Goal: Task Accomplishment & Management: Complete application form

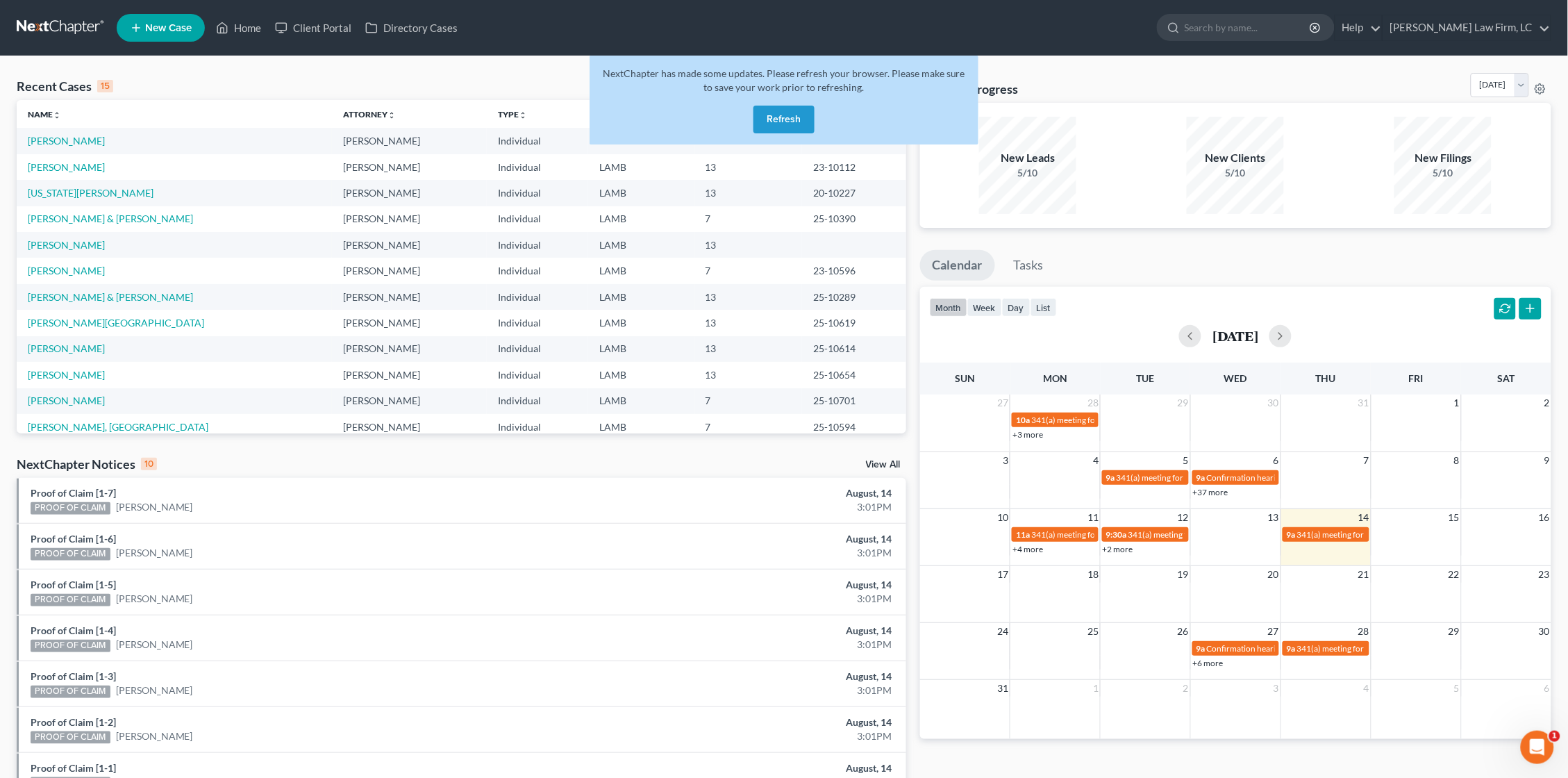
scroll to position [83, 0]
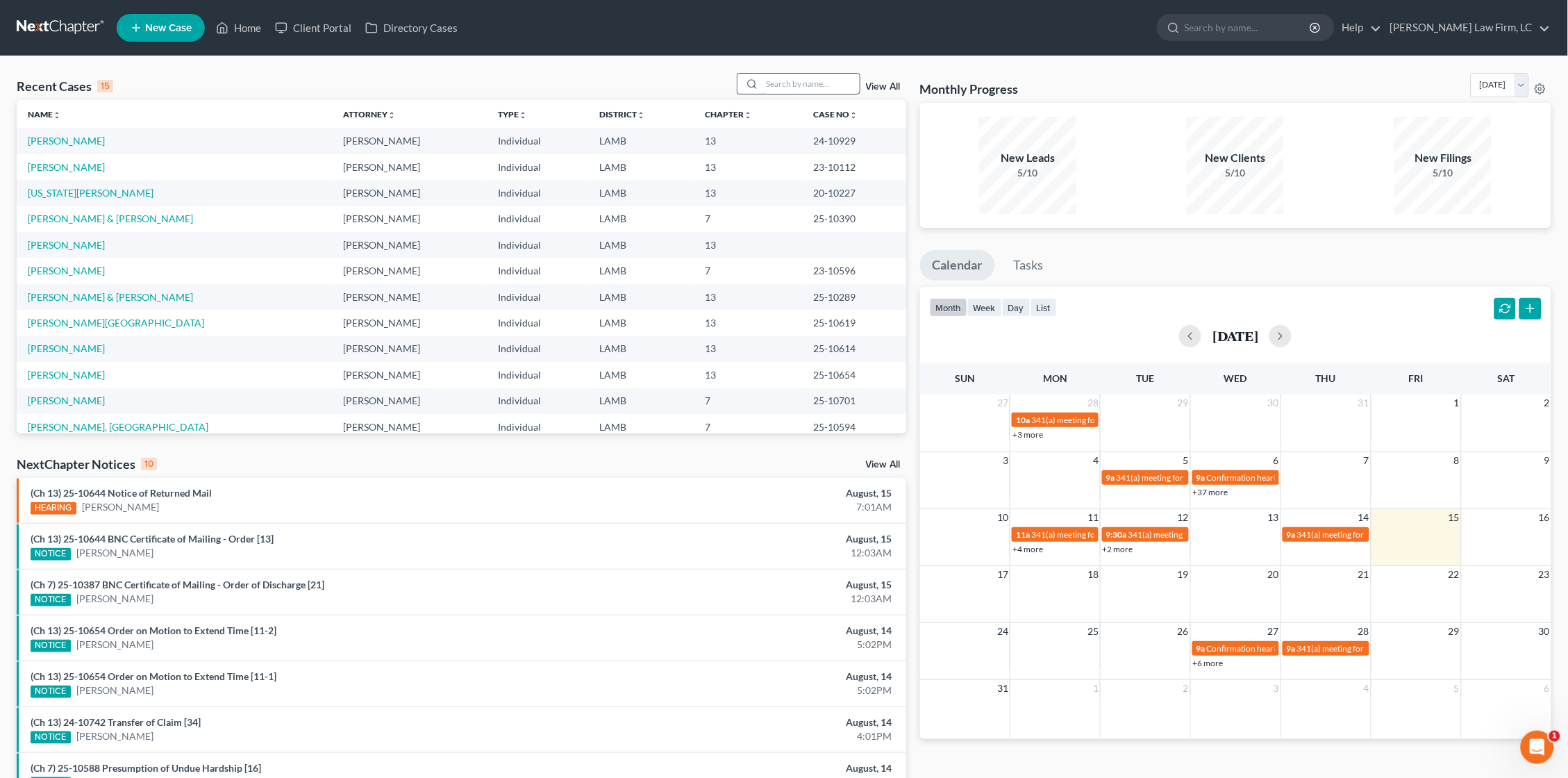
click at [774, 85] on input "search" at bounding box center [811, 83] width 97 height 20
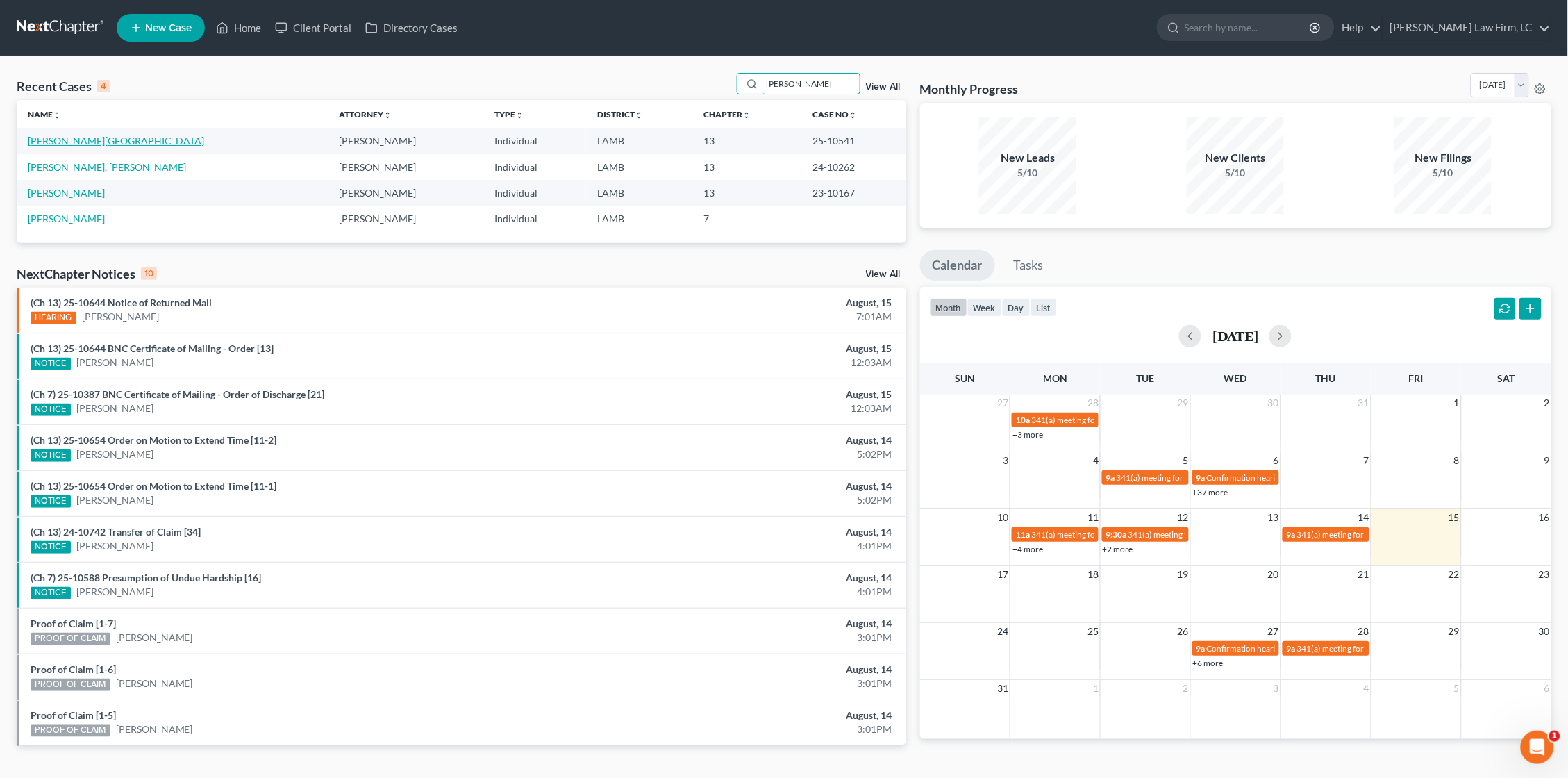
type input "stewart"
click at [64, 142] on link "[PERSON_NAME][GEOGRAPHIC_DATA]" at bounding box center [116, 140] width 176 height 12
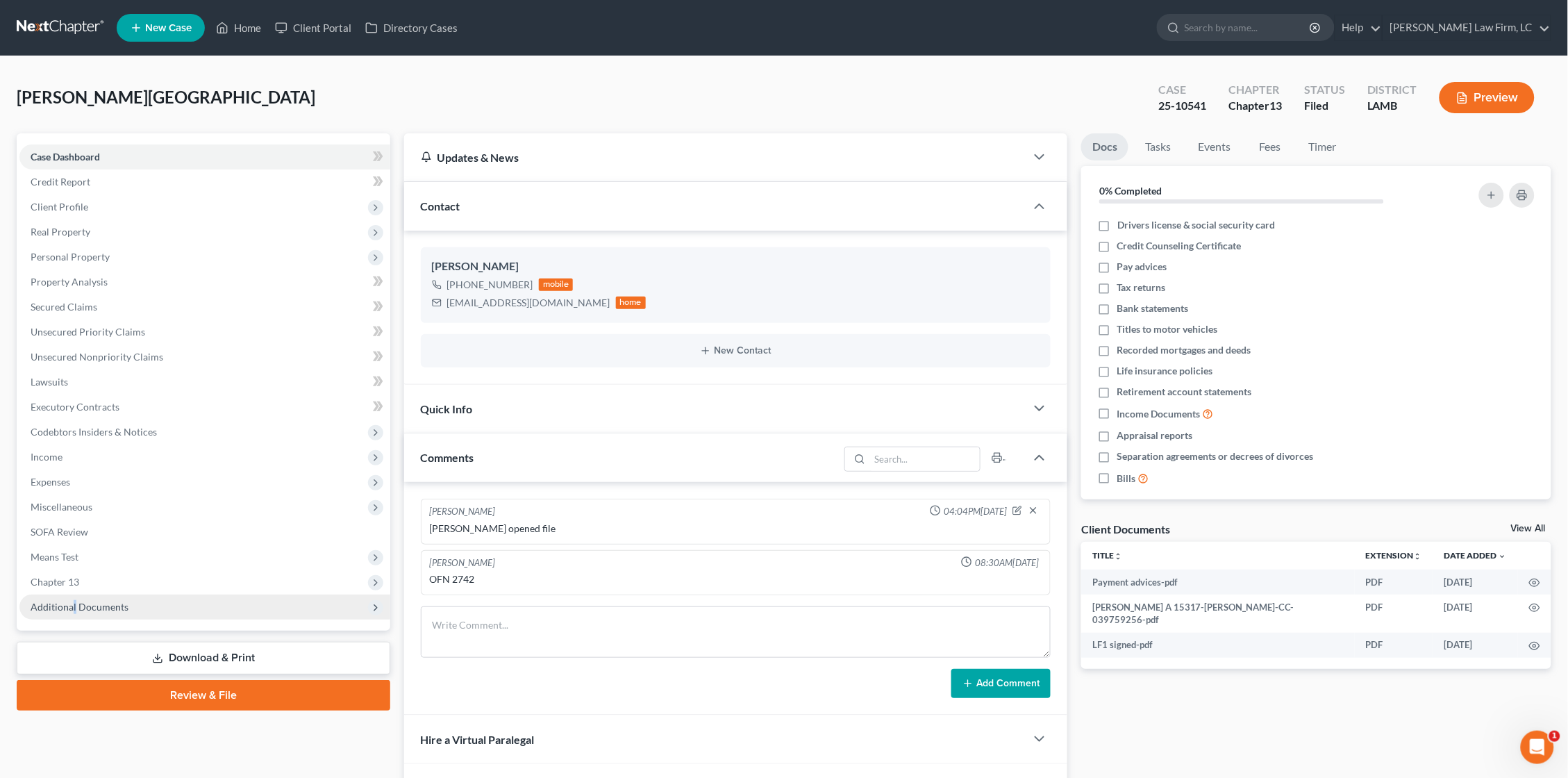
click at [74, 601] on span "Additional Documents" at bounding box center [79, 607] width 98 height 12
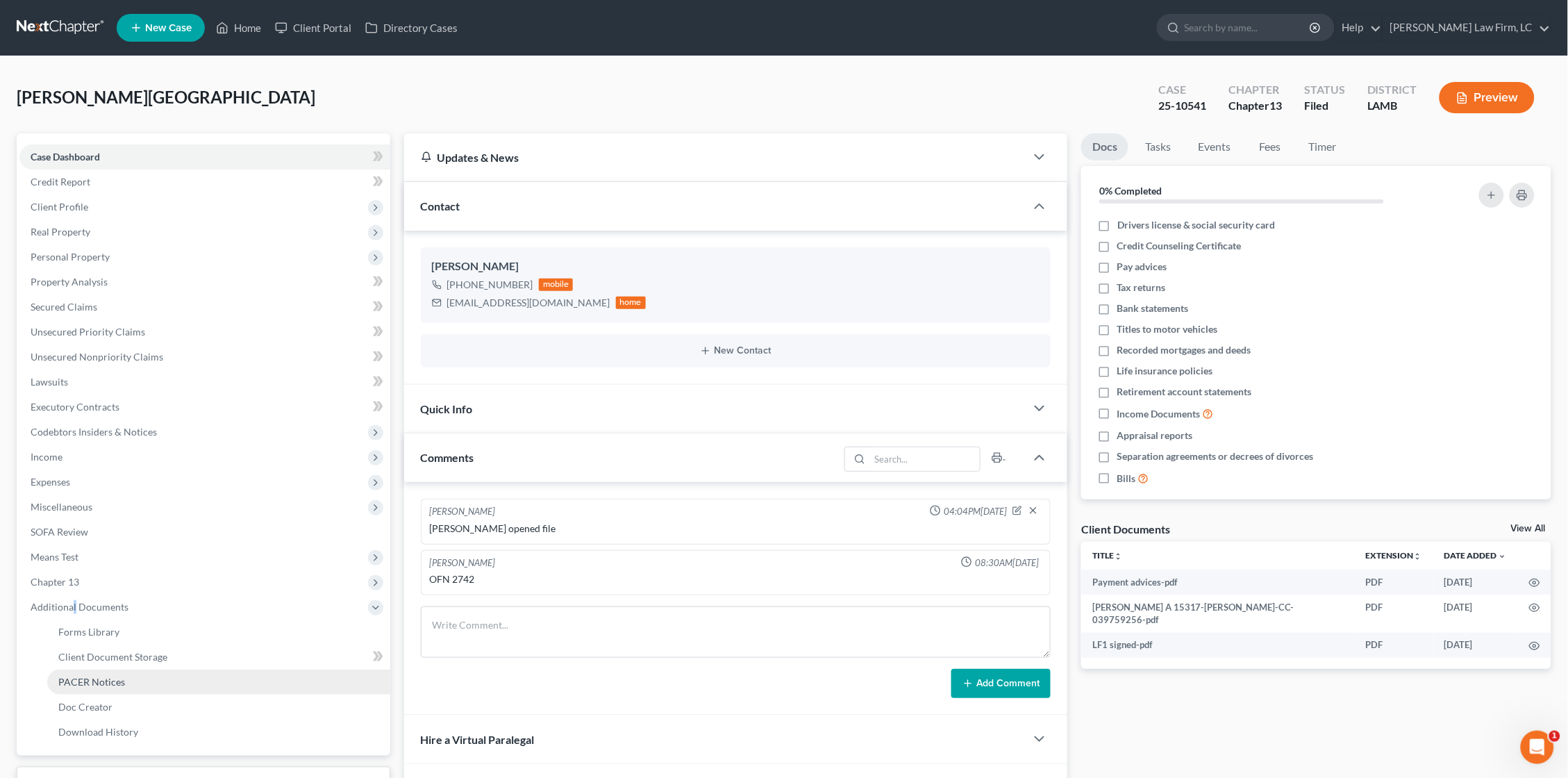
click at [75, 676] on span "PACER Notices" at bounding box center [92, 681] width 67 height 12
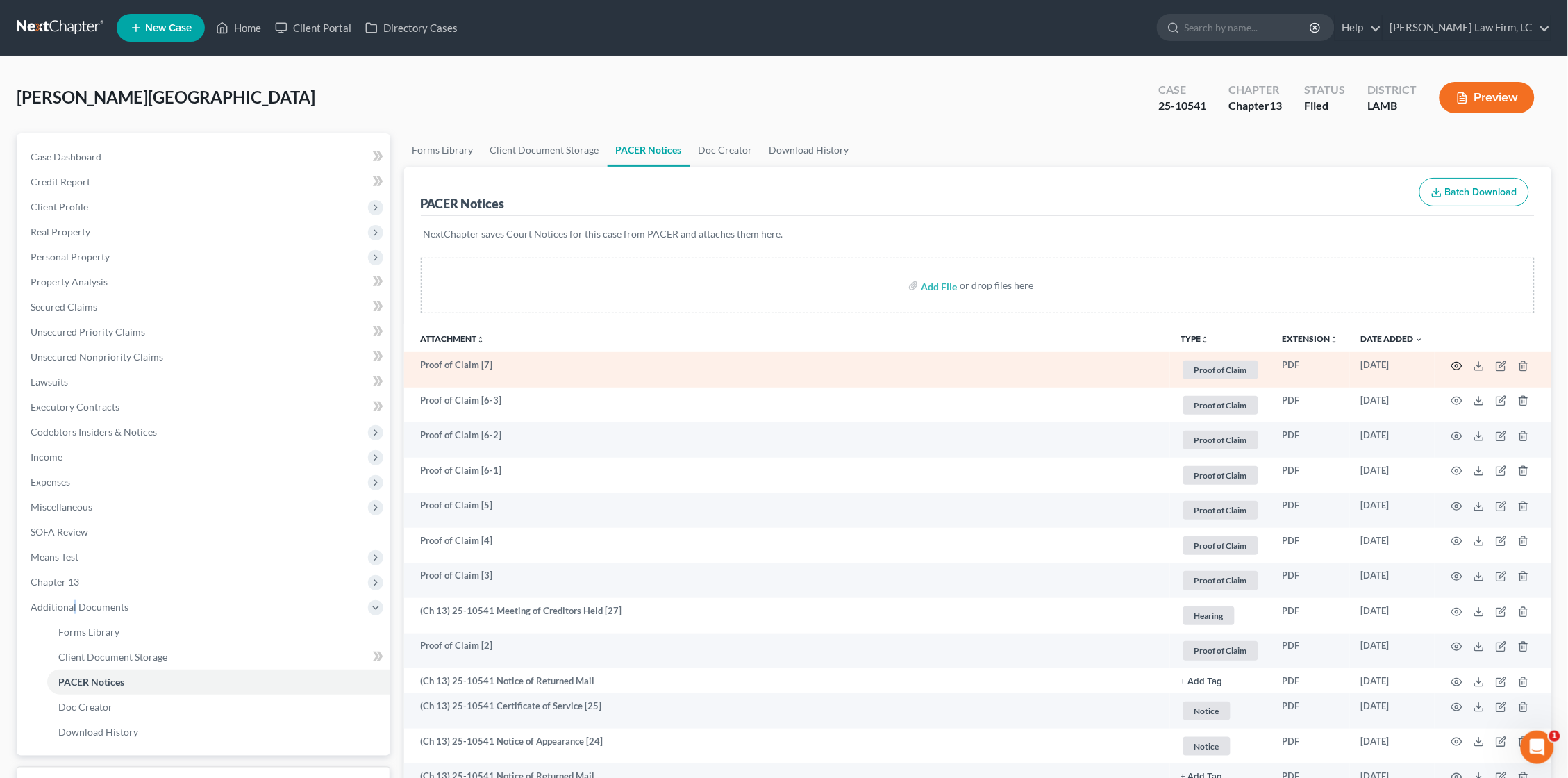
click at [1455, 366] on icon "button" at bounding box center [1457, 365] width 11 height 8
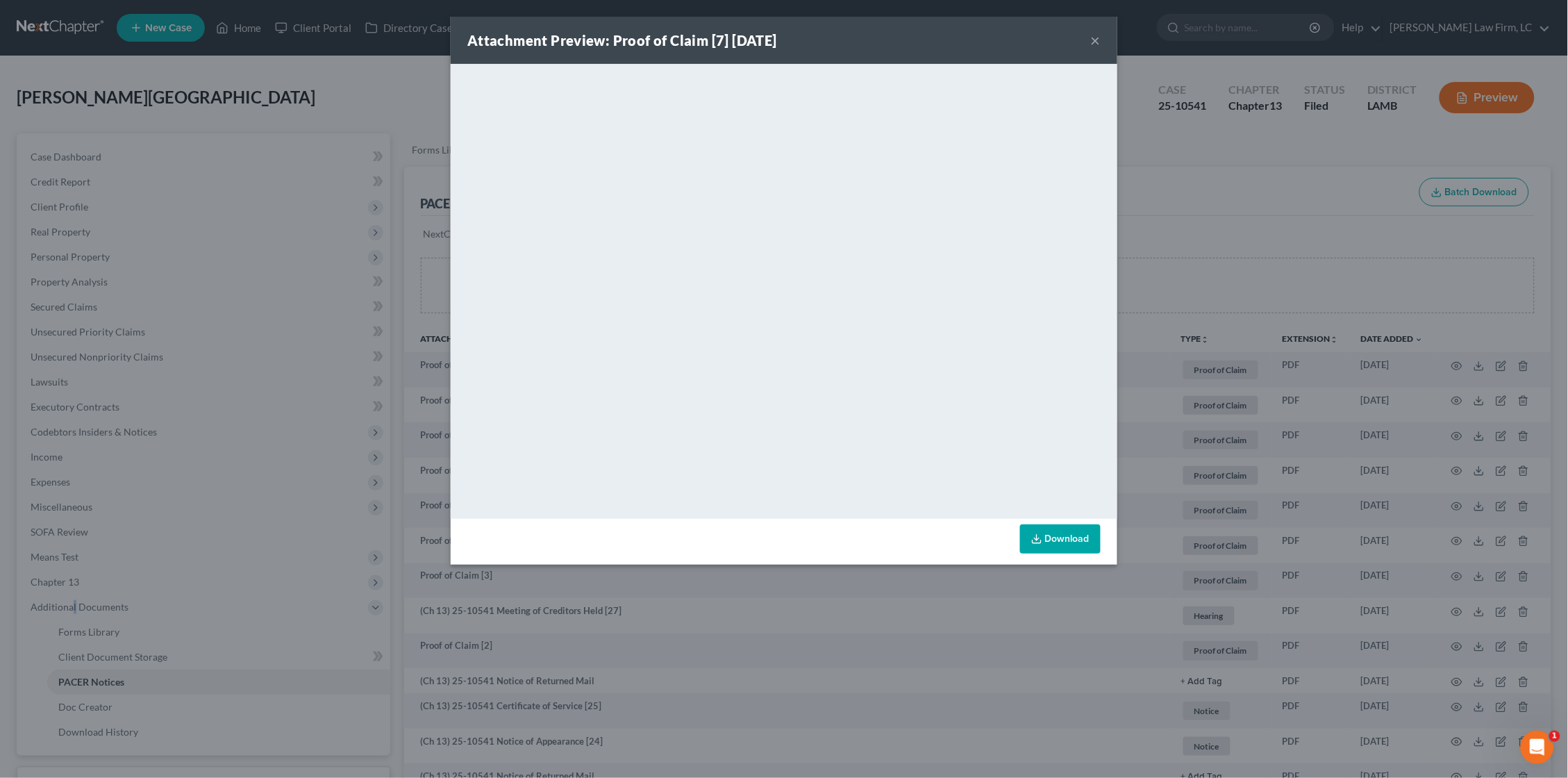
click at [1099, 40] on button "×" at bounding box center [1096, 40] width 10 height 17
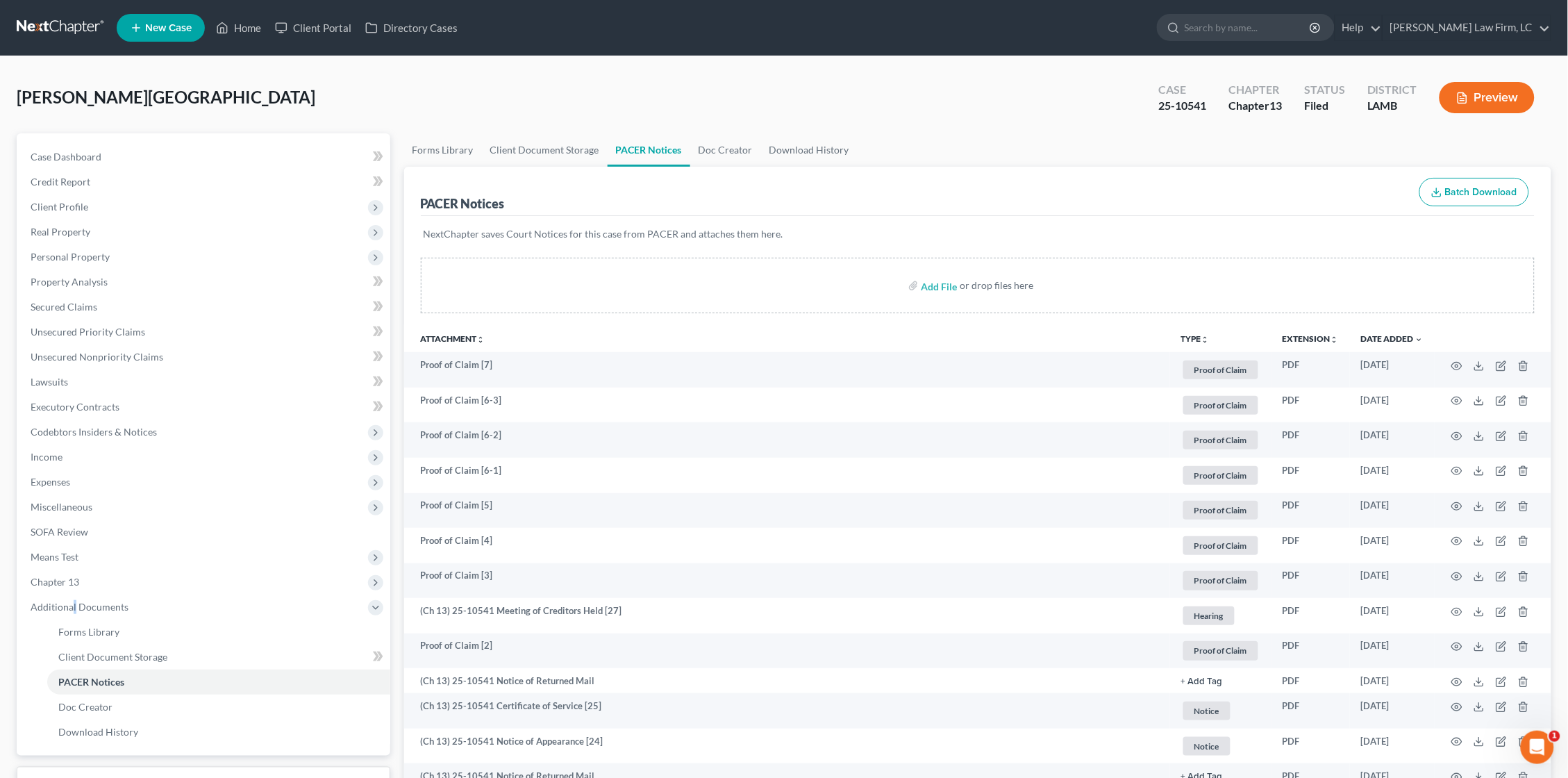
click at [57, 30] on link at bounding box center [61, 27] width 89 height 25
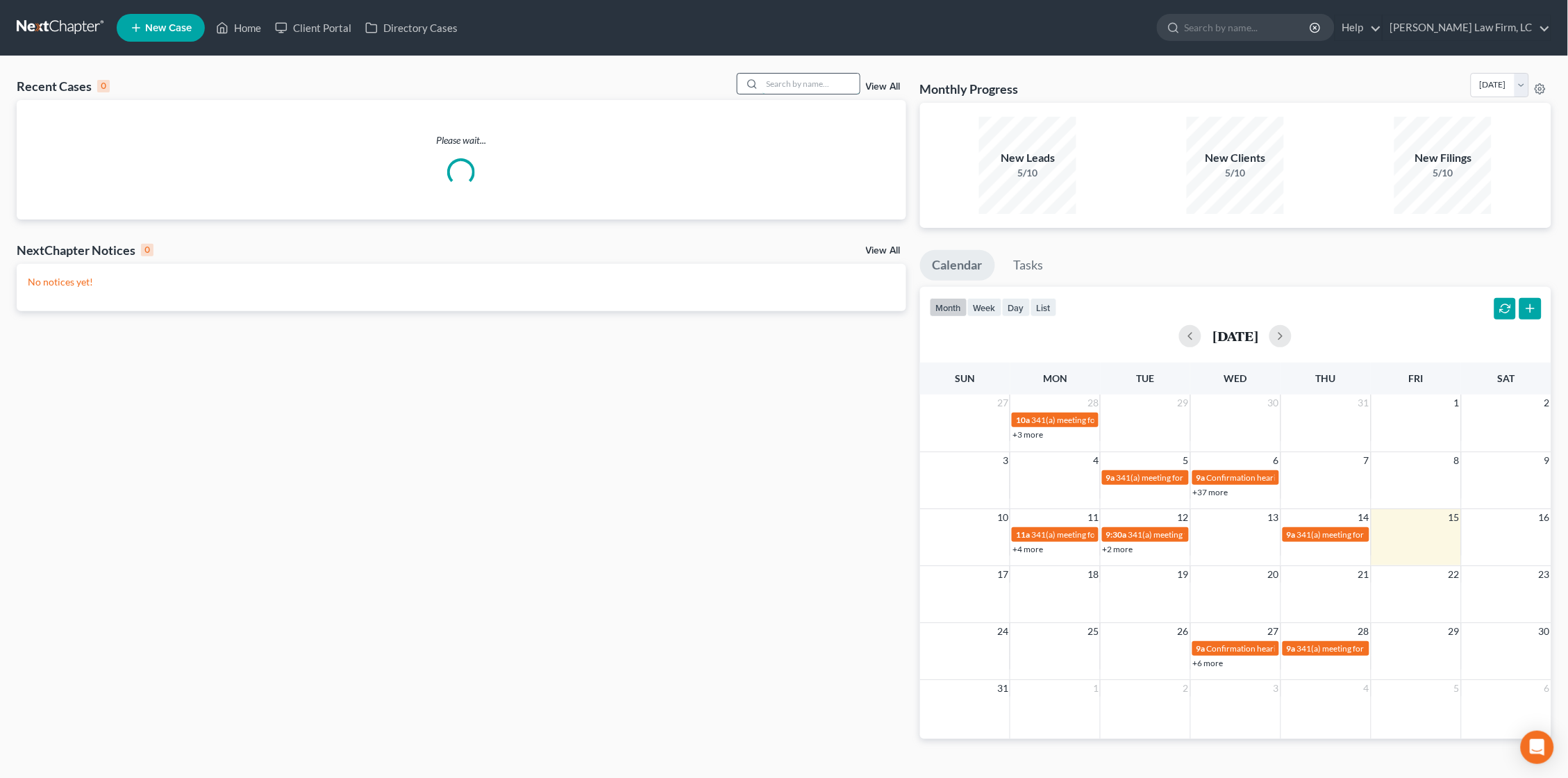
click at [837, 77] on input "search" at bounding box center [811, 83] width 97 height 20
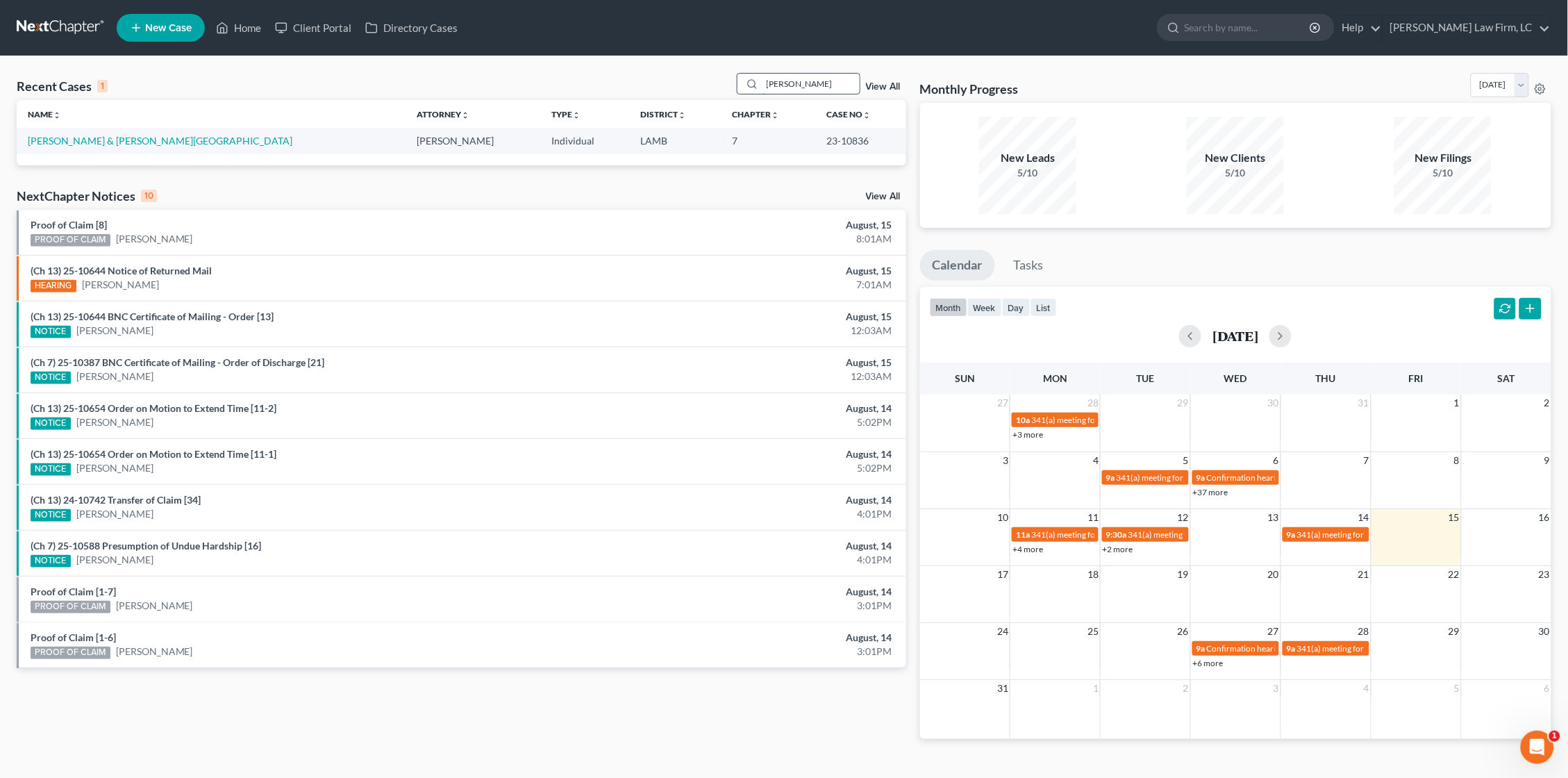
type input "[PERSON_NAME]"
drag, startPoint x: 837, startPoint y: 77, endPoint x: 169, endPoint y: 140, distance: 671.0
click at [169, 140] on link "George, Cameron & Mason, Lakeshia" at bounding box center [159, 140] width 264 height 12
select select "2"
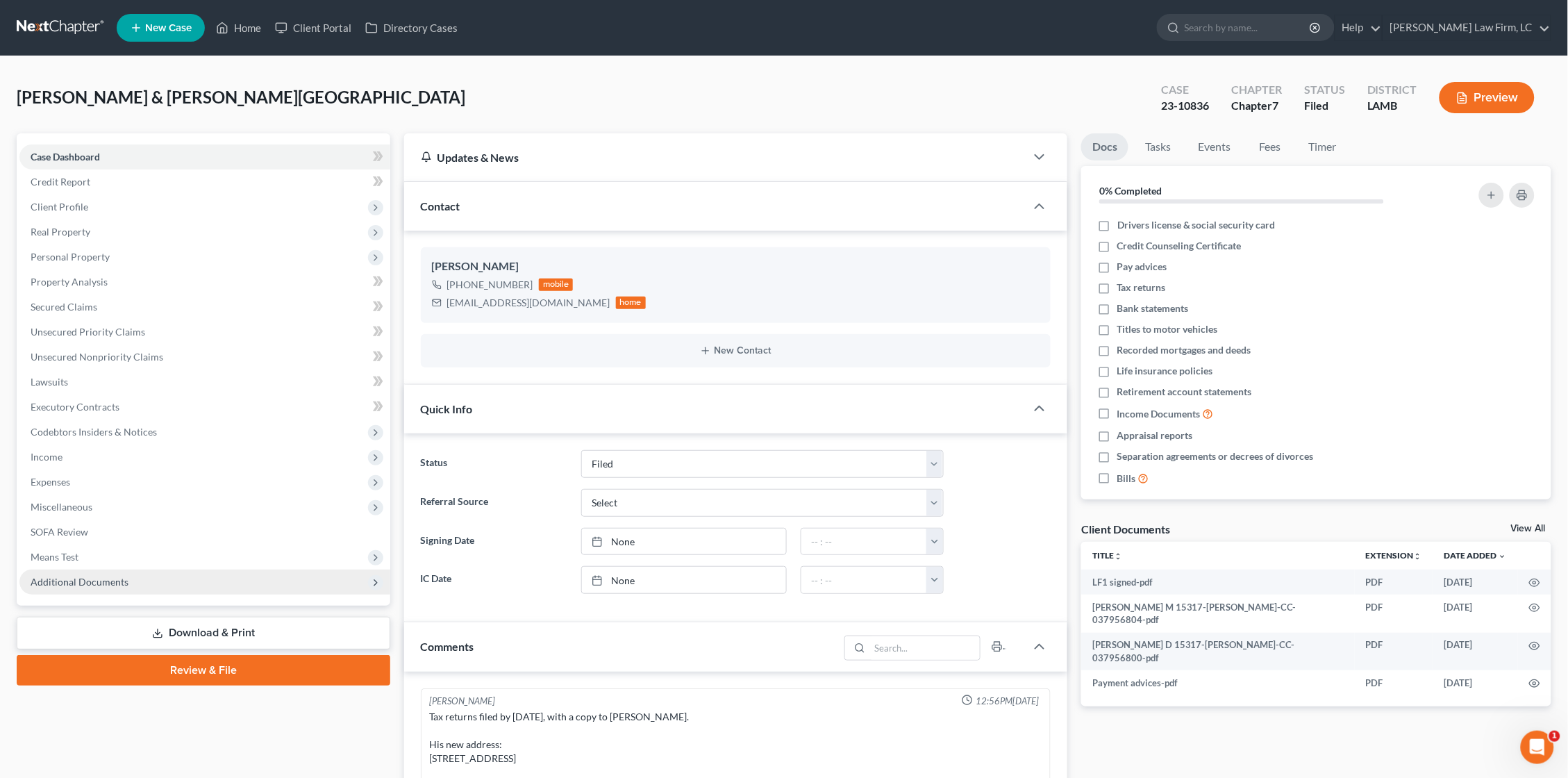
scroll to position [0, 1]
drag, startPoint x: 180, startPoint y: 562, endPoint x: 170, endPoint y: 558, distance: 10.8
click at [176, 569] on span "Additional Documents" at bounding box center [205, 581] width 371 height 25
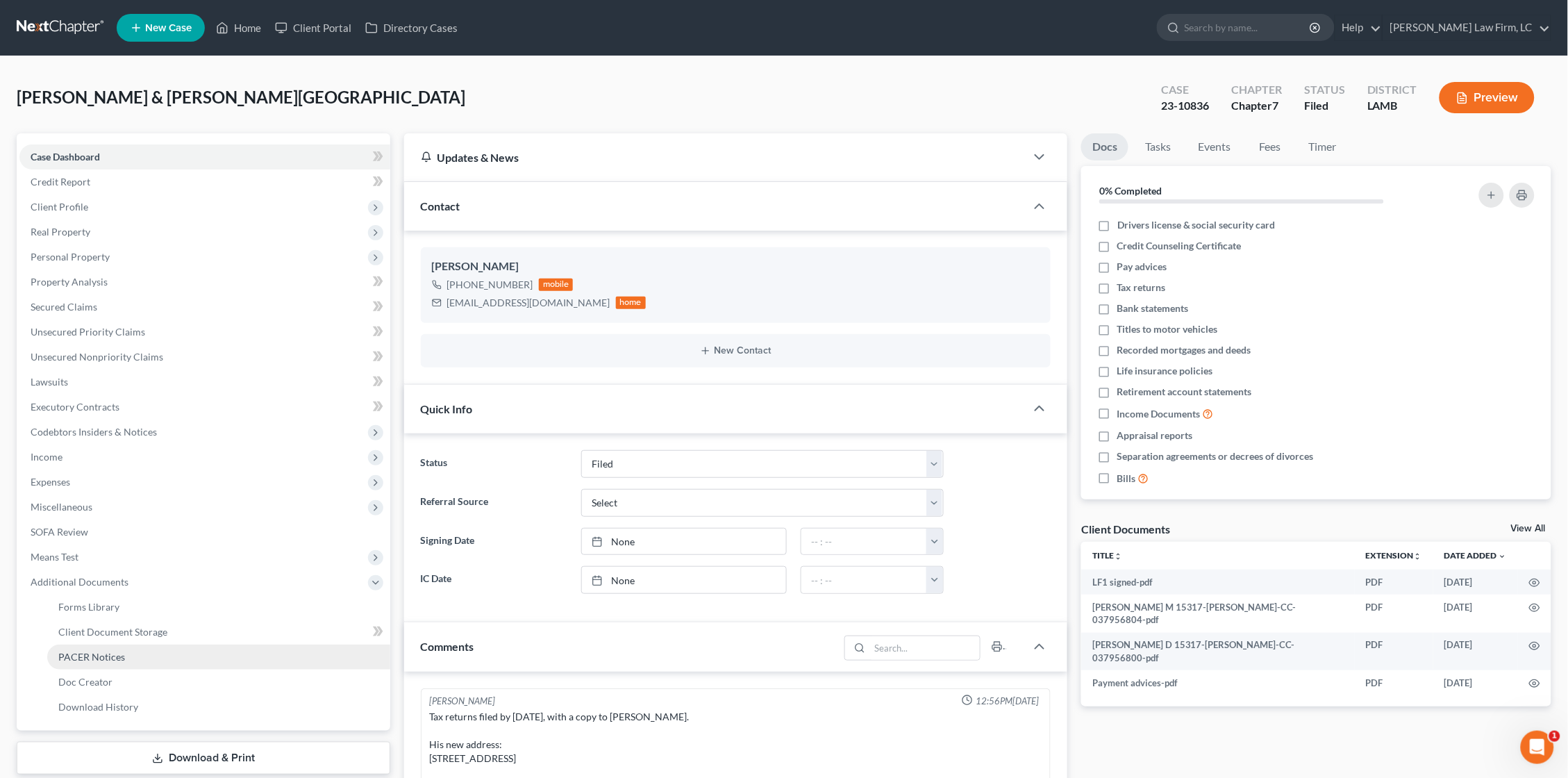
click at [147, 645] on link "PACER Notices" at bounding box center [218, 657] width 343 height 25
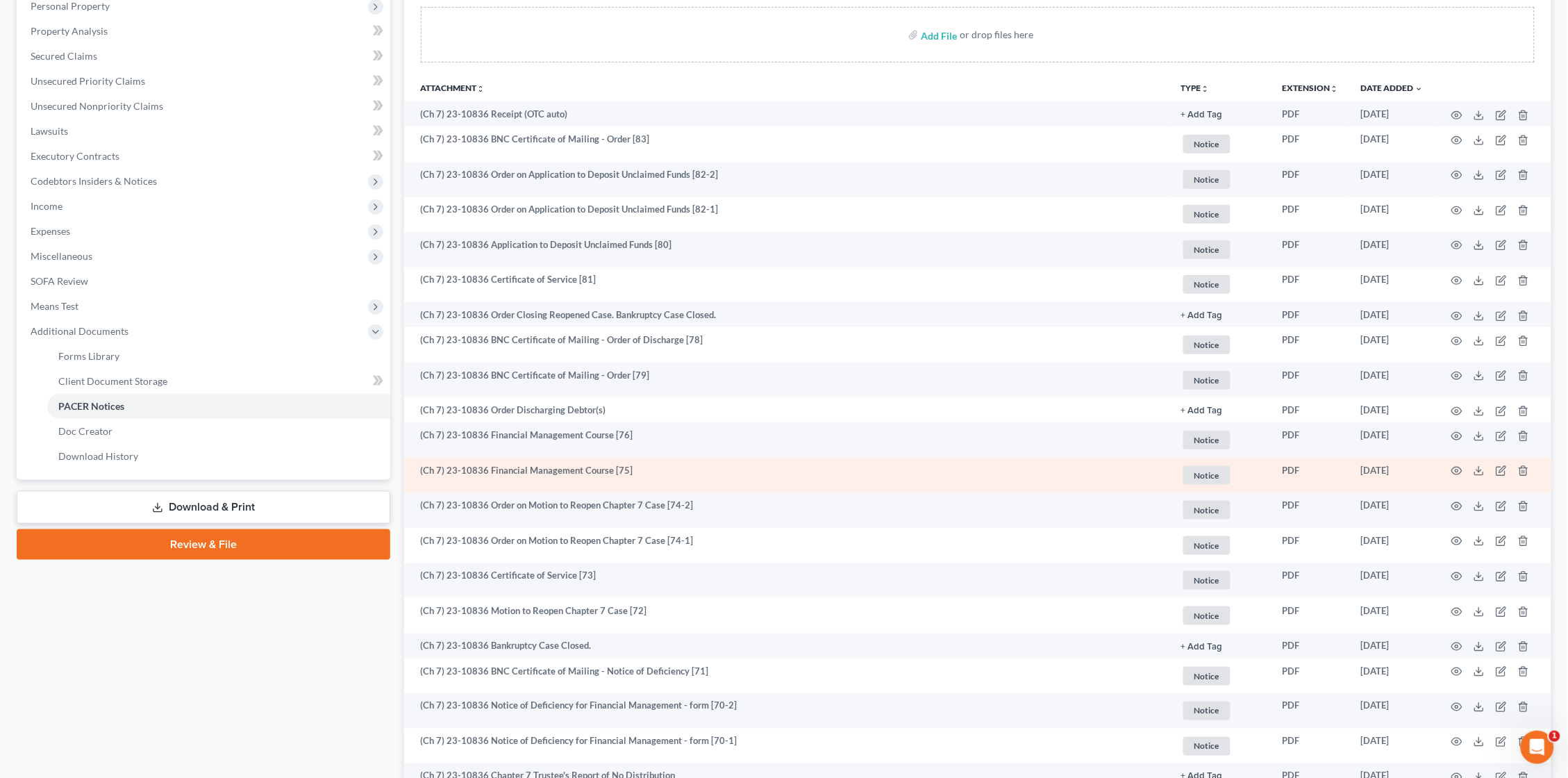
scroll to position [255, 0]
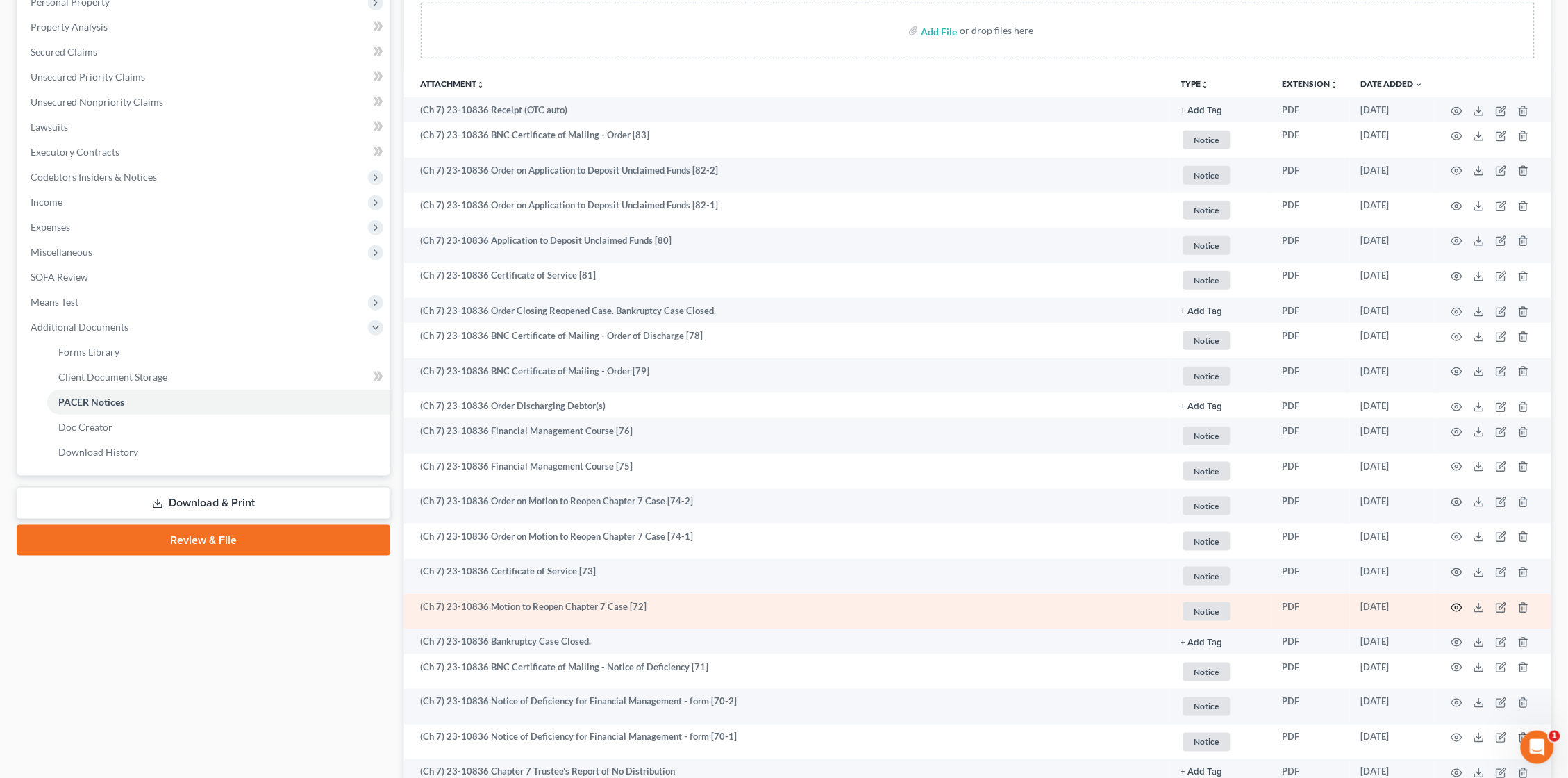
click at [1455, 603] on icon "button" at bounding box center [1457, 607] width 11 height 8
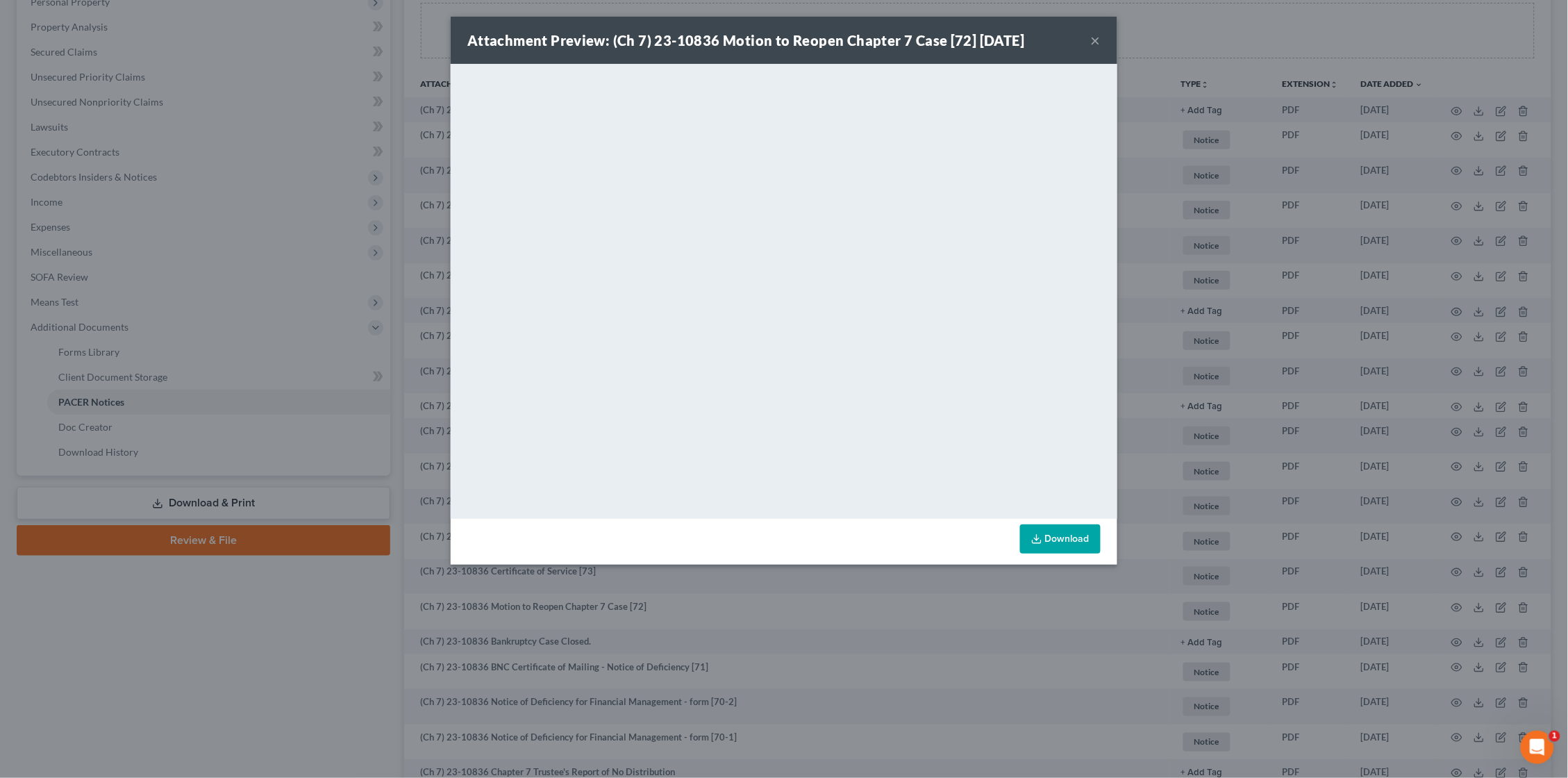
click at [1161, 220] on div "Attachment Preview: (Ch 7) 23-10836 Motion to Reopen Chapter 7 Case [72] 06/06/…" at bounding box center [784, 389] width 1568 height 778
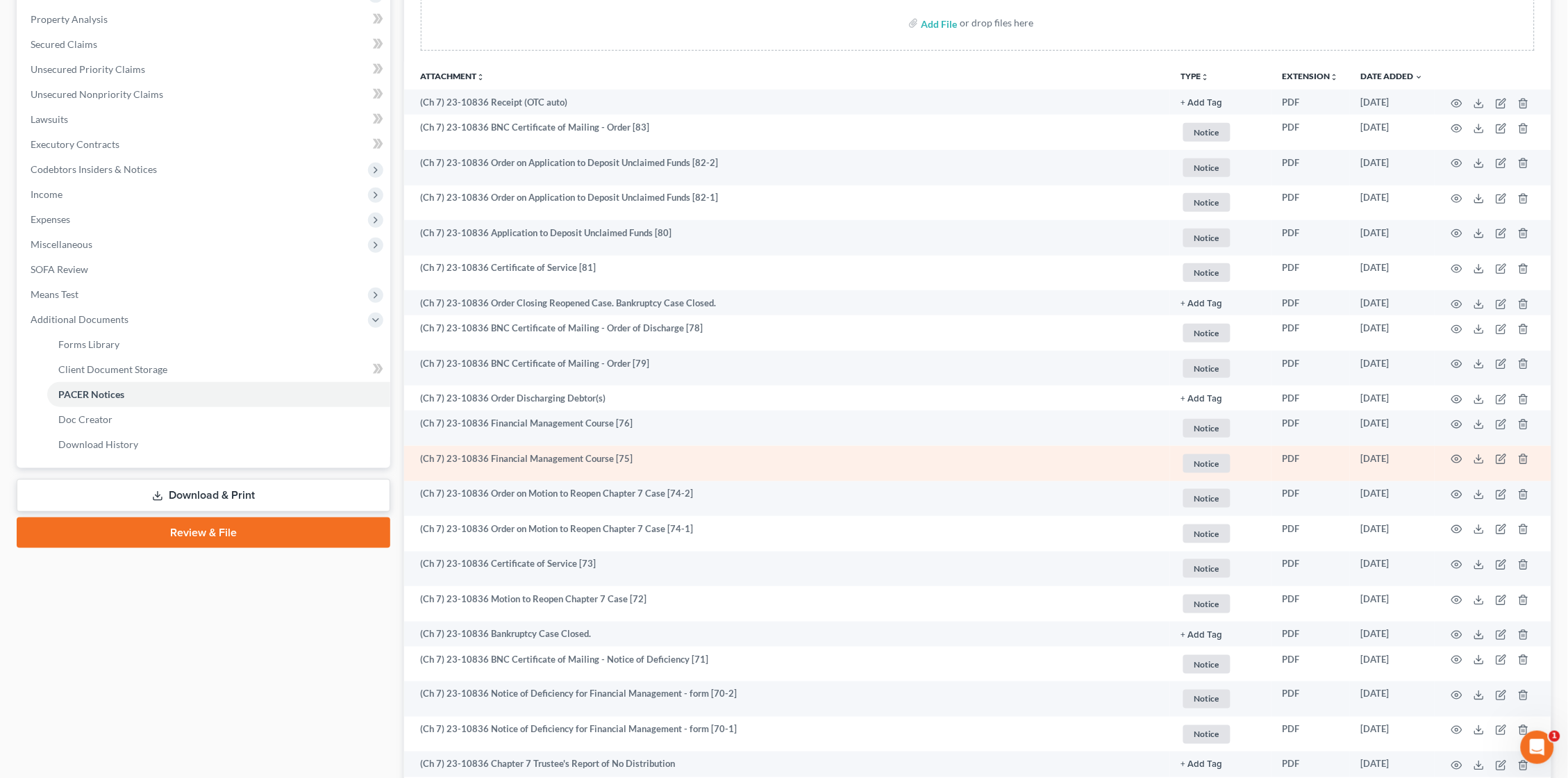
scroll to position [267, 0]
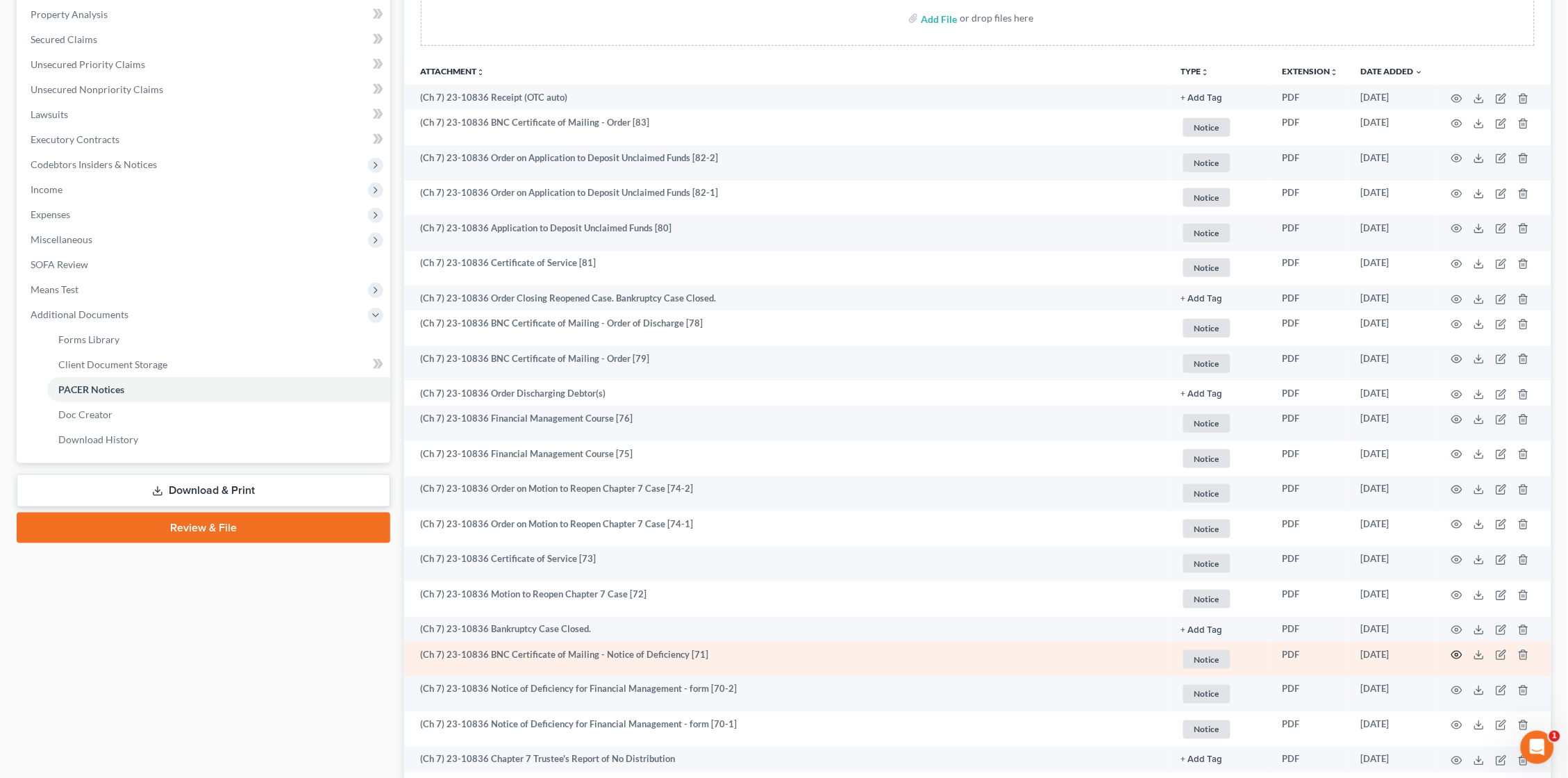
click at [1457, 649] on icon "button" at bounding box center [1457, 655] width 11 height 11
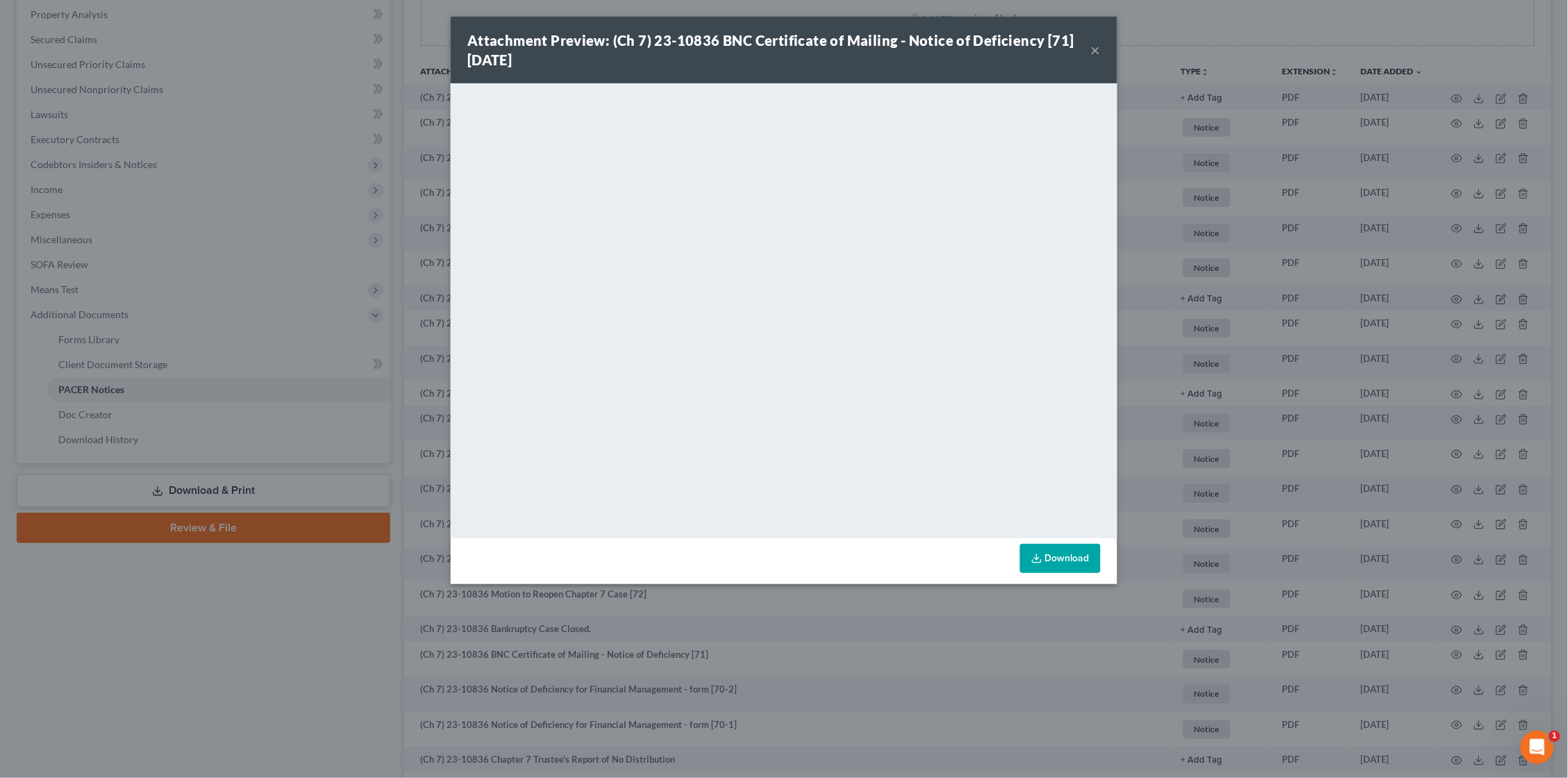
click at [1237, 382] on div "Attachment Preview: (Ch 7) 23-10836 BNC Certificate of Mailing - Notice of Defi…" at bounding box center [784, 389] width 1568 height 778
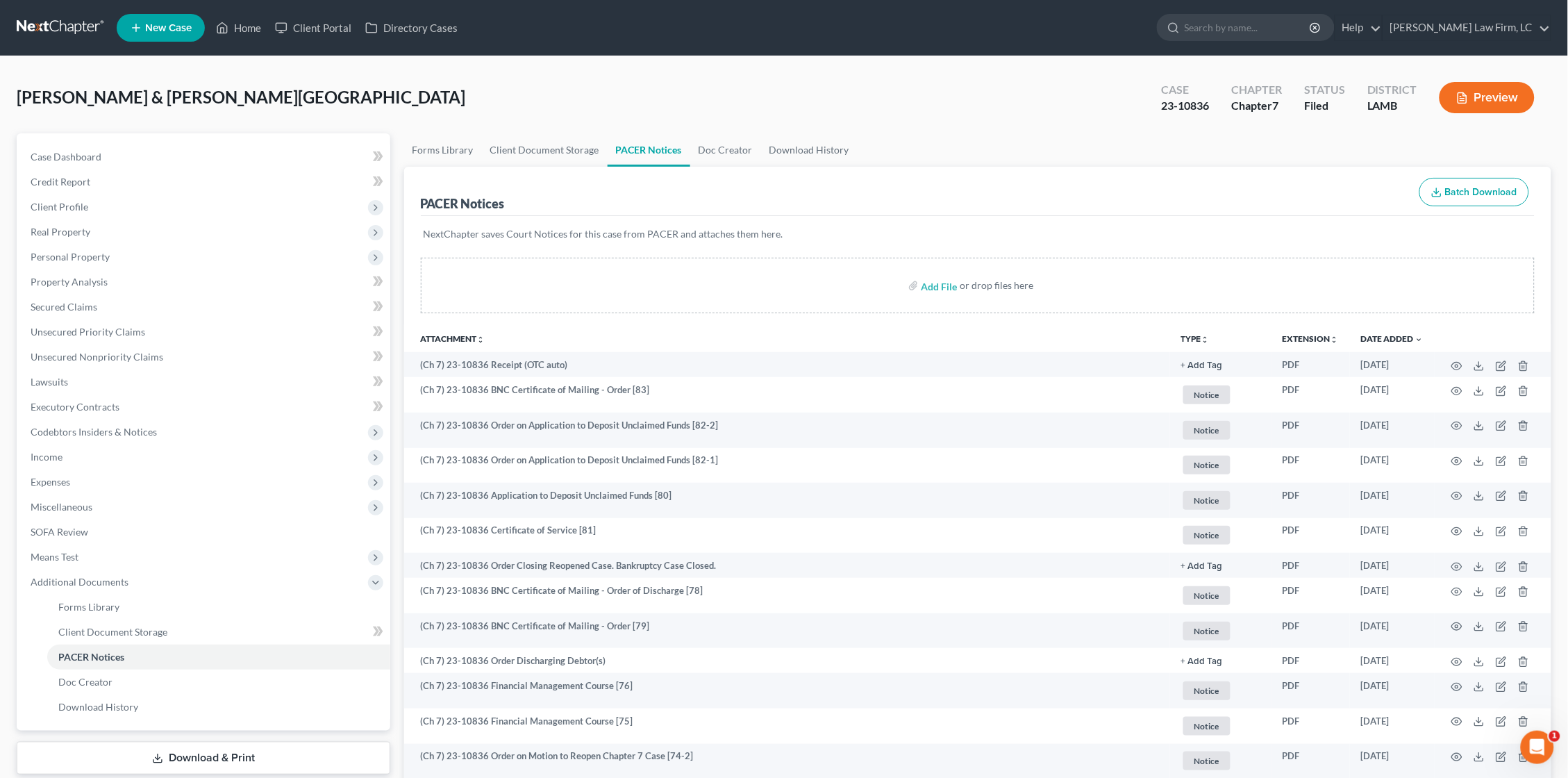
scroll to position [0, 0]
click at [1307, 29] on input "search" at bounding box center [1248, 27] width 127 height 25
type input "reopen"
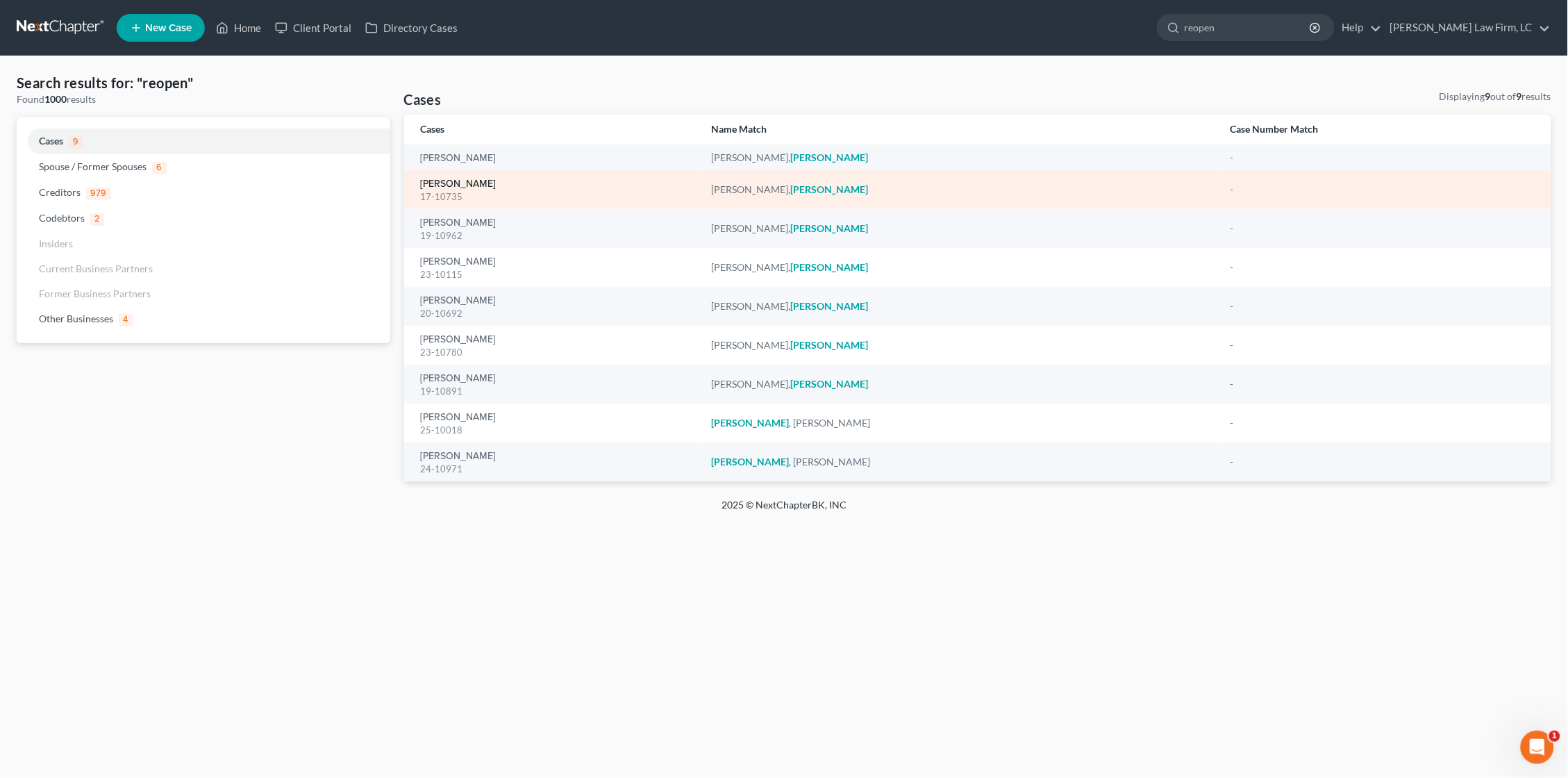
click at [457, 183] on link "[PERSON_NAME]" at bounding box center [458, 184] width 75 height 10
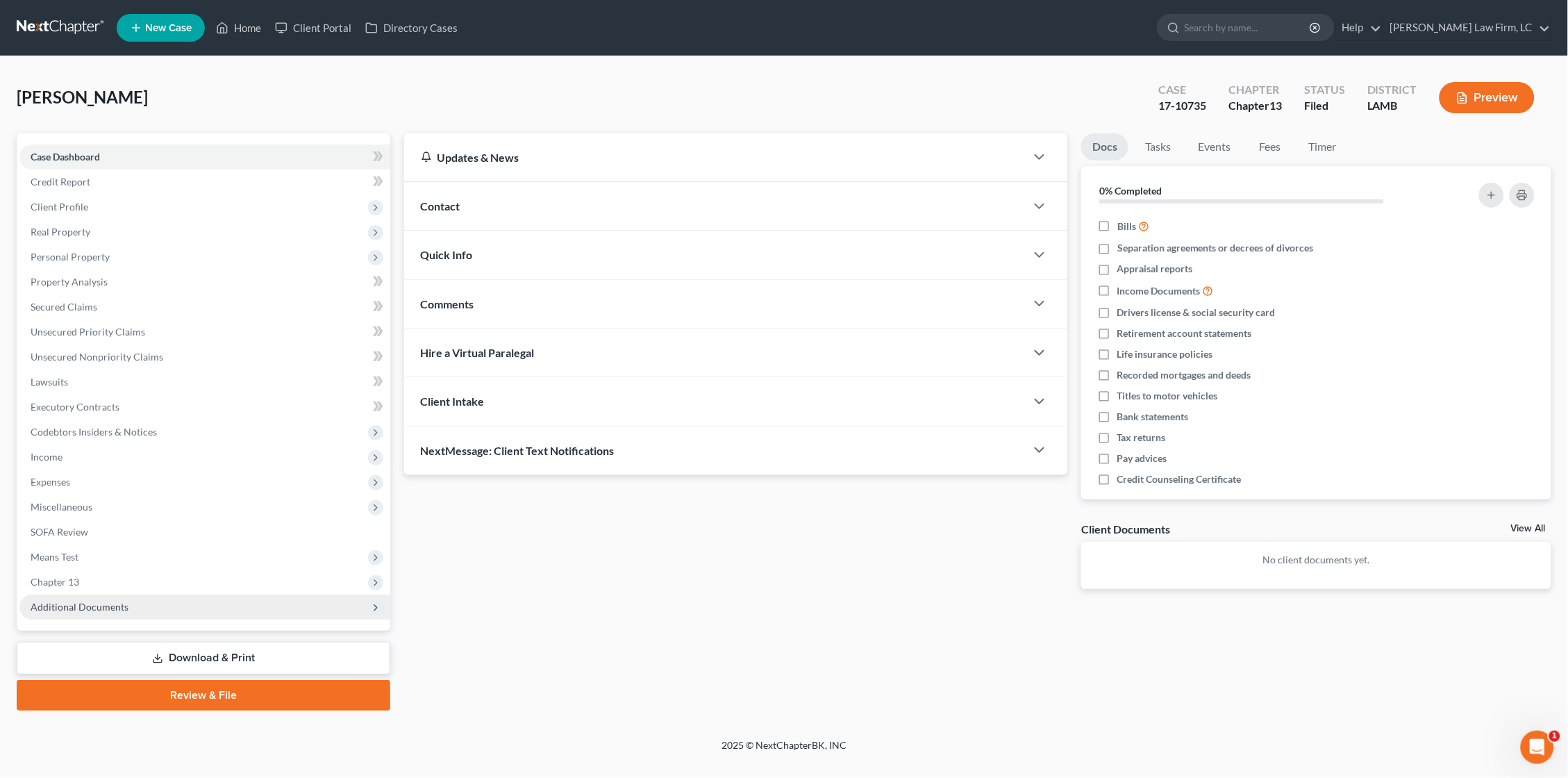
click at [204, 595] on span "Additional Documents" at bounding box center [205, 607] width 371 height 25
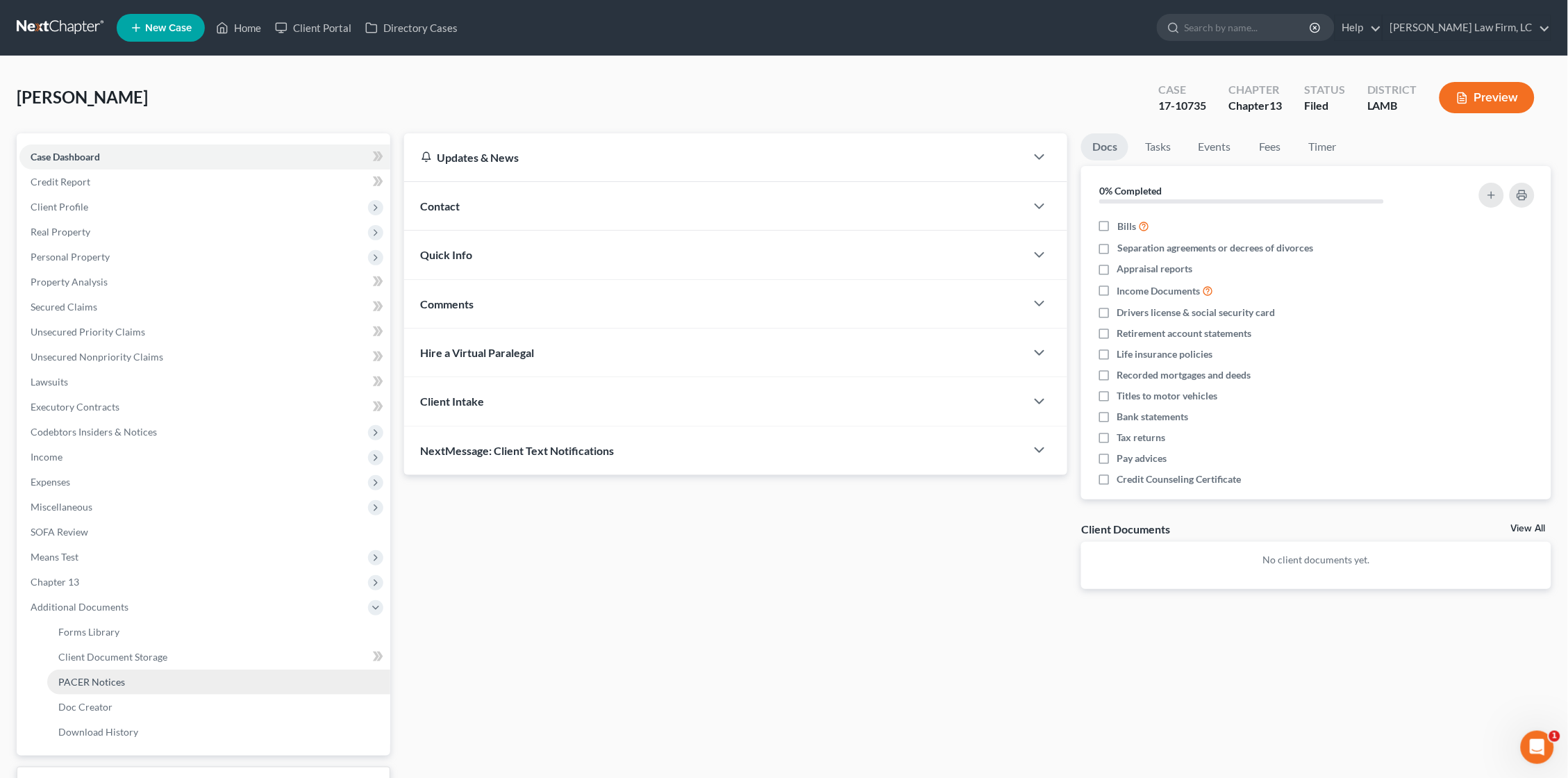
click at [168, 669] on link "PACER Notices" at bounding box center [218, 681] width 343 height 25
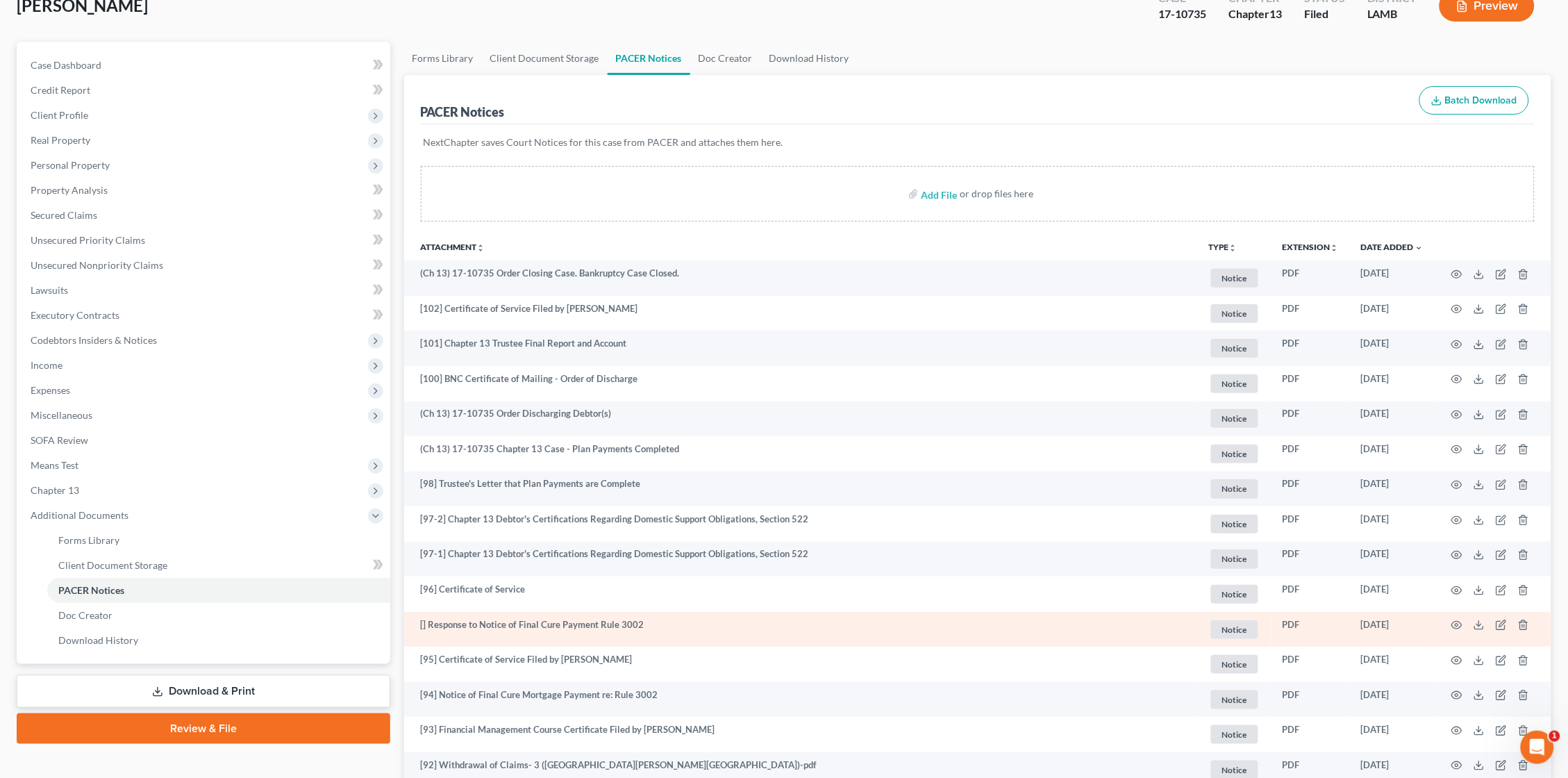
scroll to position [93, 0]
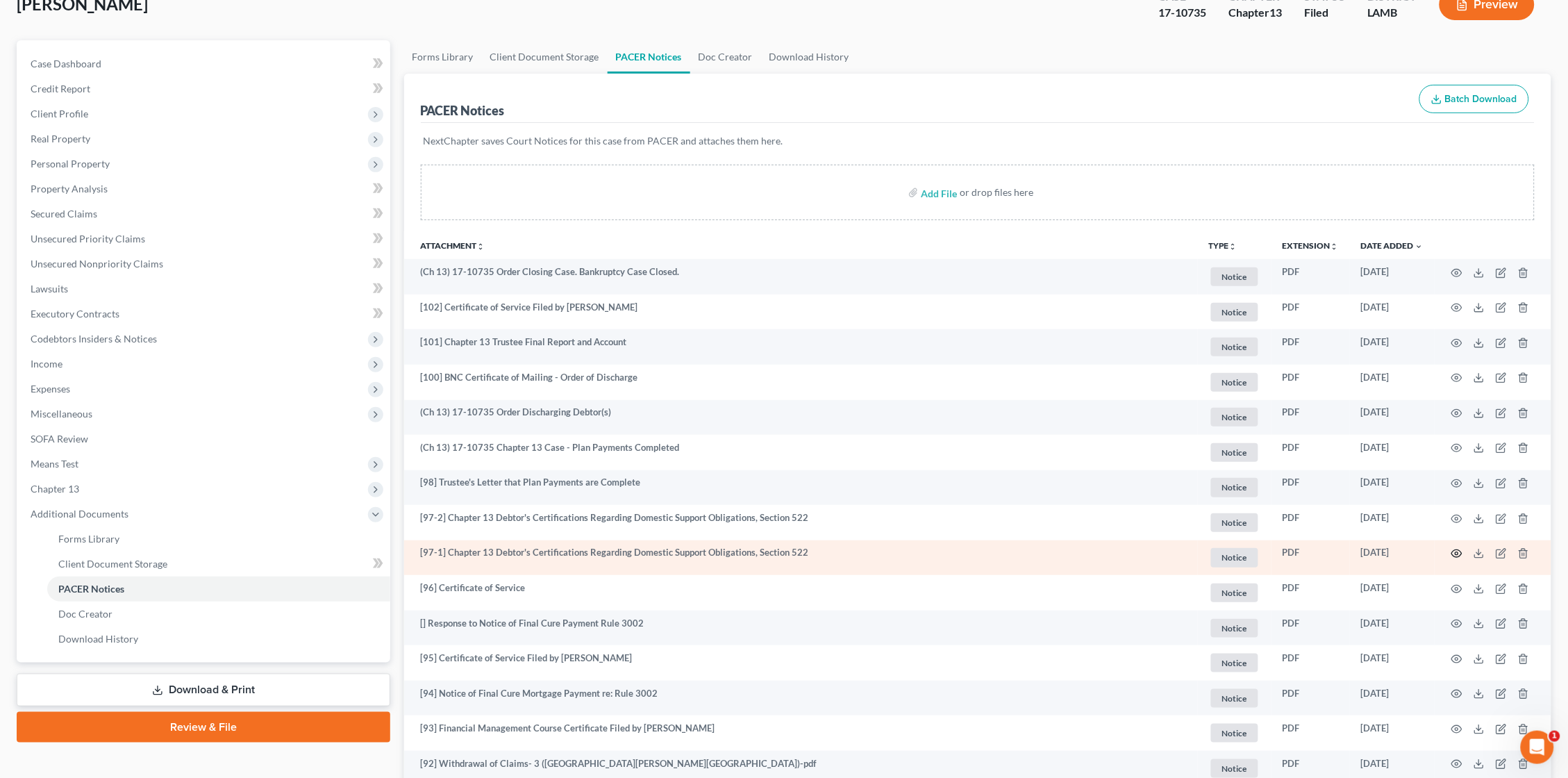
click at [1458, 548] on icon "button" at bounding box center [1457, 554] width 11 height 11
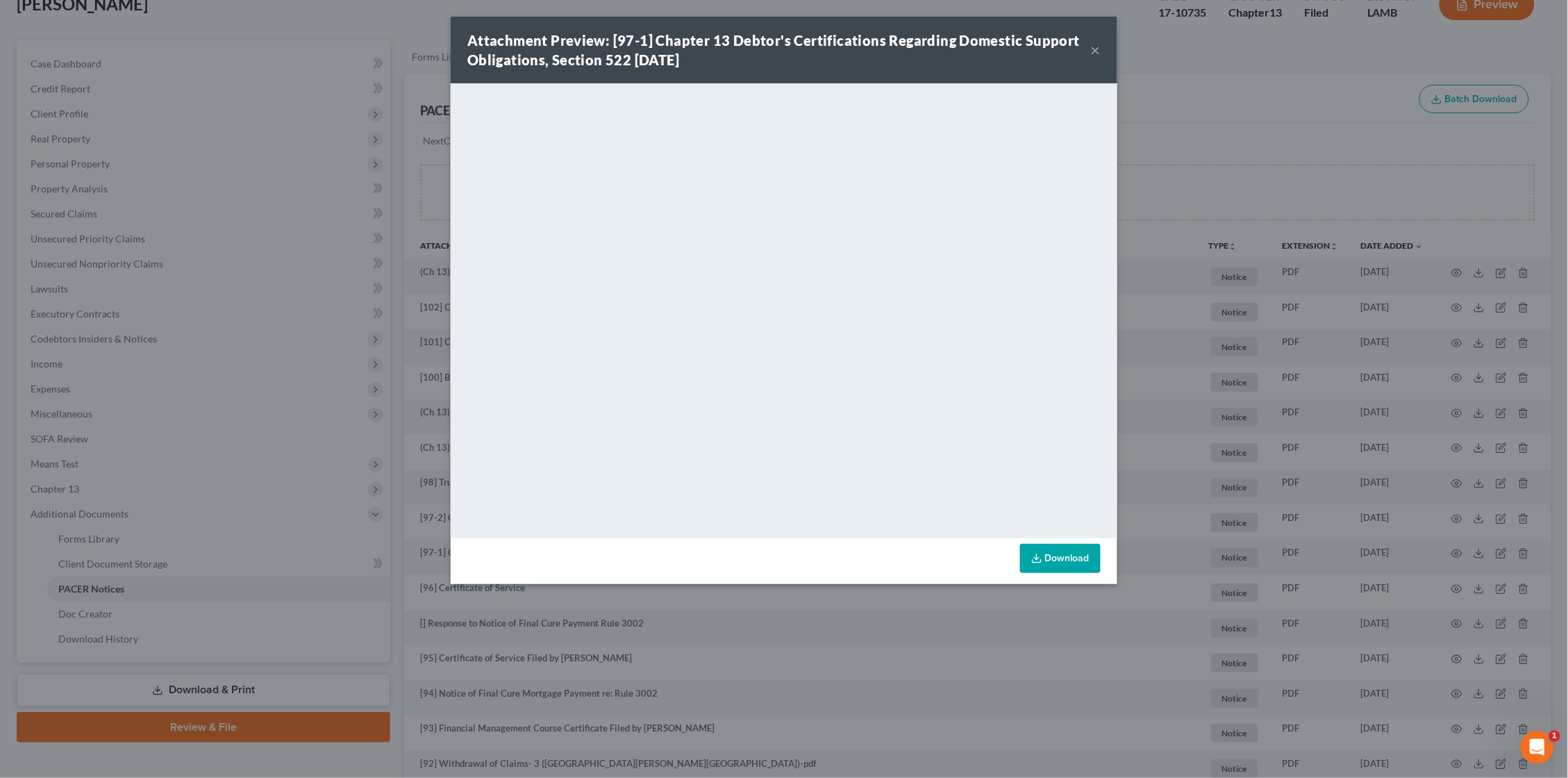
click at [1100, 52] on button "×" at bounding box center [1096, 50] width 10 height 17
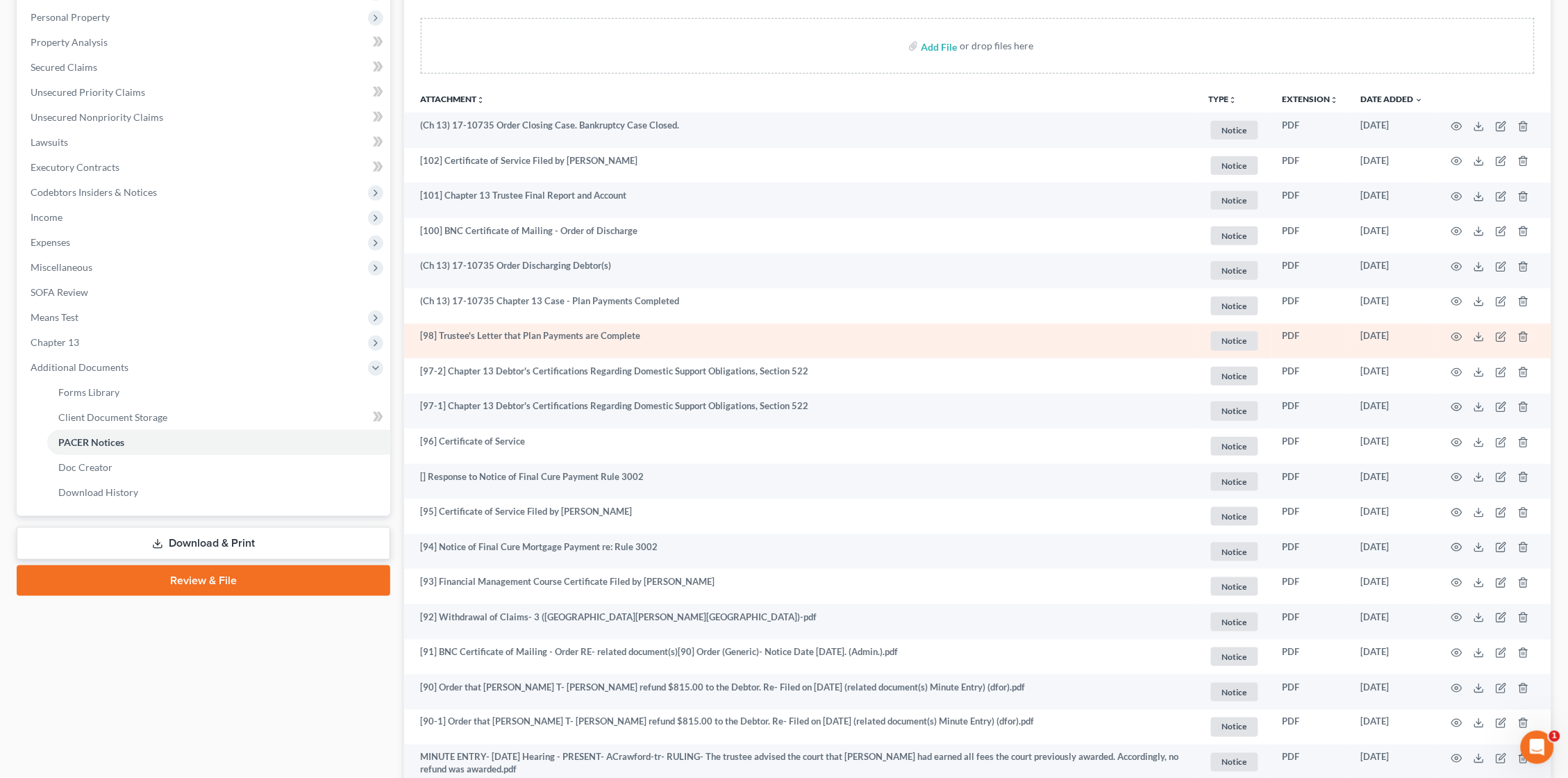
scroll to position [237, 0]
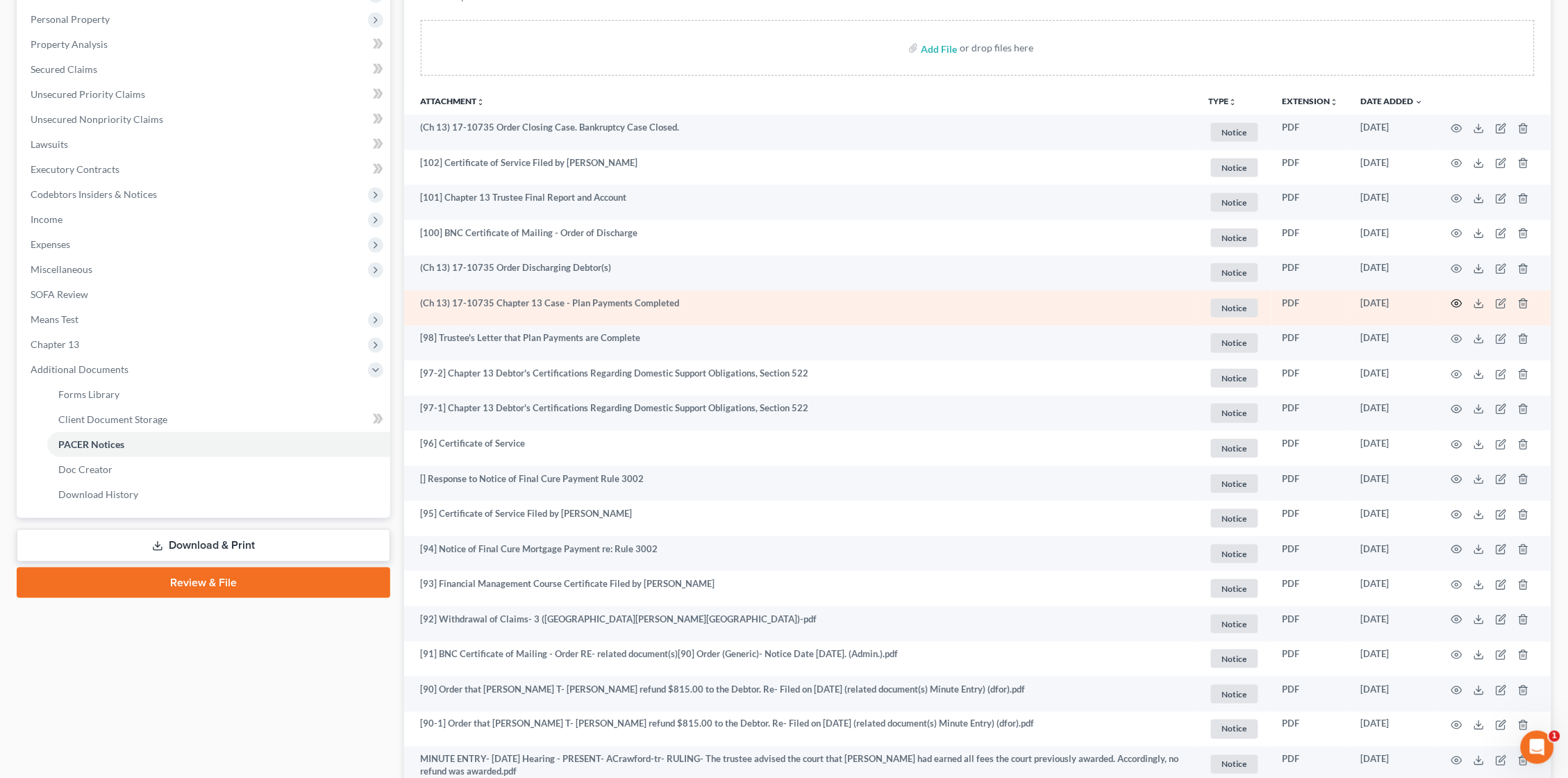
click at [1457, 300] on icon "button" at bounding box center [1457, 304] width 11 height 11
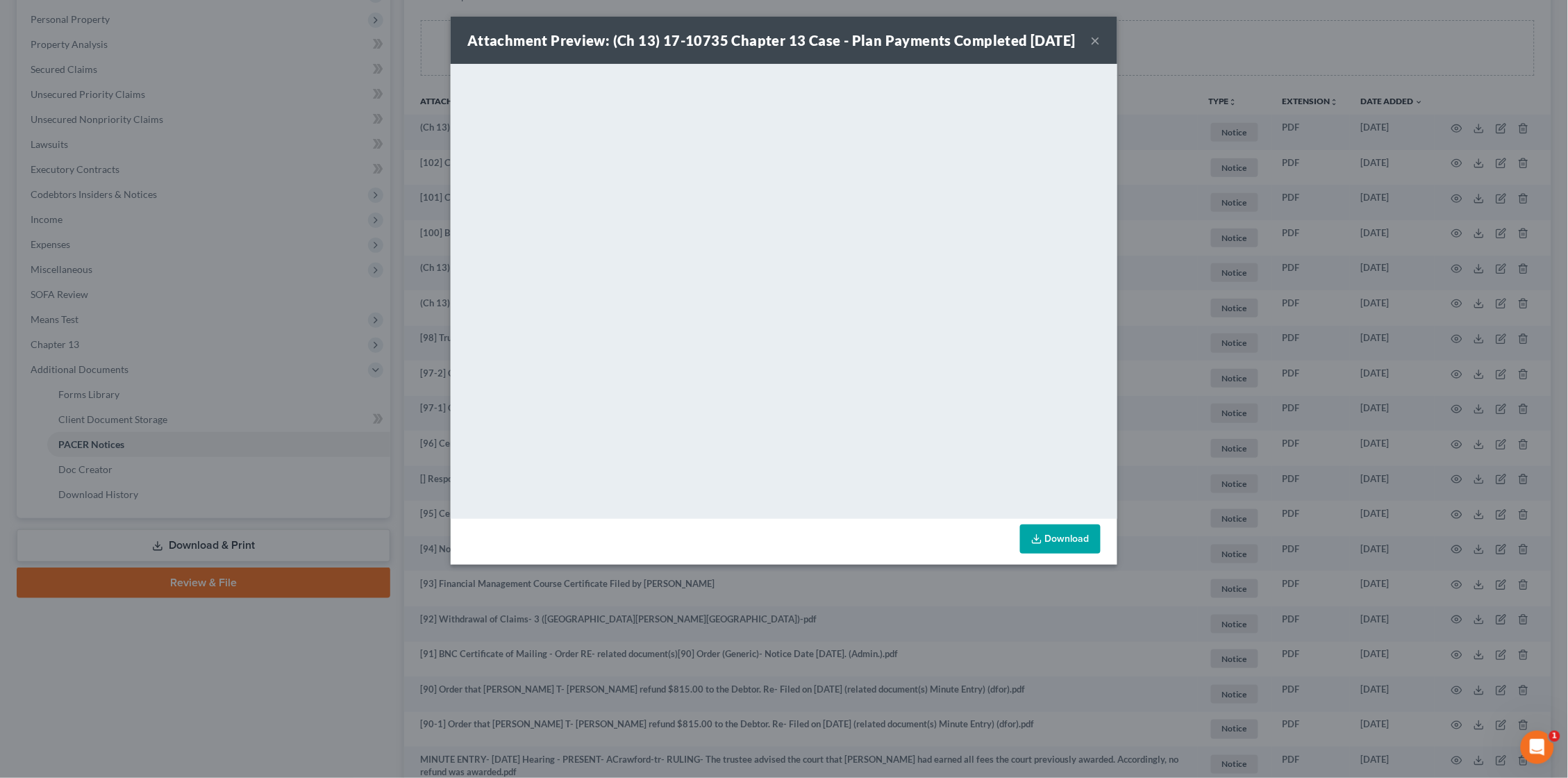
click at [1092, 48] on button "×" at bounding box center [1096, 40] width 10 height 17
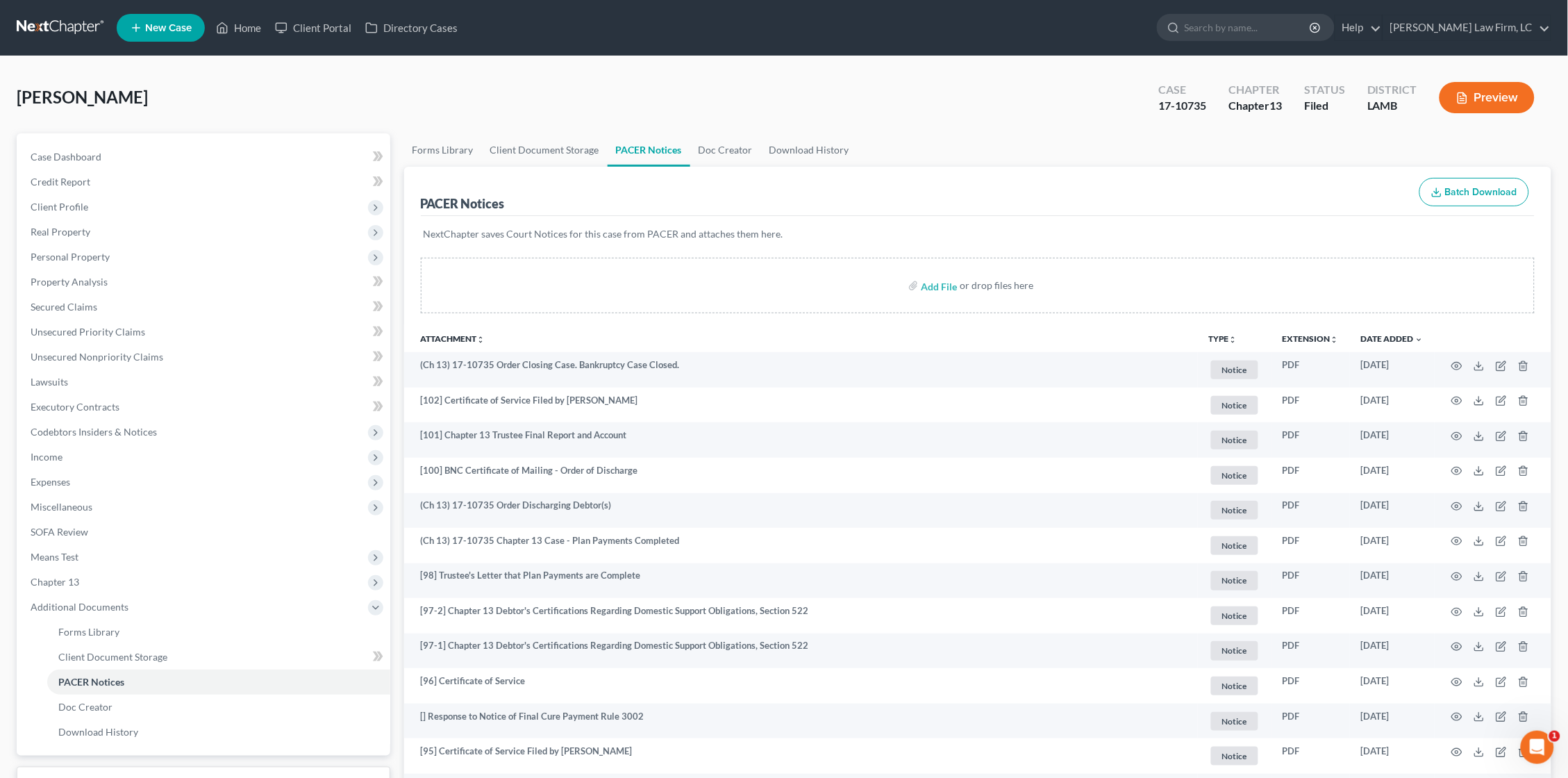
scroll to position [0, 0]
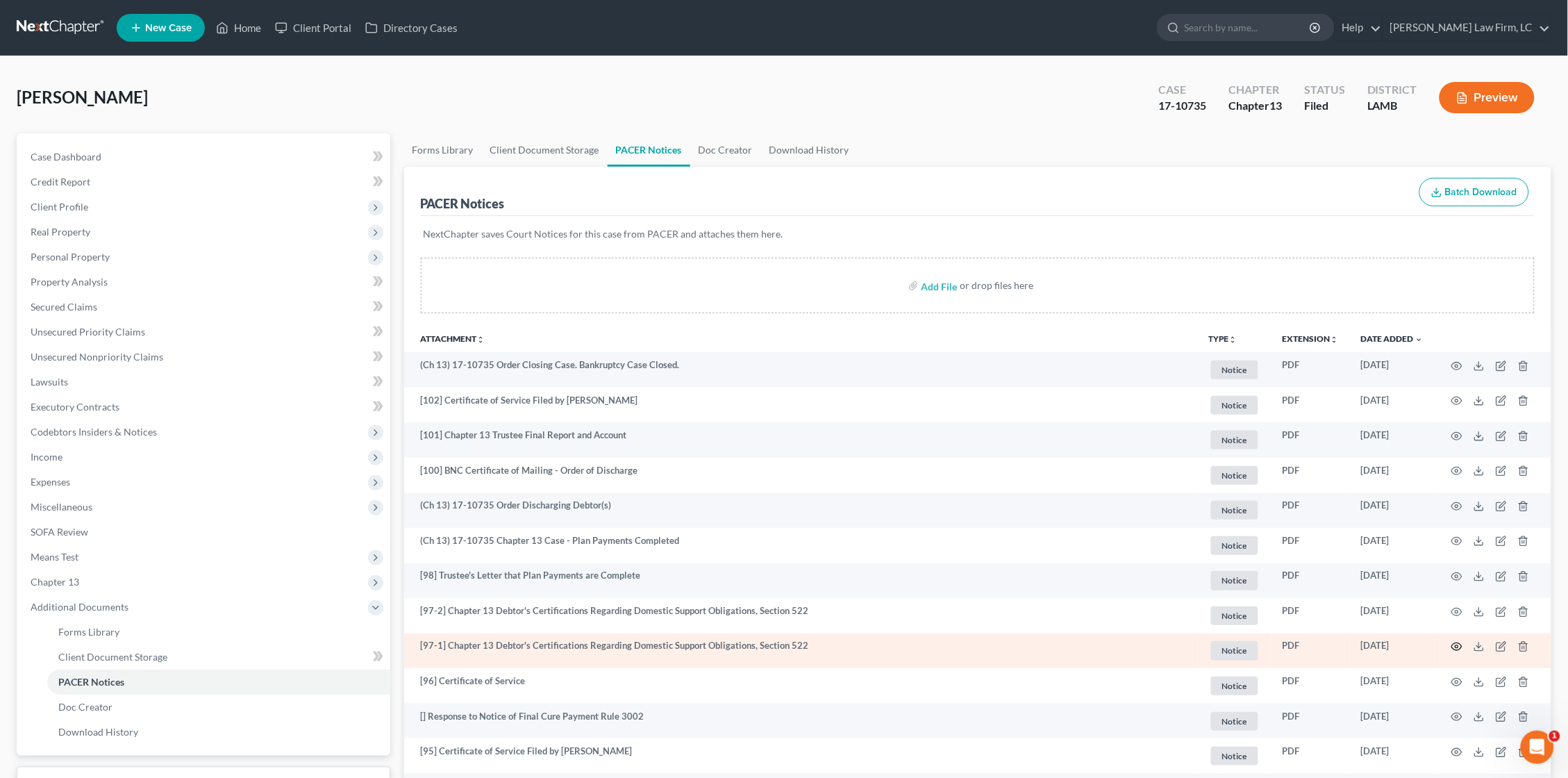
click at [1453, 641] on icon "button" at bounding box center [1457, 647] width 11 height 11
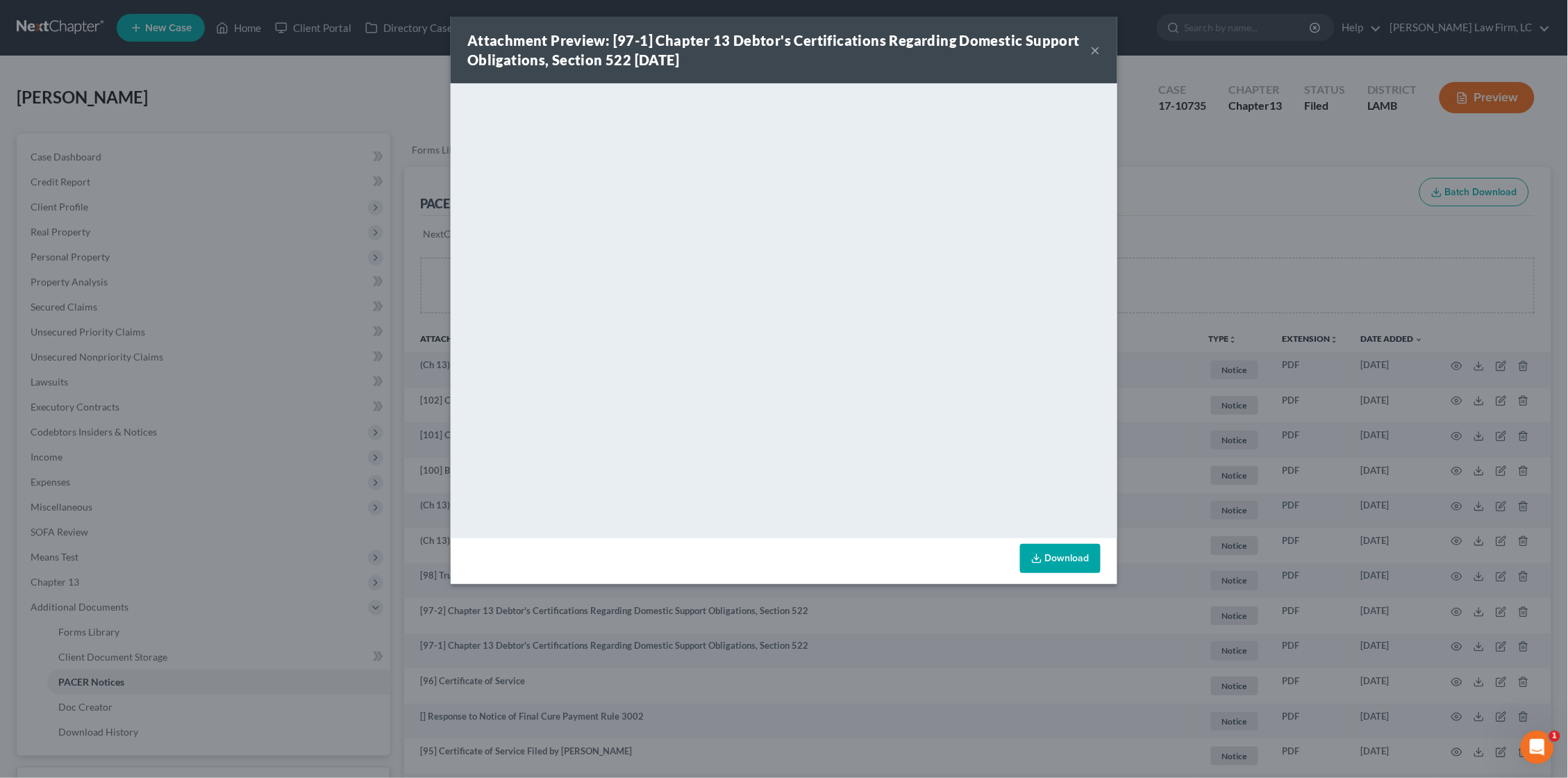
click at [1208, 113] on div "Attachment Preview: [97-1] Chapter 13 Debtor's Certifications Regarding Domesti…" at bounding box center [784, 389] width 1568 height 778
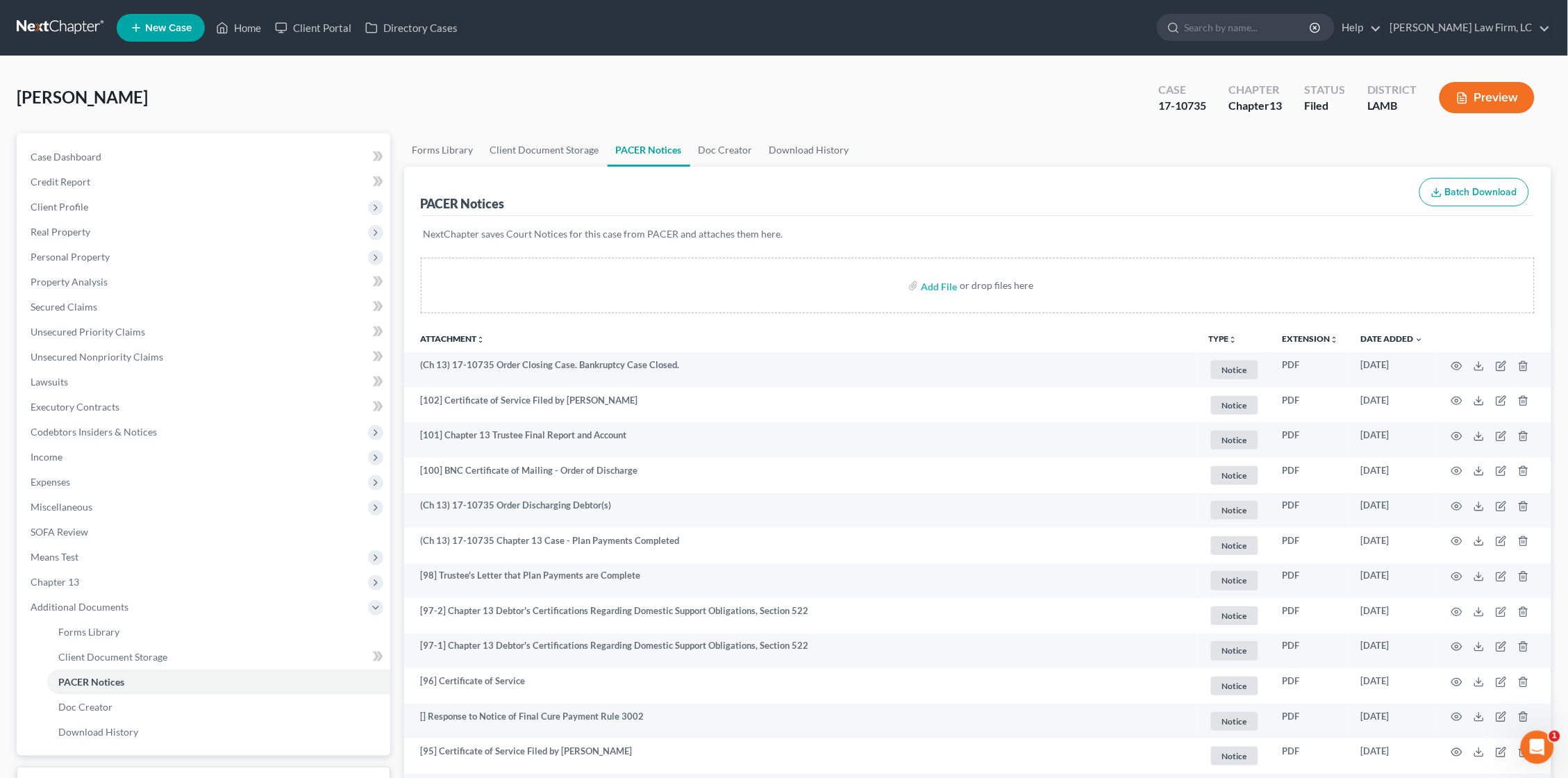
click at [76, 33] on link at bounding box center [61, 27] width 89 height 25
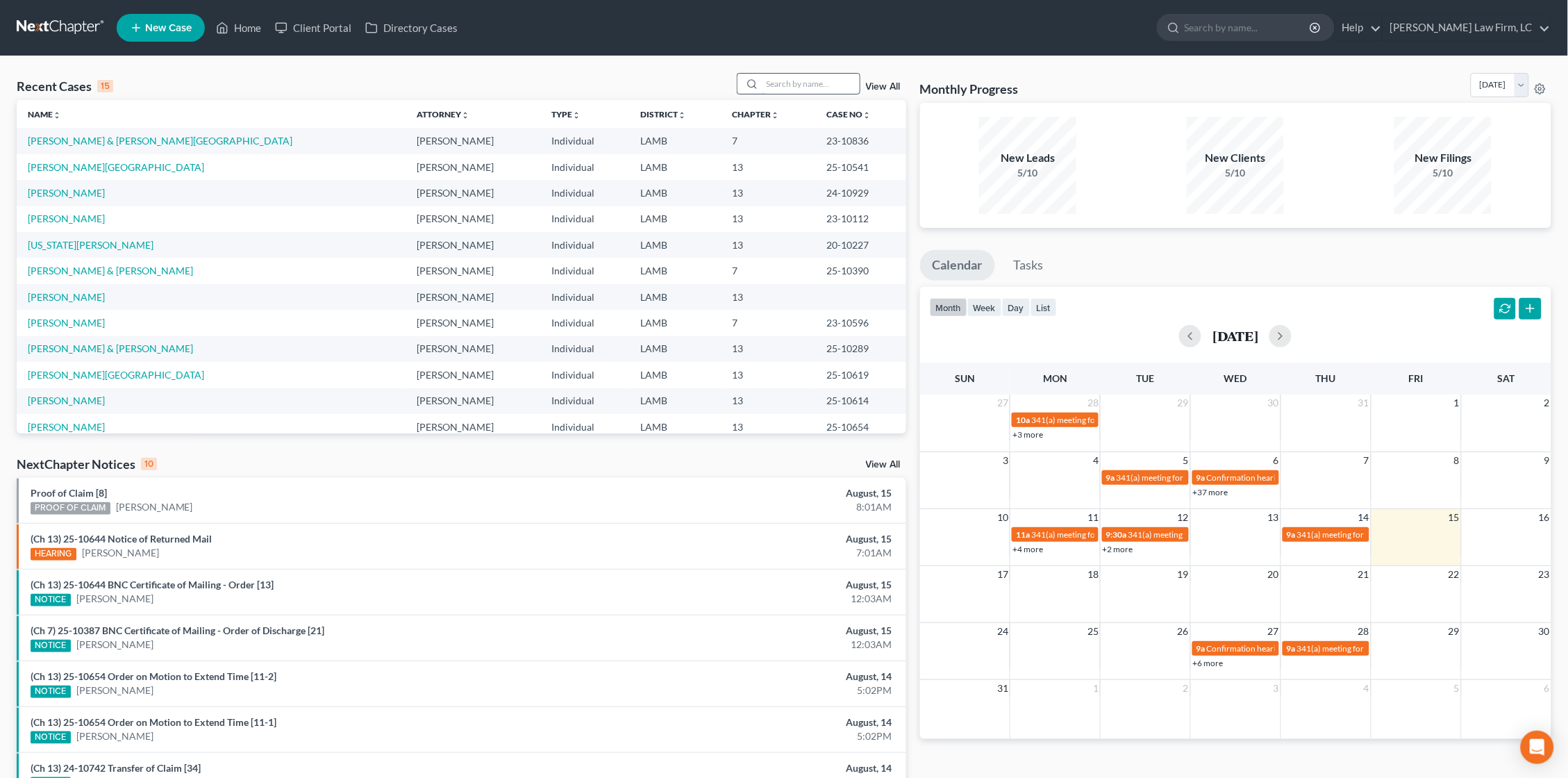
click at [821, 89] on input "search" at bounding box center [811, 83] width 97 height 20
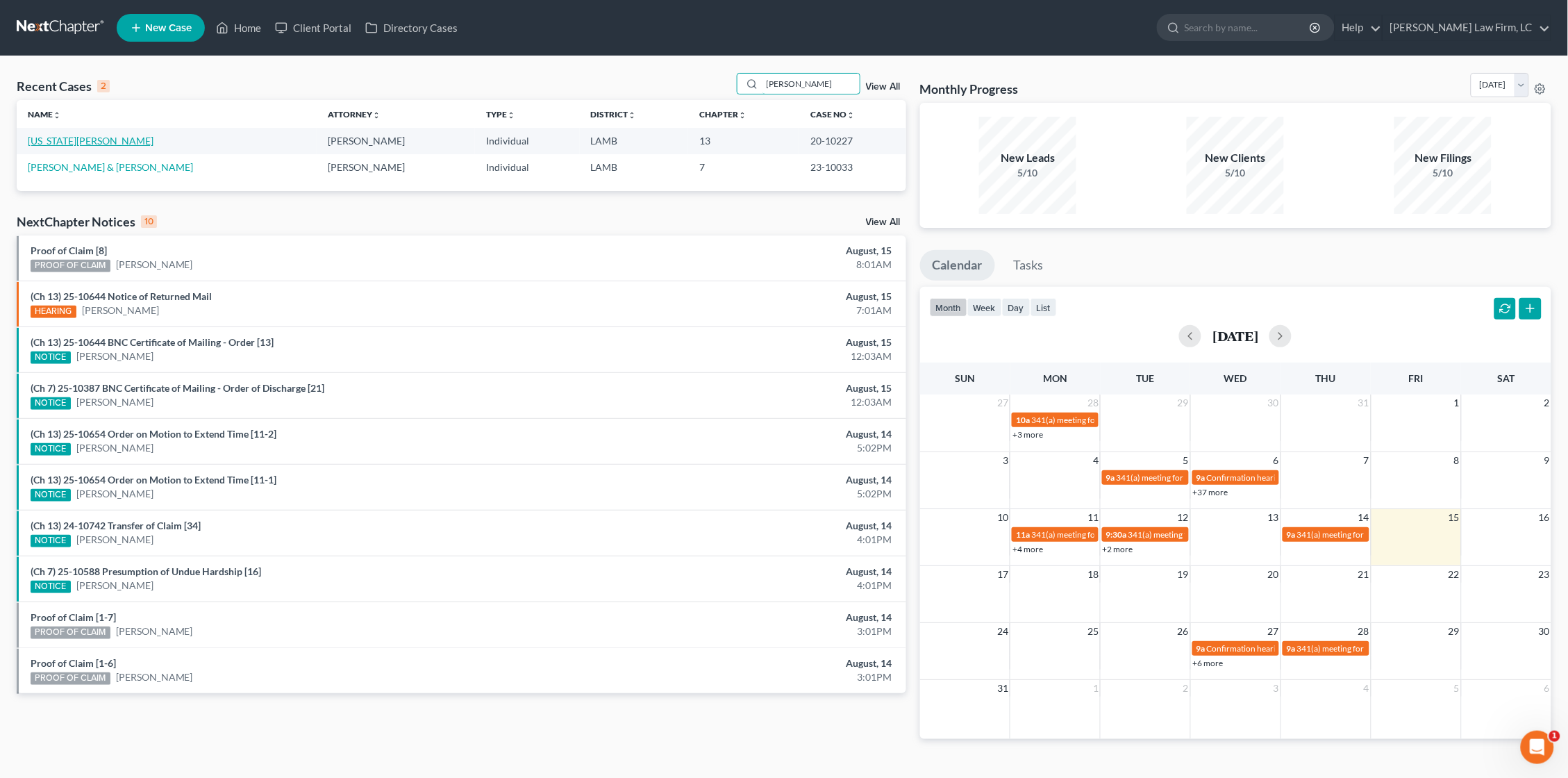
type input "gerald"
click at [85, 137] on link "[US_STATE][PERSON_NAME]" at bounding box center [90, 140] width 125 height 12
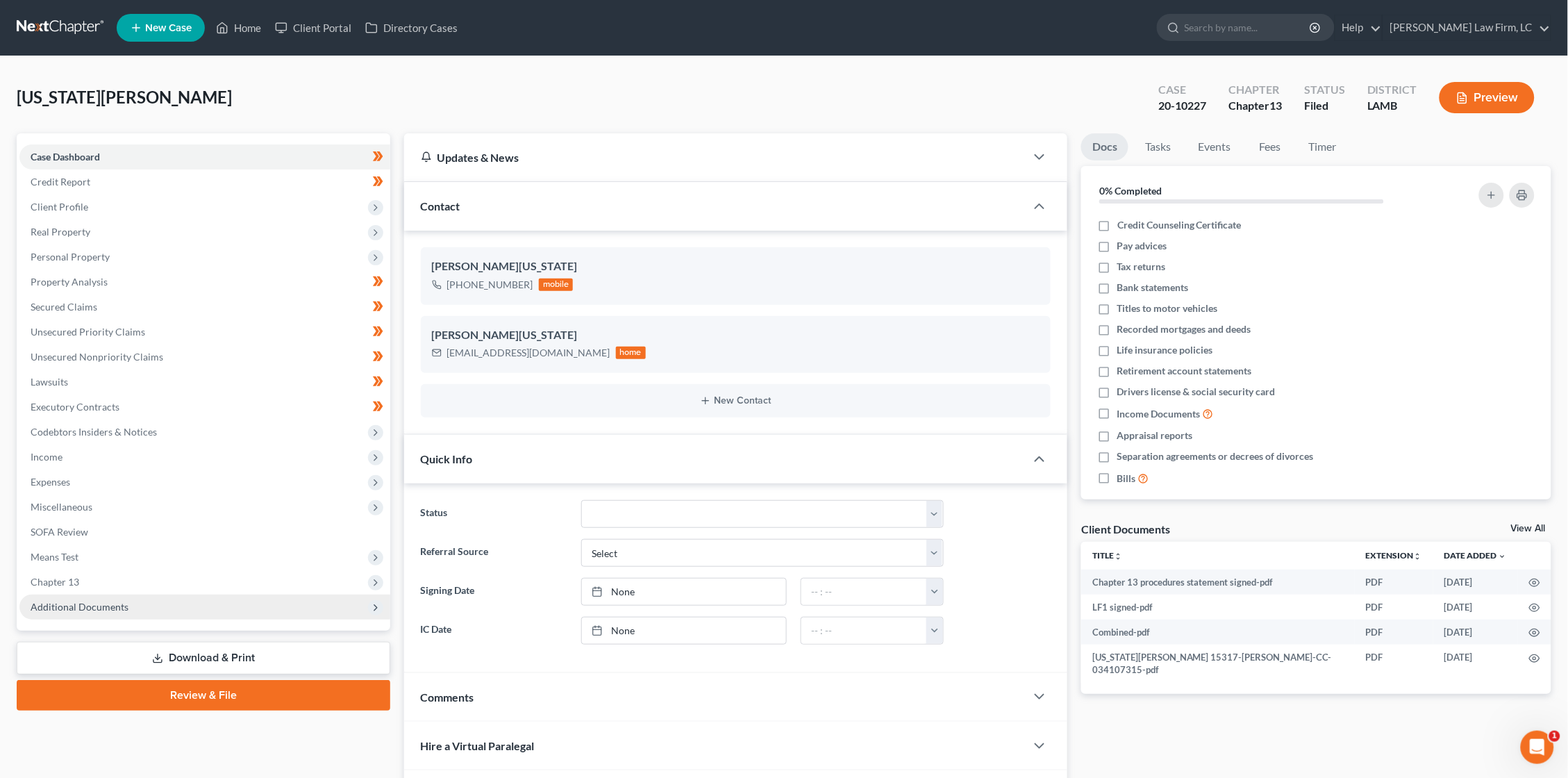
click at [137, 595] on span "Additional Documents" at bounding box center [205, 607] width 371 height 25
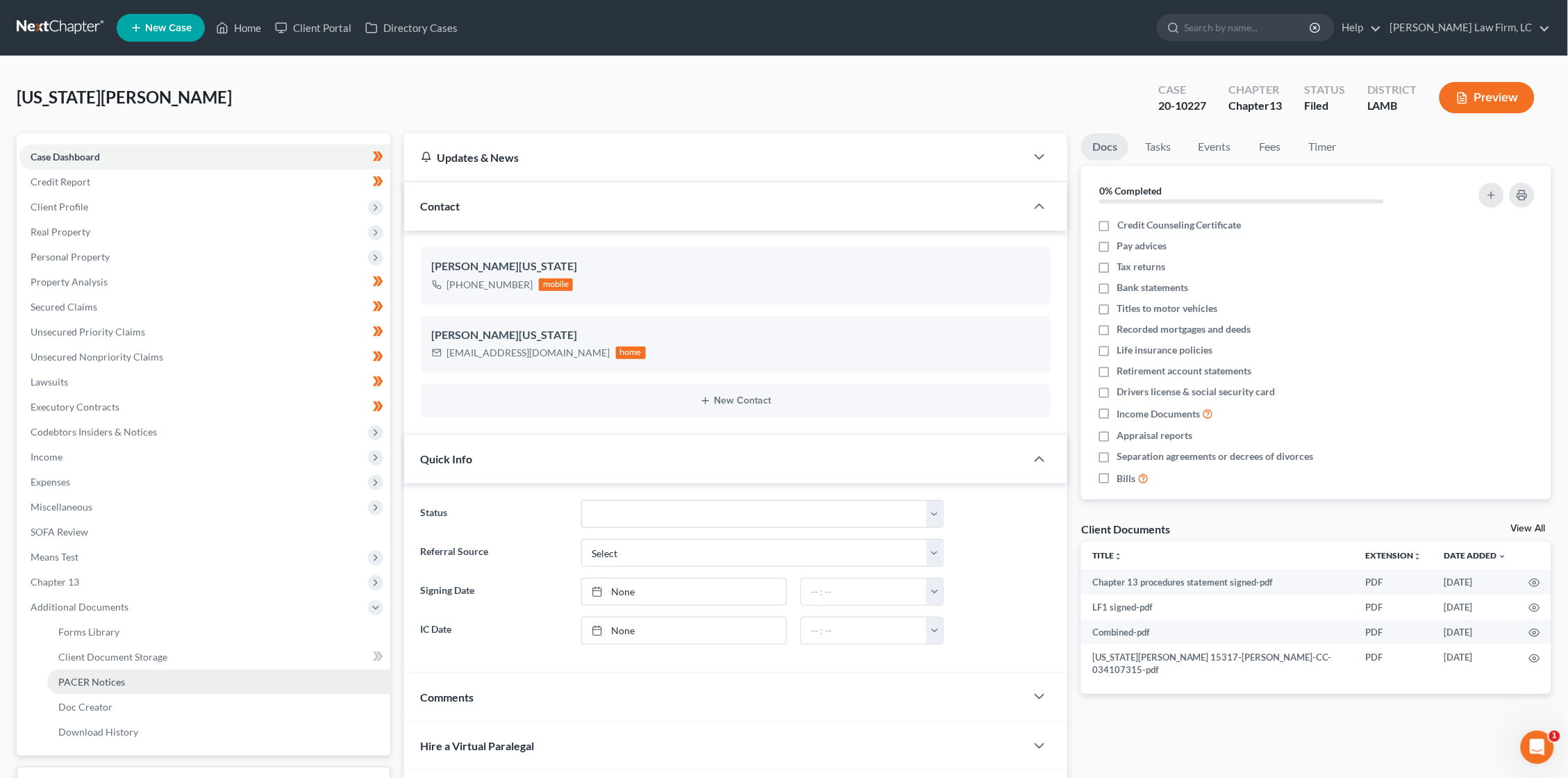
click at [132, 669] on link "PACER Notices" at bounding box center [218, 681] width 343 height 25
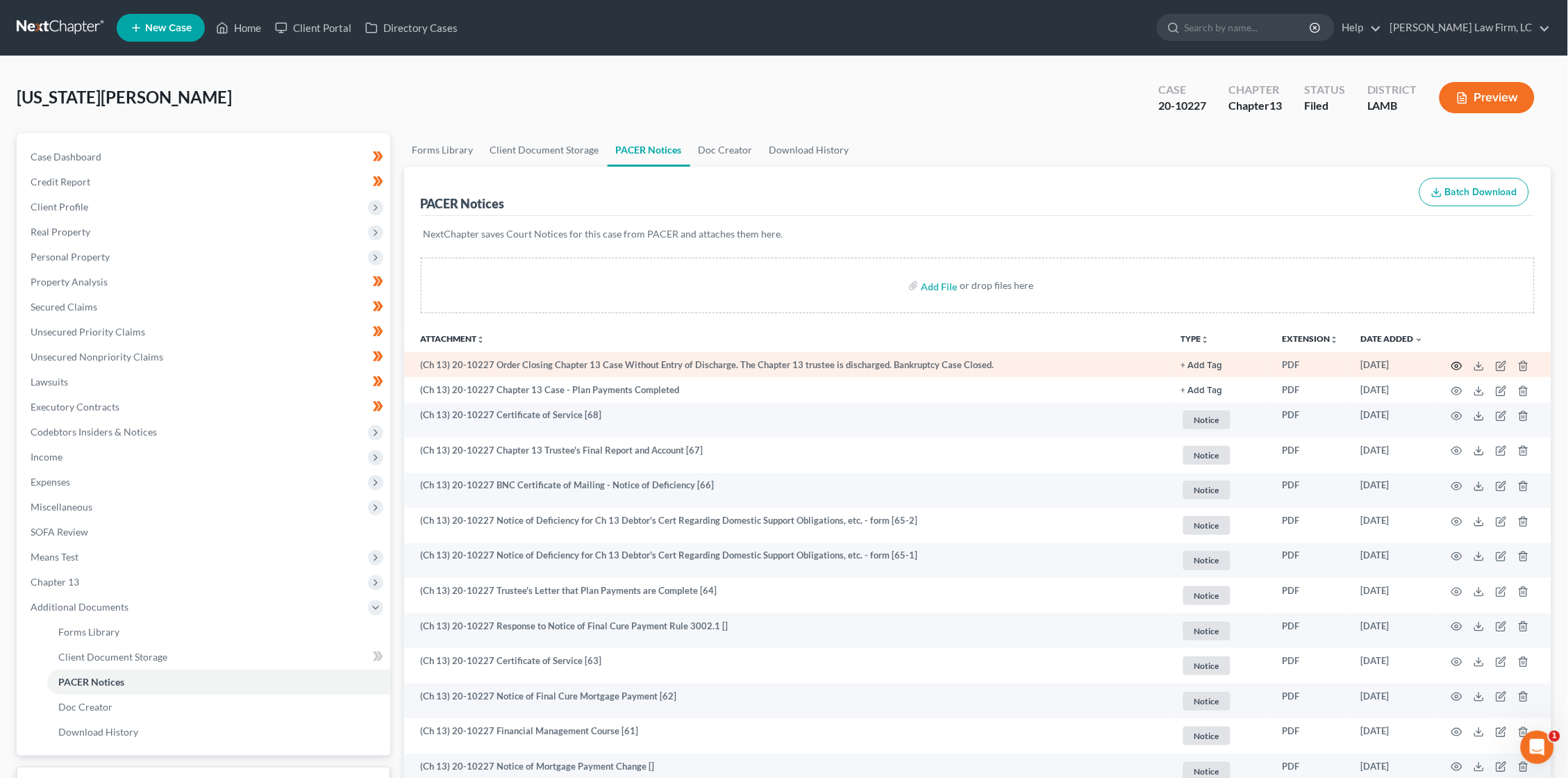
click at [1455, 366] on icon "button" at bounding box center [1457, 366] width 11 height 11
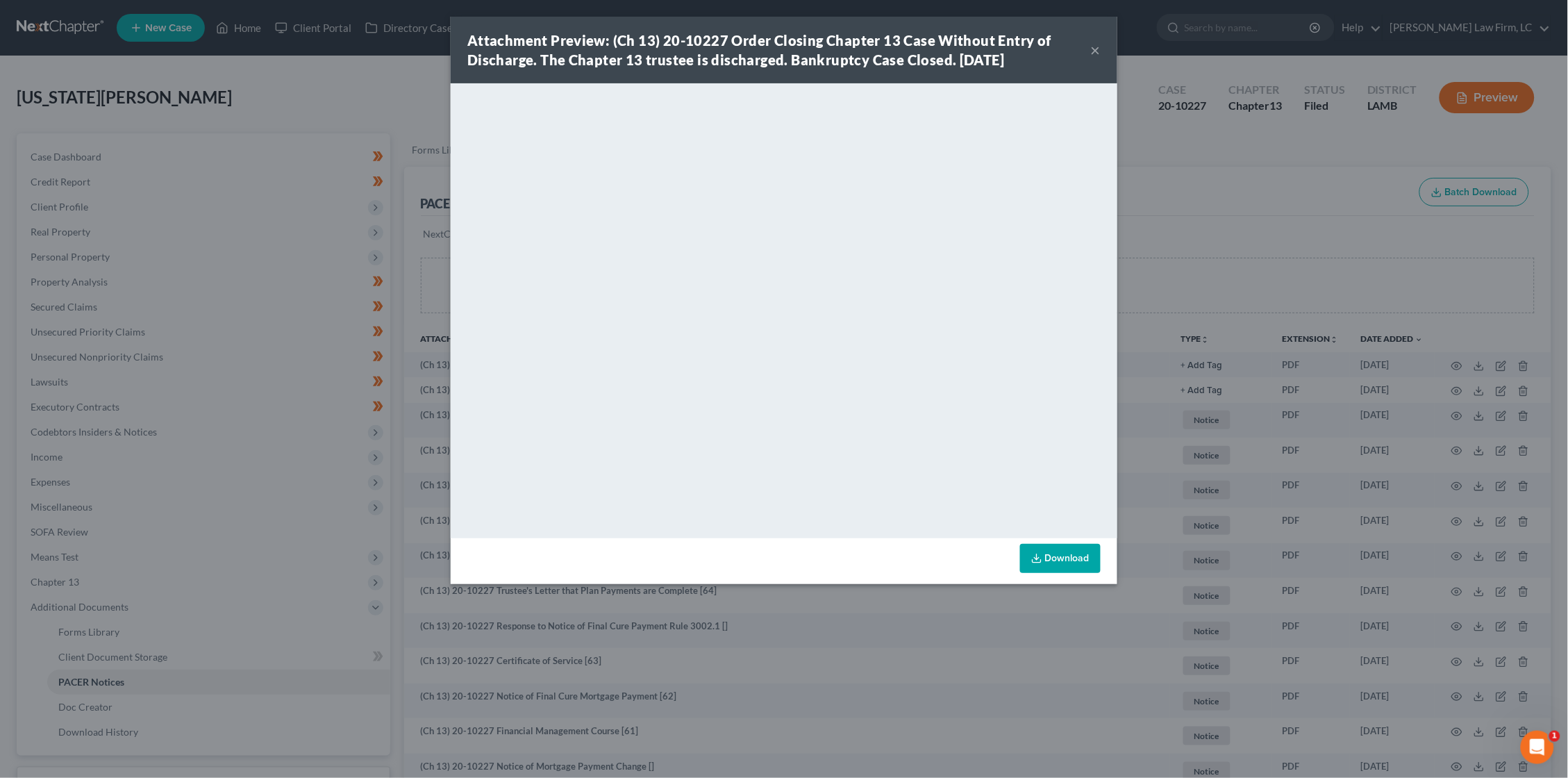
click at [1149, 252] on div "Attachment Preview: (Ch 13) 20-10227 Order Closing Chapter 13 Case Without Entr…" at bounding box center [784, 389] width 1568 height 778
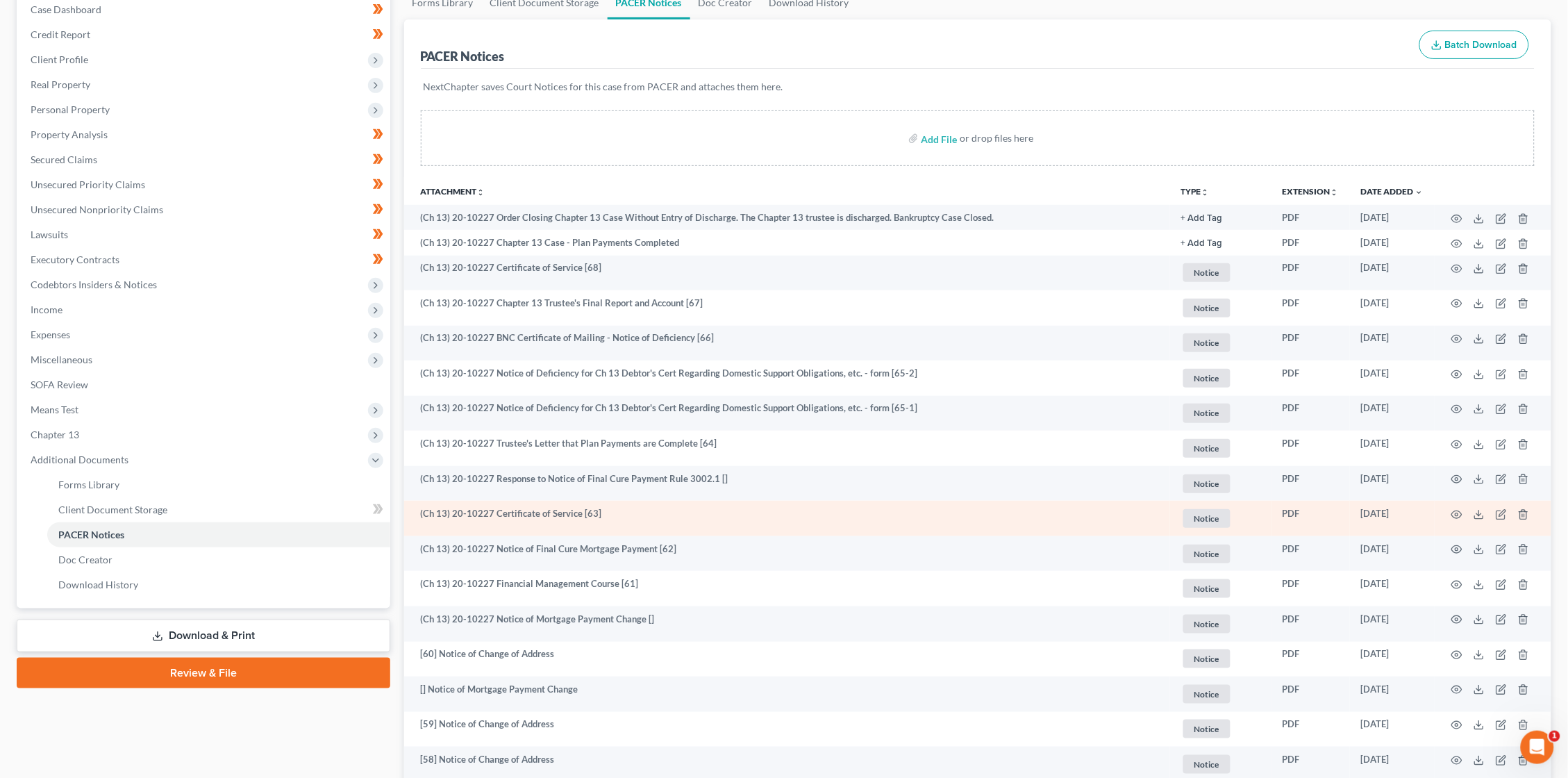
scroll to position [150, 0]
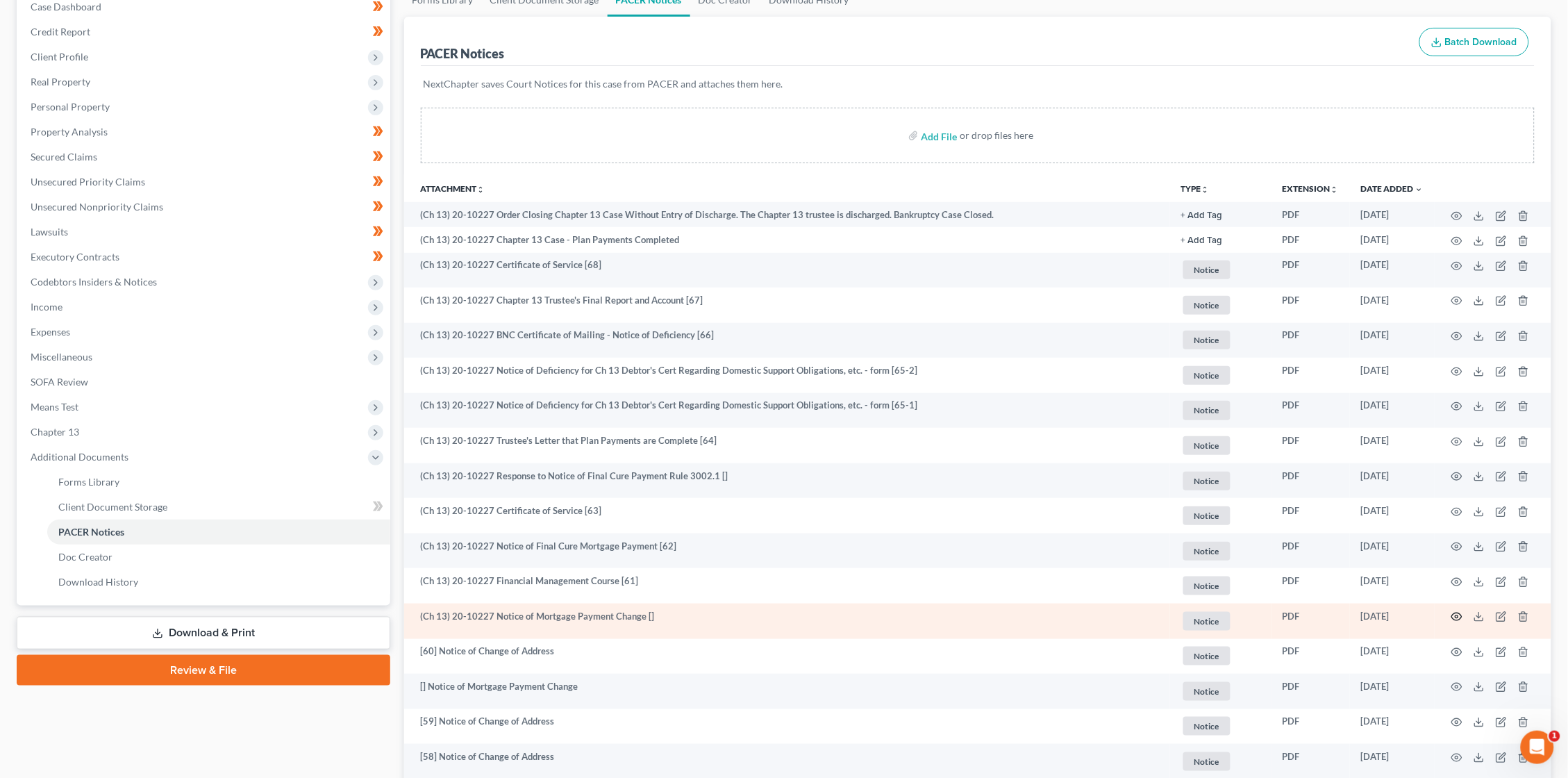
click at [1456, 611] on icon "button" at bounding box center [1457, 617] width 11 height 11
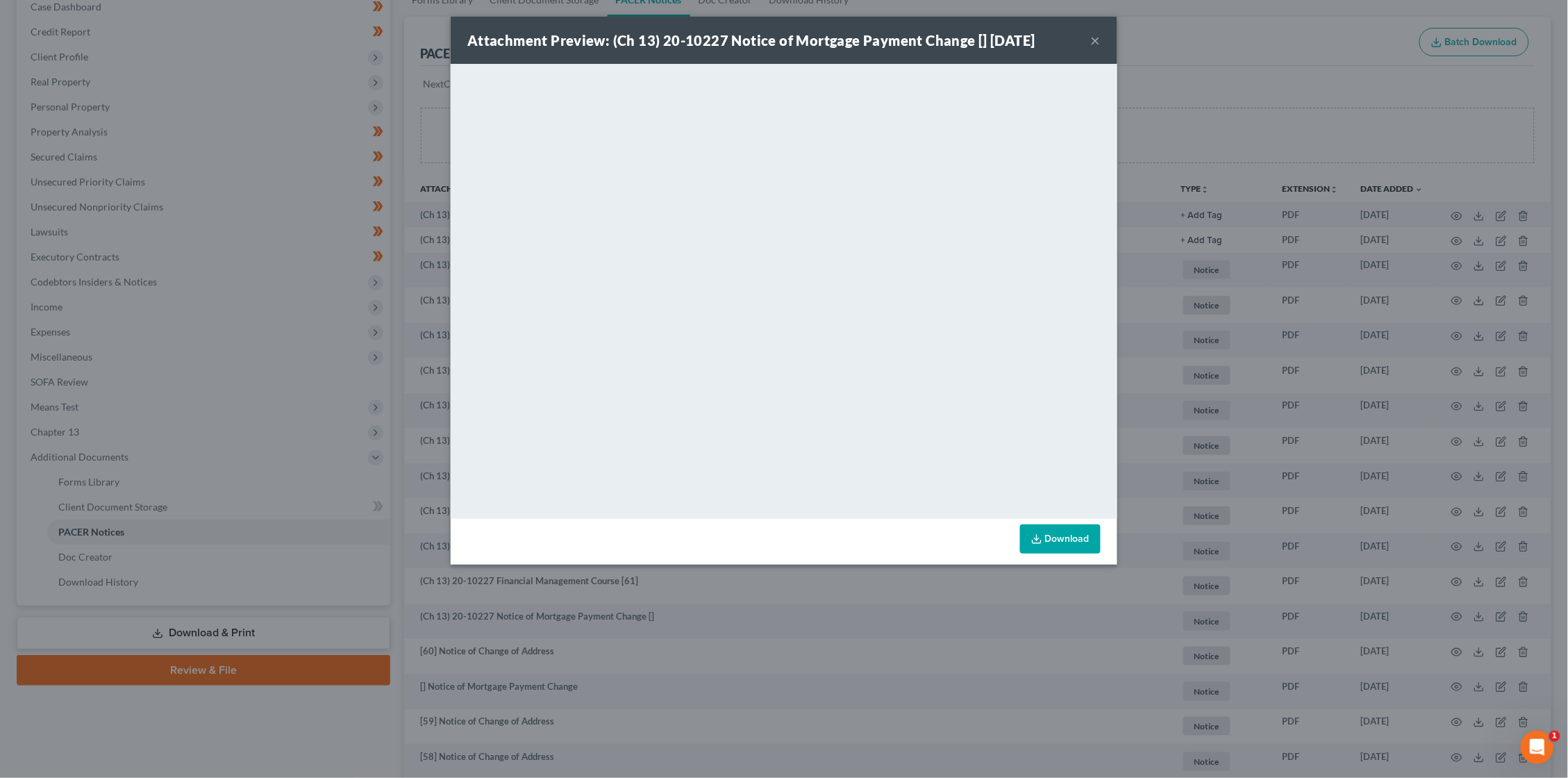
click at [1284, 183] on div "Attachment Preview: (Ch 13) 20-10227 Notice of Mortgage Payment Change [] 02/03…" at bounding box center [784, 389] width 1568 height 778
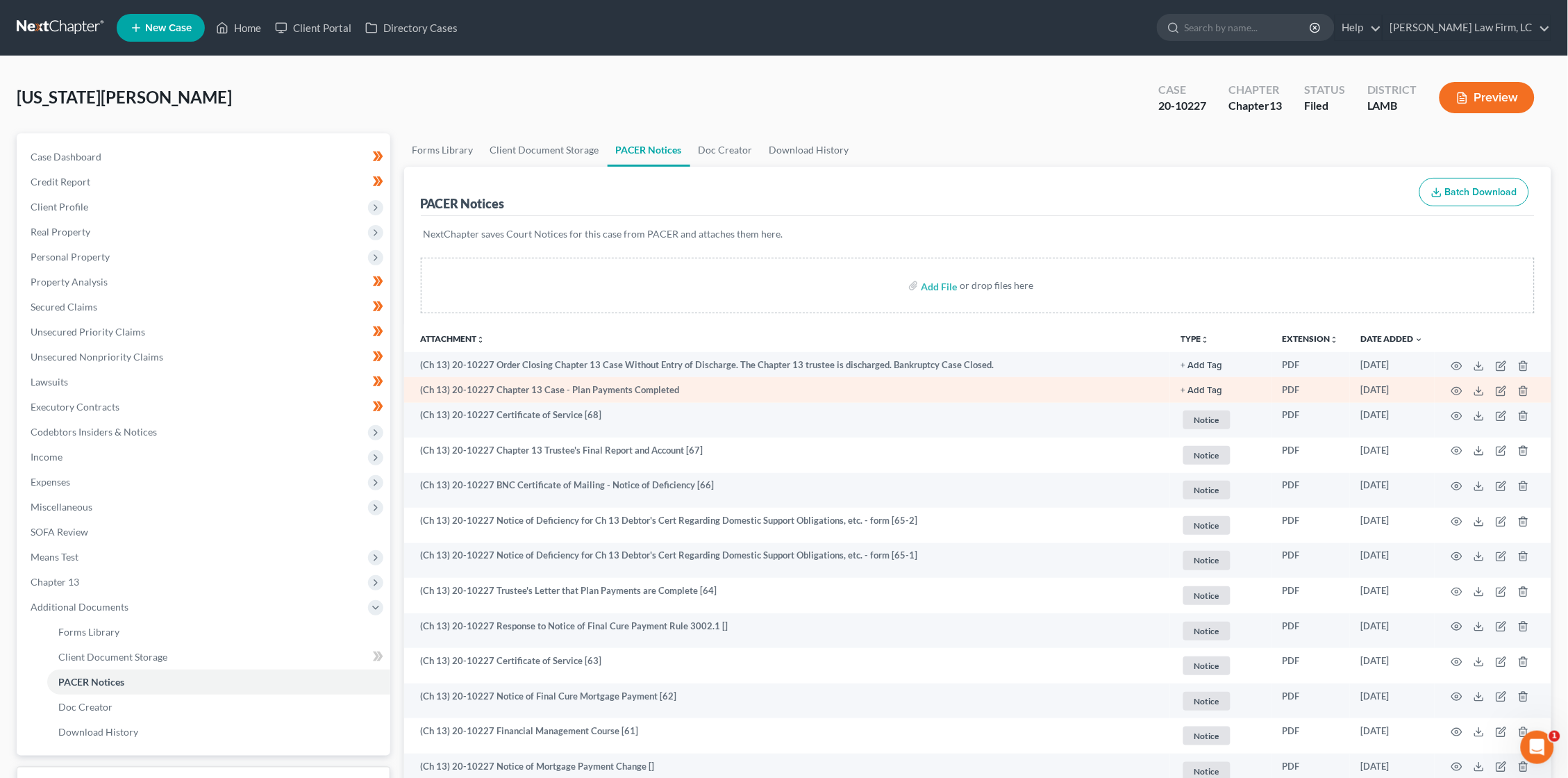
scroll to position [0, 0]
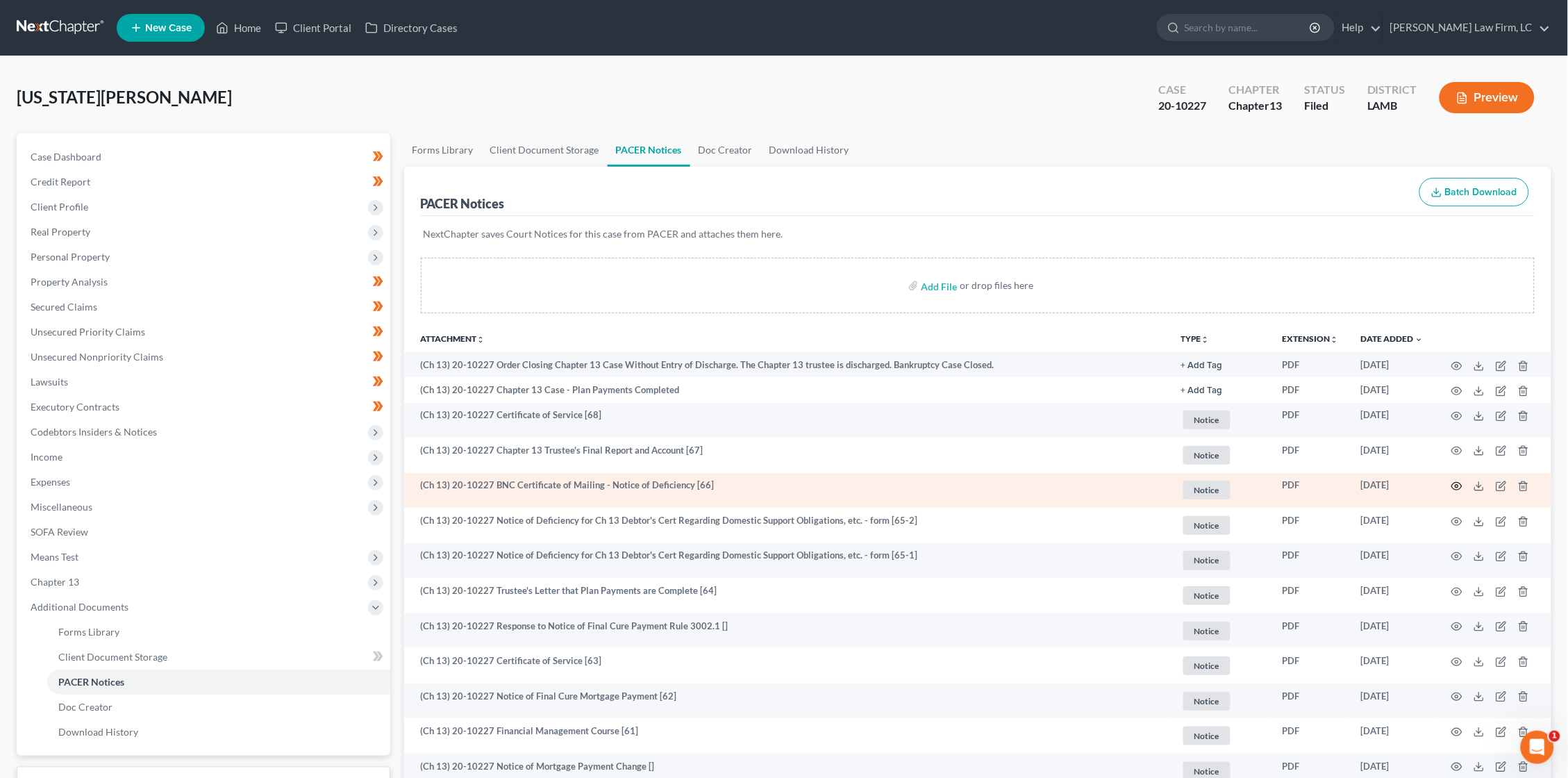
click at [1456, 481] on icon "button" at bounding box center [1457, 486] width 11 height 11
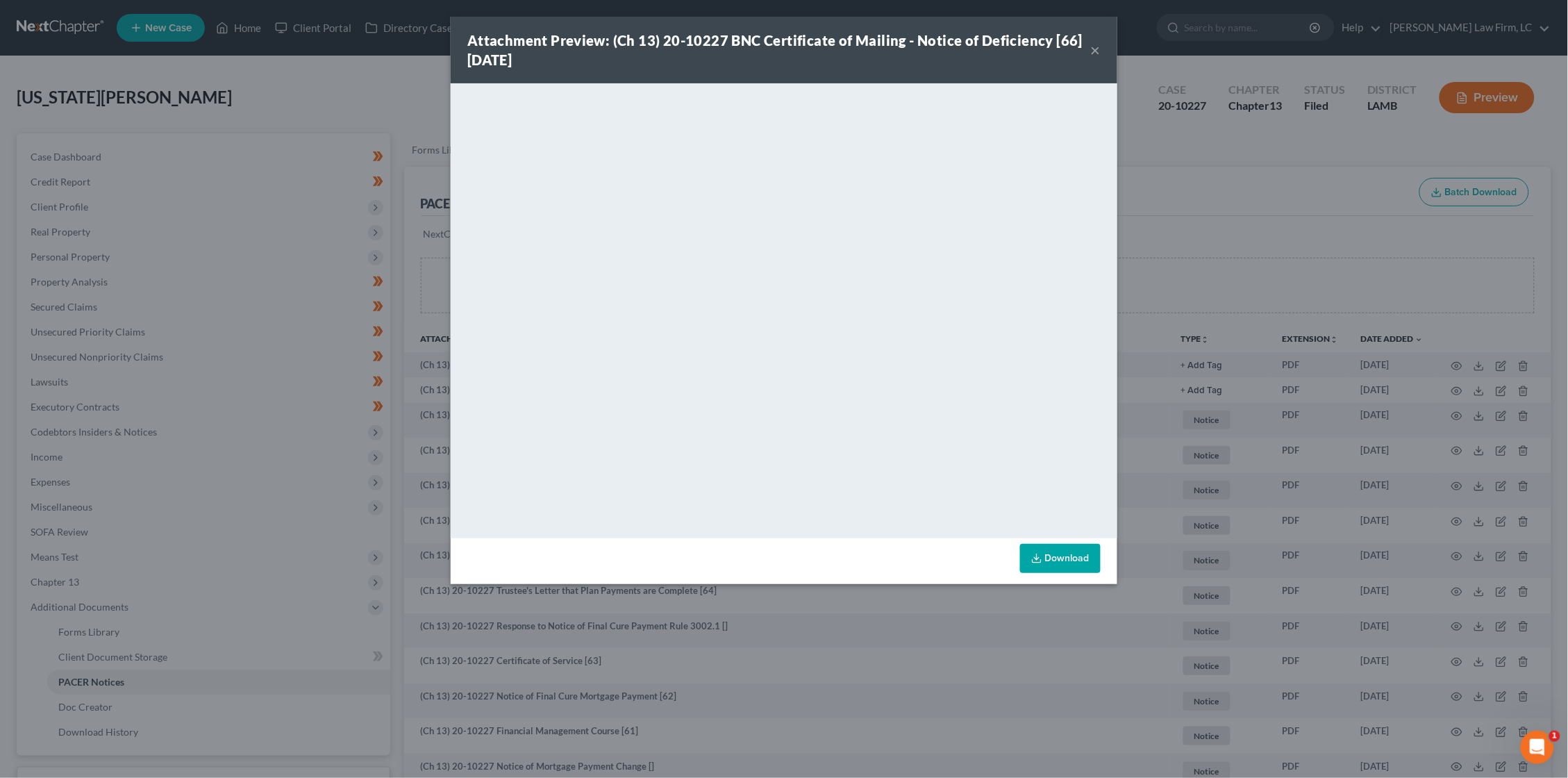
drag, startPoint x: 1182, startPoint y: 130, endPoint x: 1168, endPoint y: 99, distance: 34.0
click at [1182, 130] on div "Attachment Preview: (Ch 13) 20-10227 BNC Certificate of Mailing - Notice of Def…" at bounding box center [784, 389] width 1568 height 778
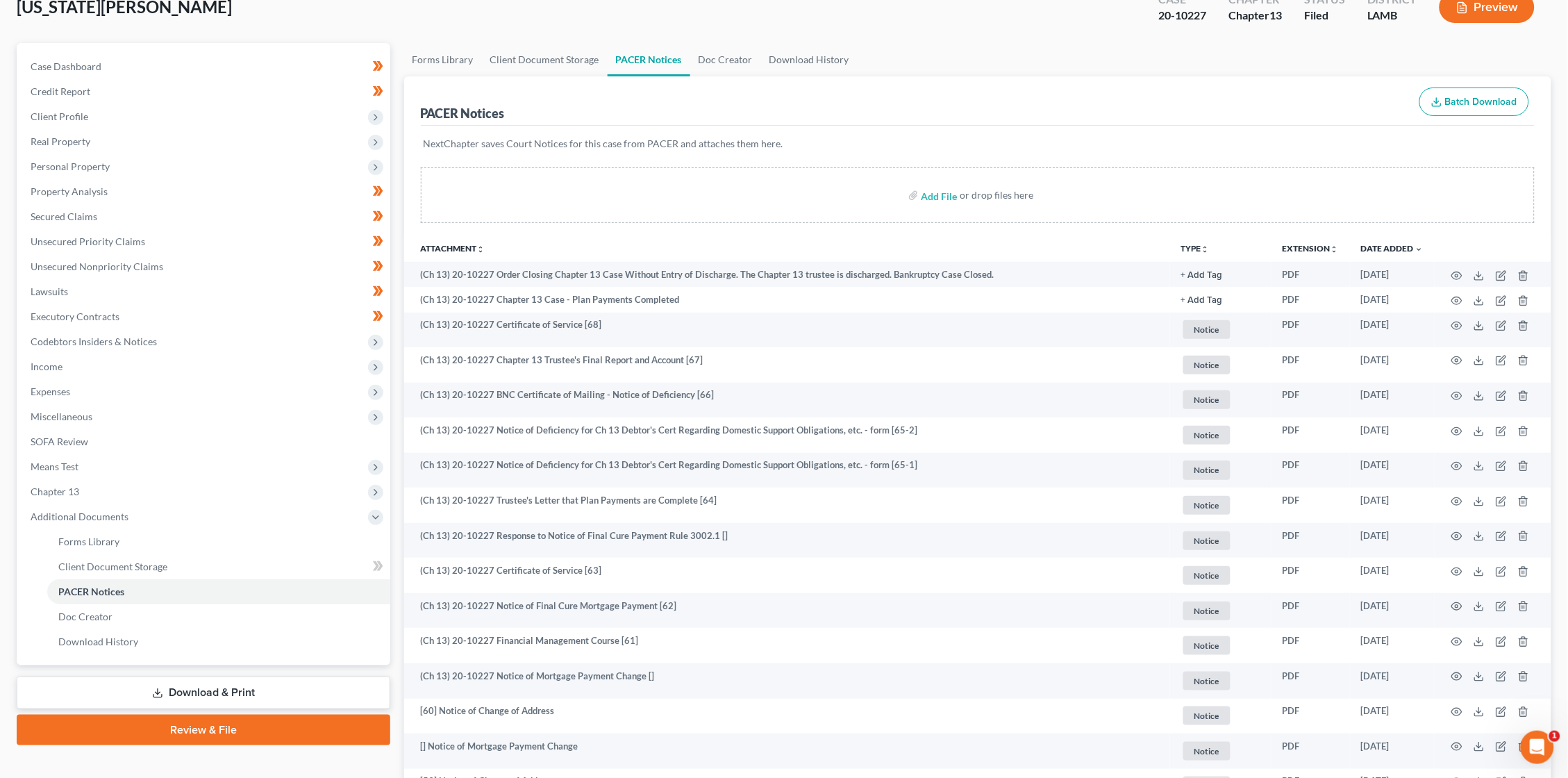
scroll to position [95, 0]
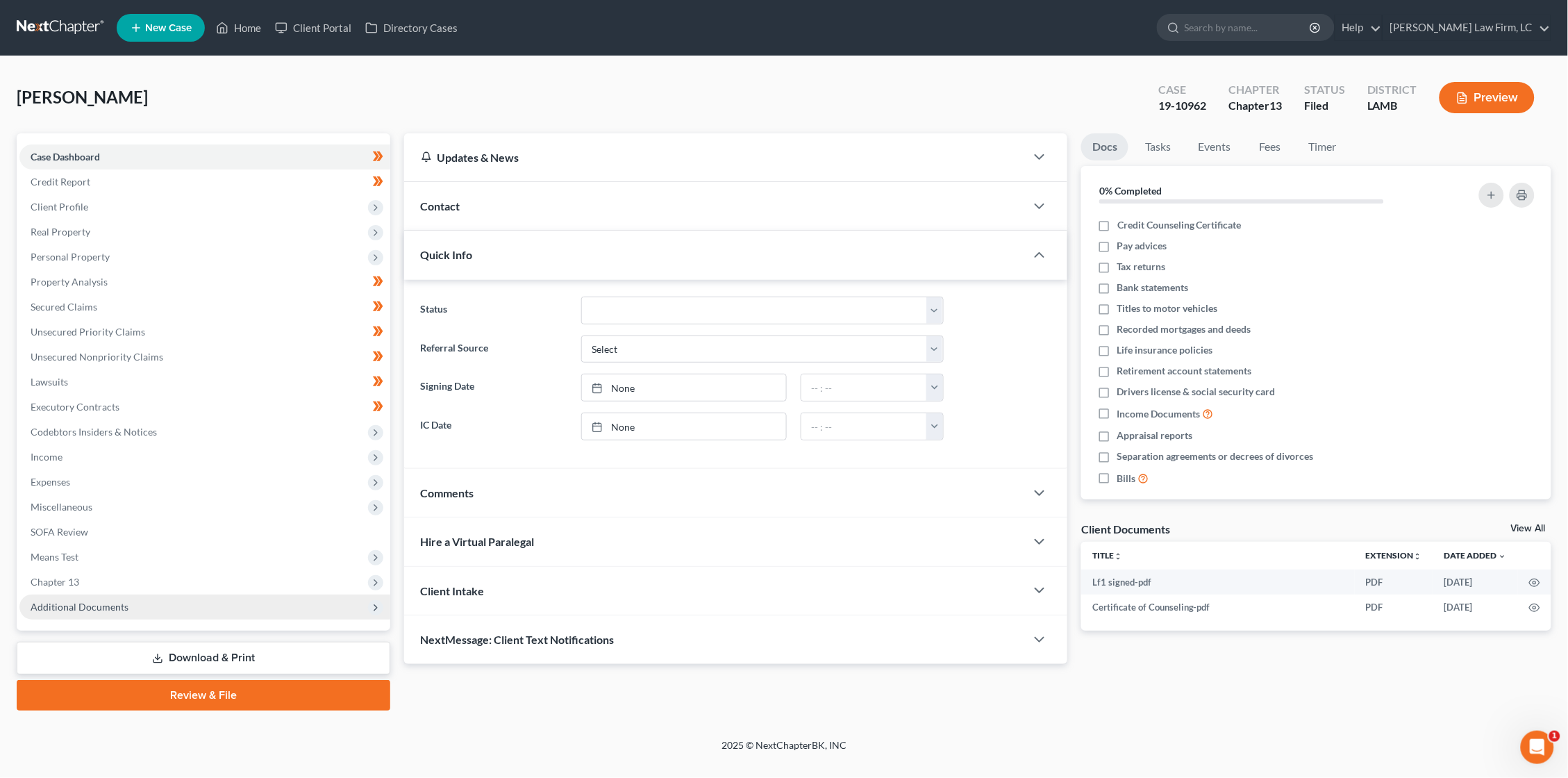
click at [98, 597] on span "Additional Documents" at bounding box center [205, 607] width 371 height 25
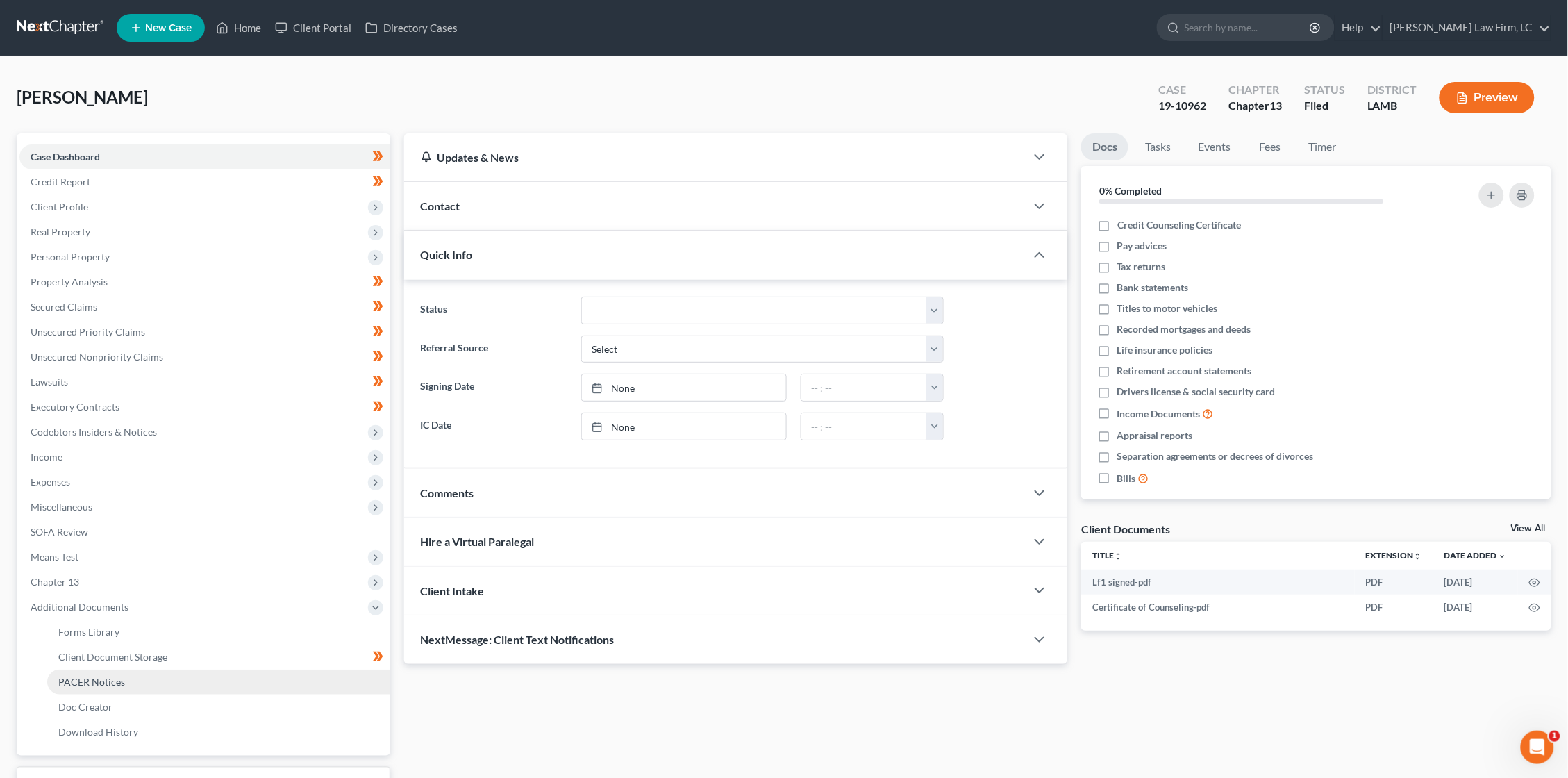
click at [101, 669] on link "PACER Notices" at bounding box center [218, 681] width 343 height 25
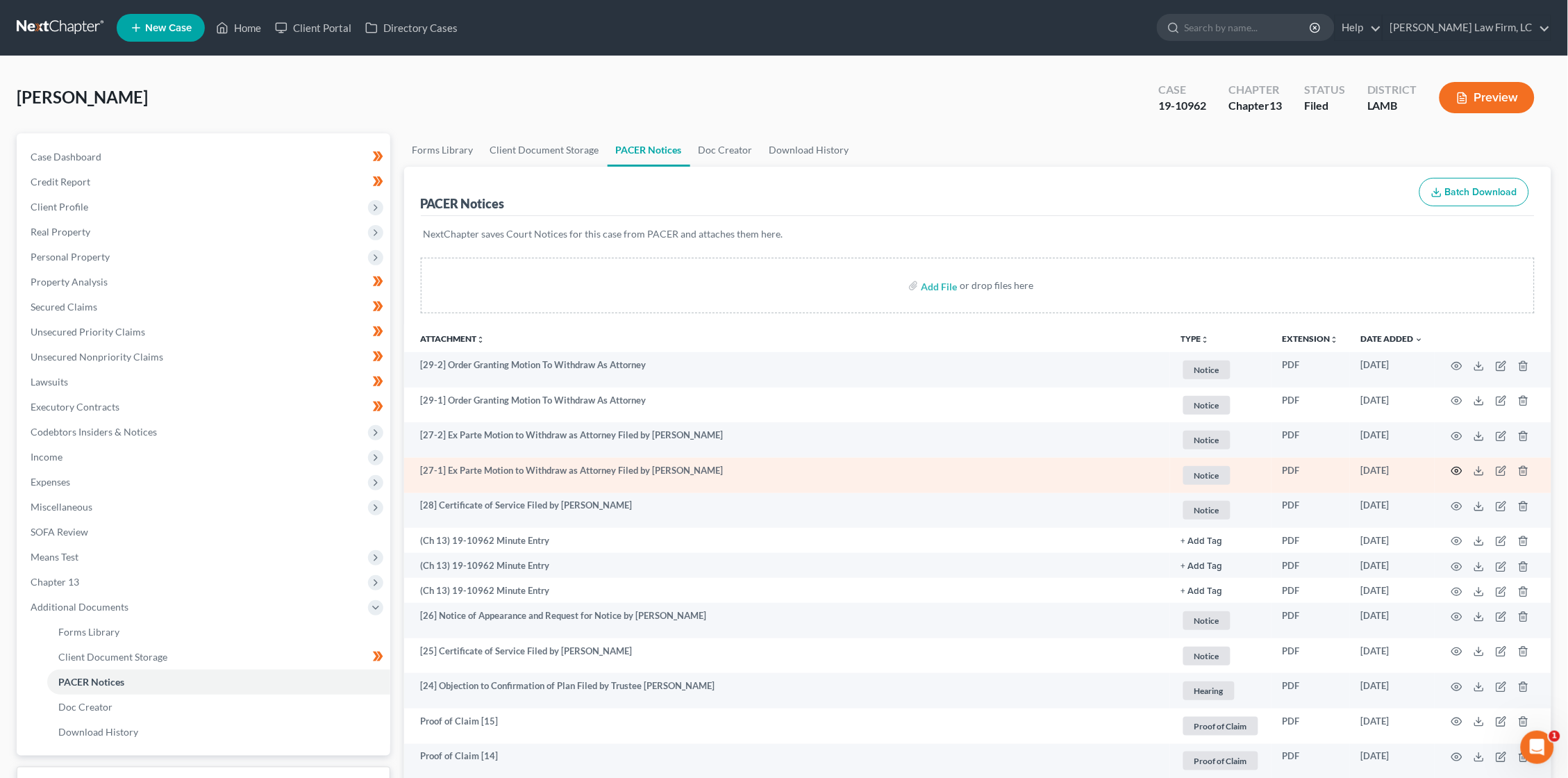
click at [1458, 468] on icon "button" at bounding box center [1457, 471] width 11 height 11
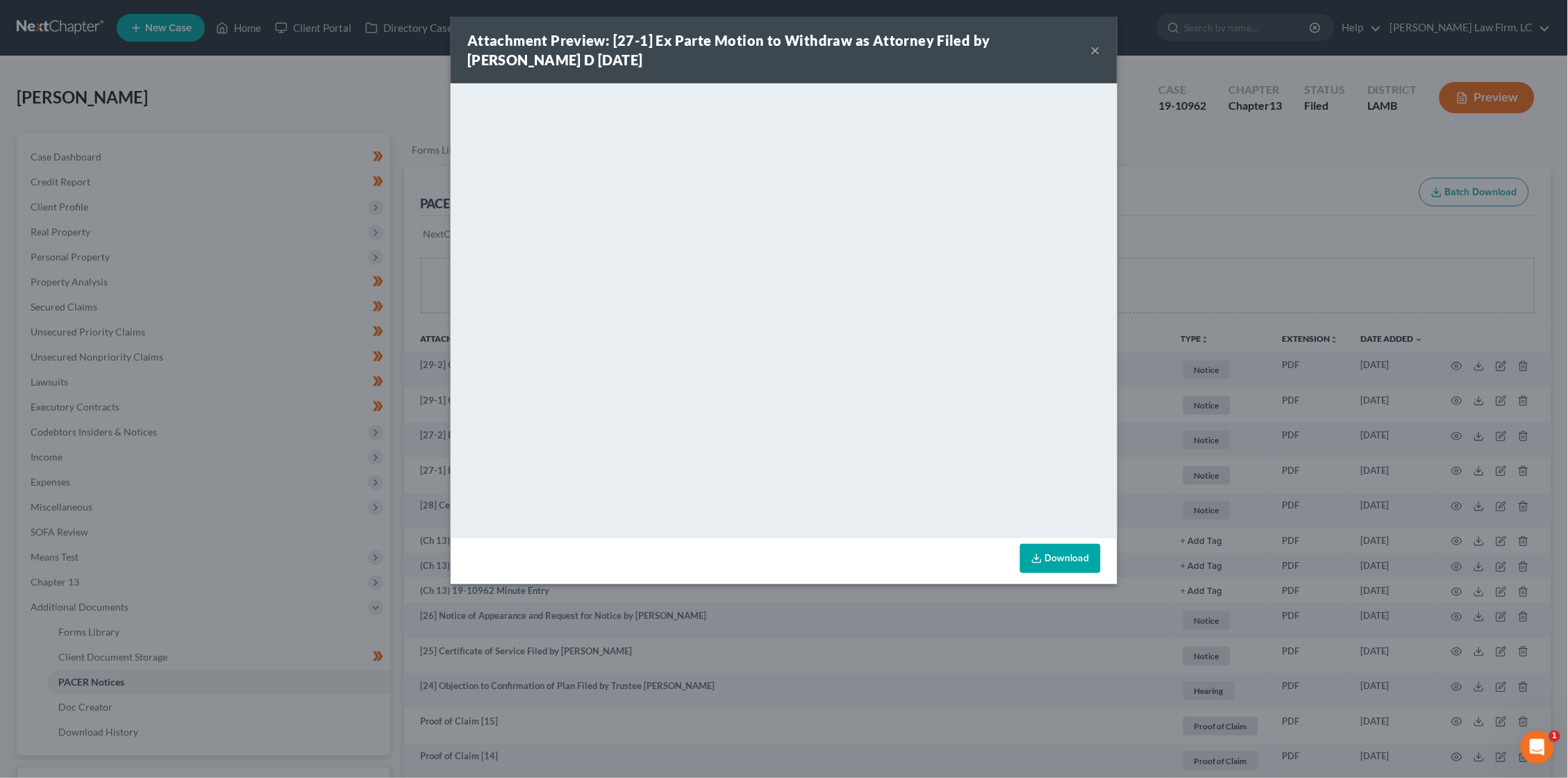
click at [1297, 277] on div "Attachment Preview: [27-1] Ex Parte Motion to Withdraw as Attorney Filed by Mit…" at bounding box center [784, 389] width 1568 height 778
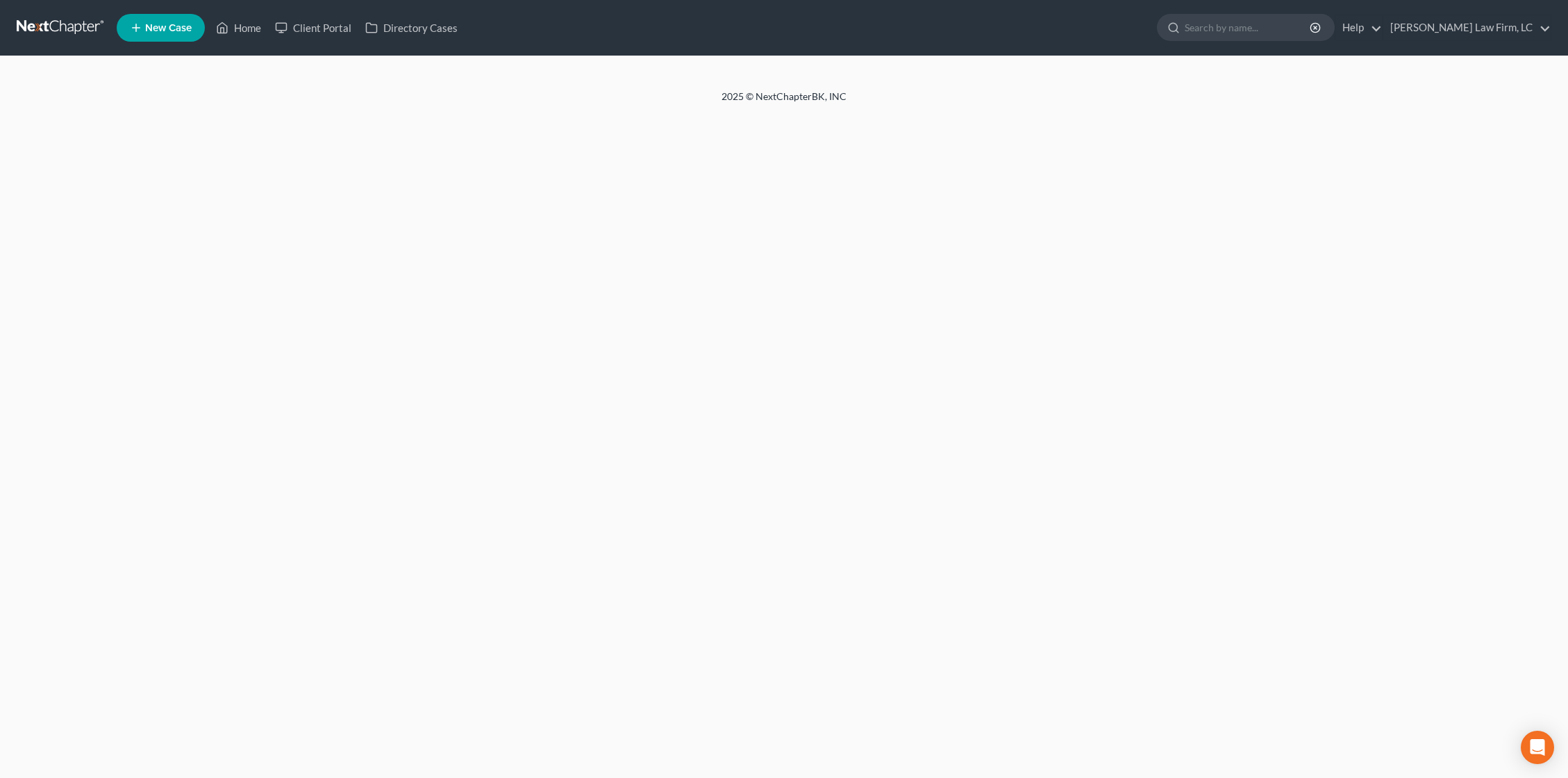
select select "2"
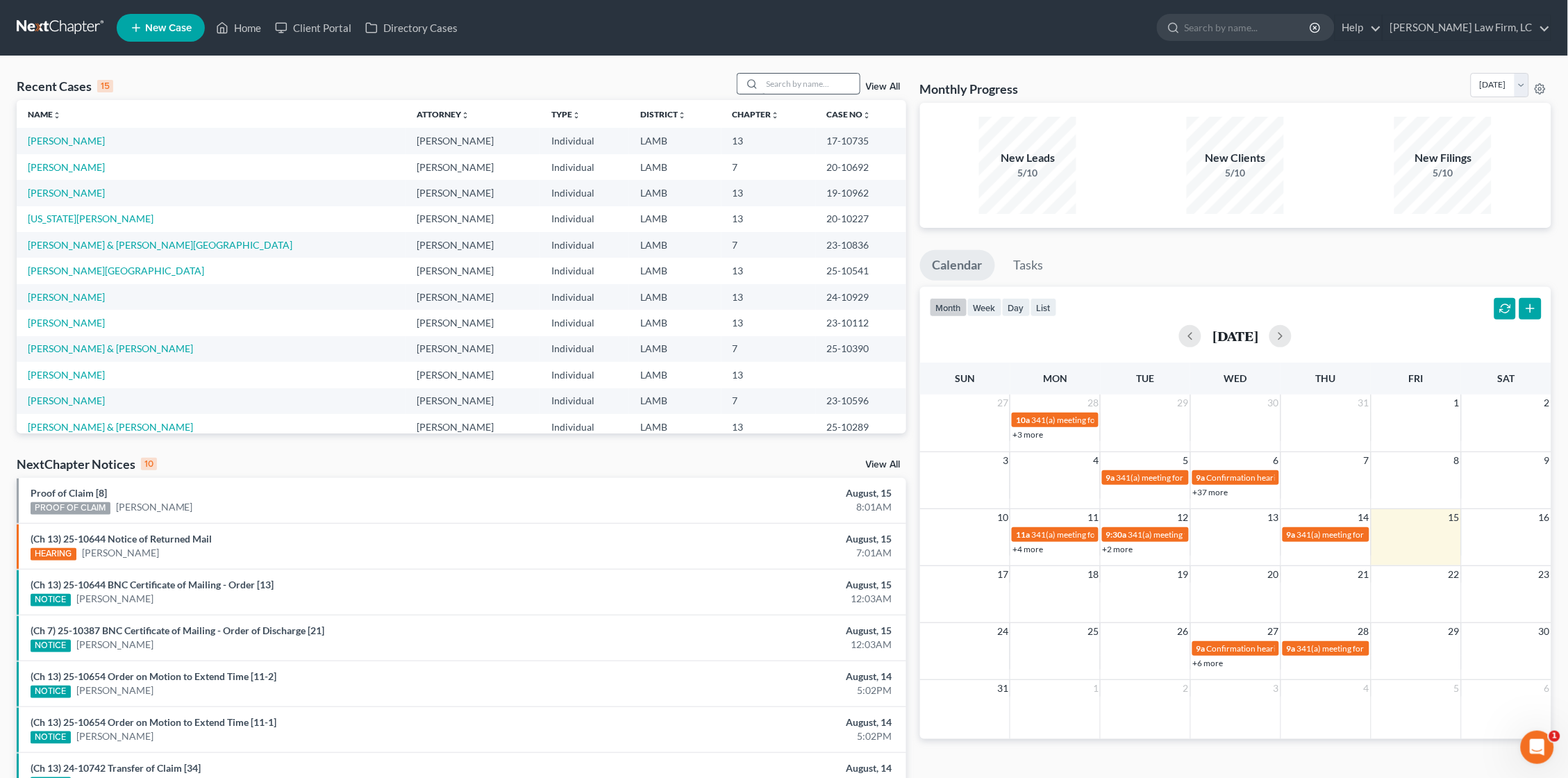
drag, startPoint x: 826, startPoint y: 71, endPoint x: 823, endPoint y: 79, distance: 8.5
click at [826, 71] on div "Recent Cases 15 View All Name unfold_more expand_more expand_less Attorney unfo…" at bounding box center [784, 515] width 1568 height 918
click at [823, 82] on input "search" at bounding box center [811, 83] width 97 height 20
click at [69, 218] on link "[US_STATE][PERSON_NAME]" at bounding box center [90, 218] width 125 height 12
select select "2"
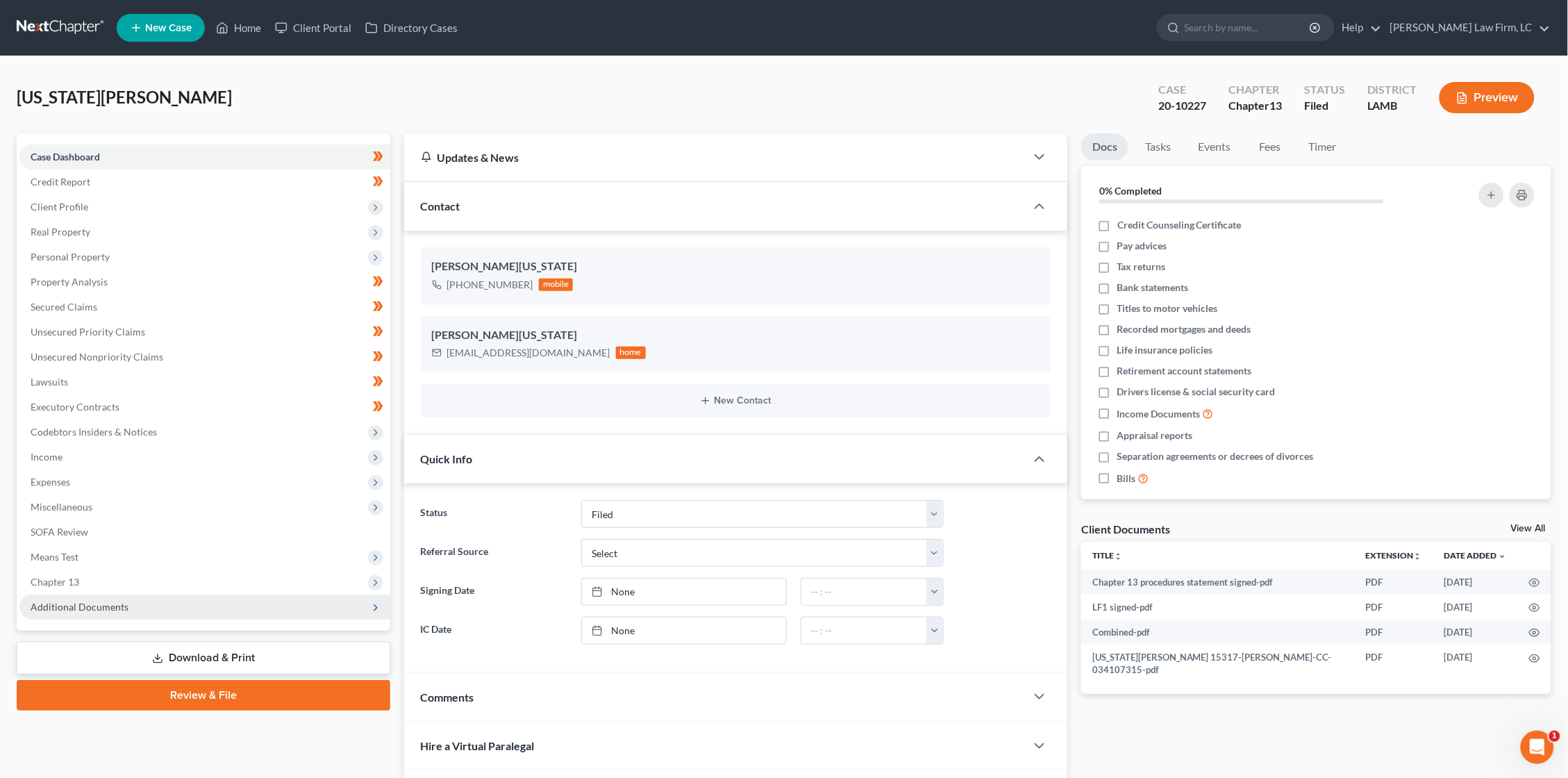
click at [121, 601] on span "Additional Documents" at bounding box center [79, 607] width 98 height 12
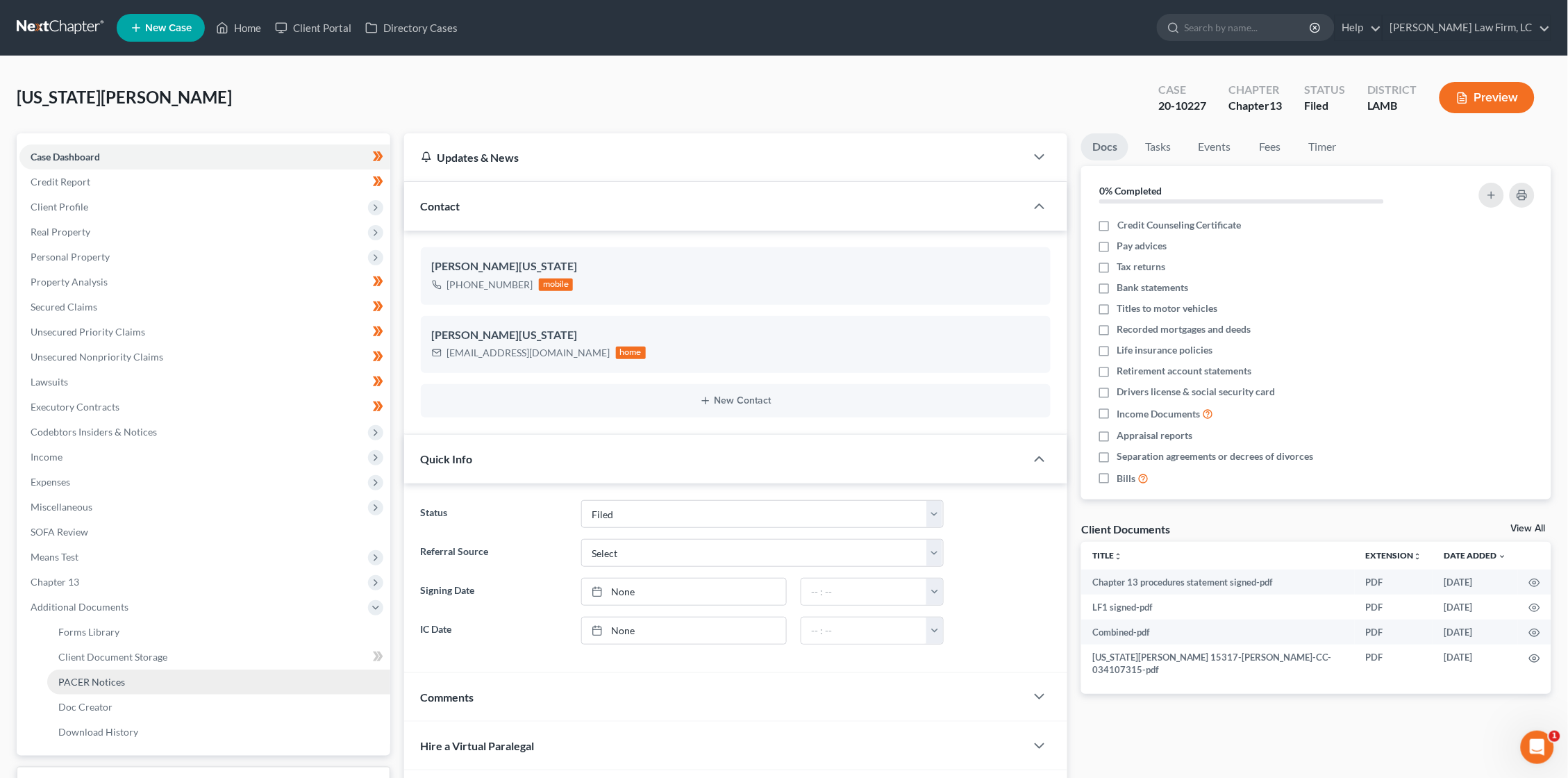
click at [110, 676] on span "PACER Notices" at bounding box center [92, 681] width 67 height 12
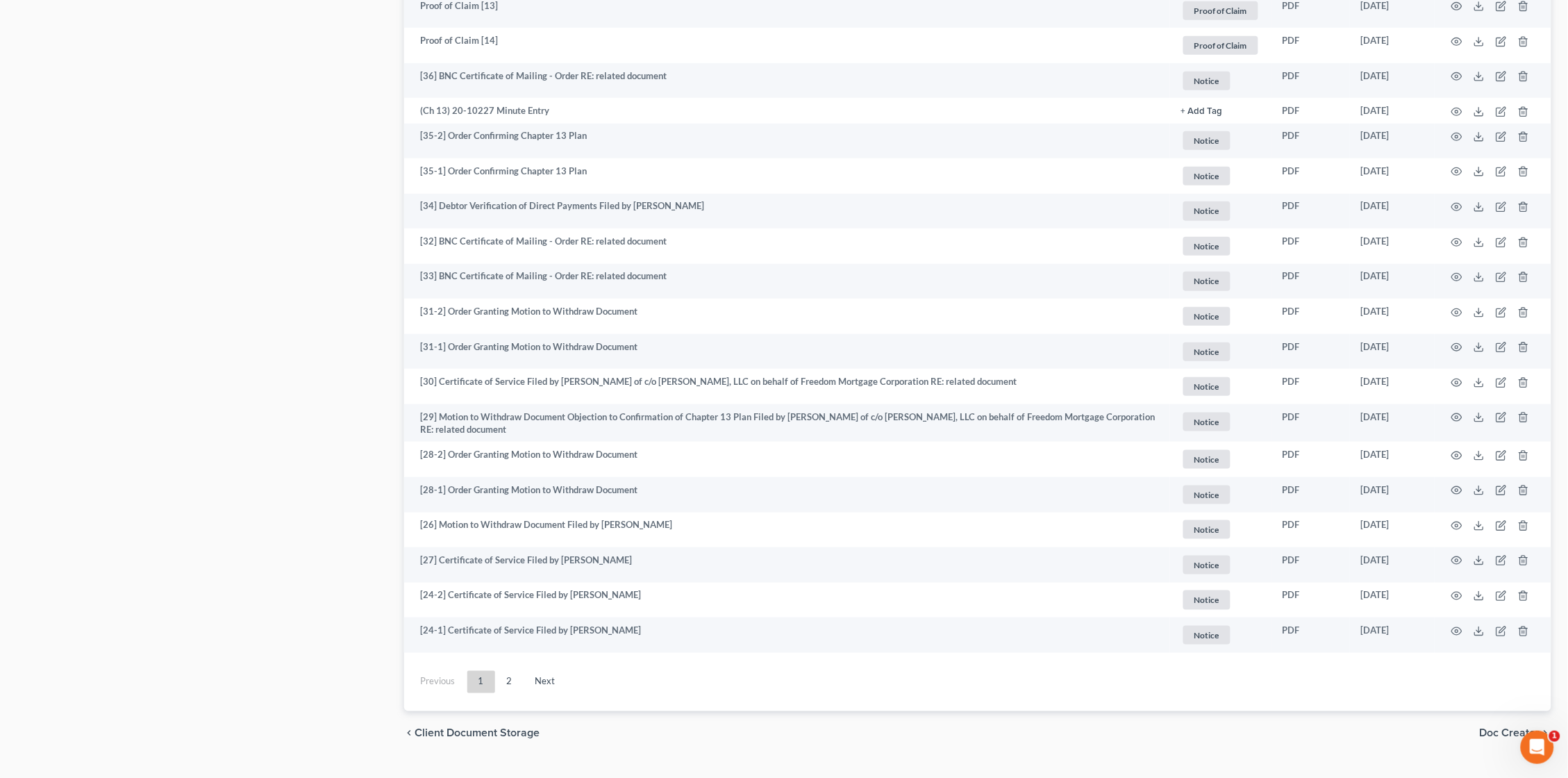
scroll to position [2214, 0]
click at [517, 672] on link "2" at bounding box center [510, 683] width 27 height 23
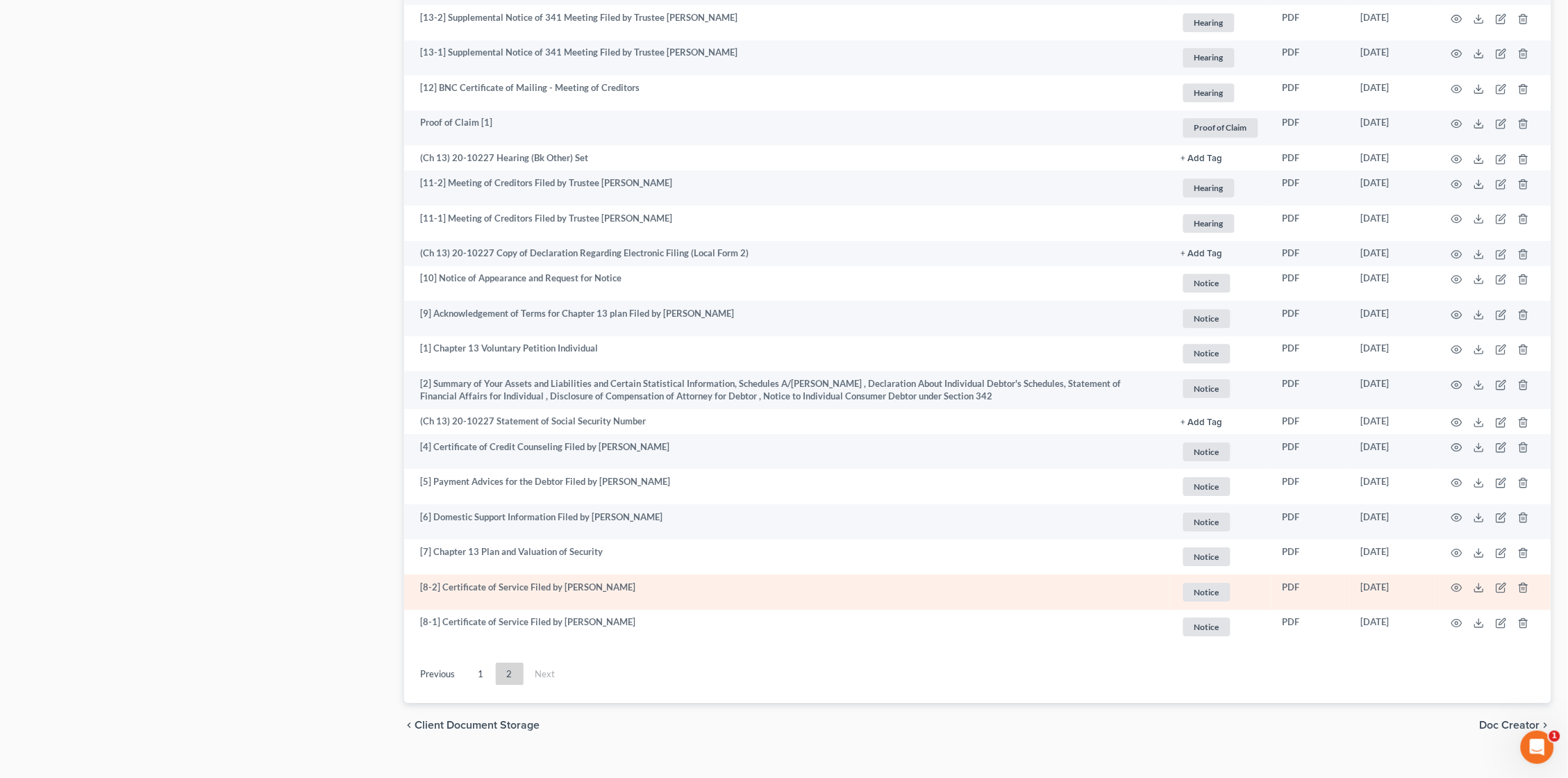
scroll to position [1295, 0]
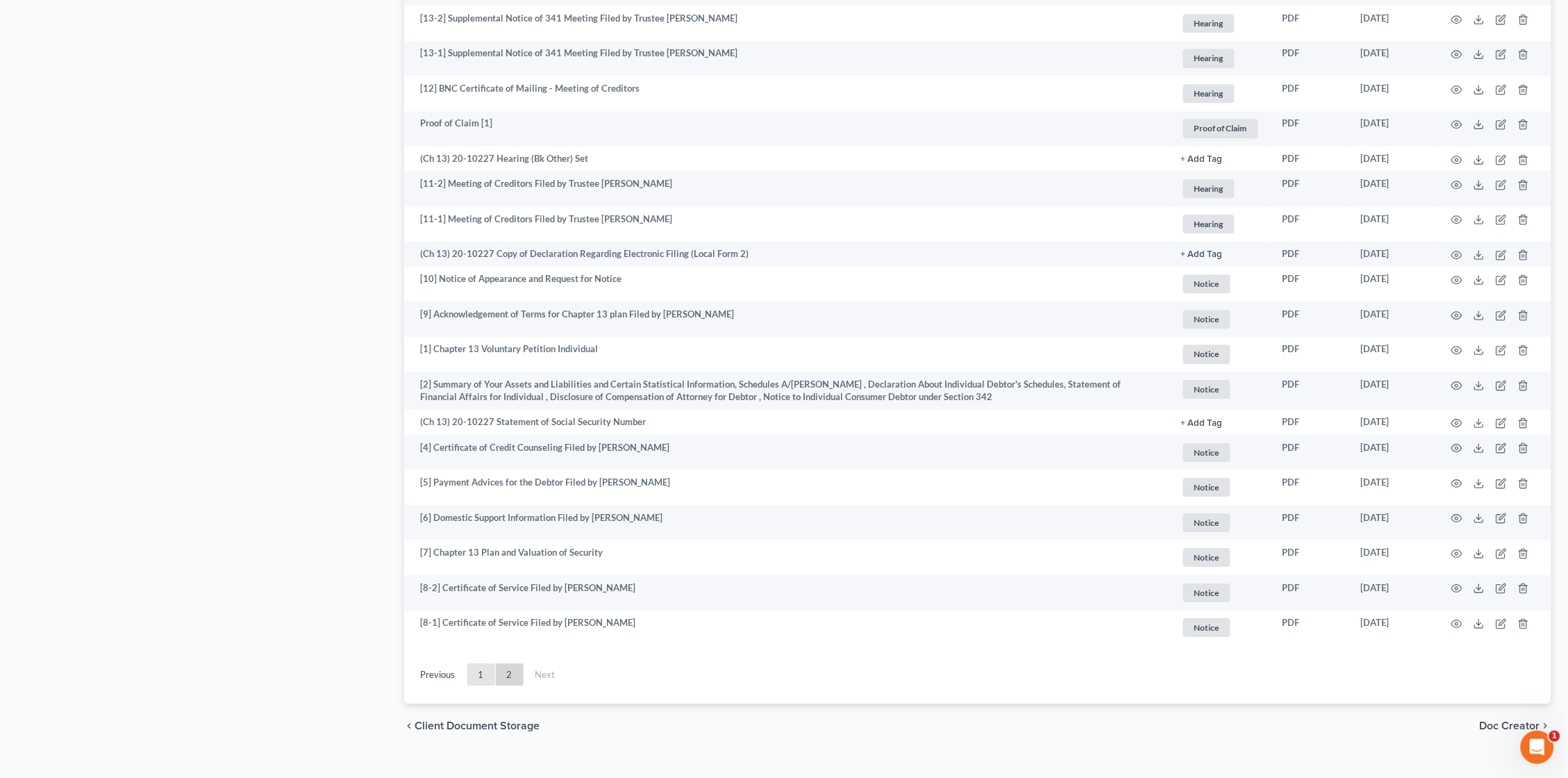
click at [479, 663] on link "1" at bounding box center [481, 674] width 27 height 23
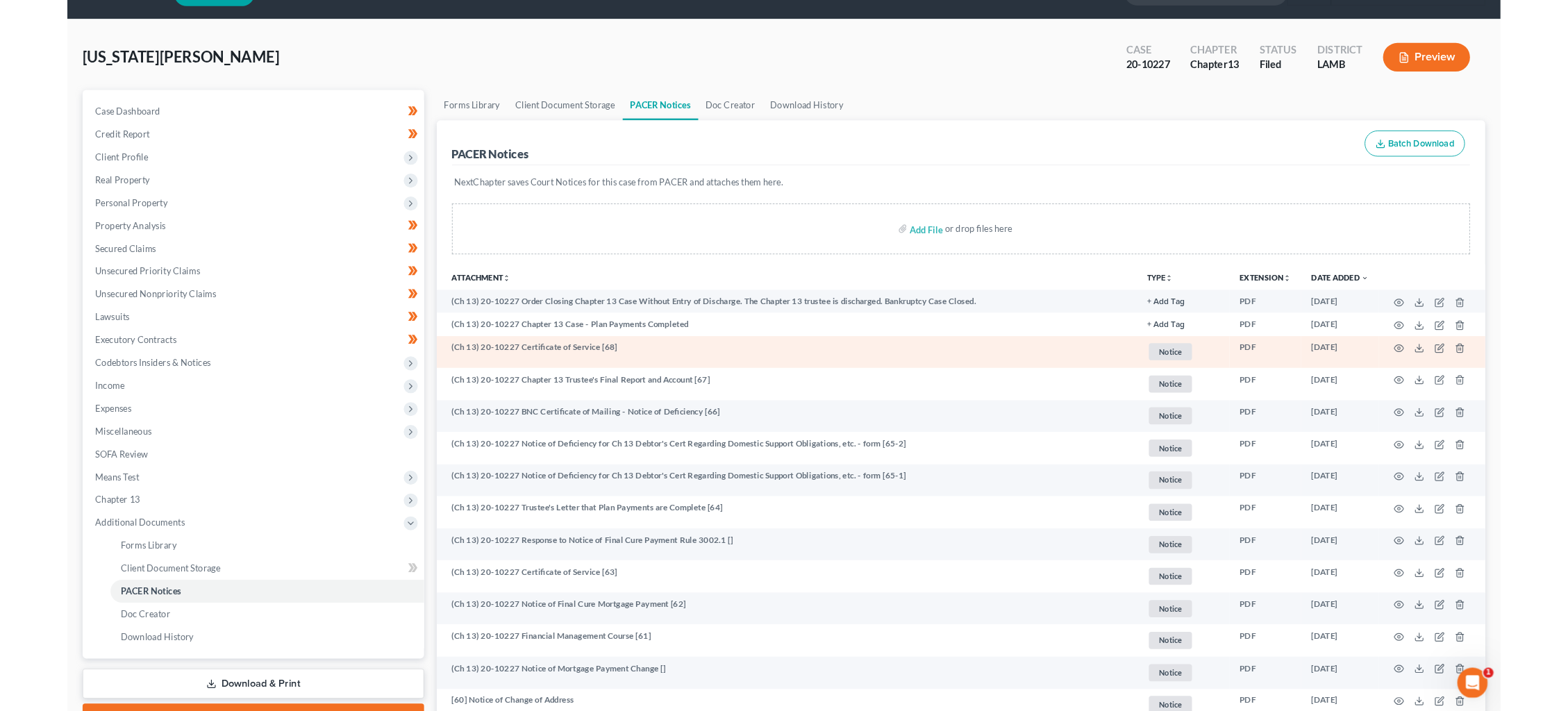
scroll to position [43, 0]
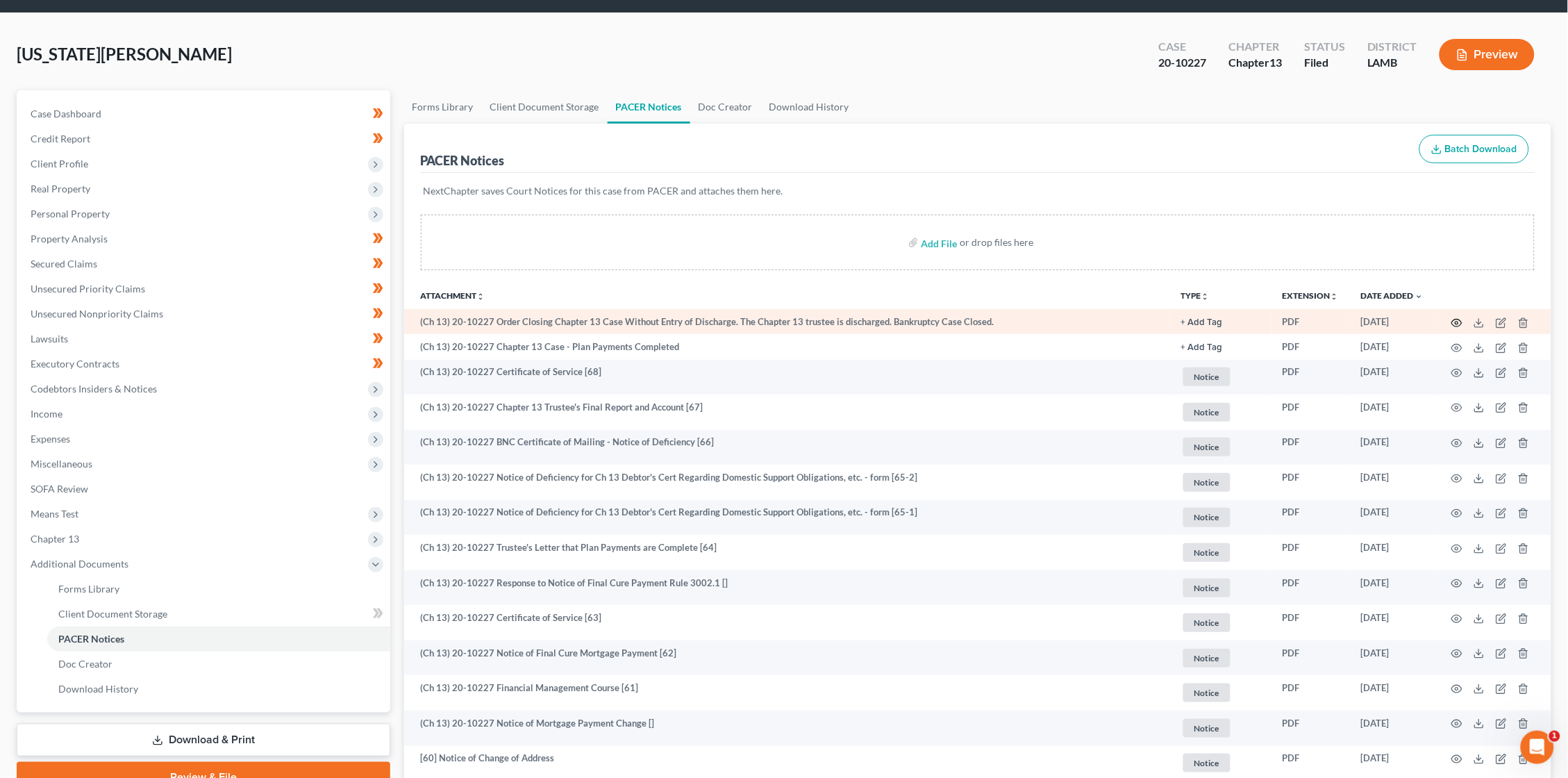
click at [1457, 318] on icon "button" at bounding box center [1457, 323] width 11 height 11
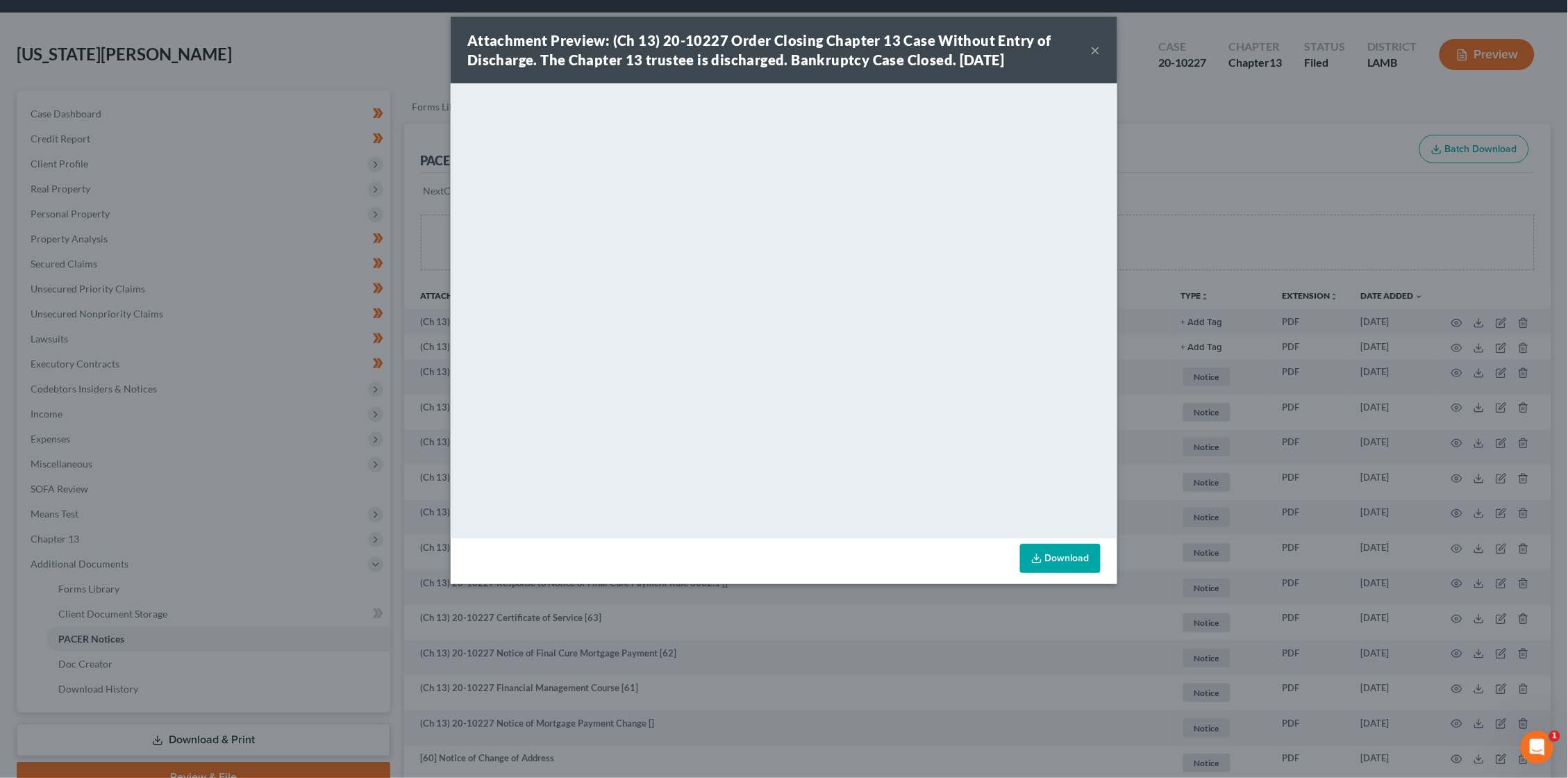
click at [1212, 207] on div "Attachment Preview: (Ch 13) 20-10227 Order Closing Chapter 13 Case Without Entr…" at bounding box center [784, 389] width 1568 height 778
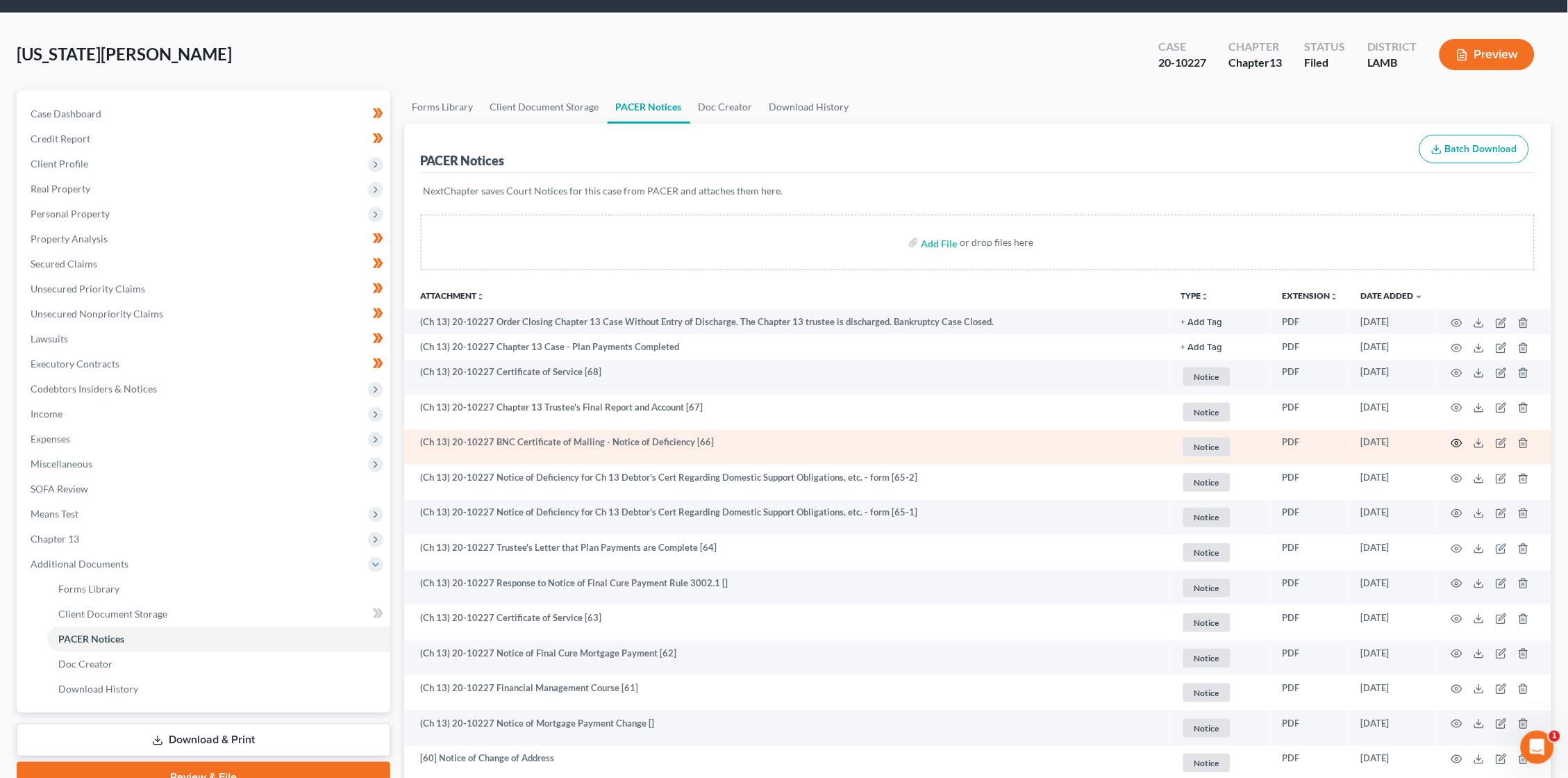
click at [1455, 441] on icon "button" at bounding box center [1457, 443] width 11 height 11
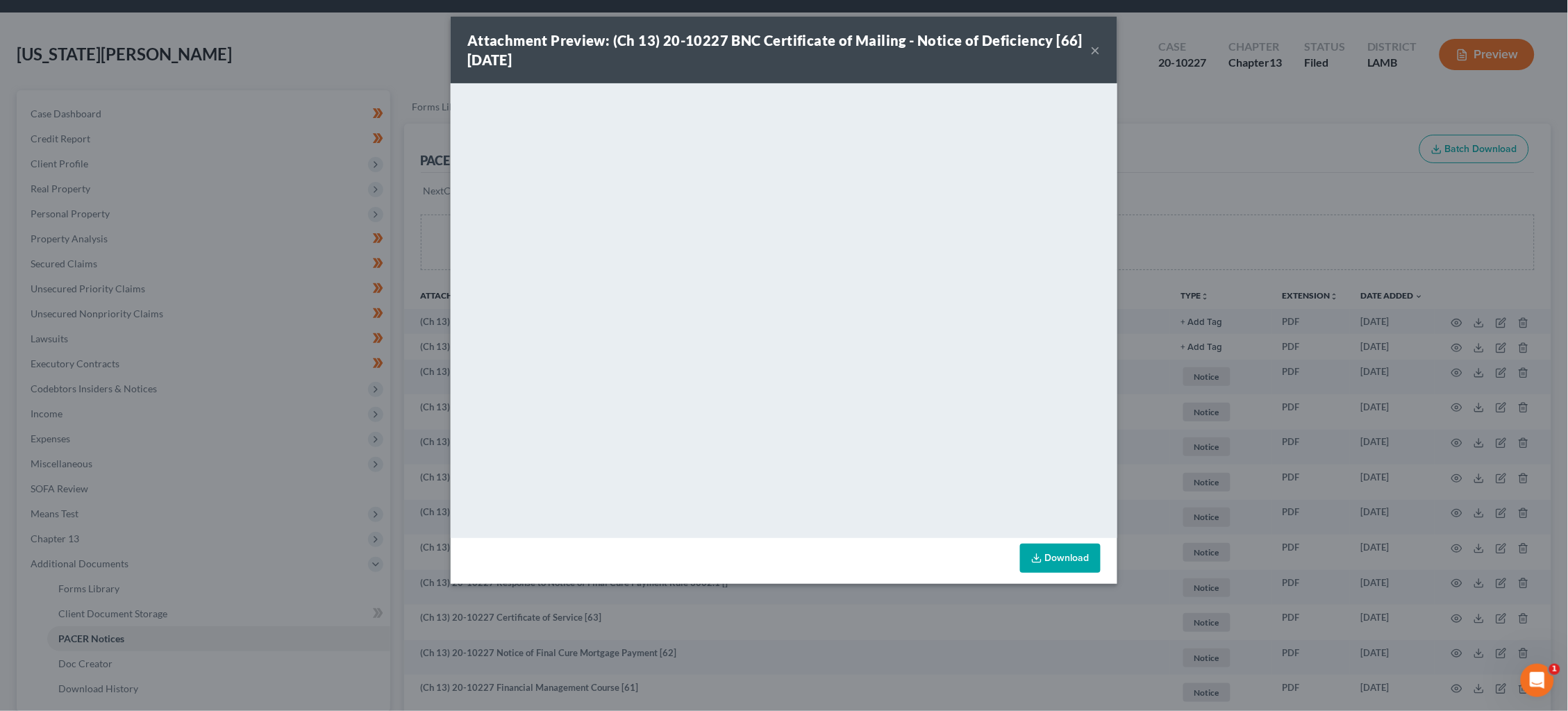
drag, startPoint x: 338, startPoint y: 104, endPoint x: 327, endPoint y: 118, distance: 17.8
click at [337, 104] on div "Attachment Preview: (Ch 13) 20-10227 BNC Certificate of Mailing - Notice of Def…" at bounding box center [784, 355] width 1568 height 711
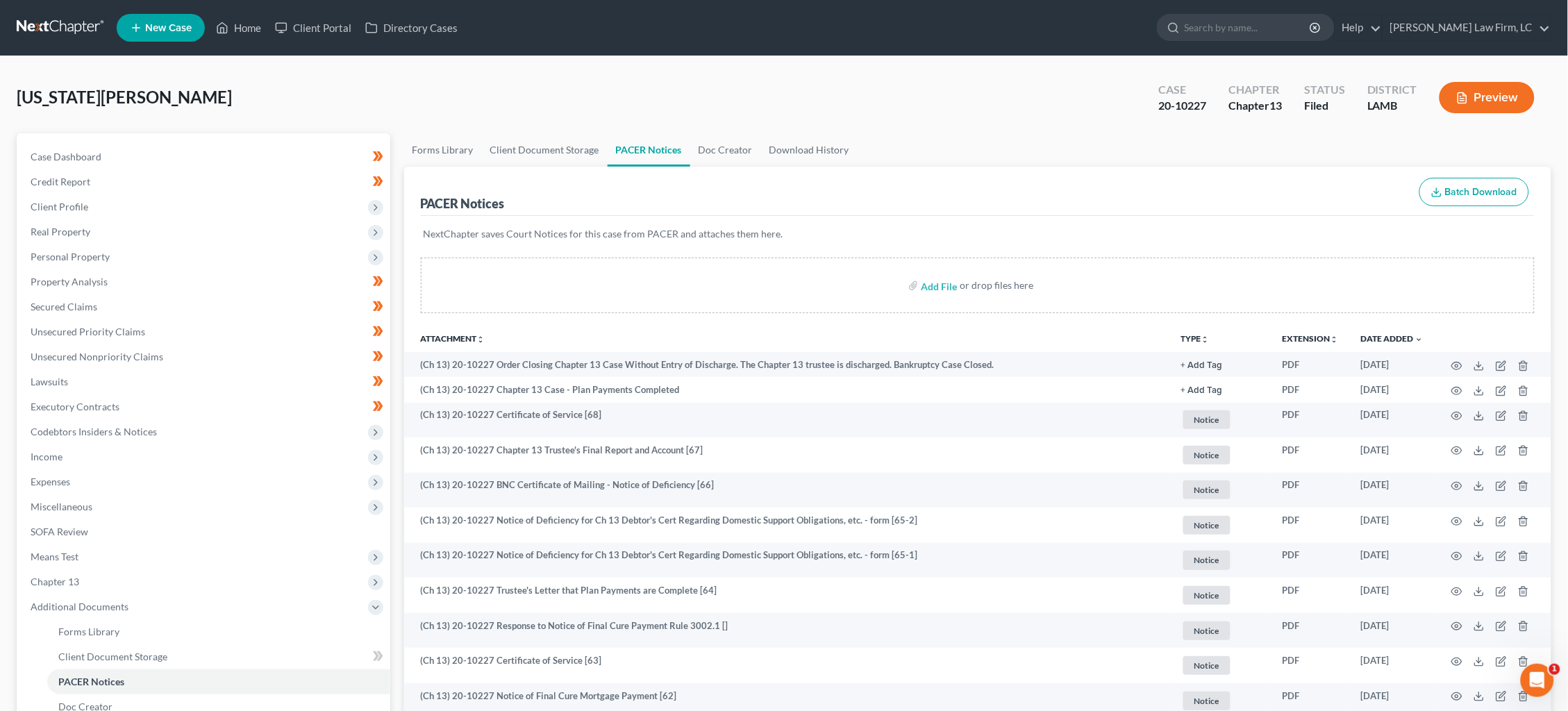
scroll to position [0, 0]
click at [47, 28] on link at bounding box center [61, 27] width 89 height 25
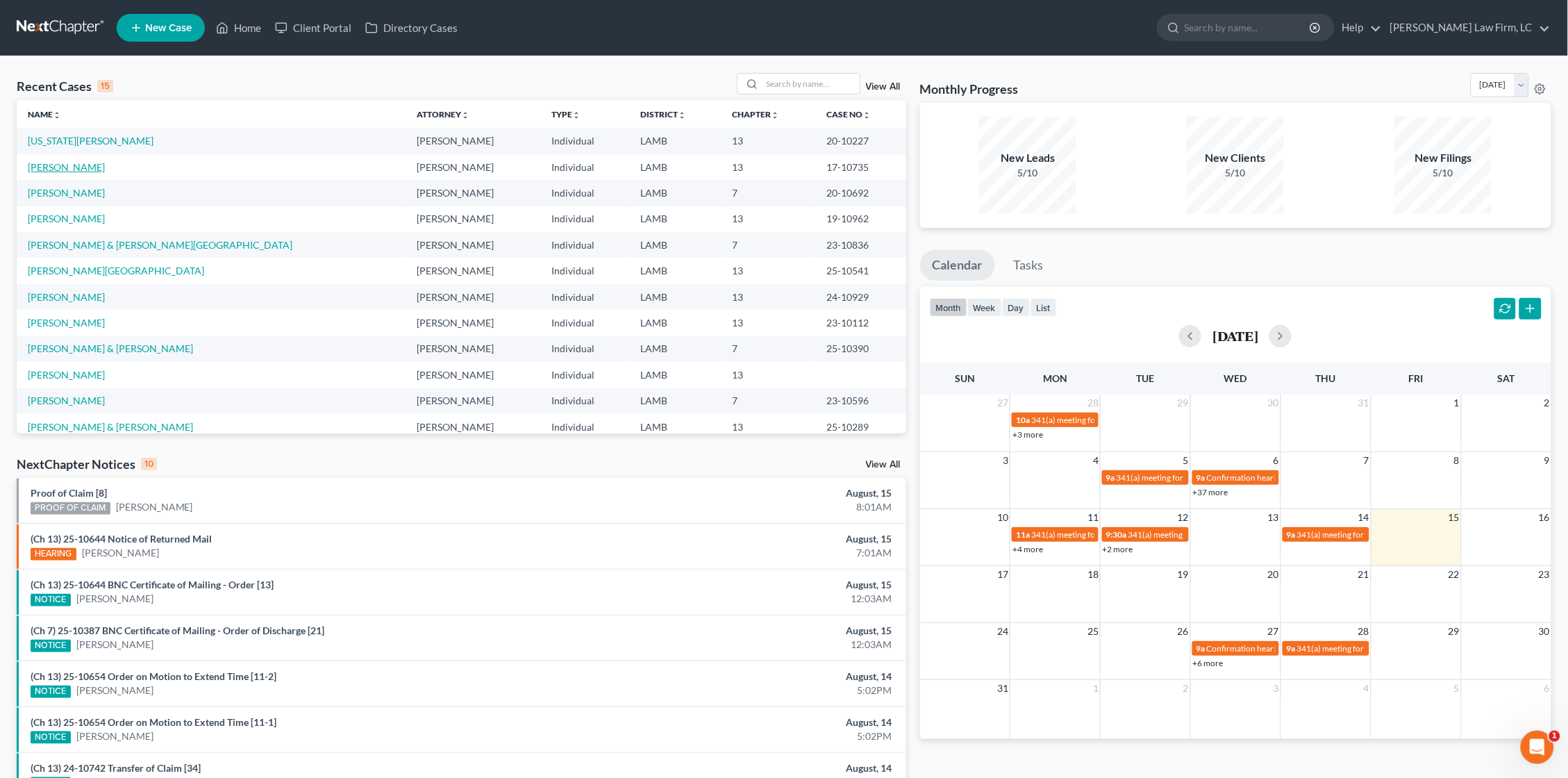
click at [58, 166] on link "[PERSON_NAME]" at bounding box center [66, 167] width 77 height 12
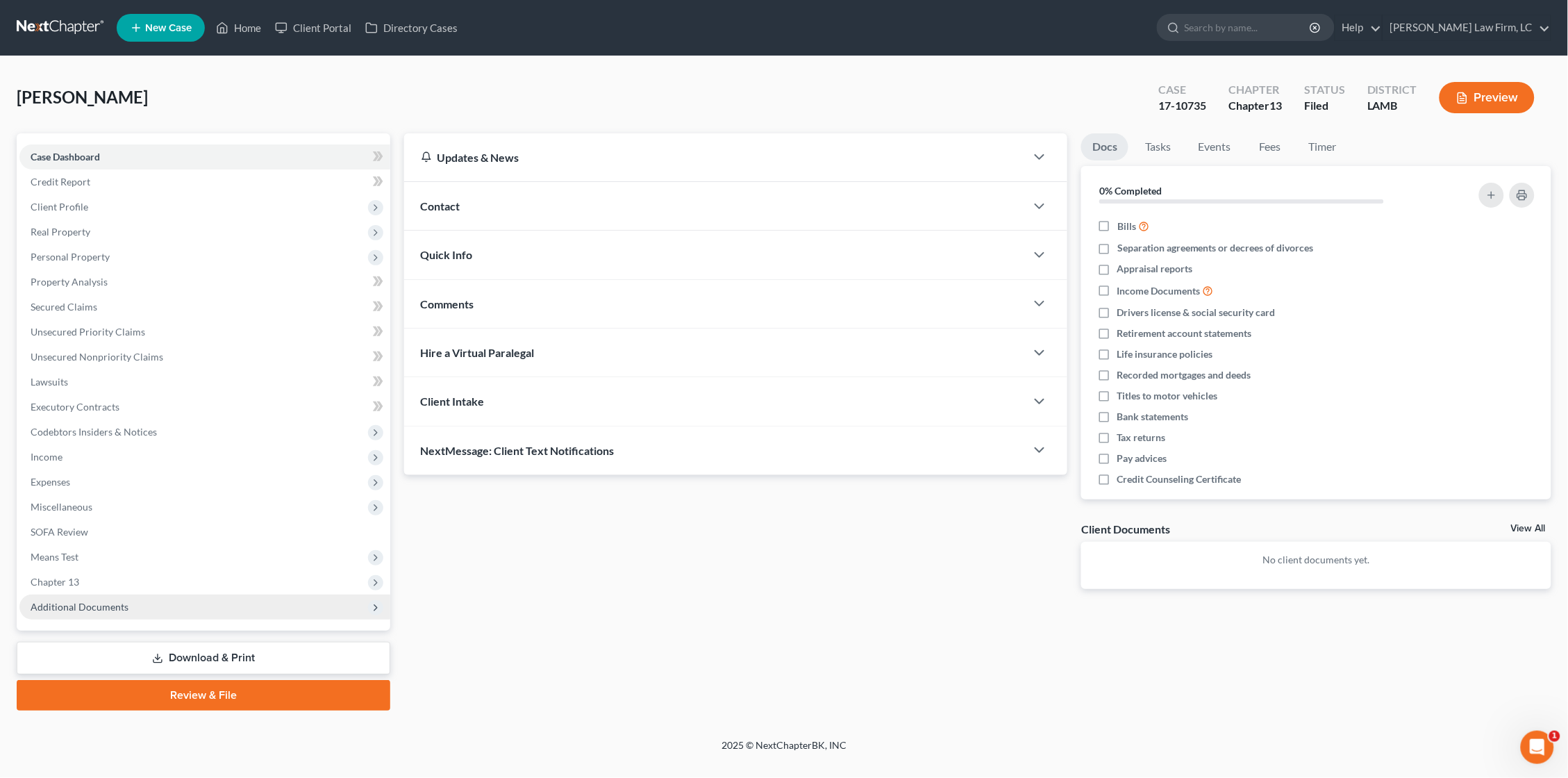
click at [118, 601] on span "Additional Documents" at bounding box center [79, 607] width 98 height 12
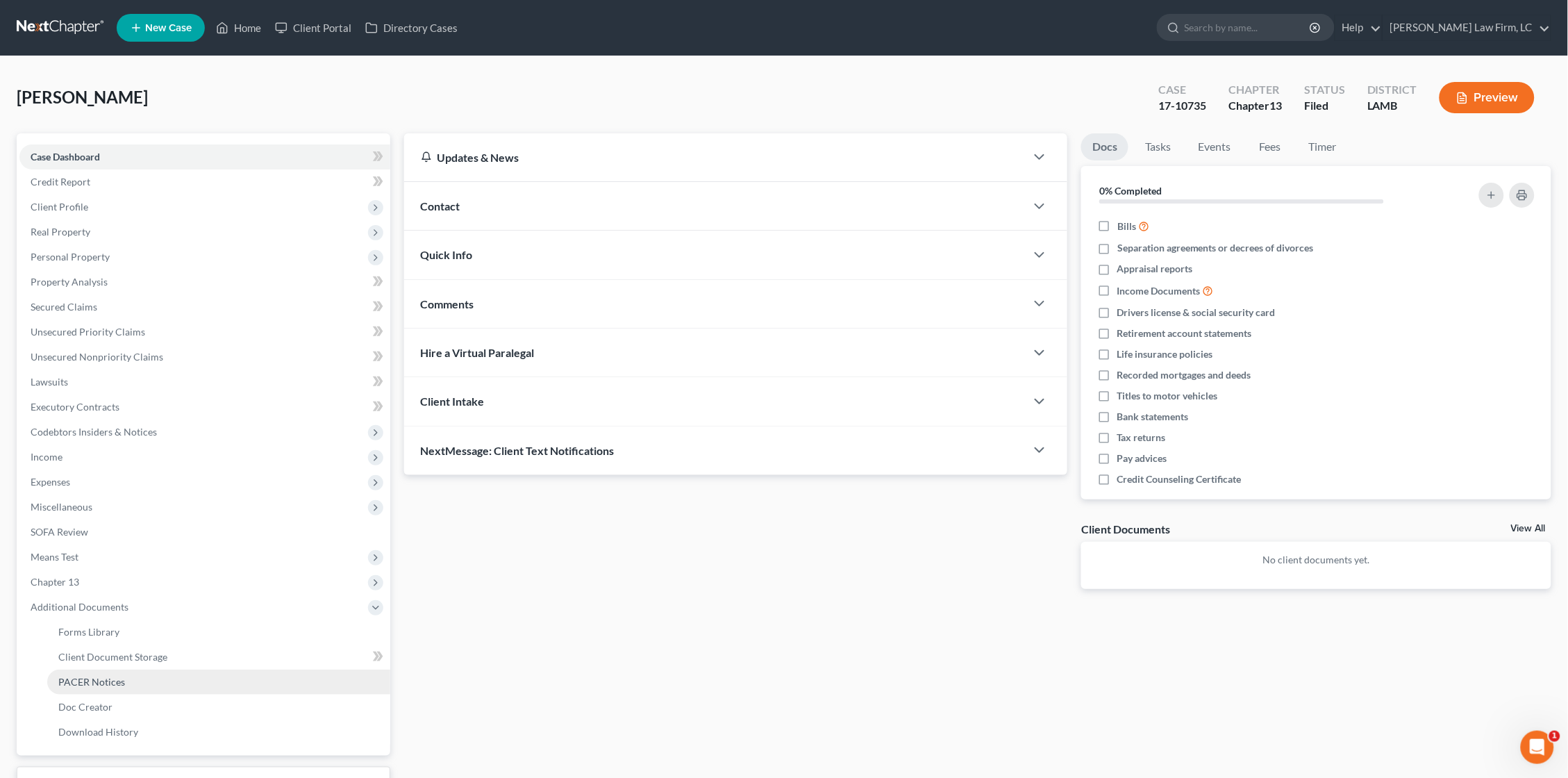
click at [104, 676] on span "PACER Notices" at bounding box center [92, 681] width 67 height 12
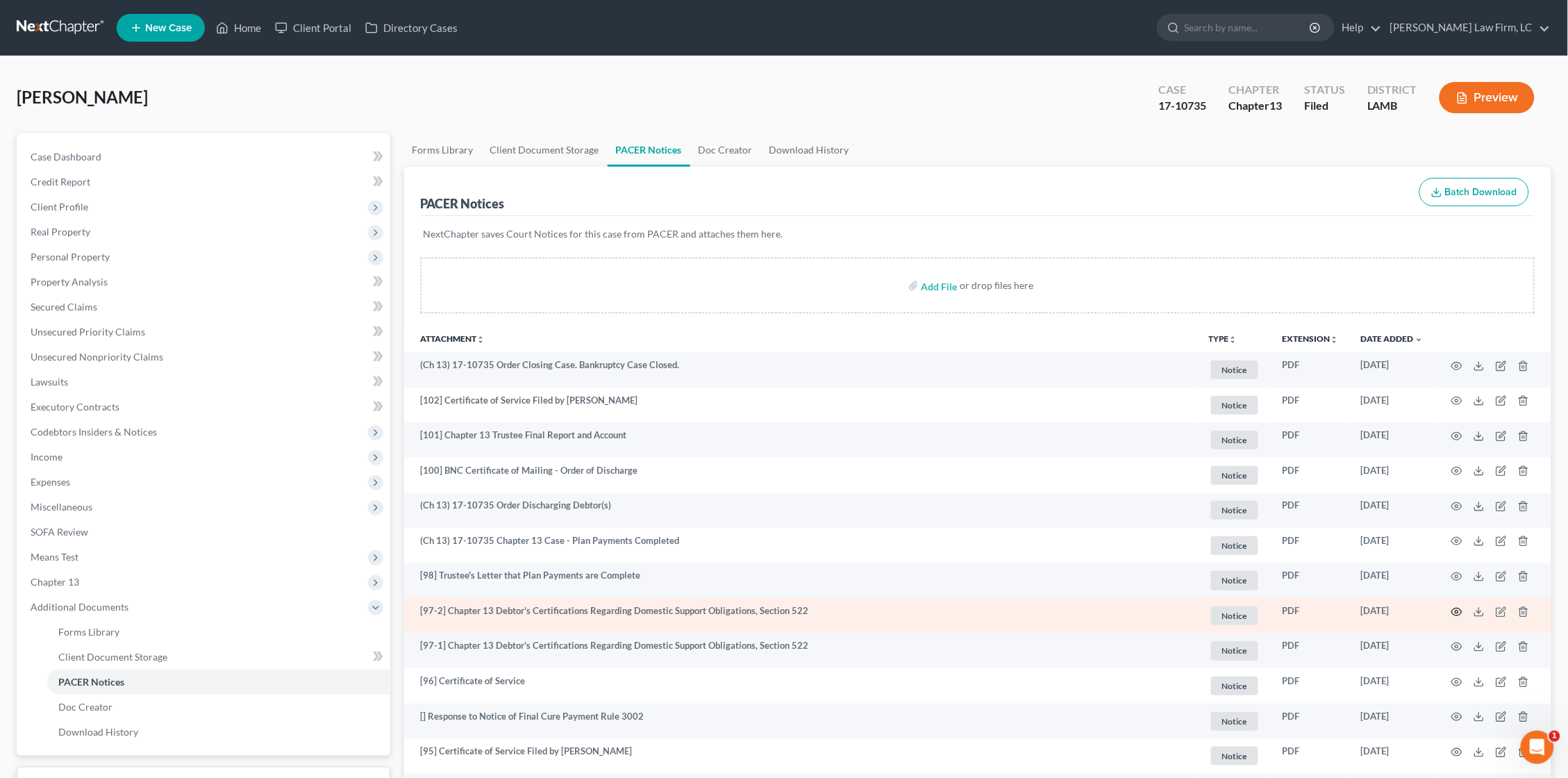
click at [1457, 606] on icon "button" at bounding box center [1457, 612] width 11 height 11
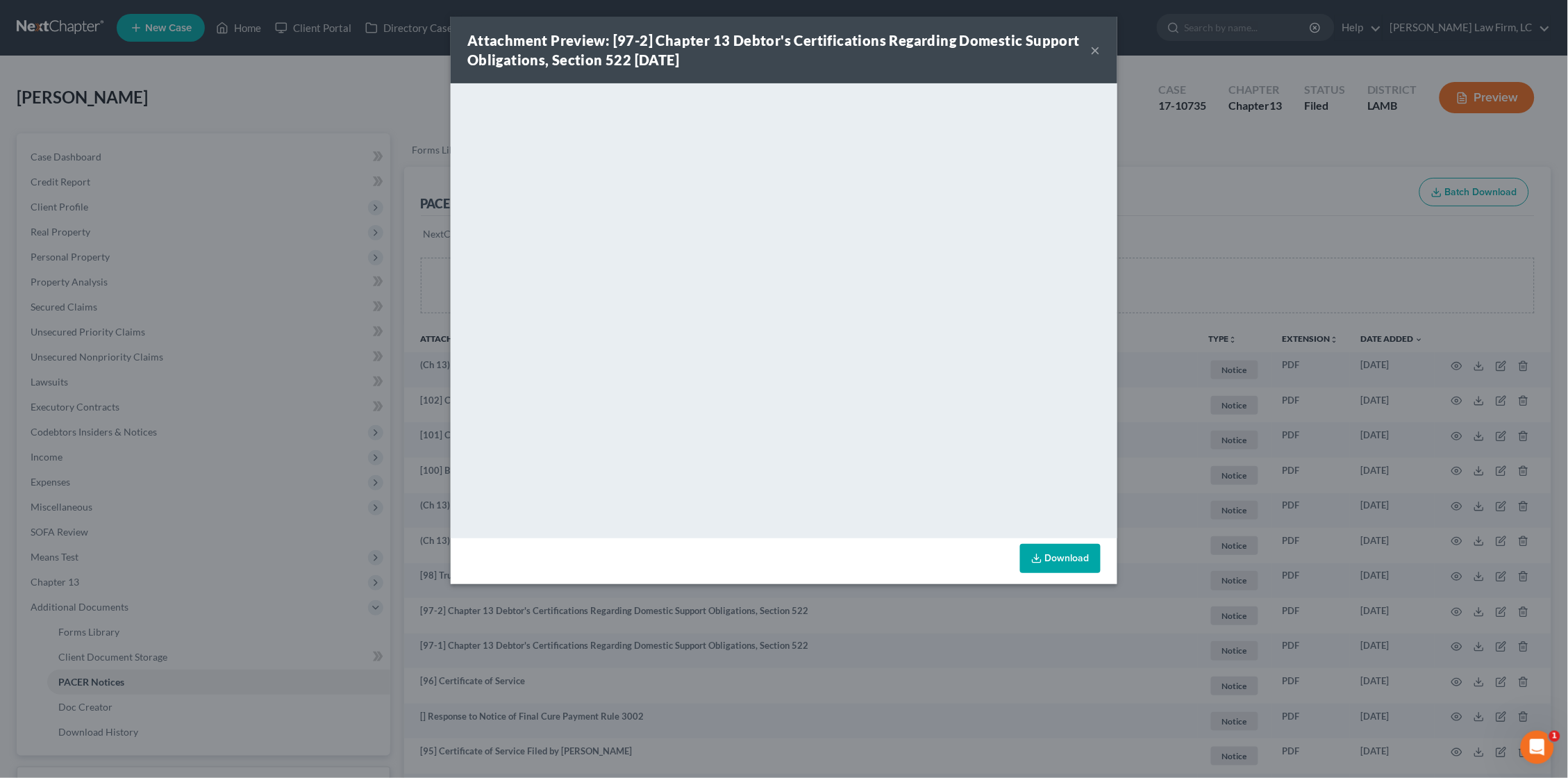
click at [1095, 48] on button "×" at bounding box center [1096, 50] width 10 height 17
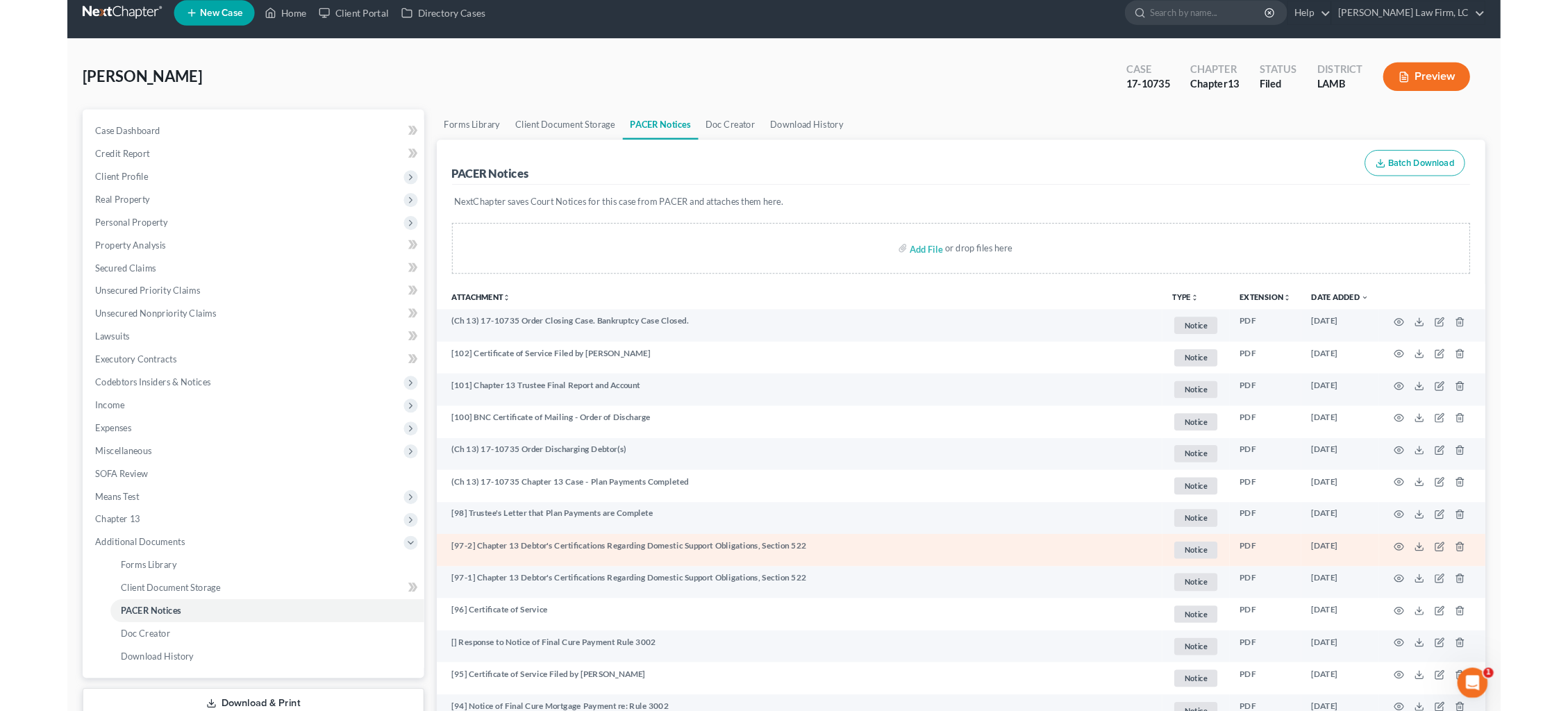
scroll to position [28, 0]
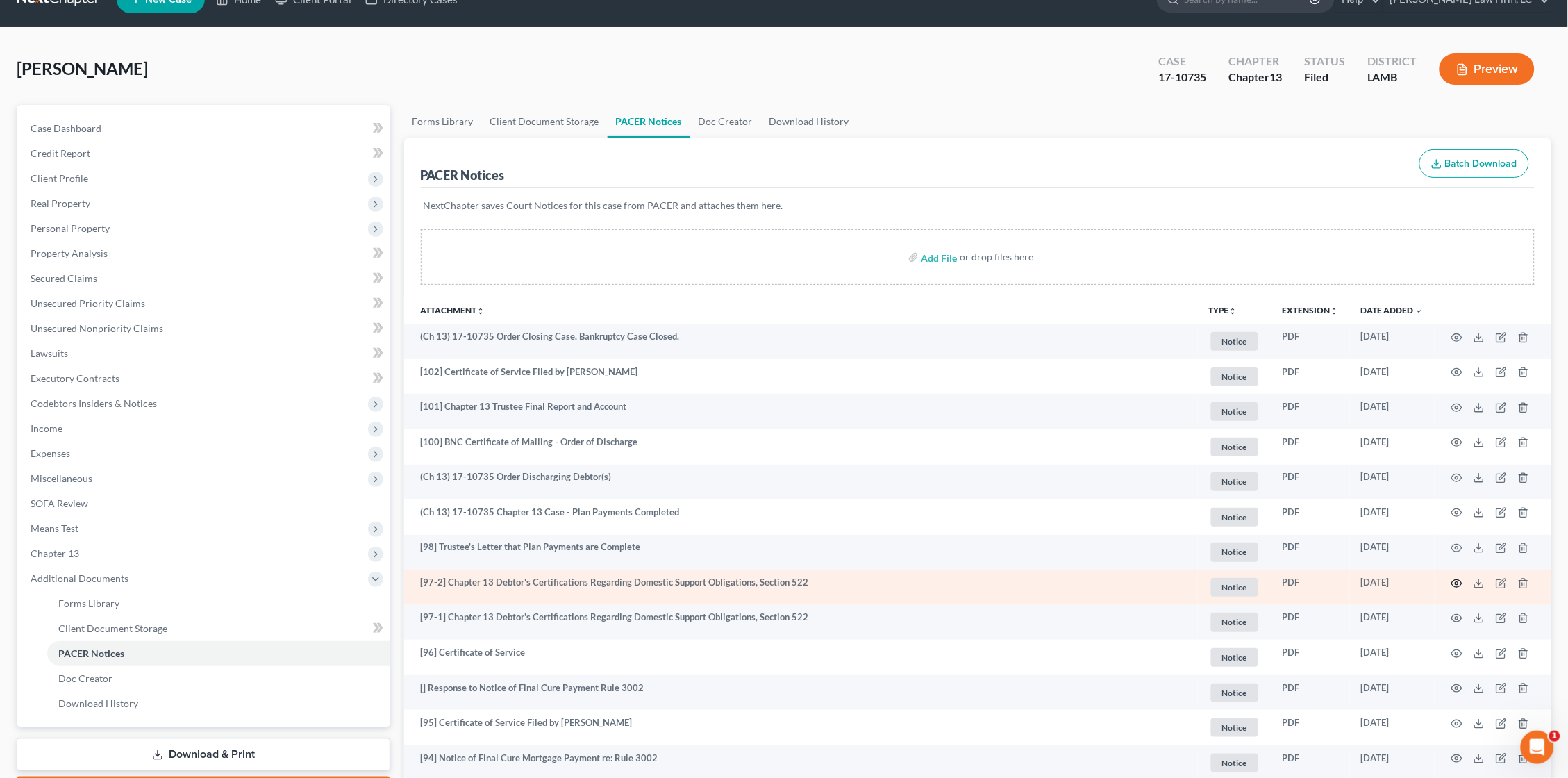
click at [1457, 582] on circle "button" at bounding box center [1457, 584] width 3 height 3
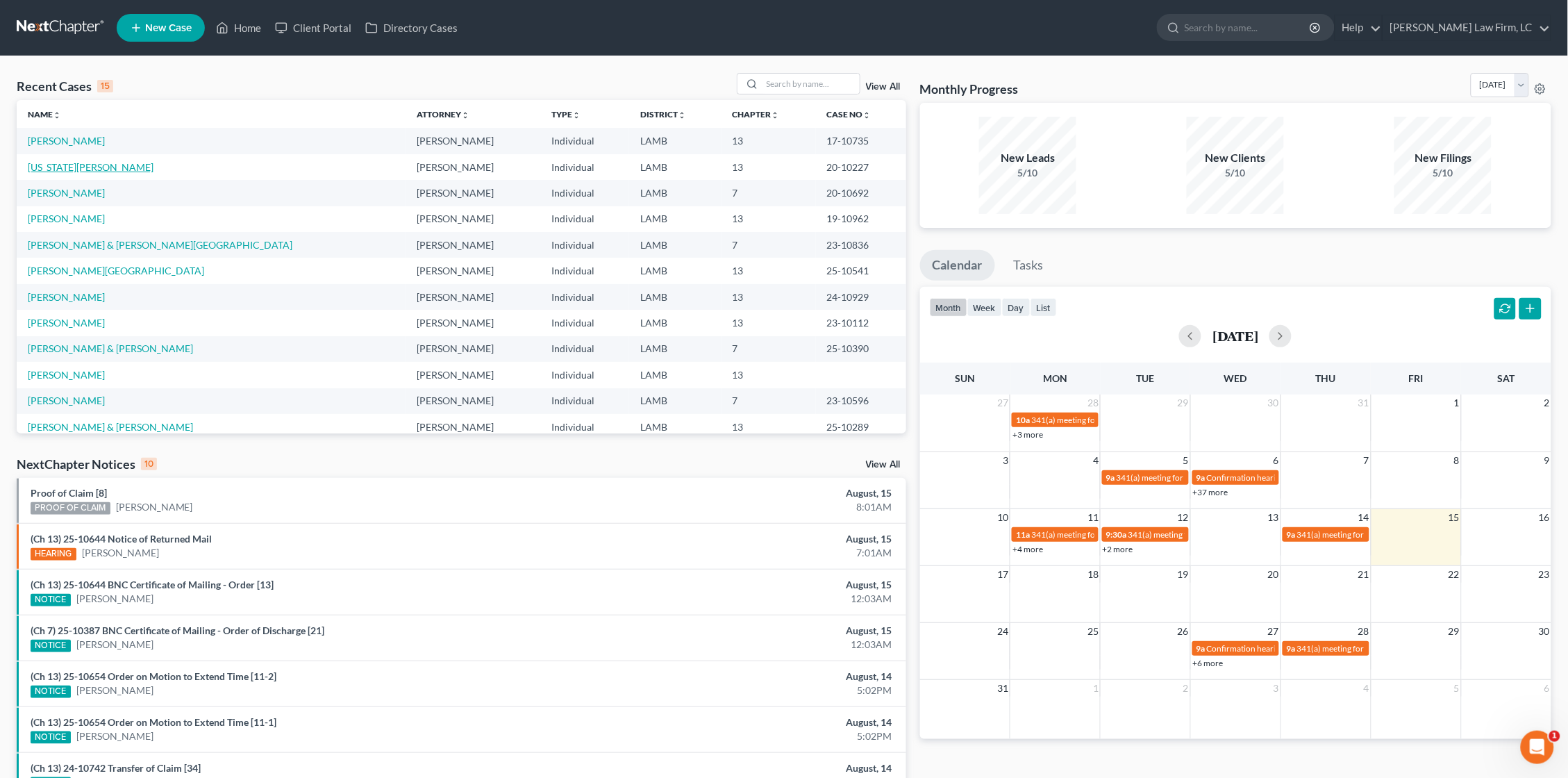
click at [95, 168] on link "[US_STATE][PERSON_NAME]" at bounding box center [90, 167] width 125 height 12
click at [86, 241] on link "[PERSON_NAME] & [PERSON_NAME][GEOGRAPHIC_DATA]" at bounding box center [159, 245] width 264 height 12
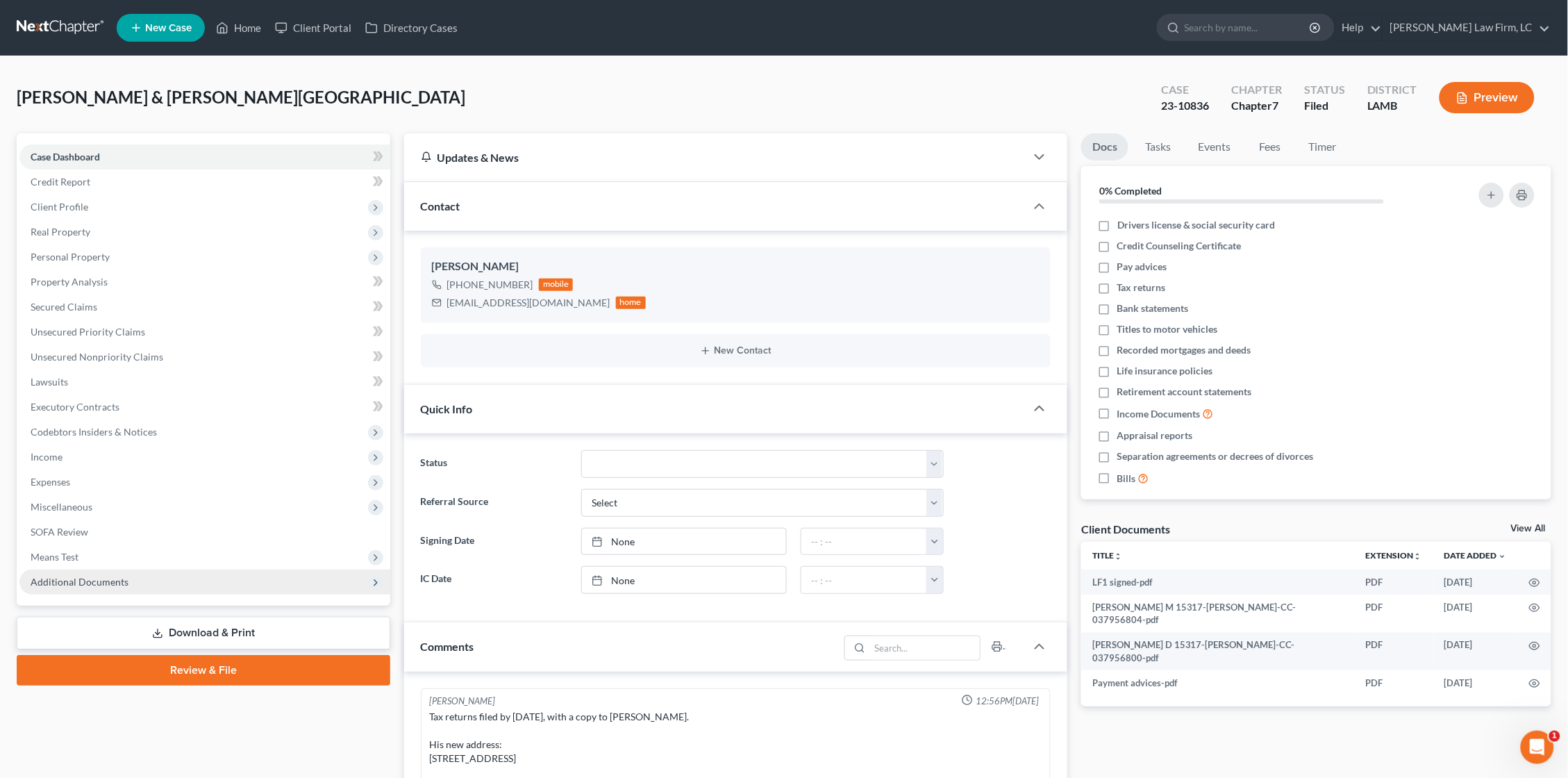
click at [110, 576] on span "Additional Documents" at bounding box center [79, 581] width 98 height 12
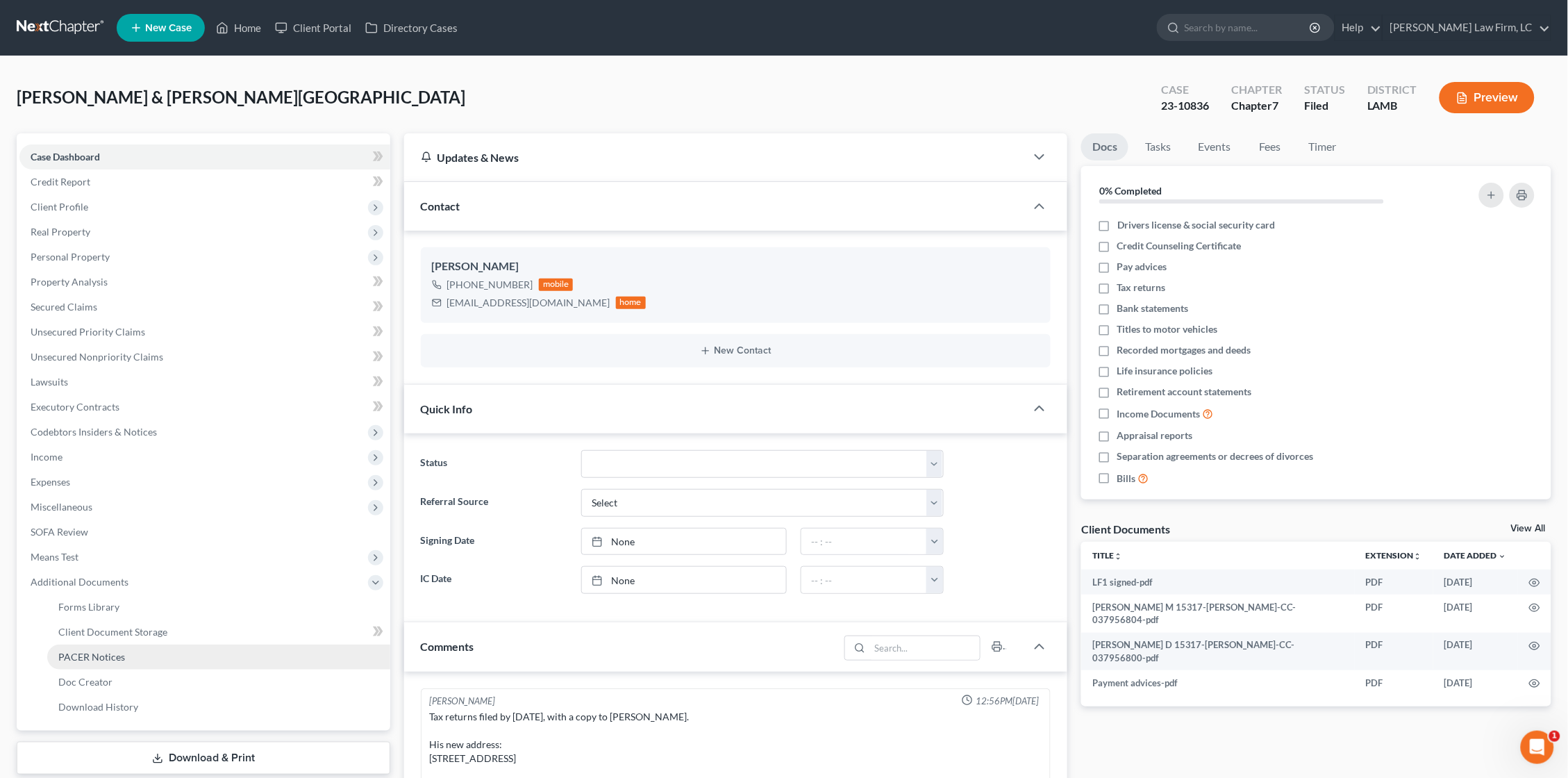
click at [110, 650] on span "PACER Notices" at bounding box center [92, 656] width 67 height 12
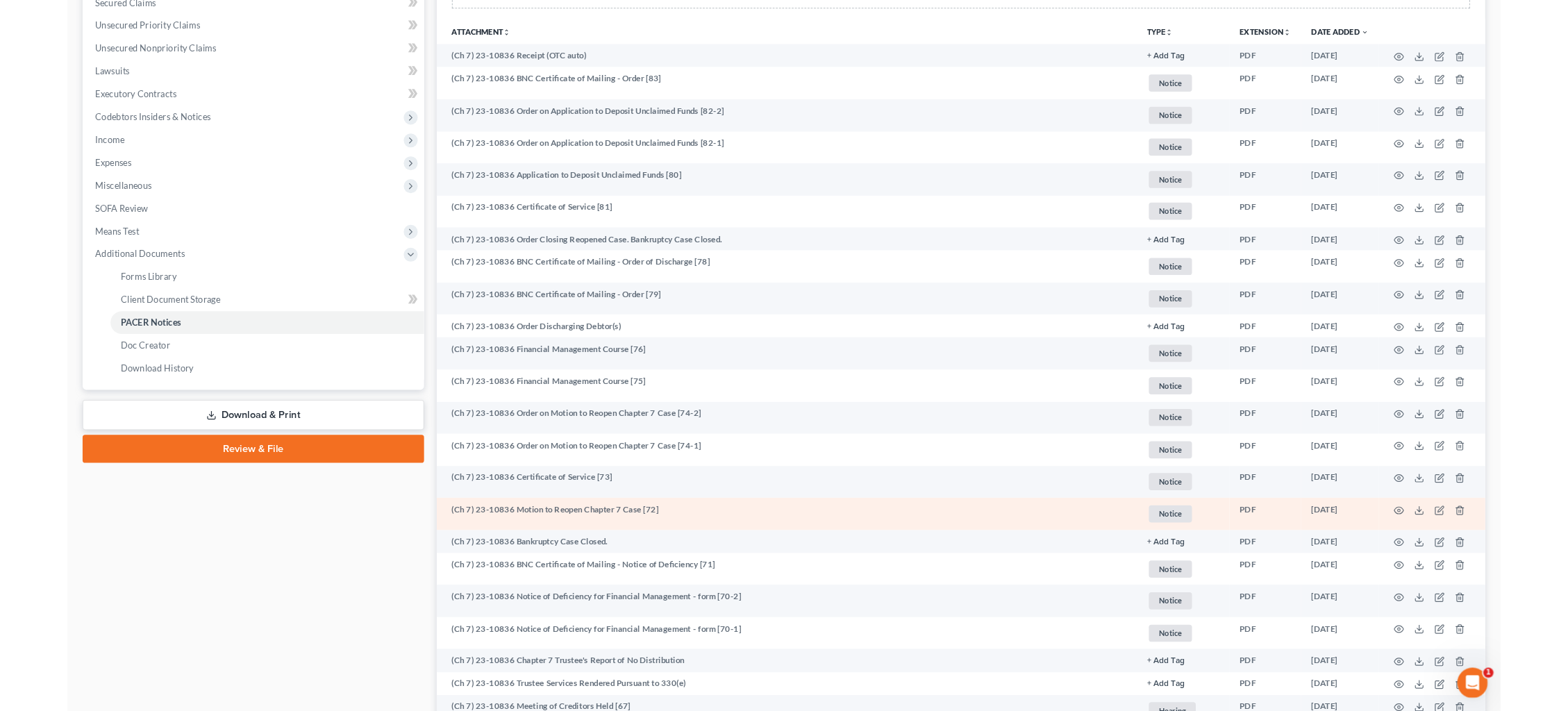
scroll to position [307, 0]
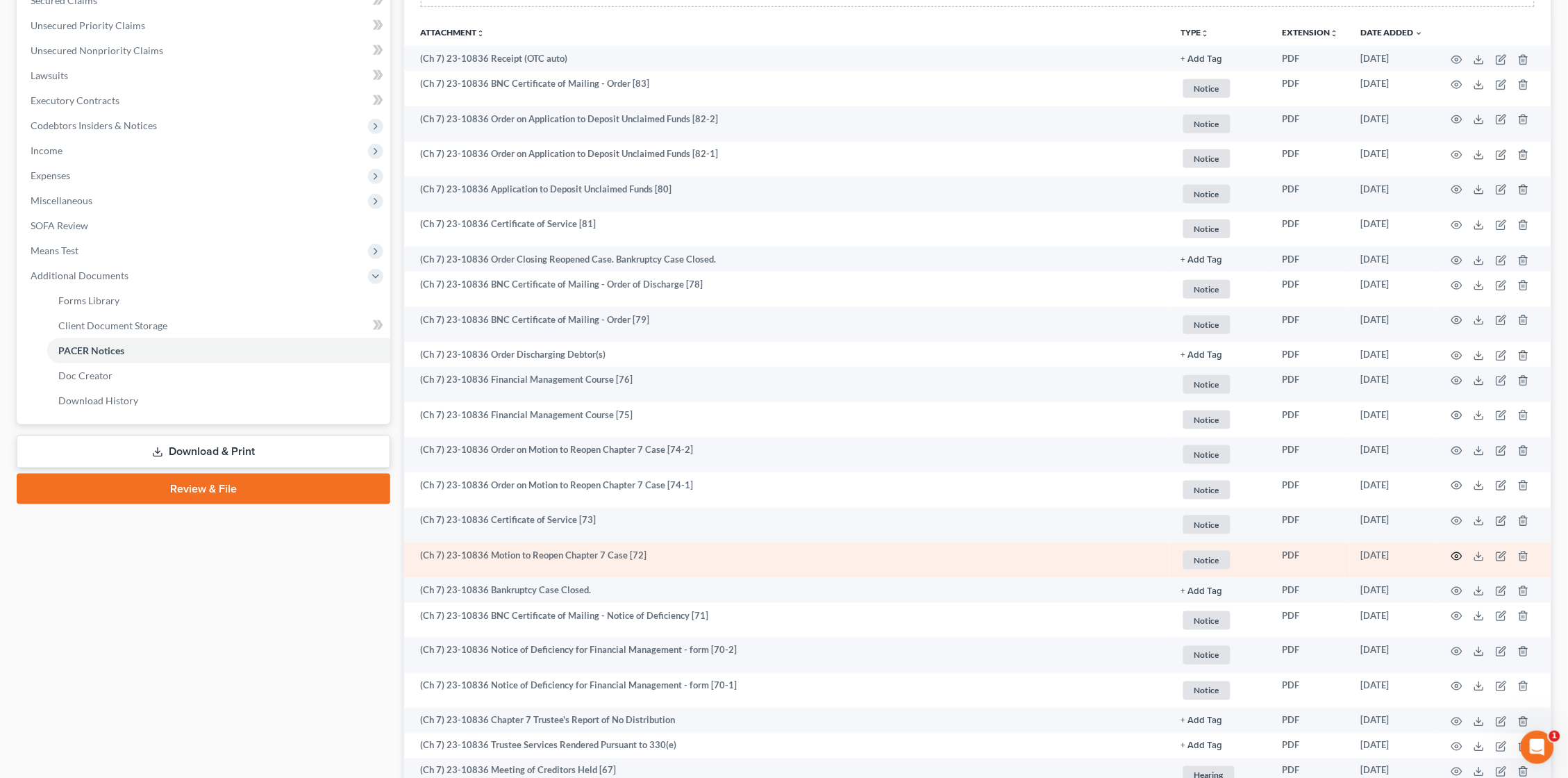
click at [1458, 551] on icon "button" at bounding box center [1457, 557] width 11 height 11
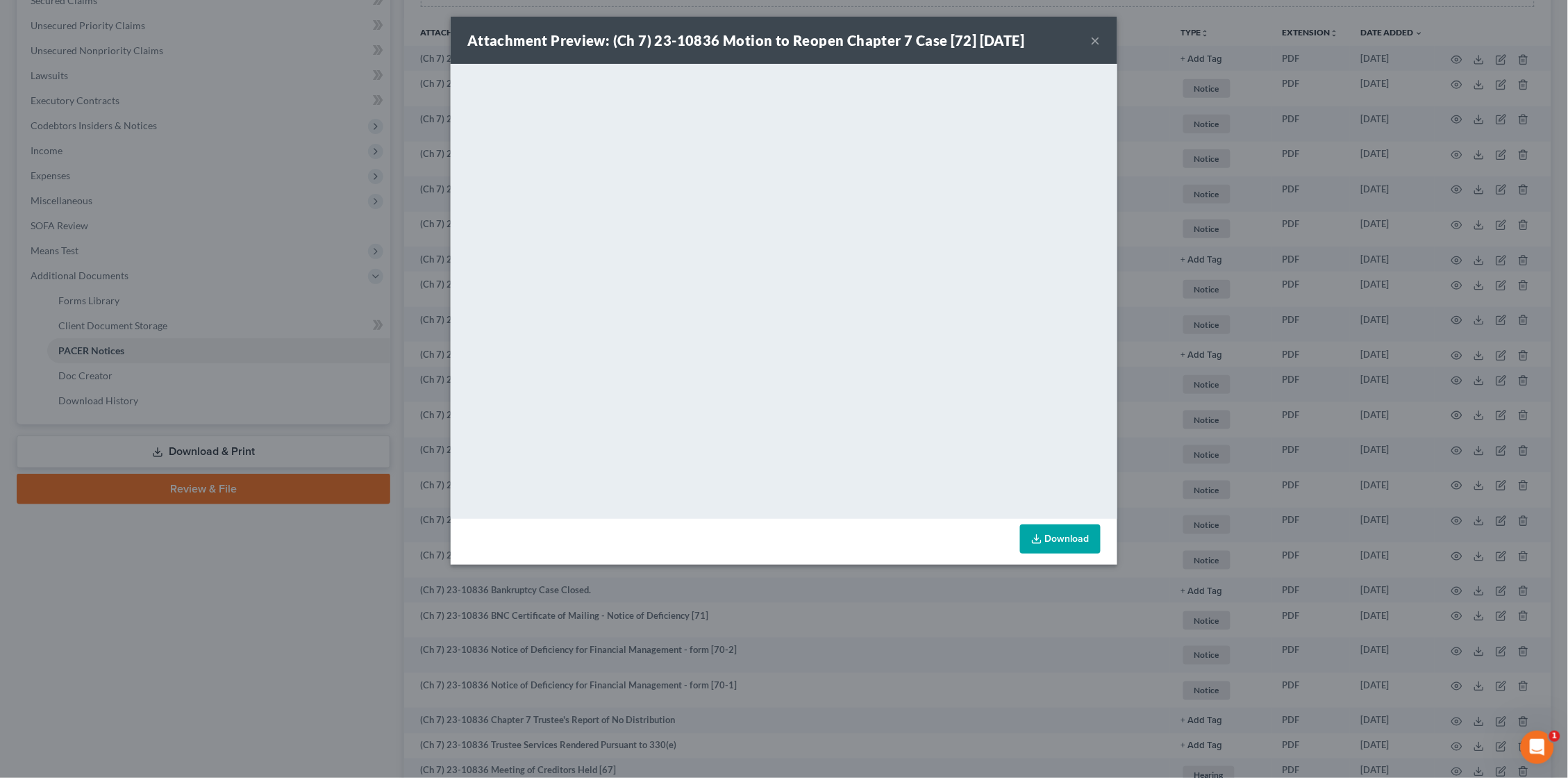
click at [1094, 39] on button "×" at bounding box center [1096, 40] width 10 height 17
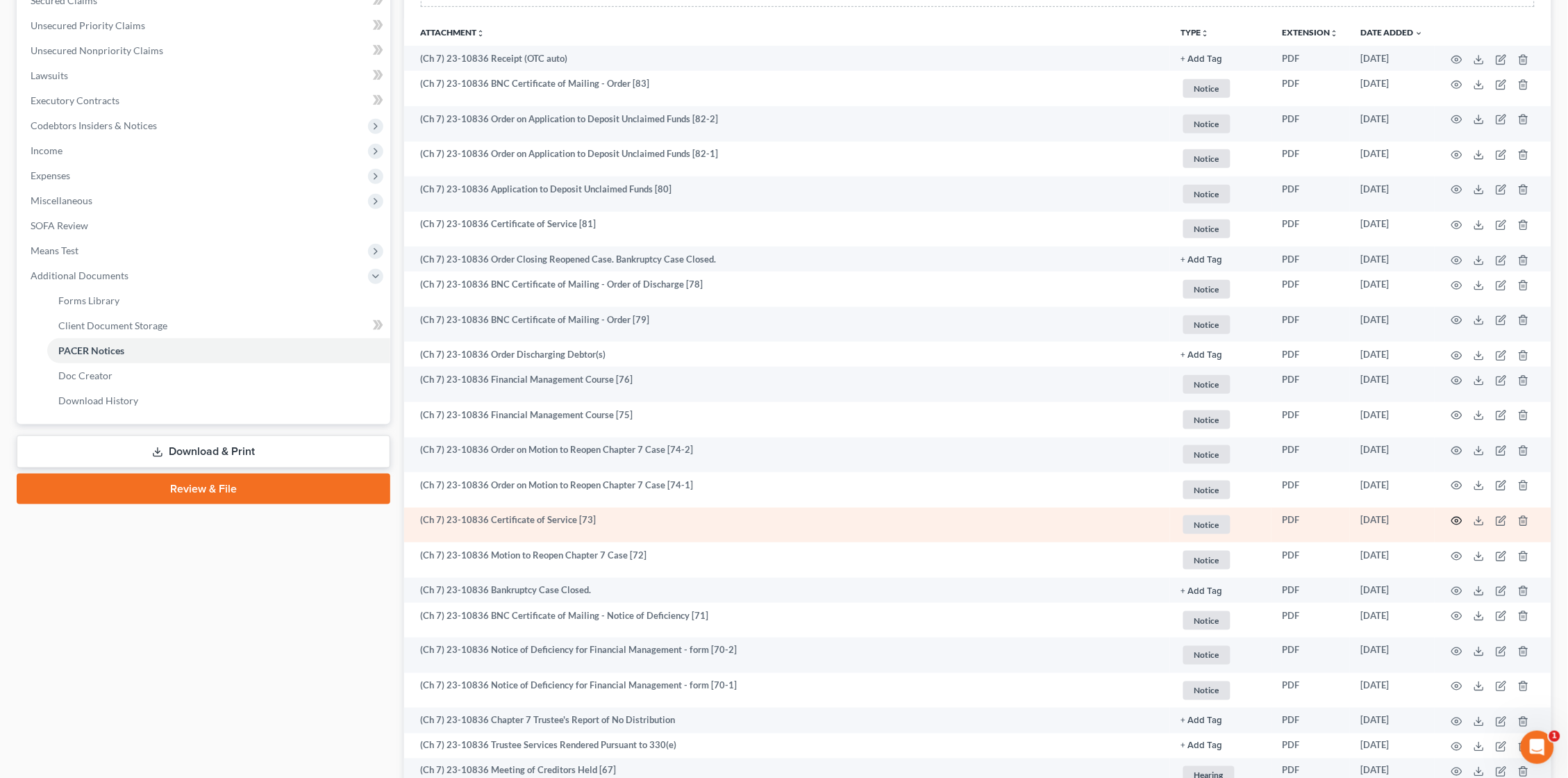
click at [1457, 515] on icon "button" at bounding box center [1457, 521] width 11 height 11
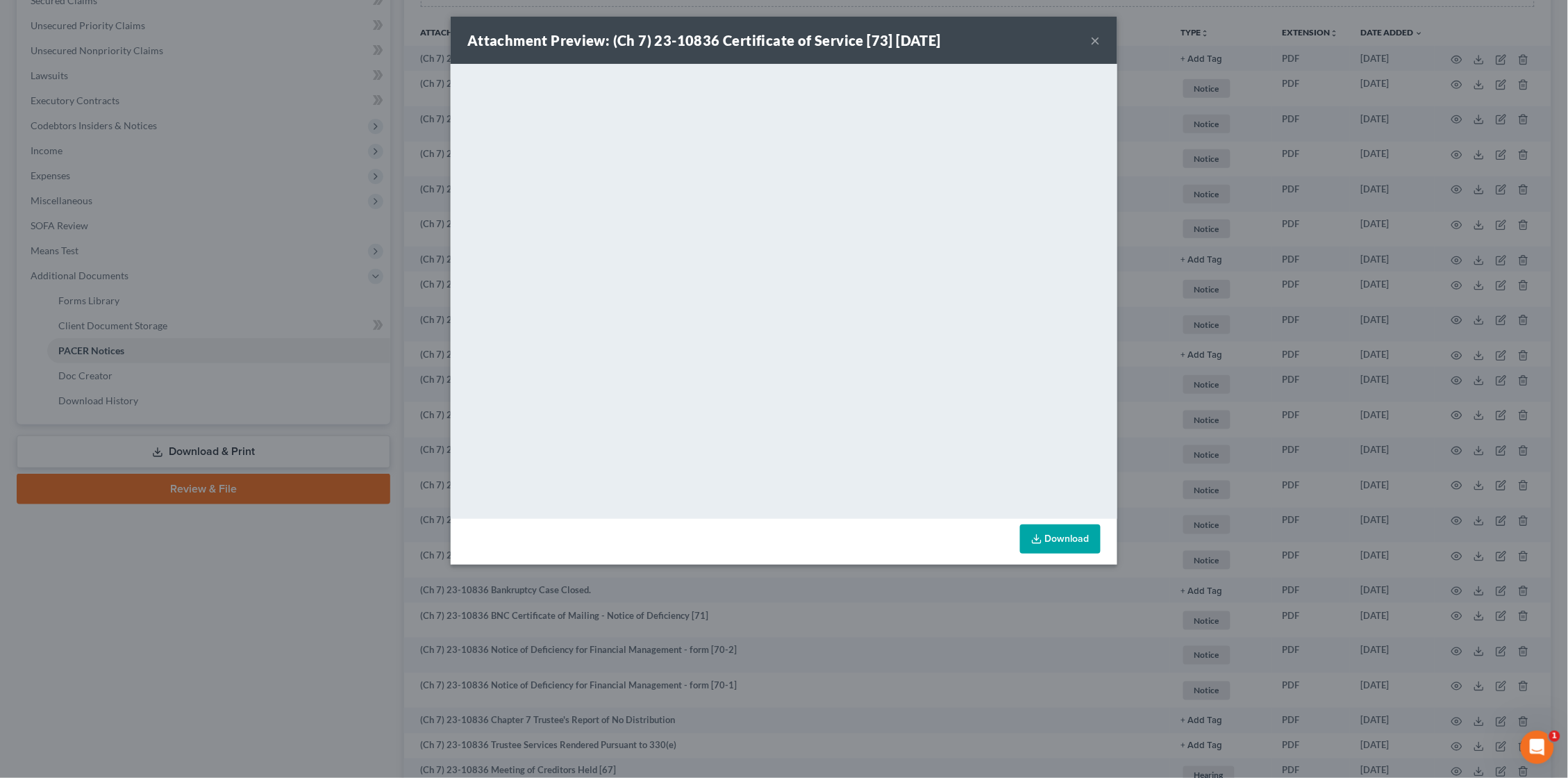
click at [1193, 434] on div "Attachment Preview: (Ch 7) 23-10836 Certificate of Service [73] [DATE] × <objec…" at bounding box center [784, 389] width 1568 height 778
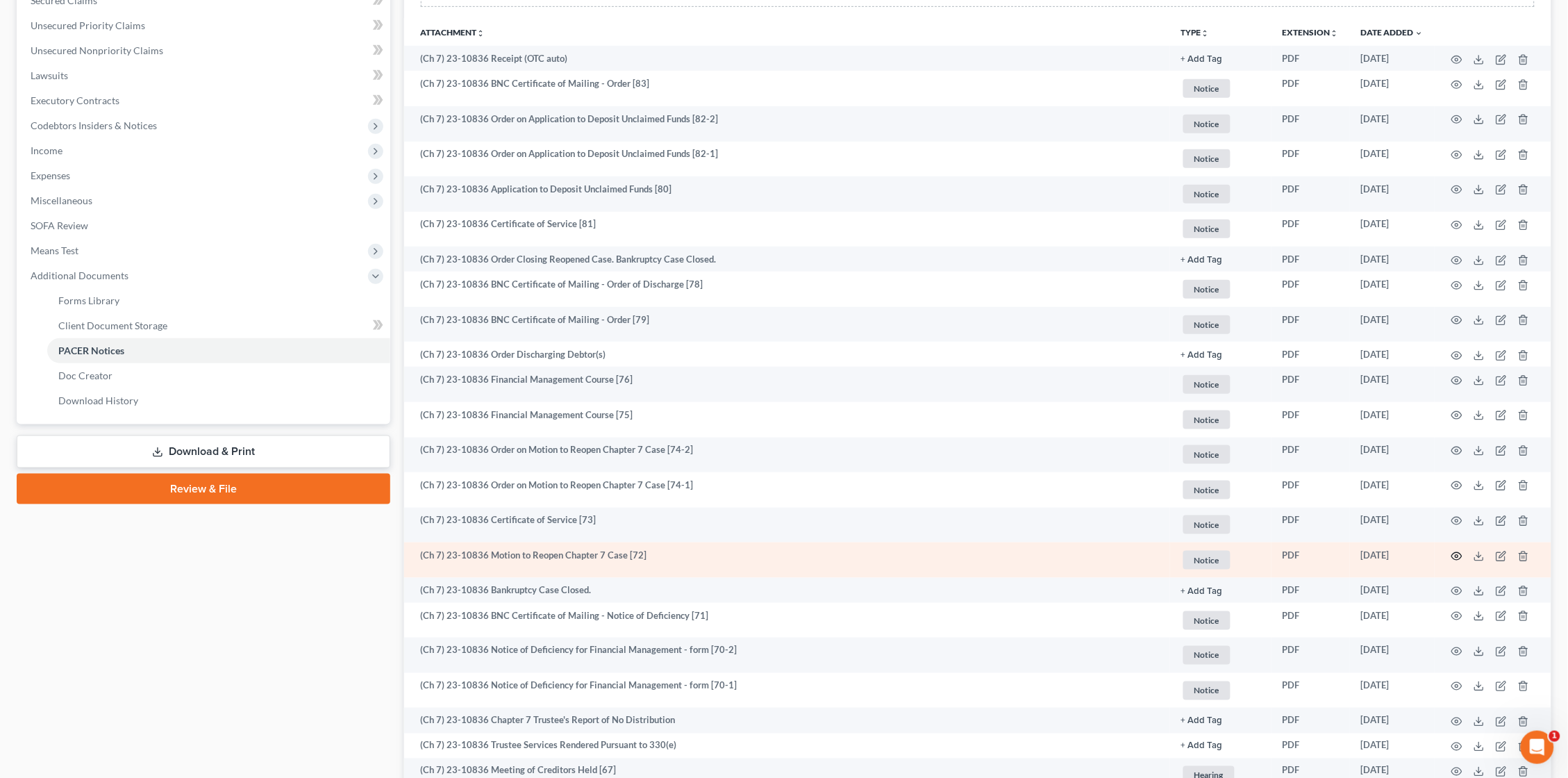
click at [1455, 553] on icon "button" at bounding box center [1457, 557] width 11 height 11
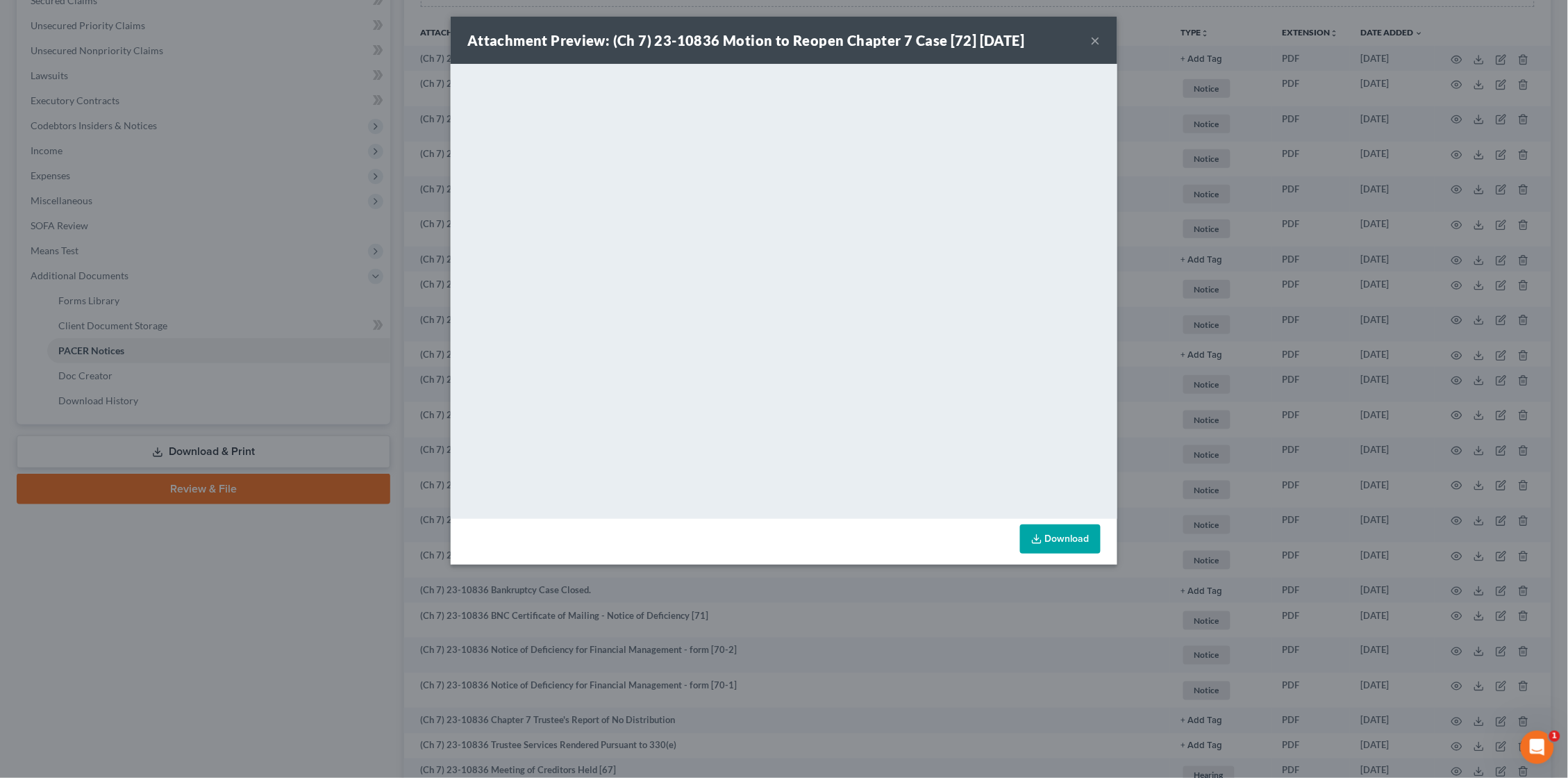
click at [1316, 420] on div "Attachment Preview: (Ch 7) 23-10836 Motion to Reopen Chapter 7 Case [72] [DATE]…" at bounding box center [784, 389] width 1568 height 778
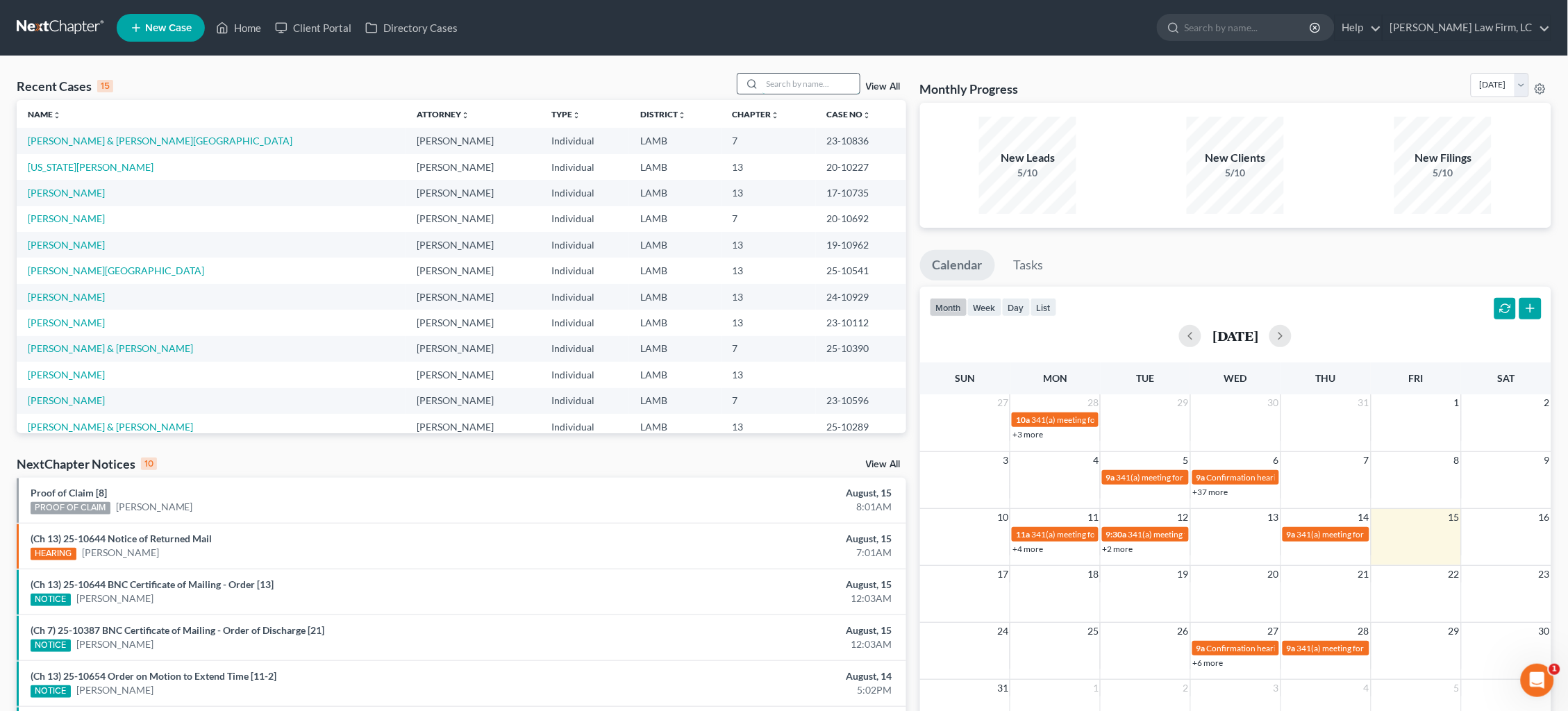
click at [794, 85] on input "search" at bounding box center [811, 83] width 97 height 20
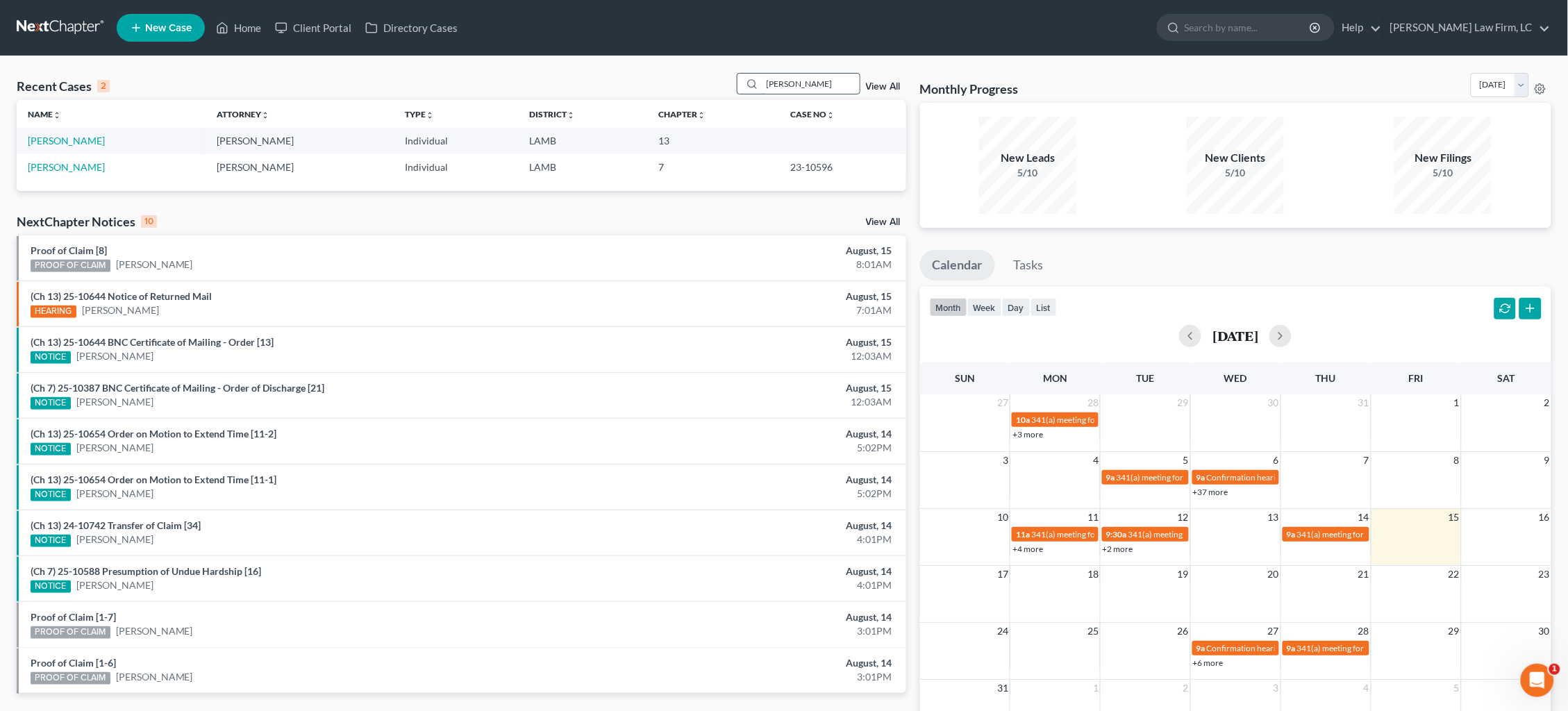
type input "Sanford"
drag, startPoint x: 794, startPoint y: 84, endPoint x: 71, endPoint y: 140, distance: 725.2
click at [71, 140] on link "[PERSON_NAME]" at bounding box center [66, 140] width 77 height 12
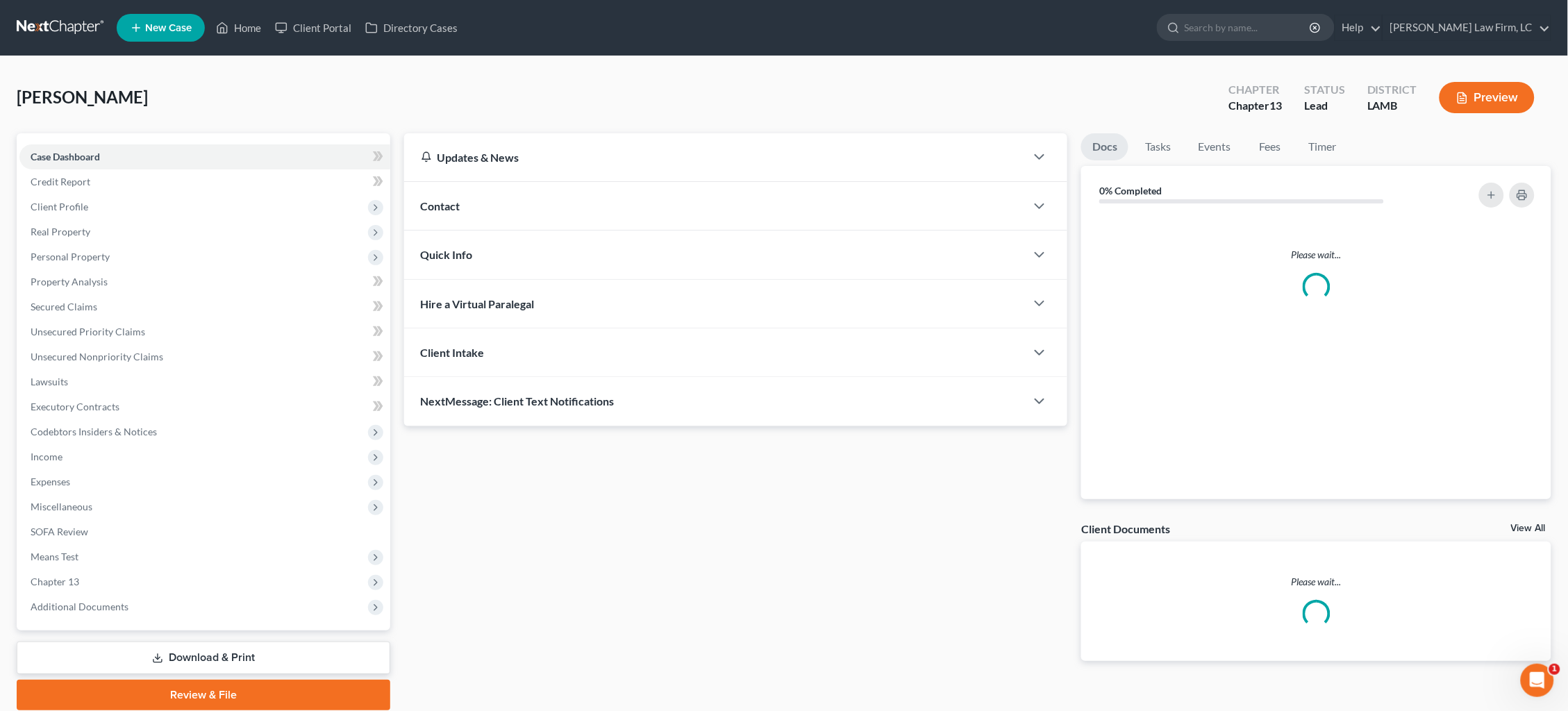
click at [72, 142] on div "Case Dashboard Payments Invoices Payments Payments Credit Report Client Profile…" at bounding box center [204, 382] width 374 height 497
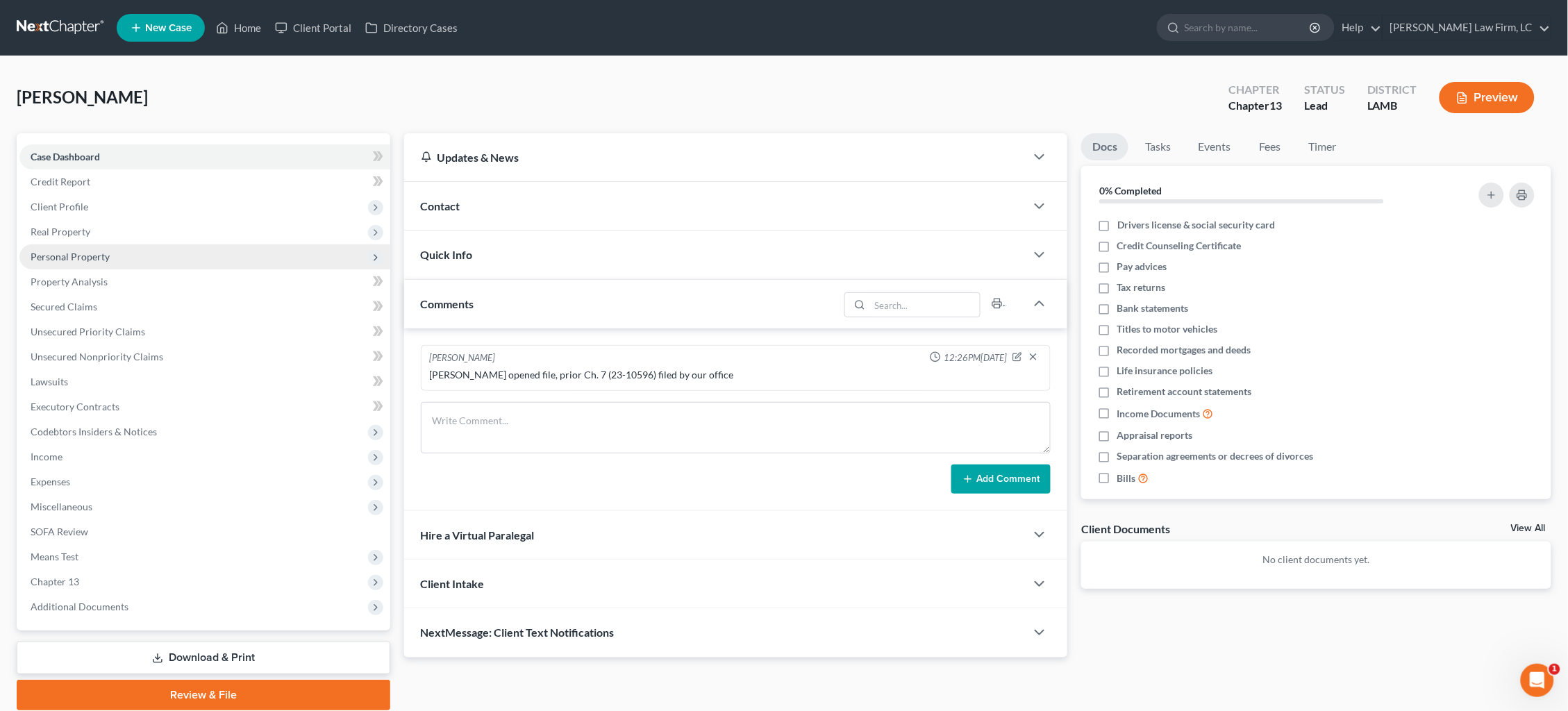
drag, startPoint x: 175, startPoint y: 254, endPoint x: 183, endPoint y: 254, distance: 8.0
click at [174, 254] on span "Personal Property" at bounding box center [205, 256] width 371 height 25
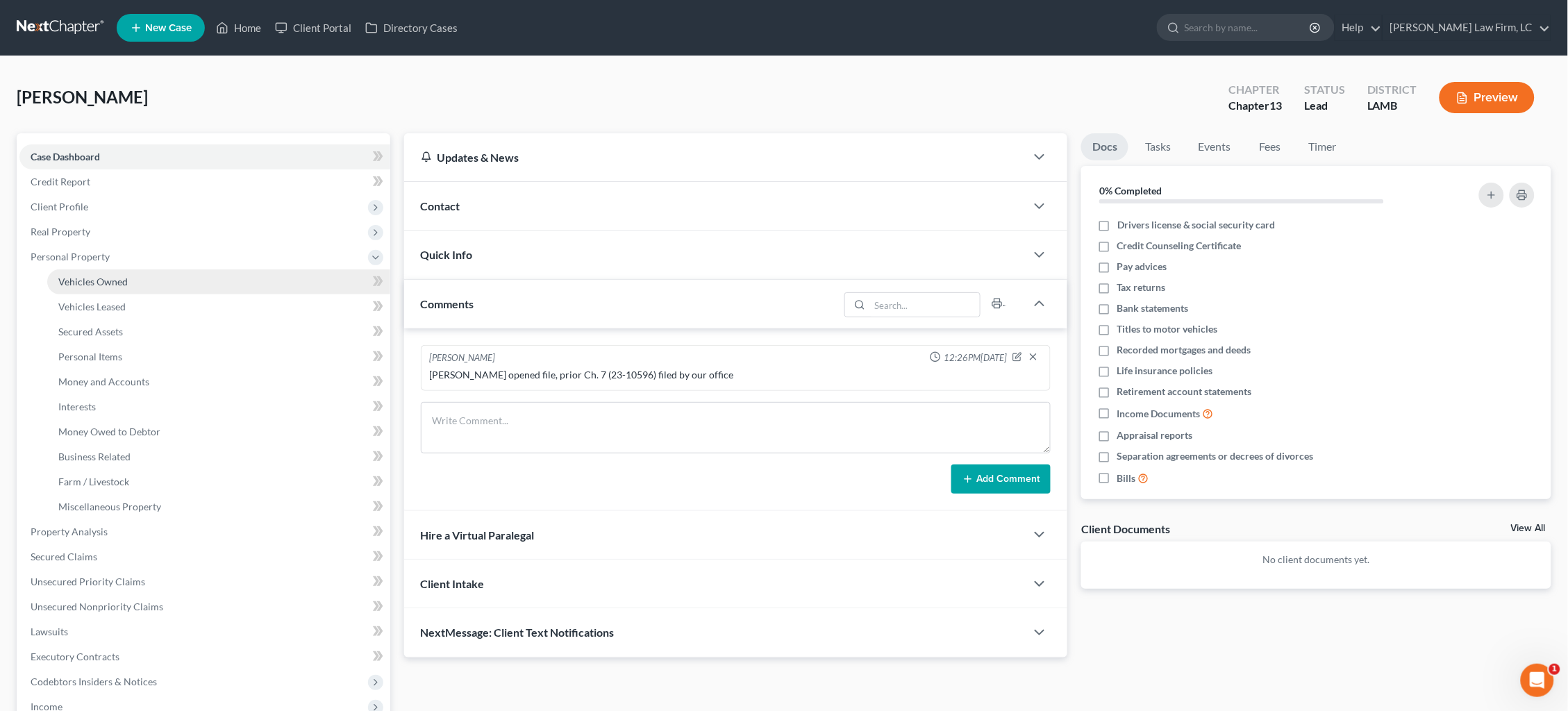
click at [173, 271] on link "Vehicles Owned" at bounding box center [218, 281] width 343 height 25
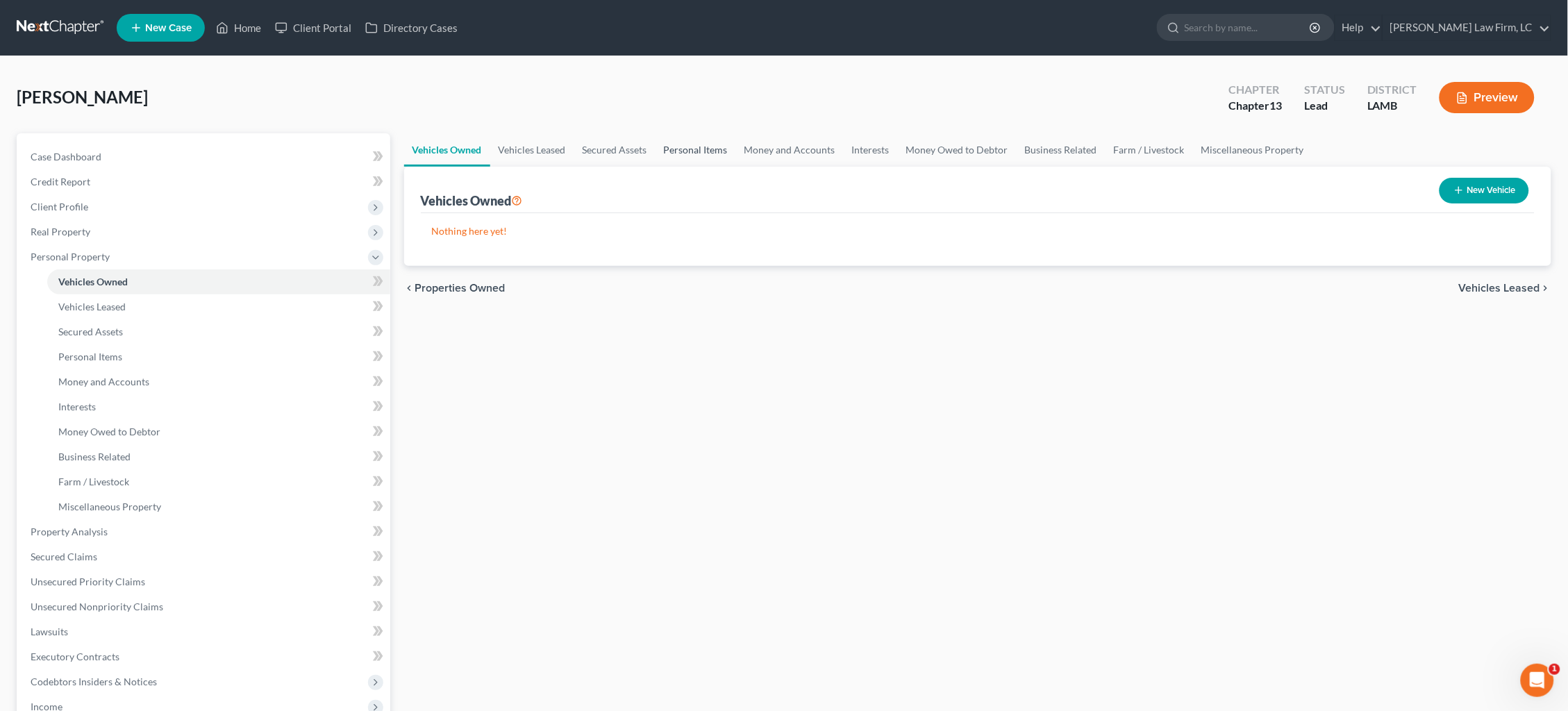
click at [674, 155] on link "Personal Items" at bounding box center [696, 149] width 80 height 33
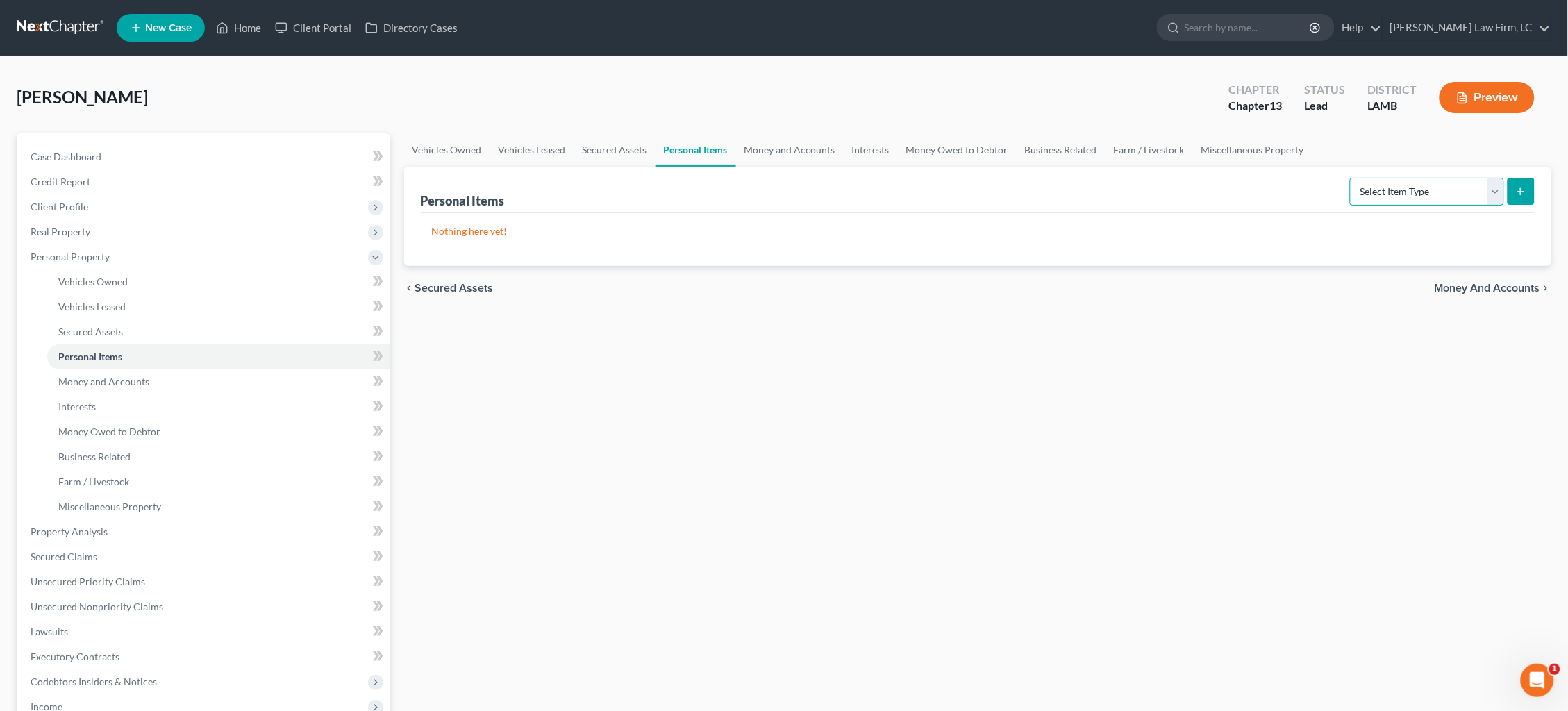
select select "clothing"
click at [1526, 198] on button "submit" at bounding box center [1521, 191] width 27 height 27
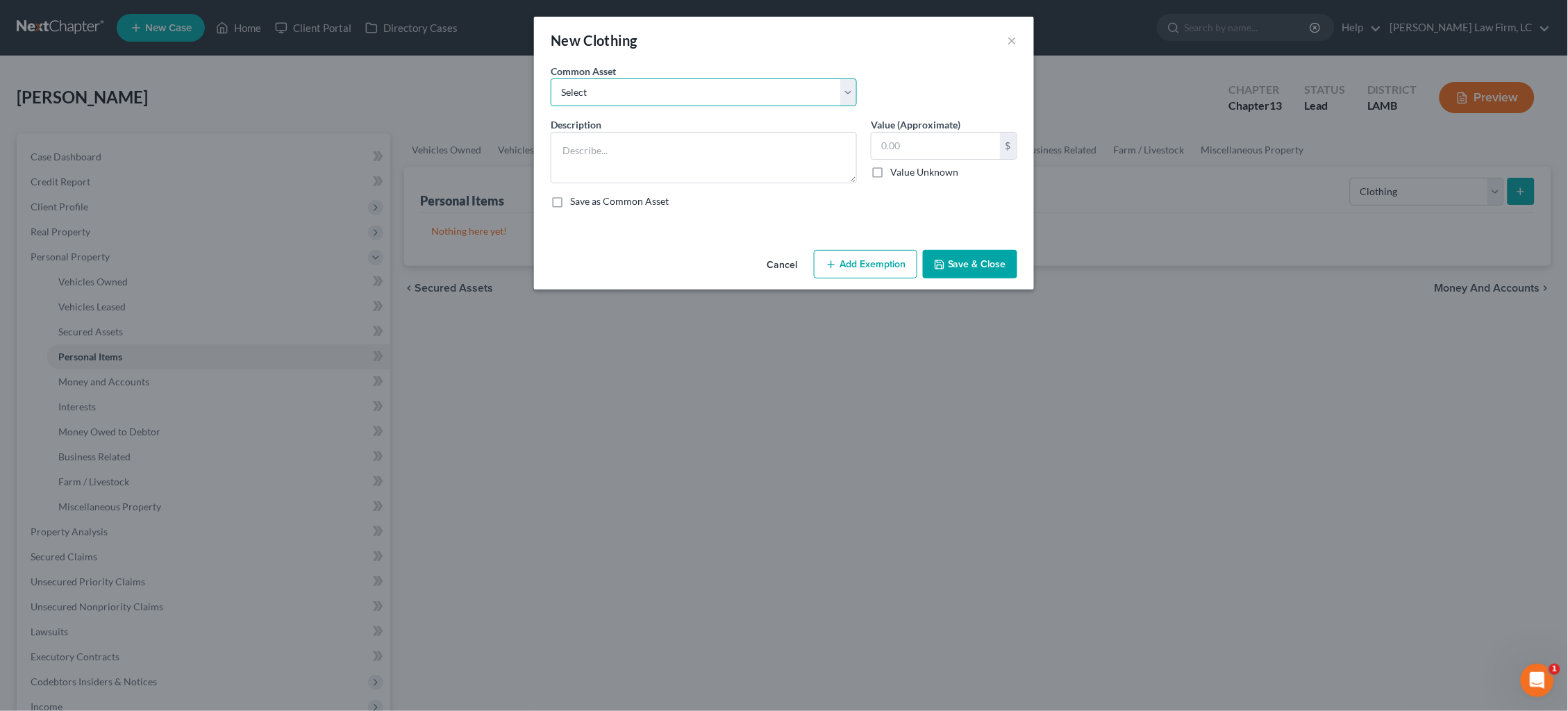
select select "0"
type textarea "Wearing apparel ($500)"
type input "500.00"
click at [882, 266] on button "Add Exemption" at bounding box center [865, 264] width 104 height 29
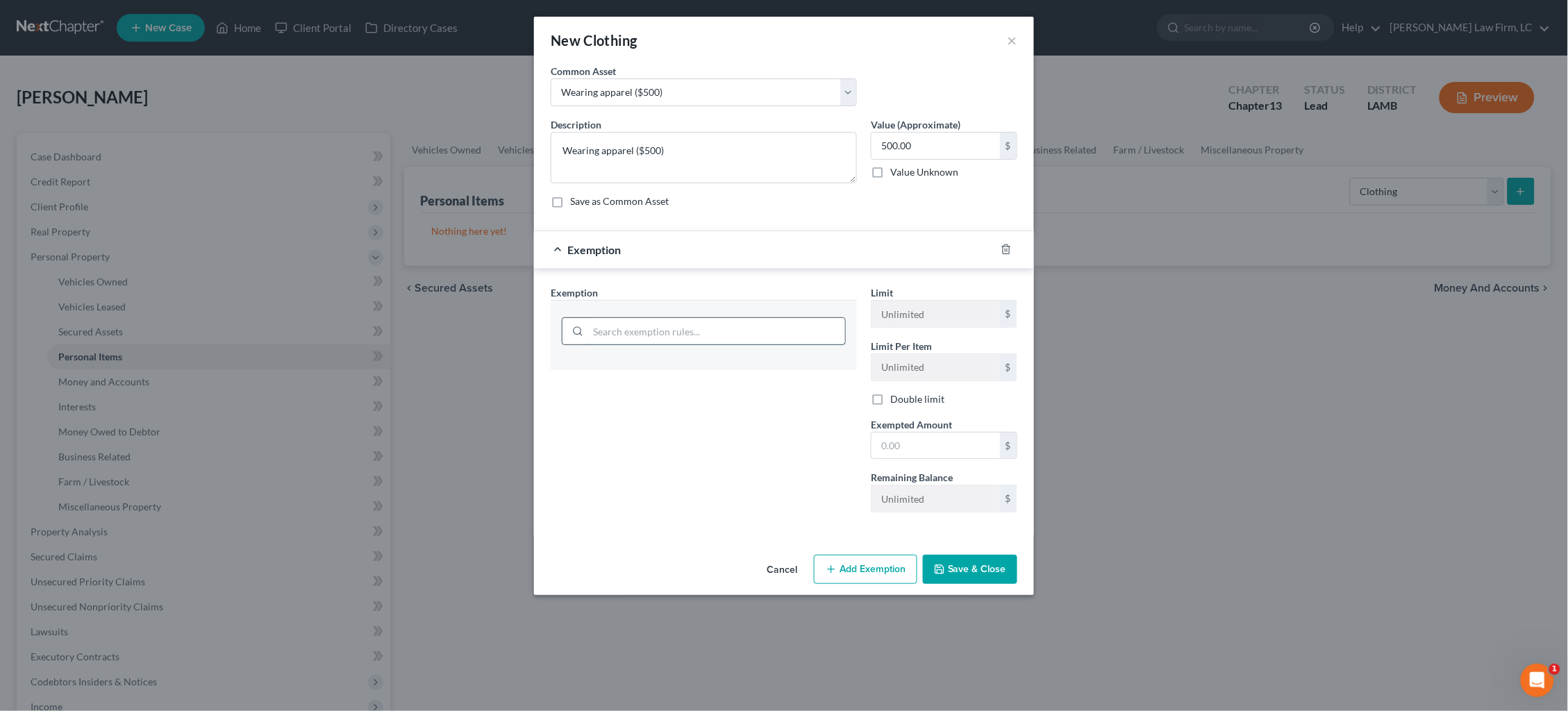
click at [696, 335] on input "search" at bounding box center [717, 330] width 257 height 26
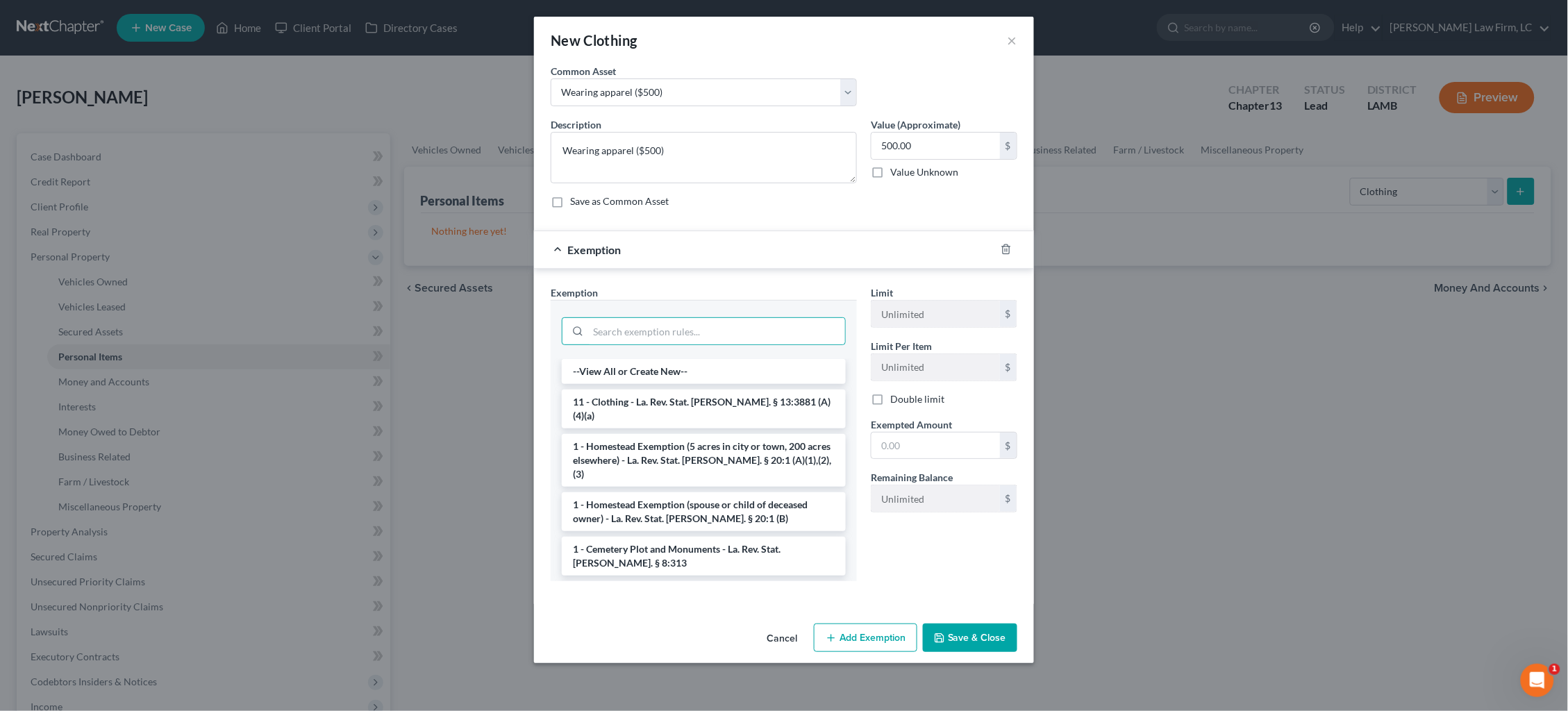
drag, startPoint x: 713, startPoint y: 396, endPoint x: 799, endPoint y: 412, distance: 87.5
click at [713, 396] on li "11 - Clothing - La. Rev. Stat. Ann. § 13:3881 (A)(4)(a)" at bounding box center [703, 409] width 284 height 39
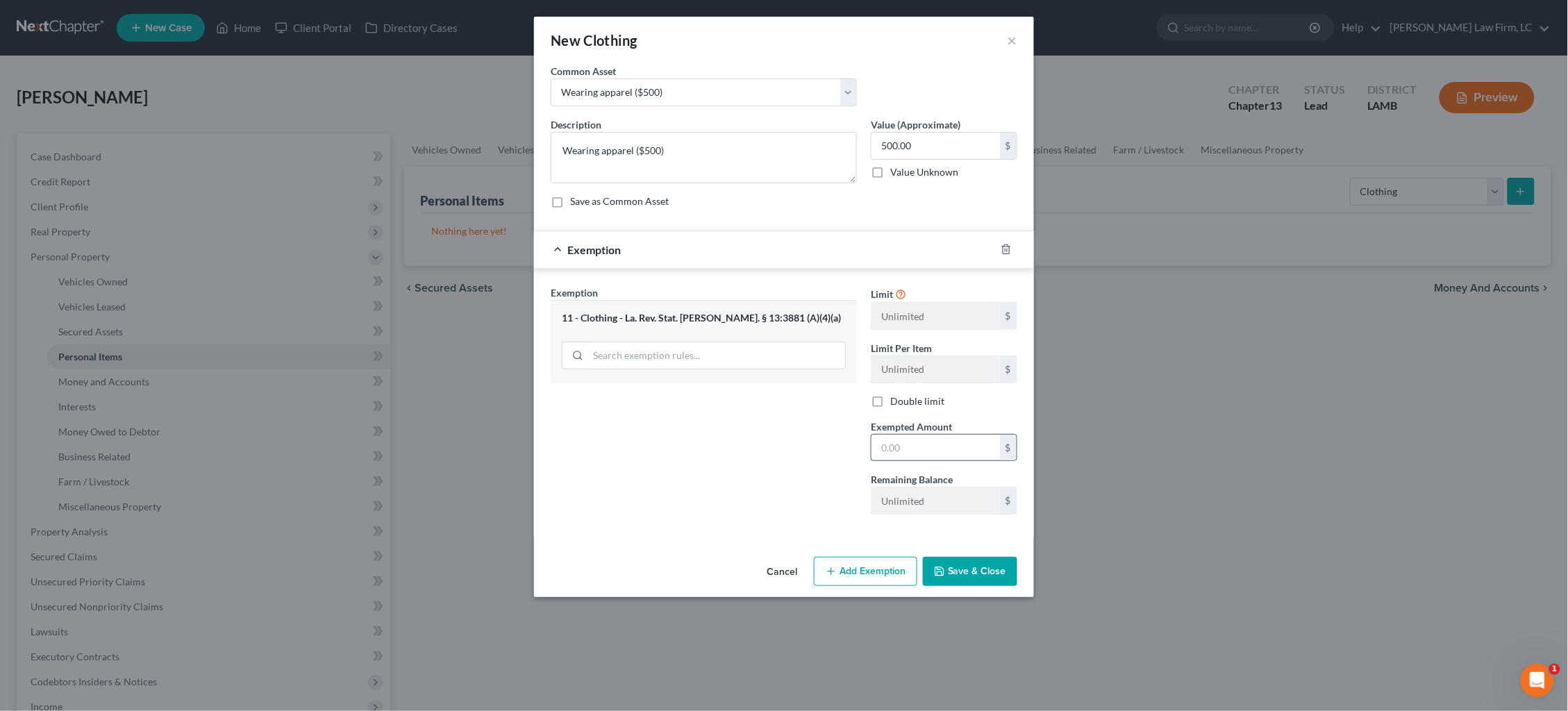
click at [966, 450] on input "text" at bounding box center [936, 447] width 128 height 26
type input "500.00"
click at [992, 567] on button "Save & Close" at bounding box center [970, 571] width 94 height 29
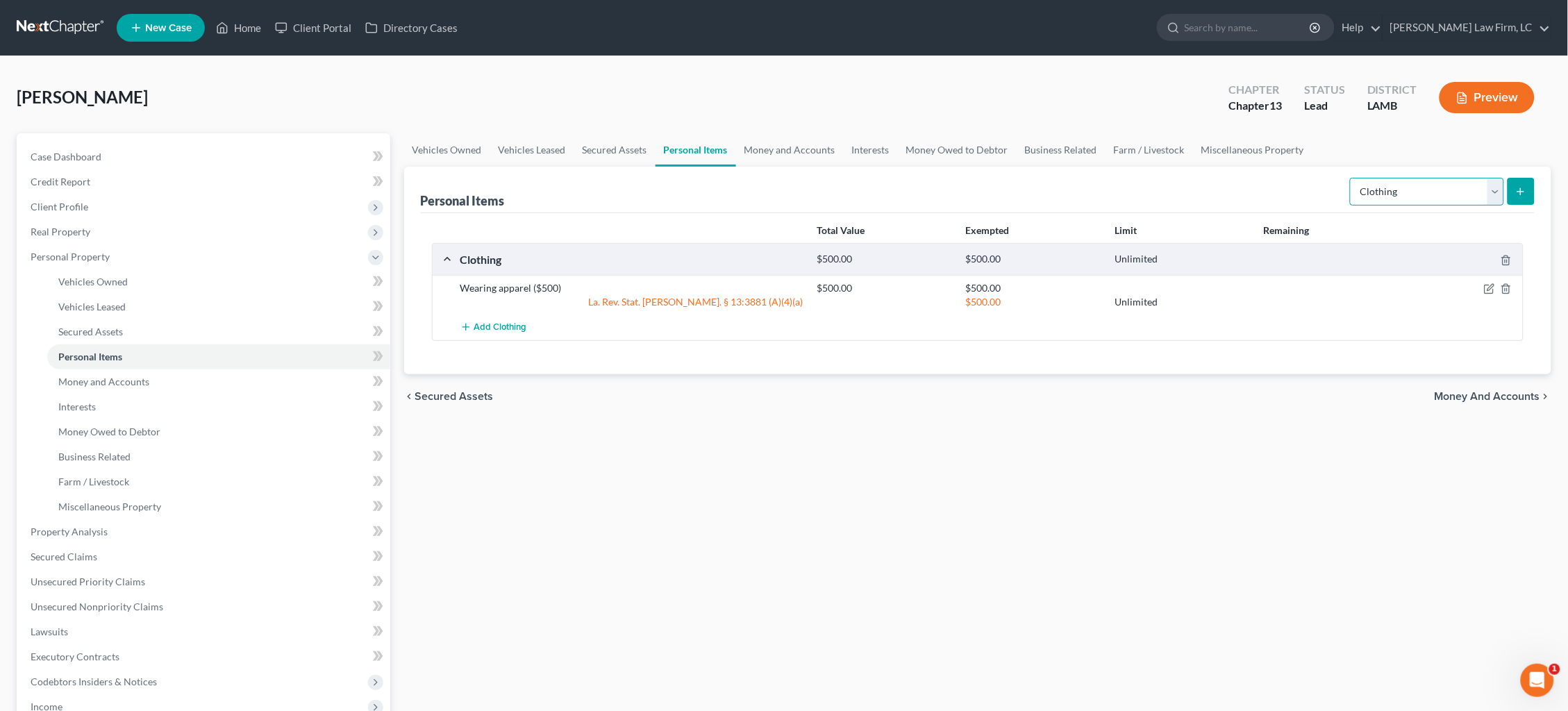
select select "household_goods"
click at [1524, 194] on icon "submit" at bounding box center [1521, 192] width 11 height 11
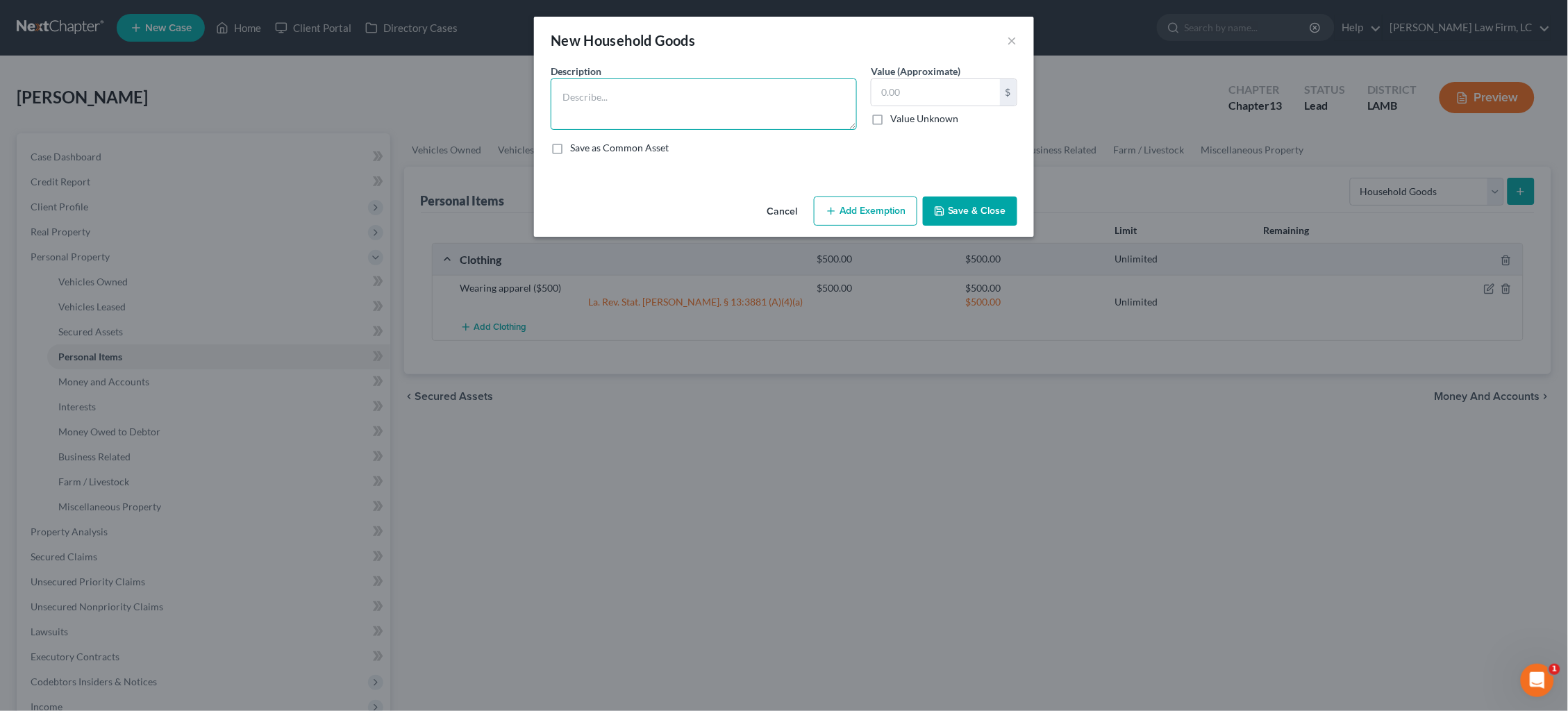
click at [720, 82] on textarea at bounding box center [704, 104] width 307 height 51
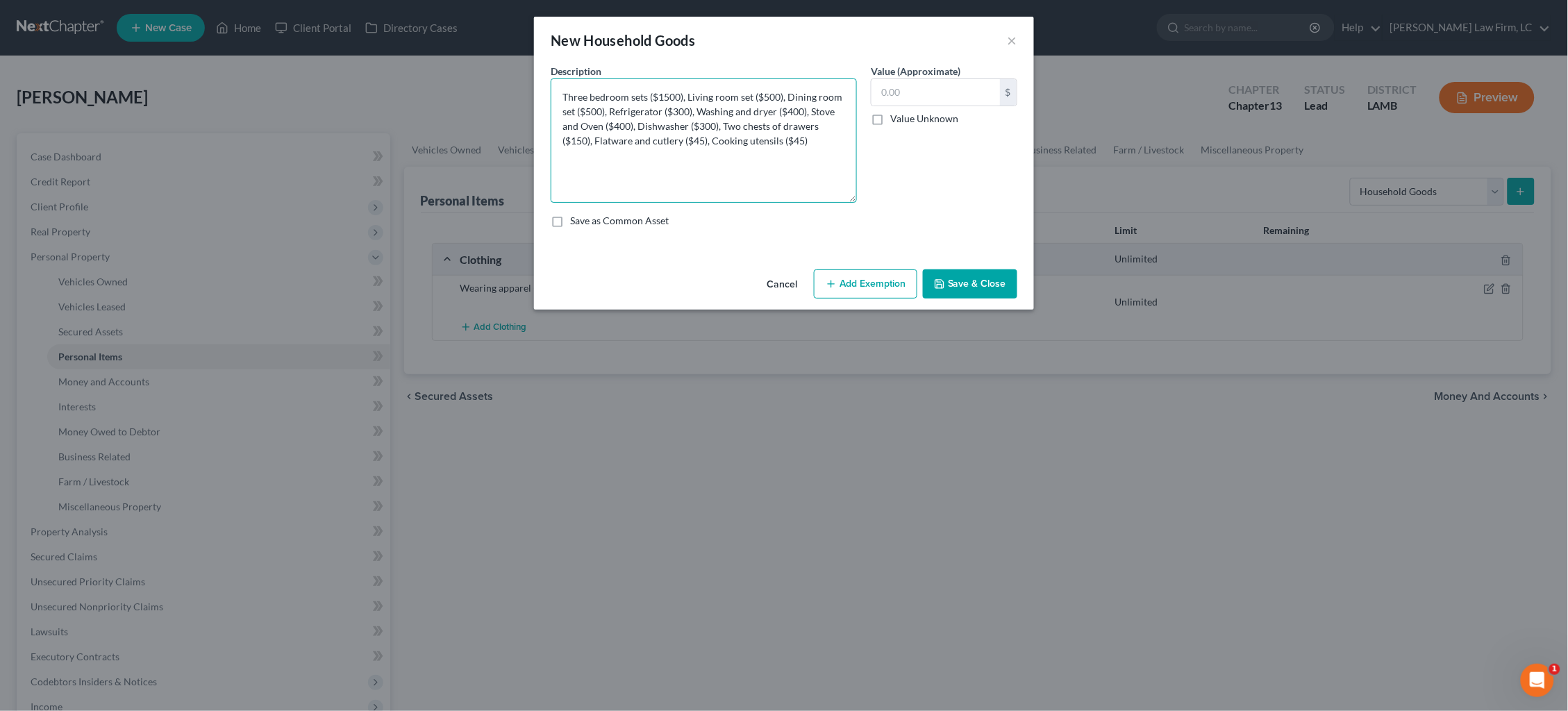
click at [851, 197] on textarea "Three bedroom sets ($1500), Living room set ($500), Dining room set ($500), Ref…" at bounding box center [704, 140] width 307 height 124
type textarea "Three bedroom sets ($1500), Living room set ($500), Dining room set ($500), Ref…"
click at [913, 89] on input "text" at bounding box center [936, 92] width 128 height 26
type input "4,140"
click at [887, 295] on button "Add Exemption" at bounding box center [865, 283] width 104 height 29
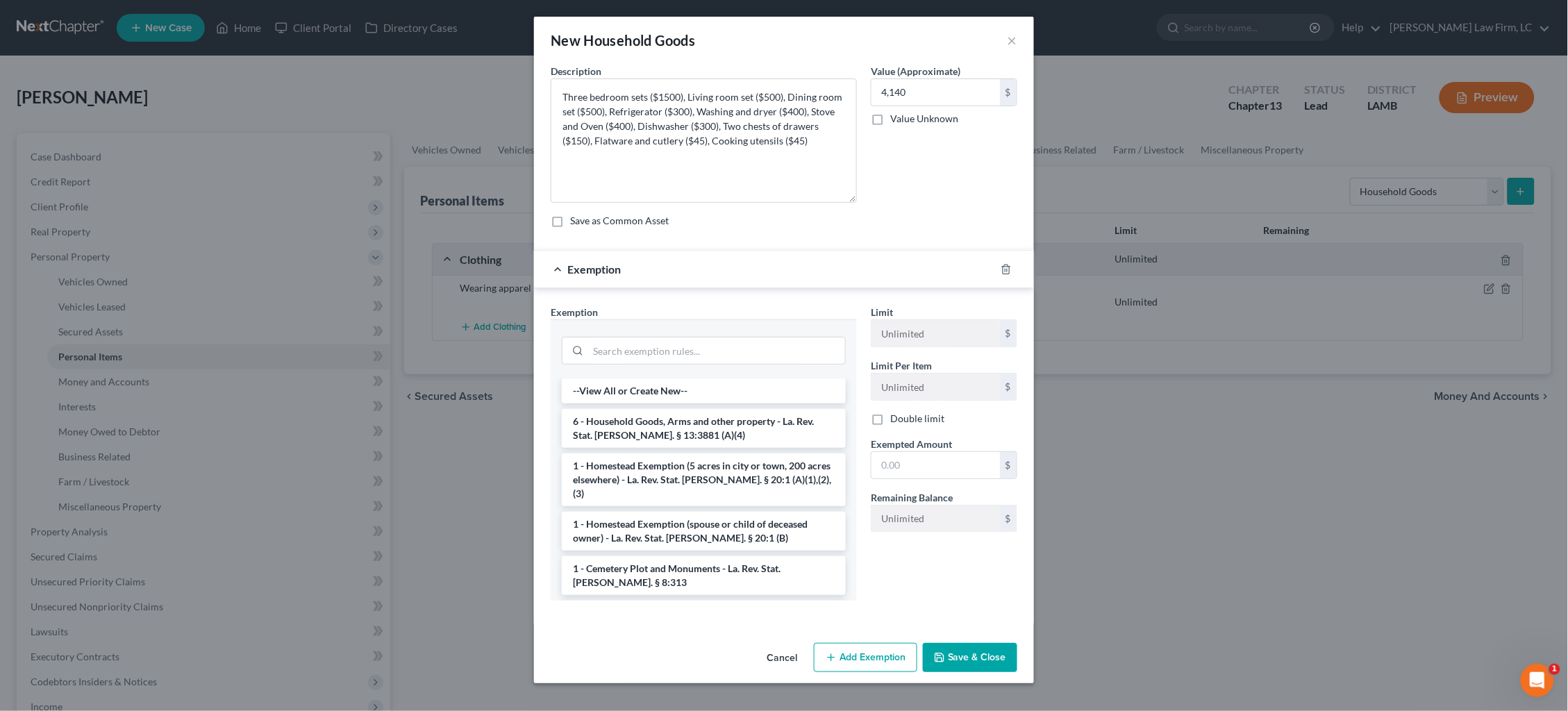
drag, startPoint x: 672, startPoint y: 424, endPoint x: 809, endPoint y: 441, distance: 138.1
click at [672, 424] on li "6 - Household Goods, Arms and other property - La. Rev. Stat. Ann. § 13:3881 (A…" at bounding box center [703, 428] width 284 height 39
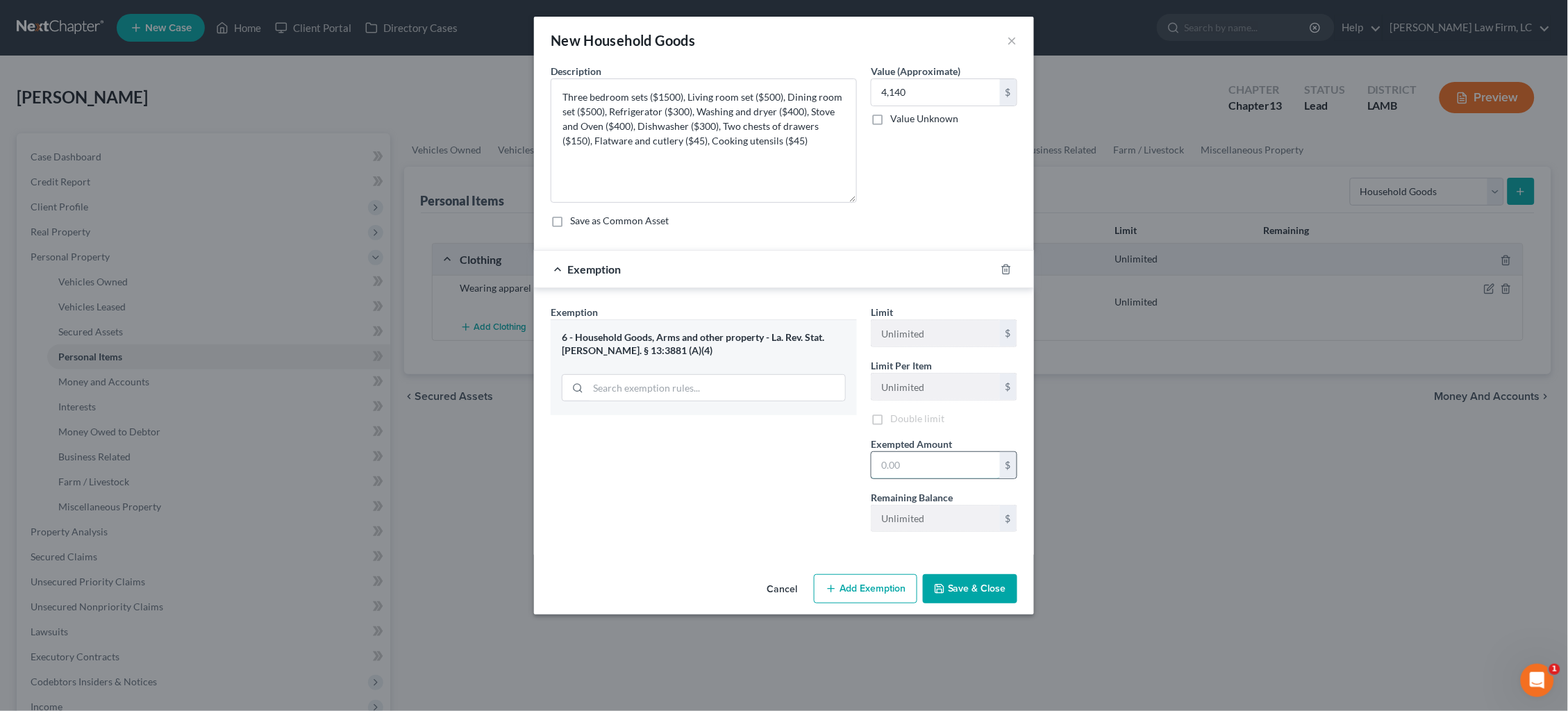
click at [996, 459] on input "text" at bounding box center [936, 465] width 128 height 26
type input "4,140"
click at [971, 582] on button "Save & Close" at bounding box center [970, 591] width 94 height 29
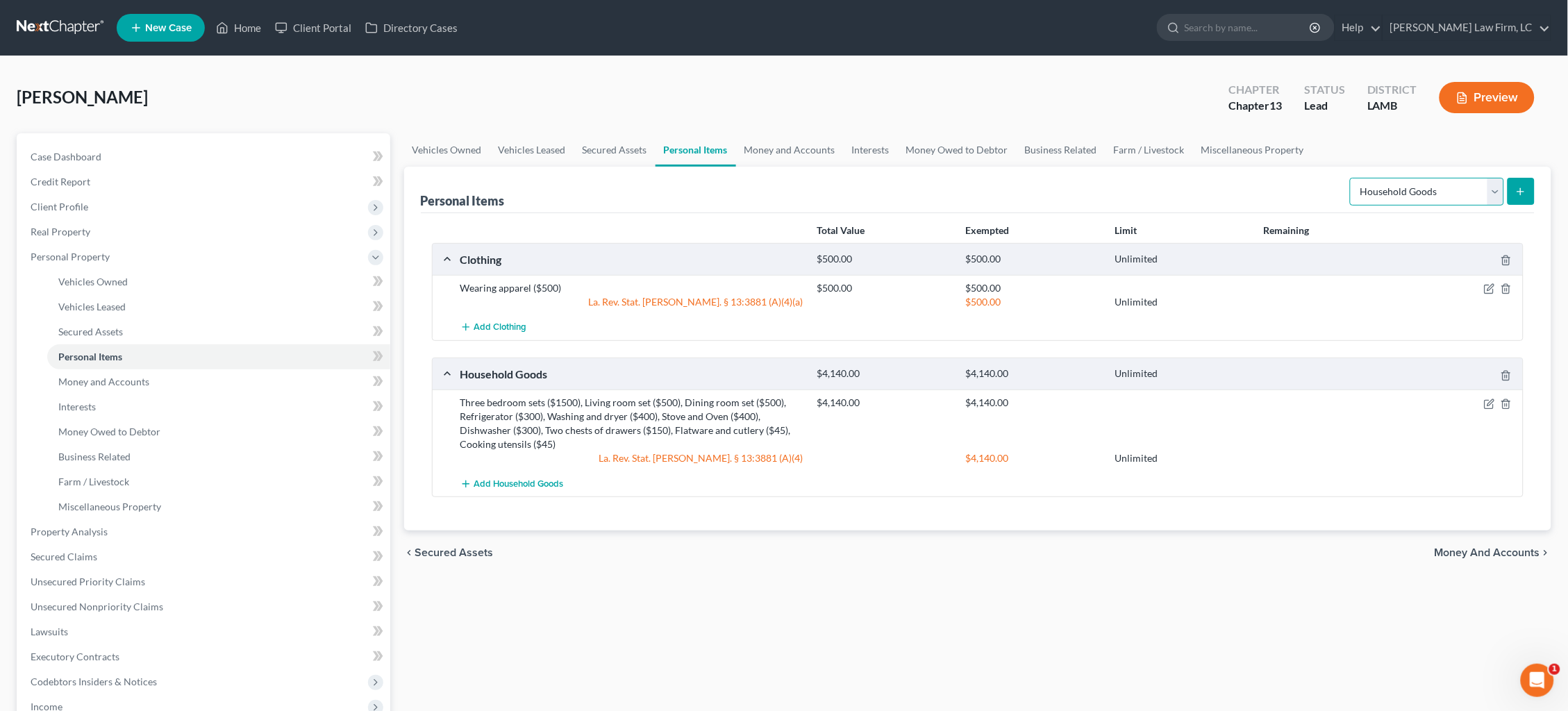
select select "electronics"
click at [1524, 195] on icon "submit" at bounding box center [1521, 192] width 11 height 11
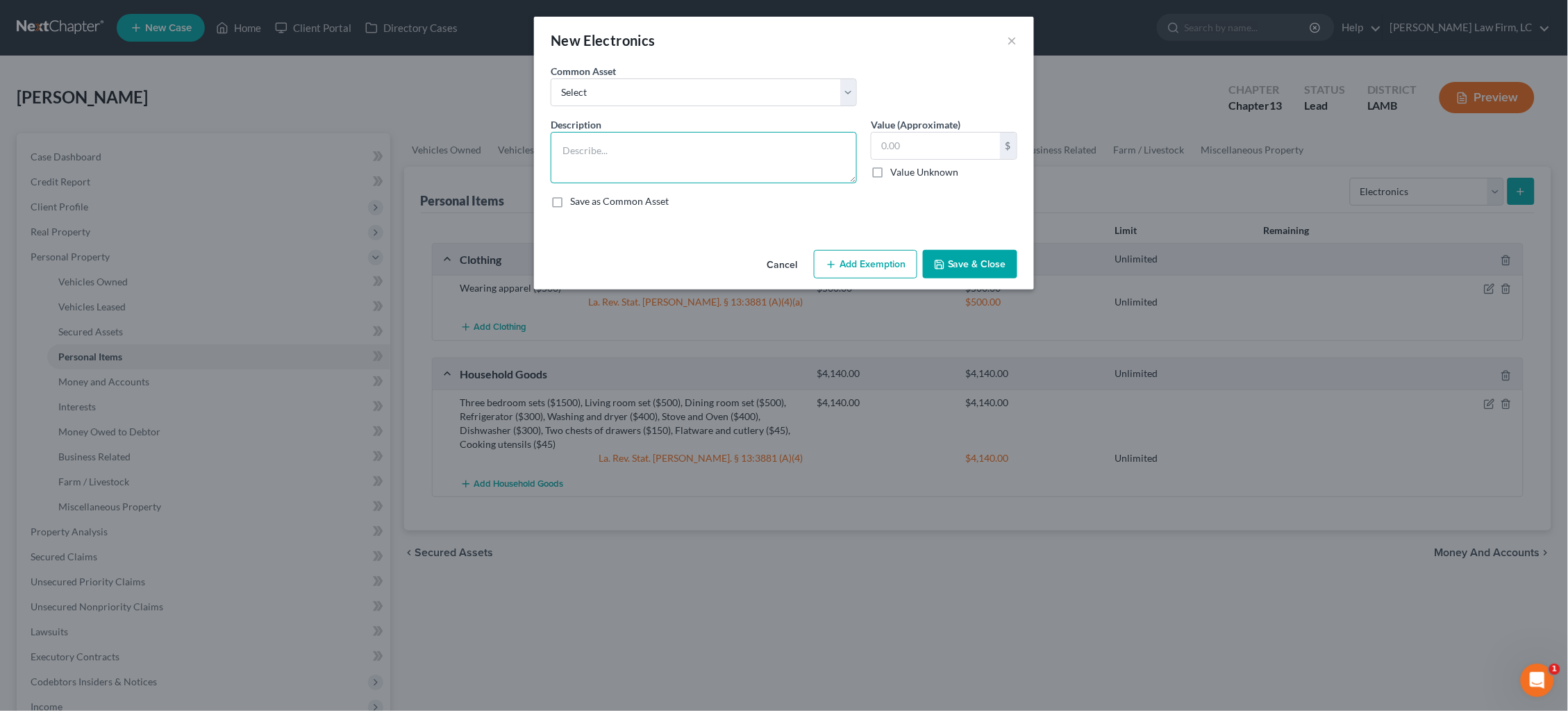
click at [762, 154] on textarea at bounding box center [704, 157] width 307 height 51
type textarea "Three televisions ($150), Cell phone ($50), DVD player ($5)"
click at [939, 150] on input "text" at bounding box center [936, 145] width 128 height 26
type input "205.00"
drag, startPoint x: 988, startPoint y: 256, endPoint x: 1011, endPoint y: 255, distance: 23.0
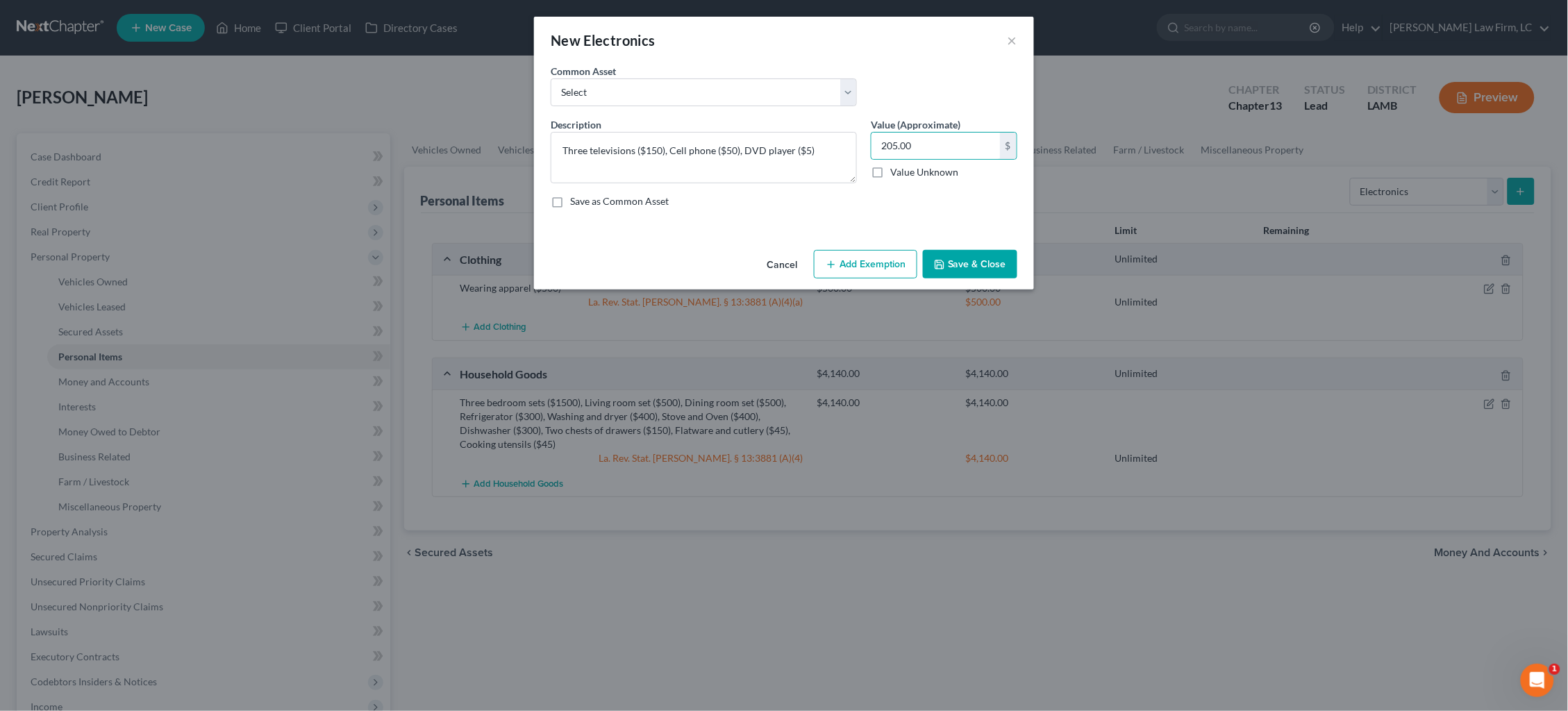
click at [988, 256] on button "Save & Close" at bounding box center [970, 264] width 94 height 29
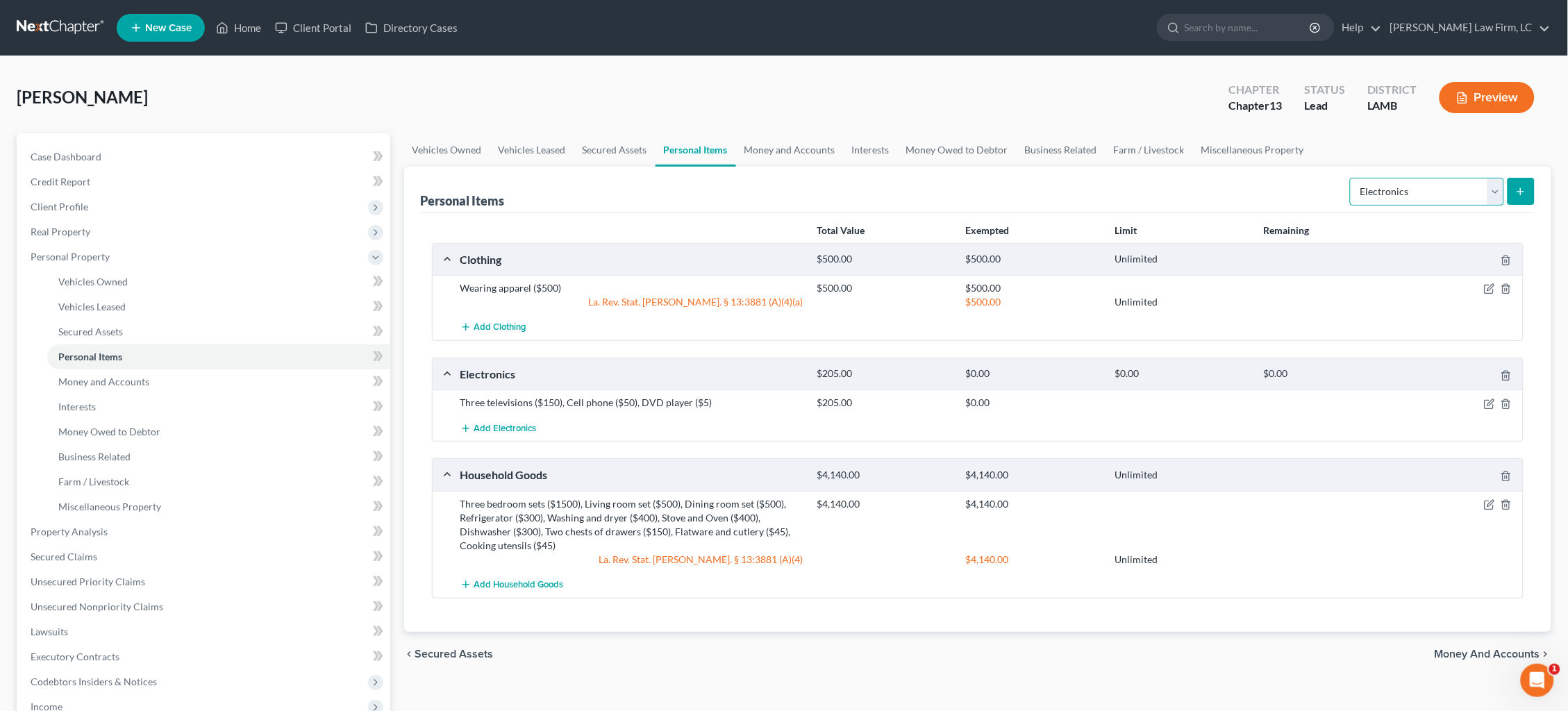
select select "jewelry"
click at [1517, 197] on button "submit" at bounding box center [1521, 191] width 27 height 27
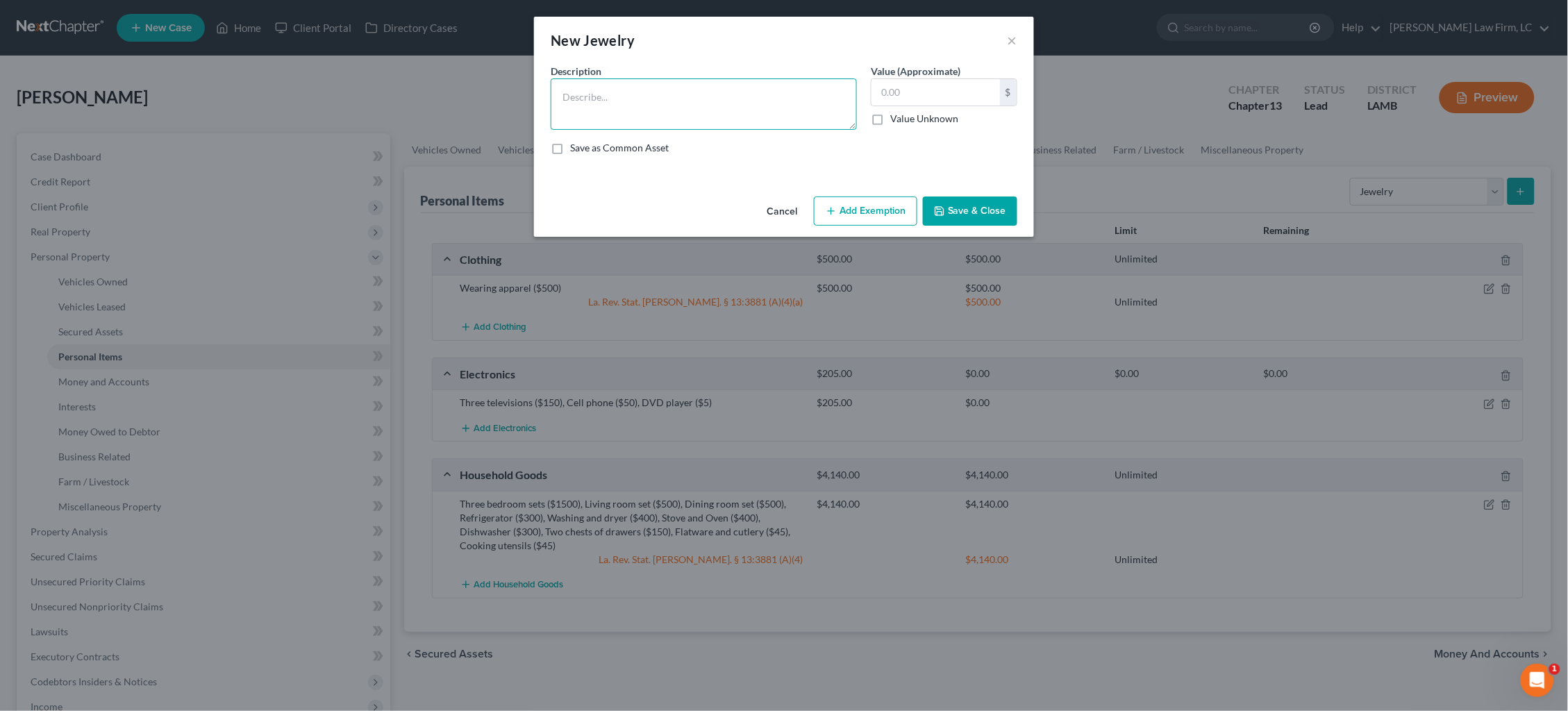
click at [743, 95] on textarea at bounding box center [704, 104] width 307 height 51
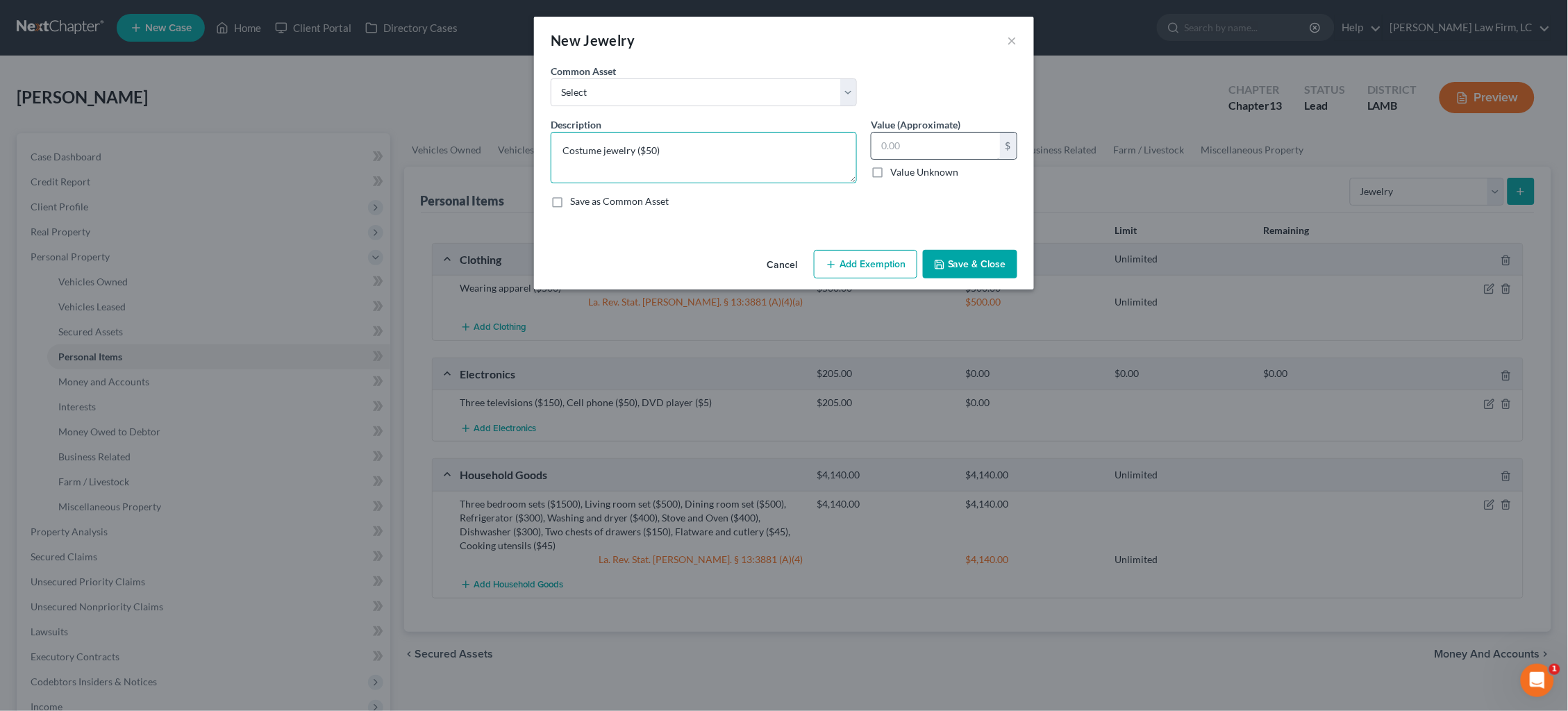
type textarea "Costume jewelry ($50)"
click at [887, 138] on input "text" at bounding box center [936, 145] width 128 height 26
type input "50.00"
click at [974, 267] on button "Save & Close" at bounding box center [970, 264] width 94 height 29
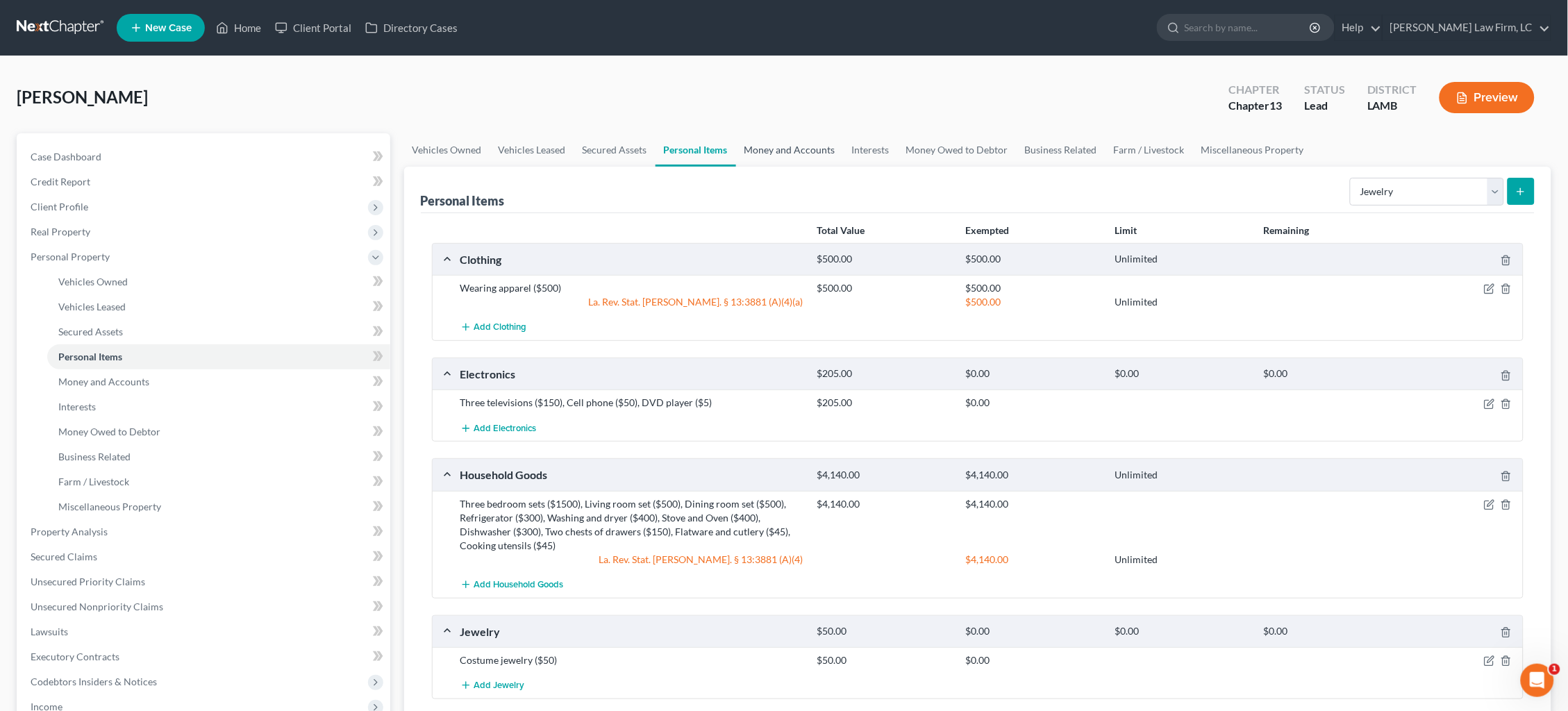
click at [801, 152] on link "Money and Accounts" at bounding box center [790, 149] width 108 height 33
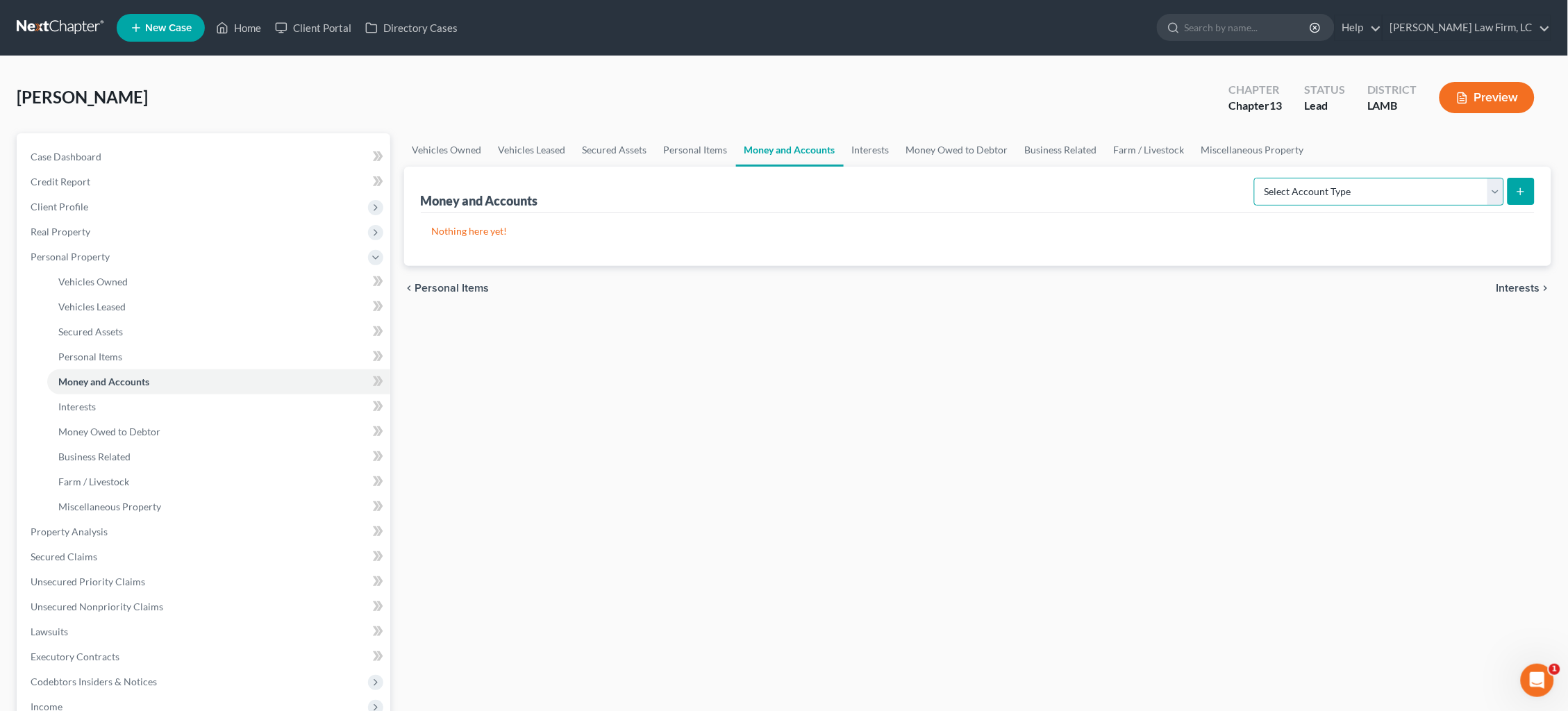
select select "checking"
click at [1517, 195] on icon "submit" at bounding box center [1521, 192] width 11 height 11
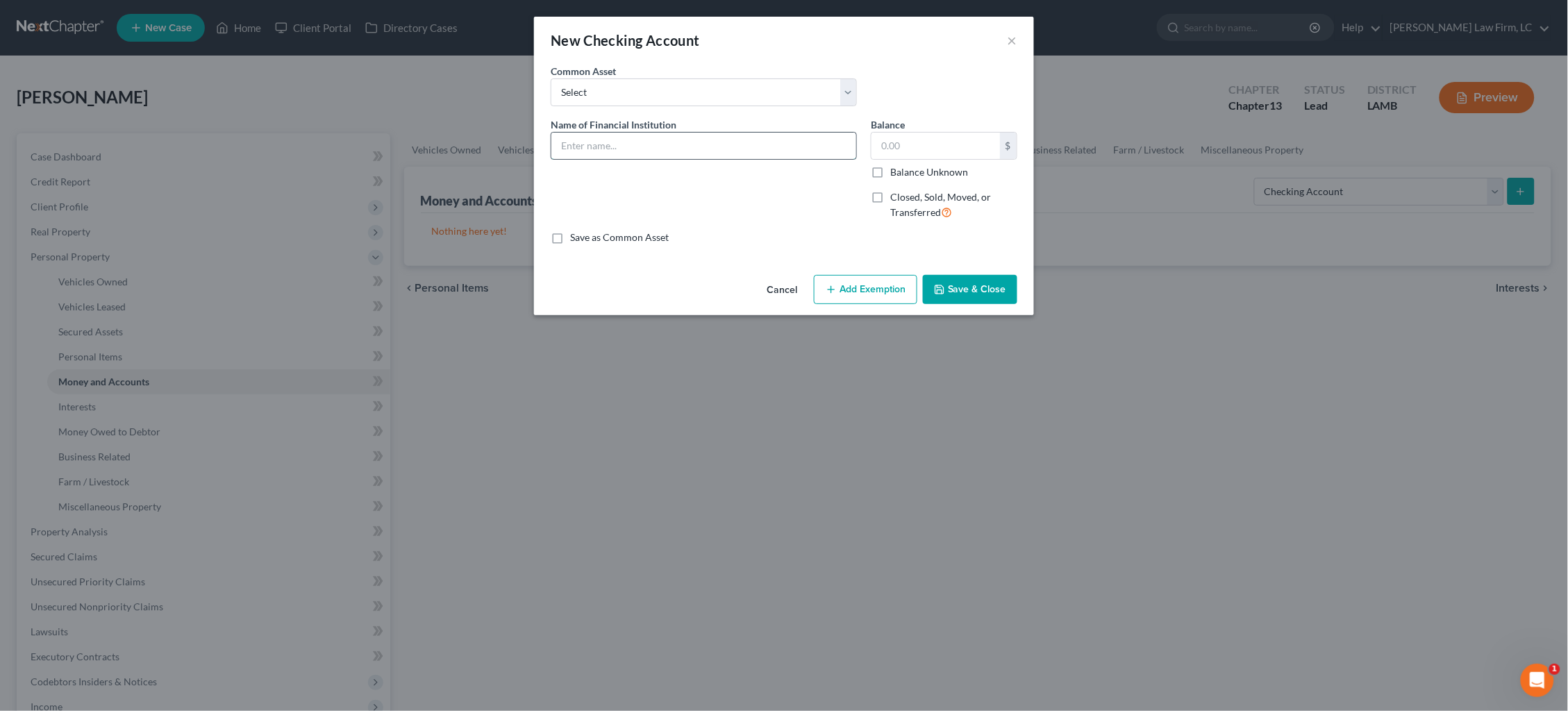
click at [636, 150] on input "text" at bounding box center [704, 145] width 305 height 26
type input "Cash App"
click at [892, 166] on label "Balance Unknown" at bounding box center [929, 173] width 78 height 14
click at [896, 166] on input "Balance Unknown" at bounding box center [900, 170] width 9 height 9
checkbox input "true"
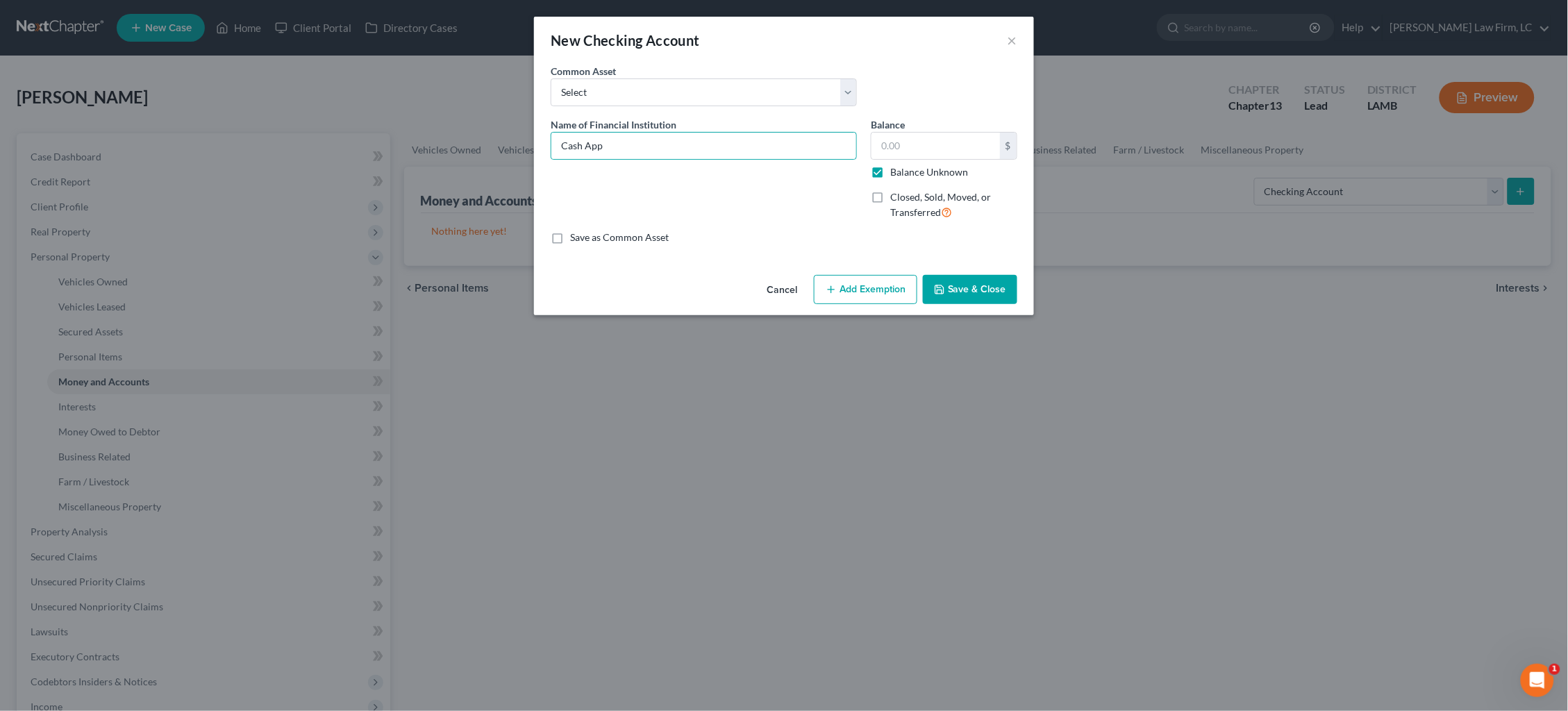
type input "0.00"
click at [980, 290] on button "Save & Close" at bounding box center [970, 289] width 94 height 29
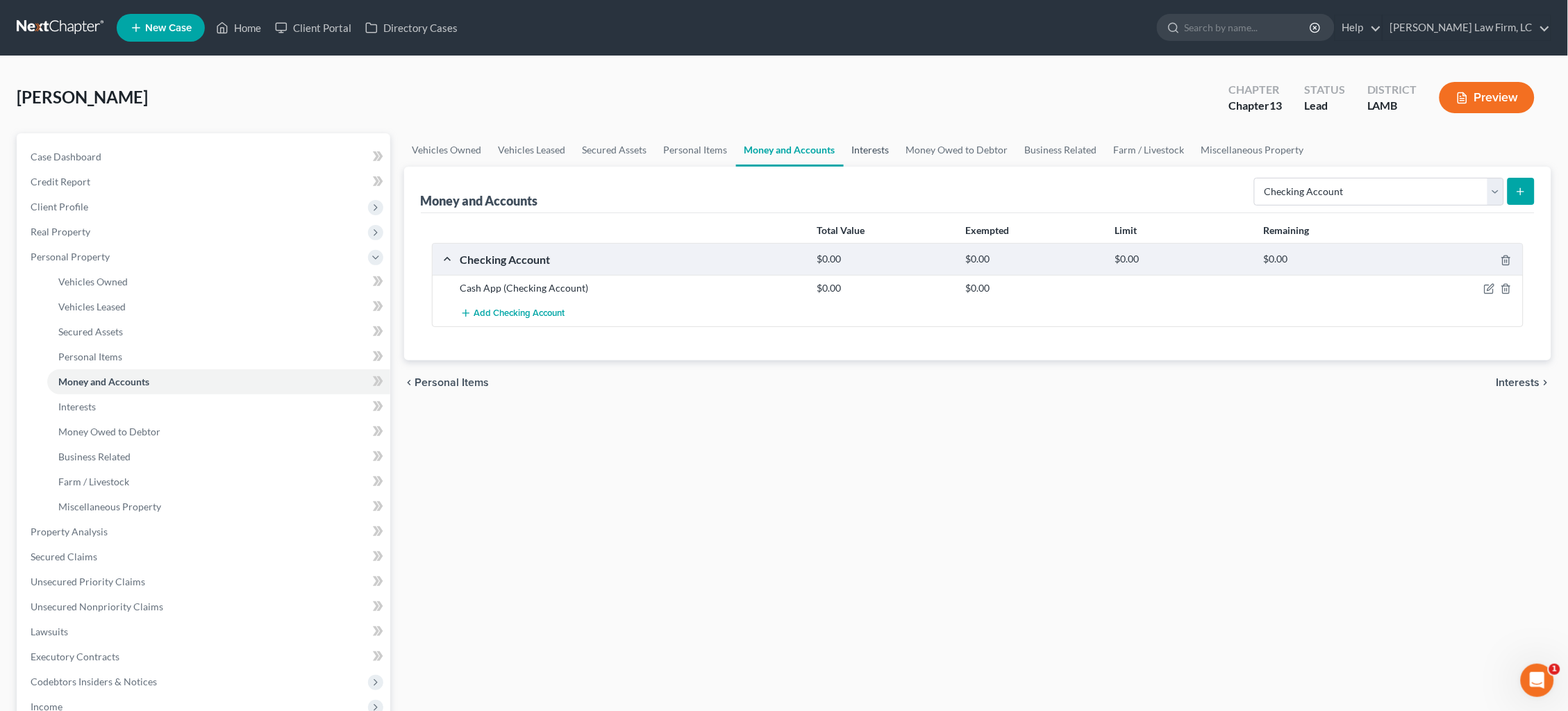
click at [868, 147] on link "Interests" at bounding box center [870, 149] width 54 height 33
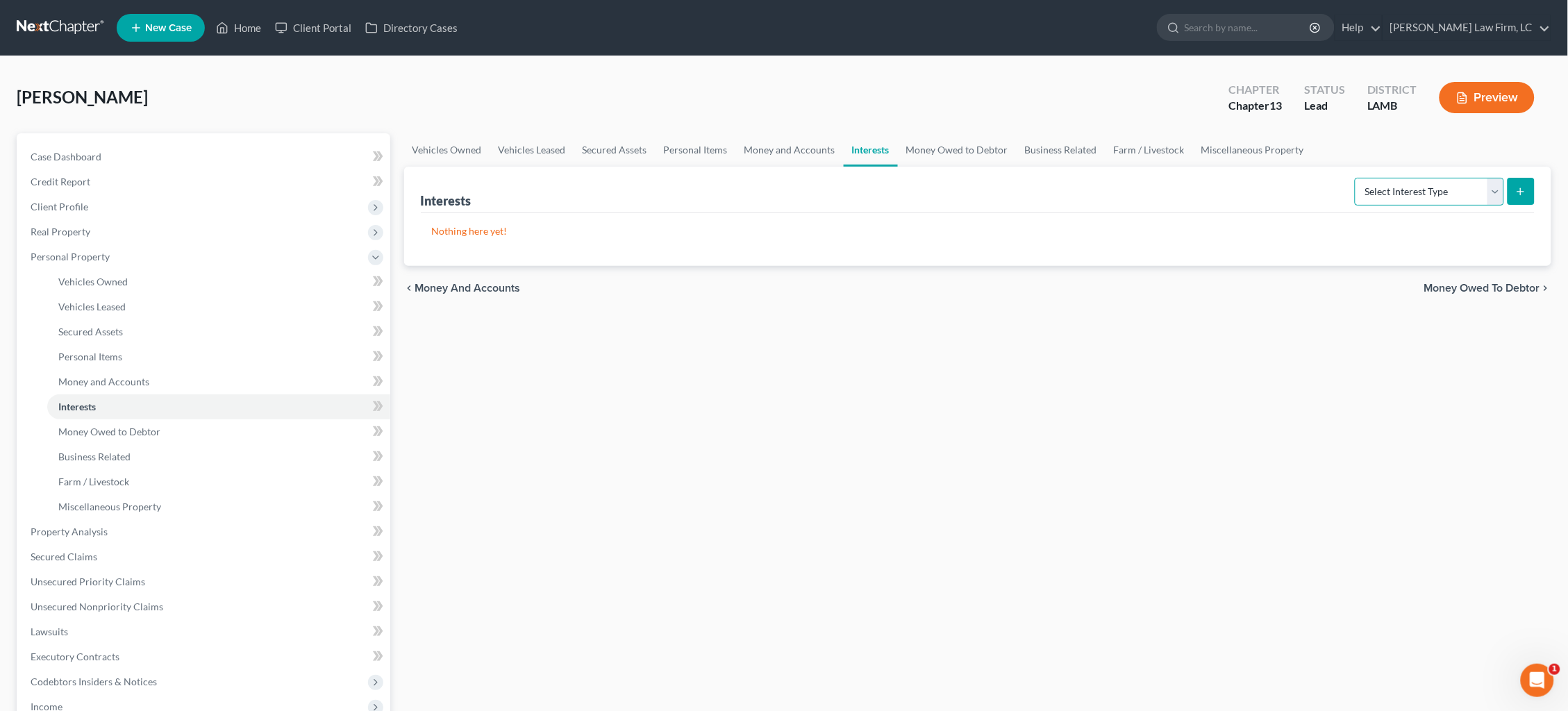
select select "401k"
click at [1519, 199] on button "submit" at bounding box center [1521, 191] width 27 height 27
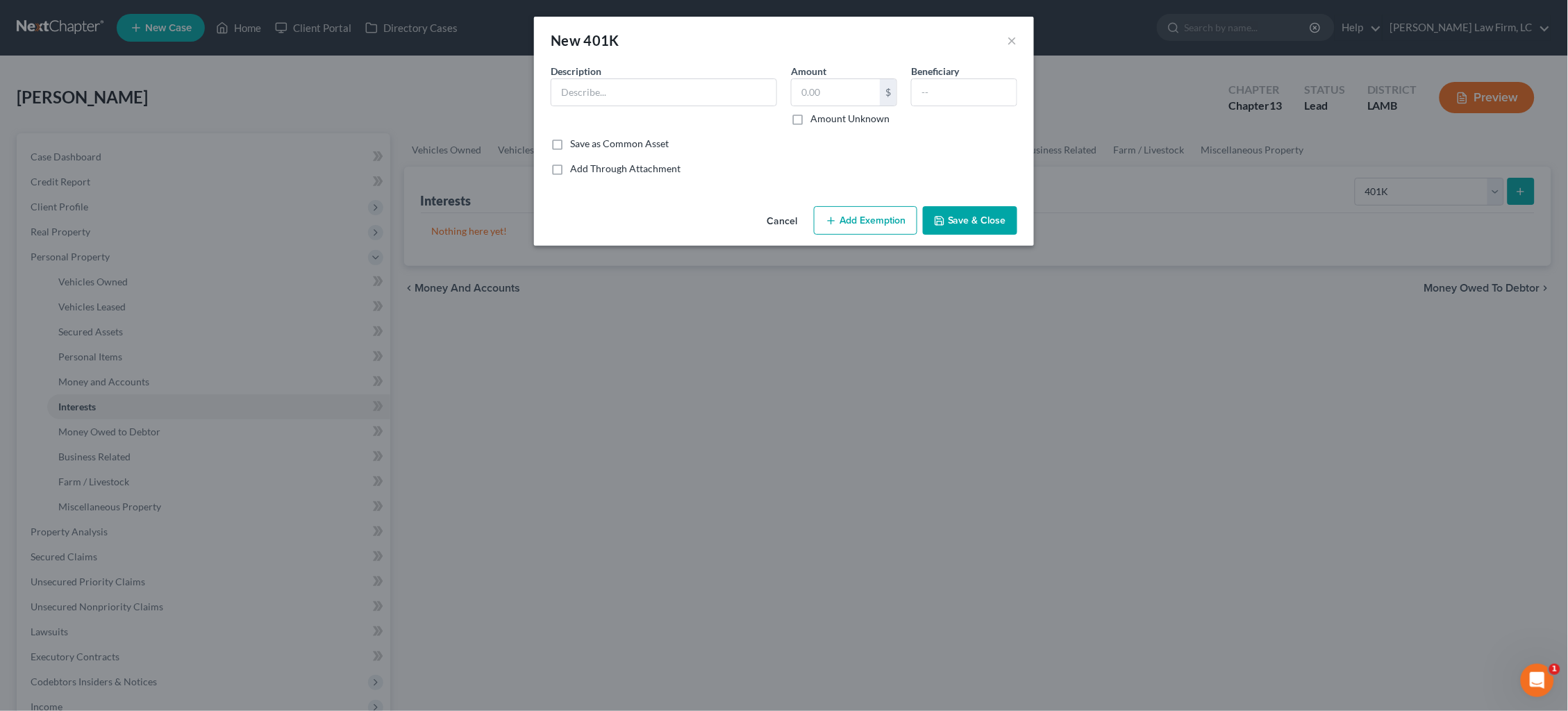
click at [848, 117] on label "Amount Unknown" at bounding box center [850, 119] width 79 height 14
click at [825, 117] on input "Amount Unknown" at bounding box center [820, 116] width 9 height 9
checkbox input "true"
click at [746, 100] on input "text" at bounding box center [664, 92] width 225 height 26
click at [1020, 40] on div "New 401K ×" at bounding box center [784, 40] width 500 height 47
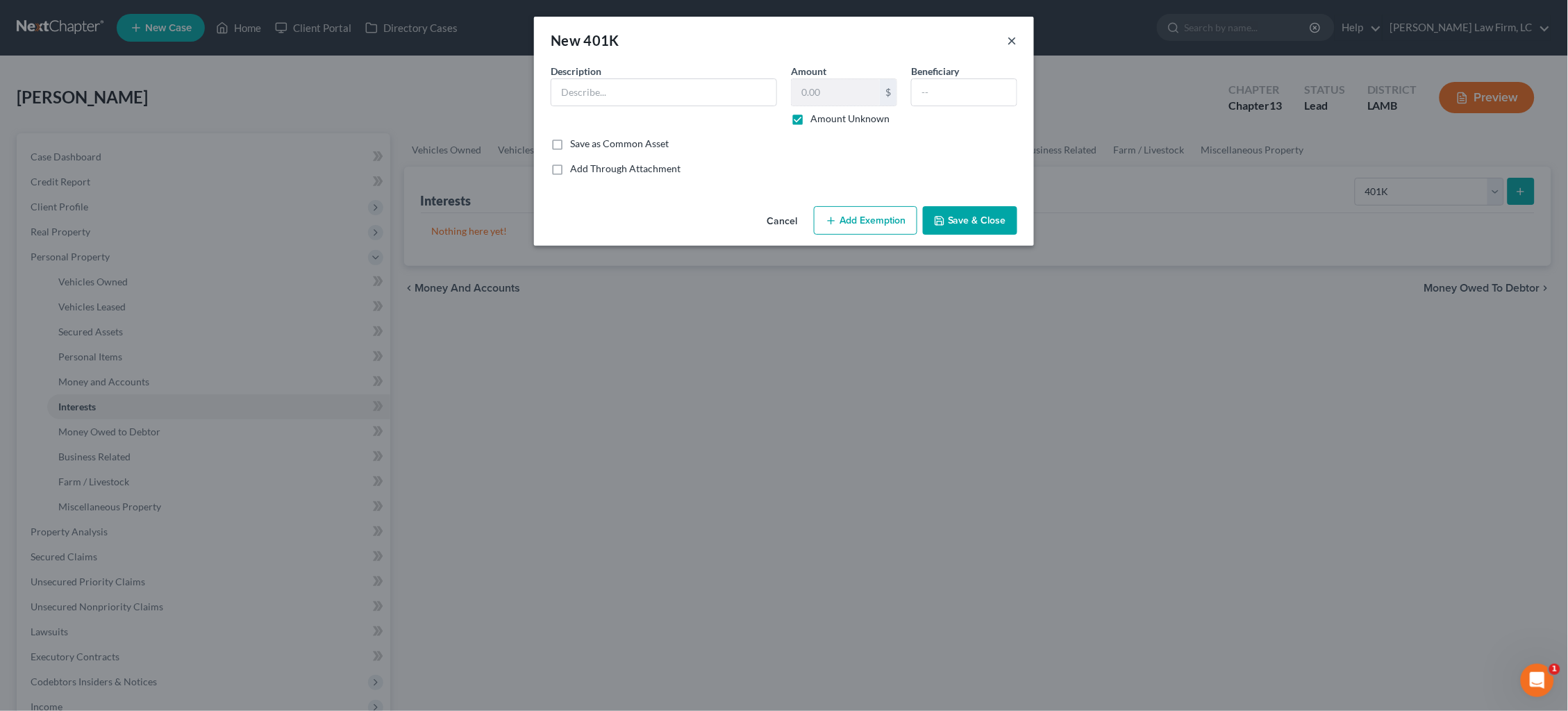
click at [1013, 40] on button "×" at bounding box center [1013, 40] width 10 height 17
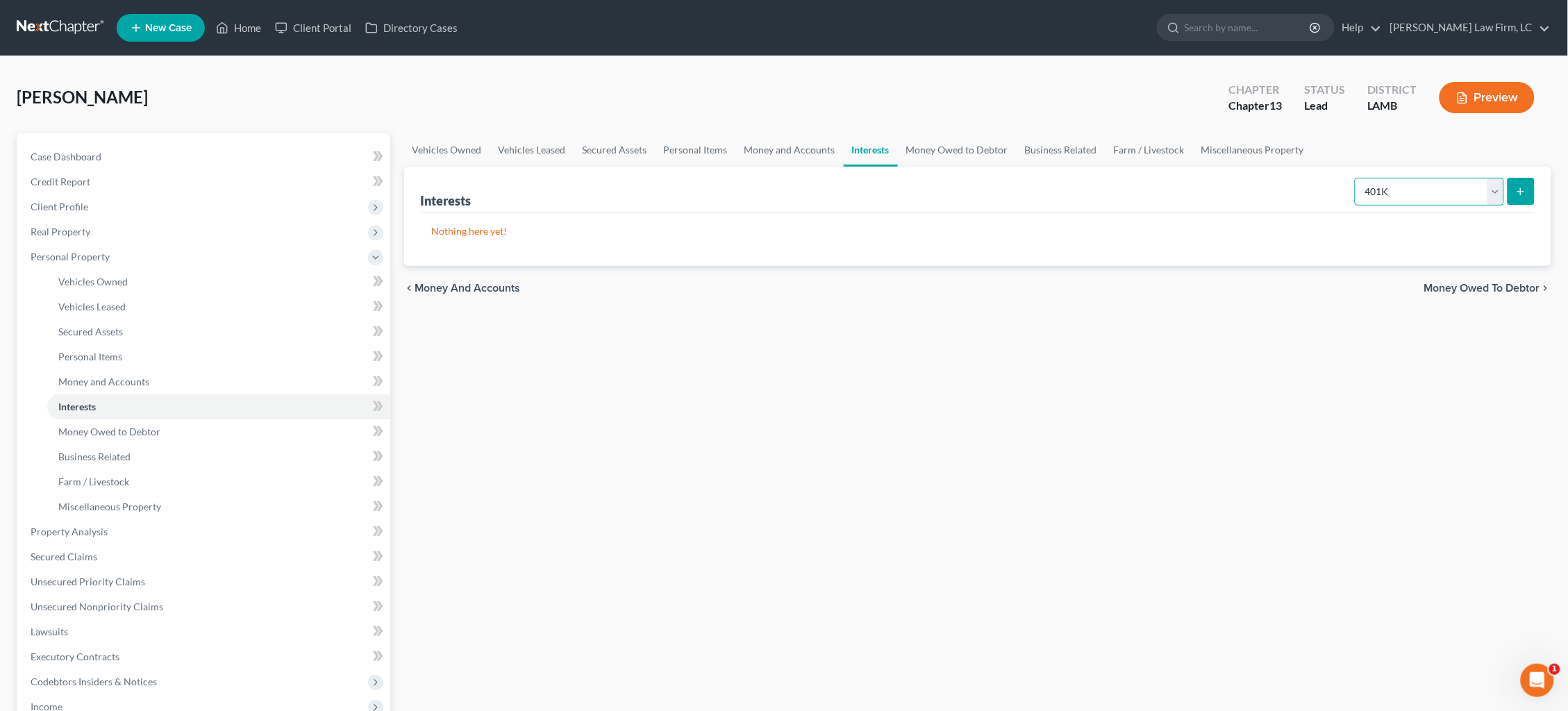
select select "other_retirement_plan"
click at [1520, 192] on icon "submit" at bounding box center [1521, 192] width 11 height 11
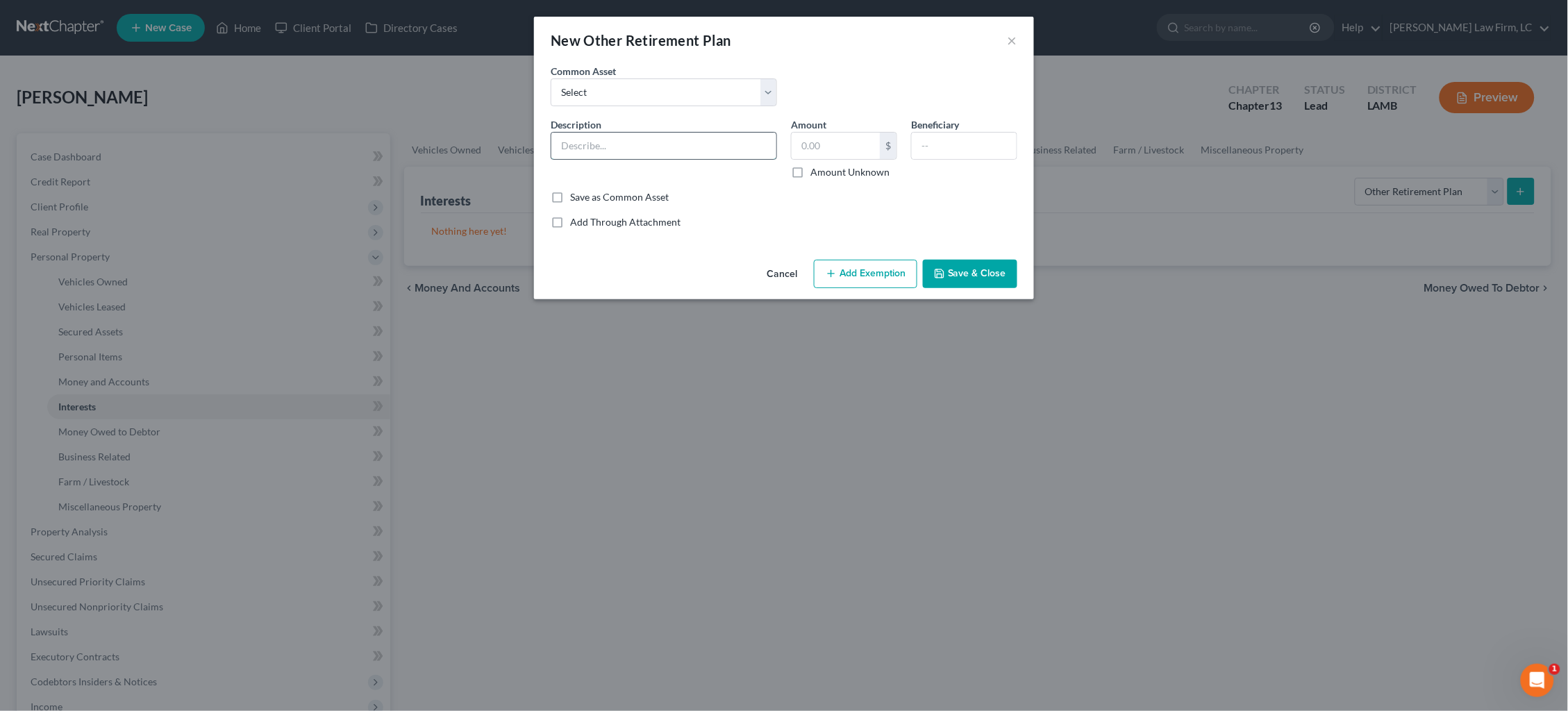
click at [722, 144] on input "text" at bounding box center [664, 145] width 225 height 26
type input "LASERS"
click at [826, 171] on label "Amount Unknown" at bounding box center [850, 173] width 79 height 14
click at [825, 171] on input "Amount Unknown" at bounding box center [820, 170] width 9 height 9
checkbox input "true"
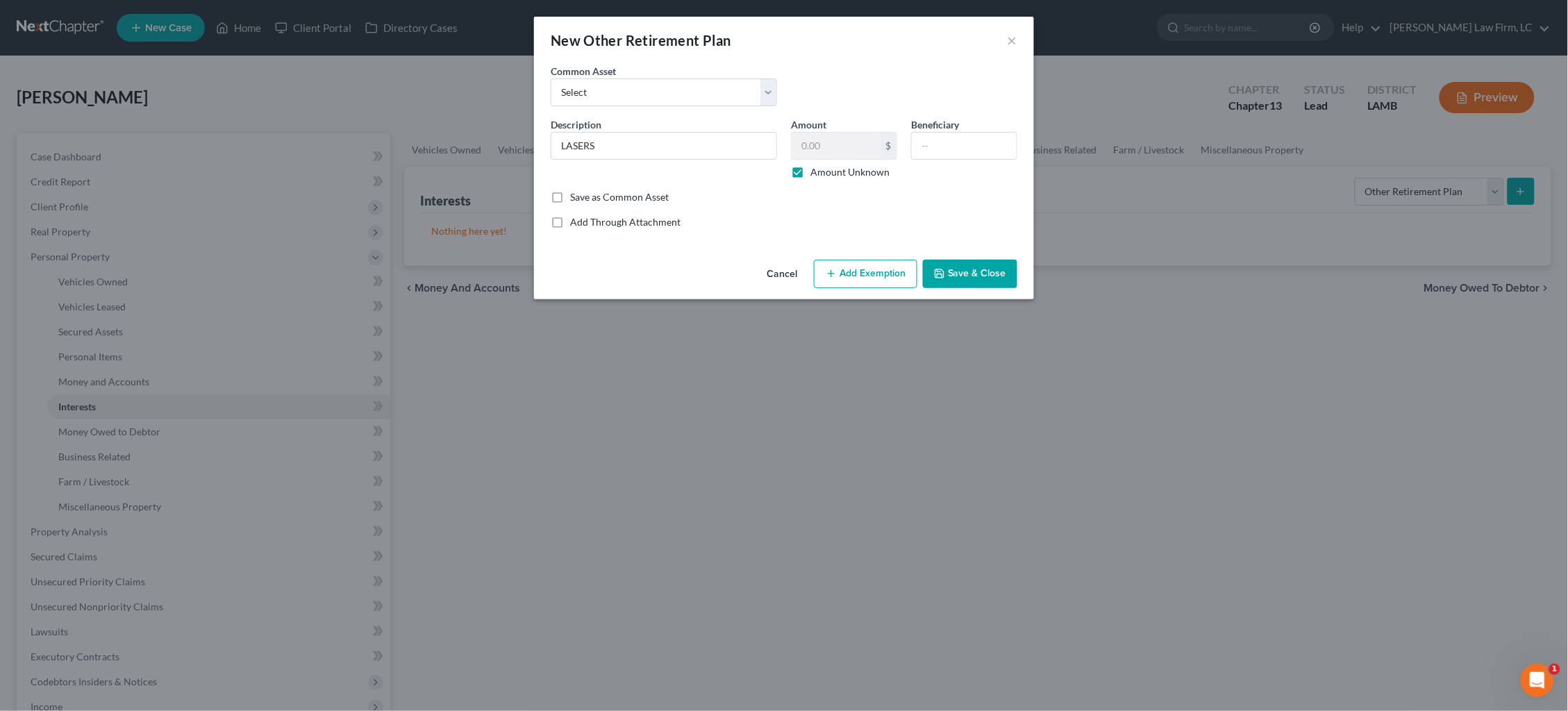
click at [858, 266] on button "Add Exemption" at bounding box center [865, 274] width 104 height 29
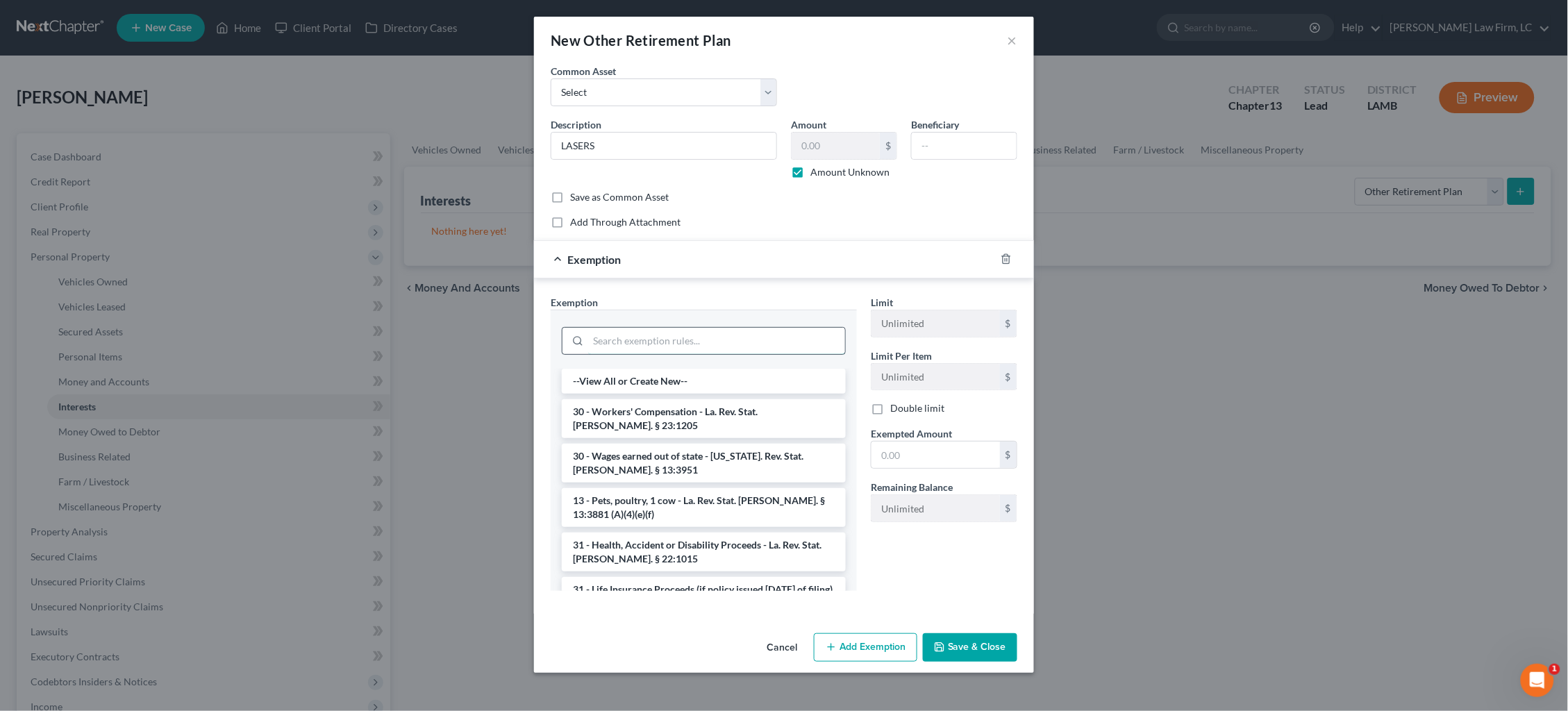
click at [731, 338] on input "search" at bounding box center [717, 340] width 257 height 26
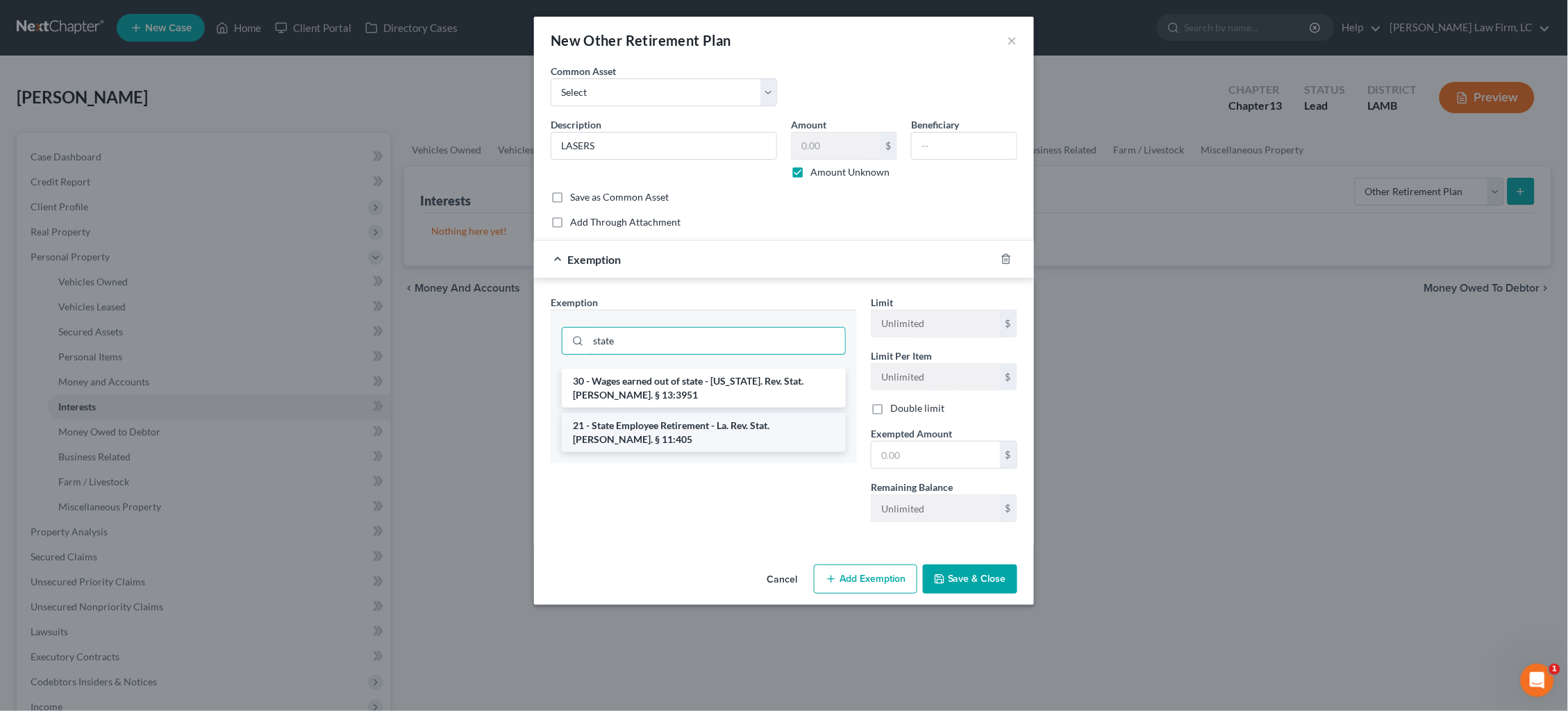
type input "state"
drag, startPoint x: 728, startPoint y: 411, endPoint x: 743, endPoint y: 414, distance: 15.3
click at [728, 413] on li "21 - State Employee Retirement - La. Rev. Stat. Ann. § 11:405" at bounding box center [703, 432] width 284 height 39
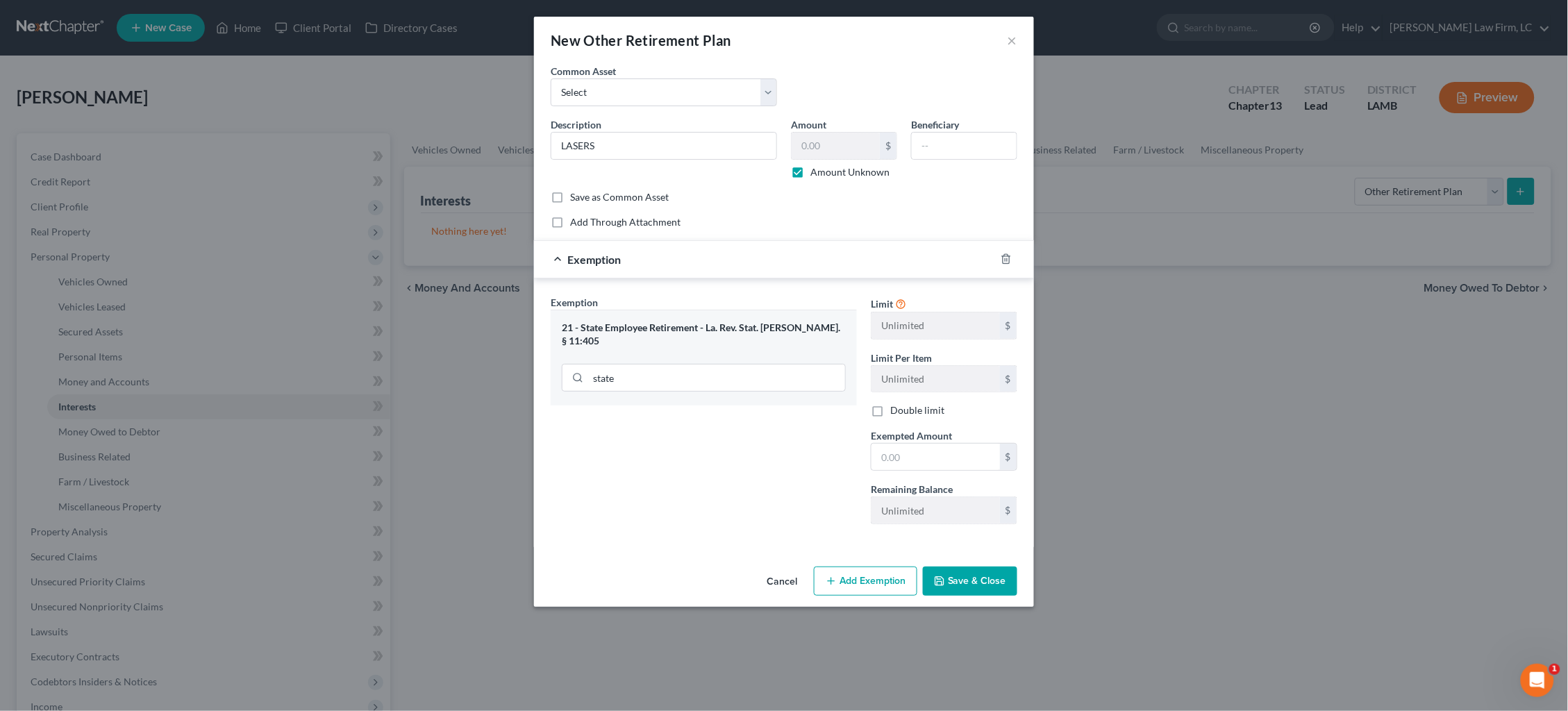
click at [892, 438] on span "Exempted Amount" at bounding box center [911, 435] width 81 height 12
click at [896, 447] on input "text" at bounding box center [936, 457] width 128 height 26
type input "100.00"
click at [970, 567] on button "Save & Close" at bounding box center [970, 581] width 94 height 29
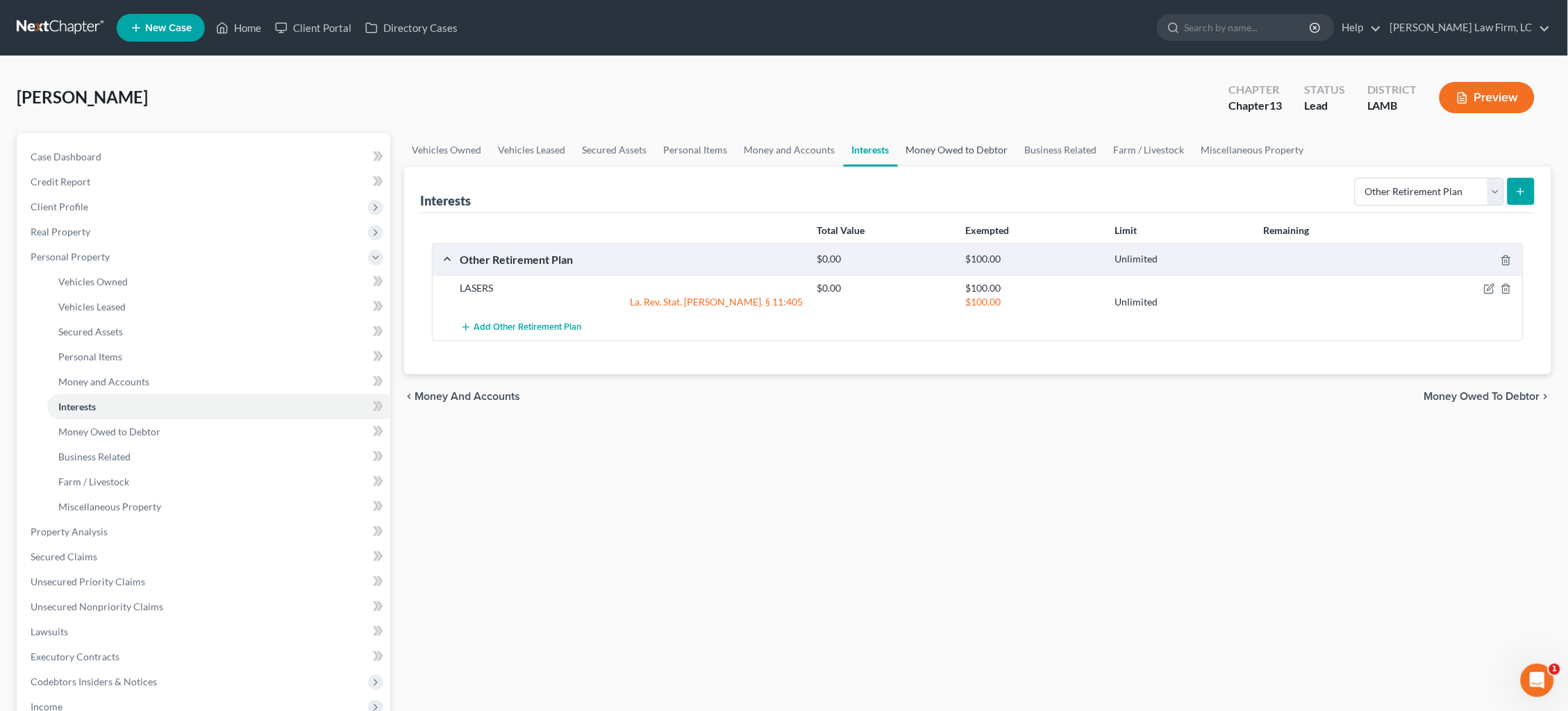
click at [974, 149] on link "Money Owed to Debtor" at bounding box center [957, 149] width 119 height 33
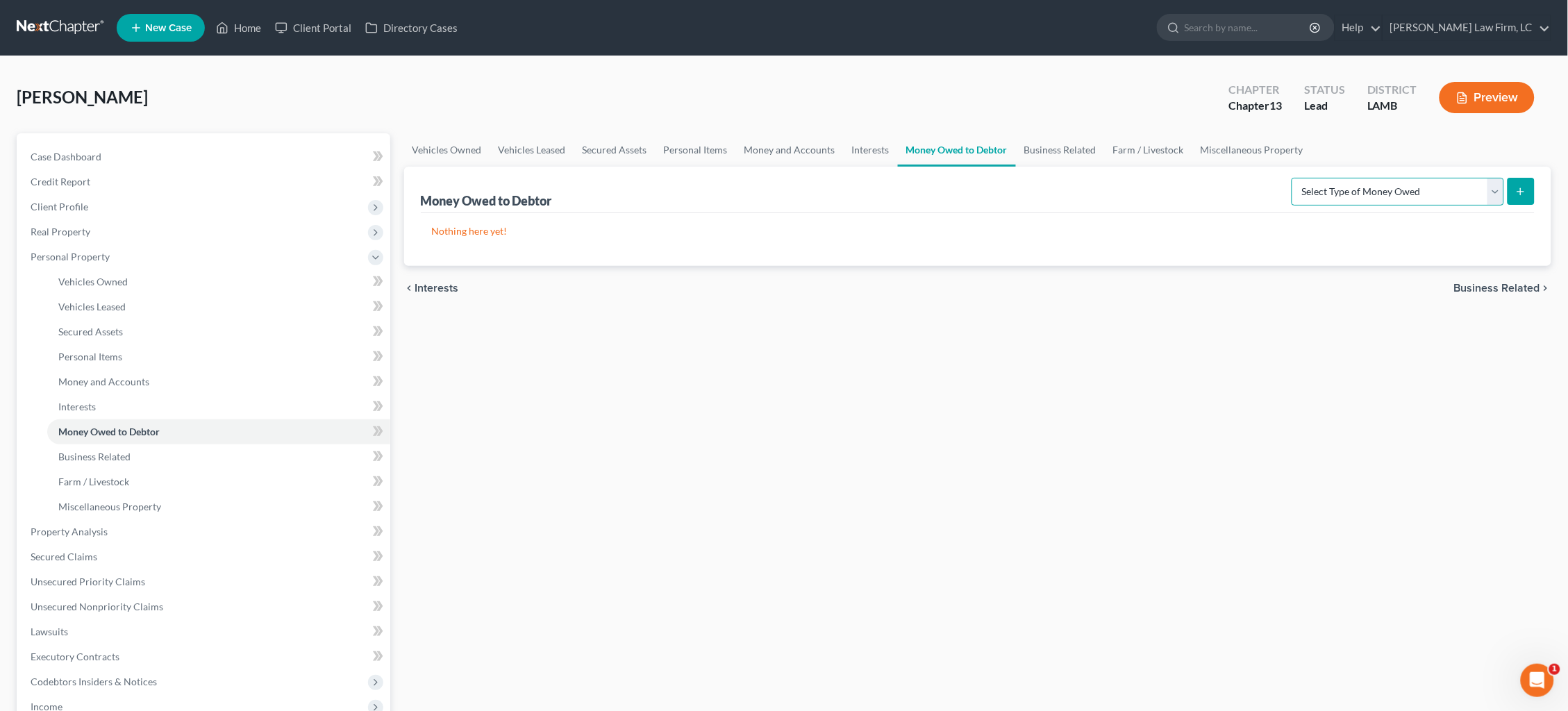
select select "unpaid_wages"
click at [1525, 197] on icon "submit" at bounding box center [1521, 192] width 11 height 11
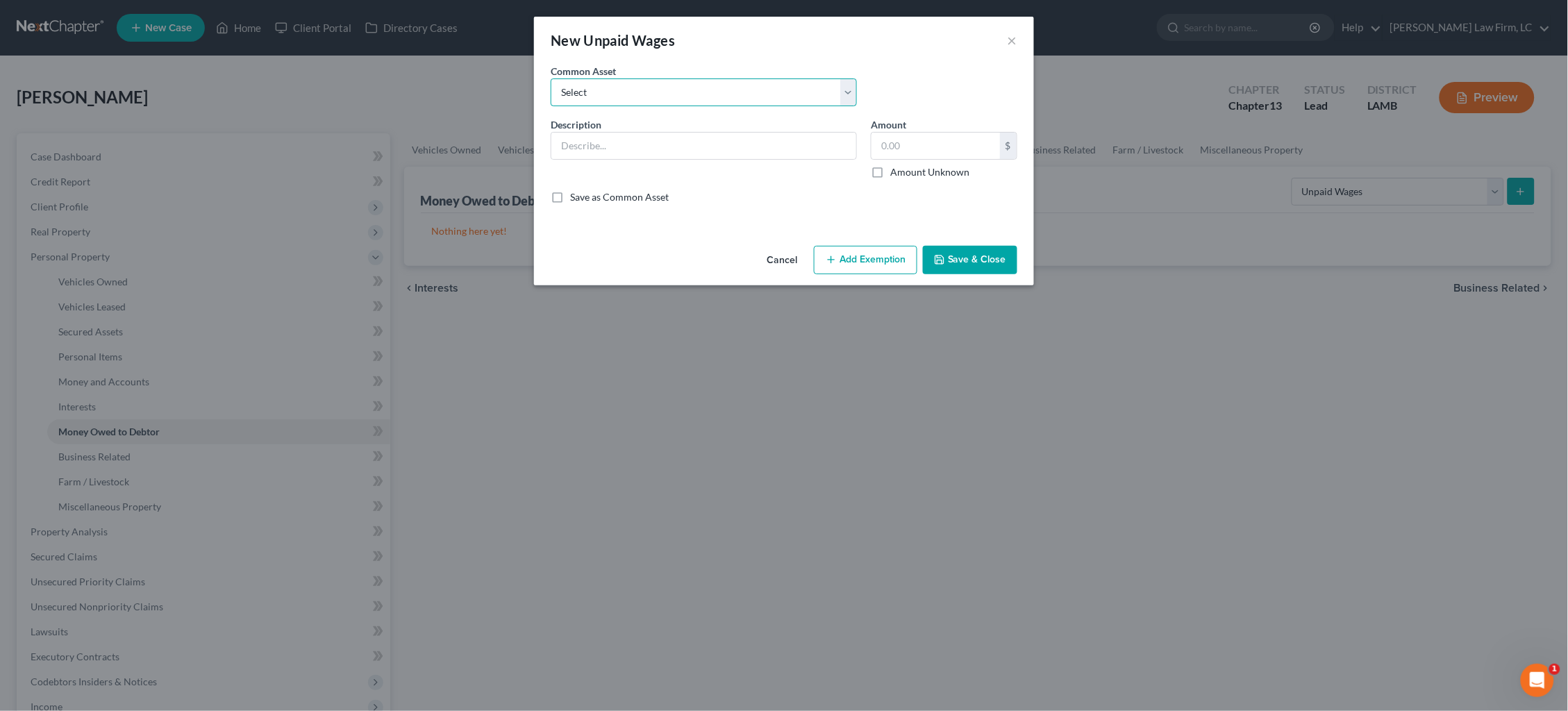
select select "0"
type input "75 percent of earned unpaid wages"
type input "0.00"
checkbox input "true"
click at [867, 257] on button "Add Exemption" at bounding box center [865, 260] width 104 height 29
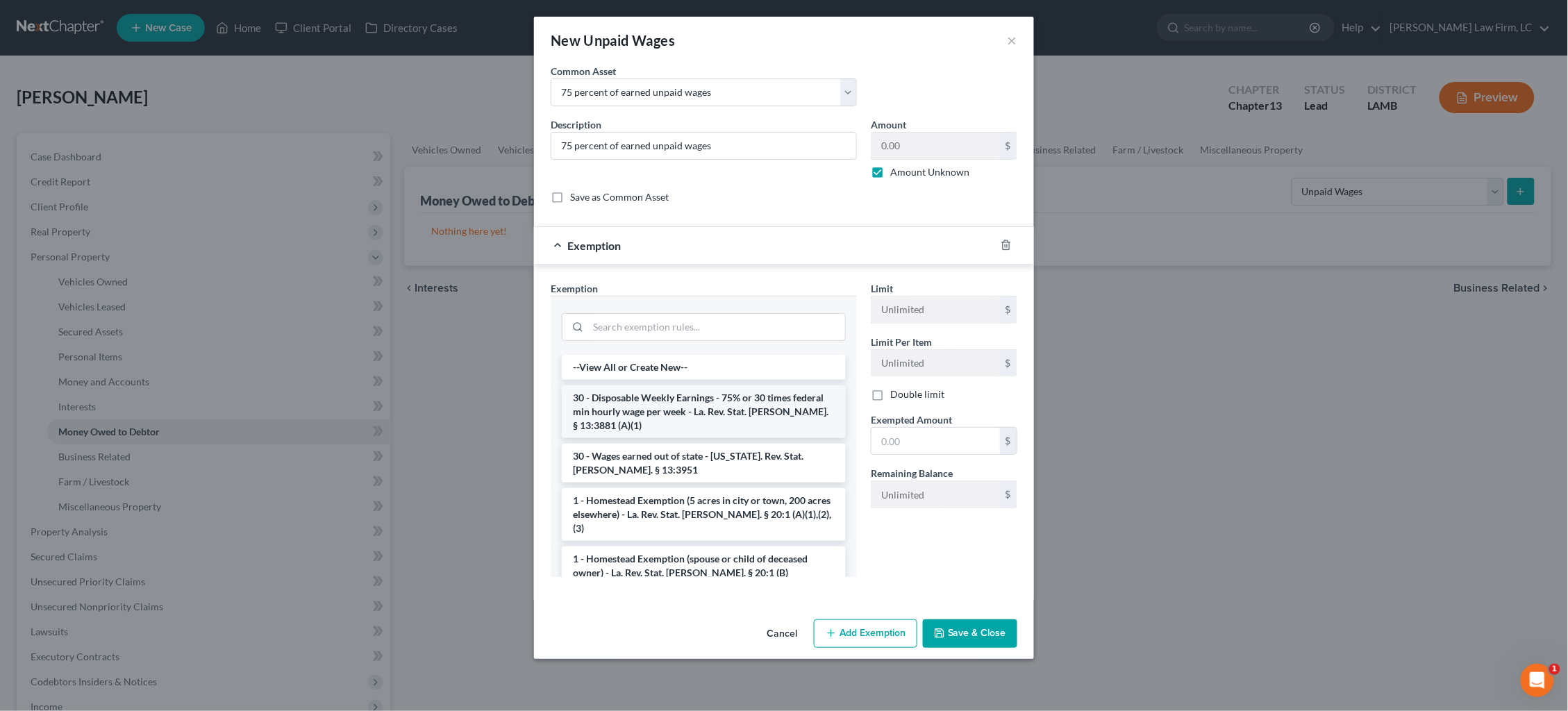
click at [740, 404] on li "30 - Disposable Weekly Earnings - 75% or 30 times federal min hourly wage per w…" at bounding box center [703, 412] width 284 height 53
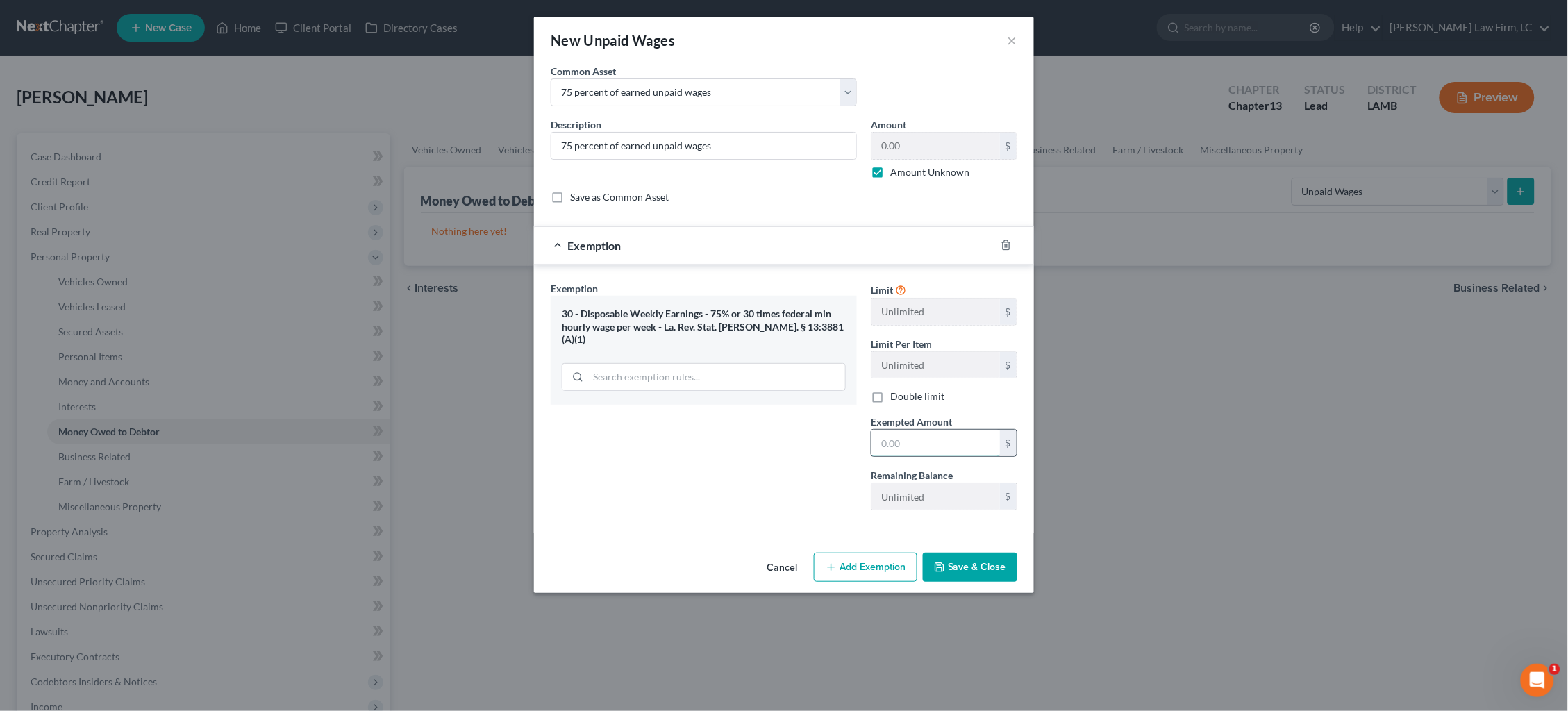
click at [906, 434] on input "text" at bounding box center [936, 443] width 128 height 26
type input "100.00"
click at [965, 555] on button "Save & Close" at bounding box center [970, 567] width 94 height 29
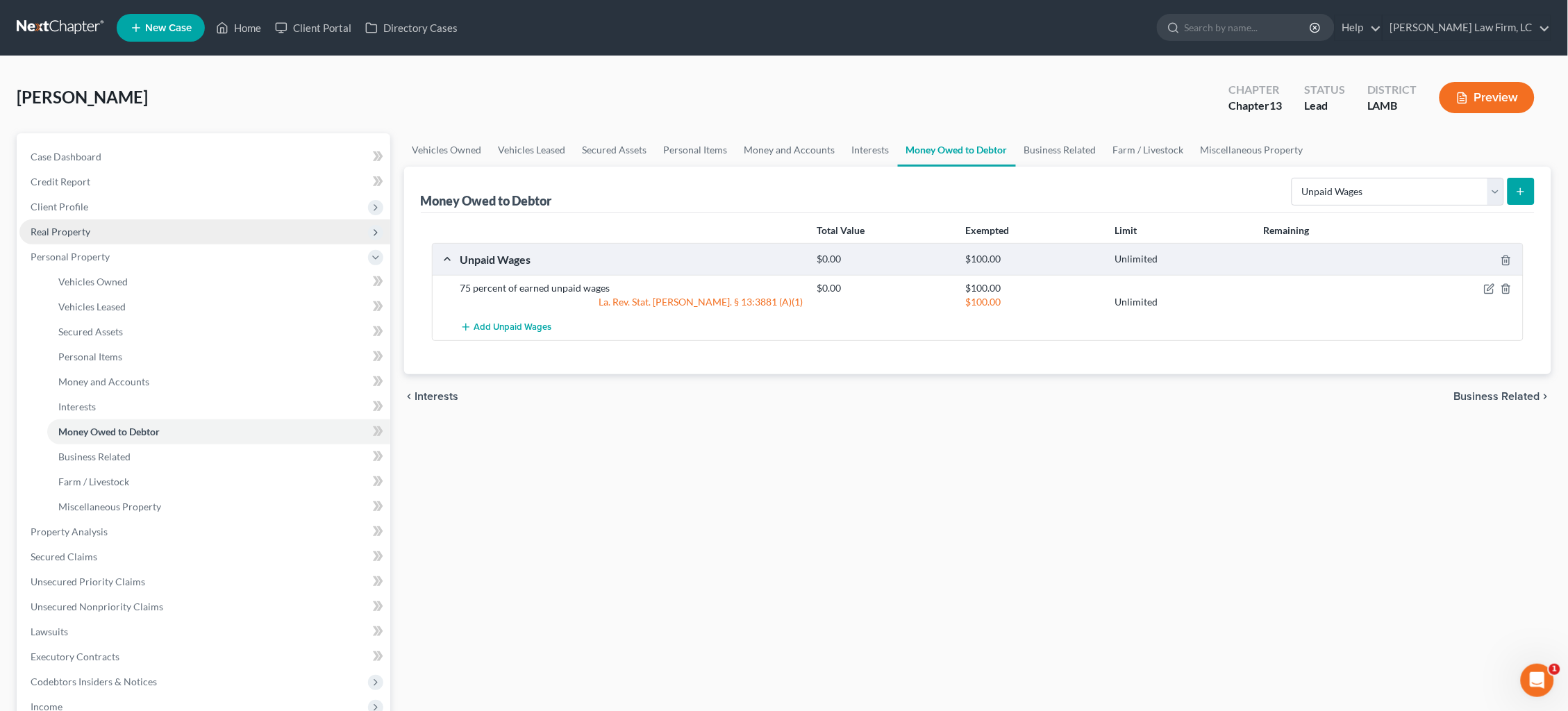
click at [144, 232] on span "Real Property" at bounding box center [205, 231] width 371 height 25
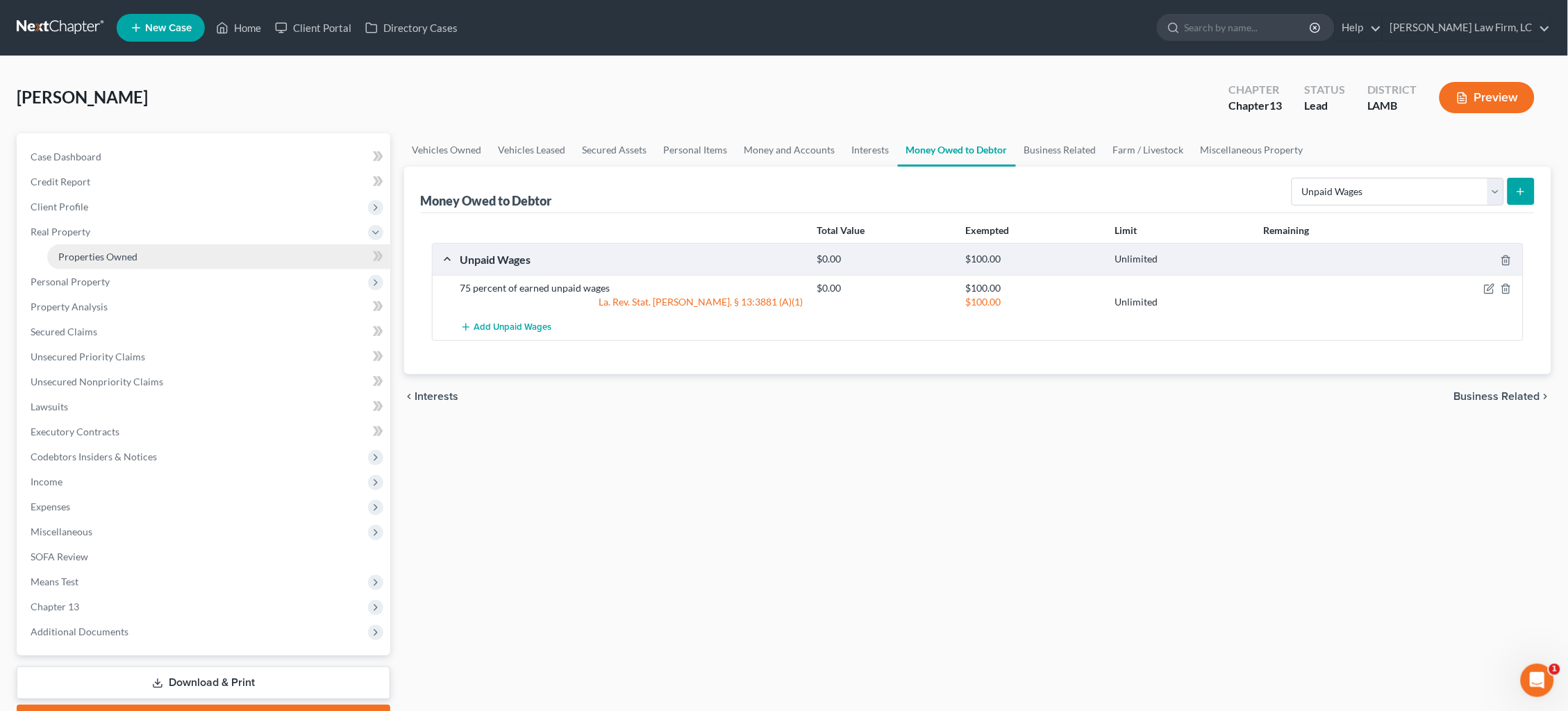
click at [145, 261] on link "Properties Owned" at bounding box center [218, 256] width 343 height 25
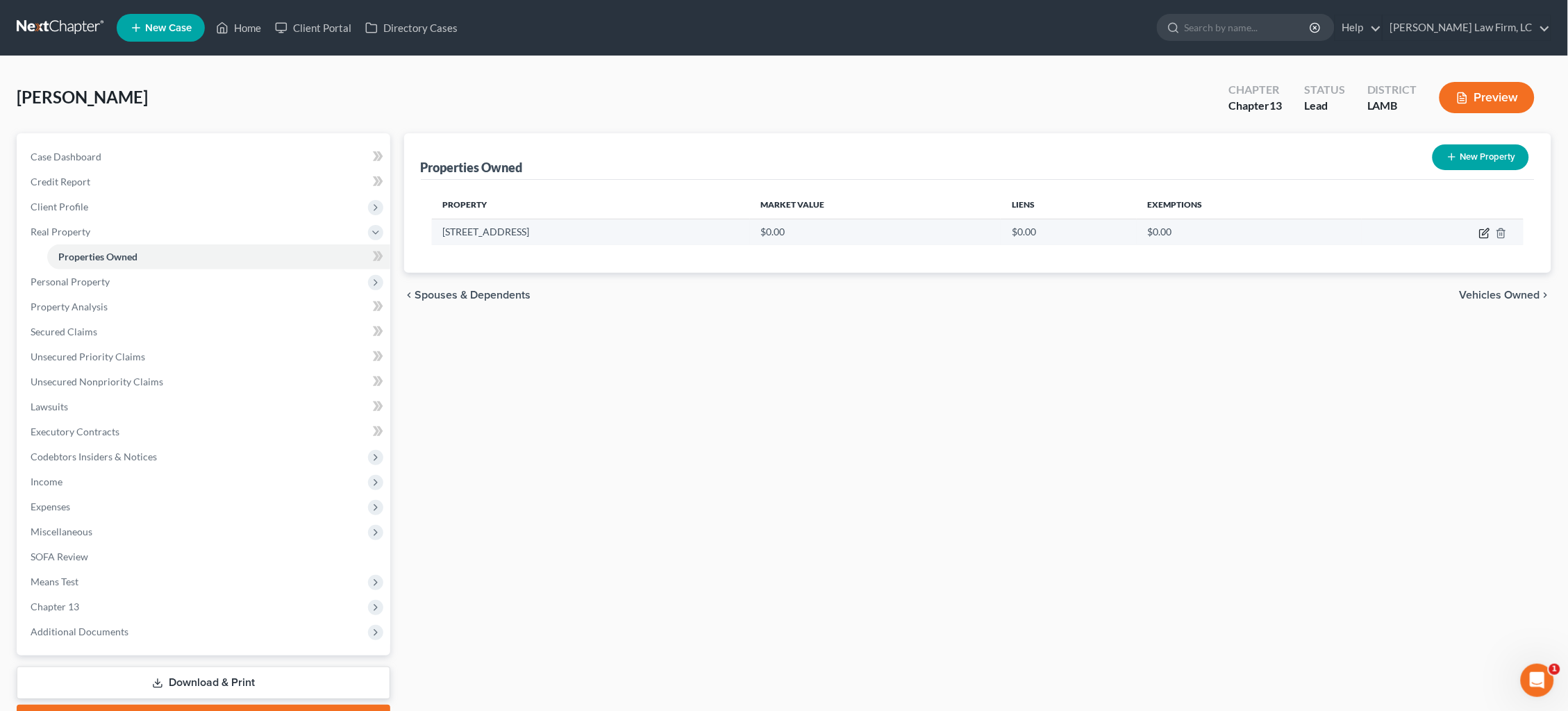
click at [1483, 228] on icon "button" at bounding box center [1485, 233] width 11 height 11
select select "19"
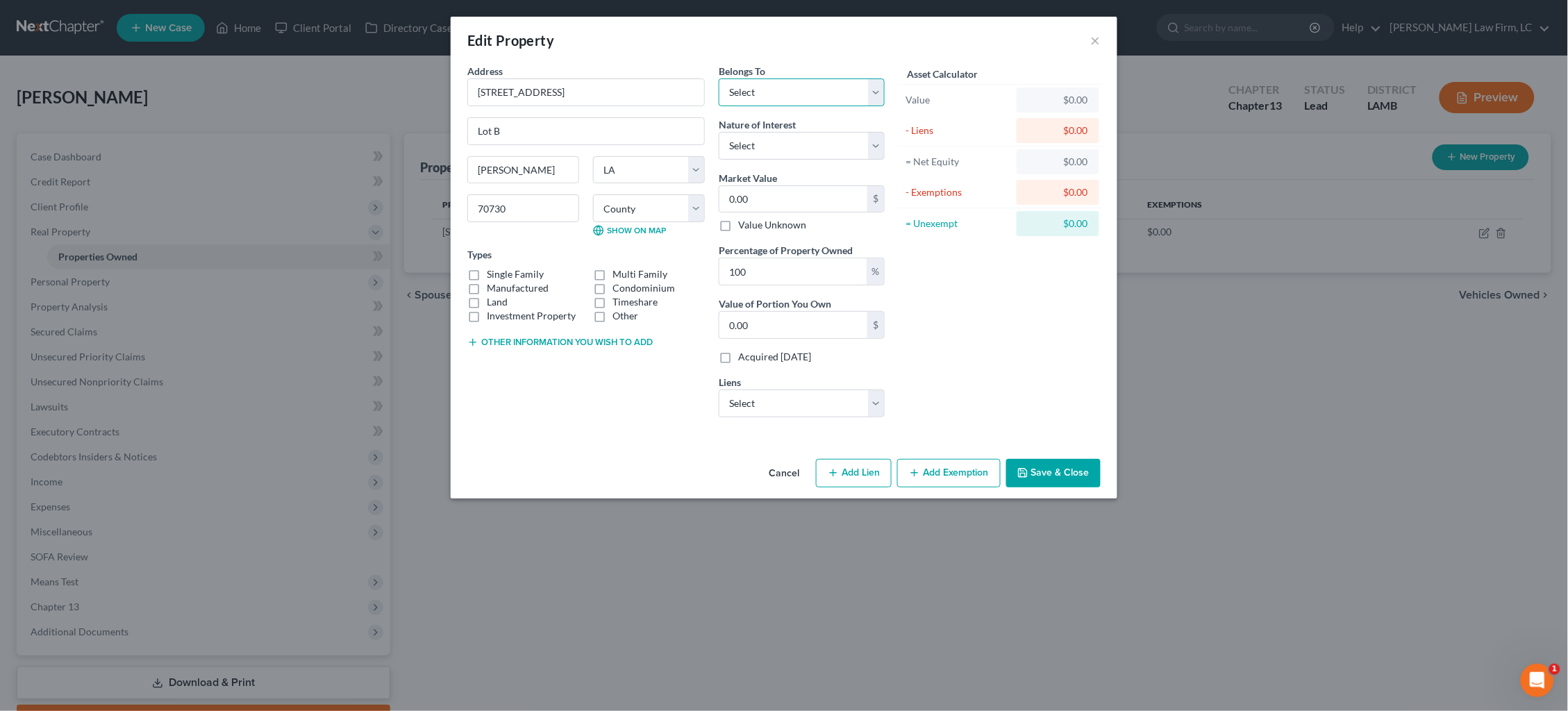
select select "0"
click at [514, 284] on label "Manufactured" at bounding box center [518, 288] width 62 height 14
click at [502, 284] on input "Manufactured" at bounding box center [497, 285] width 9 height 9
checkbox input "true"
select select "0"
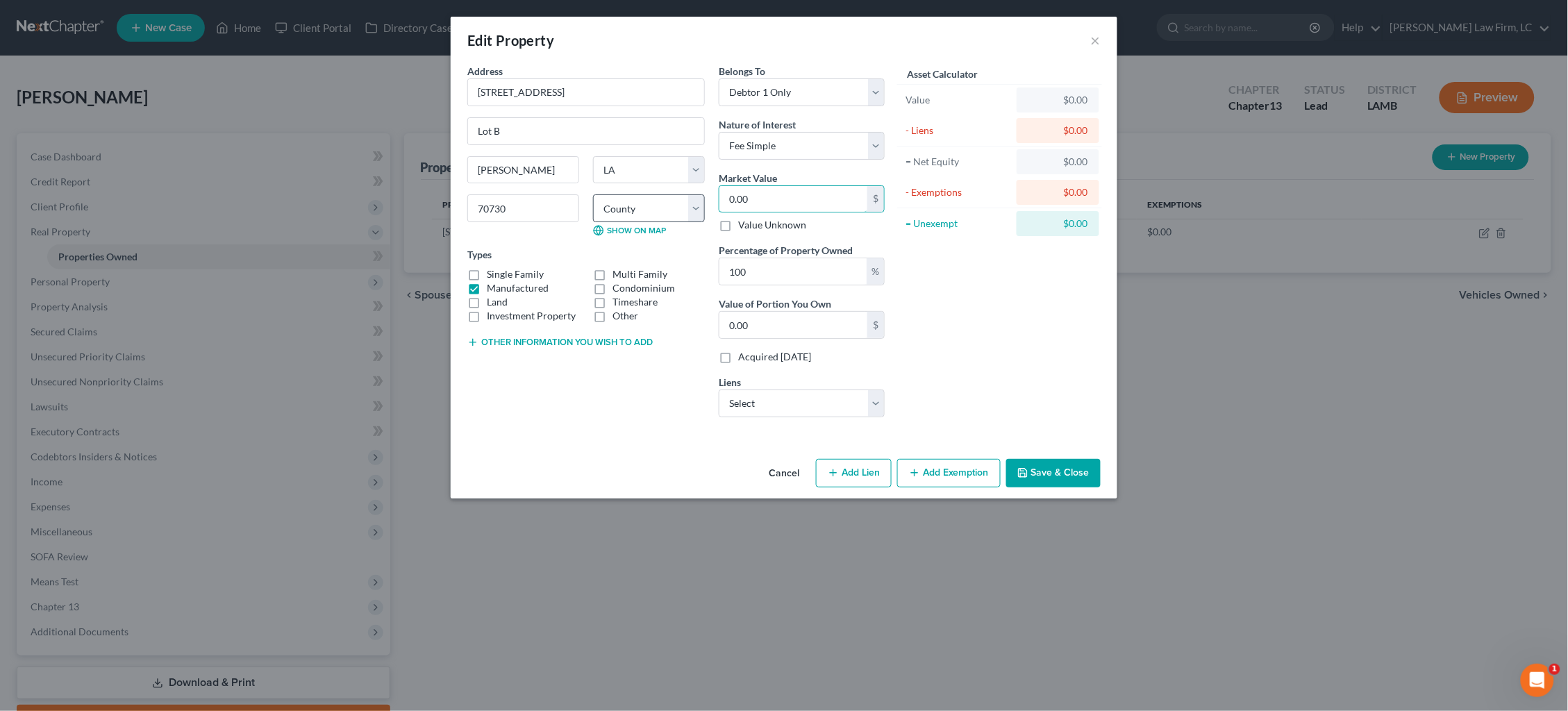
drag, startPoint x: 791, startPoint y: 198, endPoint x: 652, endPoint y: 193, distance: 139.1
click at [652, 194] on div "Address * 4525 Hwy. 955 Lot B Ethel State AL AK AR AZ CA CO CT DE DC FL GA GU H…" at bounding box center [676, 246] width 431 height 364
type input "4"
type input "4.00"
type input "40"
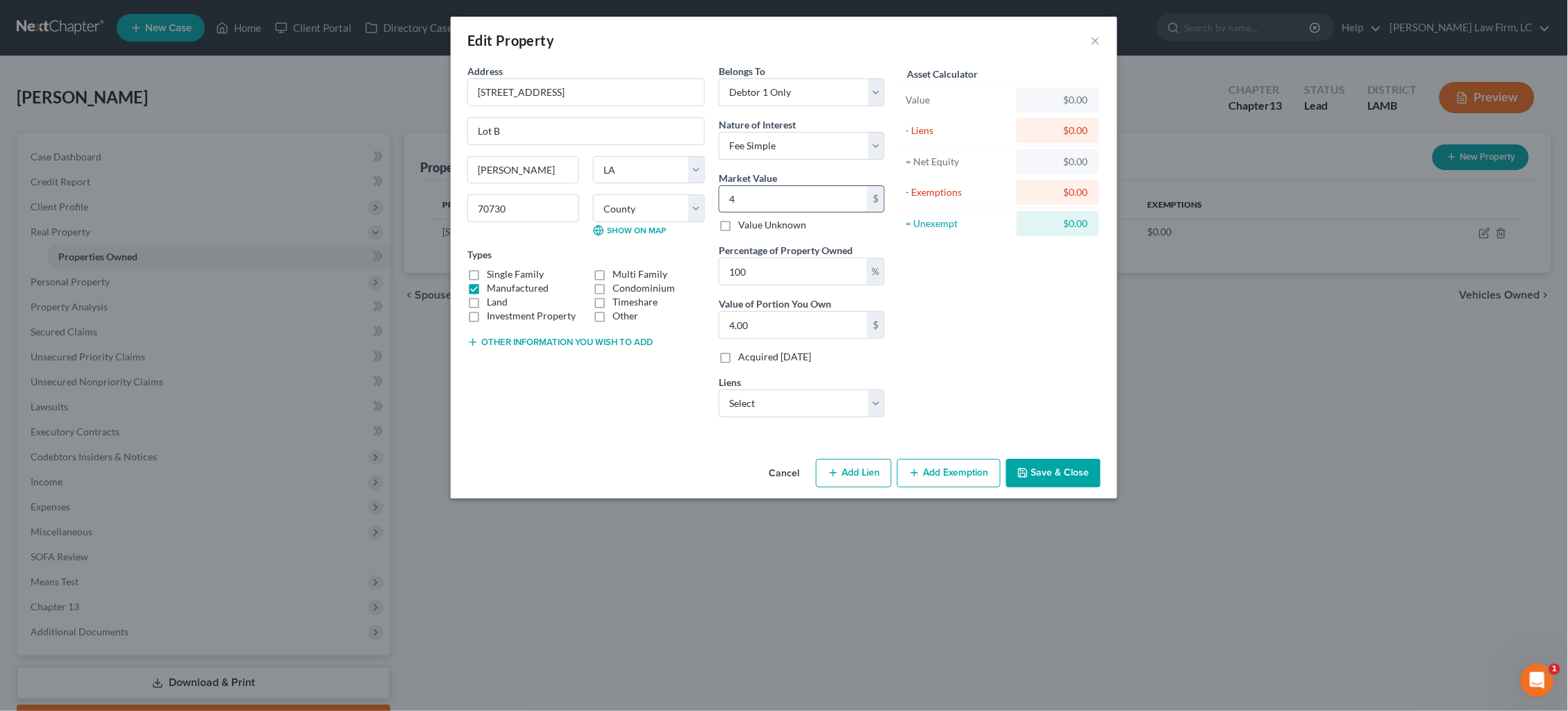
type input "40.00"
type input "400"
type input "400.00"
type input "4000"
type input "4,000.00"
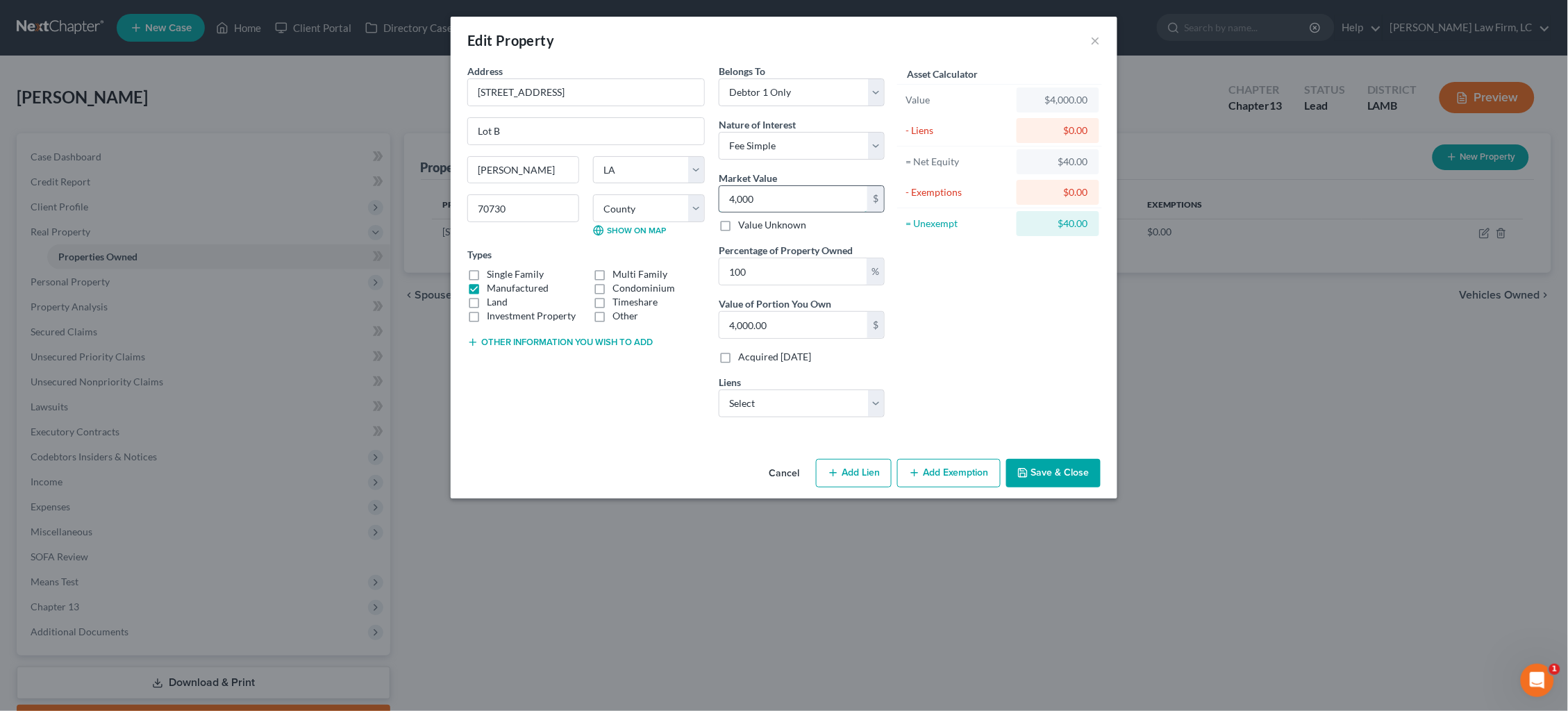
type input "4,0000"
type input "40,000.00"
type input "40,000"
click at [962, 464] on button "Add Exemption" at bounding box center [949, 473] width 104 height 29
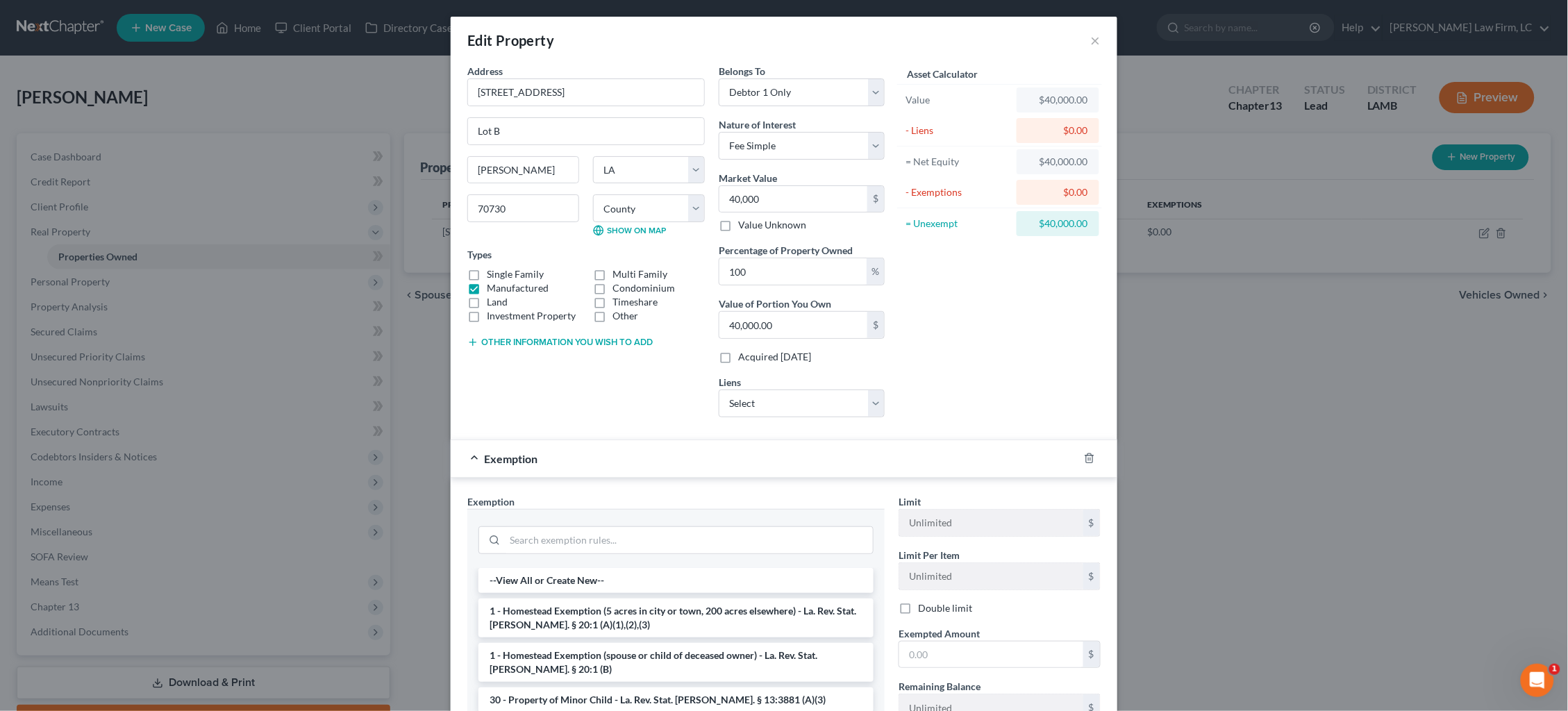
click at [675, 610] on li "1 - Homestead Exemption (5 acres in city or town, 200 acres elsewhere) - La. Re…" at bounding box center [676, 618] width 395 height 39
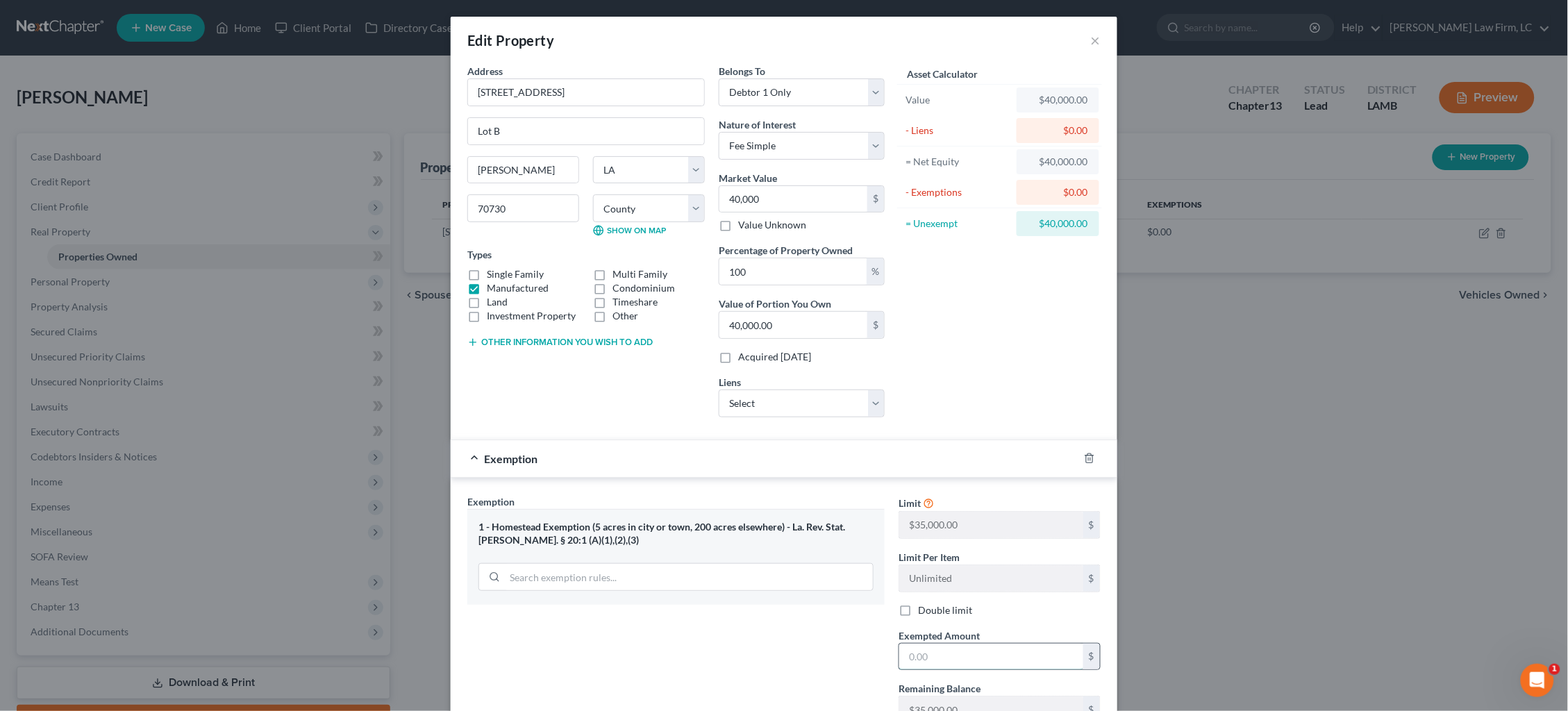
click at [946, 654] on input "text" at bounding box center [991, 657] width 184 height 26
type input "35,000"
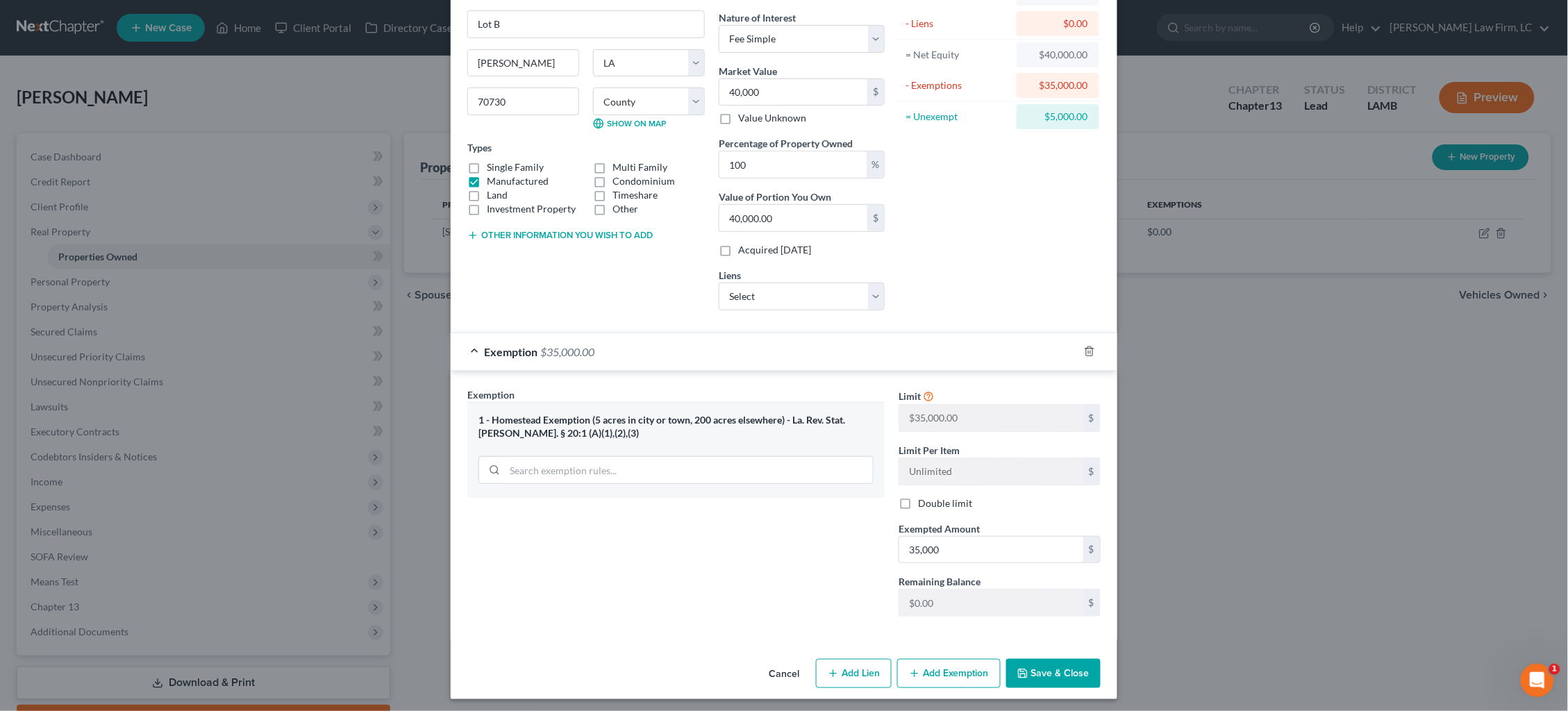
scroll to position [106, 0]
select select "44"
select select "0"
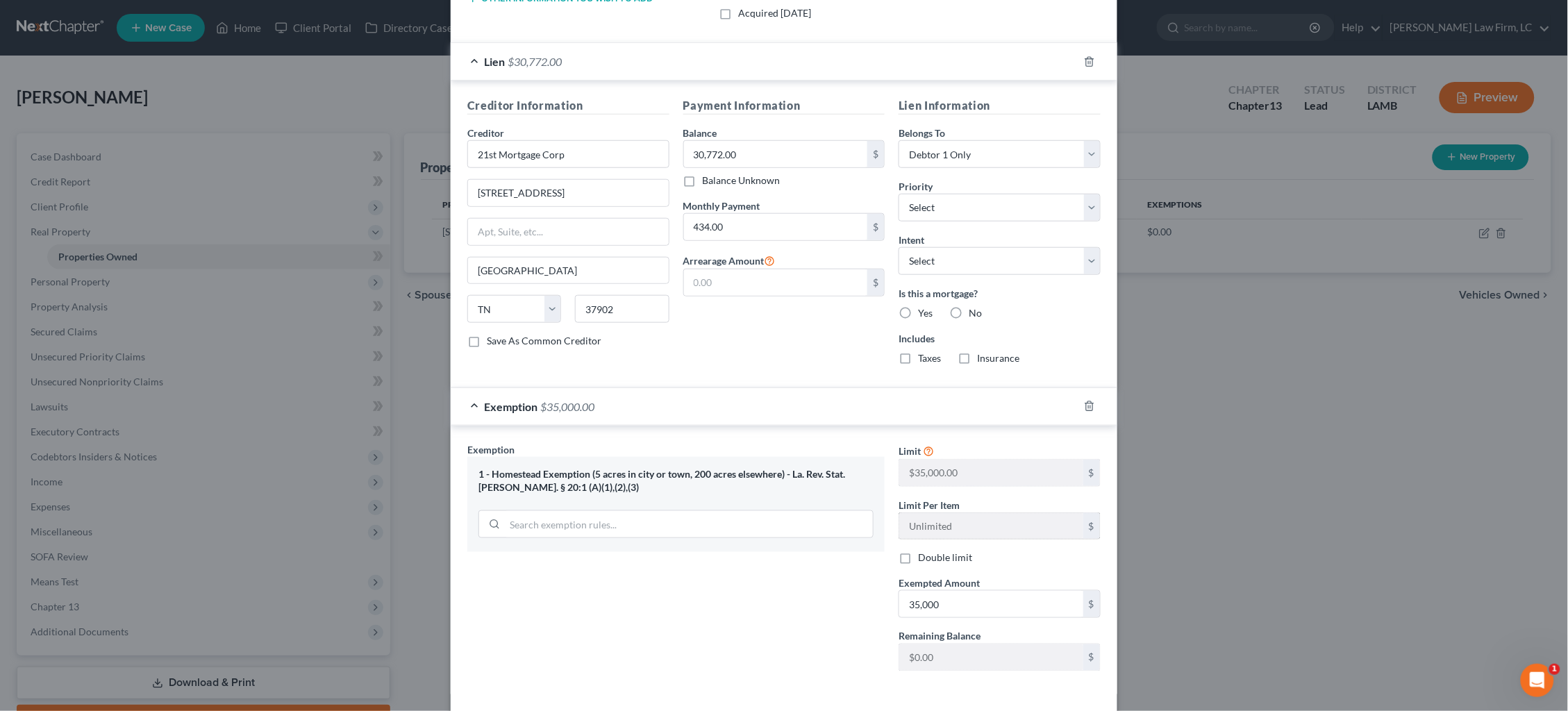
scroll to position [345, 0]
select select "0"
click at [918, 306] on label "Yes" at bounding box center [925, 313] width 15 height 14
click at [924, 306] on input "Yes" at bounding box center [928, 310] width 9 height 9
radio input "true"
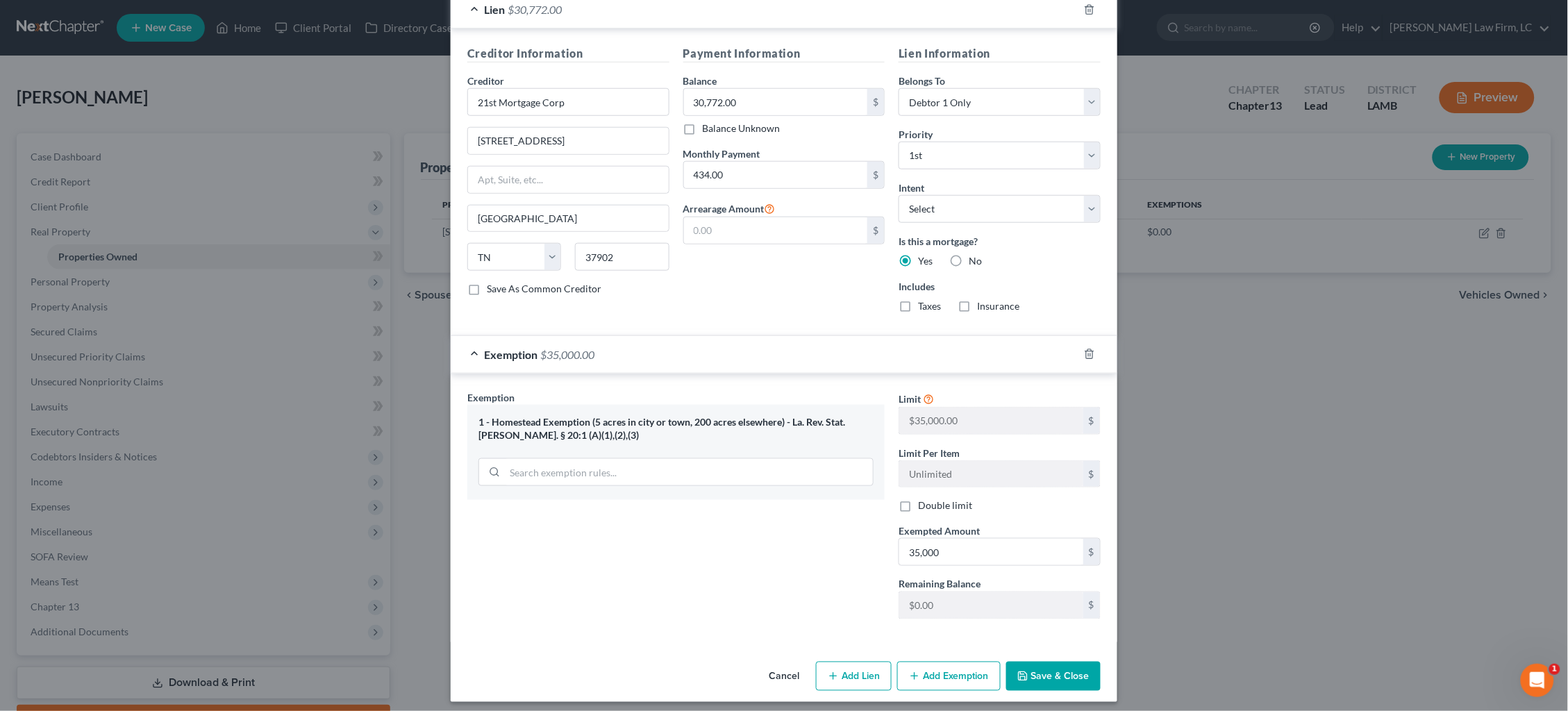
scroll to position [395, 0]
click at [1053, 669] on button "Save & Close" at bounding box center [1054, 676] width 94 height 29
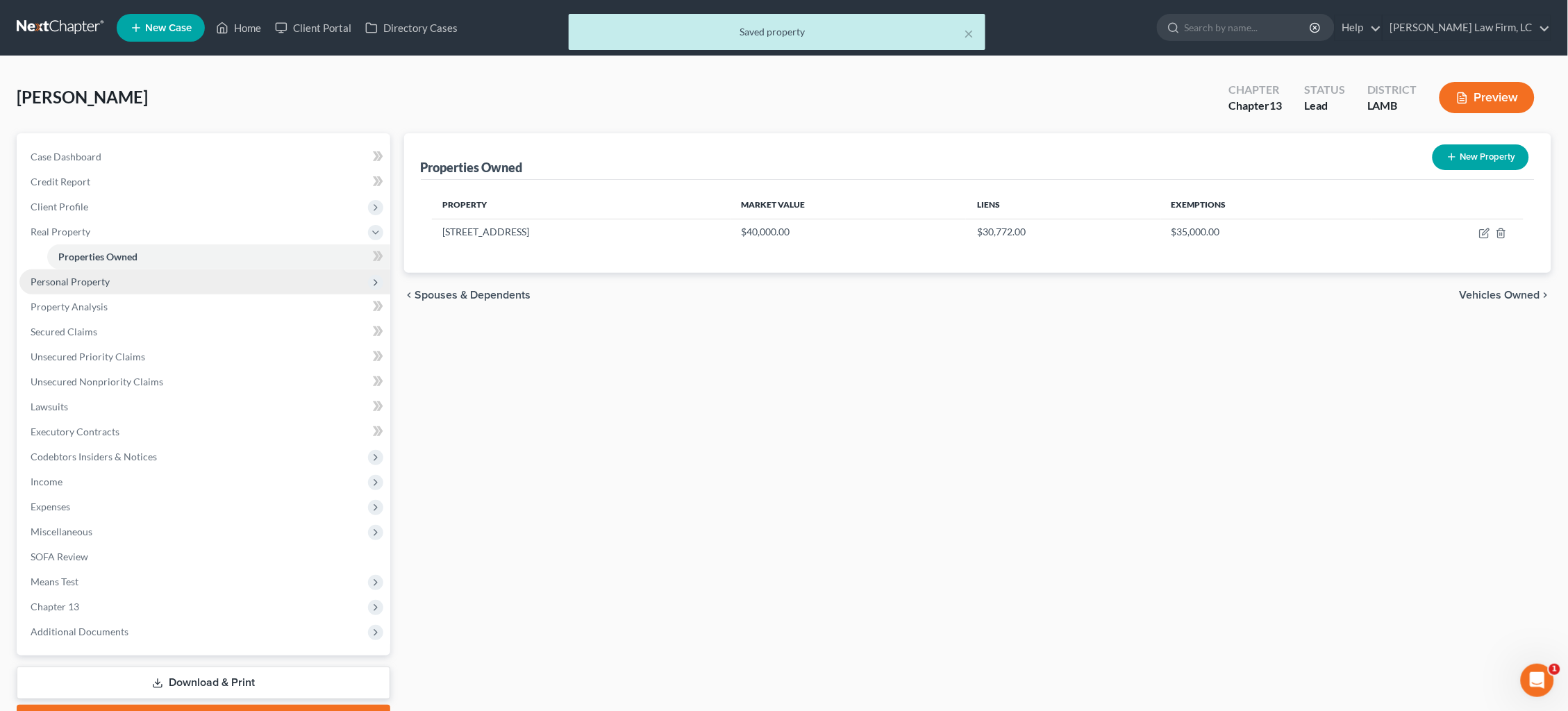
click at [221, 280] on span "Personal Property" at bounding box center [205, 281] width 371 height 25
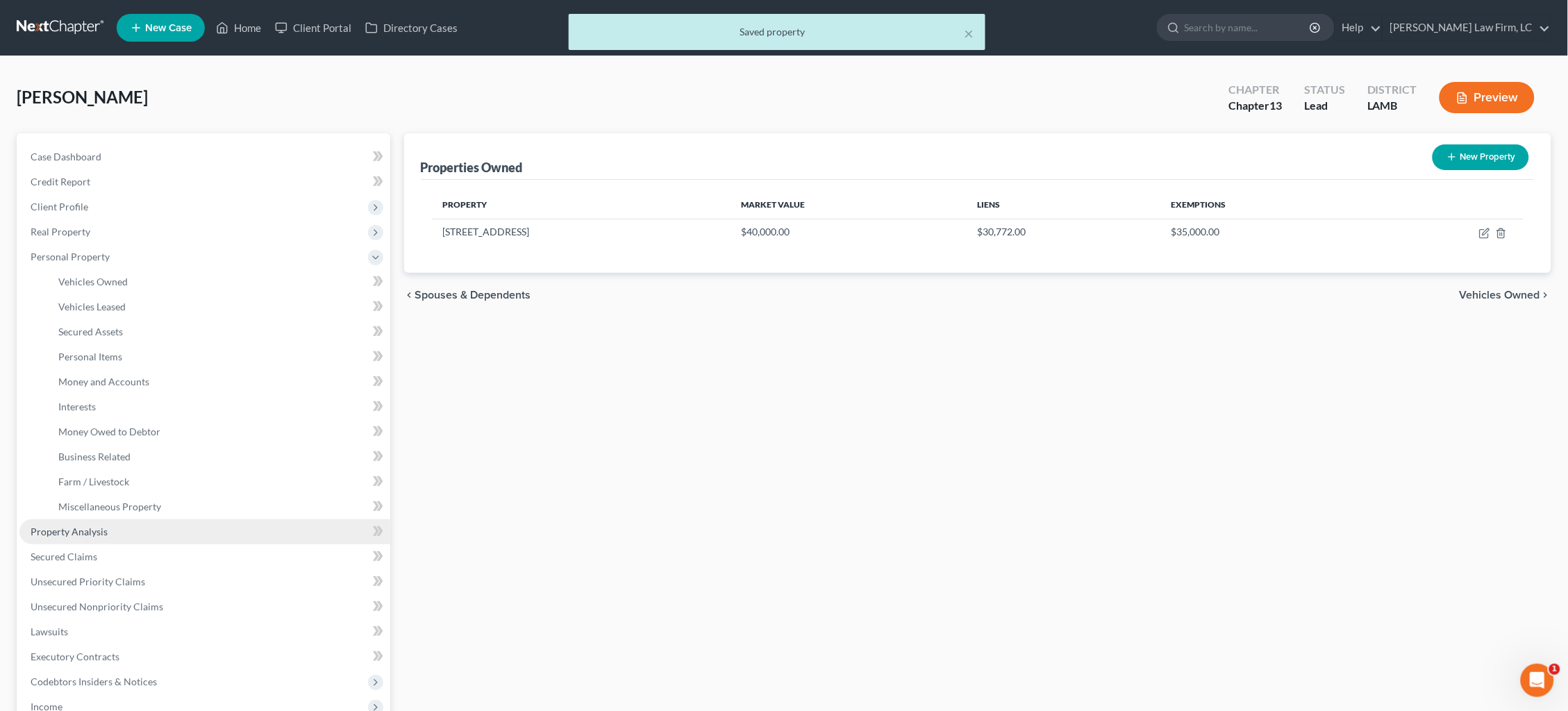
click at [138, 519] on link "Property Analysis" at bounding box center [205, 531] width 371 height 25
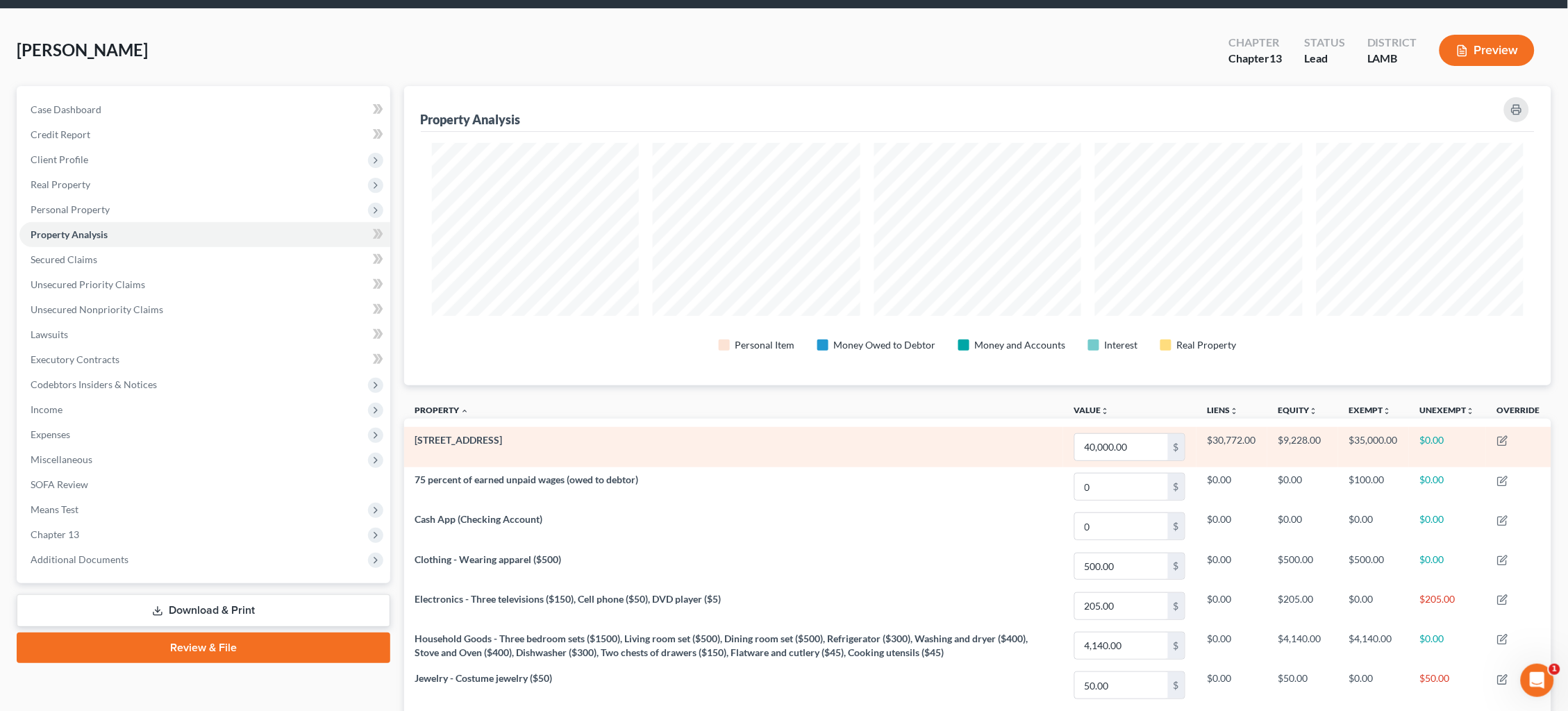
scroll to position [52, 0]
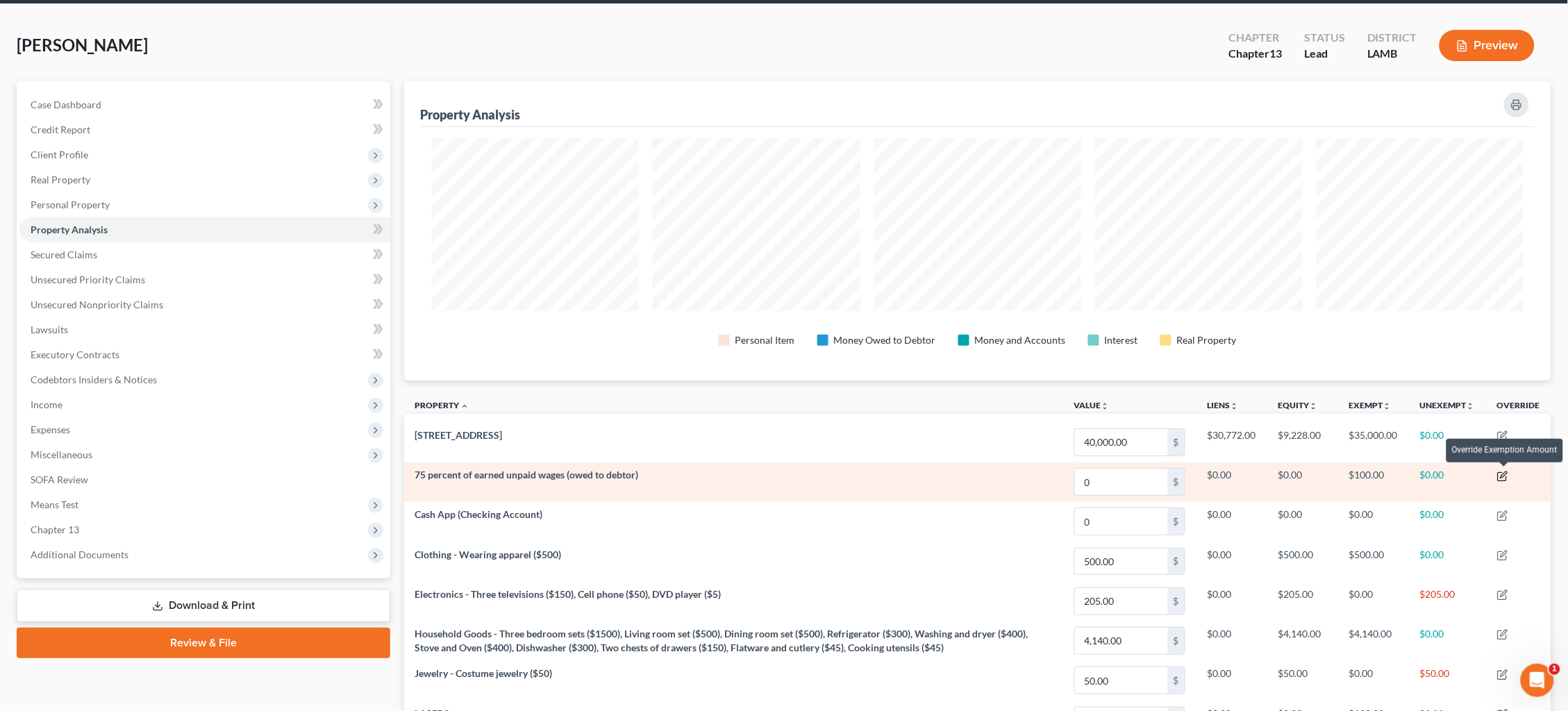
click at [1504, 474] on icon "button" at bounding box center [1503, 476] width 11 height 11
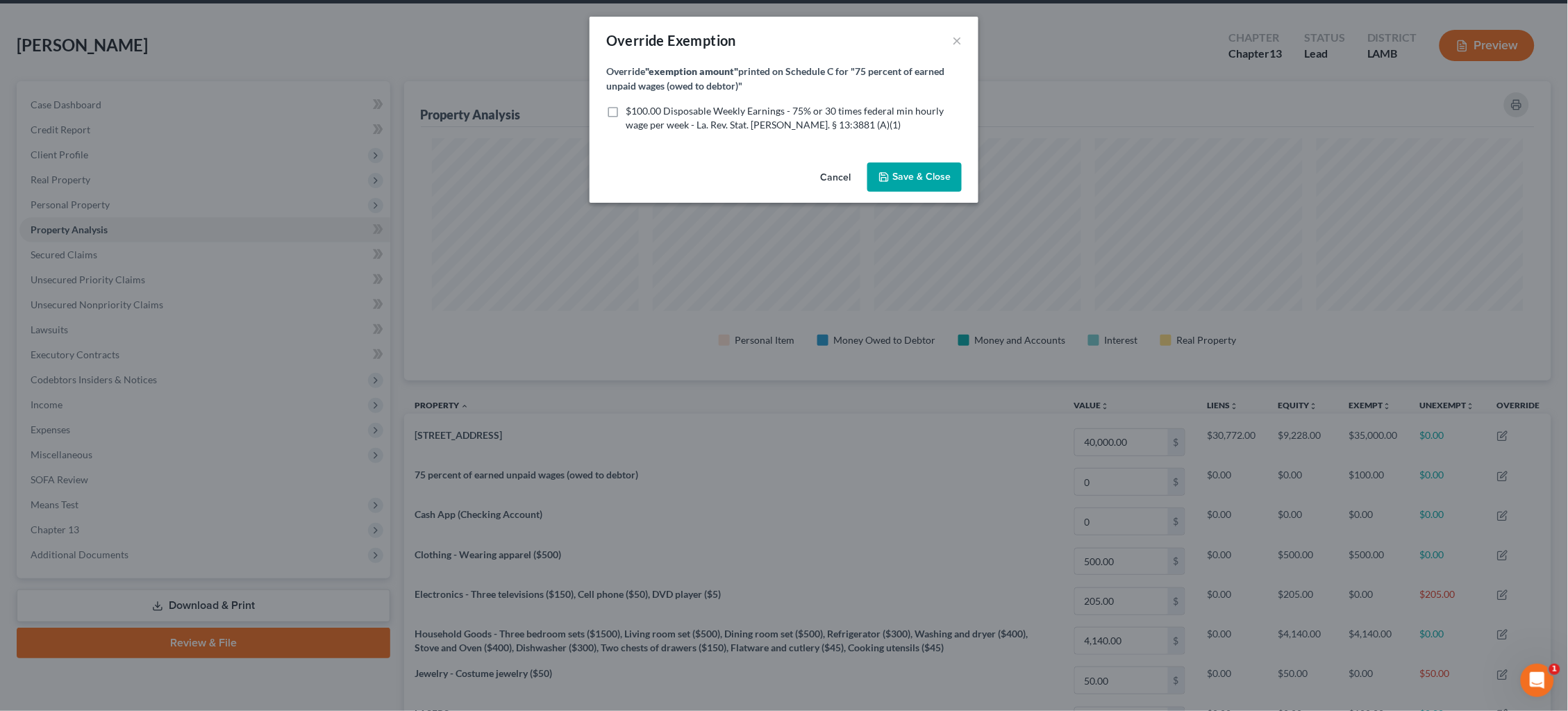
drag, startPoint x: 669, startPoint y: 109, endPoint x: 687, endPoint y: 116, distance: 19.3
click at [668, 109] on span "$100.00 Disposable Weekly Earnings - 75% or 30 times federal min hourly wage pe…" at bounding box center [784, 118] width 318 height 25
click at [641, 109] on input "$100.00 Disposable Weekly Earnings - 75% or 30 times federal min hourly wage pe…" at bounding box center [636, 109] width 9 height 9
checkbox input "true"
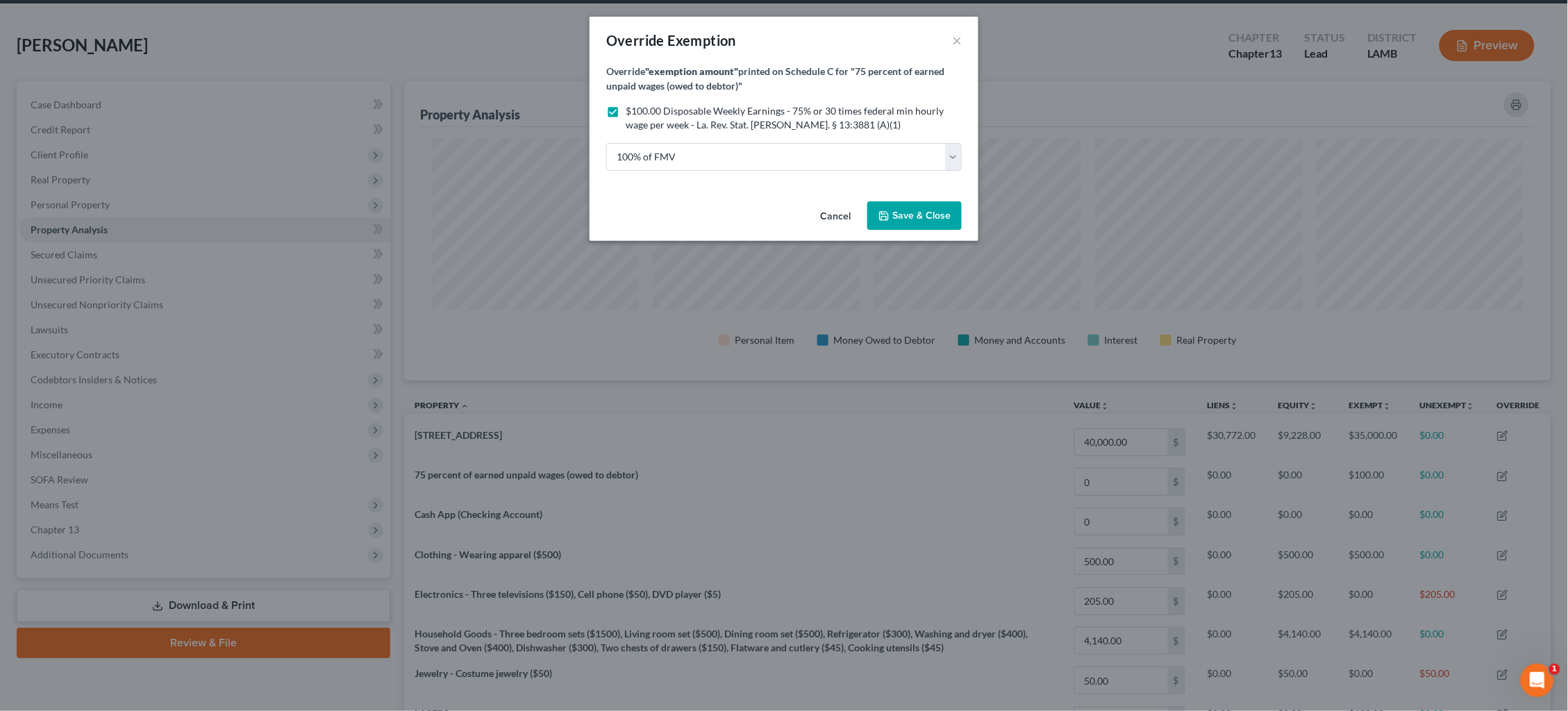
click at [922, 220] on button "Save & Close" at bounding box center [915, 216] width 94 height 29
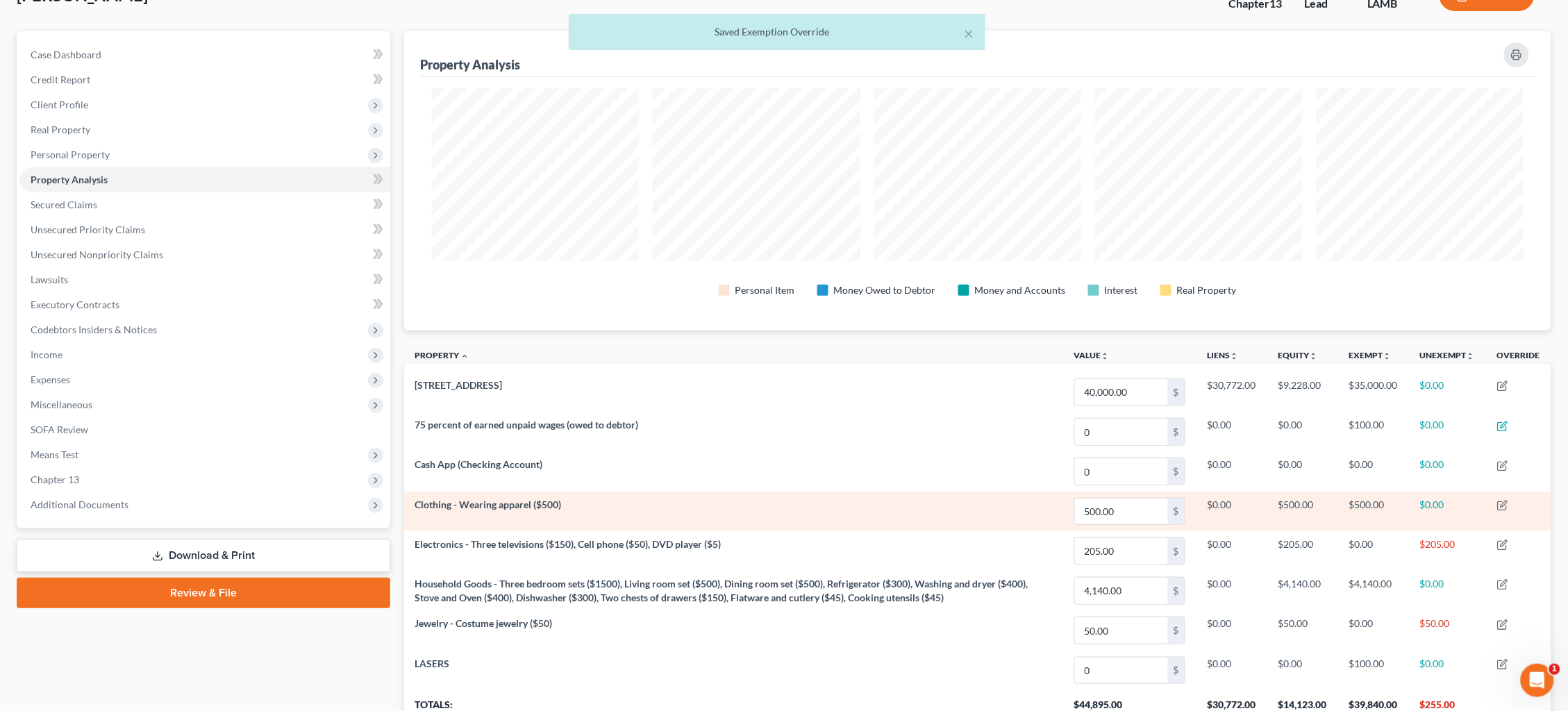
scroll to position [104, 0]
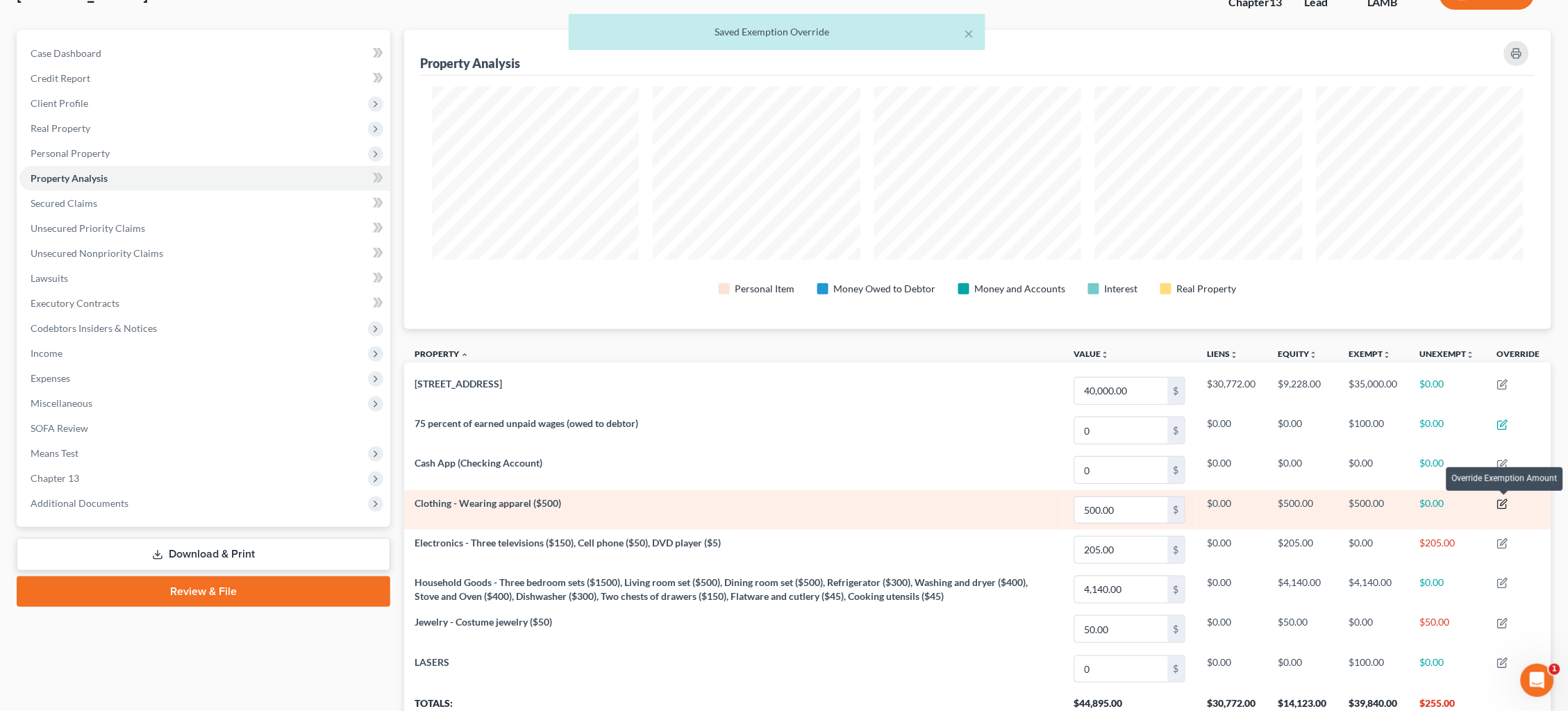
click at [1501, 502] on icon "button" at bounding box center [1503, 505] width 11 height 11
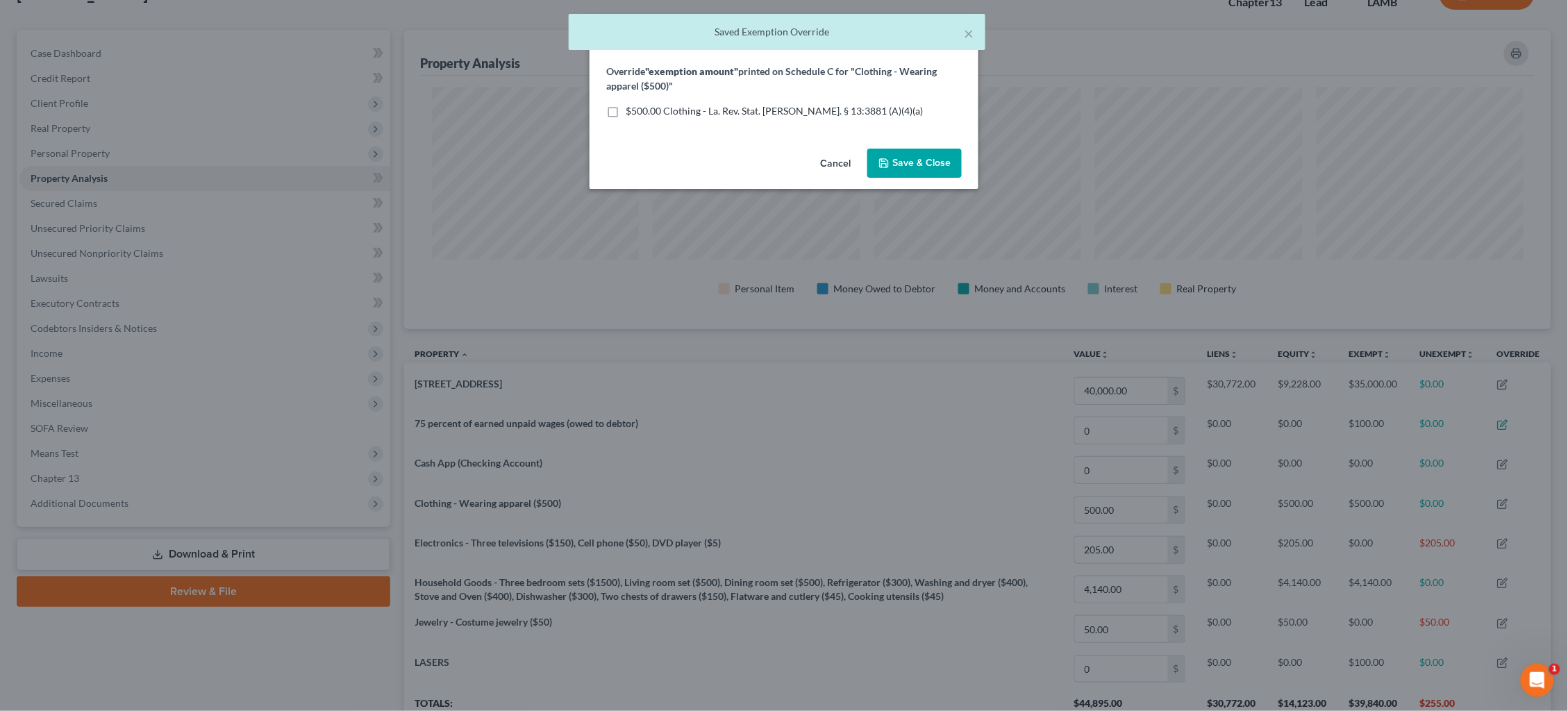
click at [817, 105] on span "$500.00 Clothing - La. Rev. Stat. Ann. § 13:3881 (A)(4)(a)" at bounding box center [774, 111] width 297 height 12
click at [641, 104] on input "$500.00 Clothing - La. Rev. Stat. Ann. § 13:3881 (A)(4)(a)" at bounding box center [636, 109] width 9 height 9
checkbox input "true"
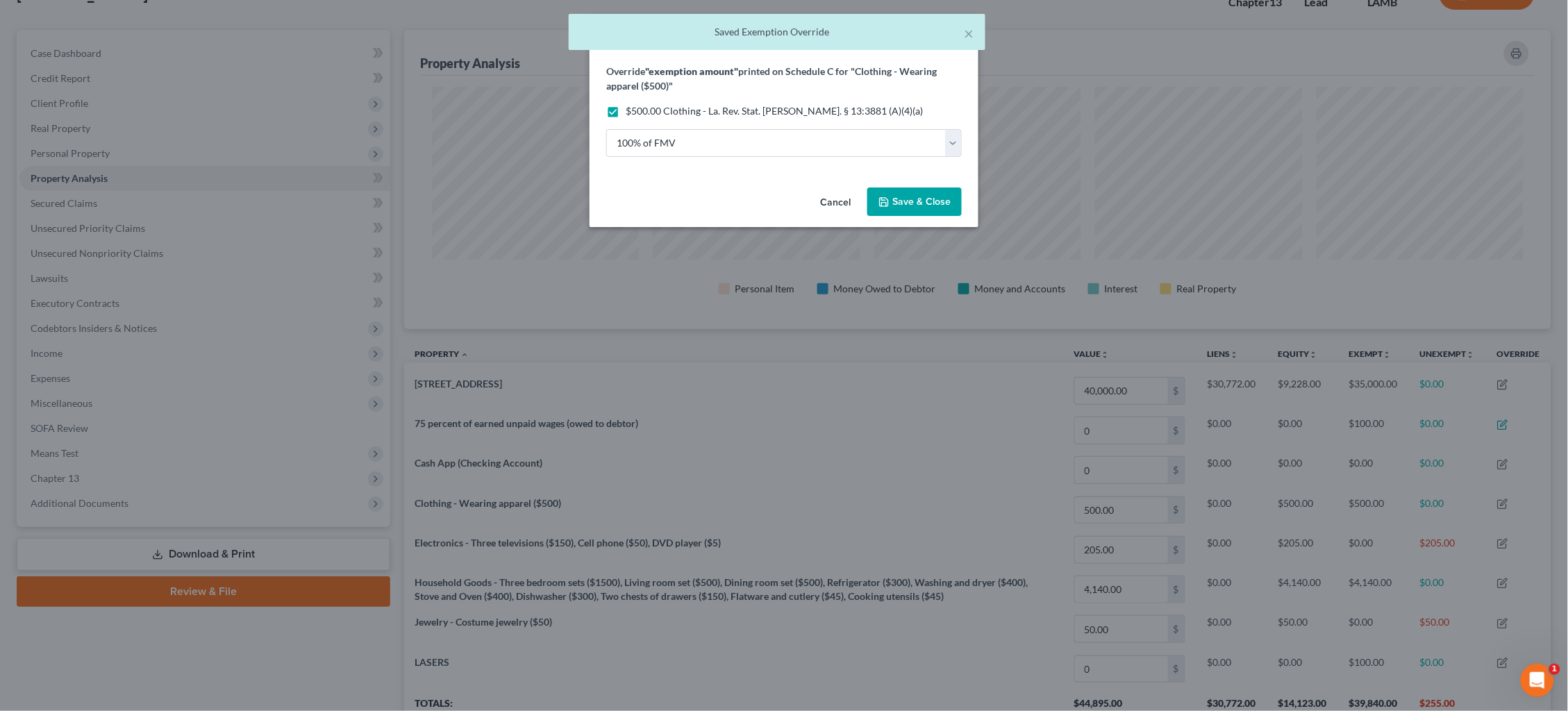
drag, startPoint x: 933, startPoint y: 204, endPoint x: 971, endPoint y: 227, distance: 44.4
click at [932, 204] on span "Save & Close" at bounding box center [921, 202] width 58 height 12
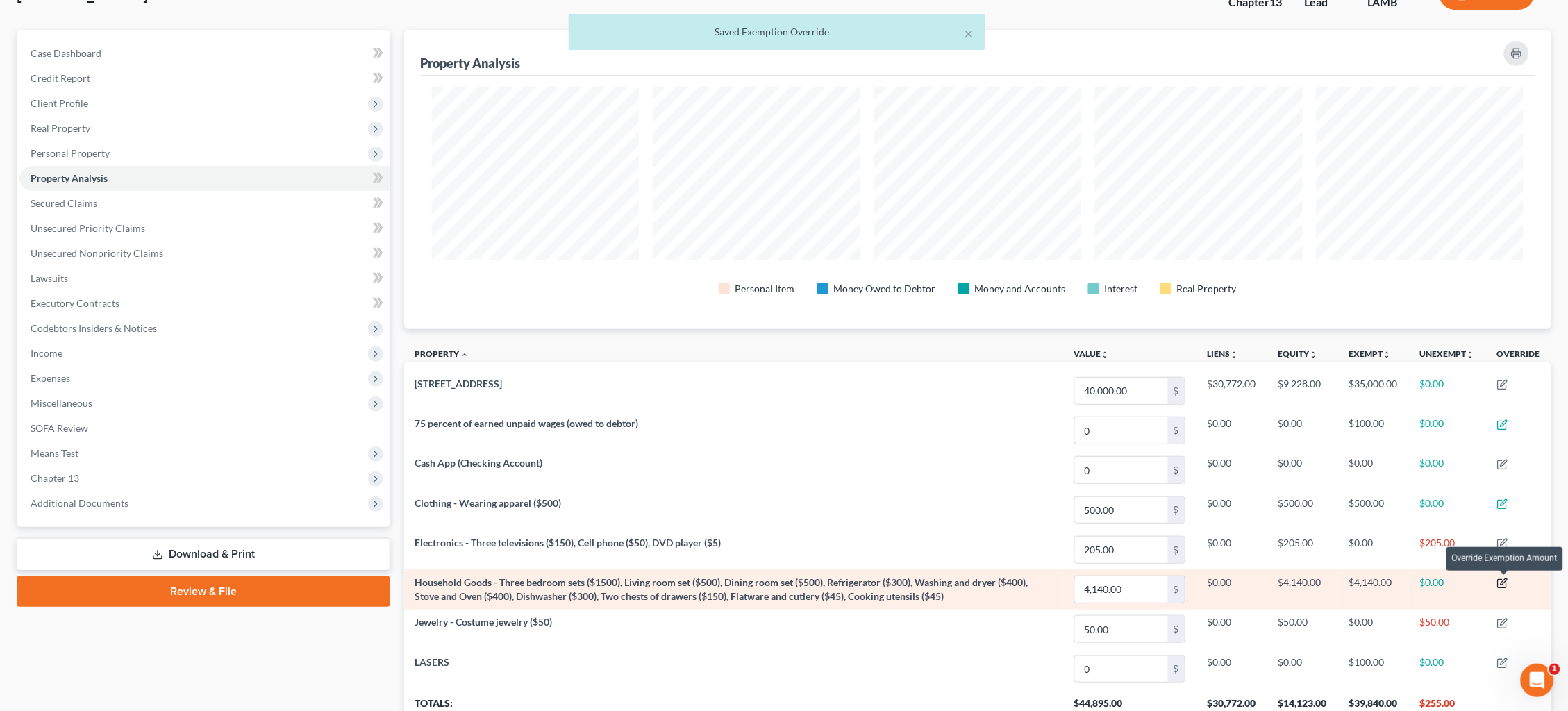
click at [1502, 581] on icon "button" at bounding box center [1503, 583] width 11 height 11
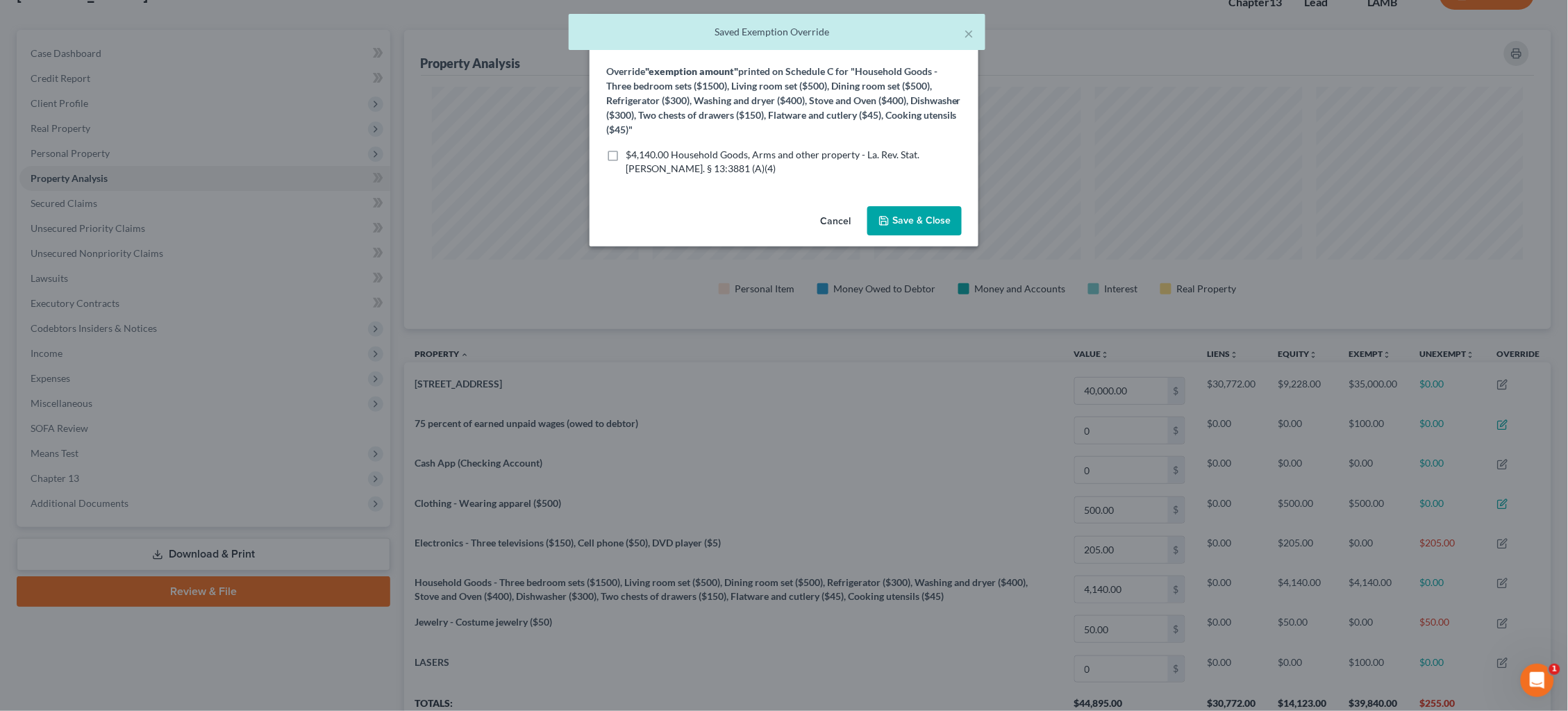
click at [791, 154] on span "$4,140.00 Household Goods, Arms and other property - La. Rev. Stat. Ann. § 13:3…" at bounding box center [772, 161] width 294 height 25
click at [641, 154] on input "$4,140.00 Household Goods, Arms and other property - La. Rev. Stat. Ann. § 13:3…" at bounding box center [636, 152] width 9 height 9
checkbox input "true"
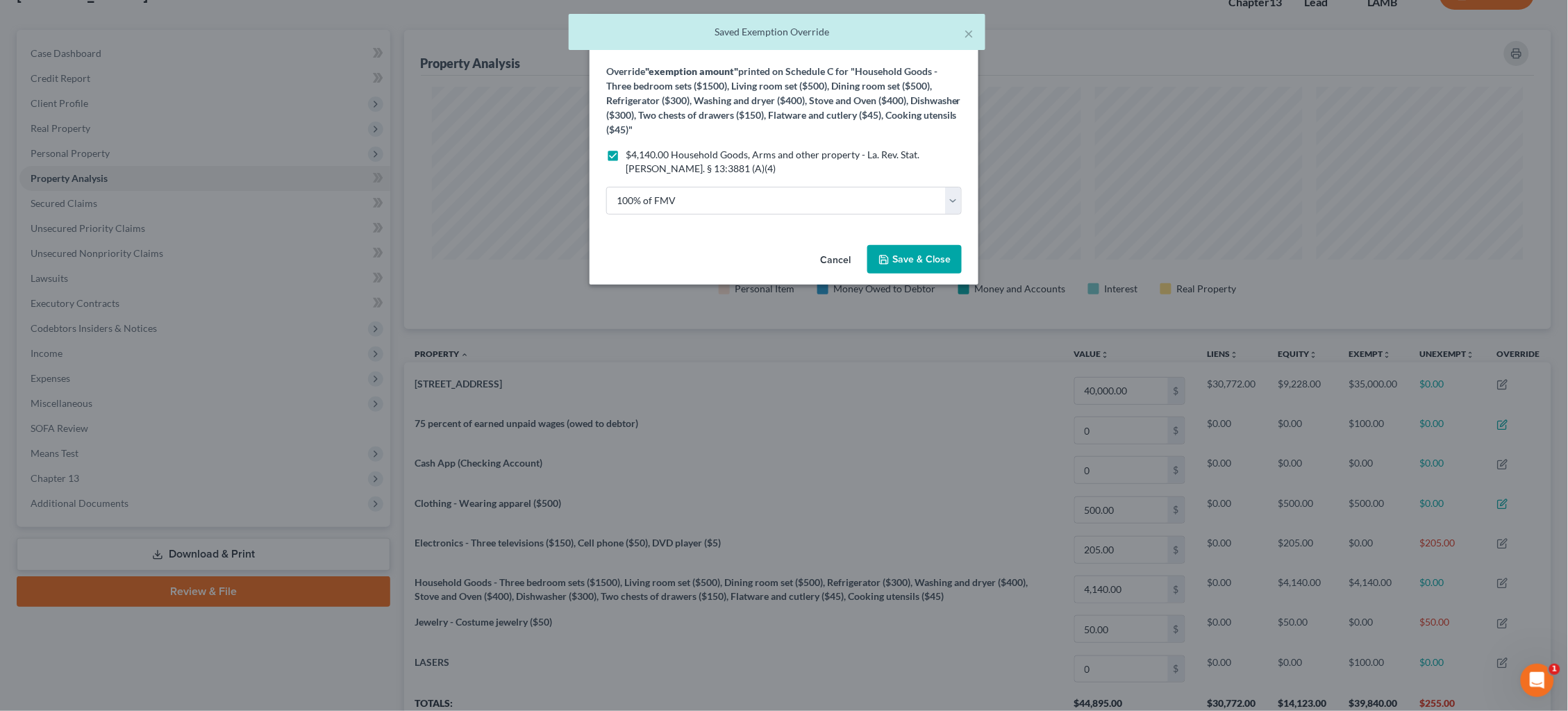
drag, startPoint x: 919, startPoint y: 247, endPoint x: 930, endPoint y: 247, distance: 11.0
click at [920, 247] on button "Save & Close" at bounding box center [915, 259] width 94 height 29
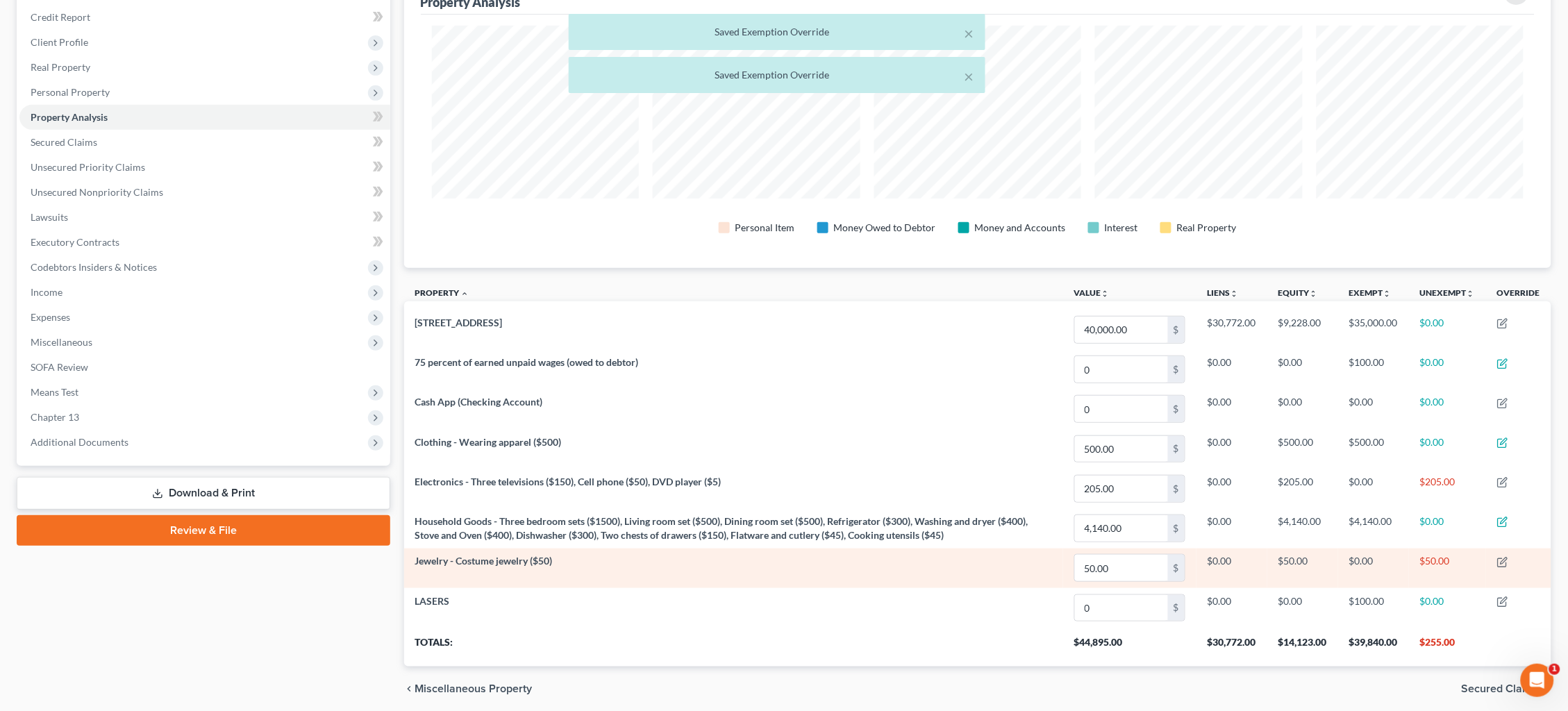
scroll to position [167, 0]
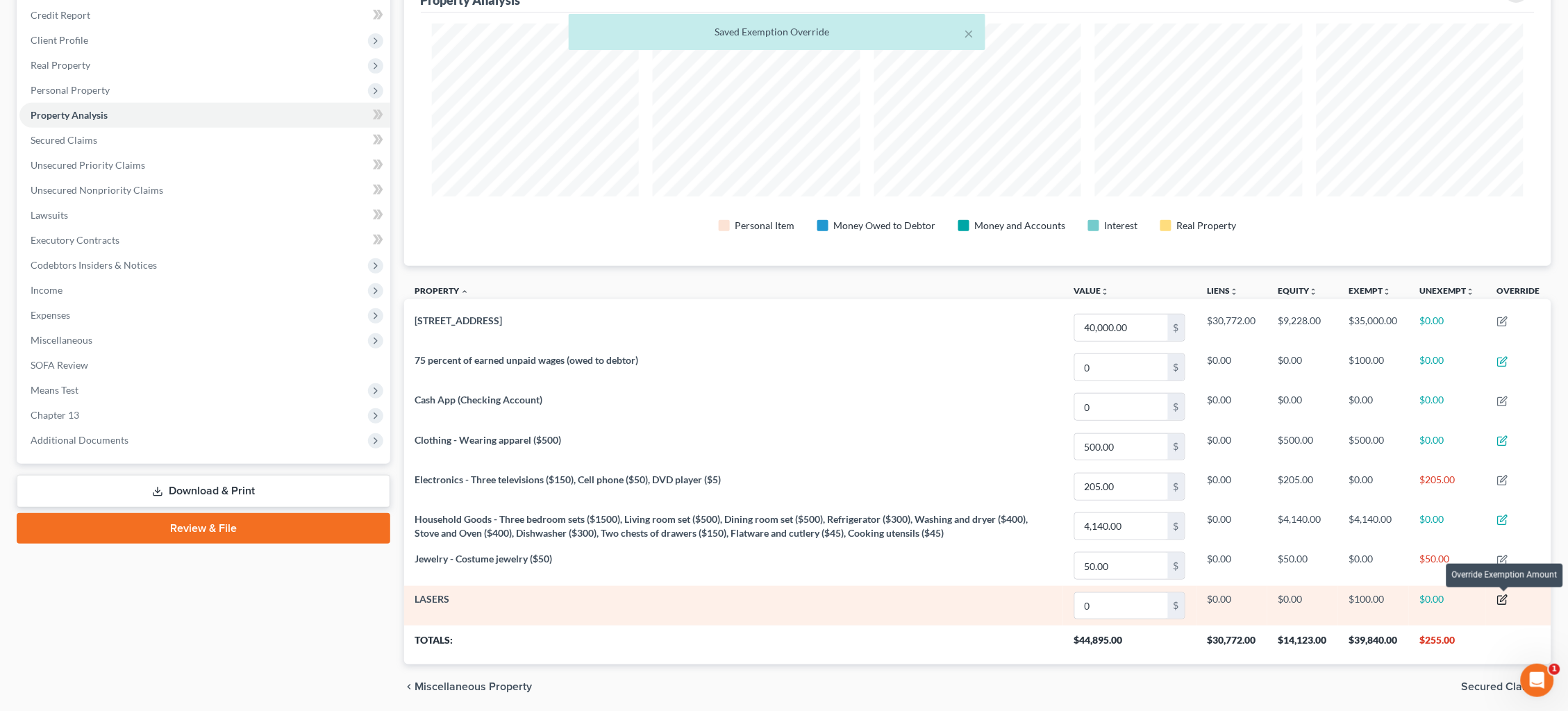
click at [1501, 600] on icon "button" at bounding box center [1503, 600] width 11 height 11
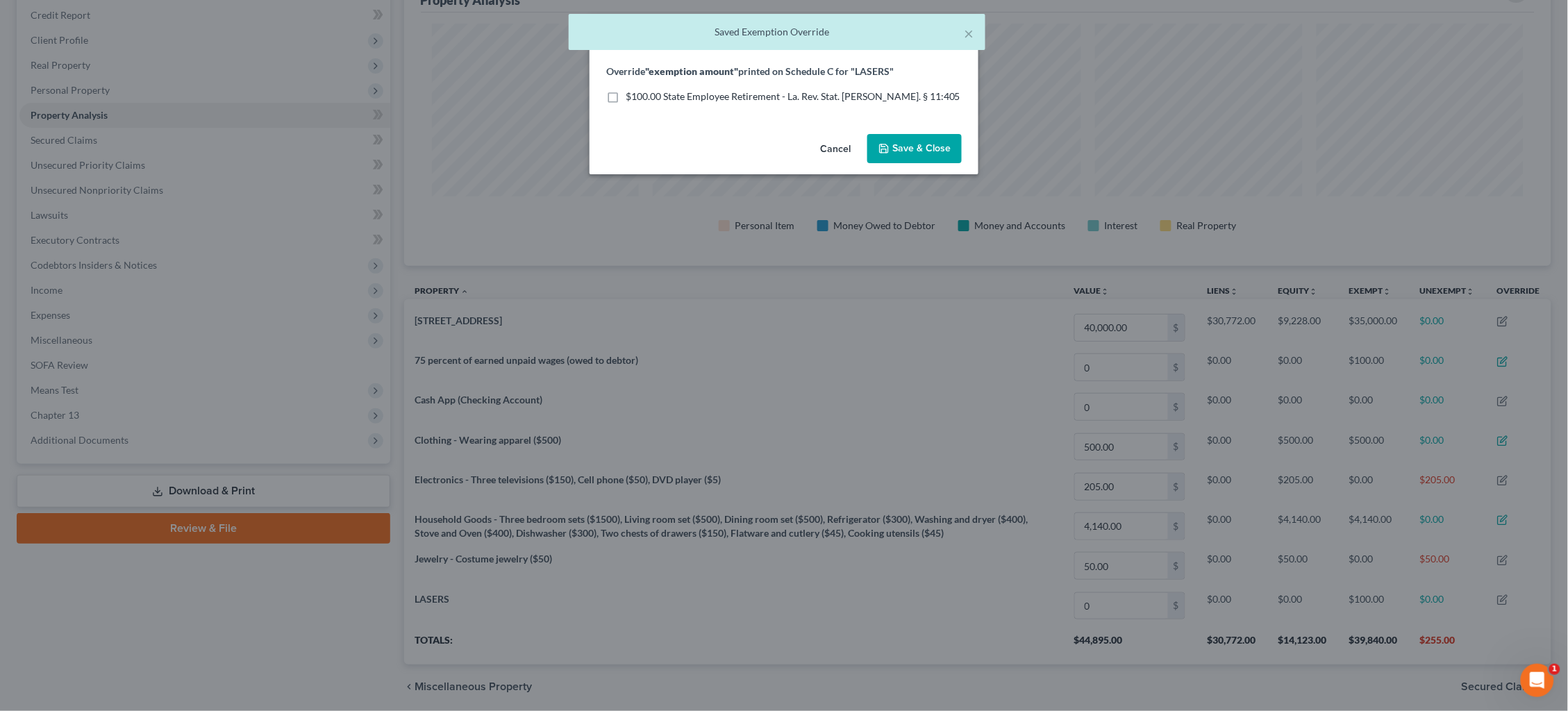
click at [739, 99] on span "$100.00 State Employee Retirement - La. Rev. Stat. Ann. § 11:405" at bounding box center [793, 96] width 335 height 12
click at [641, 99] on input "$100.00 State Employee Retirement - La. Rev. Stat. Ann. § 11:405" at bounding box center [636, 94] width 9 height 9
checkbox input "true"
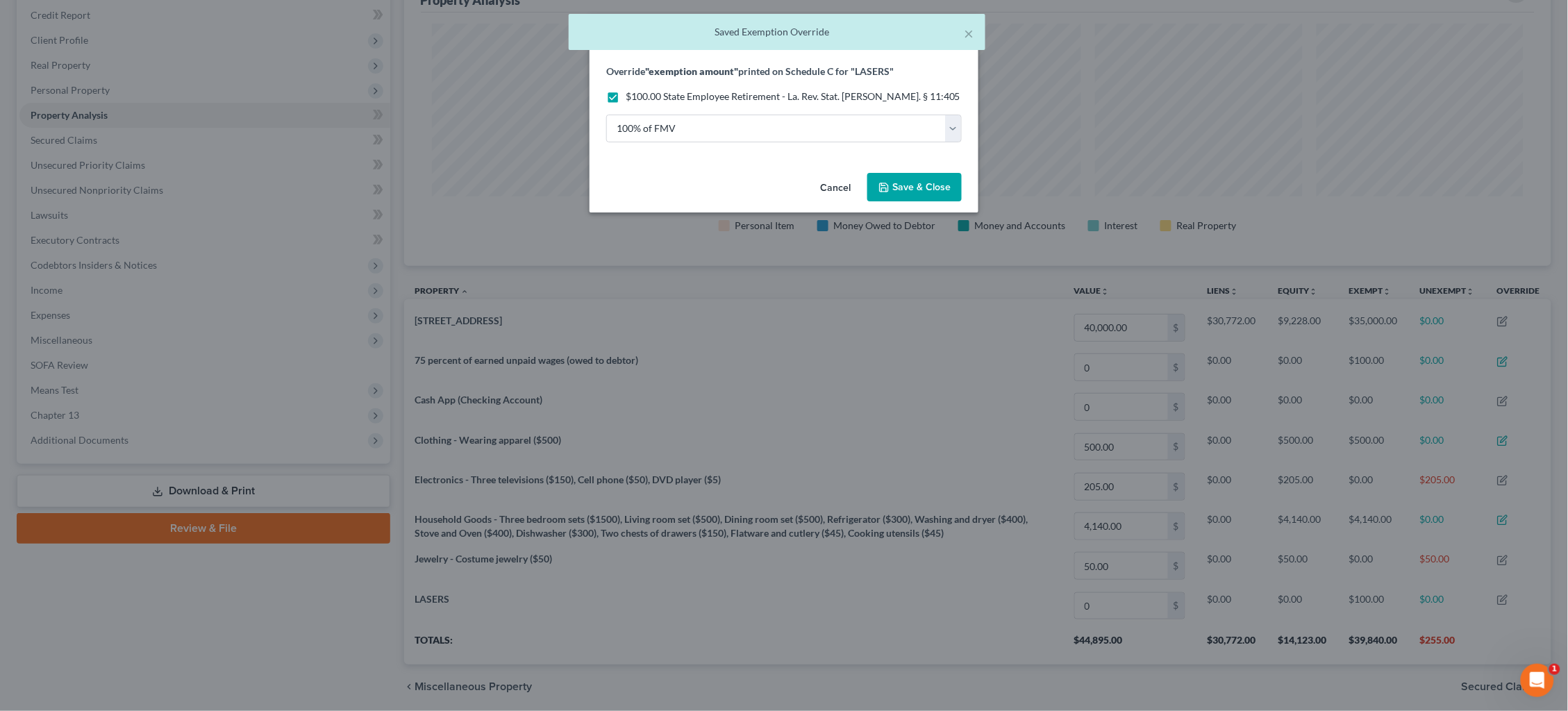
click at [916, 188] on span "Save & Close" at bounding box center [921, 187] width 58 height 12
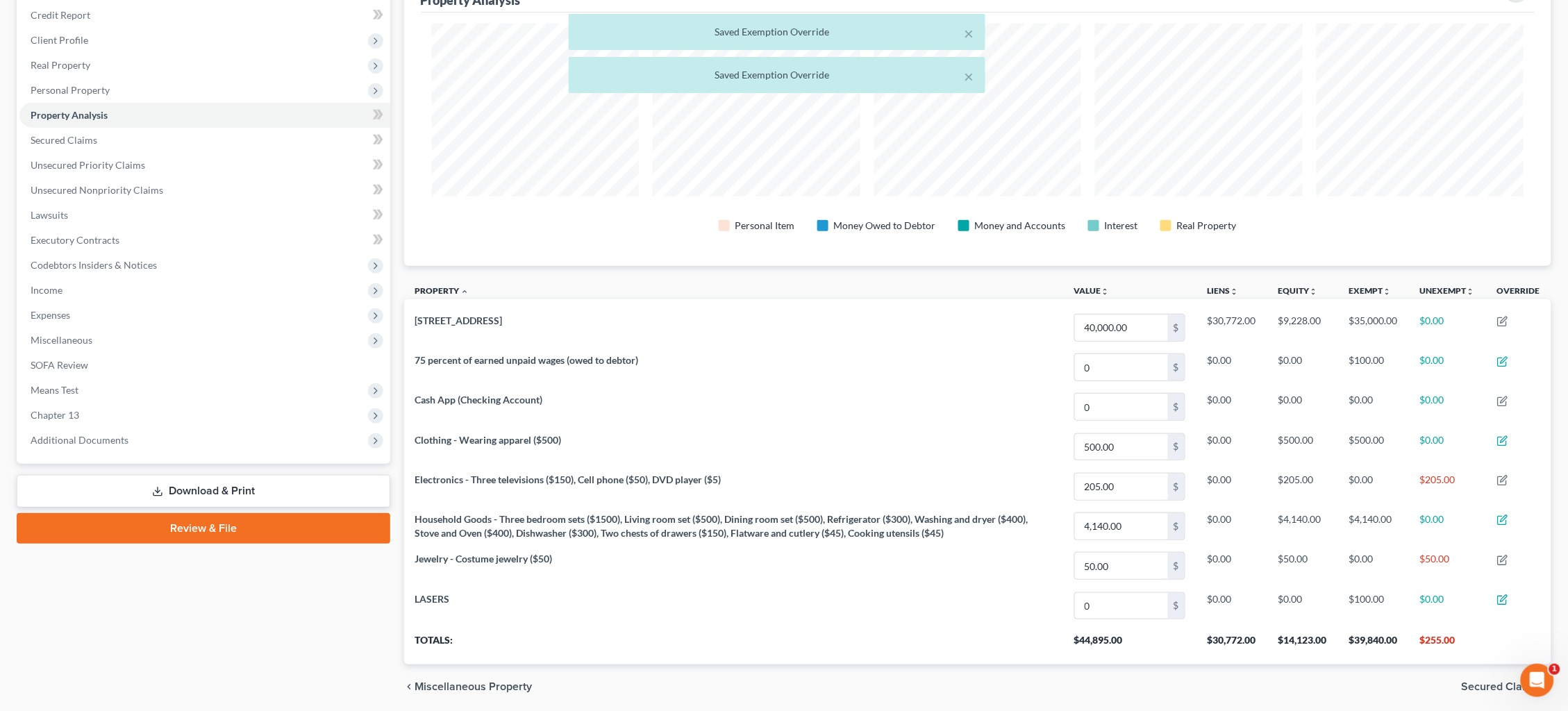
click at [154, 128] on link "Secured Claims" at bounding box center [205, 140] width 371 height 25
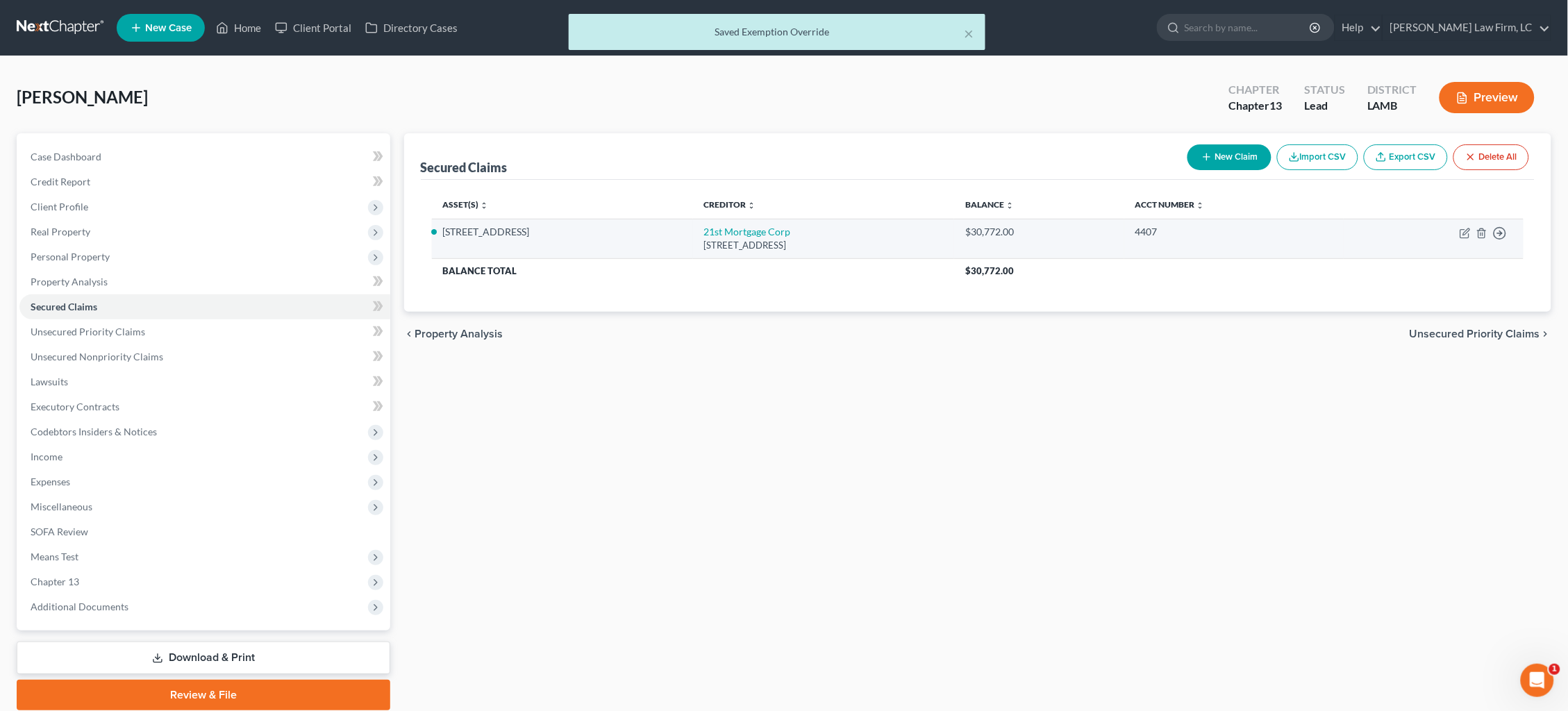
click at [1459, 229] on td "Move to E Move to F Move to G Move to Notice Only" at bounding box center [1433, 238] width 180 height 39
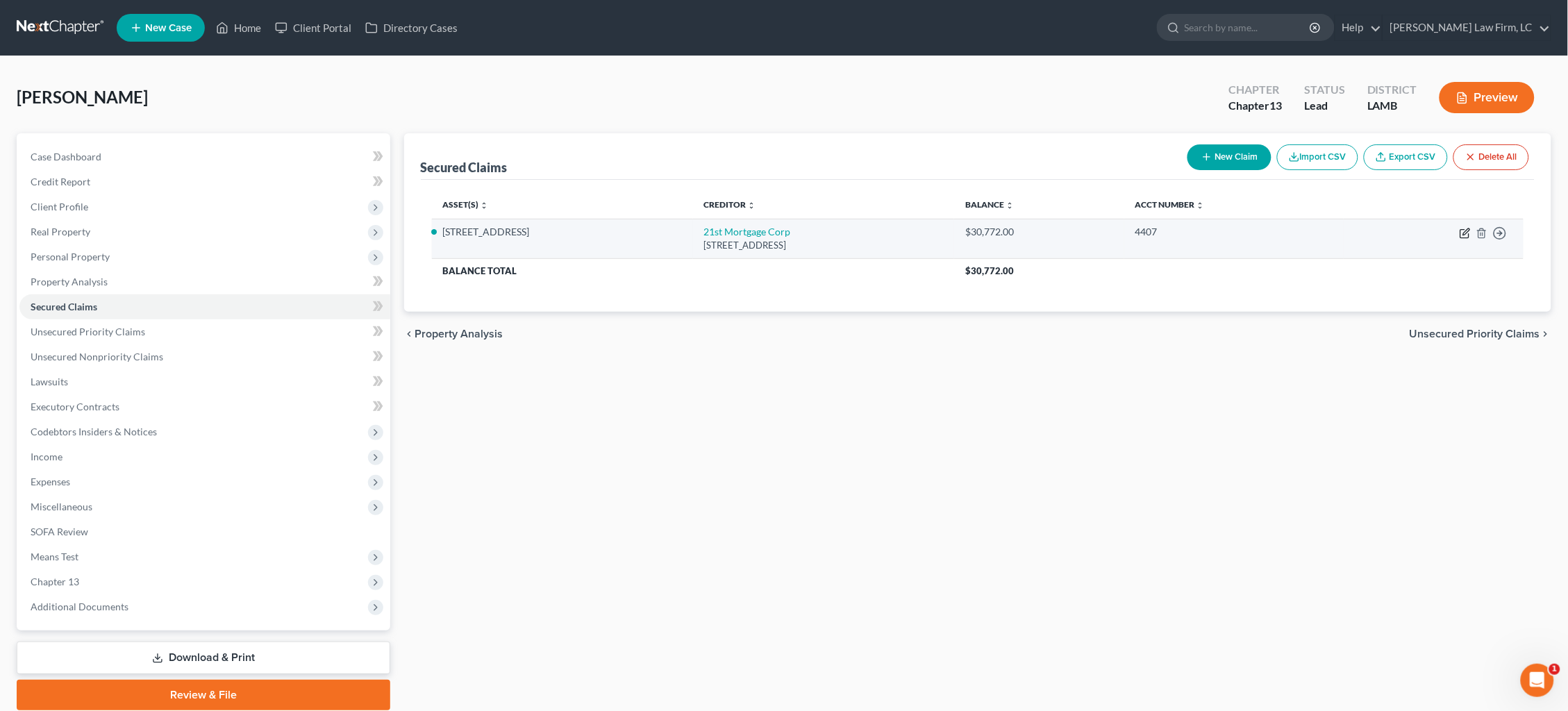
click at [1462, 233] on icon "button" at bounding box center [1466, 233] width 11 height 11
select select "44"
select select "0"
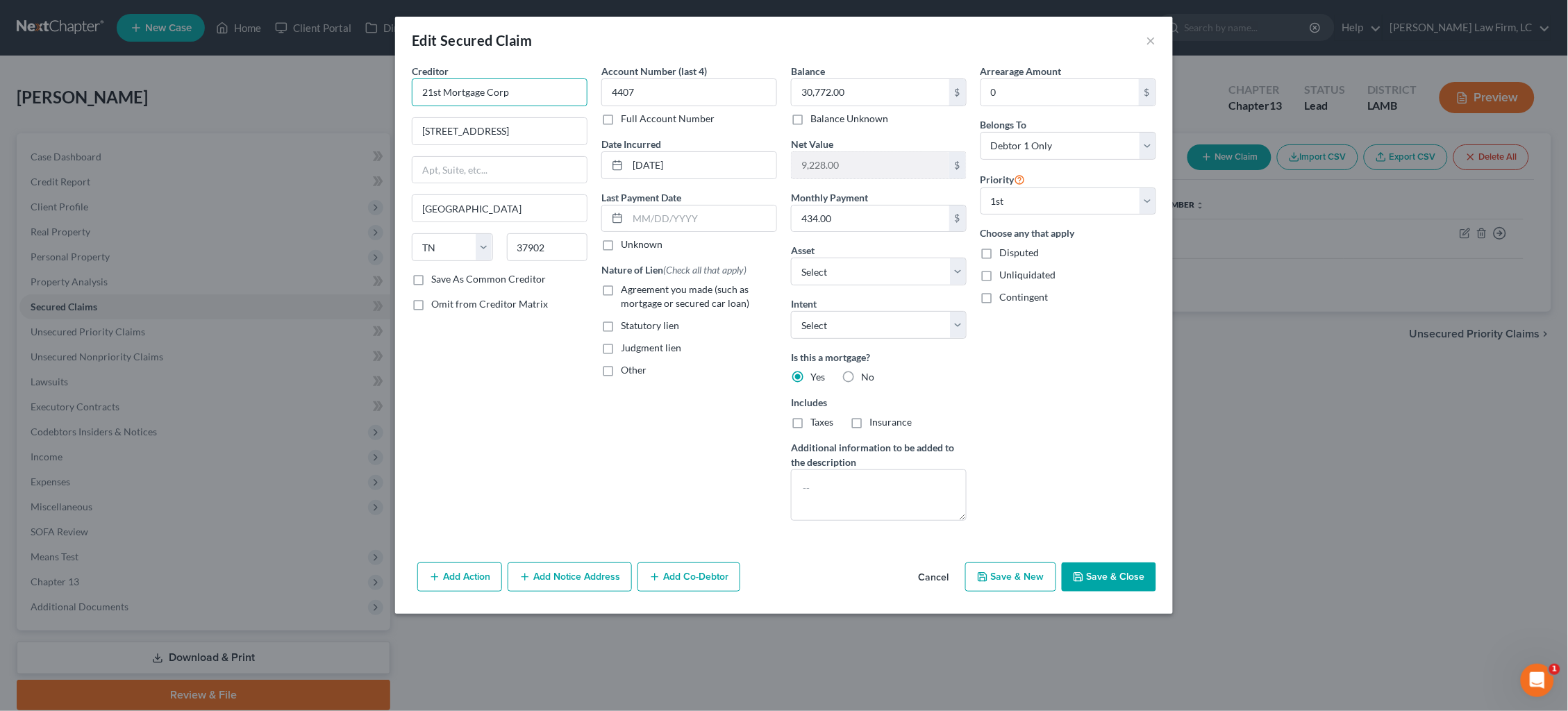
click at [536, 92] on input "21st Mortgage Corp" at bounding box center [499, 92] width 175 height 27
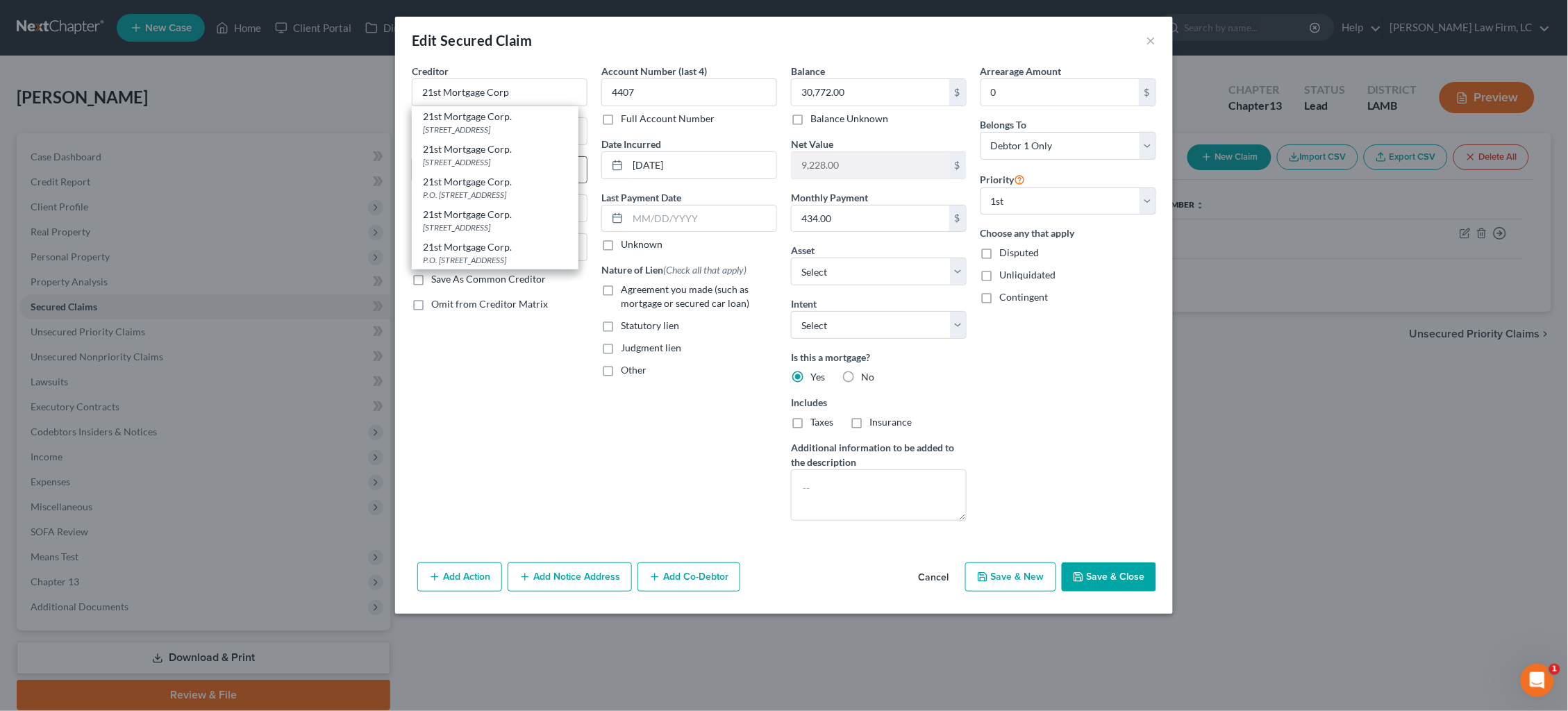
click at [538, 156] on div "620 Market St. Ste. 100, Knoxville, TN 37902" at bounding box center [495, 162] width 144 height 12
type input "21st Mortgage Corp."
type input "620 Market St."
type input "Ste. 100"
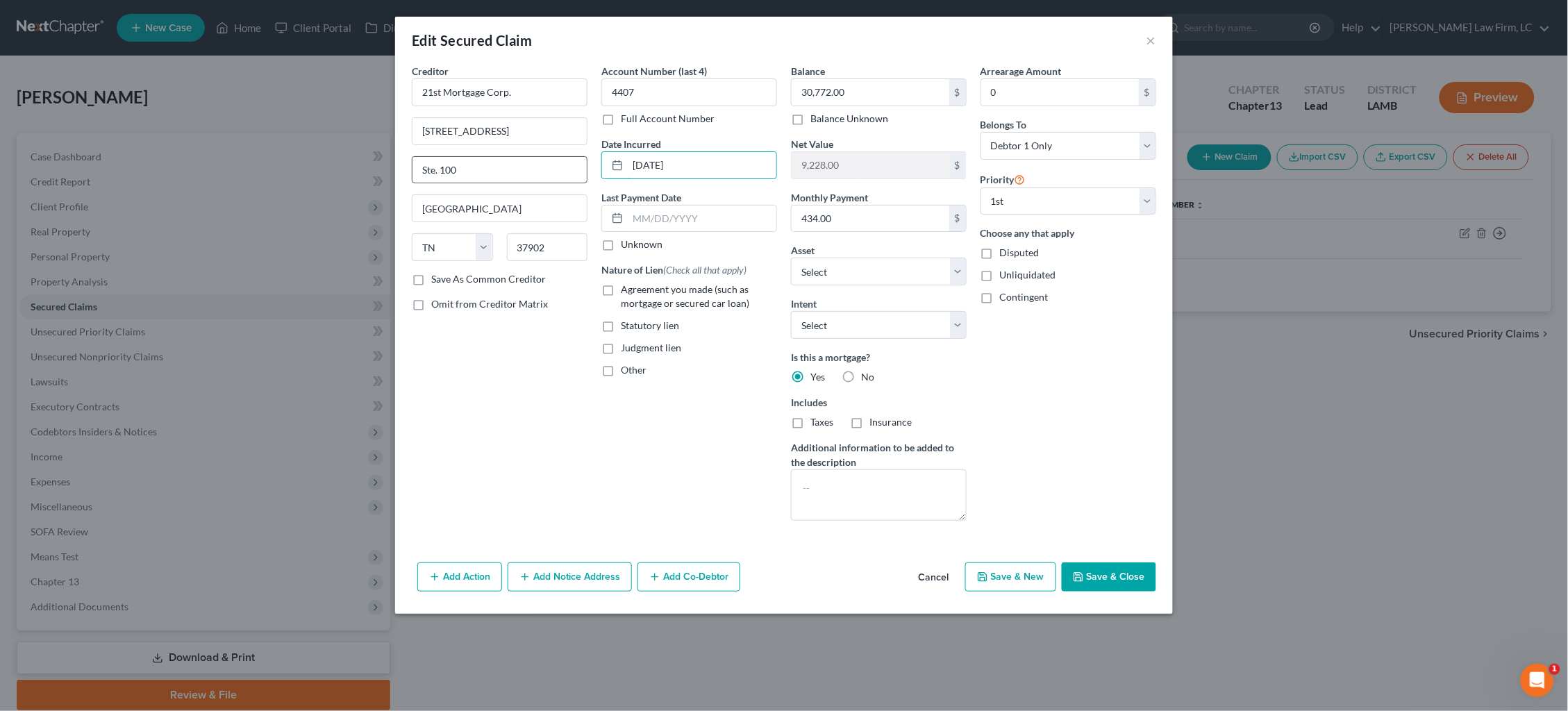
drag, startPoint x: 649, startPoint y: 163, endPoint x: 575, endPoint y: 156, distance: 74.3
click at [576, 156] on div "Creditor * 21st Mortgage Corp. 620 Market St. Ste. 100 Knoxville State AL AK AR…" at bounding box center [784, 298] width 758 height 468
type input "2015"
click at [637, 290] on span "Agreement you made (such as mortgage or secured car loan)" at bounding box center [685, 296] width 128 height 25
click at [636, 290] on input "Agreement you made (such as mortgage or secured car loan)" at bounding box center [631, 287] width 9 height 9
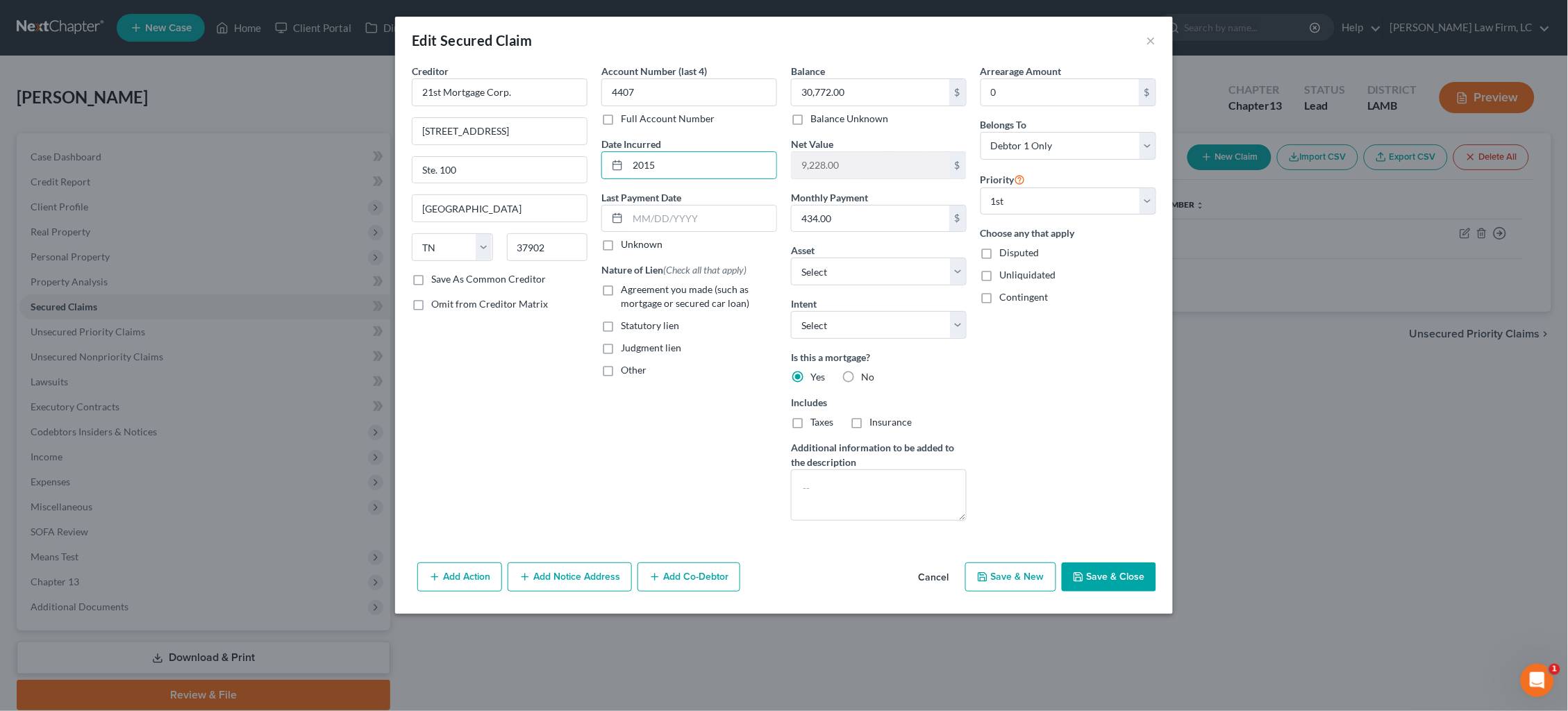
checkbox input "true"
click at [590, 571] on button "Add Notice Address" at bounding box center [569, 576] width 124 height 29
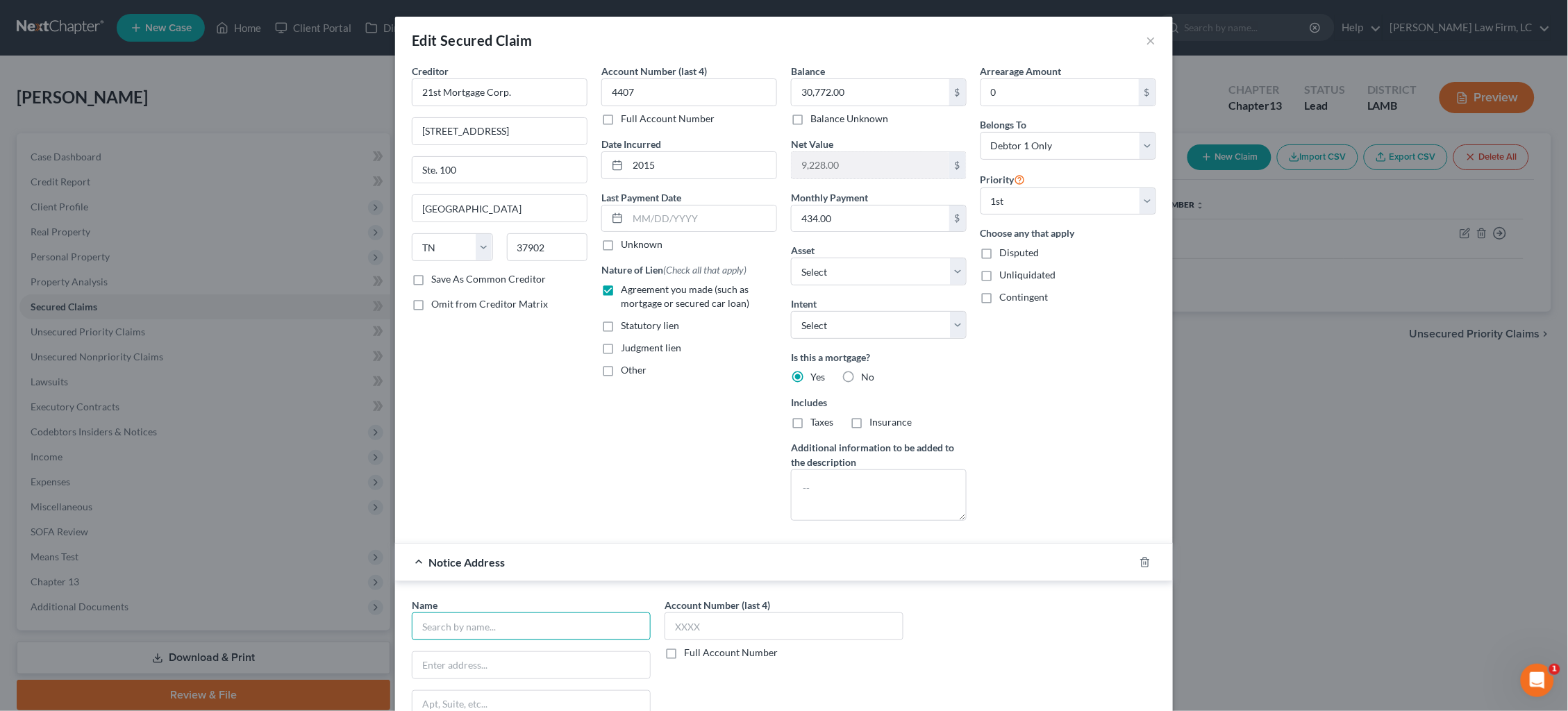
click at [515, 627] on input "text" at bounding box center [531, 626] width 239 height 27
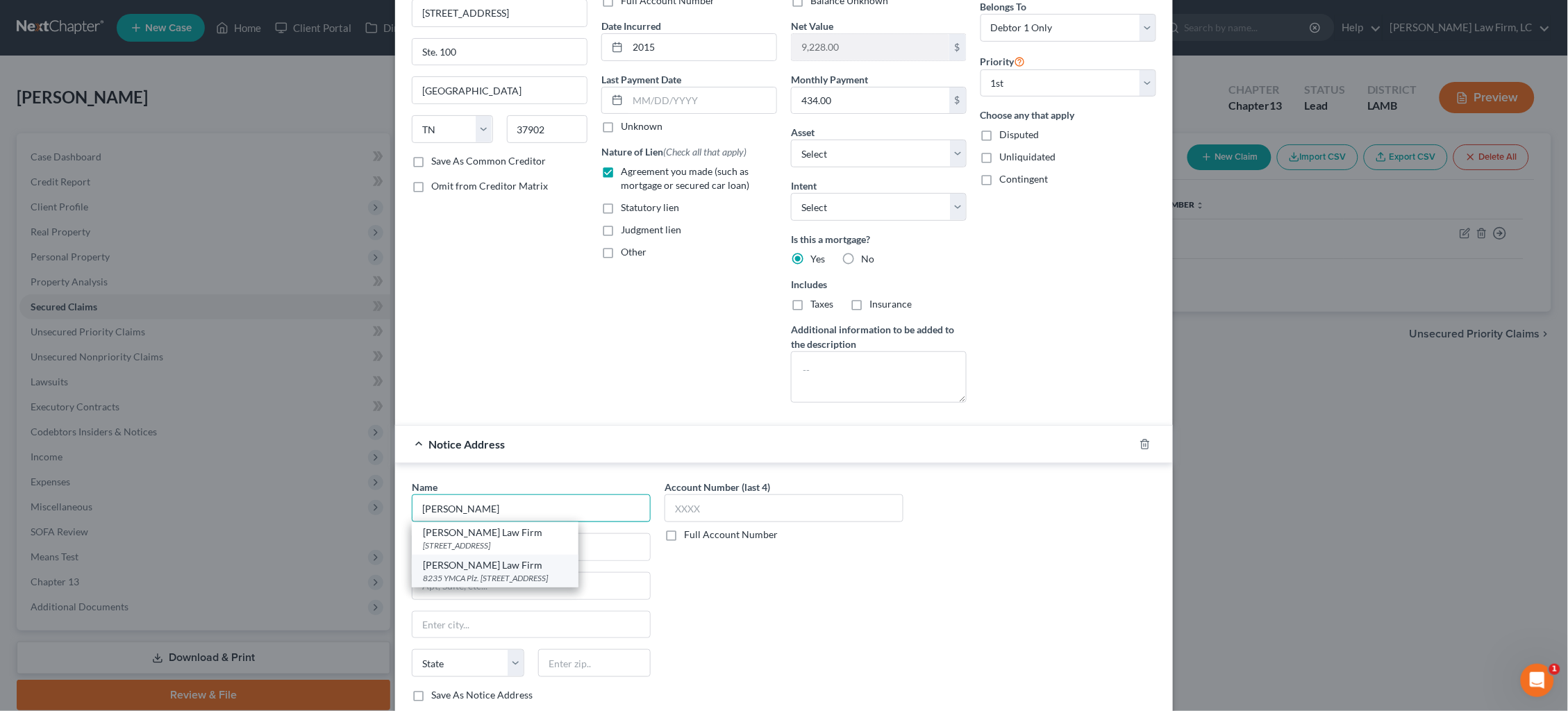
scroll to position [120, 0]
drag, startPoint x: 552, startPoint y: 565, endPoint x: 687, endPoint y: 549, distance: 135.9
click at [552, 571] on div "8235 YMCA Plz. Ste. 400, Baton Rouge, LA 70810" at bounding box center [495, 576] width 144 height 12
type input "Trevathan Law Firm"
type input "8235 YMCA Plz."
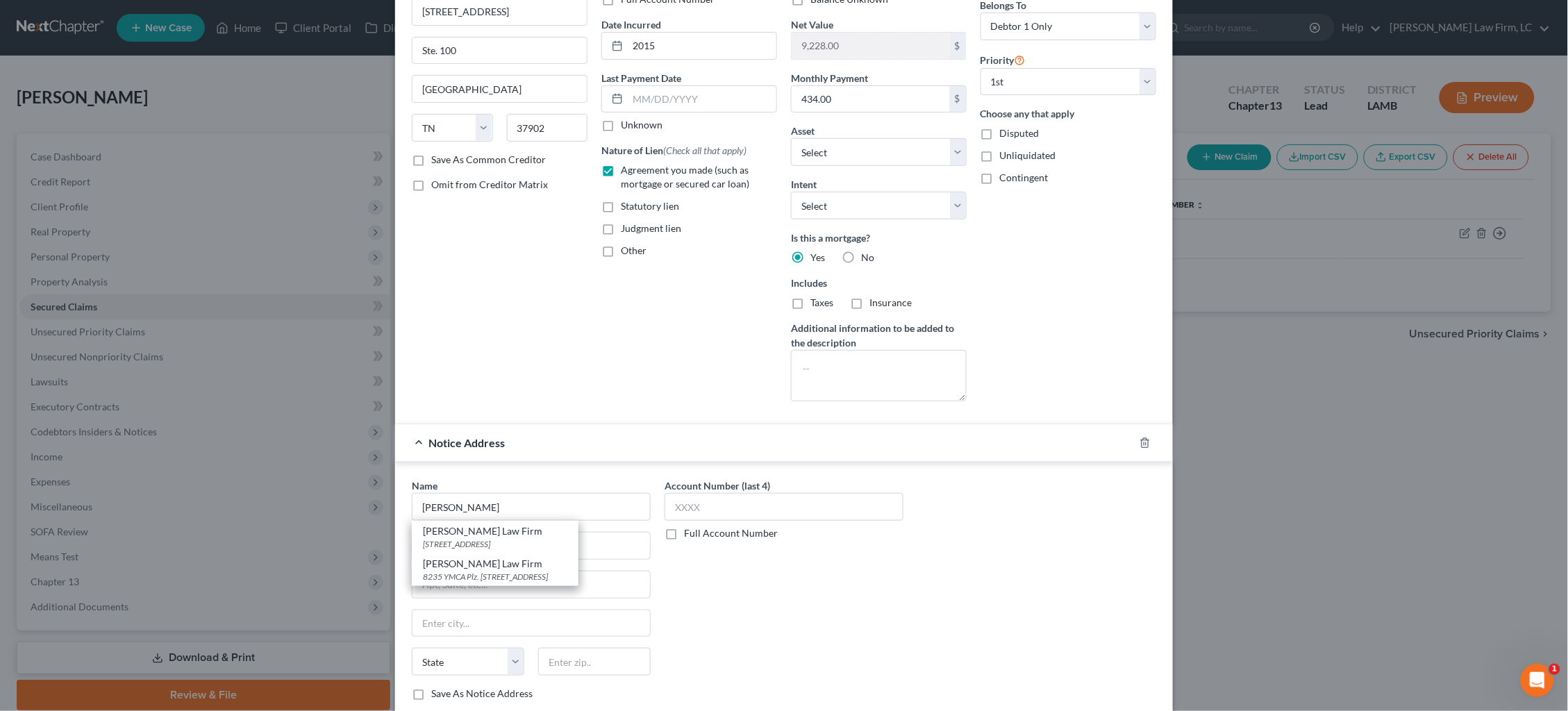
type input "Ste. 400"
type input "Baton Rouge"
select select "19"
type input "70810"
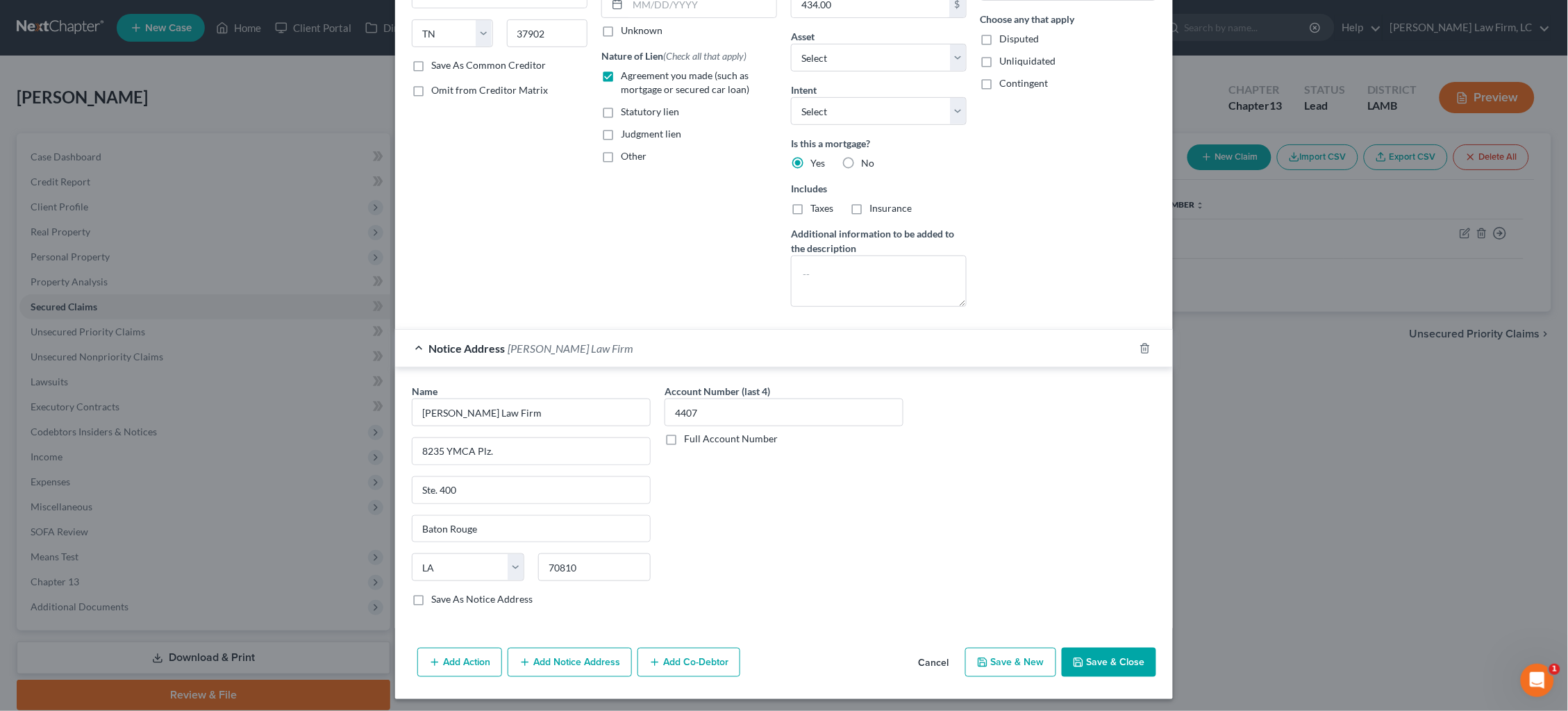
scroll to position [214, 0]
type input "4407"
click at [572, 659] on button "Add Notice Address" at bounding box center [569, 663] width 124 height 29
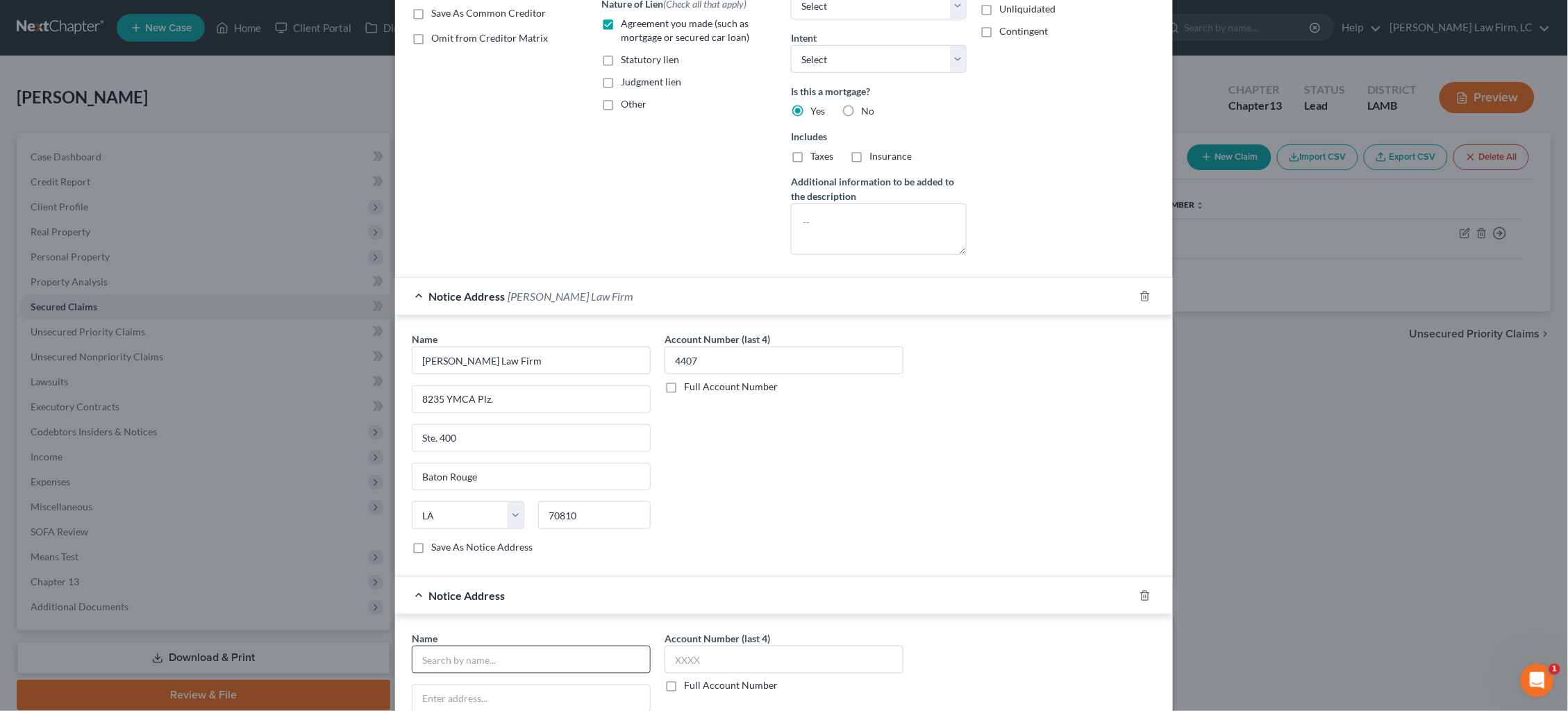
scroll to position [272, 0]
click at [561, 644] on input "text" at bounding box center [531, 653] width 239 height 27
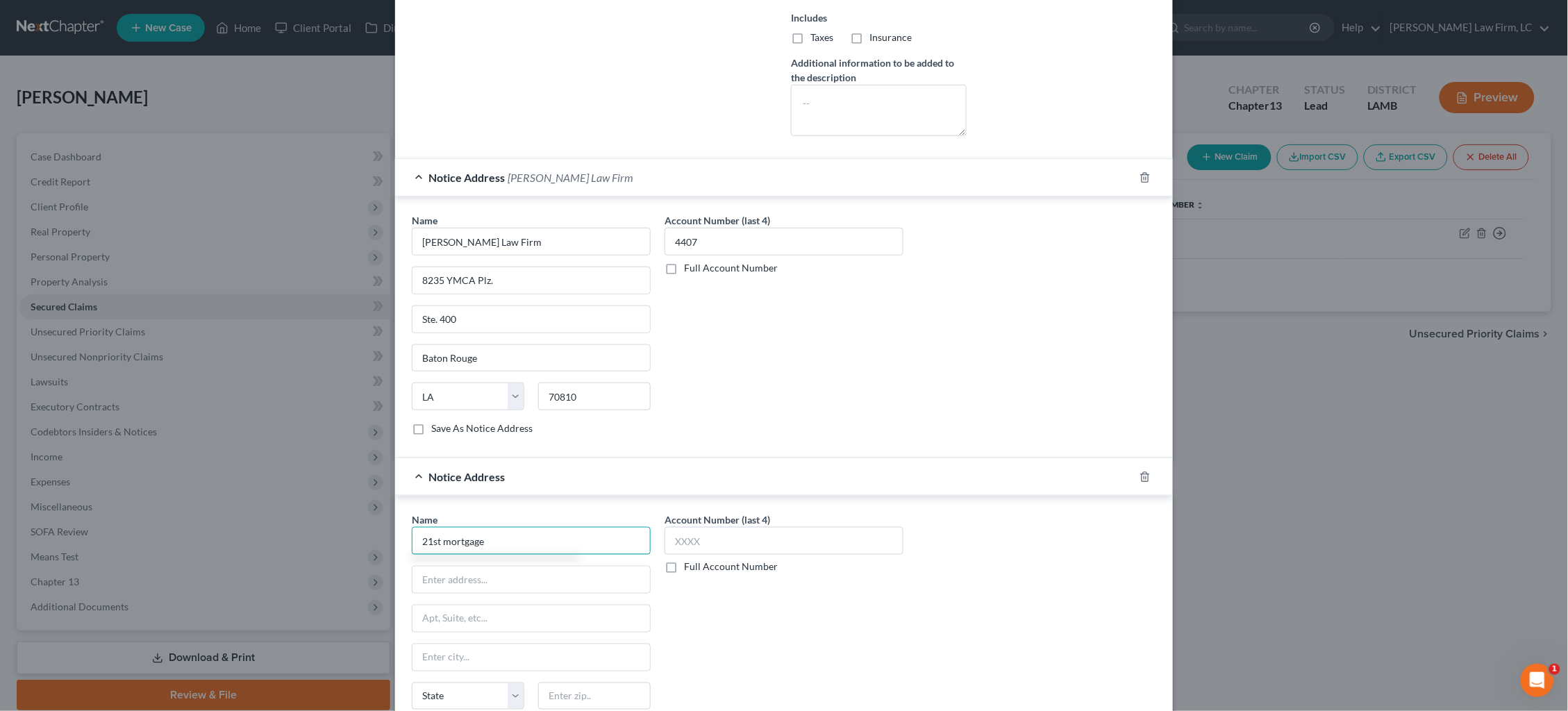
scroll to position [385, 0]
drag, startPoint x: 538, startPoint y: 573, endPoint x: 573, endPoint y: 574, distance: 35.0
click at [538, 572] on div "P.O Box 477, Knoxville, TN 37902" at bounding box center [495, 578] width 144 height 12
type input "21st Mortgage Corp."
type input "P.O Box 477"
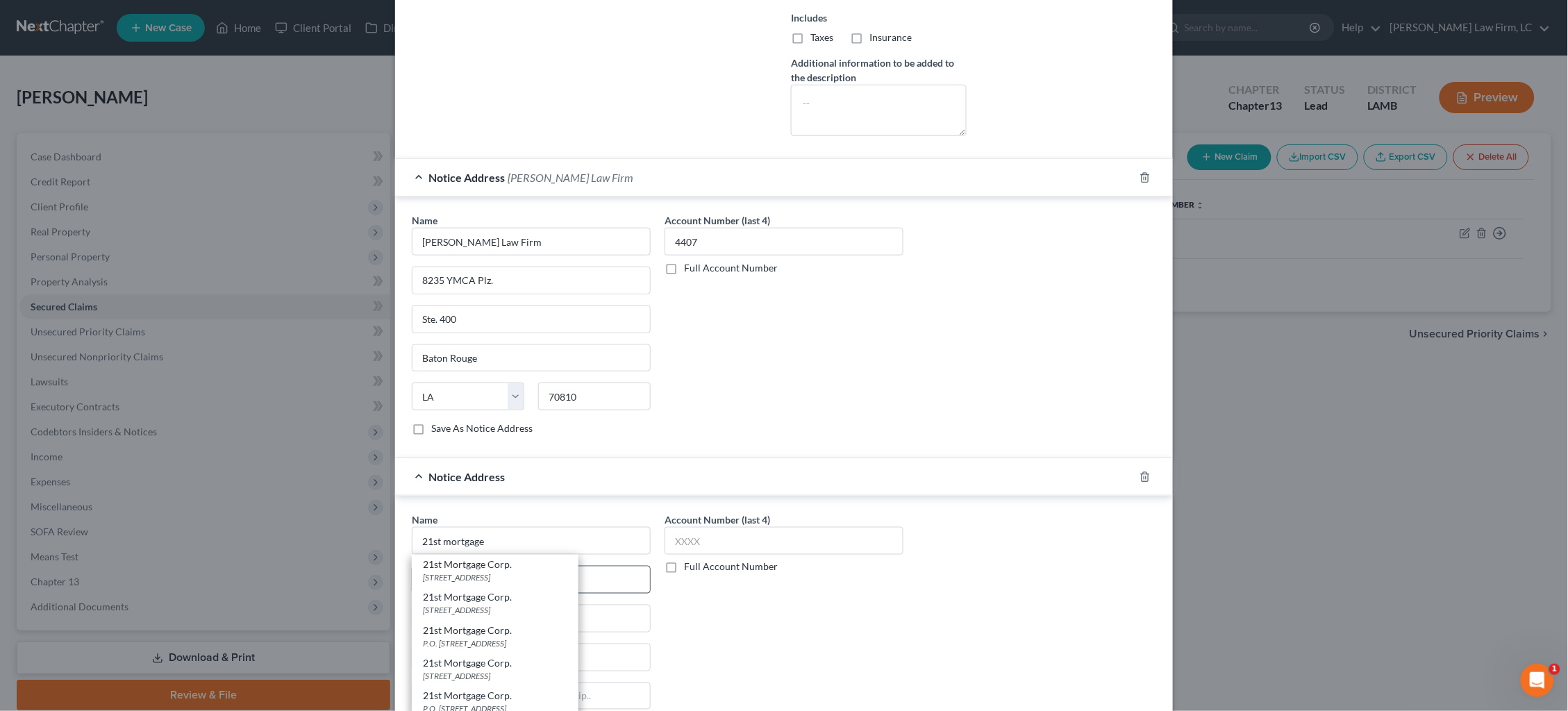
type input "Knoxville"
select select "44"
type input "37902"
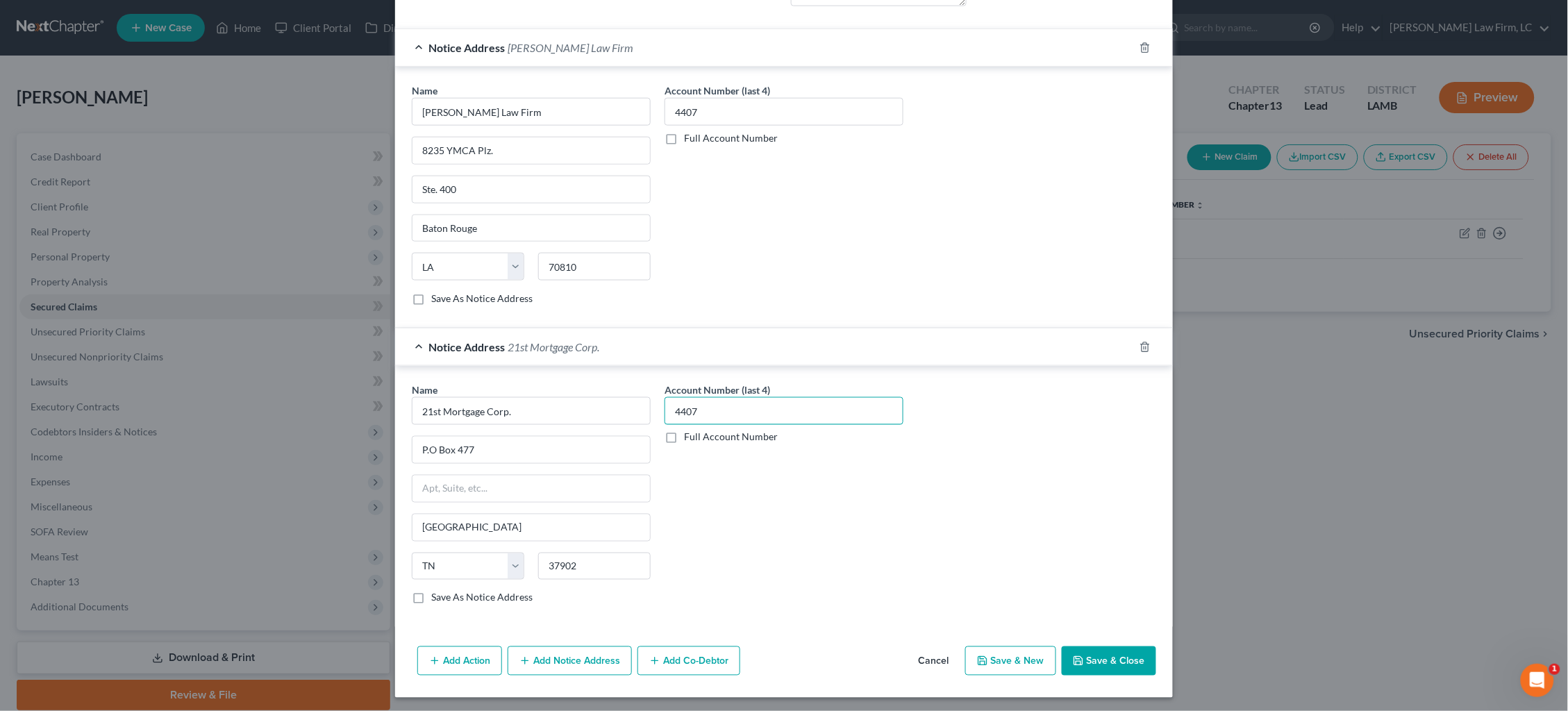
scroll to position [512, 0]
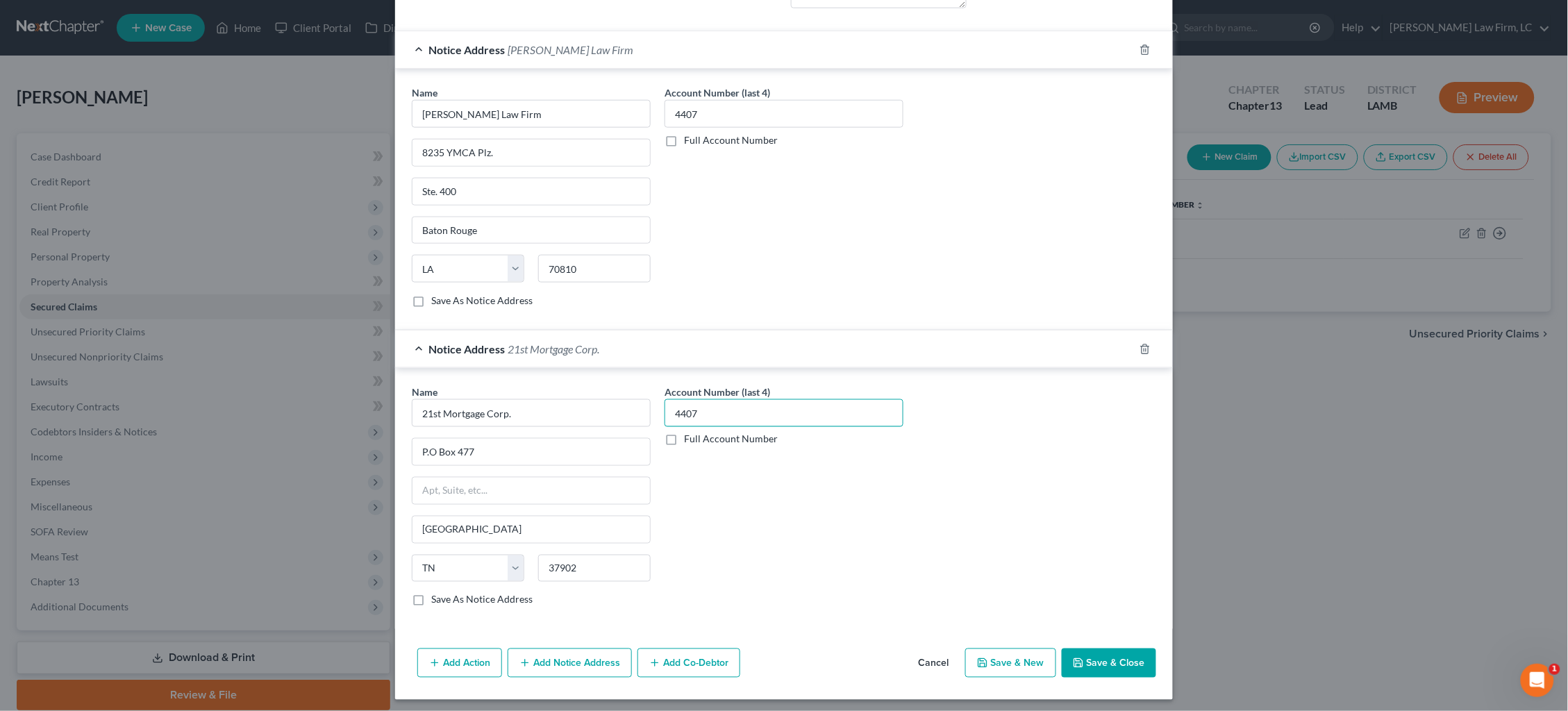
type input "4407"
click at [1101, 650] on button "Save & Close" at bounding box center [1109, 663] width 94 height 29
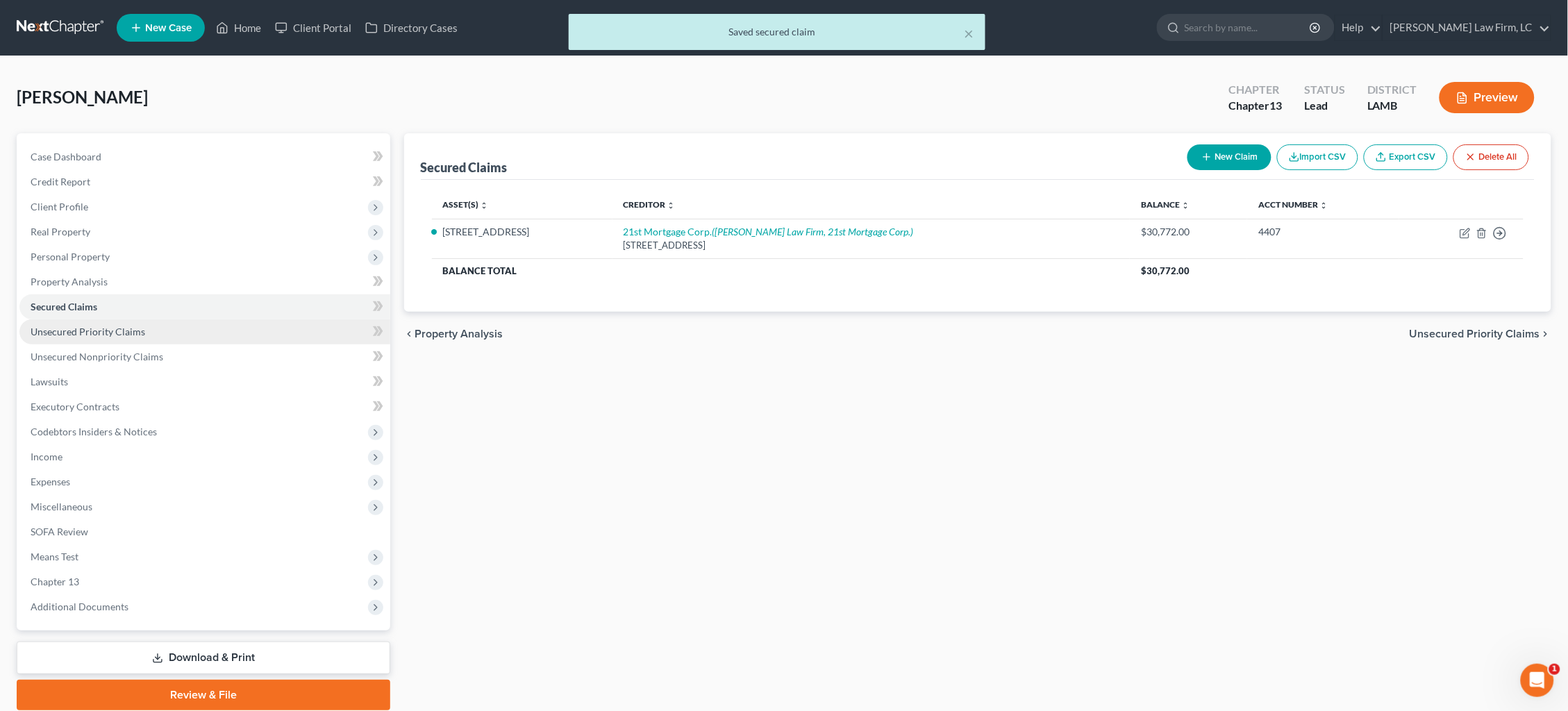
click at [169, 324] on link "Unsecured Priority Claims" at bounding box center [205, 331] width 371 height 25
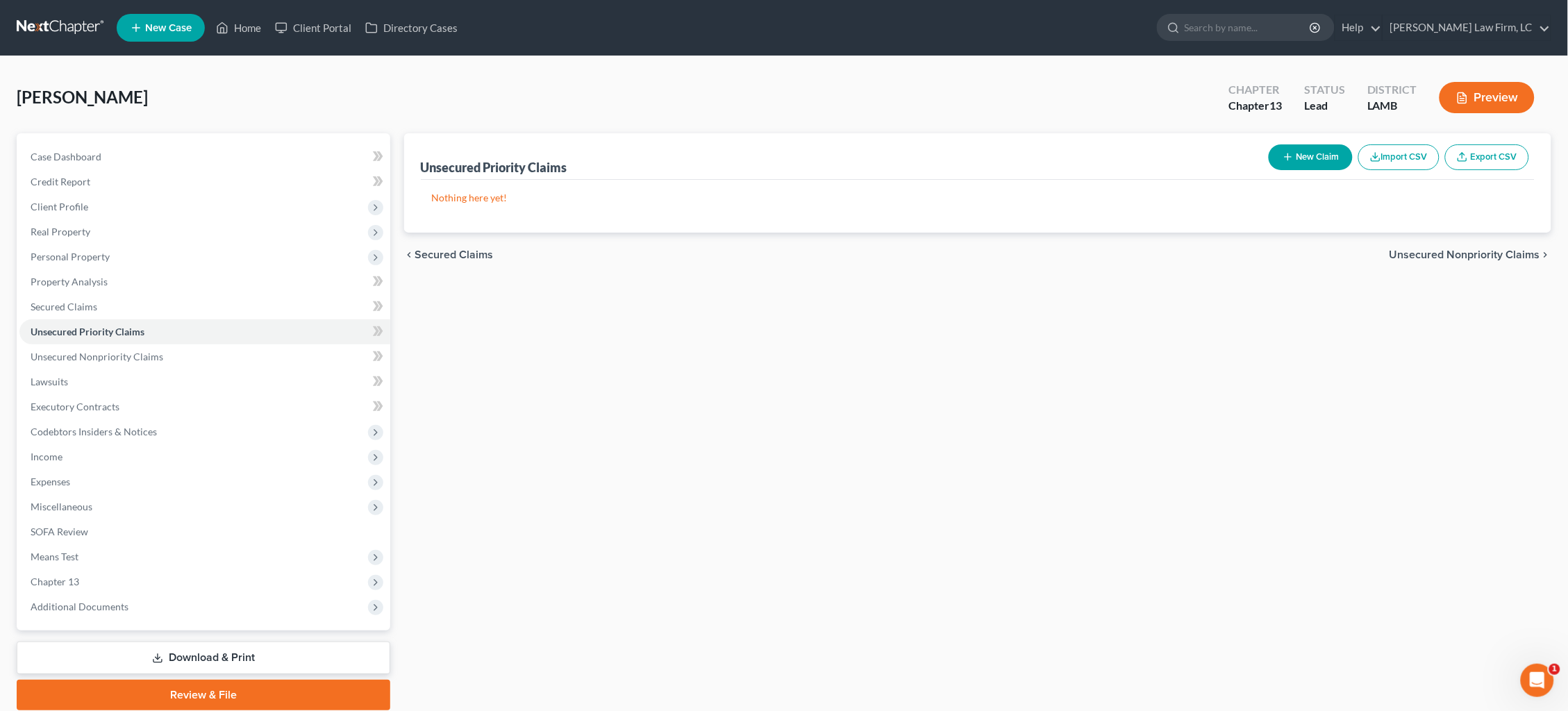
click at [1307, 159] on button "New Claim" at bounding box center [1311, 157] width 84 height 25
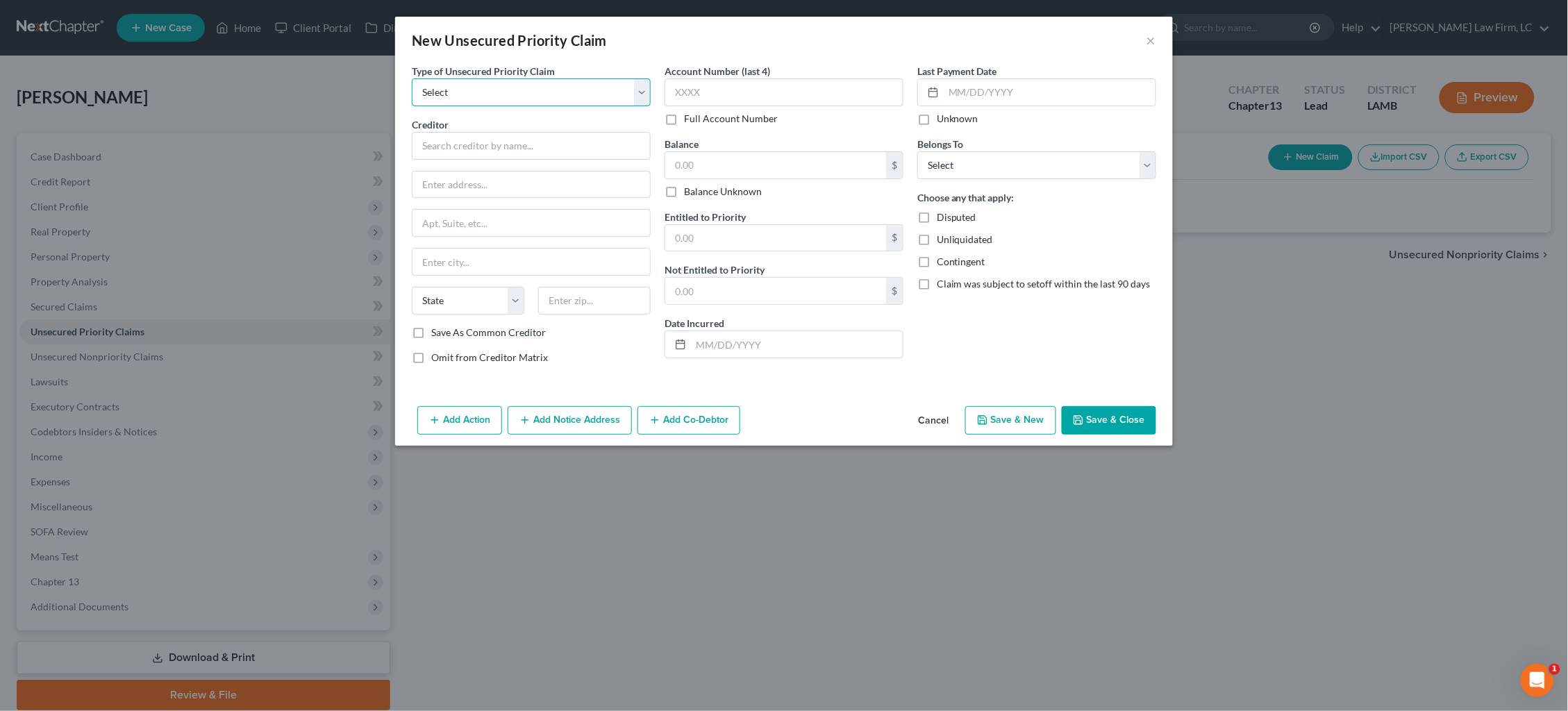
select select "0"
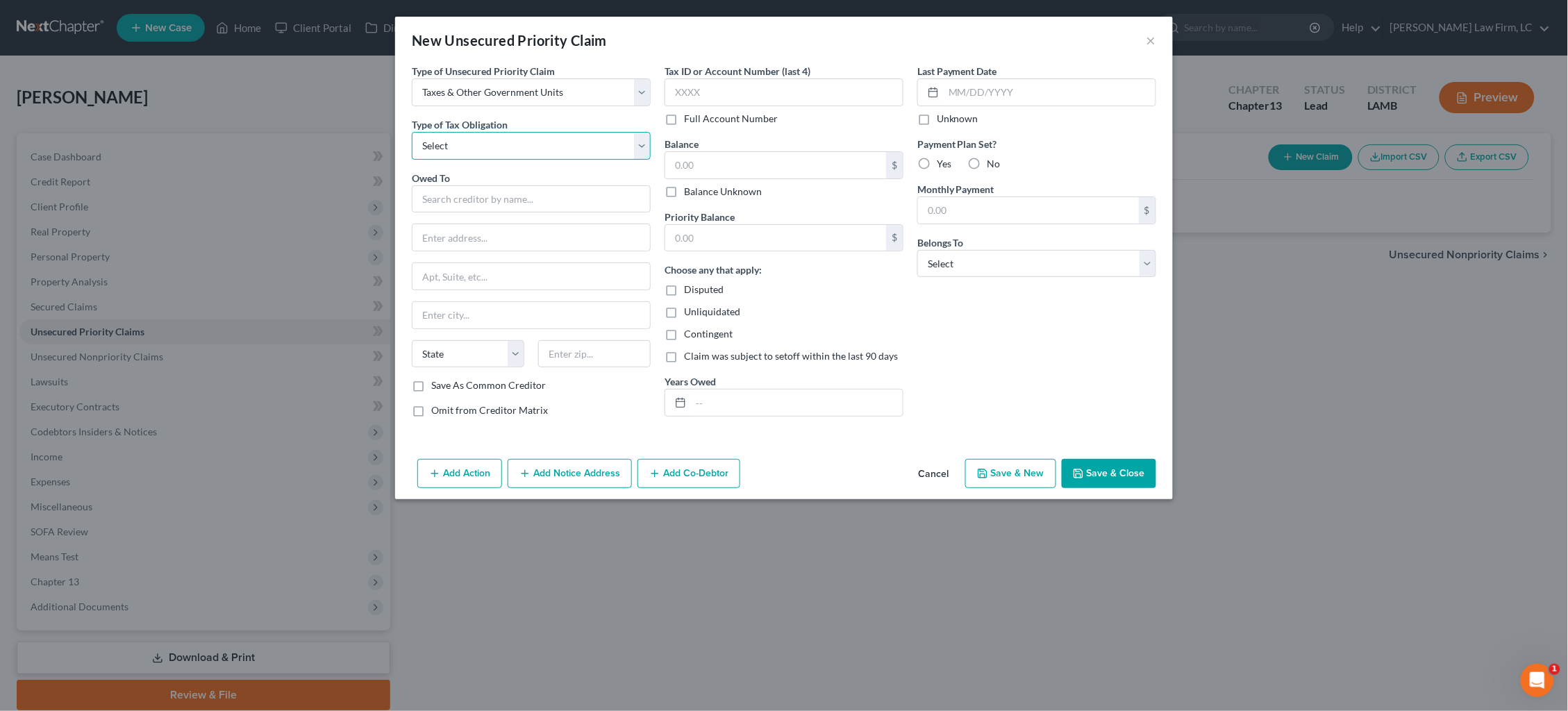
select select "0"
click at [505, 200] on input "text" at bounding box center [531, 199] width 239 height 27
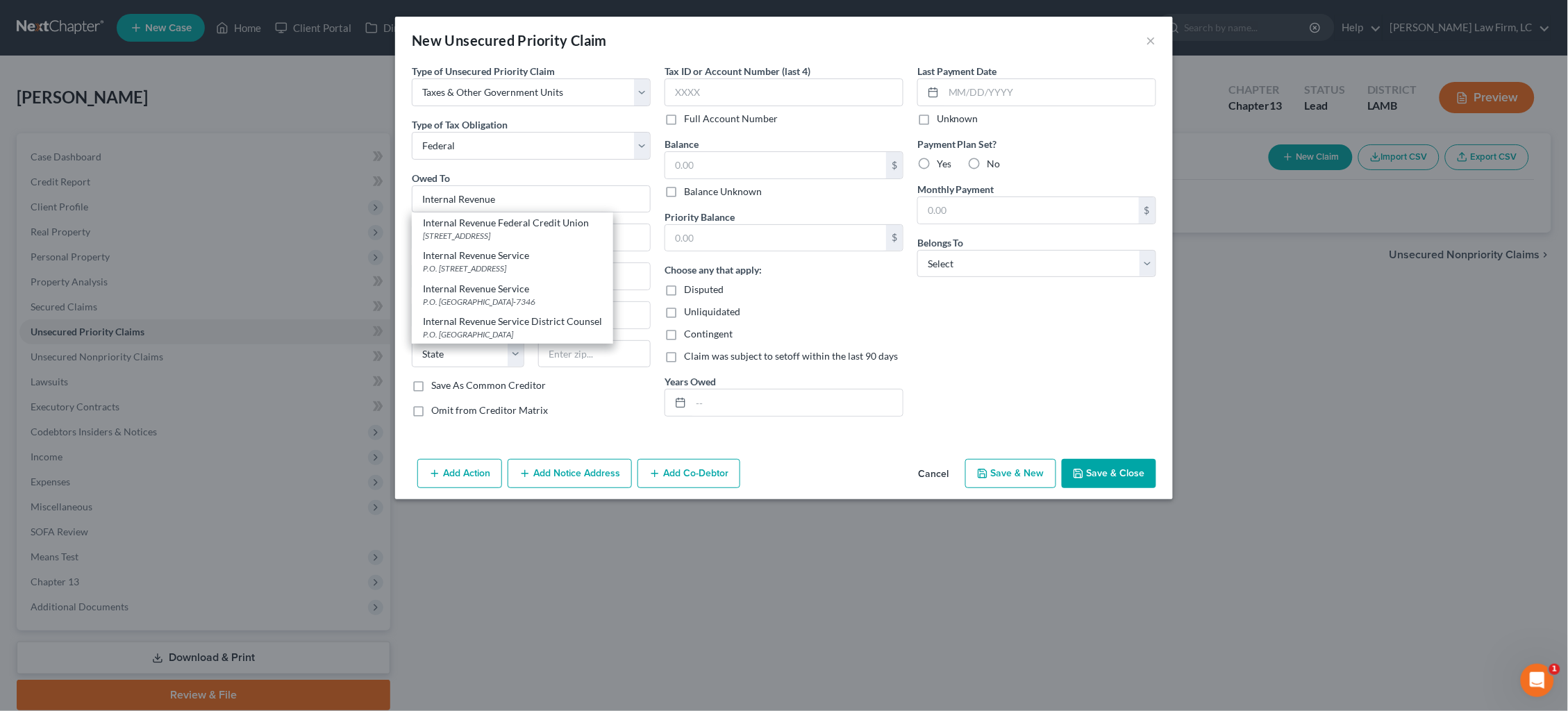
click at [555, 296] on div "P.O. Box 7346, Philadelphia, PA 19101-7346" at bounding box center [512, 302] width 179 height 12
type input "Internal Revenue Service"
type input "P.O. Box 7346"
type input "Philadelphia"
select select "39"
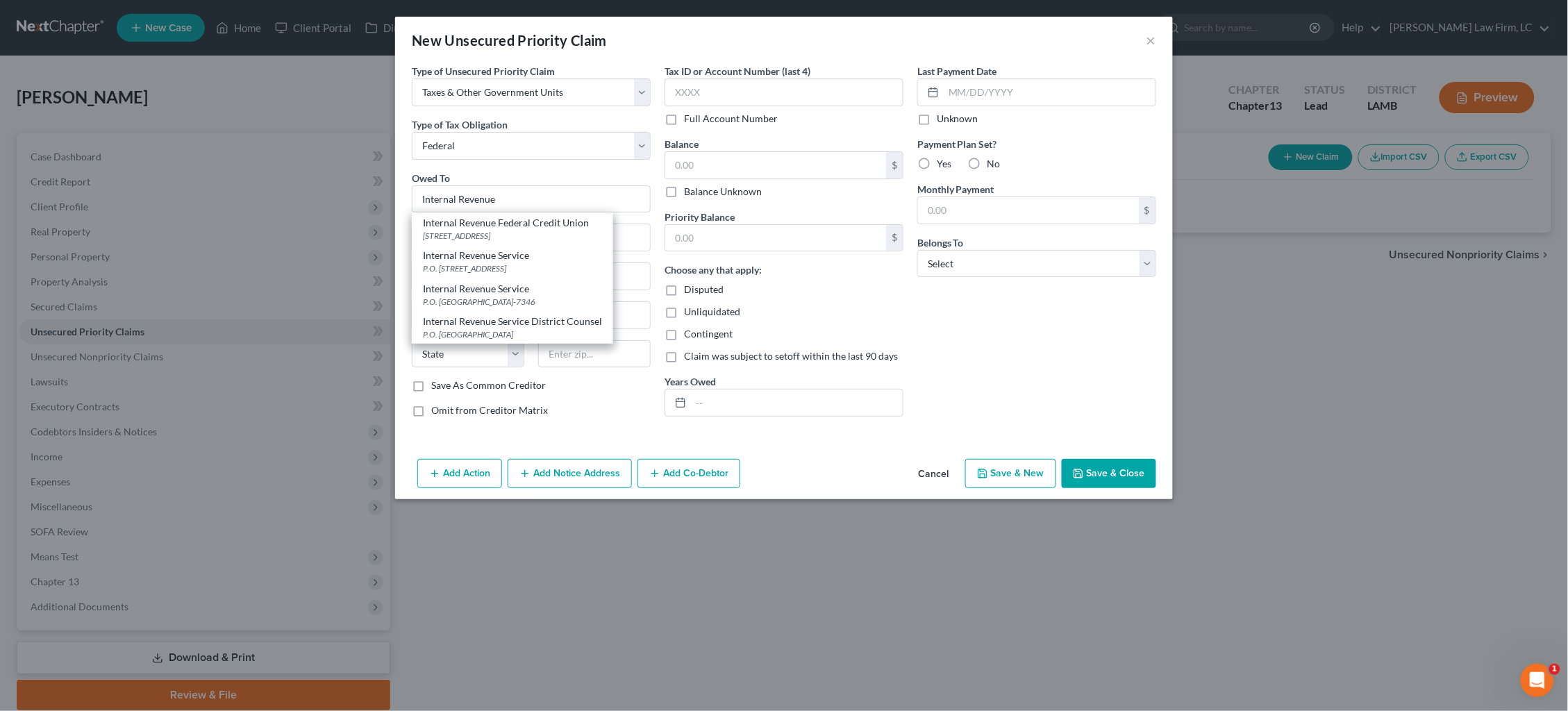
type input "19101-7346"
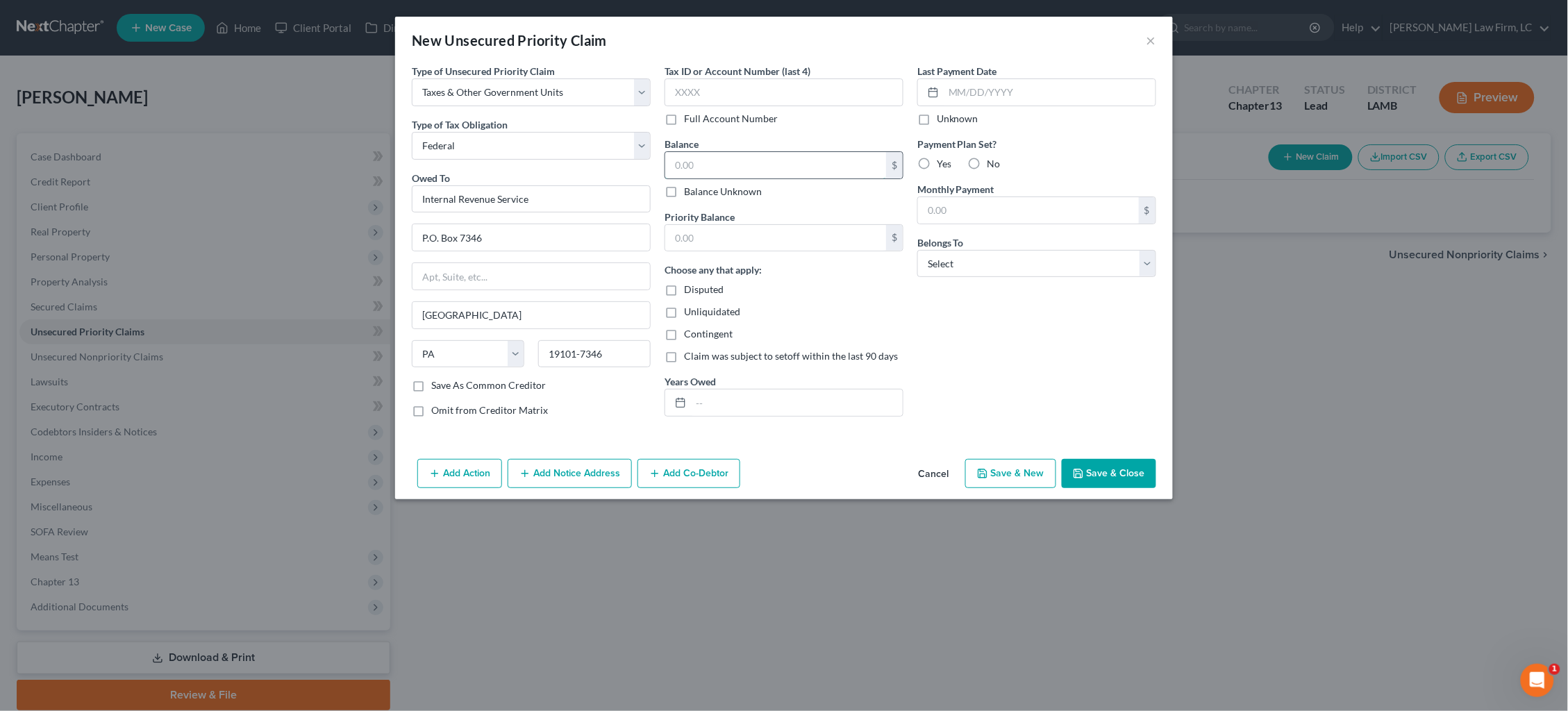
click at [794, 164] on input "text" at bounding box center [775, 165] width 221 height 26
type input "7,088.46"
click at [766, 246] on input "text" at bounding box center [775, 237] width 221 height 26
type input "8,461.98"
click at [761, 397] on input "text" at bounding box center [797, 402] width 212 height 26
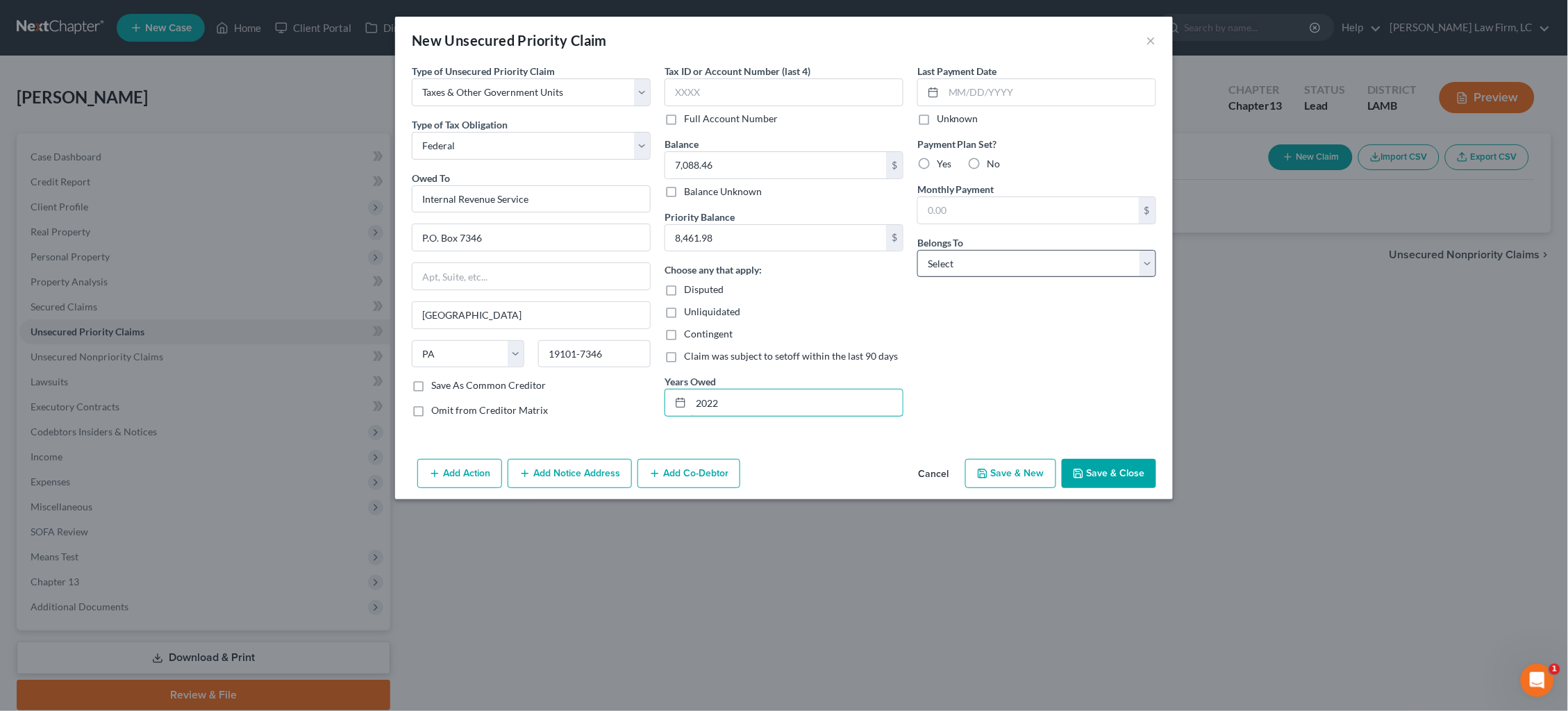
type input "2022"
select select "0"
click at [1103, 482] on button "Save & Close" at bounding box center [1109, 473] width 94 height 29
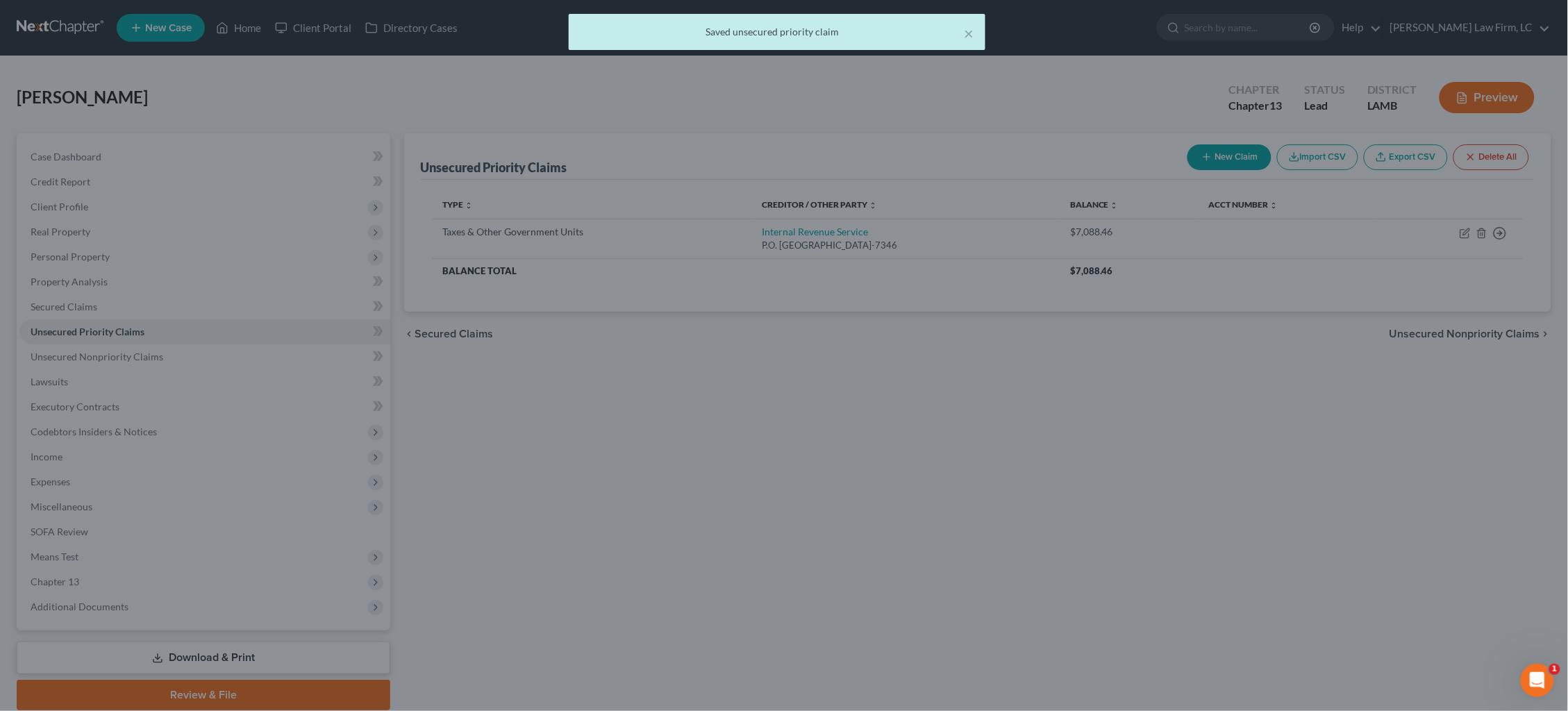
type input "0.00"
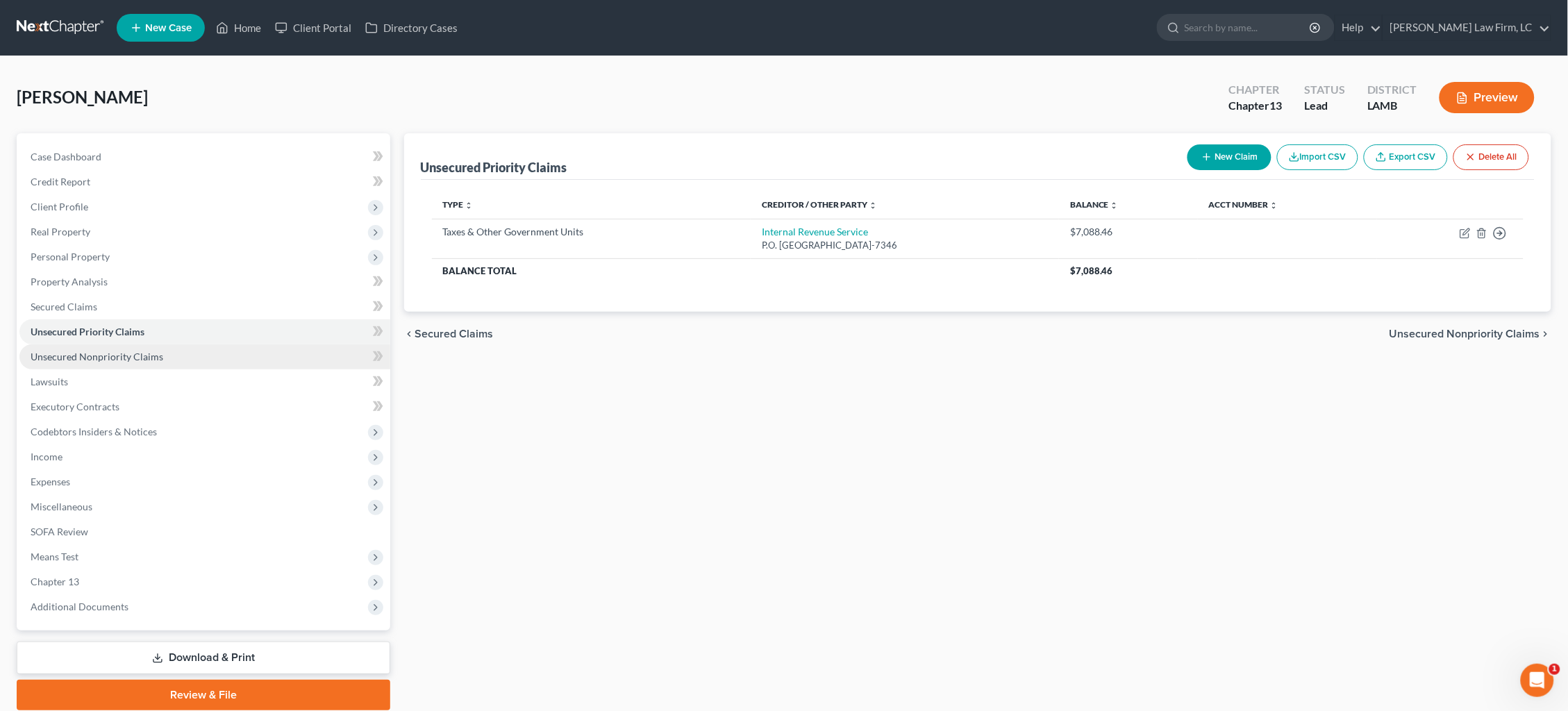
click at [90, 351] on span "Unsecured Nonpriority Claims" at bounding box center [97, 357] width 132 height 12
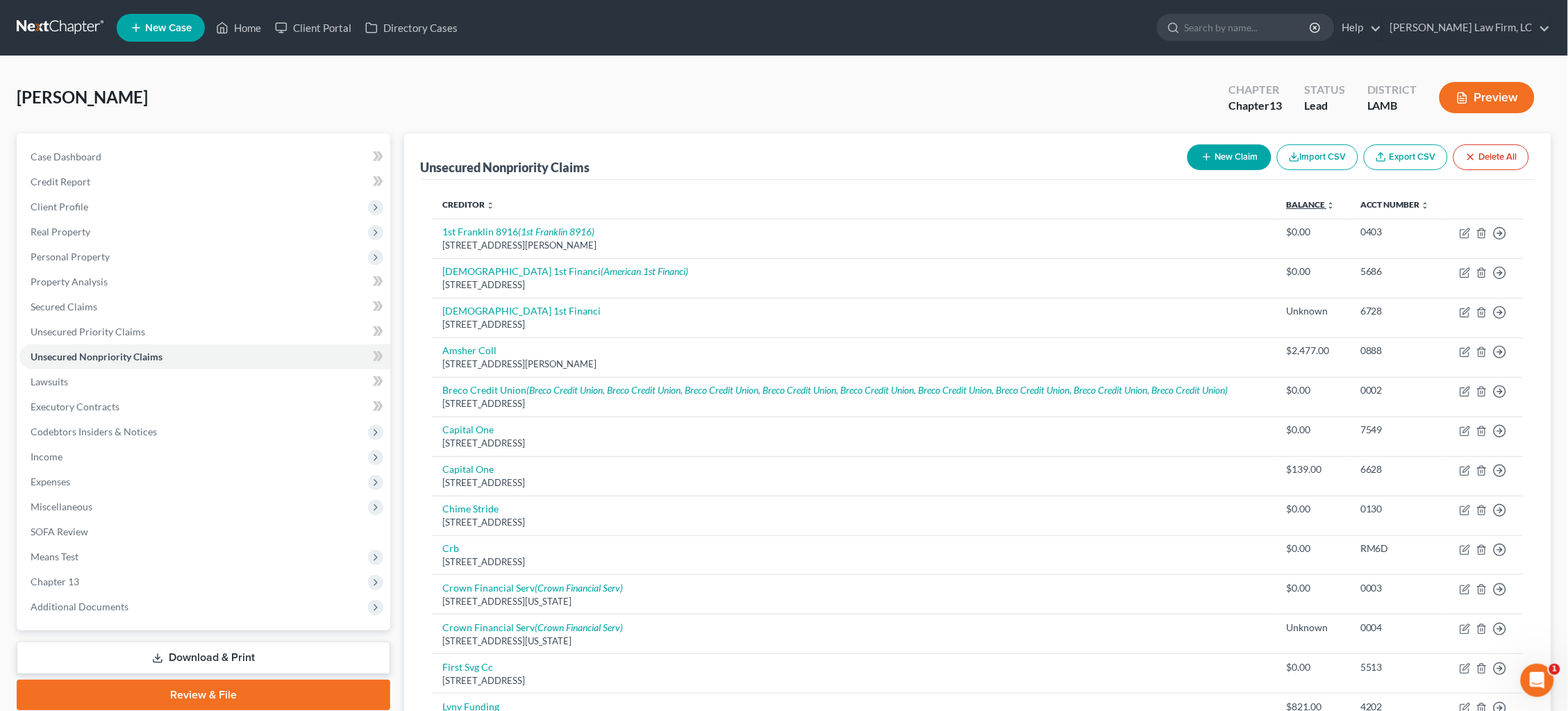
click at [1313, 204] on link "Balance expand_more expand_less unfold_more" at bounding box center [1311, 204] width 49 height 11
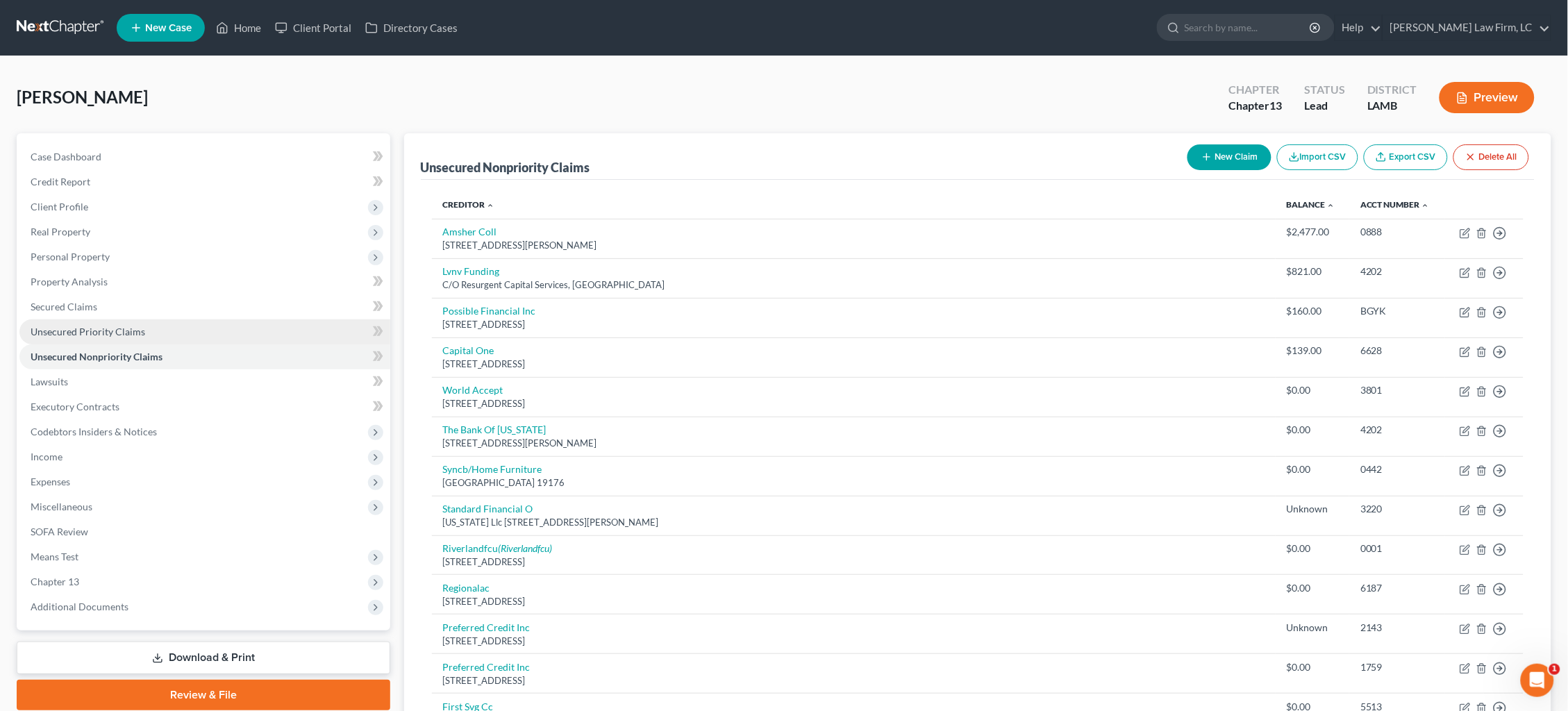
click at [119, 326] on span "Unsecured Priority Claims" at bounding box center [87, 331] width 115 height 12
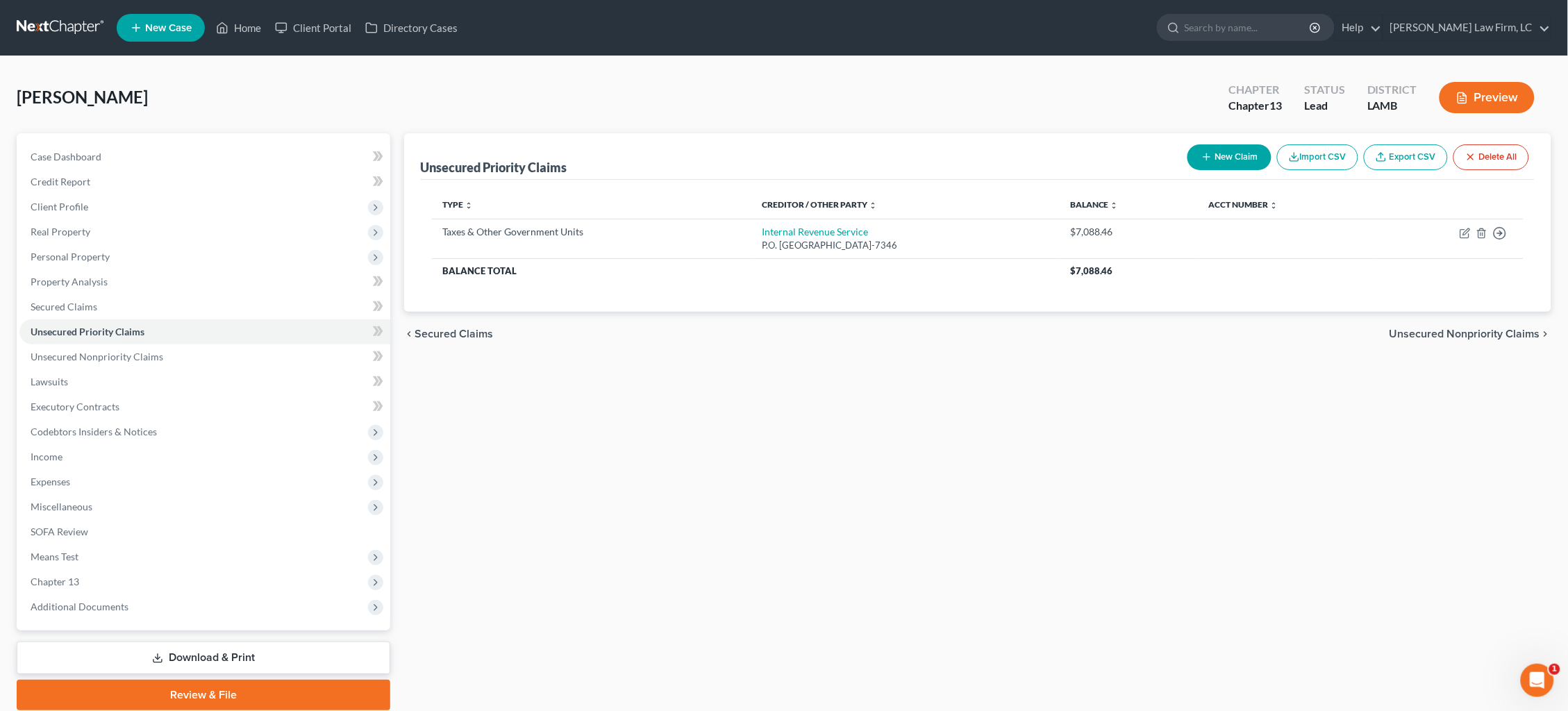
click at [1218, 159] on button "New Claim" at bounding box center [1229, 157] width 84 height 25
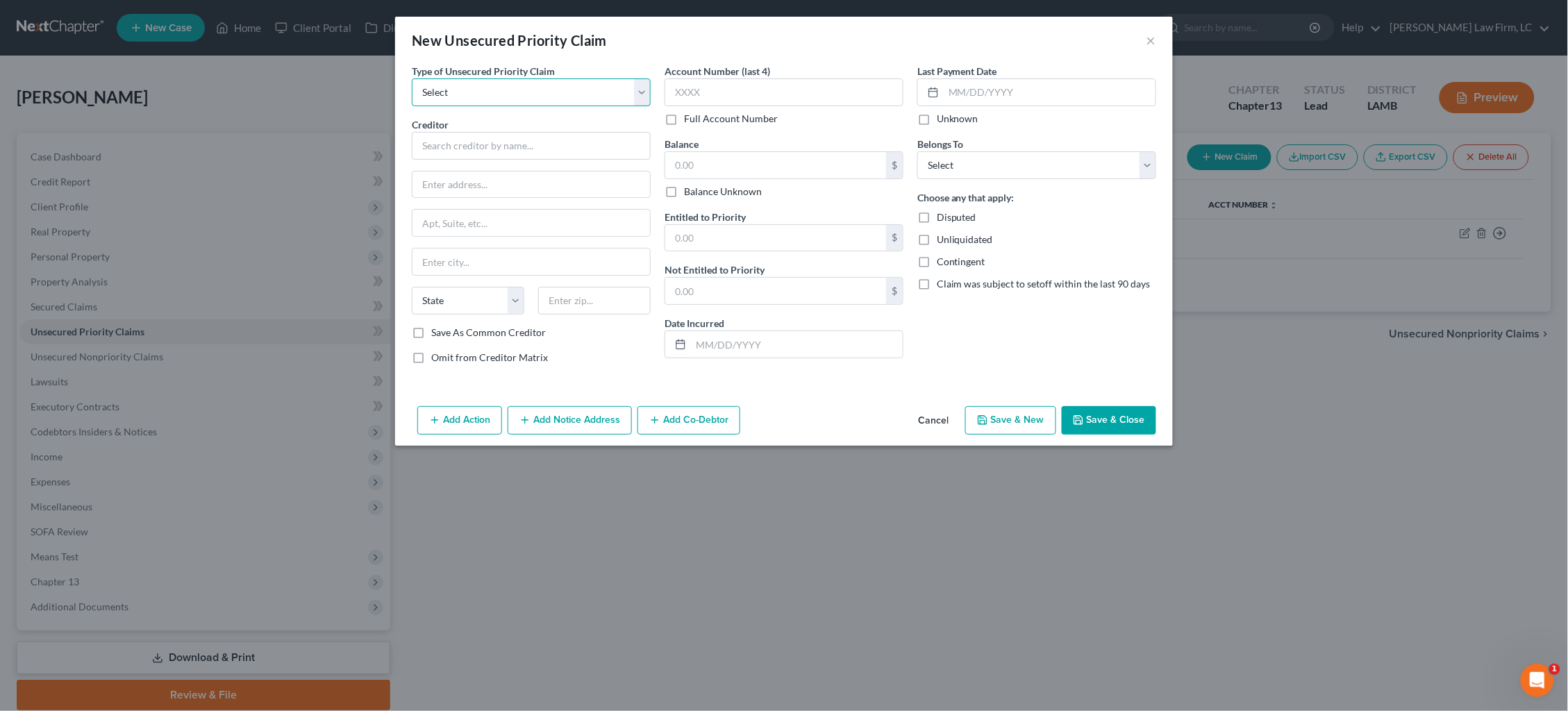
select select "0"
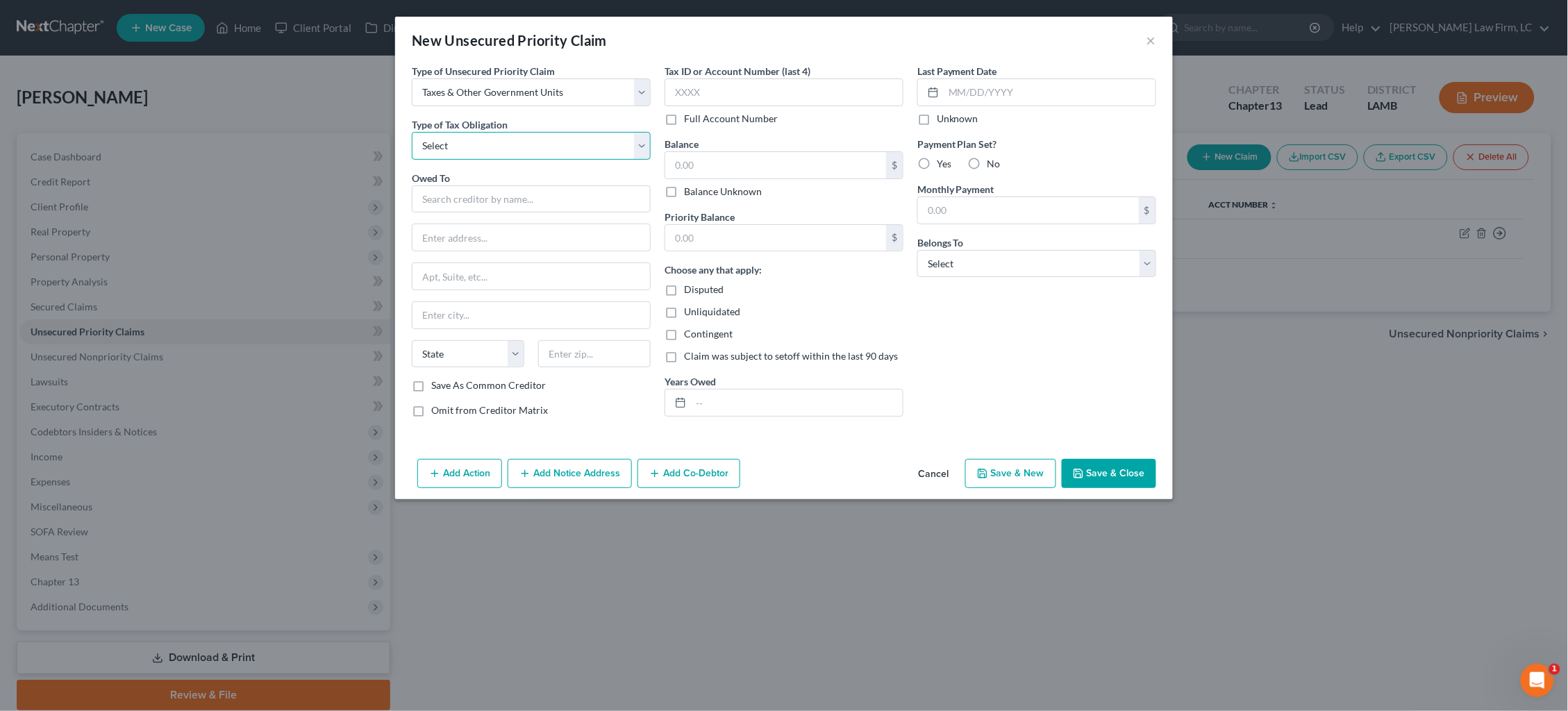
select select "2"
click at [530, 203] on input "text" at bounding box center [531, 199] width 239 height 27
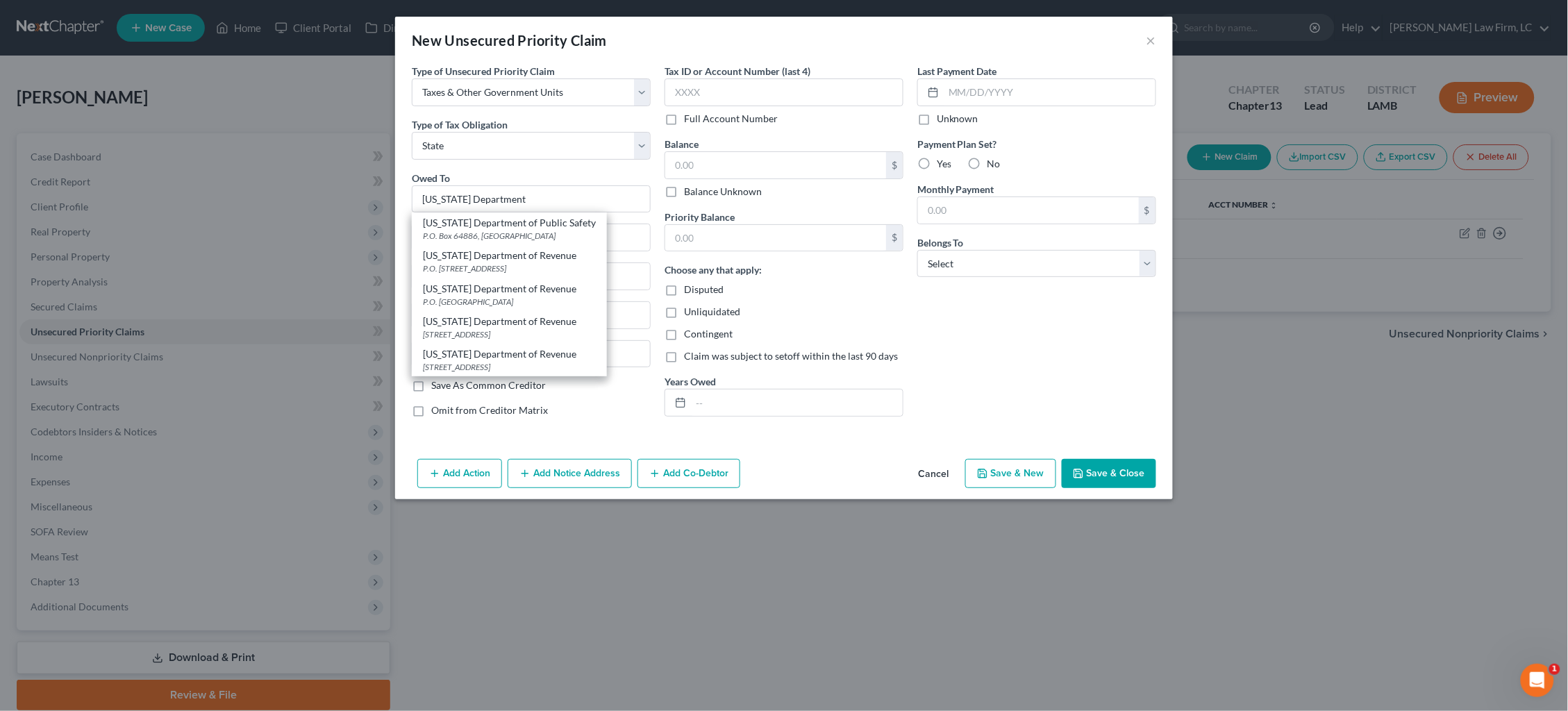
click at [543, 296] on div "P.O. Box 66658, Baton Rouge, LA 70896" at bounding box center [509, 302] width 173 height 12
type input "Louisiana Department of Revenue"
type input "P.O. Box 66658"
type input "Baton Rouge"
select select "19"
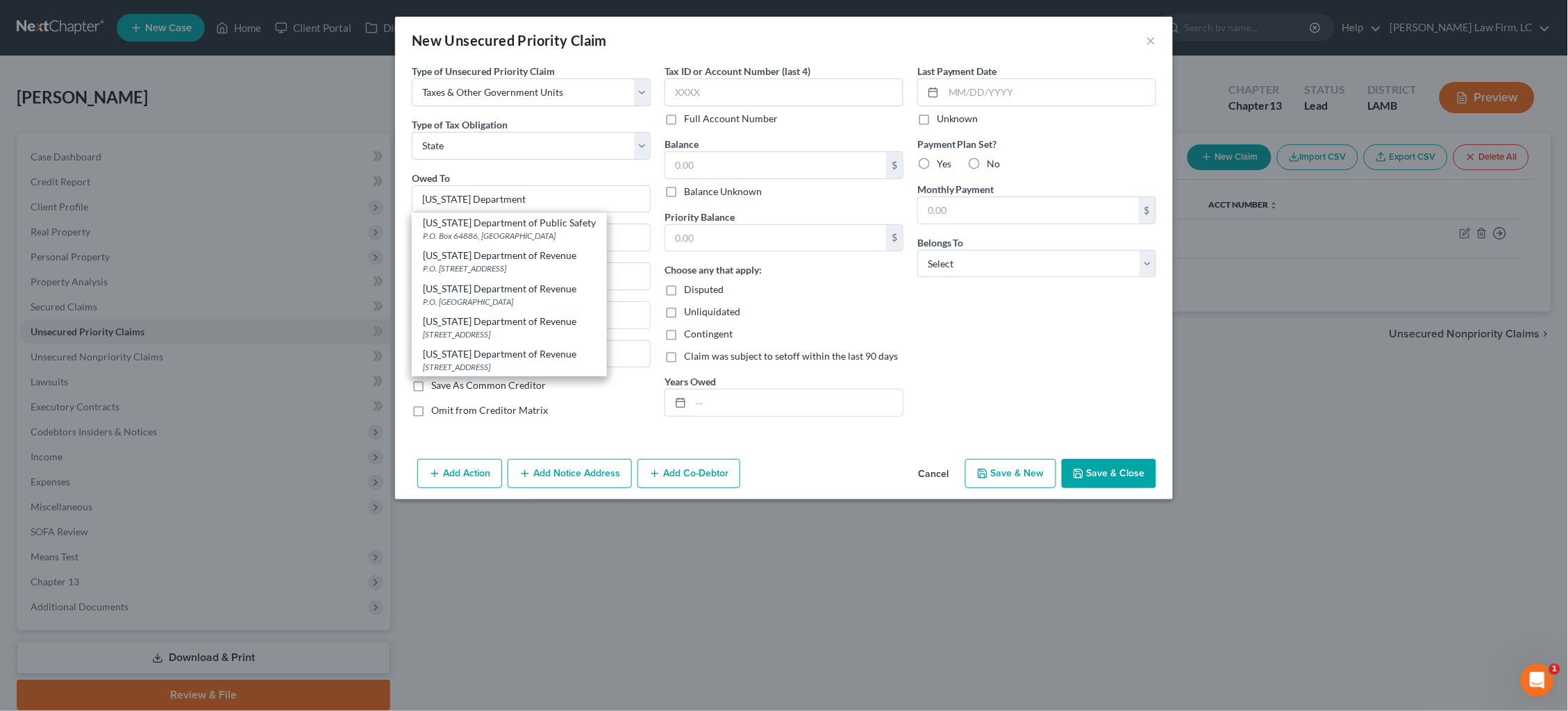
type input "70896"
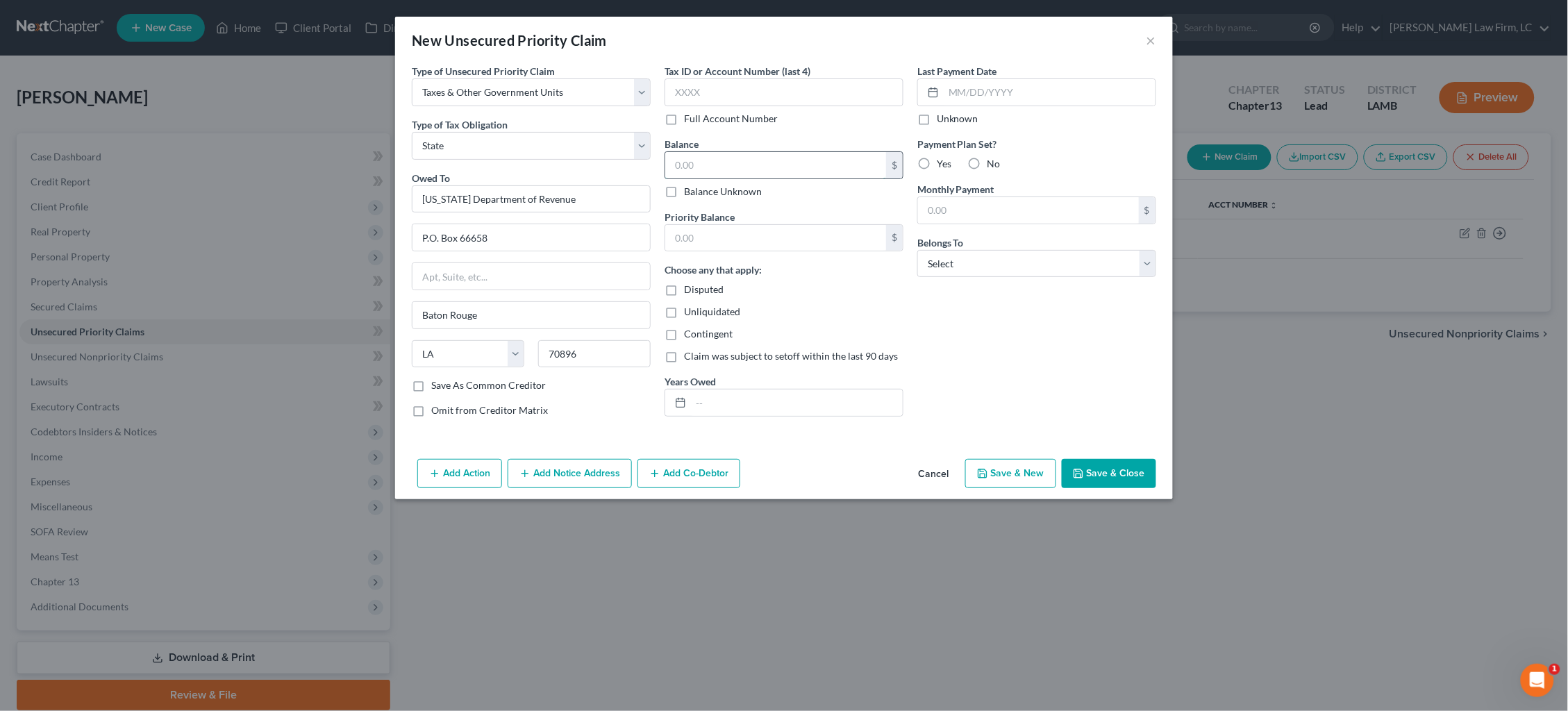
click at [716, 161] on input "text" at bounding box center [775, 165] width 221 height 26
type input "1,071.00"
select select "0"
click at [812, 397] on input "text" at bounding box center [797, 402] width 212 height 26
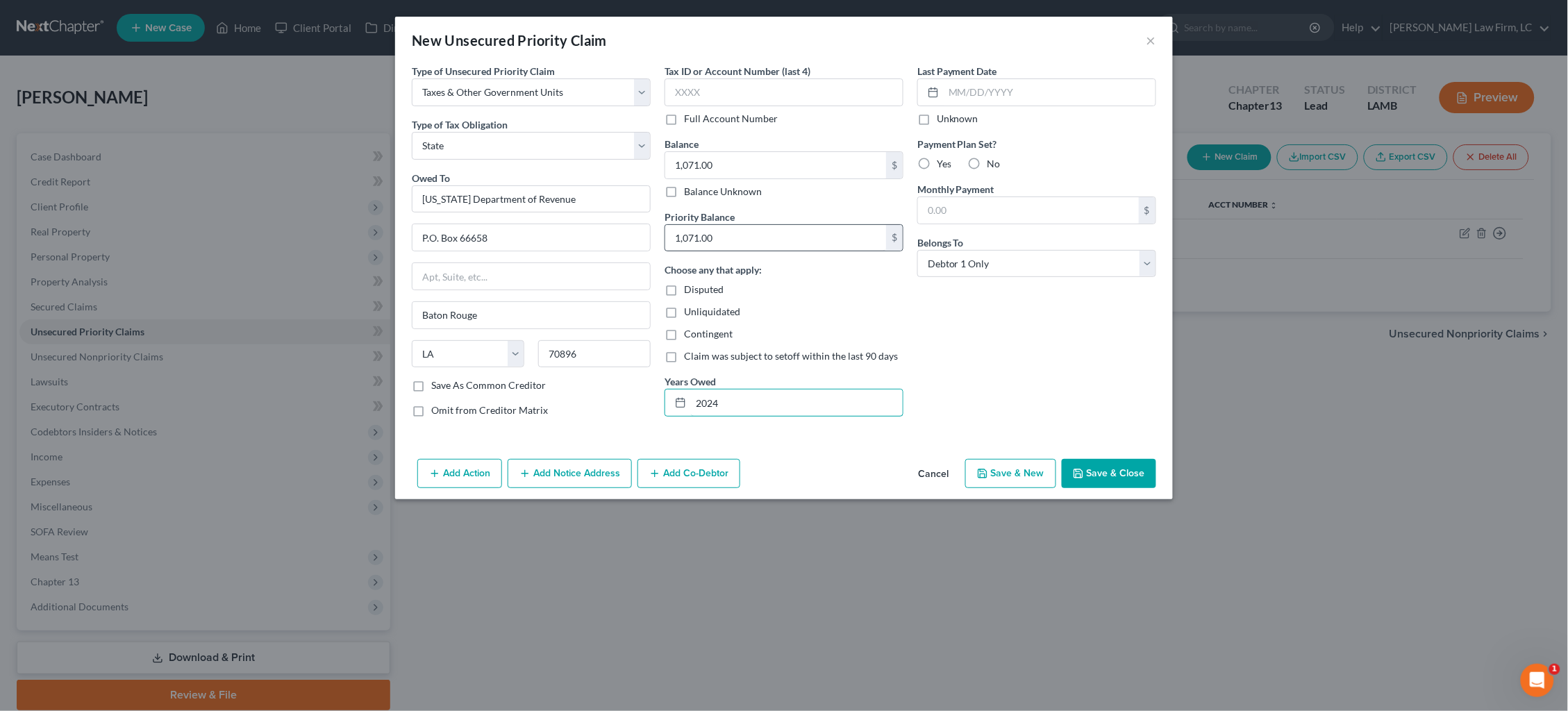
type input "2024"
drag, startPoint x: 794, startPoint y: 241, endPoint x: 664, endPoint y: 237, distance: 130.1
click at [660, 238] on div "Tax ID or Account Number (last 4) Full Account Number Balance 1,071.00 $ Balanc…" at bounding box center [784, 246] width 253 height 364
type input "40.00"
drag, startPoint x: 717, startPoint y: 159, endPoint x: 565, endPoint y: 155, distance: 152.1
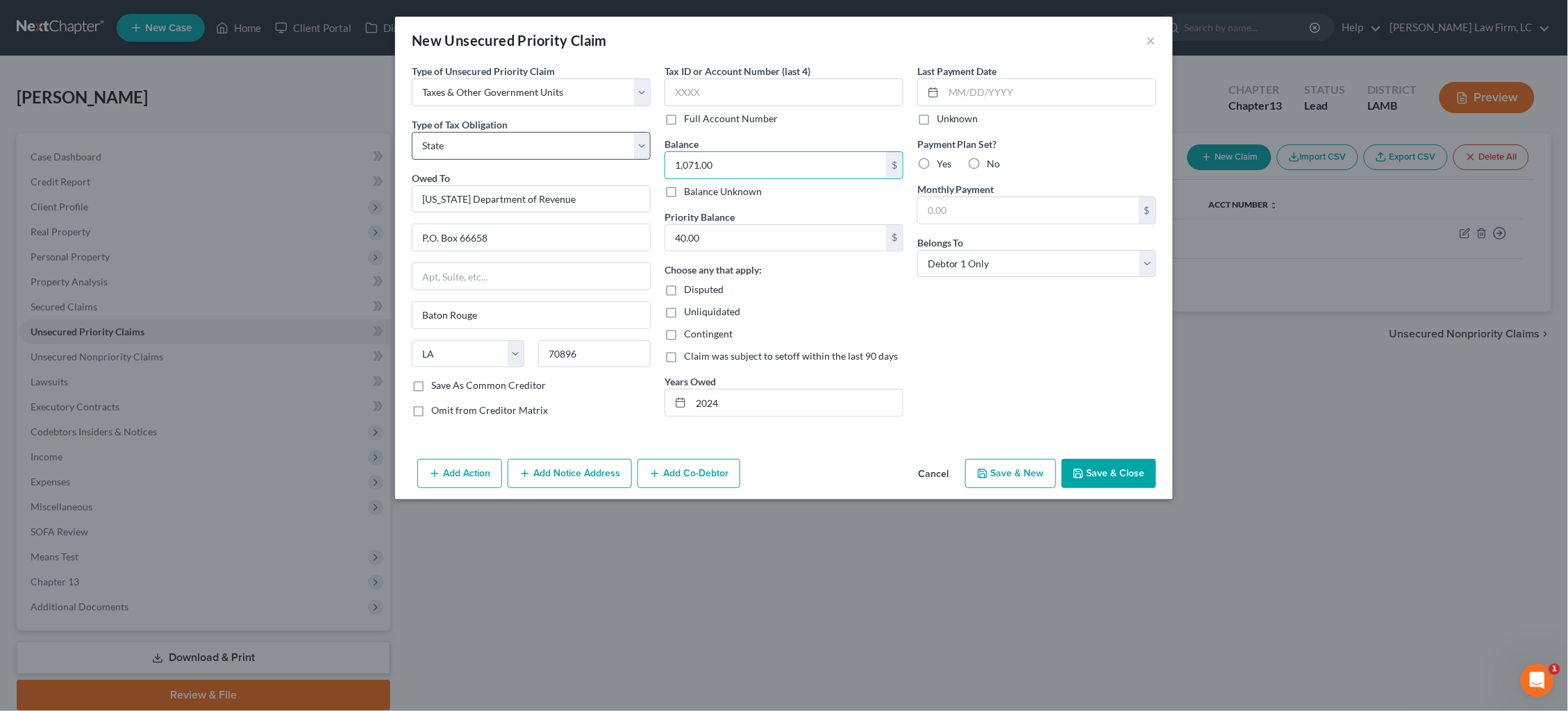
click at [565, 155] on div "Type of Unsecured Priority Claim * Select Taxes & Other Government Units Domest…" at bounding box center [784, 246] width 758 height 364
type input "40.00"
click at [1119, 466] on button "Save & Close" at bounding box center [1109, 473] width 94 height 29
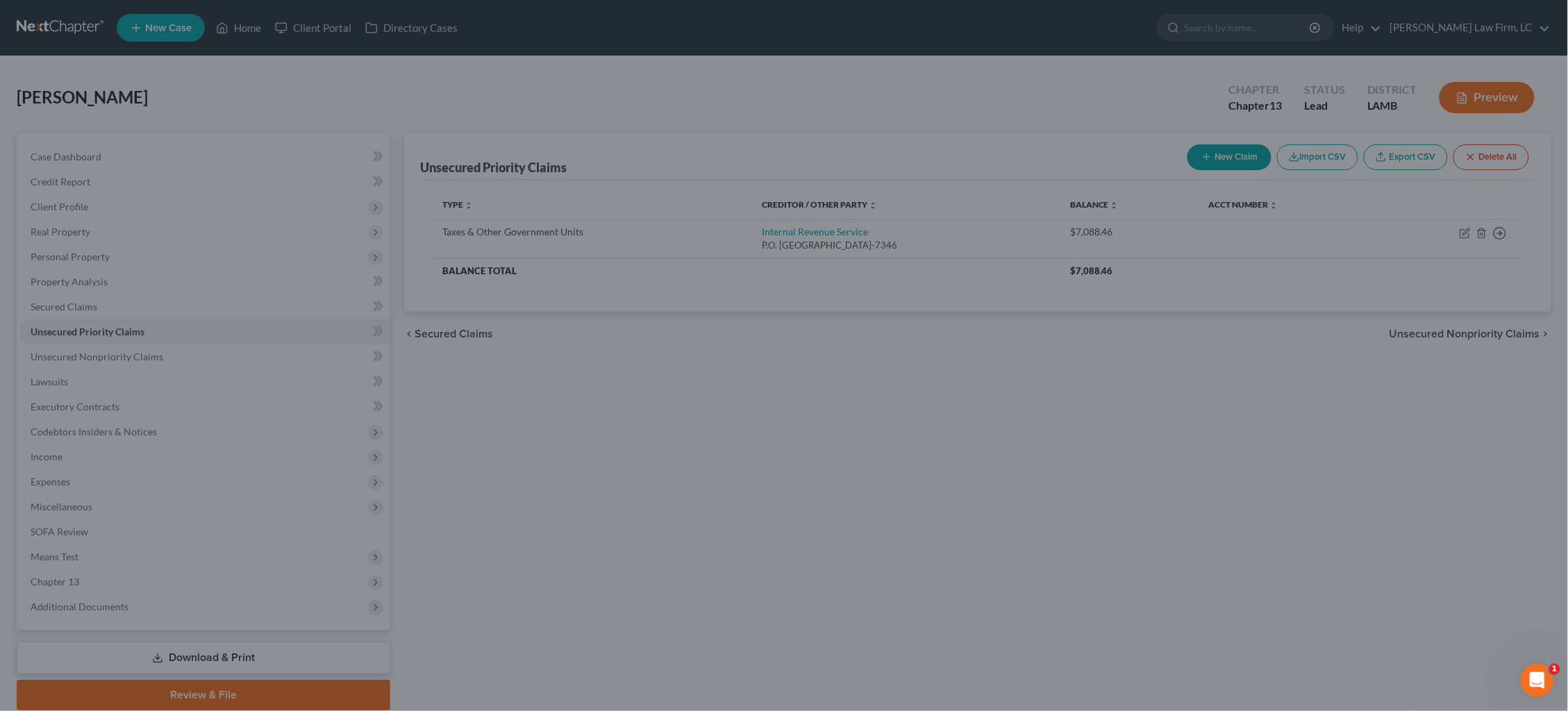
type input "0.00"
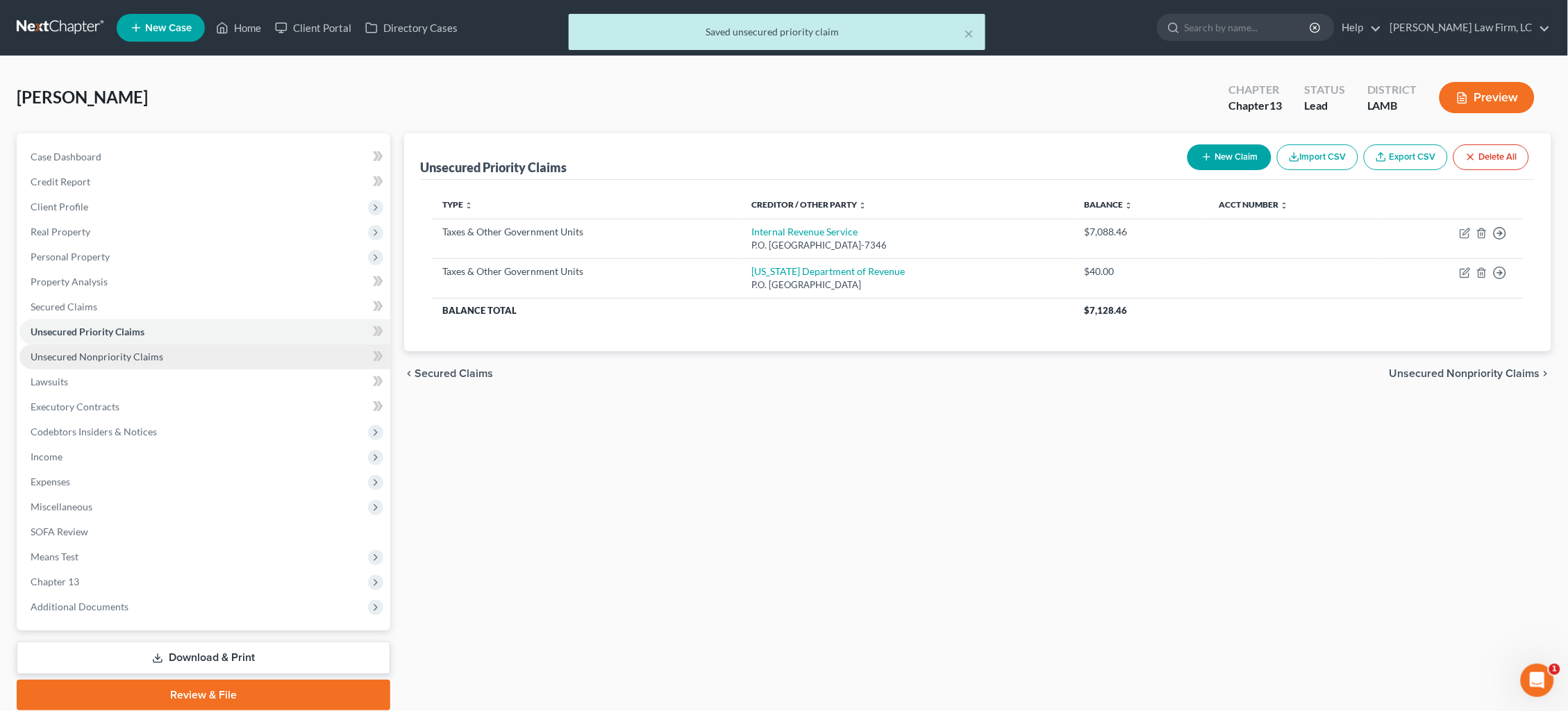
click at [194, 348] on link "Unsecured Nonpriority Claims" at bounding box center [205, 357] width 371 height 25
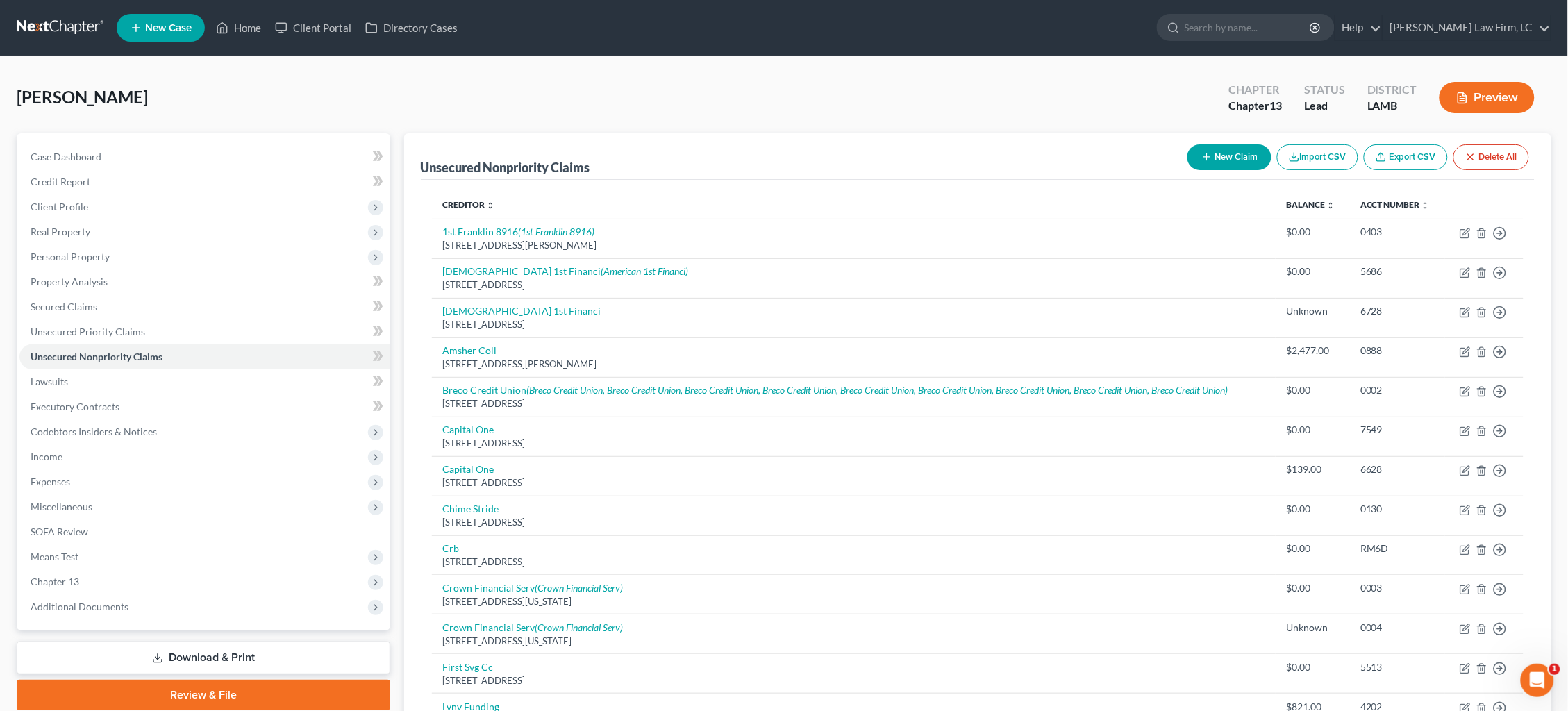
click at [1228, 158] on button "New Claim" at bounding box center [1229, 157] width 84 height 25
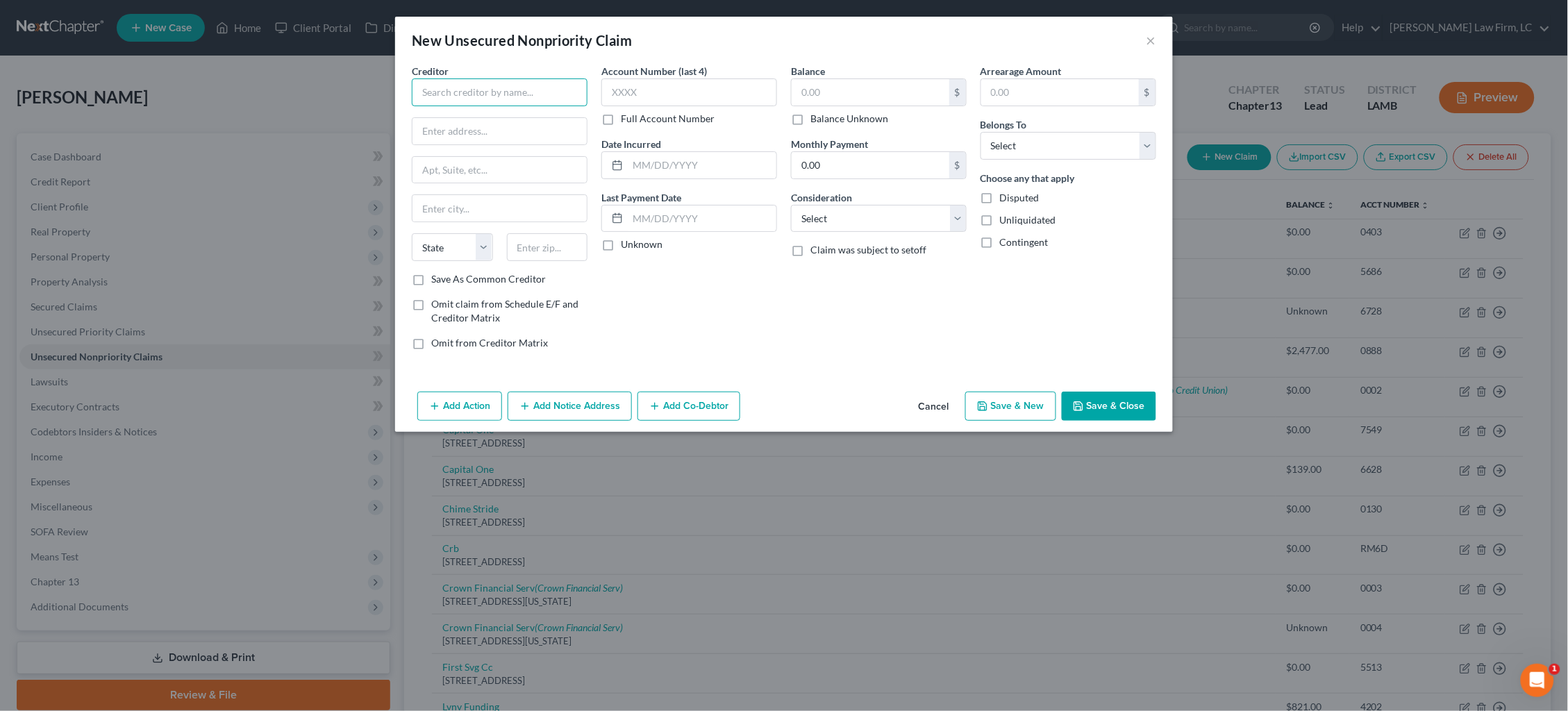
click at [505, 94] on input "text" at bounding box center [499, 92] width 175 height 27
click at [531, 123] on div "1001 N. 23rd St., Baton Rouge, LA 70802" at bounding box center [500, 129] width 154 height 12
type input "Louisiana Workforce Commission"
type input "1001 N. 23rd St."
type input "Baton Rouge"
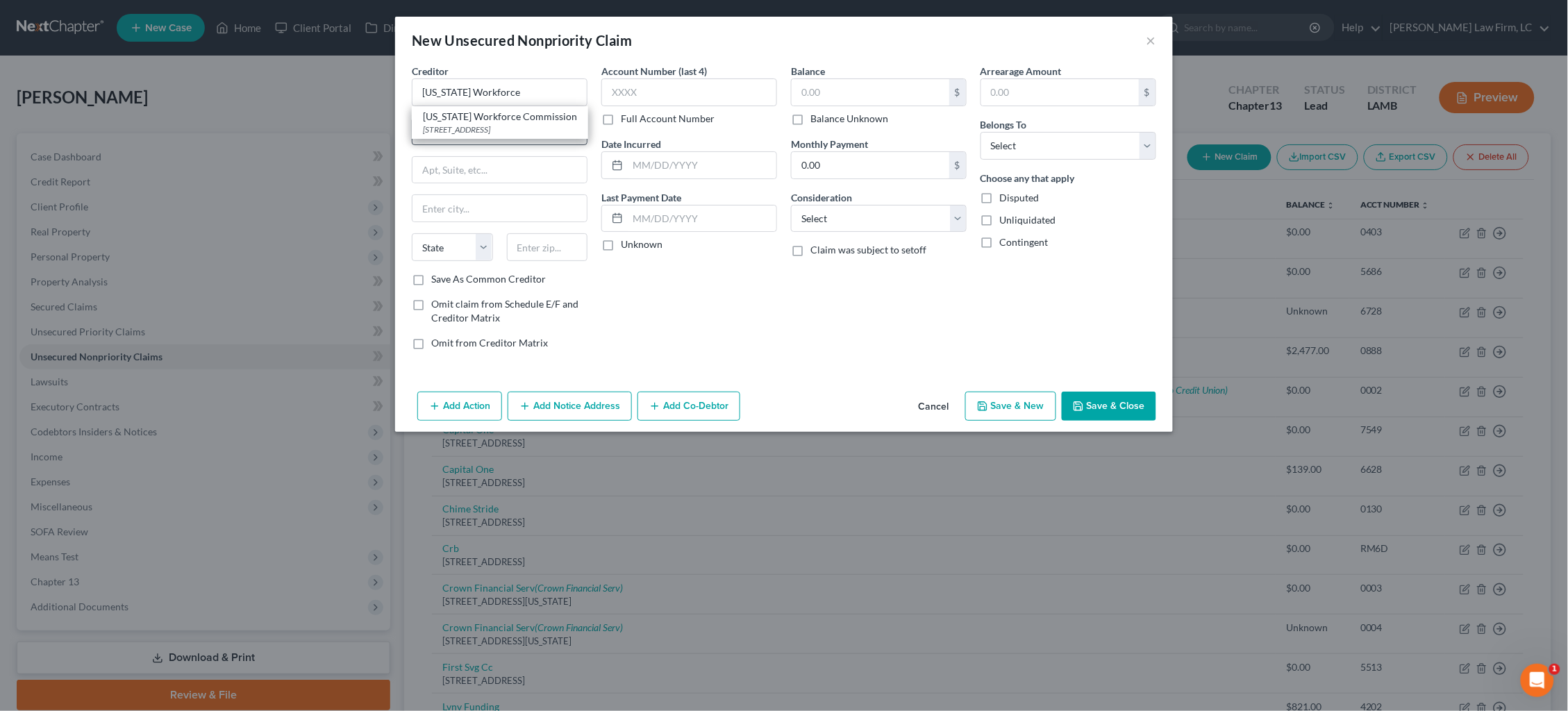
select select "19"
type input "70802"
drag, startPoint x: 360, startPoint y: 126, endPoint x: 335, endPoint y: 125, distance: 25.0
type input "P.O. Box 44063"
type input "70804-4063"
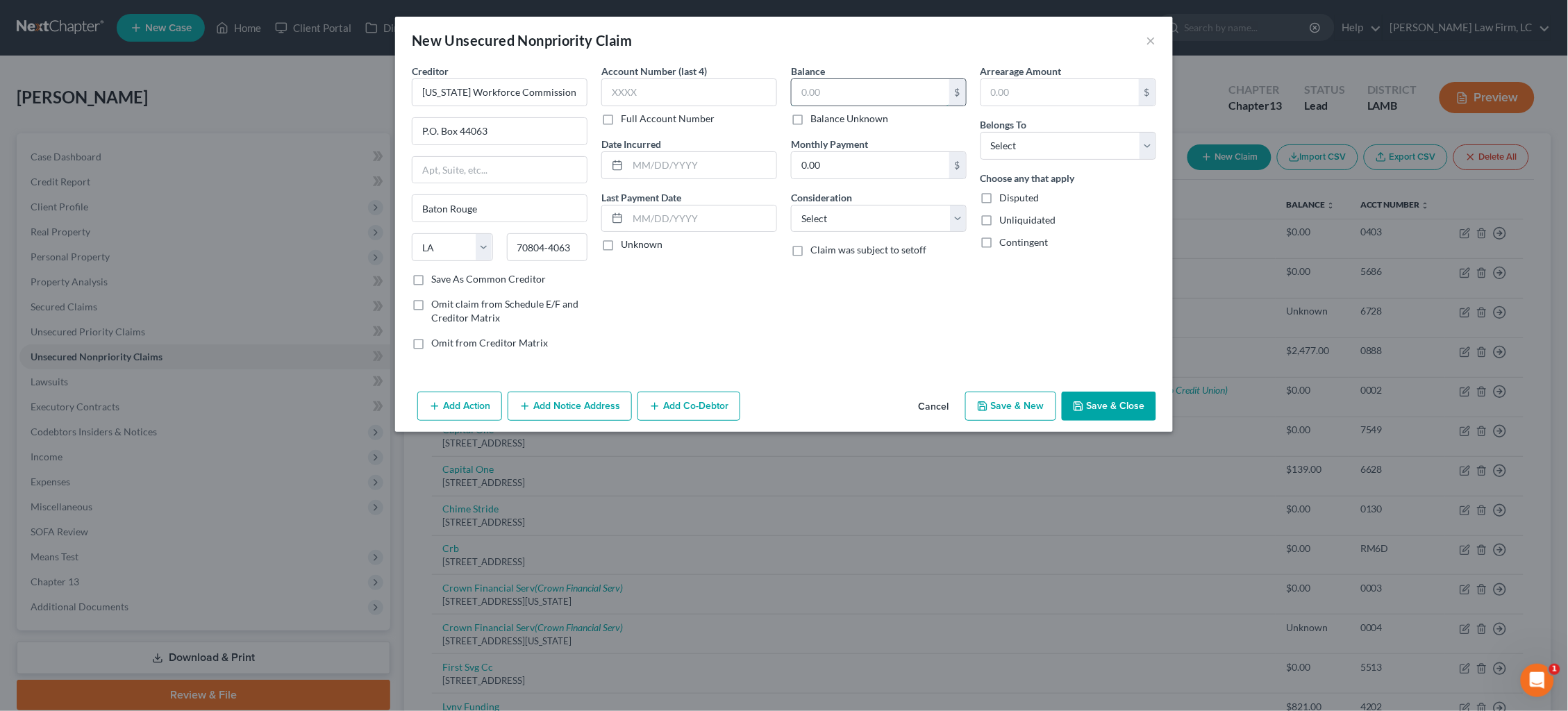
click at [899, 86] on input "text" at bounding box center [871, 92] width 158 height 26
type input "442.00"
select select "14"
type input "Unemployment overpayment"
select select "0"
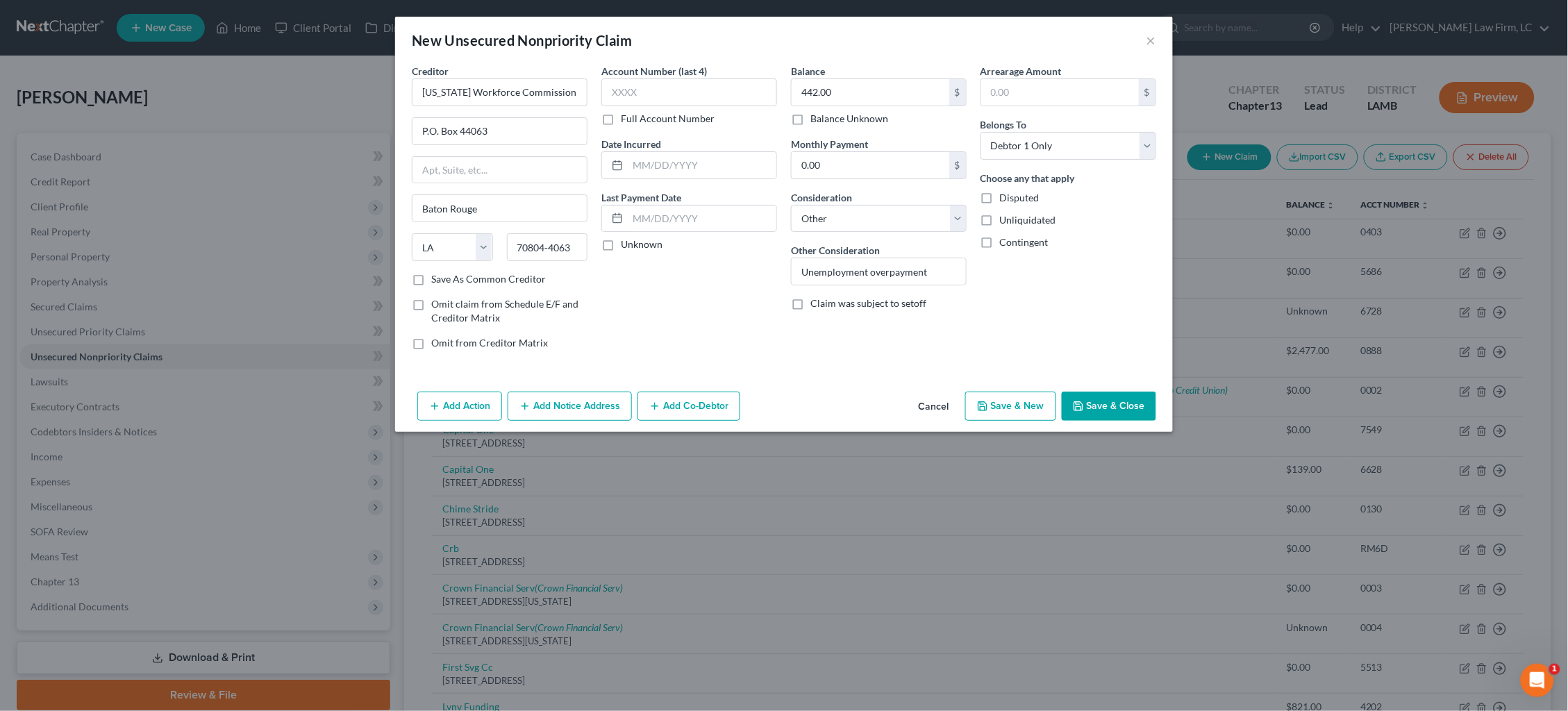
click at [1119, 409] on button "Save & Close" at bounding box center [1109, 406] width 94 height 29
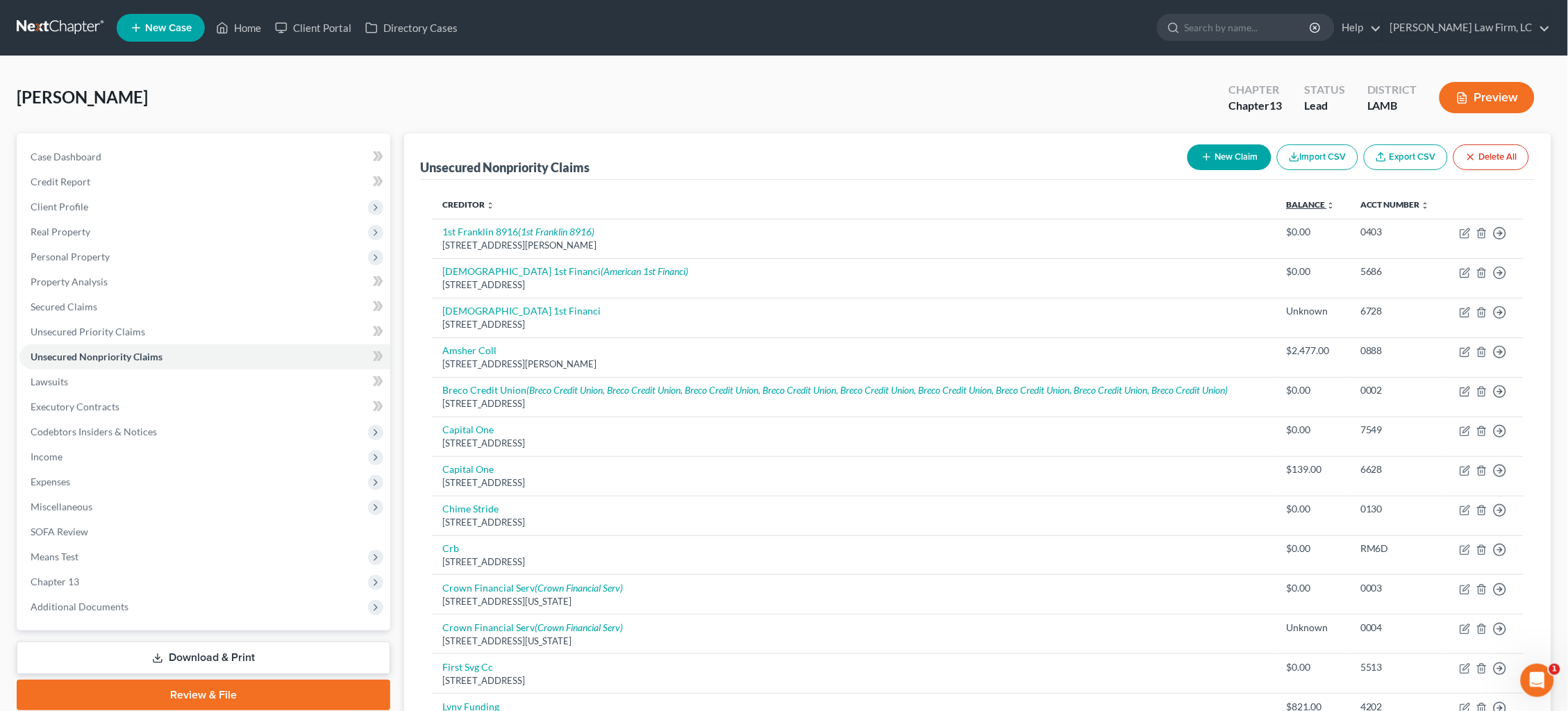
click at [1307, 206] on link "Balance expand_more expand_less unfold_more" at bounding box center [1311, 204] width 49 height 11
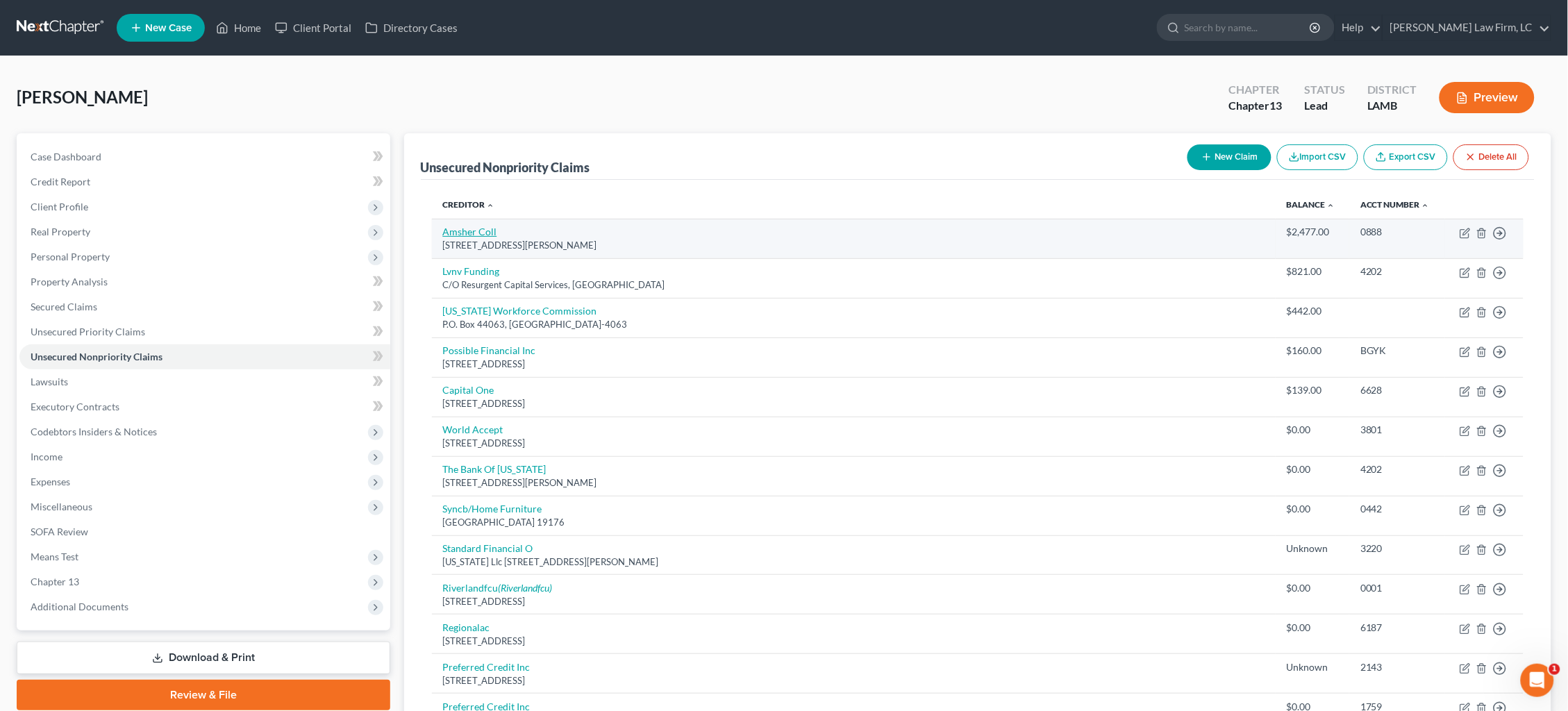
click at [474, 229] on link "Amsher Coll" at bounding box center [470, 231] width 54 height 12
select select "0"
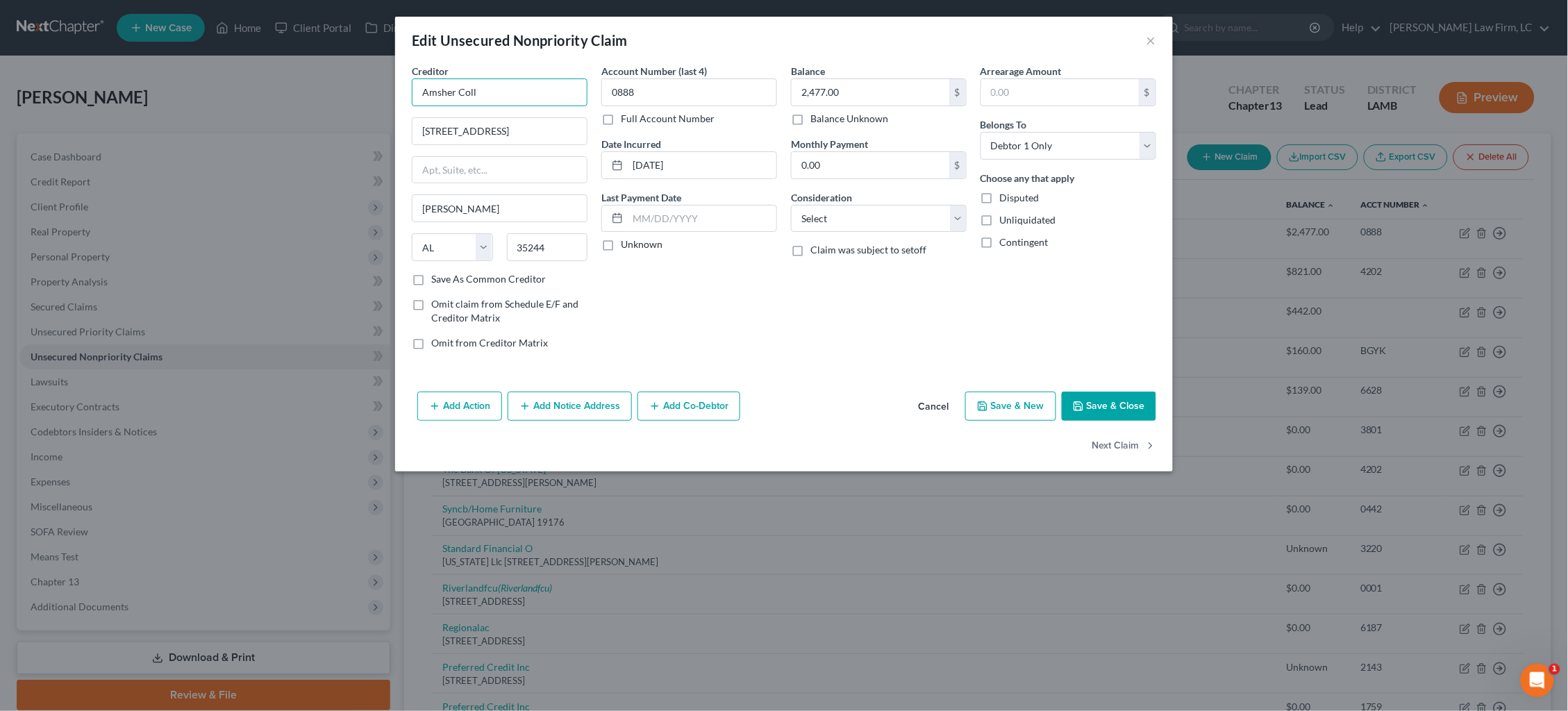
click at [535, 90] on input "Amsher Coll" at bounding box center [499, 92] width 175 height 27
click at [689, 285] on div "Account Number (last 4) 0888 Full Account Number Date Incurred 02-25-2025 Last …" at bounding box center [689, 213] width 190 height 297
click at [525, 85] on input "Amsher" at bounding box center [499, 92] width 175 height 27
click at [521, 168] on div "4524 Southlake Pkwy. Ste. 15, Birmingham, AL 35244" at bounding box center [503, 174] width 161 height 12
type input "AmSher Collections"
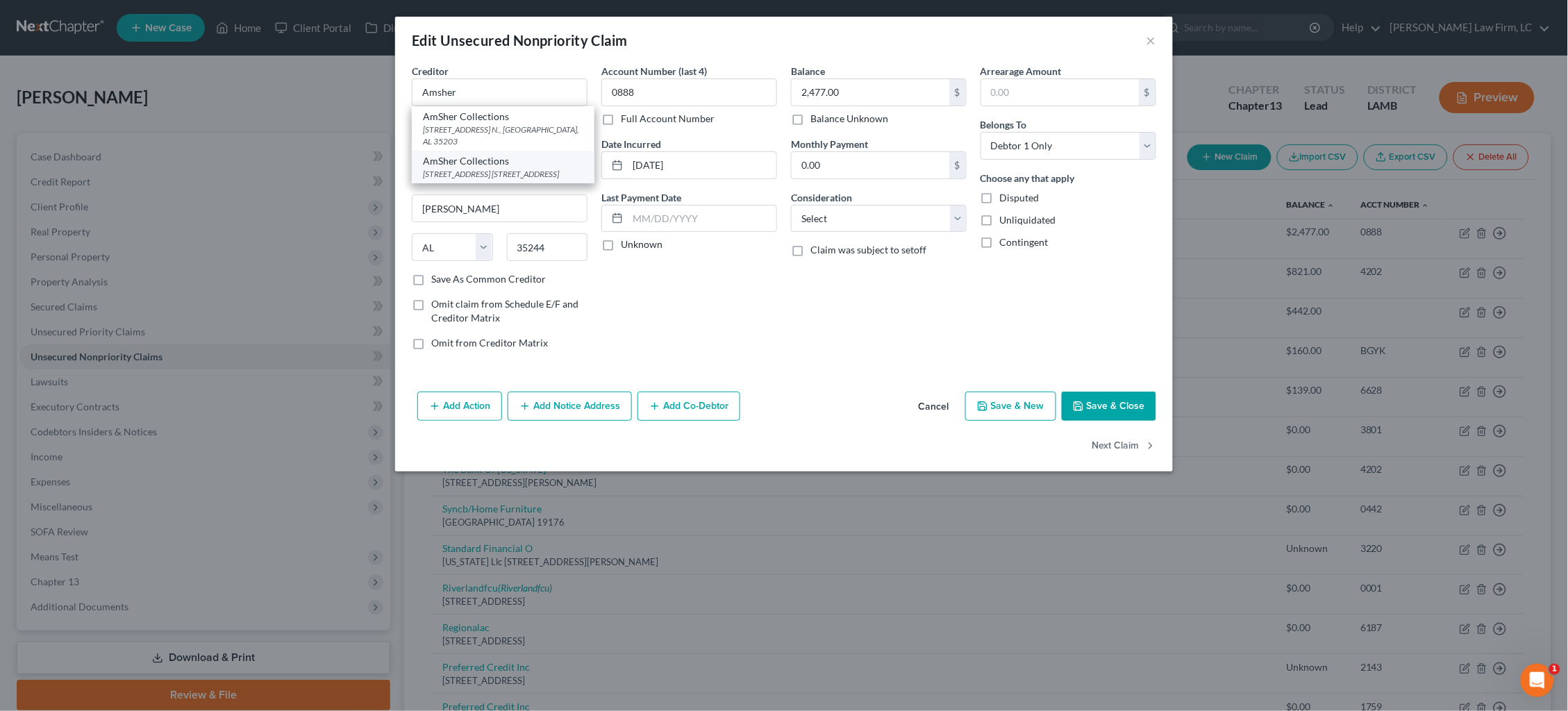
type input "4524 Southlake Pkwy."
type input "Ste. 15"
type input "Birmingham"
drag, startPoint x: 406, startPoint y: 173, endPoint x: 373, endPoint y: 172, distance: 33.0
click at [663, 166] on input "02-25-2025" at bounding box center [702, 165] width 149 height 26
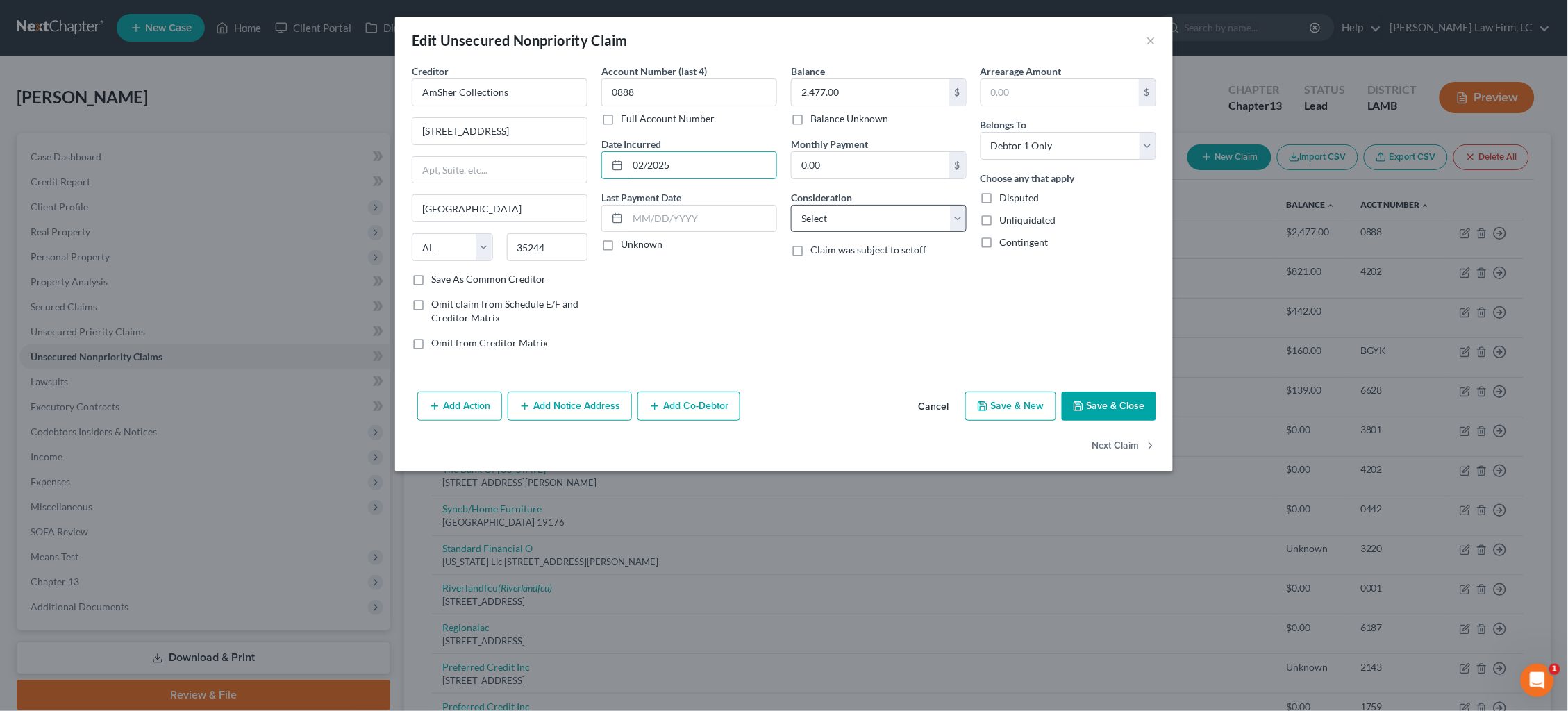
type input "02/2025"
select select "1"
click at [582, 414] on button "Add Notice Address" at bounding box center [569, 406] width 124 height 29
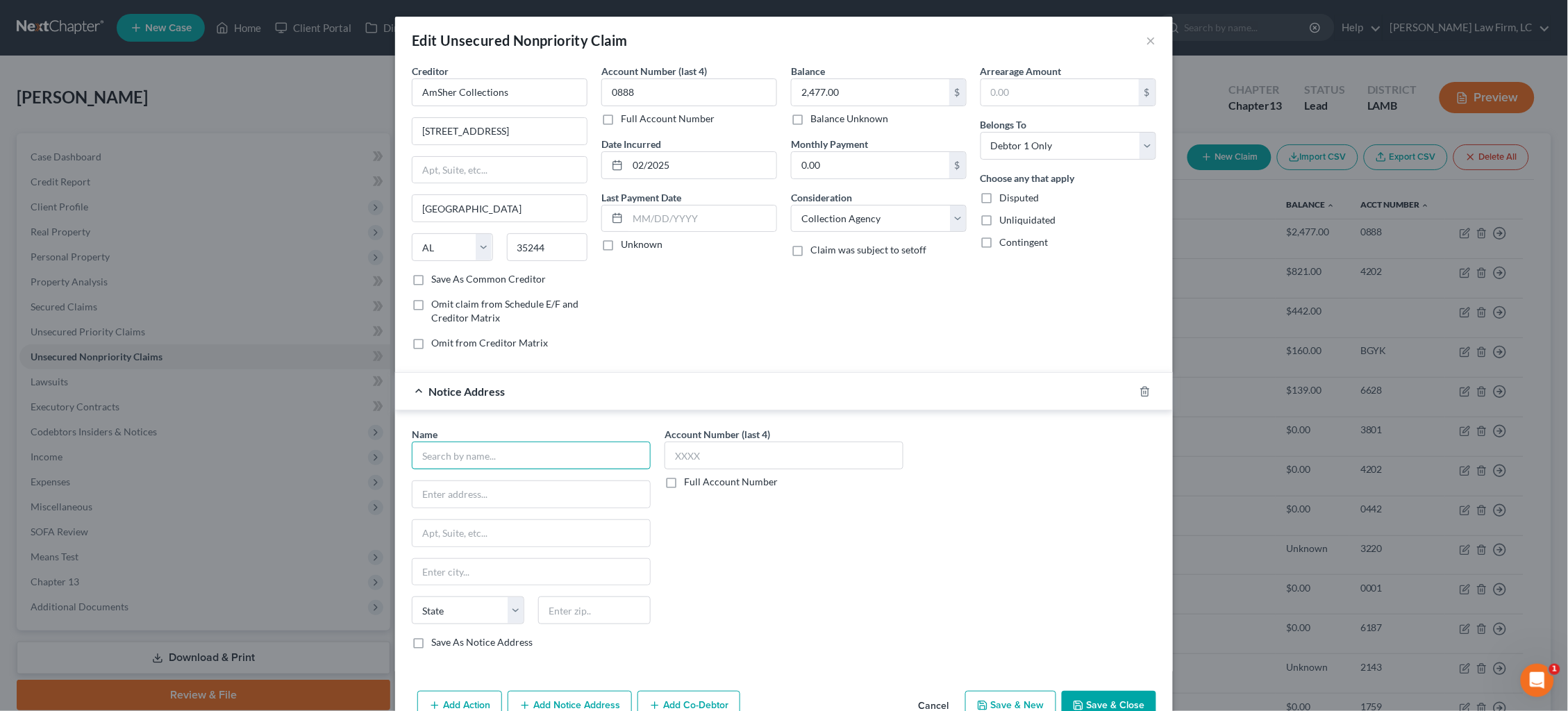
click at [534, 461] on input "text" at bounding box center [531, 455] width 239 height 27
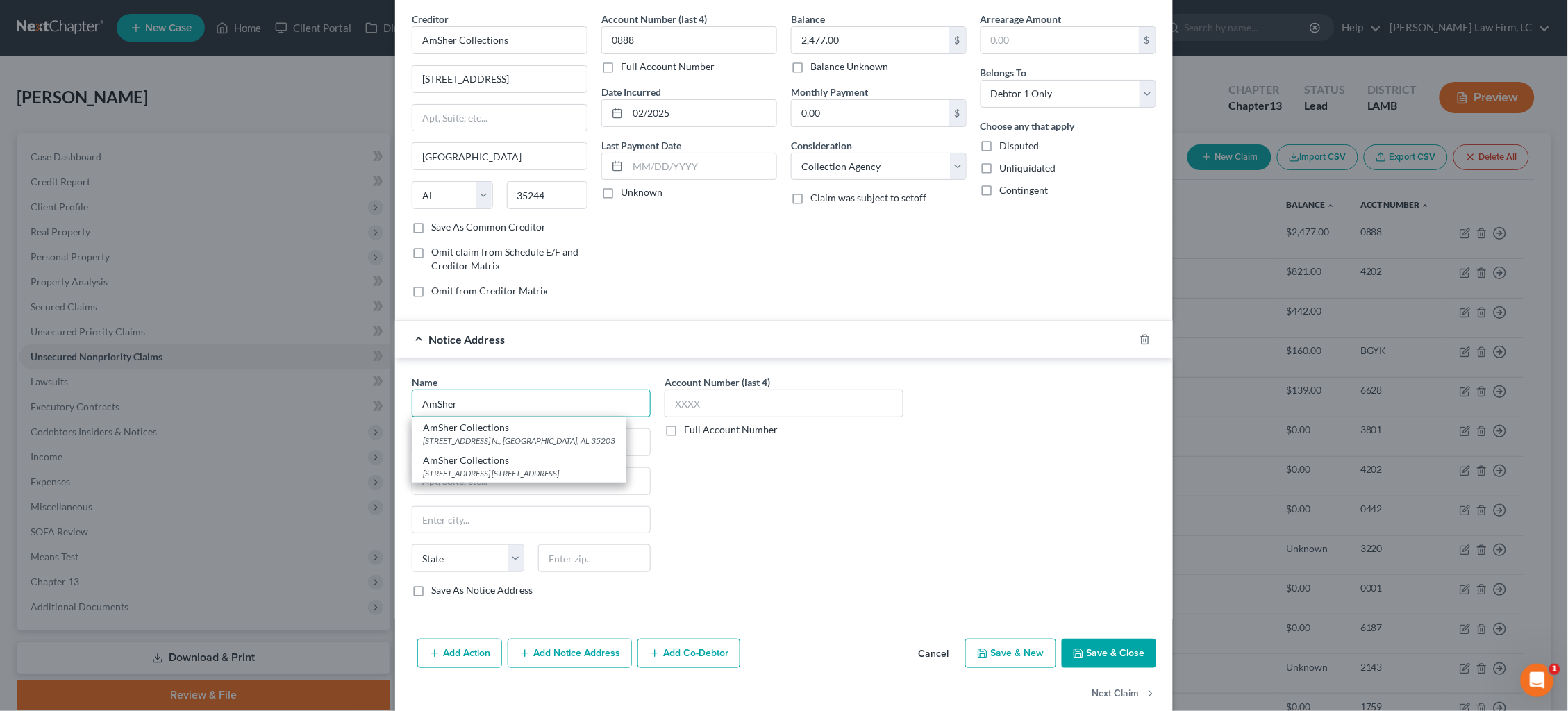
scroll to position [64, 0]
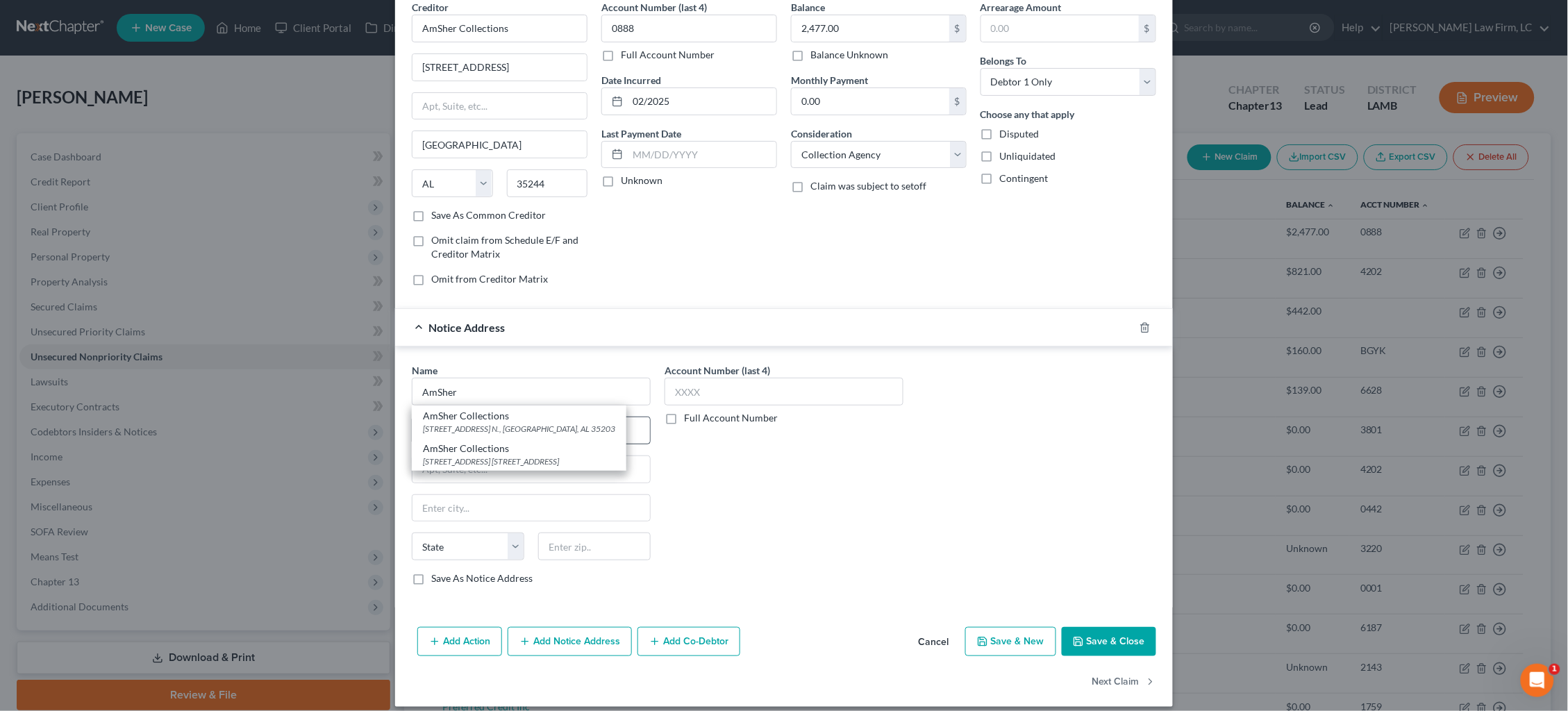
drag, startPoint x: 567, startPoint y: 451, endPoint x: 596, endPoint y: 438, distance: 31.8
click at [567, 456] on div "4524 Southlake Pkwy. Ste. 15, Birmingham, AL 35244" at bounding box center [519, 462] width 192 height 12
type input "AmSher Collections"
type input "4524 Southlake Pkwy."
type input "Ste. 15"
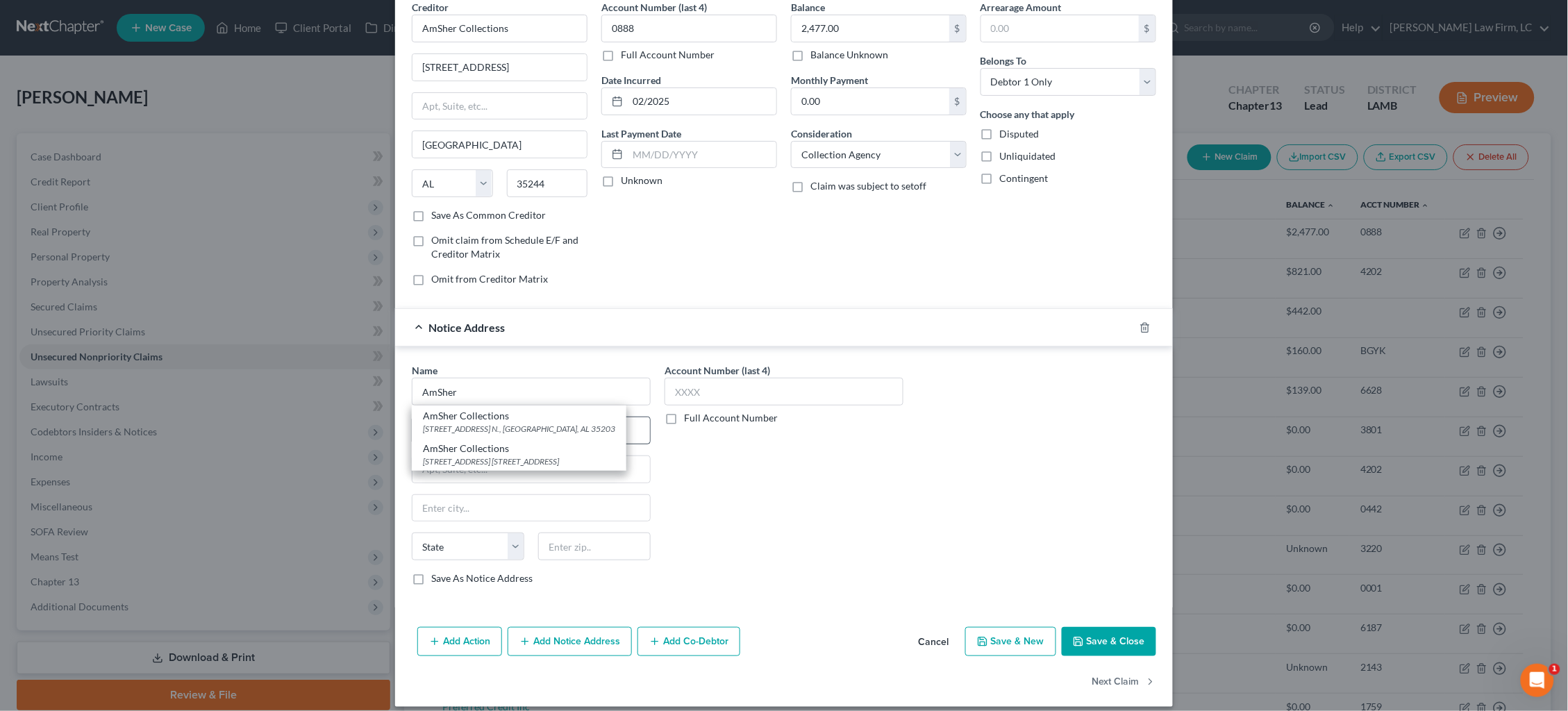
type input "Birmingham"
select select "0"
type input "35244"
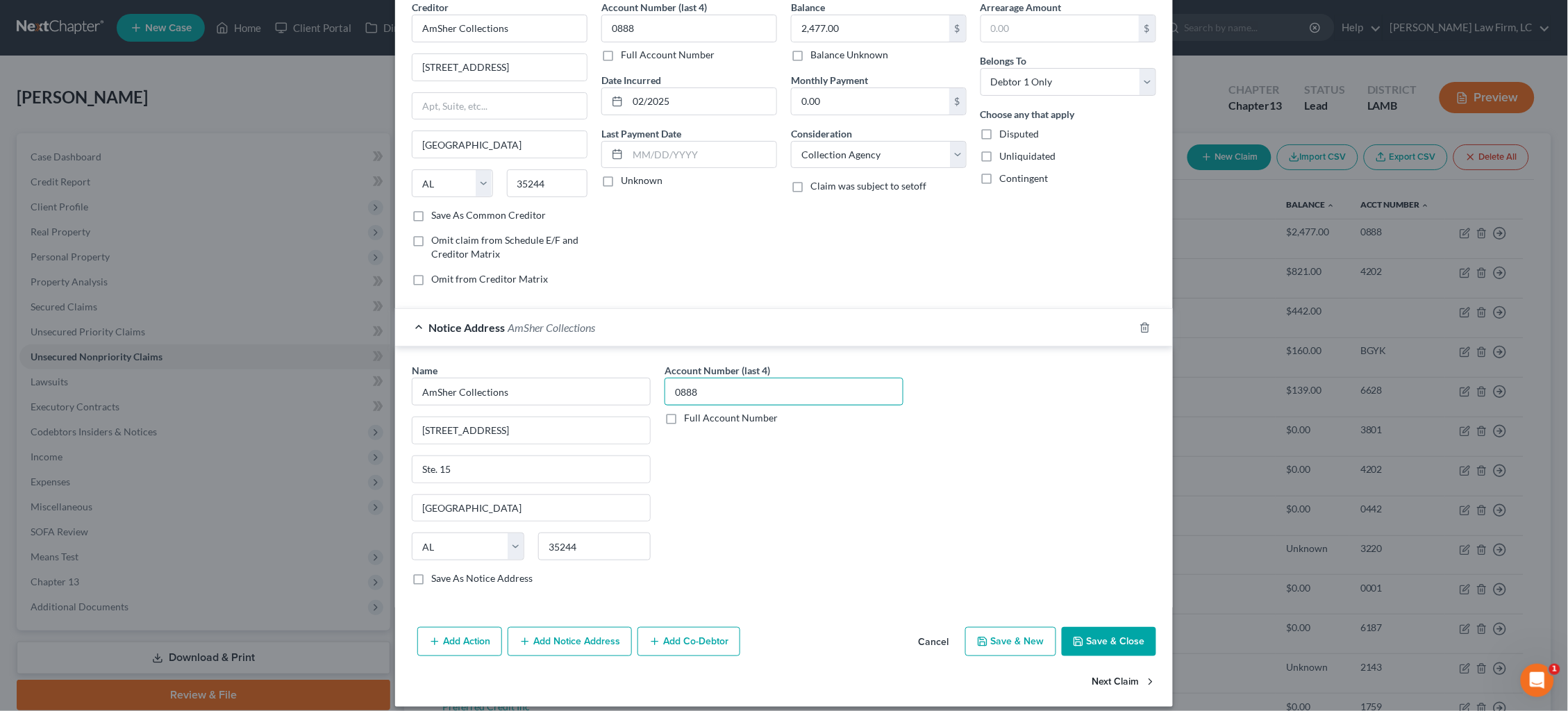
type input "0888"
click at [1114, 678] on button "Next Claim" at bounding box center [1124, 681] width 64 height 29
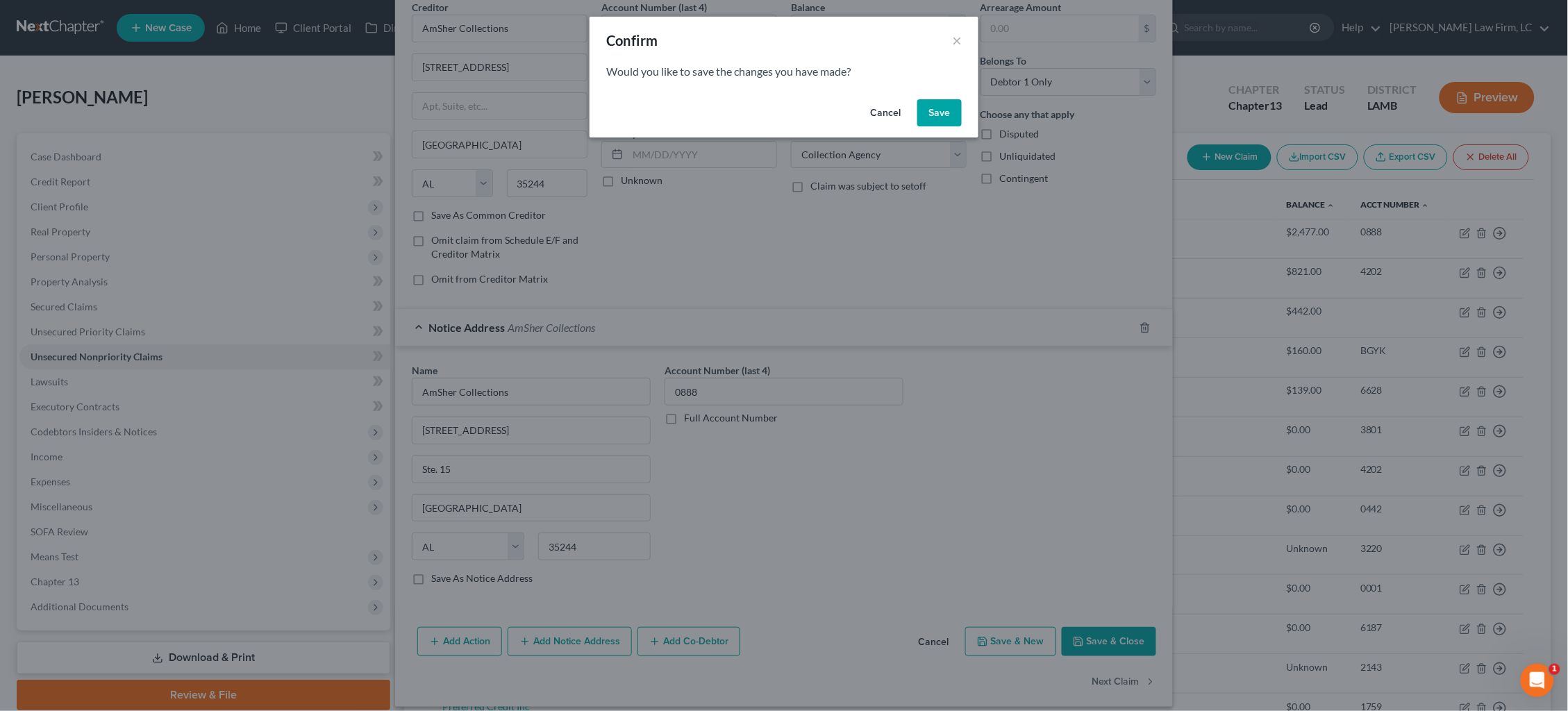
click at [942, 101] on button "Save" at bounding box center [939, 113] width 44 height 27
select select "42"
select select "0"
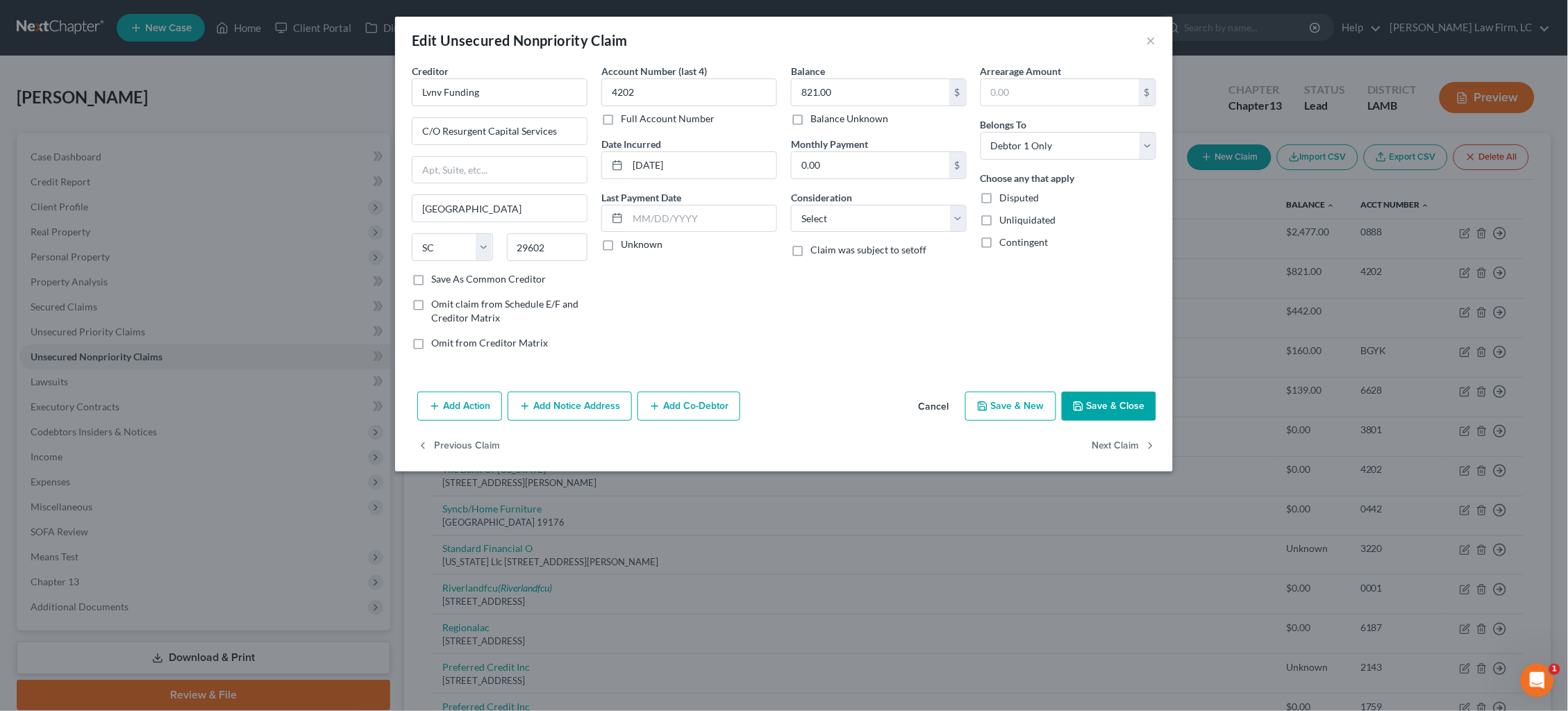
type input "0"
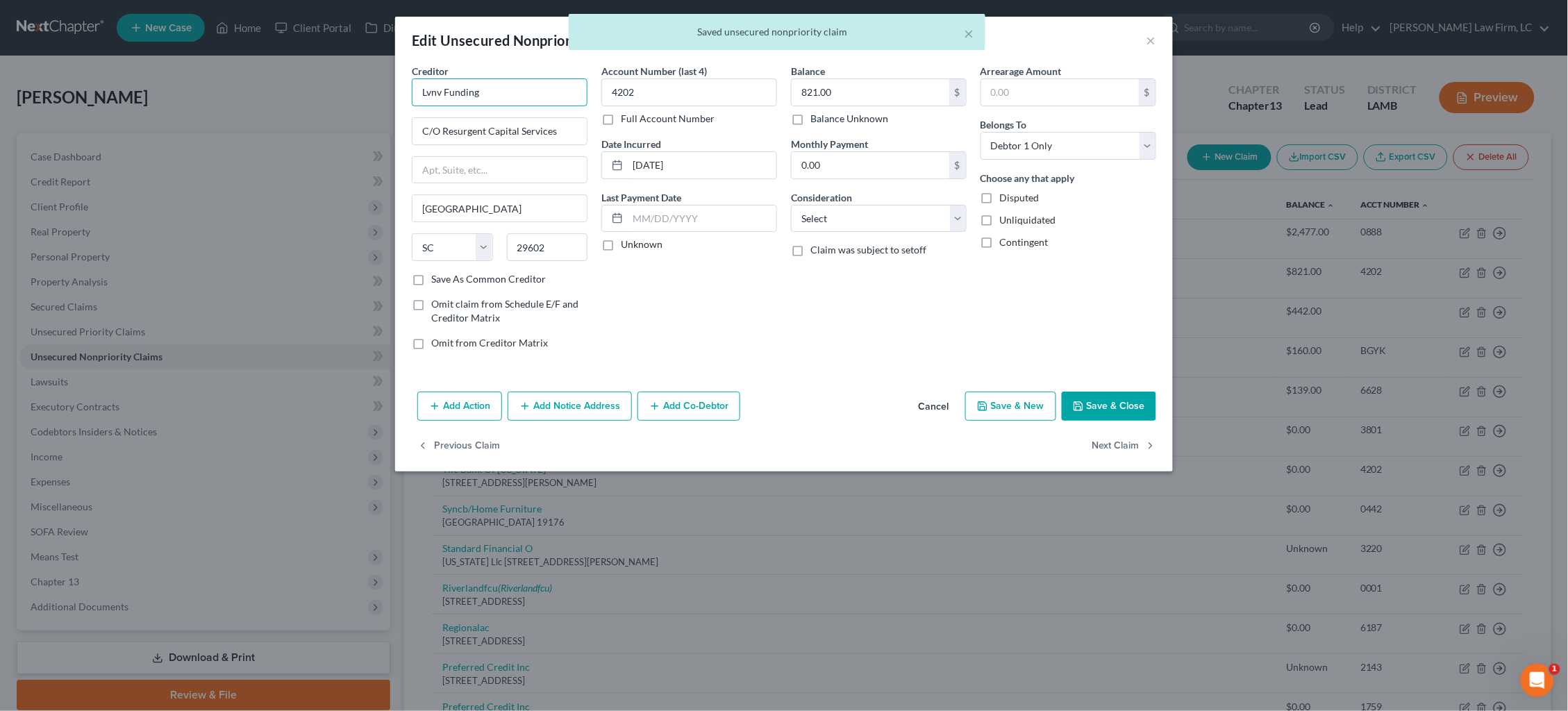
drag, startPoint x: 507, startPoint y: 92, endPoint x: 314, endPoint y: 82, distance: 193.3
click at [314, 82] on div "Edit Unsecured Nonpriority Claim × Creditor * Lvnv Funding C/O Resurgent Capita…" at bounding box center [784, 355] width 1568 height 711
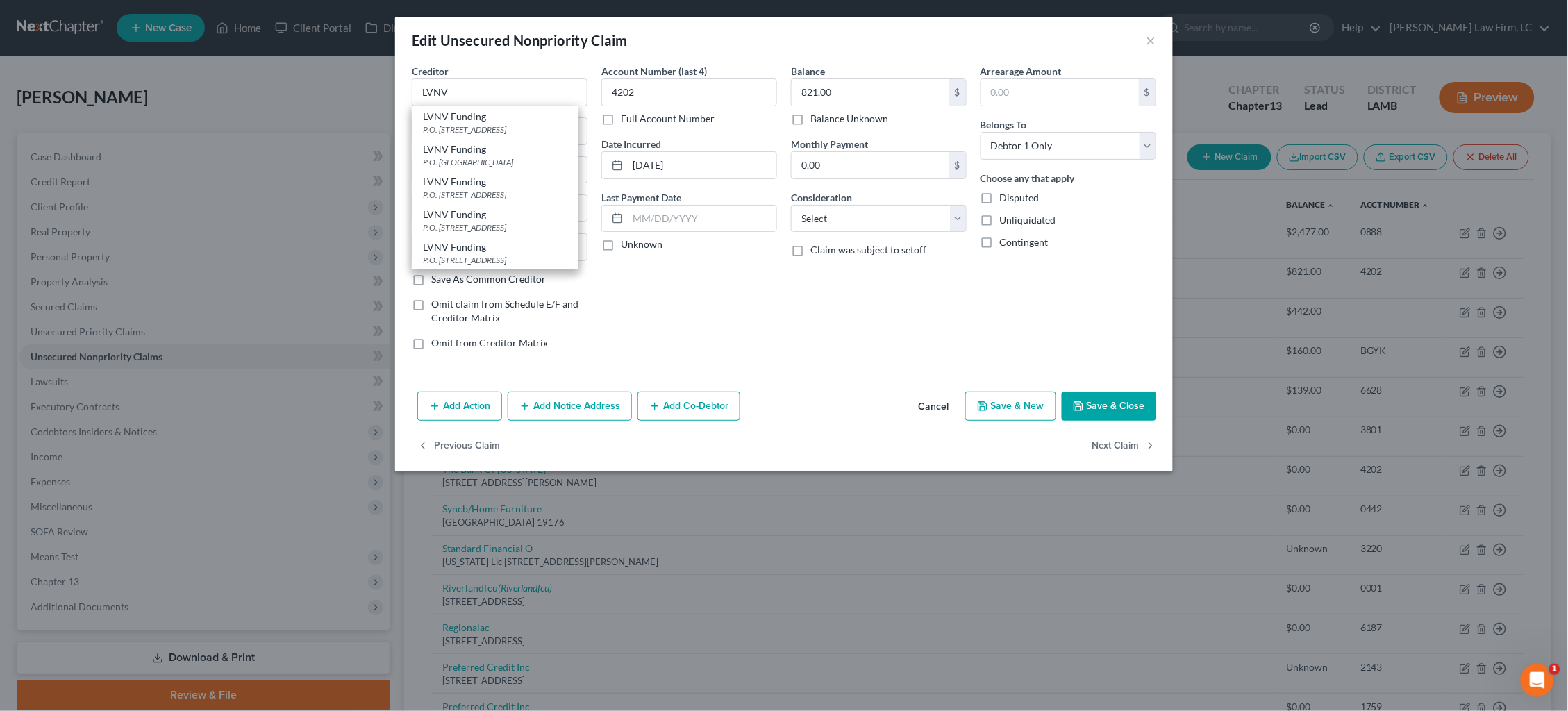
click at [682, 346] on div "Account Number (last 4) 4202 Full Account Number Date Incurred 01-29-2025 Last …" at bounding box center [689, 213] width 190 height 297
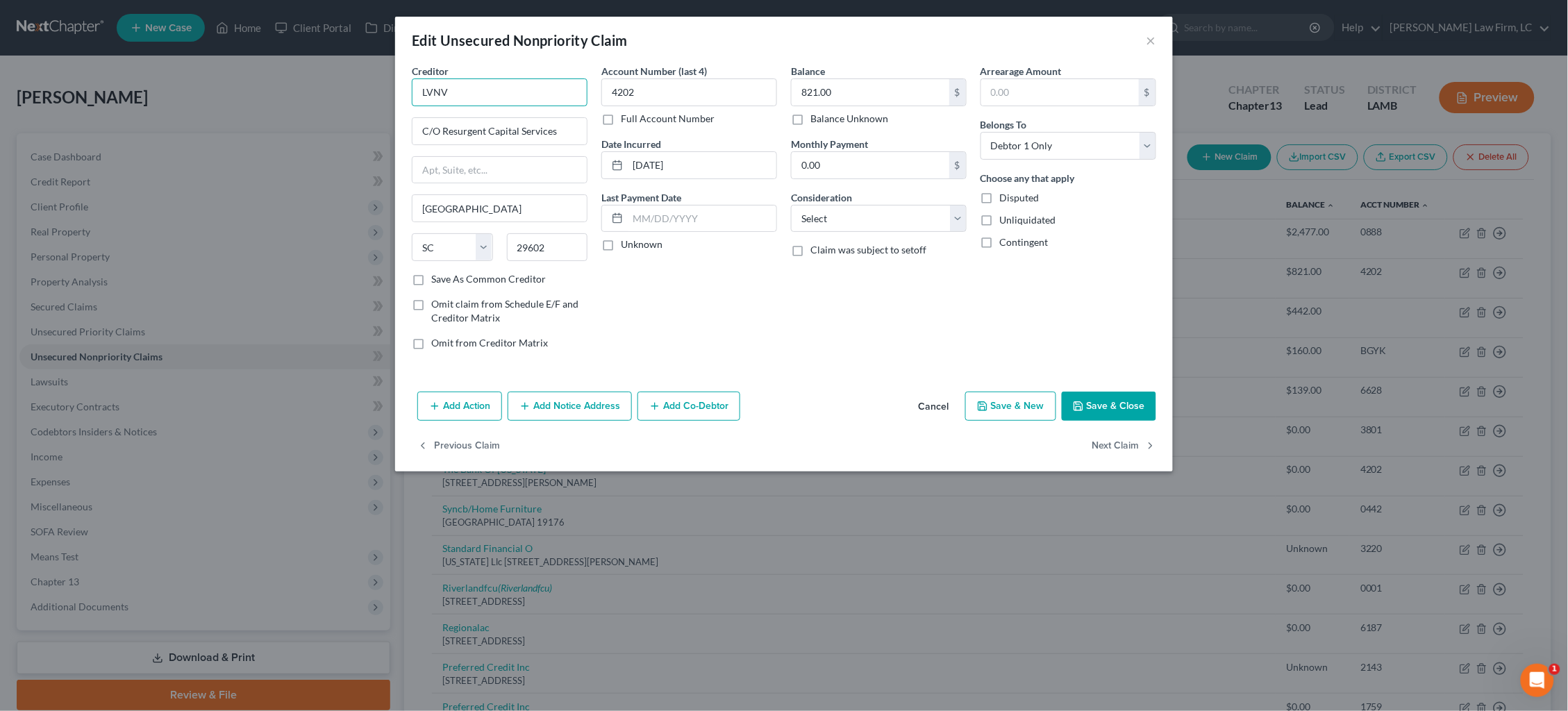
click at [510, 94] on input "LVNV" at bounding box center [499, 92] width 175 height 27
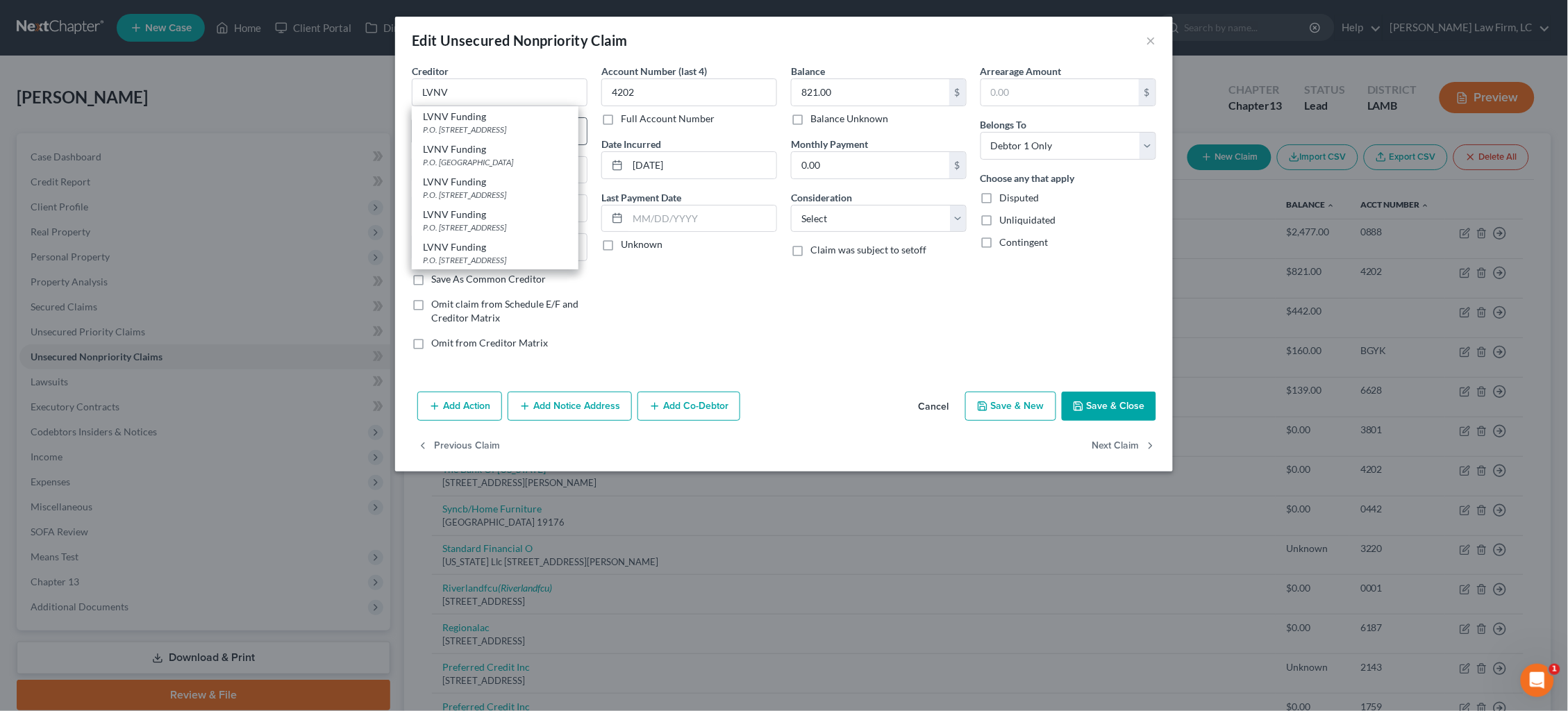
click at [512, 123] on div "P.O. Box 1269, Greenville, SC 29602" at bounding box center [495, 129] width 144 height 12
type input "LVNV Funding"
type input "P.O. Box 1269"
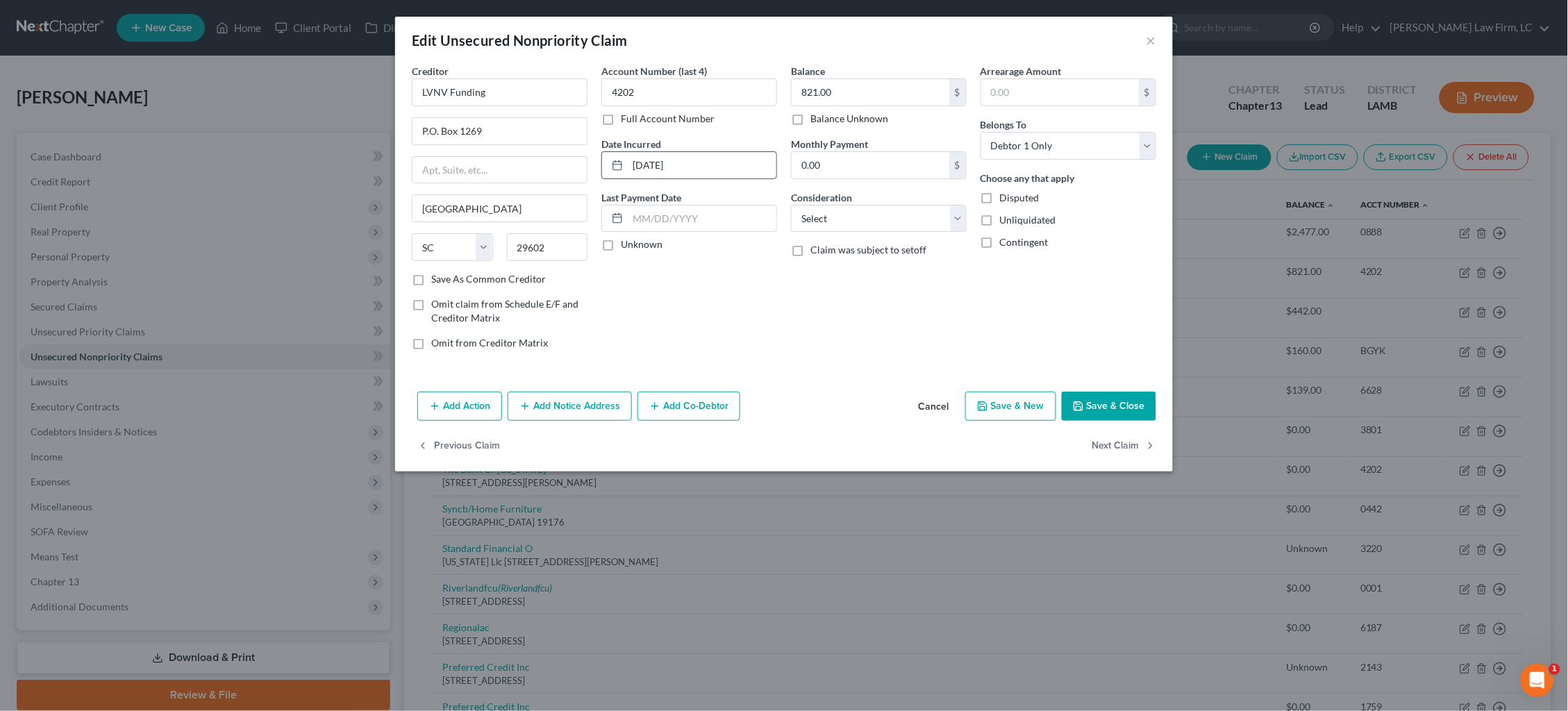
click at [662, 163] on input "01-29-2025" at bounding box center [702, 165] width 149 height 26
type input "01/2025"
select select "1"
click at [568, 400] on button "Add Notice Address" at bounding box center [569, 406] width 124 height 29
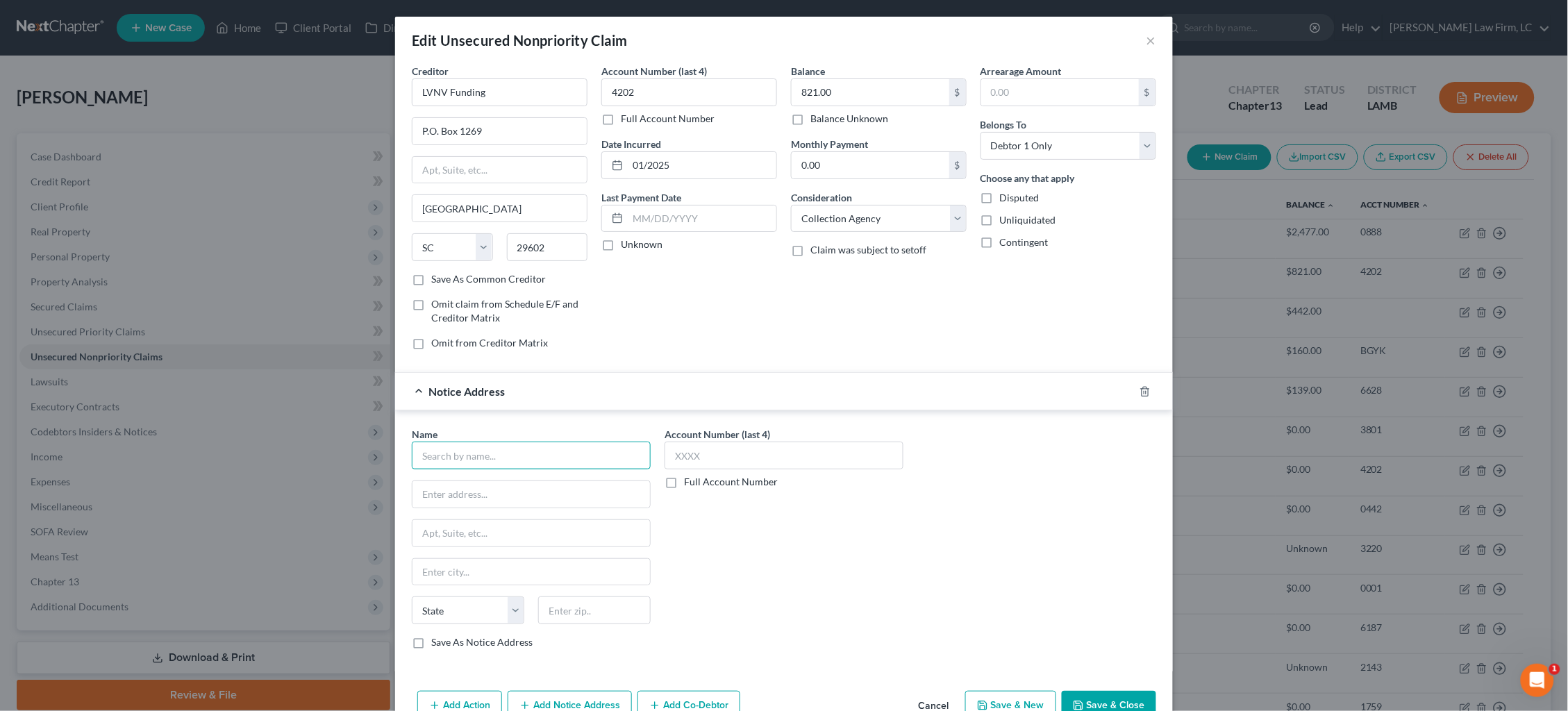
click at [565, 455] on input "text" at bounding box center [531, 455] width 239 height 27
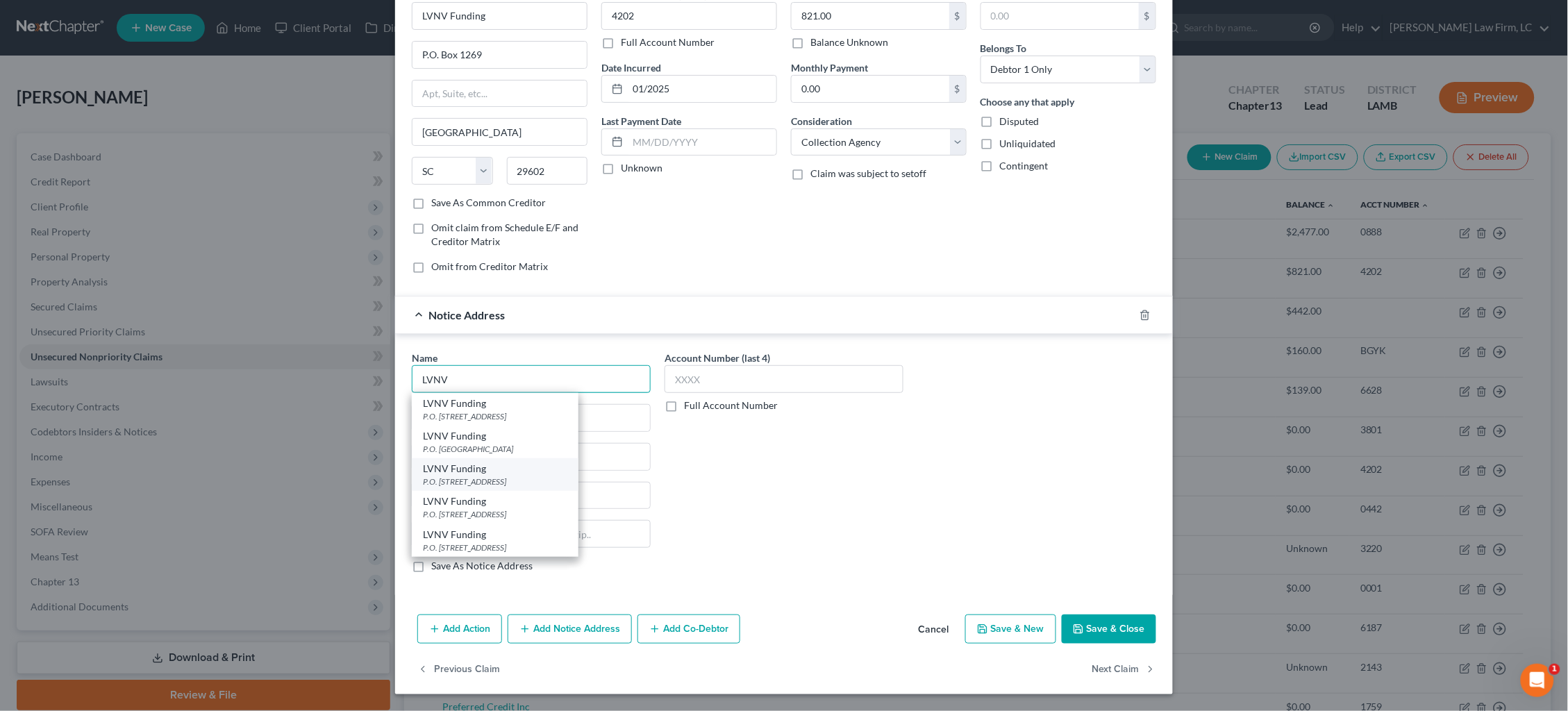
scroll to position [75, 0]
drag, startPoint x: 533, startPoint y: 502, endPoint x: 550, endPoint y: 500, distance: 17.1
click at [533, 509] on div "P.O. Box 10497, Greenville, SC 29603" at bounding box center [495, 515] width 144 height 12
type input "LVNV Funding"
type input "P.O. Box 10497"
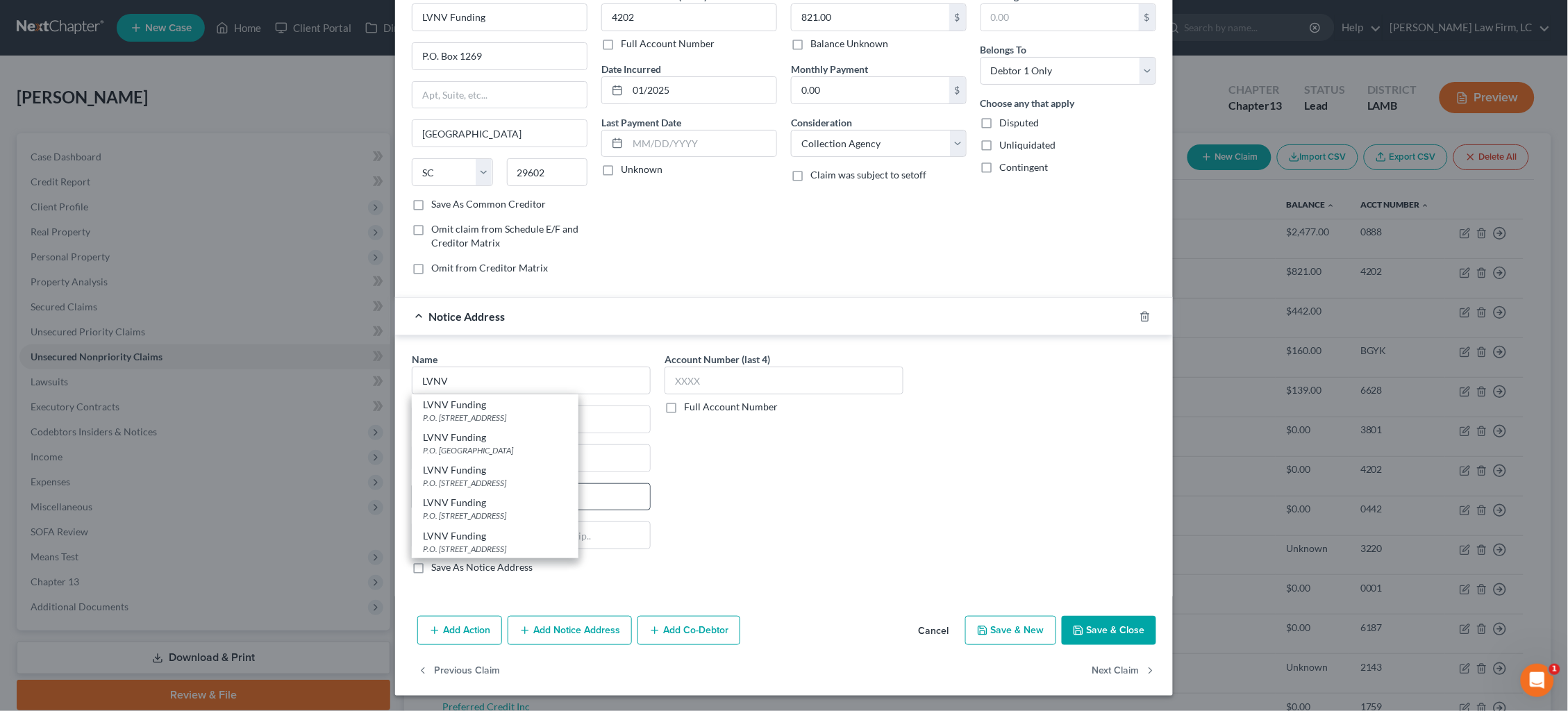
type input "Greenville"
select select "42"
type input "29603"
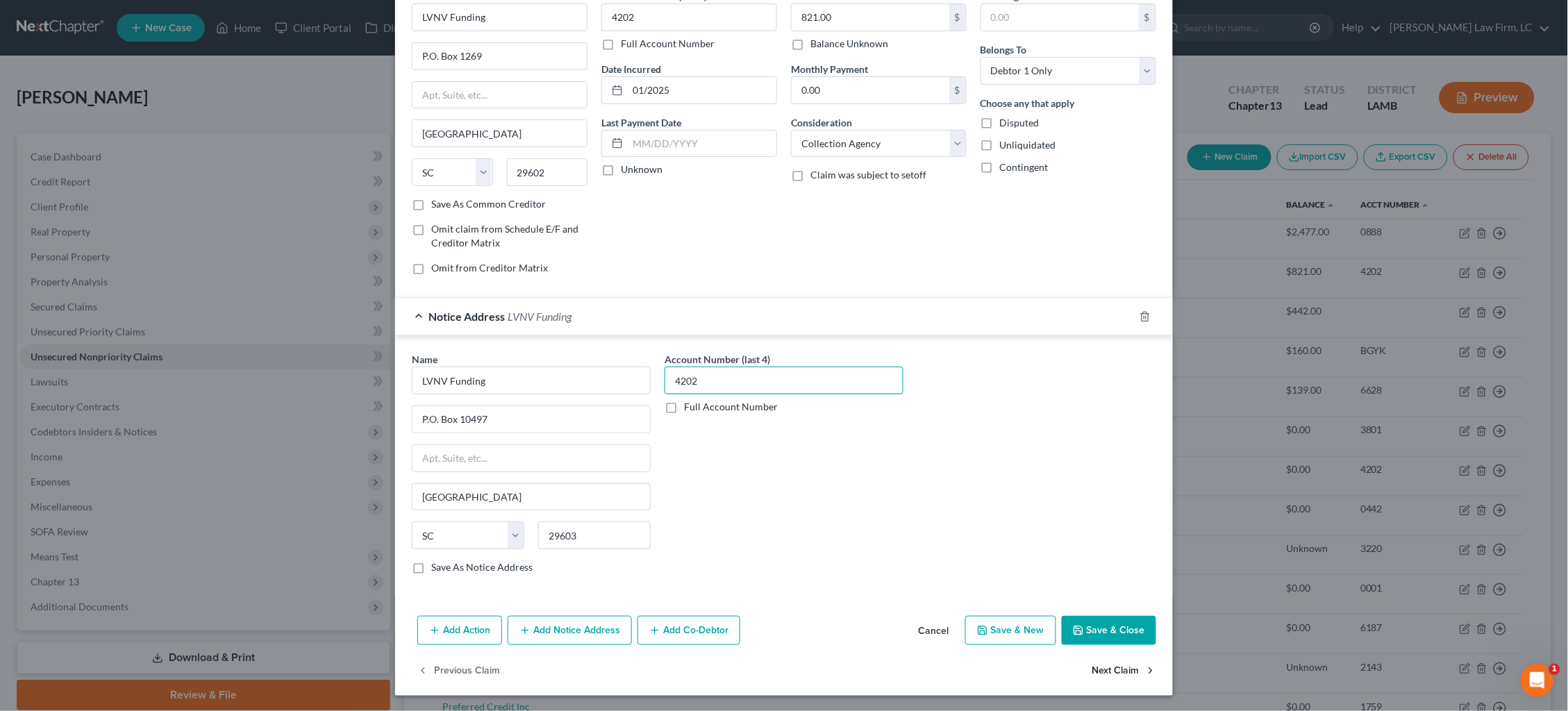
type input "4202"
click at [1117, 664] on button "Next Claim" at bounding box center [1124, 670] width 64 height 29
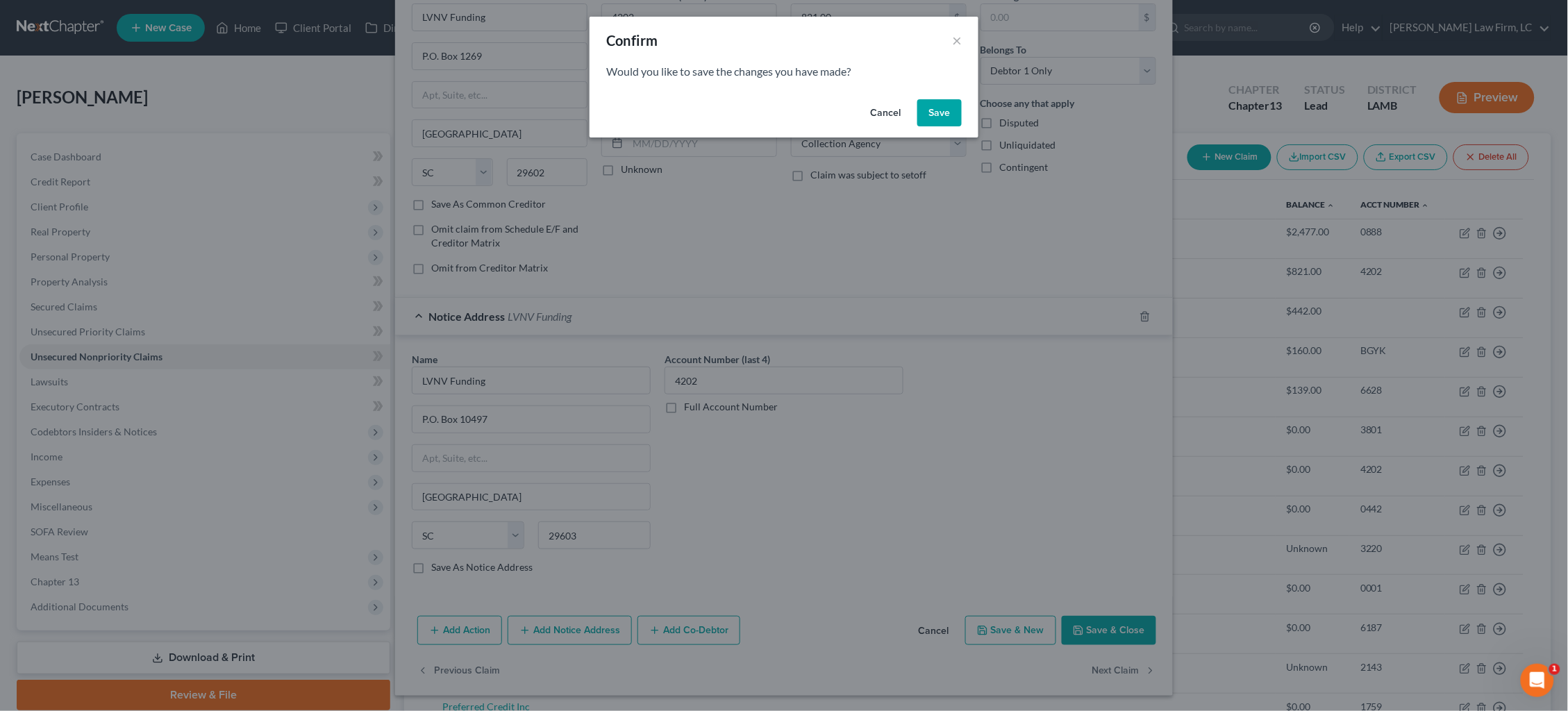
click at [946, 118] on button "Save" at bounding box center [939, 113] width 44 height 27
select select "19"
select select "14"
select select "0"
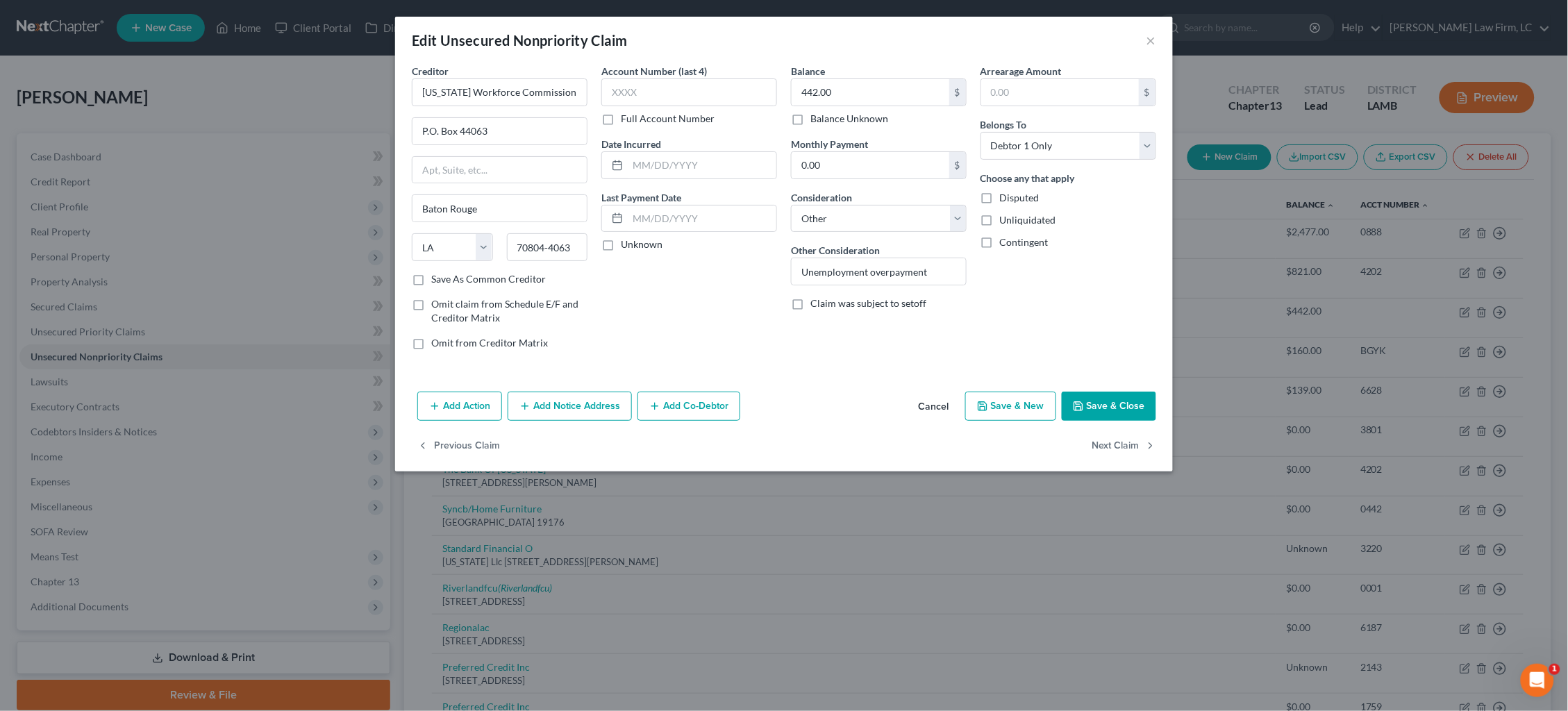
type input "0"
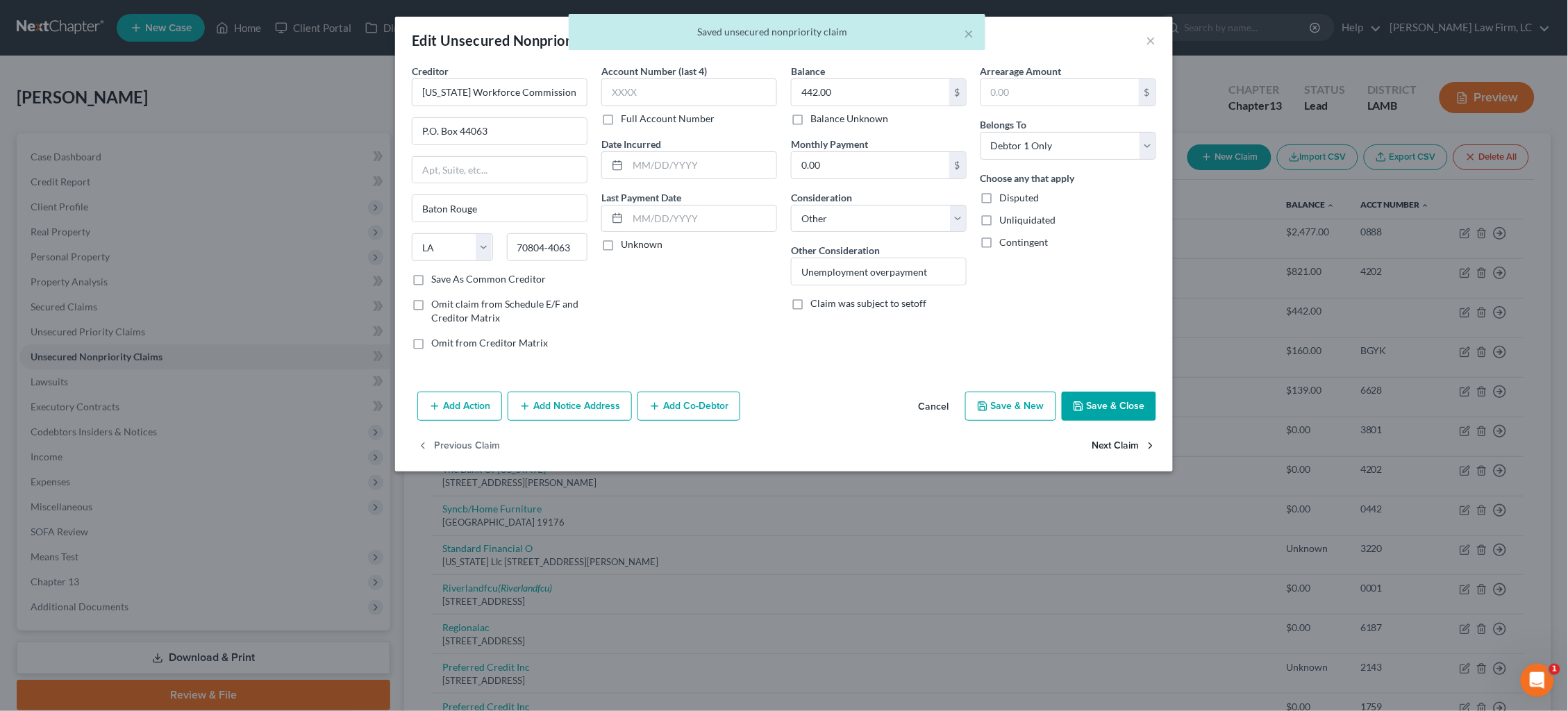
click at [1137, 439] on button "Next Claim" at bounding box center [1124, 446] width 64 height 29
select select "50"
select select "0"
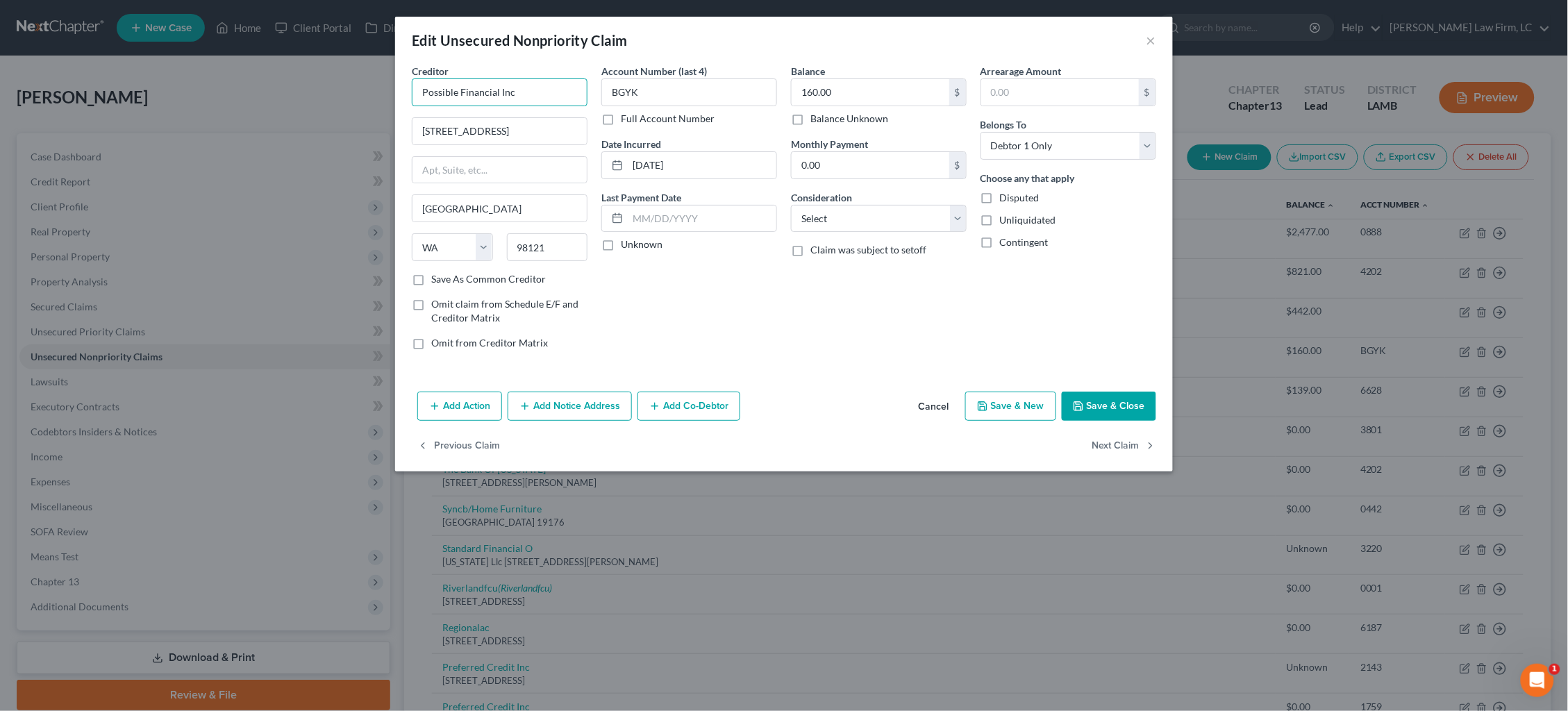
click at [544, 86] on input "Possible Financial Inc" at bounding box center [499, 92] width 175 height 27
click at [688, 303] on div "Account Number (last 4) BGYK Full Account Number Date Incurred 07-27-2024 Last …" at bounding box center [689, 213] width 190 height 297
type input "Possible Financial"
drag, startPoint x: 488, startPoint y: 127, endPoint x: 480, endPoint y: 128, distance: 8.1
type input "2231 1st Ave"
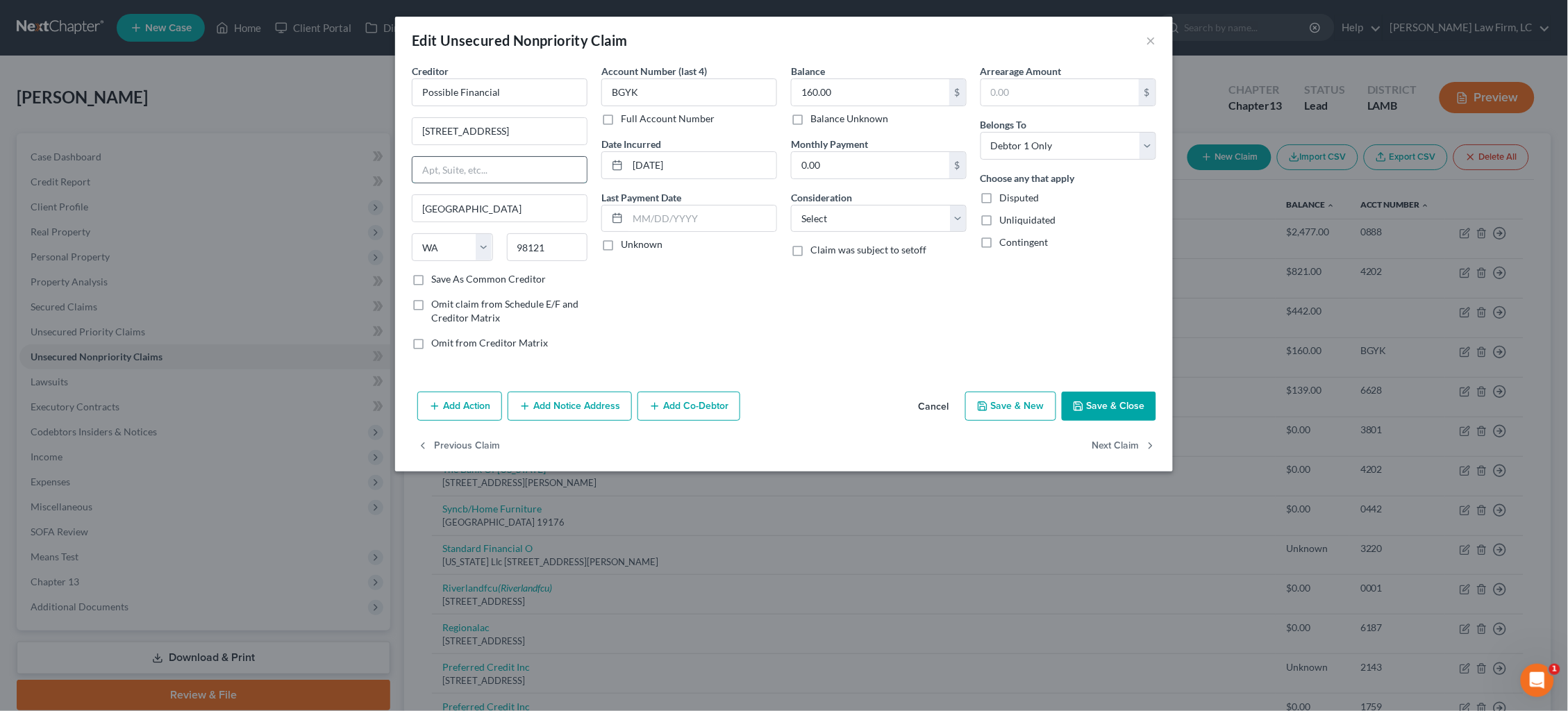
paste input "Ste B"
type input "Ste B"
click at [483, 132] on input "2231 1st Ave" at bounding box center [499, 131] width 174 height 26
type input "2231 1st Ave."
click at [469, 171] on input "Ste B" at bounding box center [499, 170] width 174 height 26
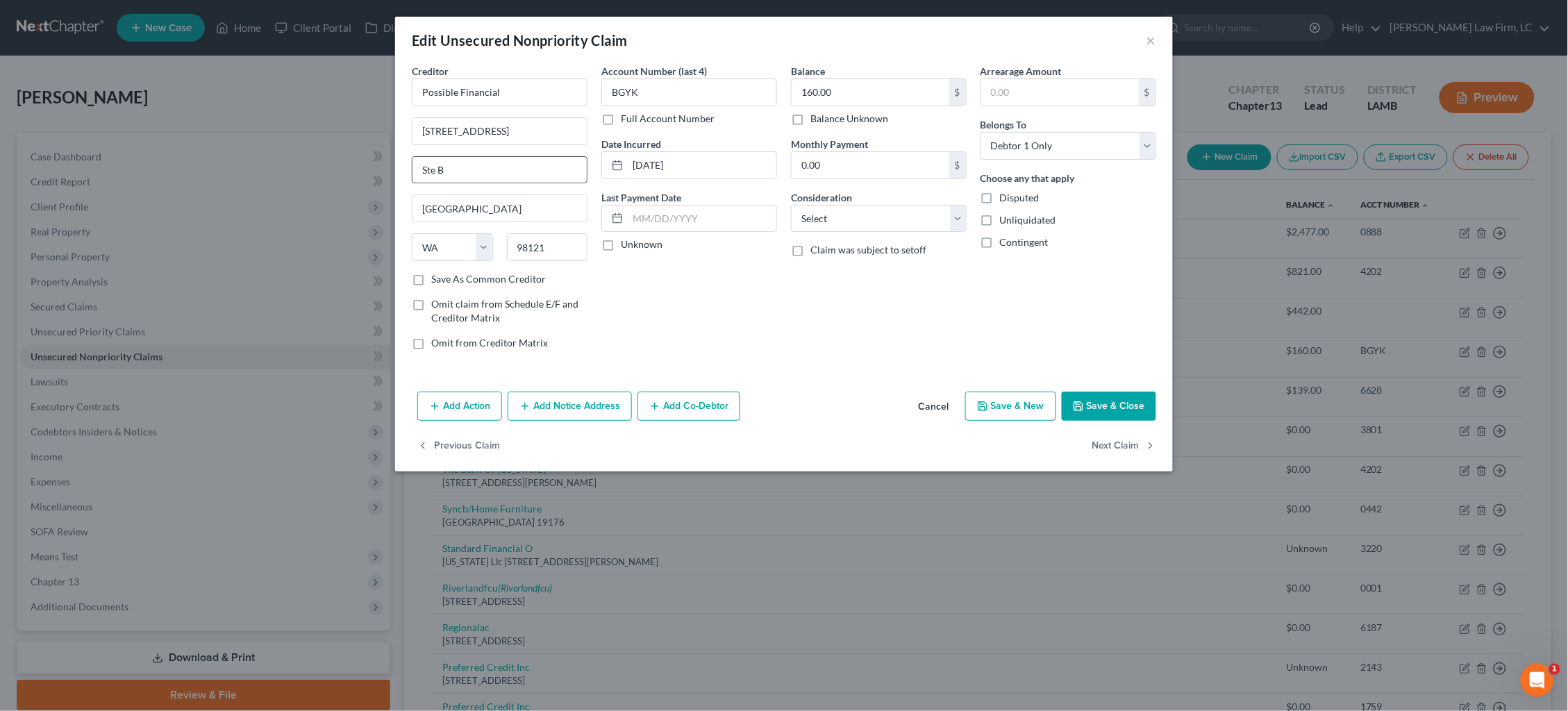
click at [436, 173] on input "Ste B" at bounding box center [499, 170] width 174 height 26
type input "Ste. B"
click at [664, 166] on input "07-27-2024" at bounding box center [702, 165] width 149 height 26
type input "07/2024"
select select "1"
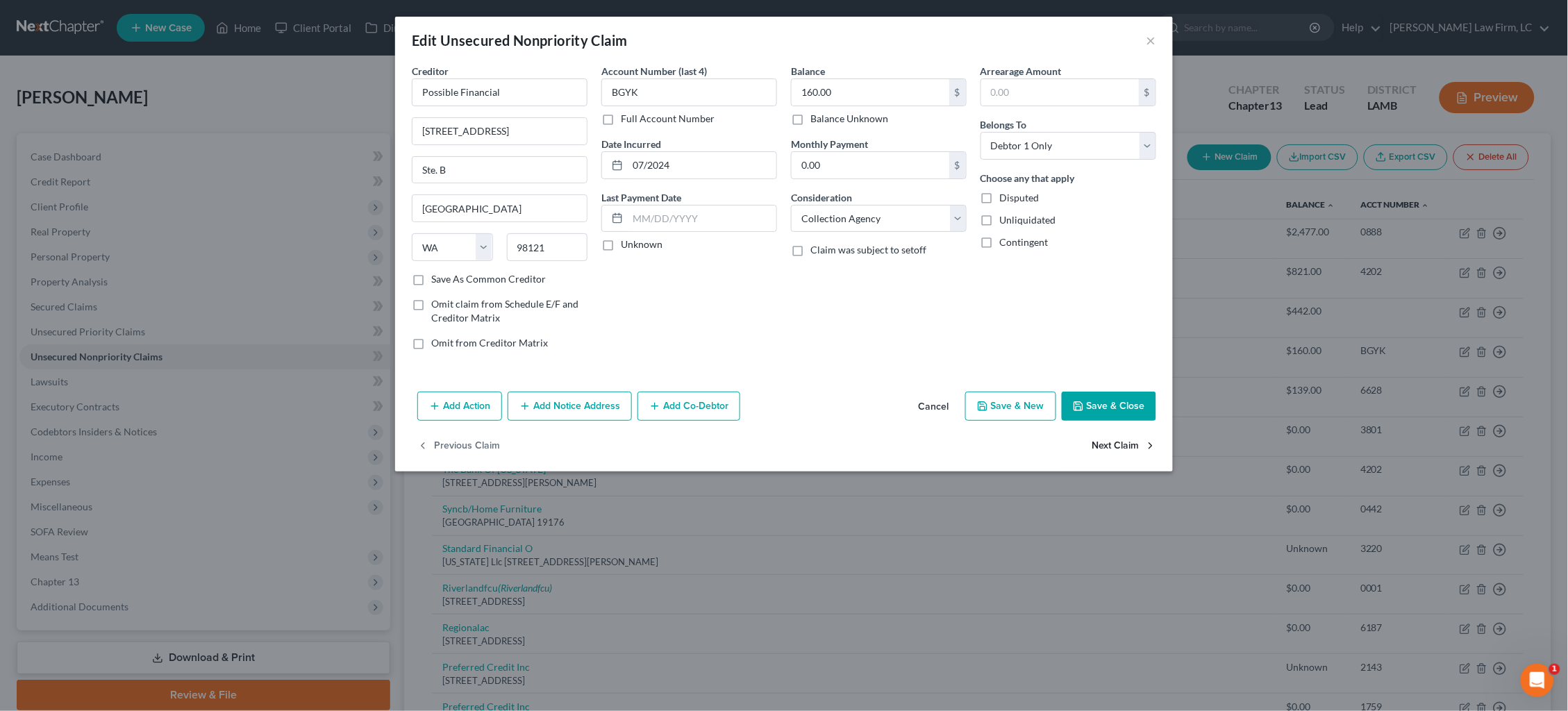
click at [1120, 446] on button "Next Claim" at bounding box center [1124, 446] width 64 height 29
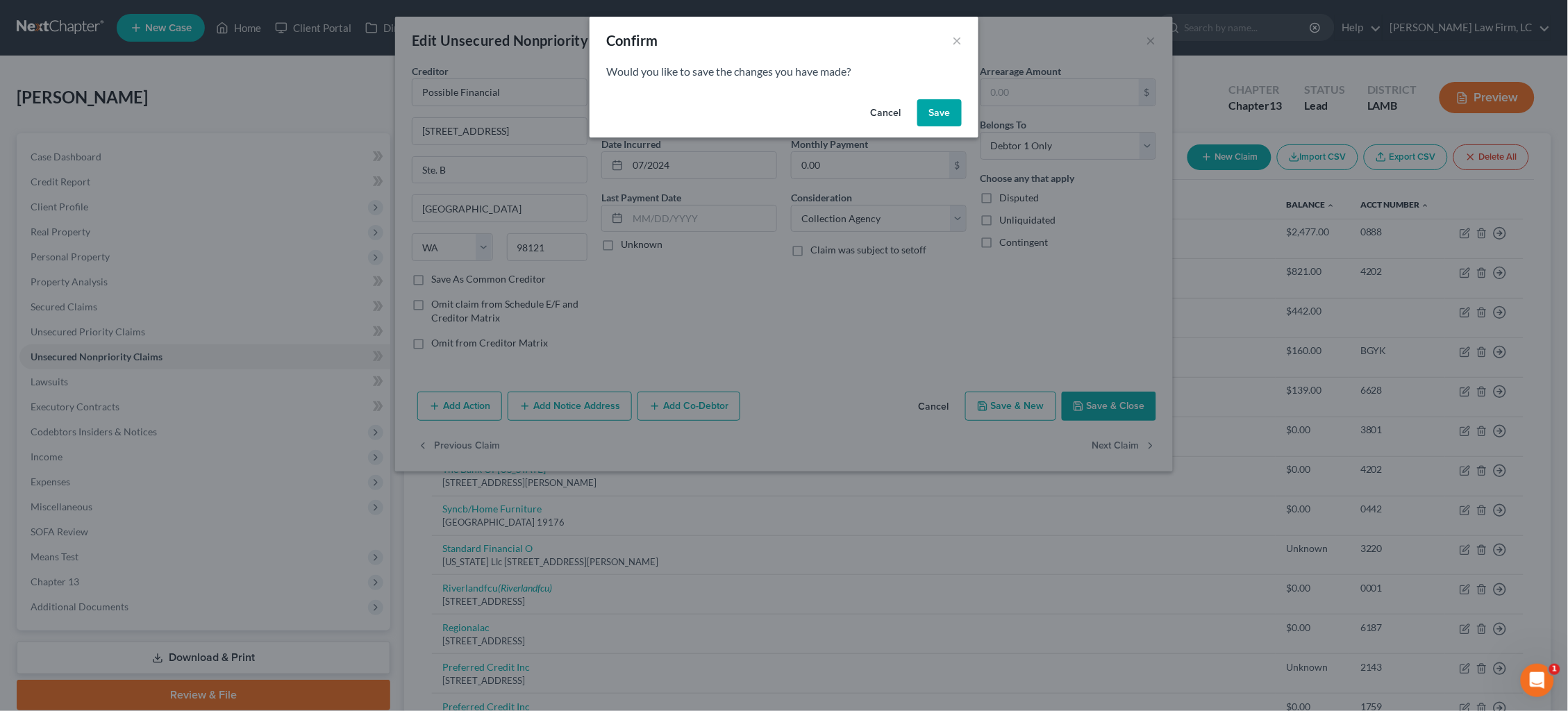
click at [941, 108] on button "Save" at bounding box center [939, 113] width 44 height 27
select select "46"
select select "2"
select select "0"
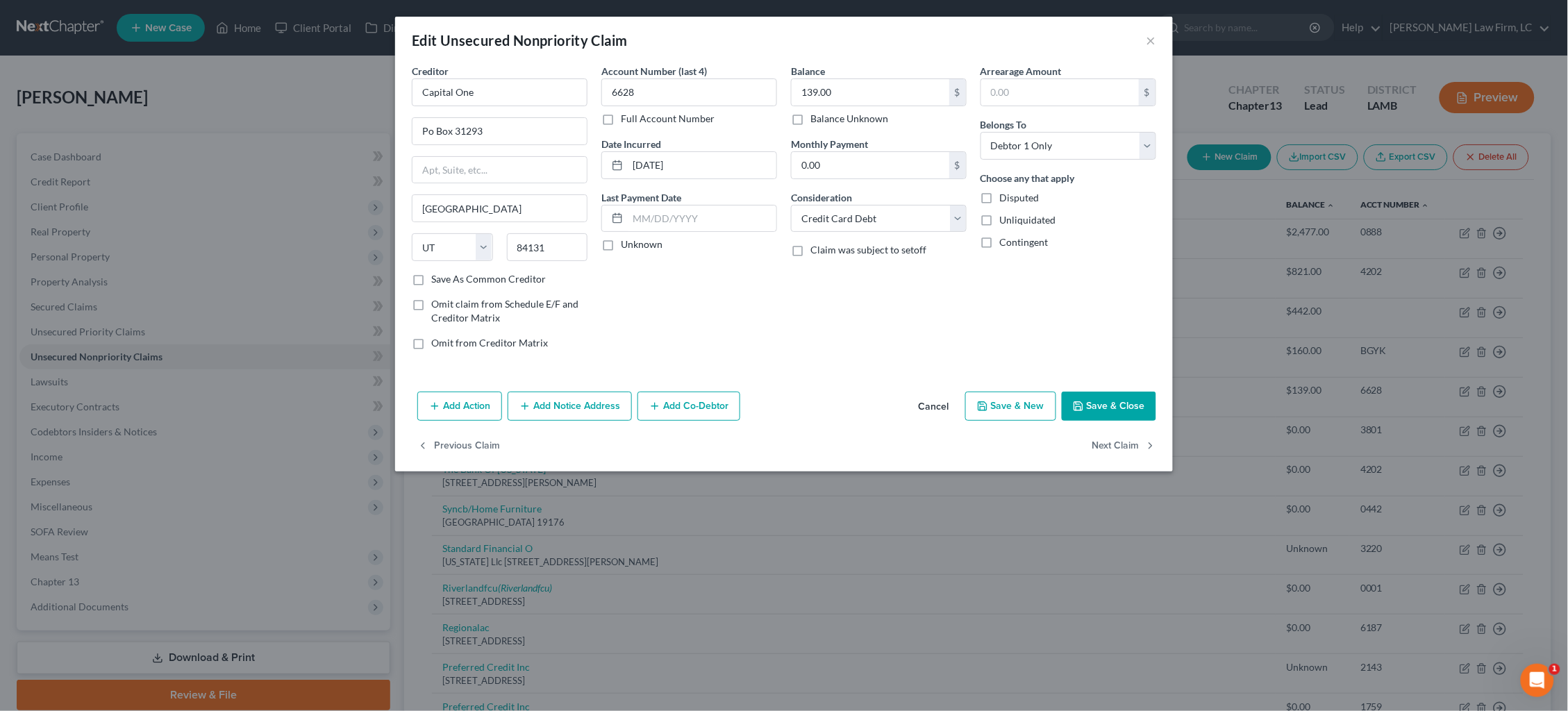
type input "0"
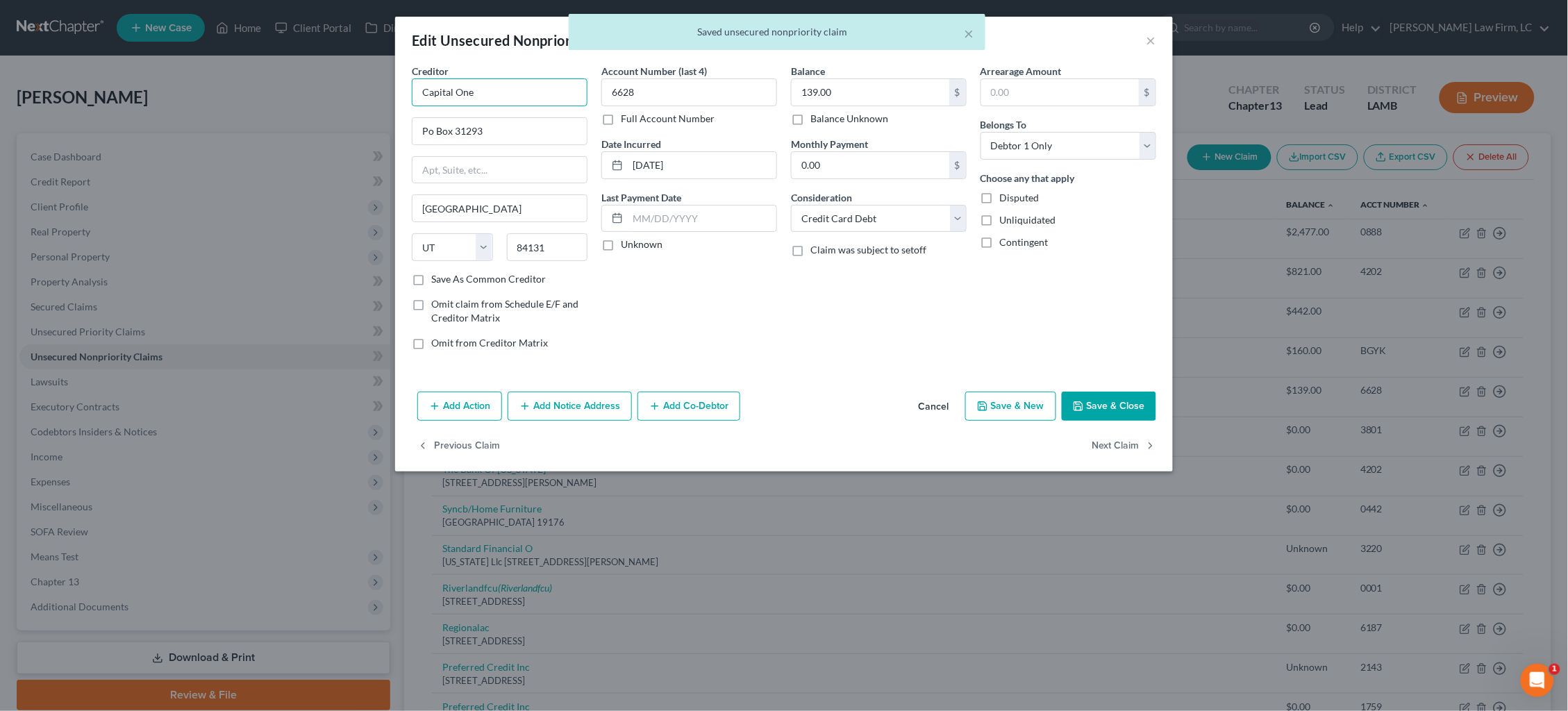
click at [502, 82] on input "Capital One" at bounding box center [499, 92] width 175 height 27
click at [487, 84] on input "Capital One" at bounding box center [499, 92] width 175 height 27
click at [755, 305] on div "Account Number (last 4) 6628 Full Account Number Date Incurred 02-10-2024 Last …" at bounding box center [689, 213] width 190 height 297
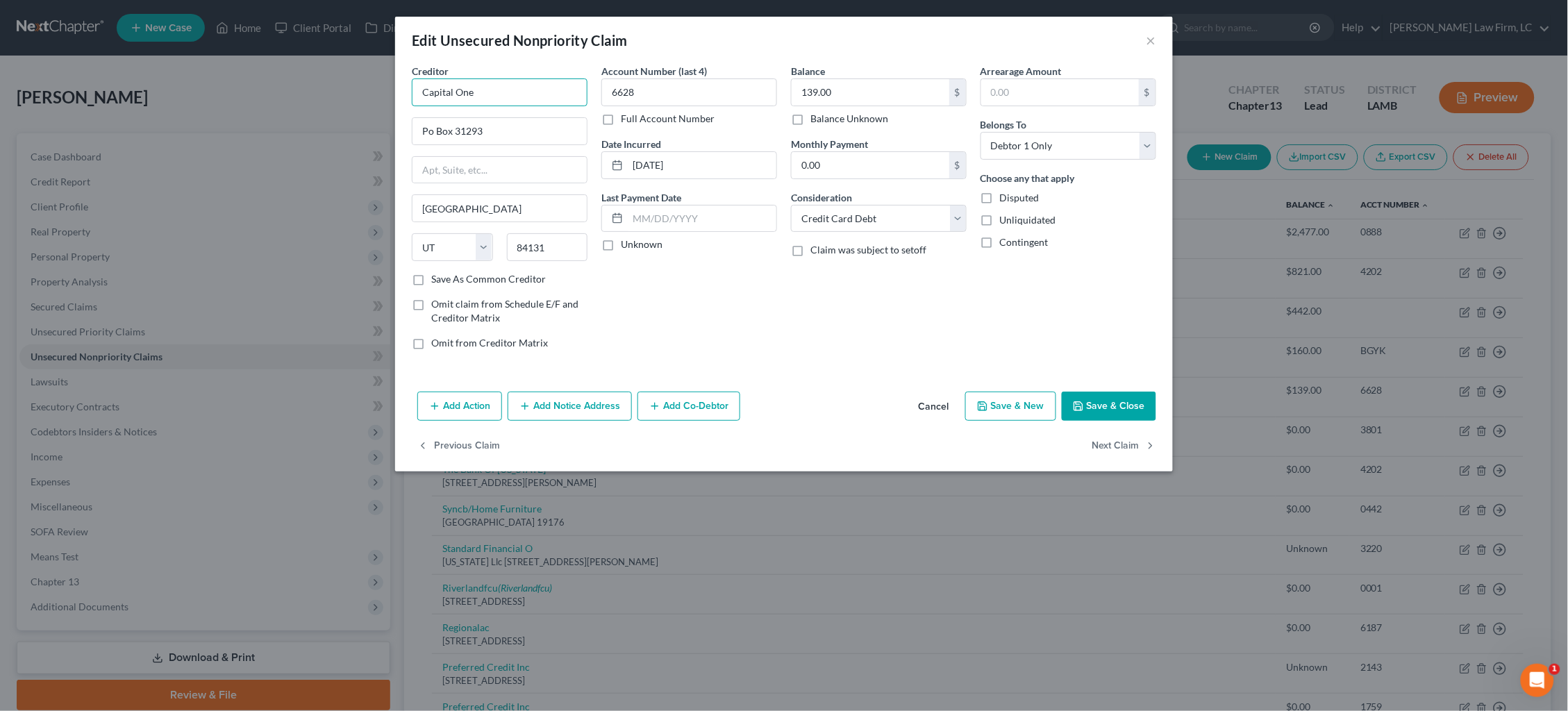
click at [521, 96] on input "Capital One" at bounding box center [499, 92] width 175 height 27
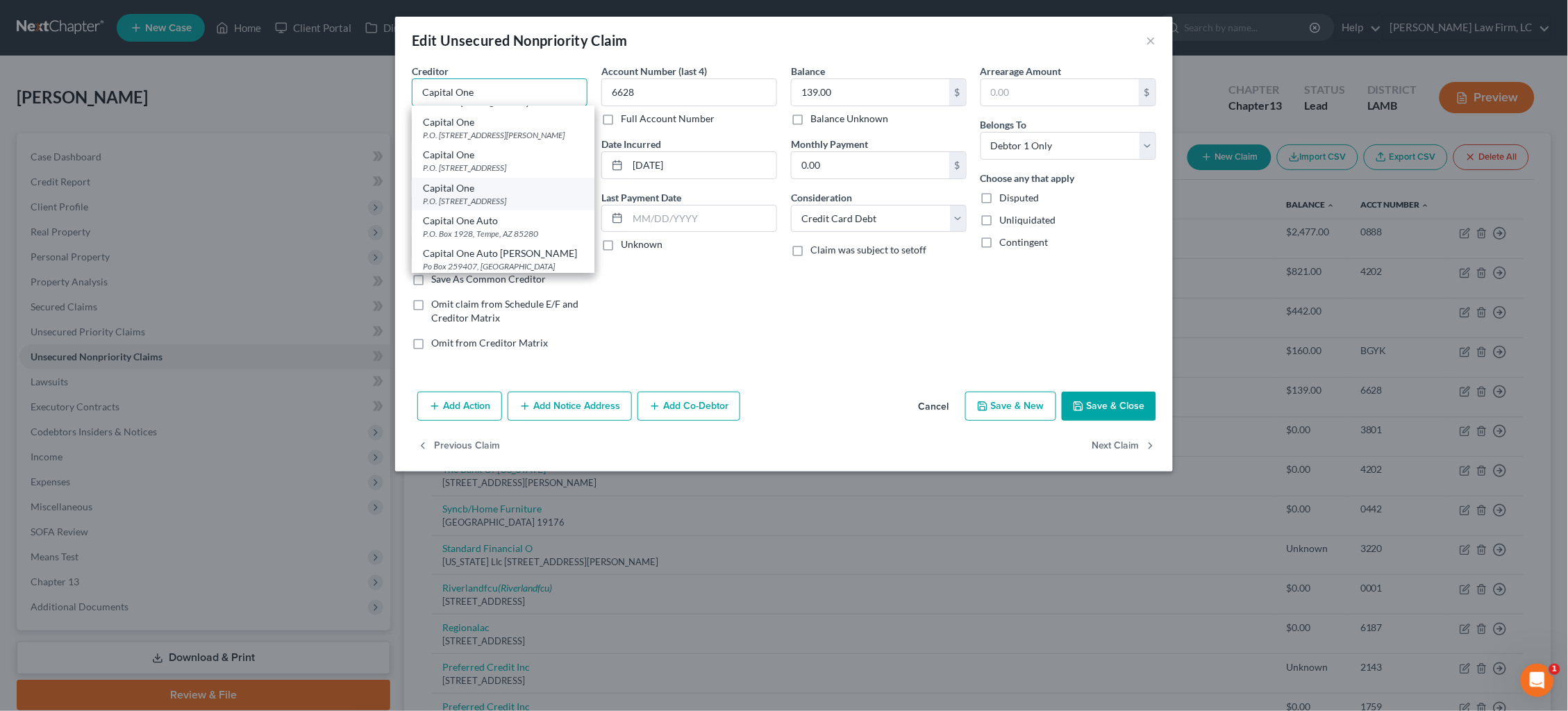
scroll to position [358, 0]
type input "Capital One"
click at [522, 159] on div "P.O. Box 31293, Salt Lake City, UT 84131" at bounding box center [503, 164] width 161 height 12
type input "P.O. Box 31293"
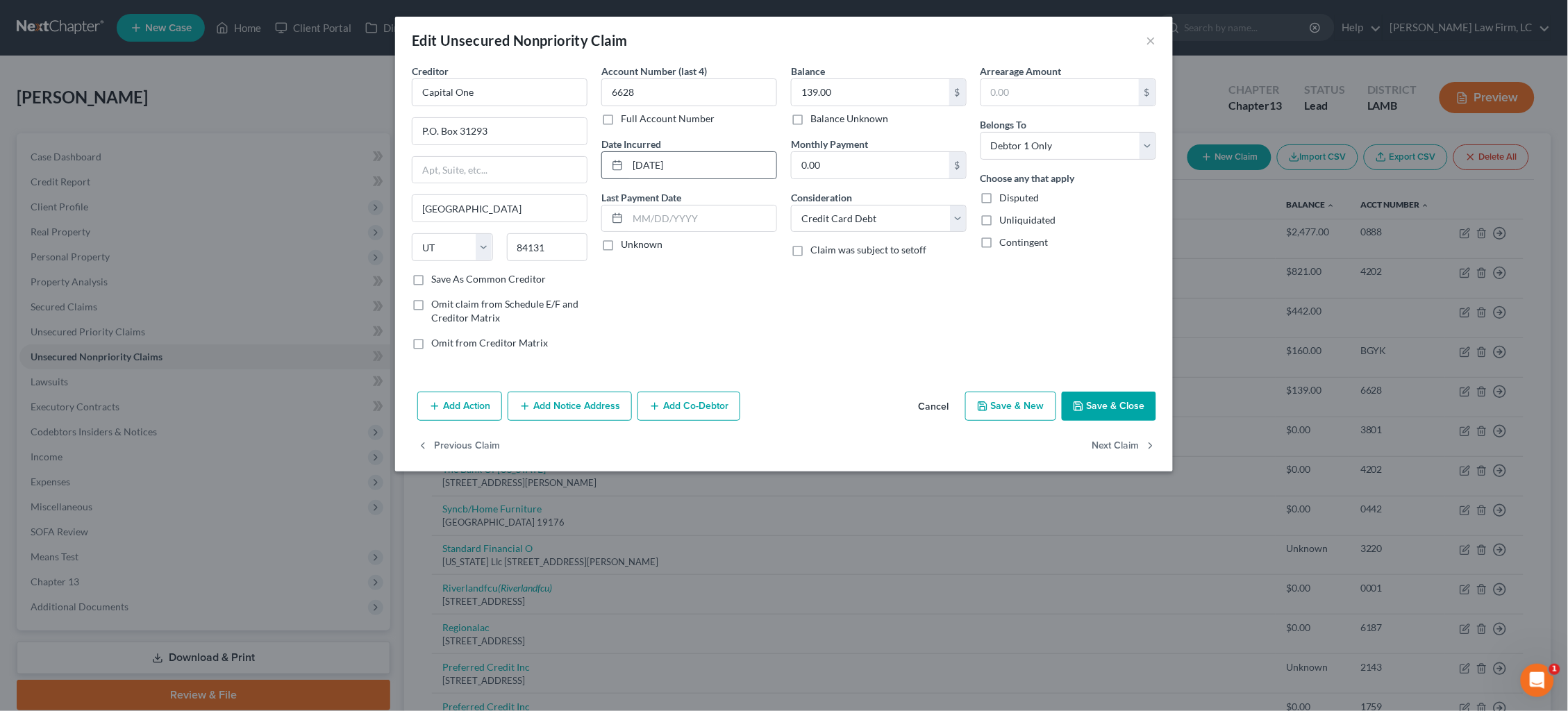
scroll to position [0, 0]
click at [661, 161] on input "02-10-2024" at bounding box center [702, 165] width 149 height 26
type input "02/2024"
click at [1110, 446] on button "Next Claim" at bounding box center [1124, 446] width 64 height 29
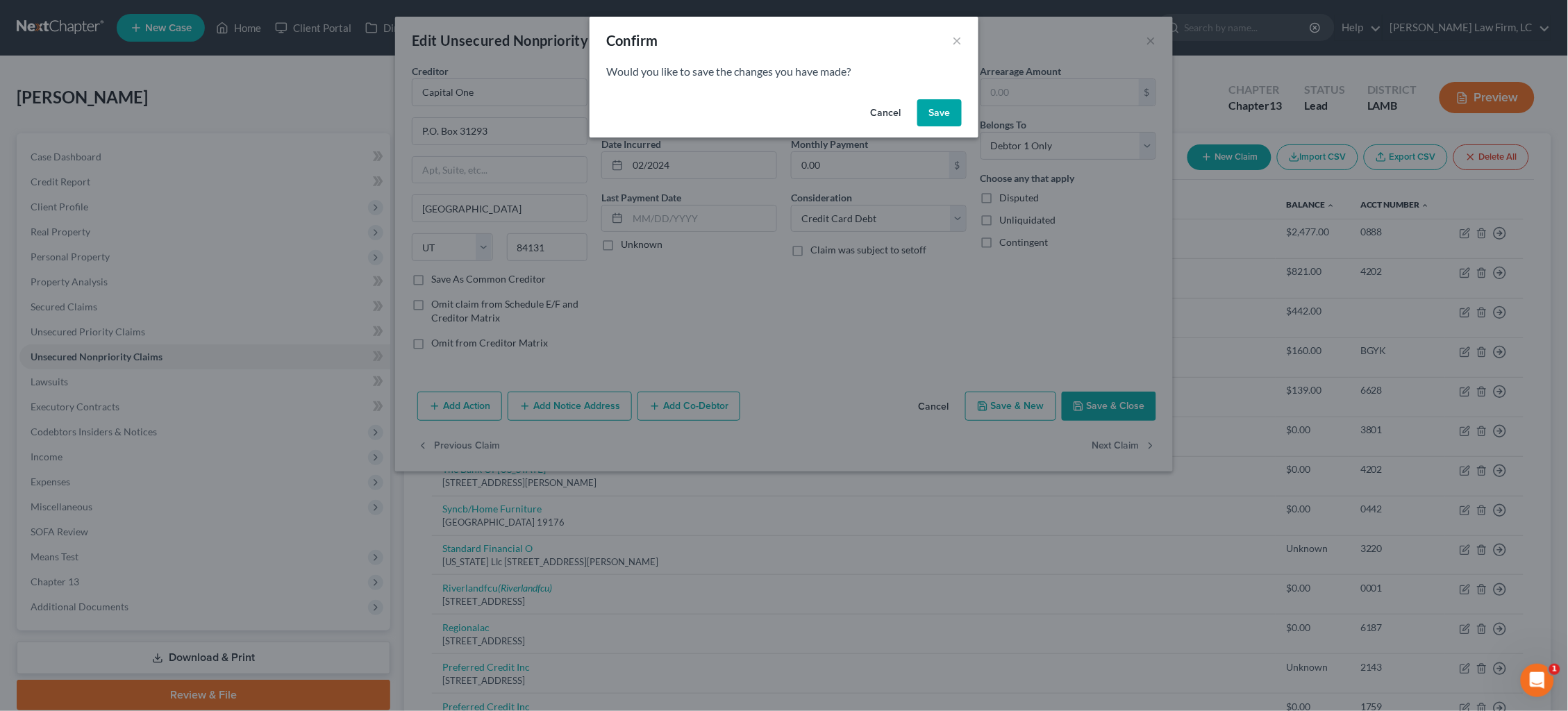
click at [940, 112] on button "Save" at bounding box center [939, 113] width 44 height 27
select select "42"
select select "0"
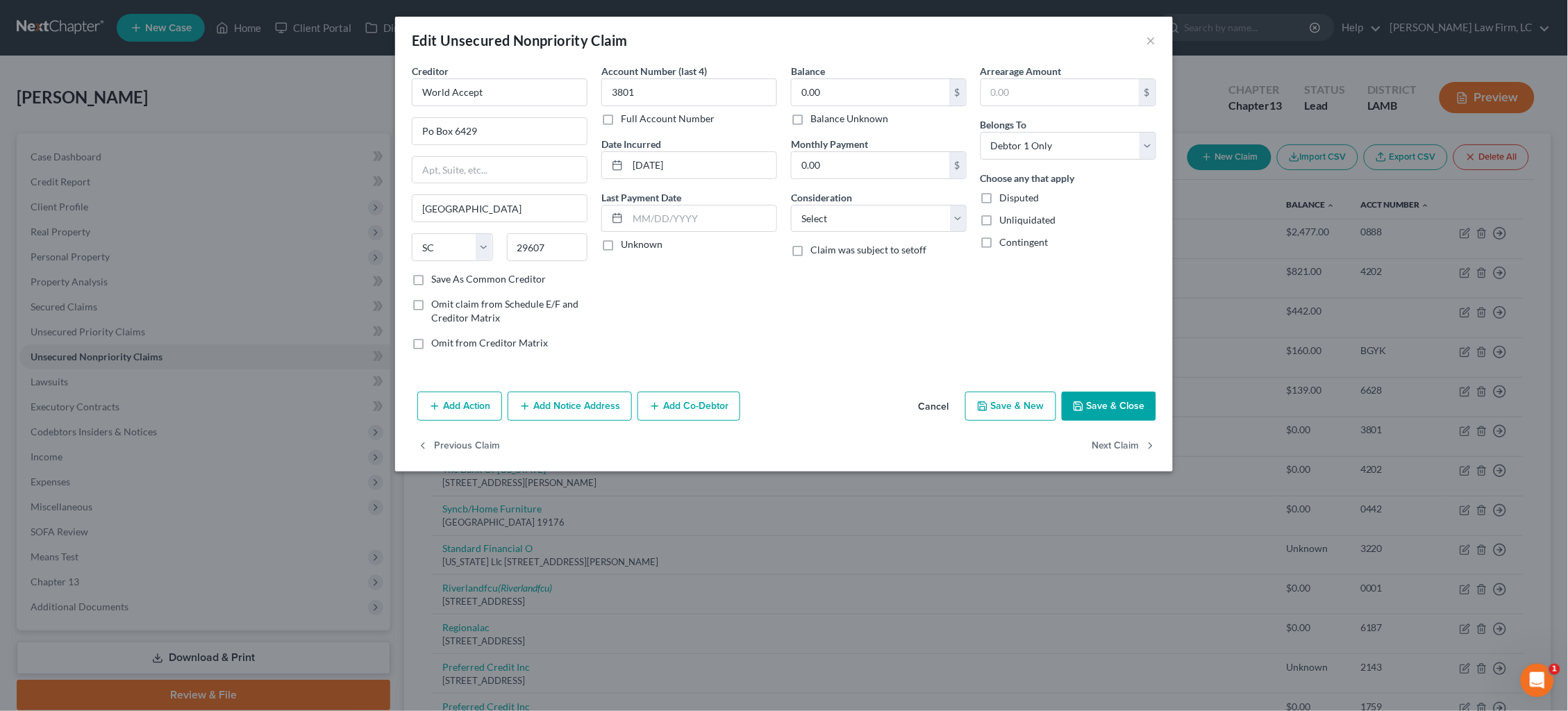
type input "0"
click at [1151, 41] on button "×" at bounding box center [1152, 40] width 10 height 17
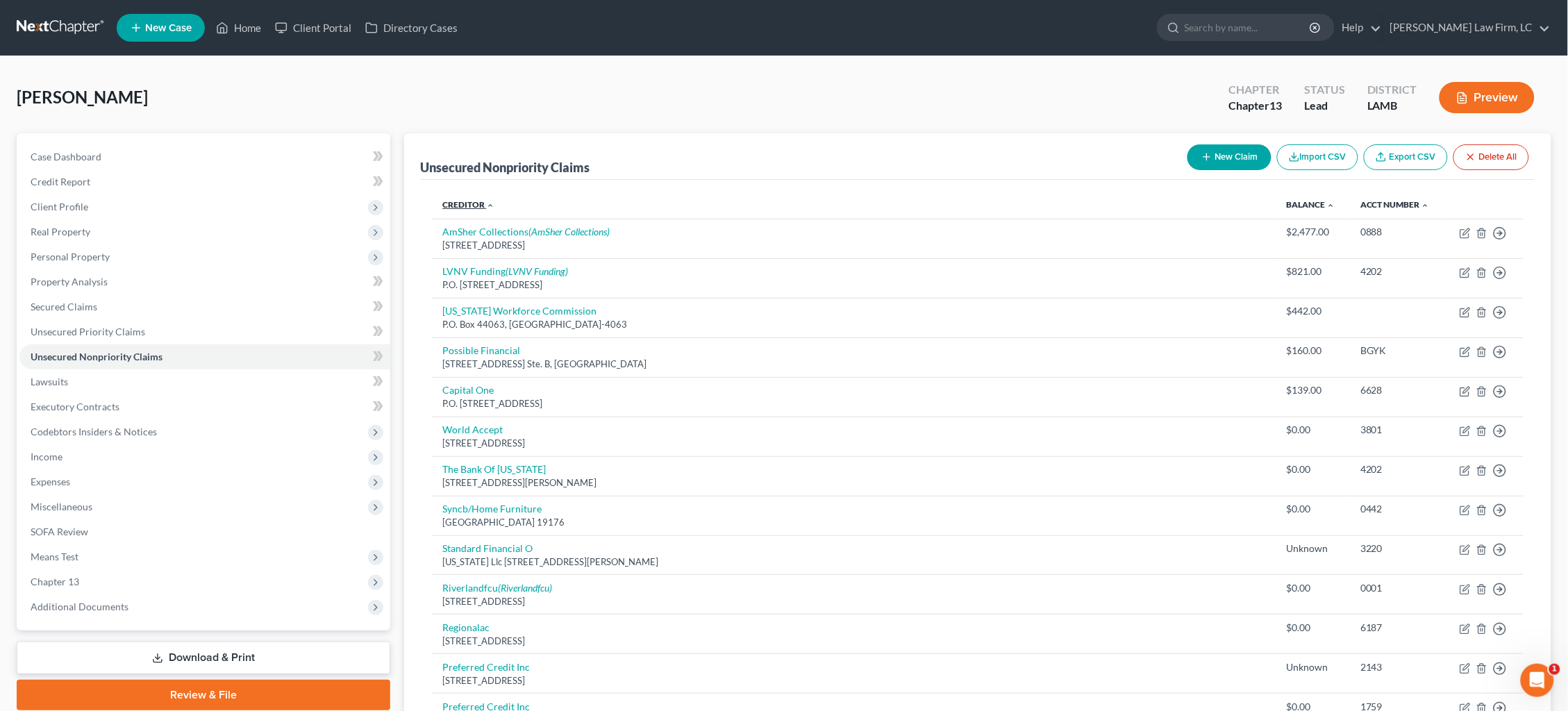
click at [463, 204] on link "Creditor expand_more expand_less unfold_more" at bounding box center [469, 204] width 52 height 11
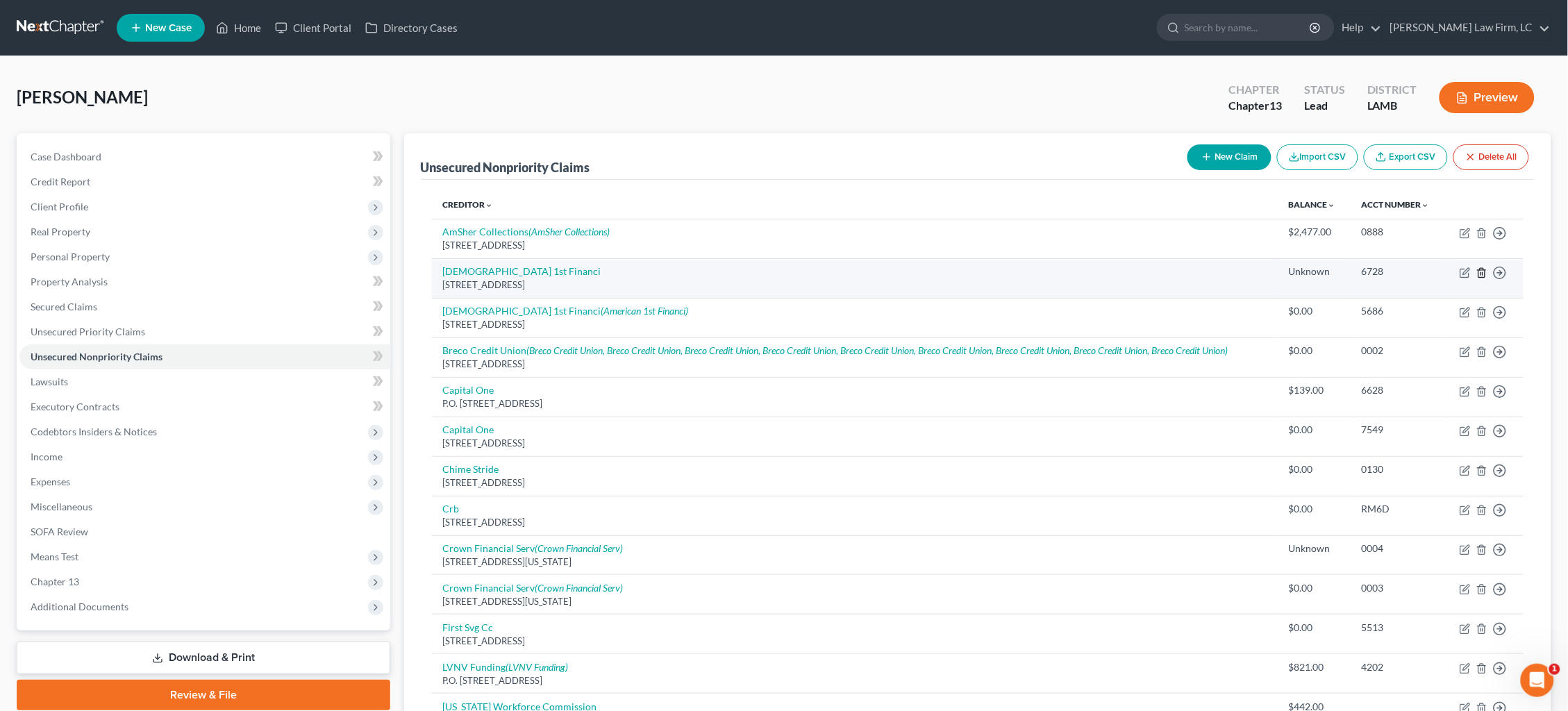
click at [1482, 269] on icon "button" at bounding box center [1482, 273] width 11 height 11
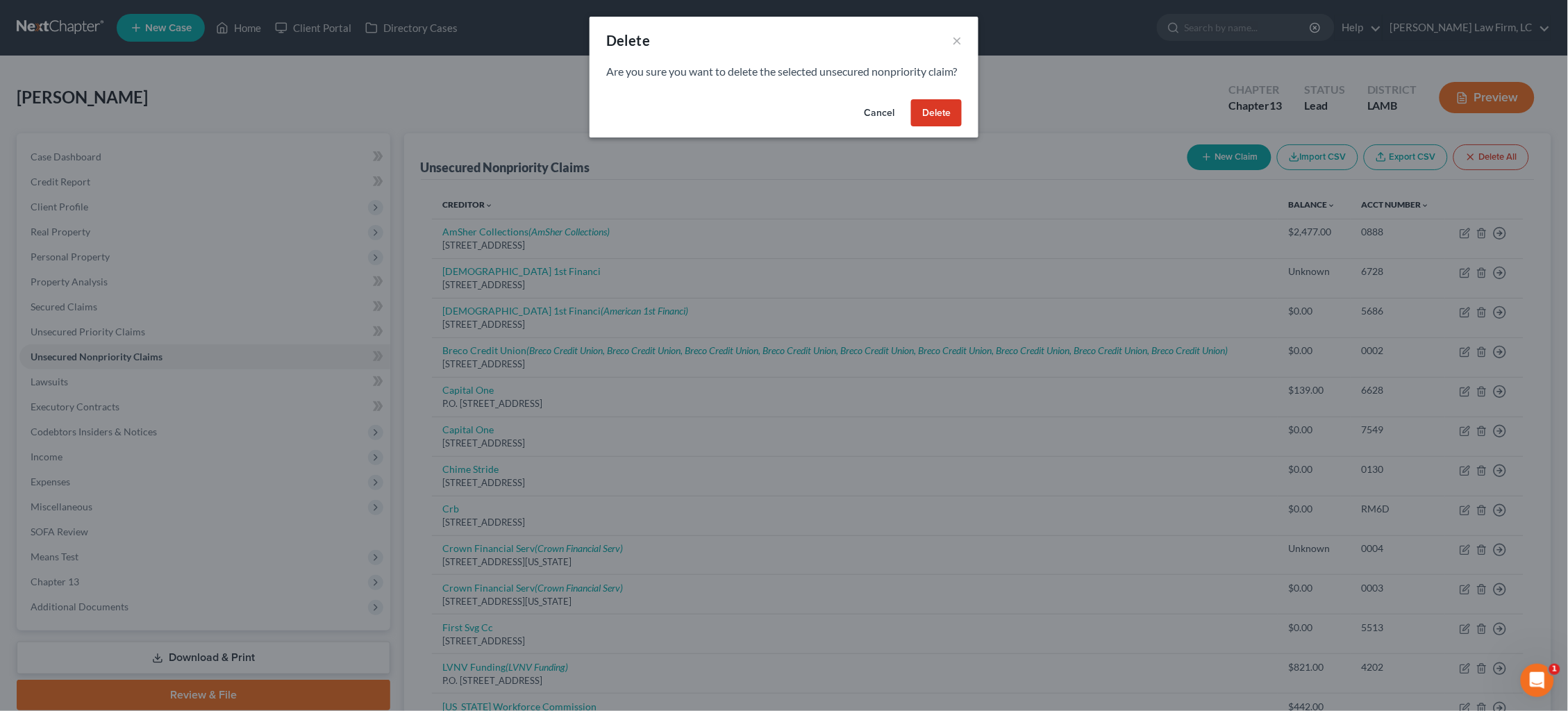
click at [939, 127] on button "Delete" at bounding box center [937, 113] width 51 height 27
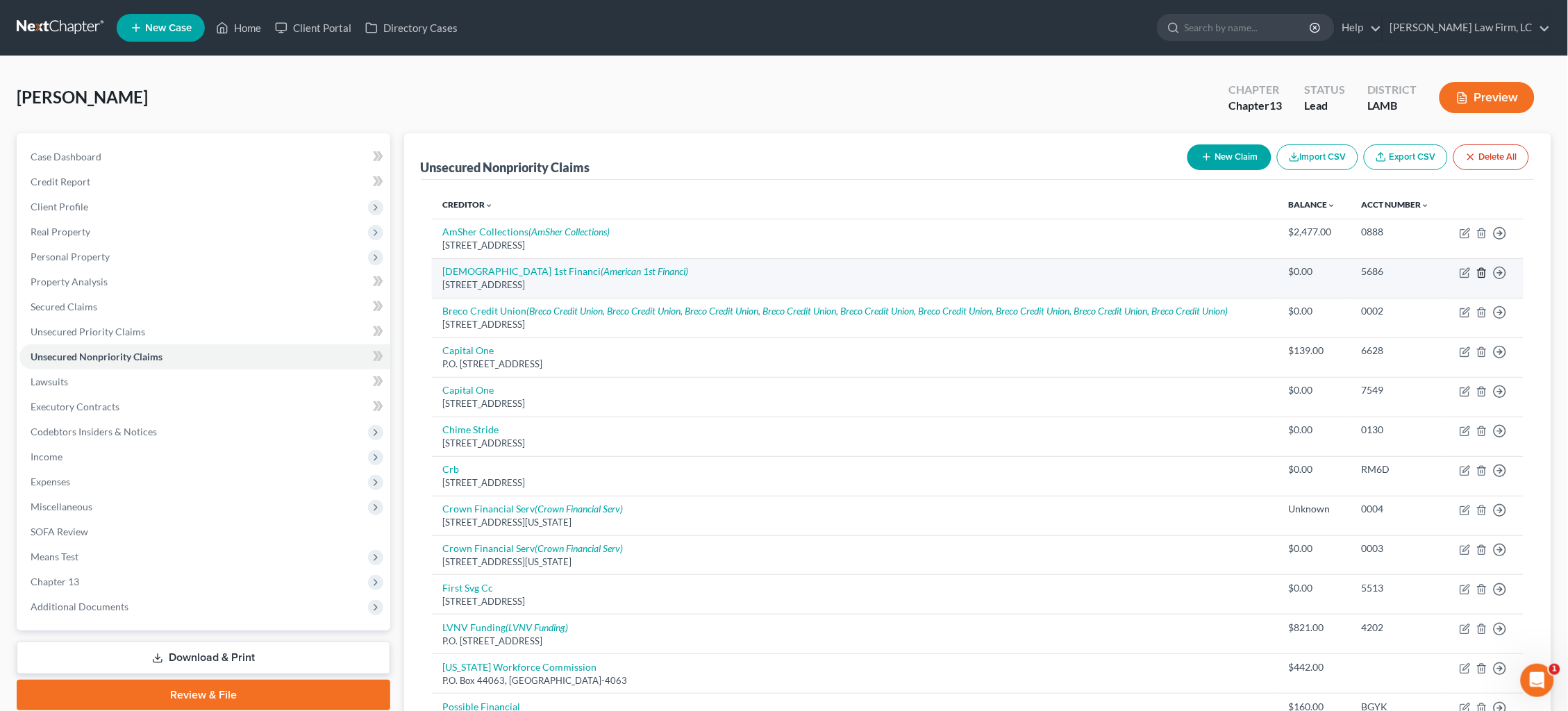
click at [1484, 270] on icon "button" at bounding box center [1482, 273] width 11 height 11
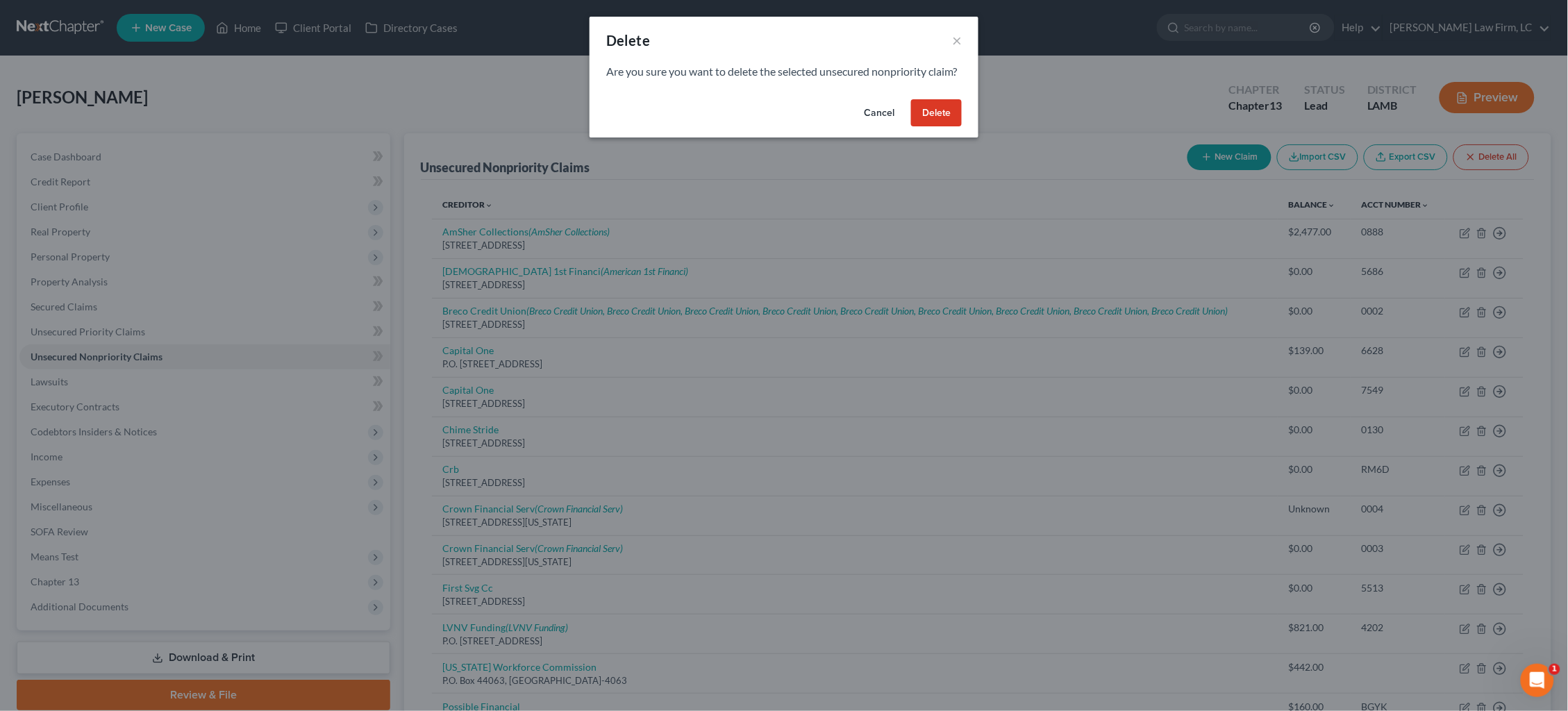
click at [934, 127] on button "Delete" at bounding box center [937, 113] width 51 height 27
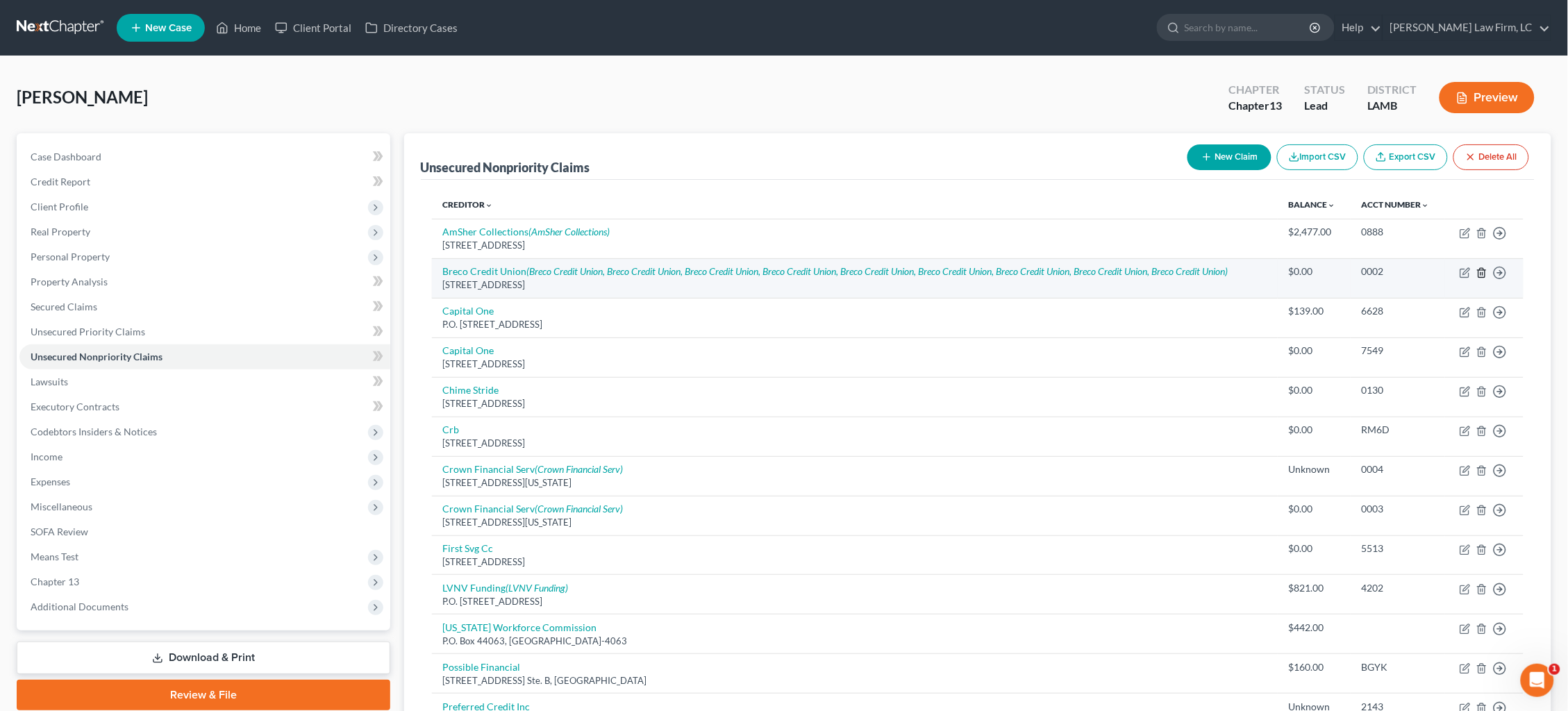
click at [1483, 269] on icon "button" at bounding box center [1482, 273] width 11 height 11
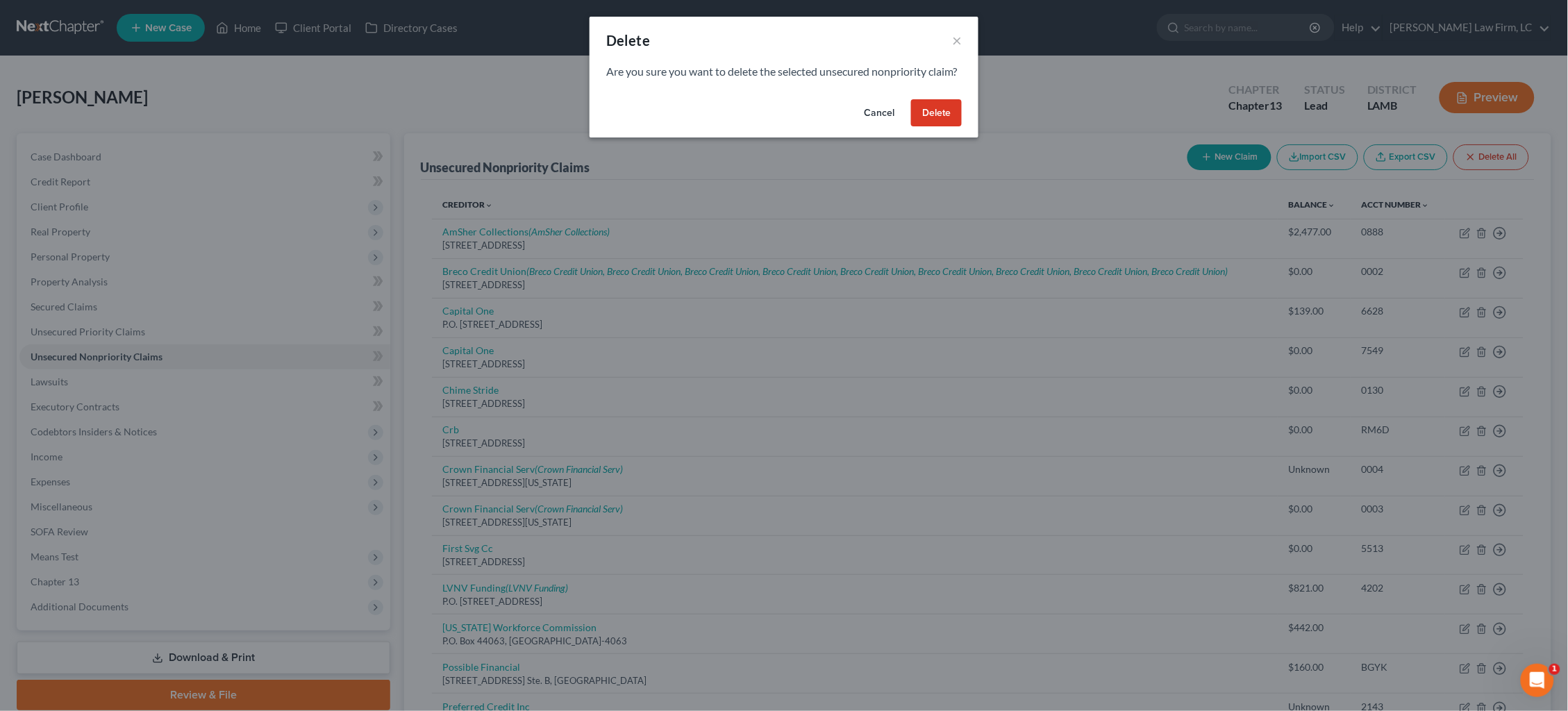
click at [942, 127] on button "Delete" at bounding box center [937, 113] width 51 height 27
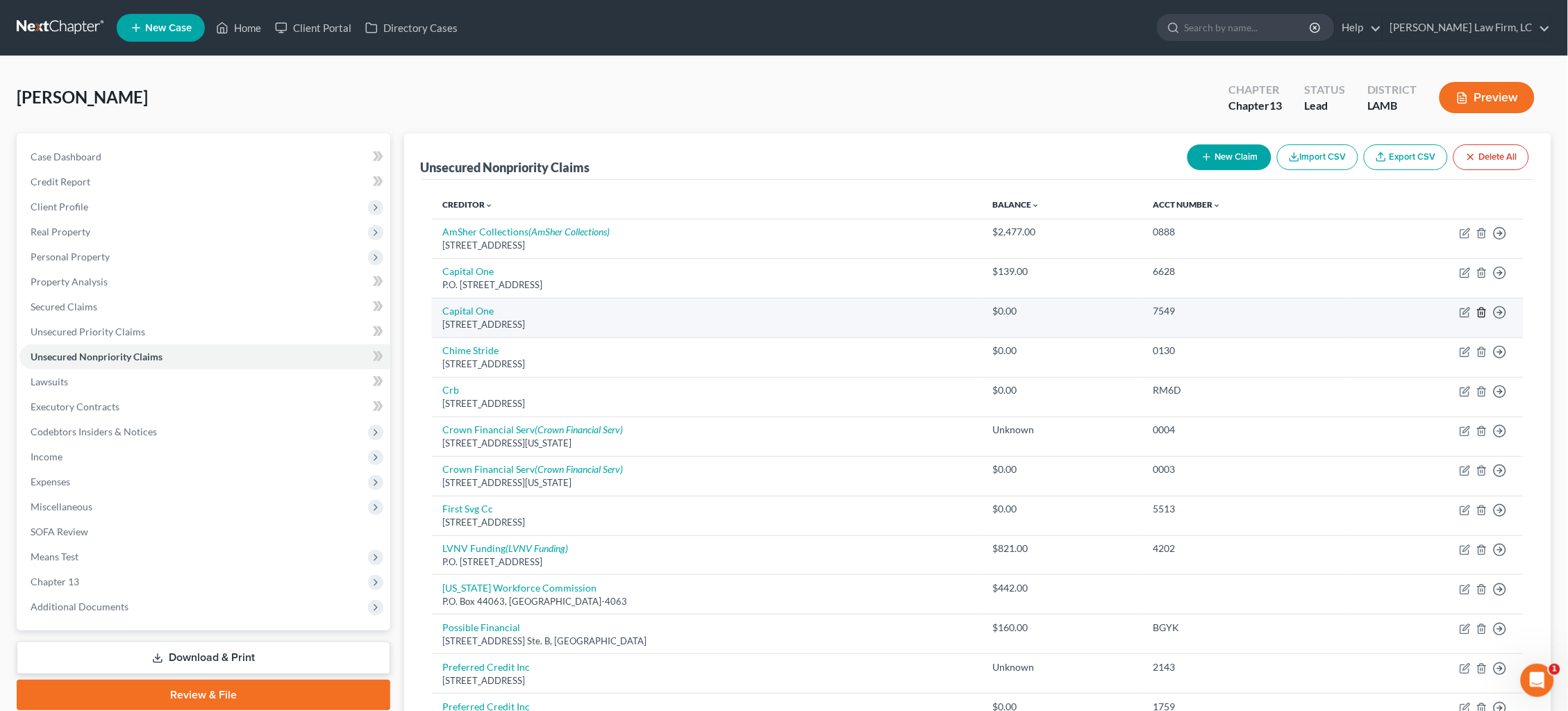
click at [1481, 308] on icon "button" at bounding box center [1482, 313] width 11 height 11
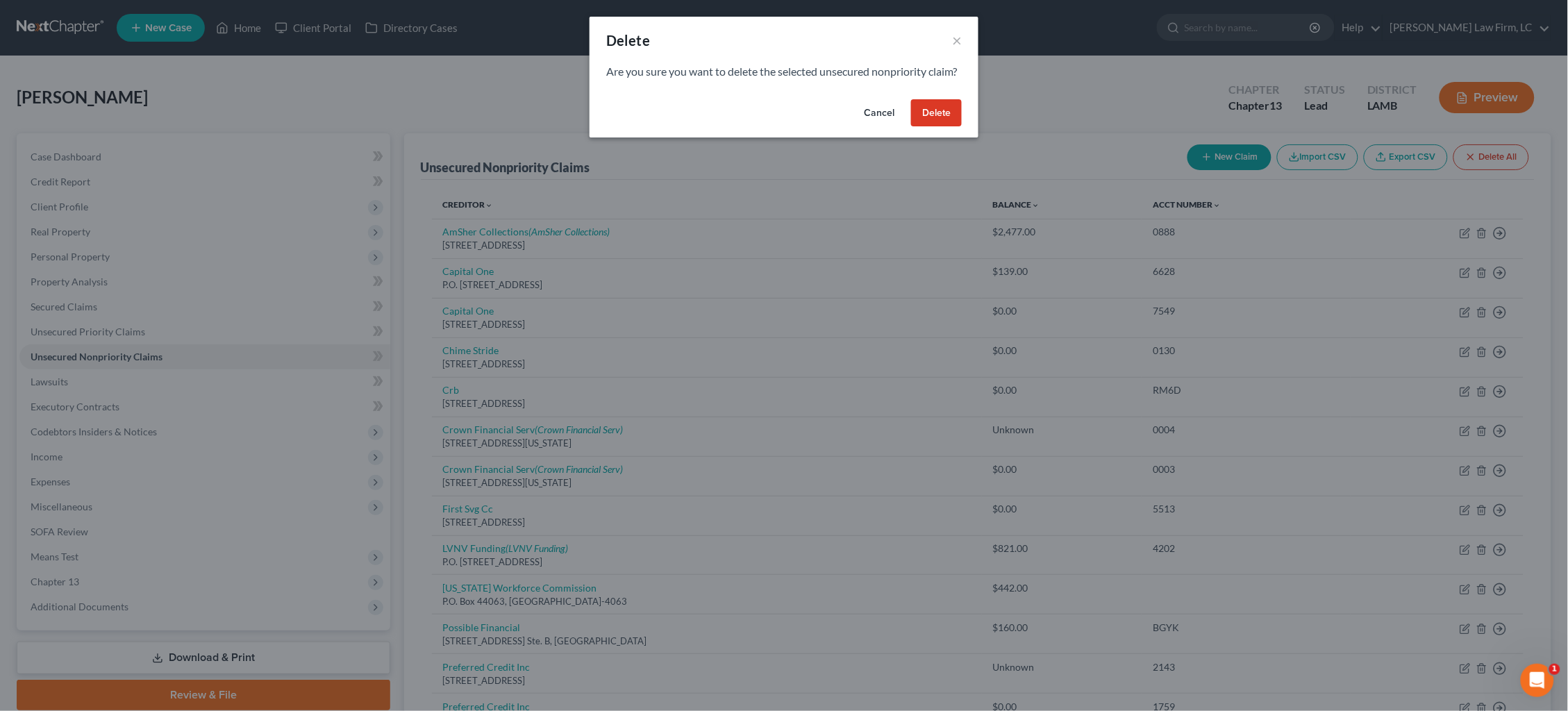
drag, startPoint x: 938, startPoint y: 133, endPoint x: 948, endPoint y: 141, distance: 12.8
click at [938, 127] on button "Delete" at bounding box center [937, 113] width 51 height 27
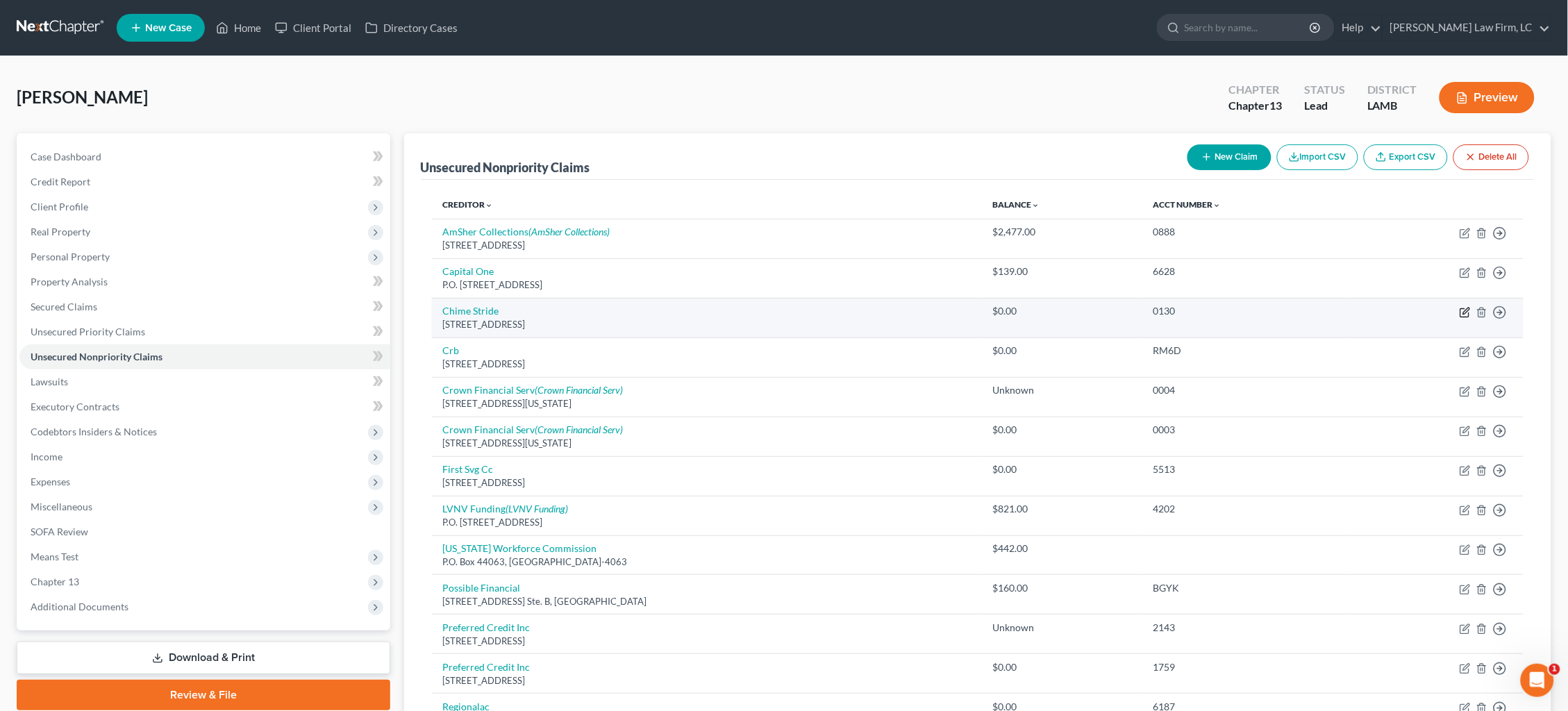
click at [1467, 309] on icon "button" at bounding box center [1467, 311] width 6 height 6
select select "4"
select select "0"
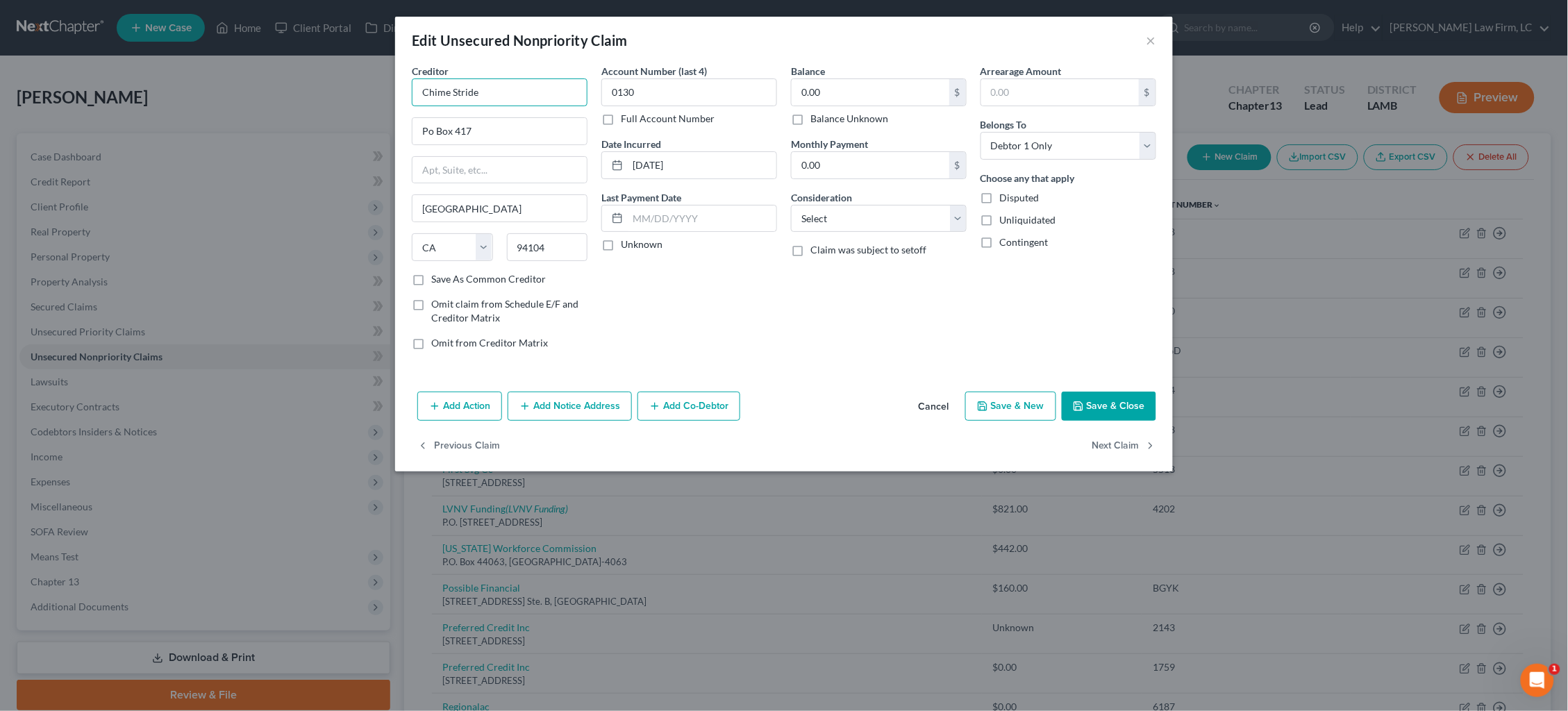
click at [533, 97] on input "Chime Stride" at bounding box center [499, 92] width 175 height 27
type input "Chime"
drag, startPoint x: 516, startPoint y: 123, endPoint x: 595, endPoint y: 158, distance: 86.4
click at [515, 123] on div "P.O. Box 417, San Francisco, CA 94104" at bounding box center [495, 129] width 144 height 12
type input "P.O. Box 417"
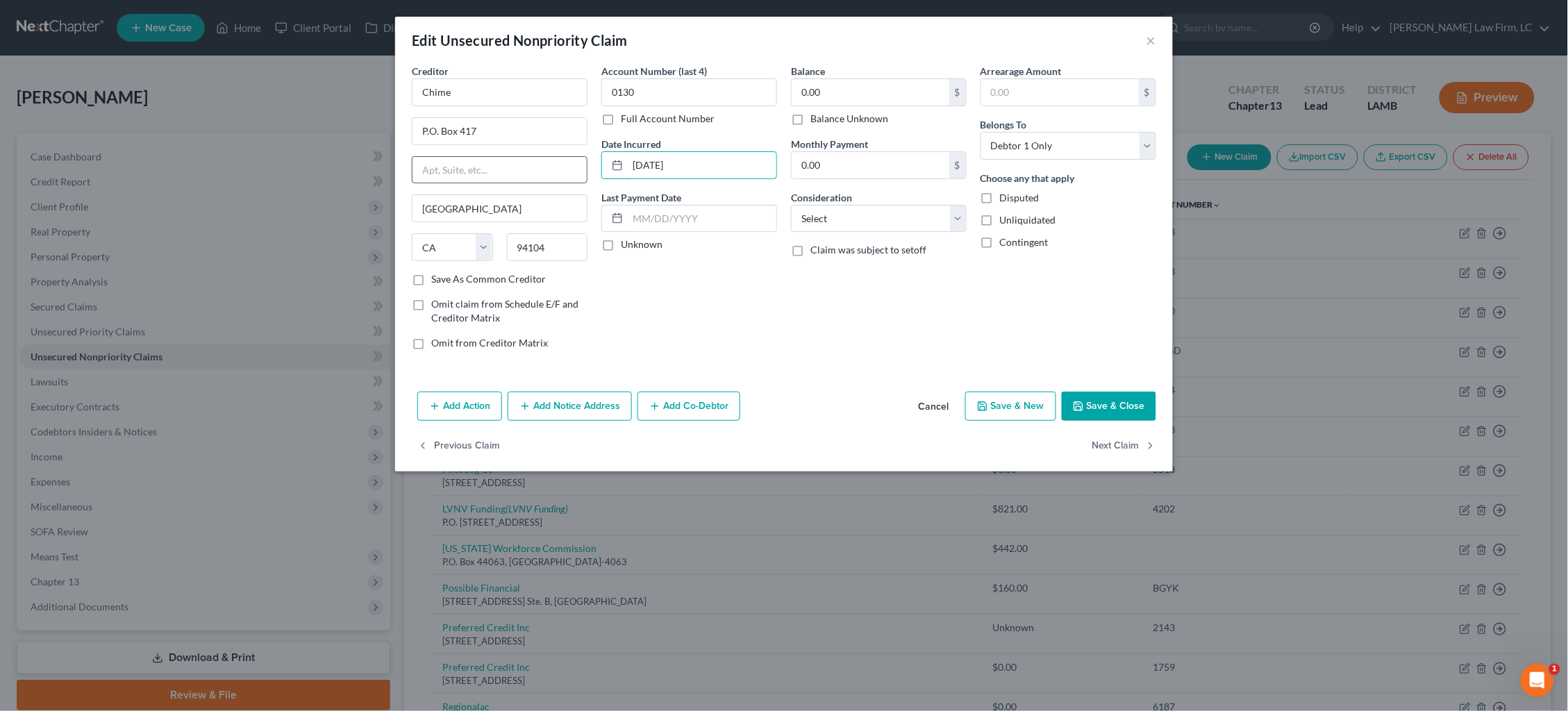
drag, startPoint x: 659, startPoint y: 166, endPoint x: 562, endPoint y: 163, distance: 97.0
click at [564, 163] on div "Creditor * Chime P.O. Box 417 San Francisco State AL AK AR AZ CA CO CT DE DC FL…" at bounding box center [784, 213] width 758 height 297
type input "2023"
select select "10"
click at [814, 114] on label "Balance Unknown" at bounding box center [849, 119] width 78 height 14
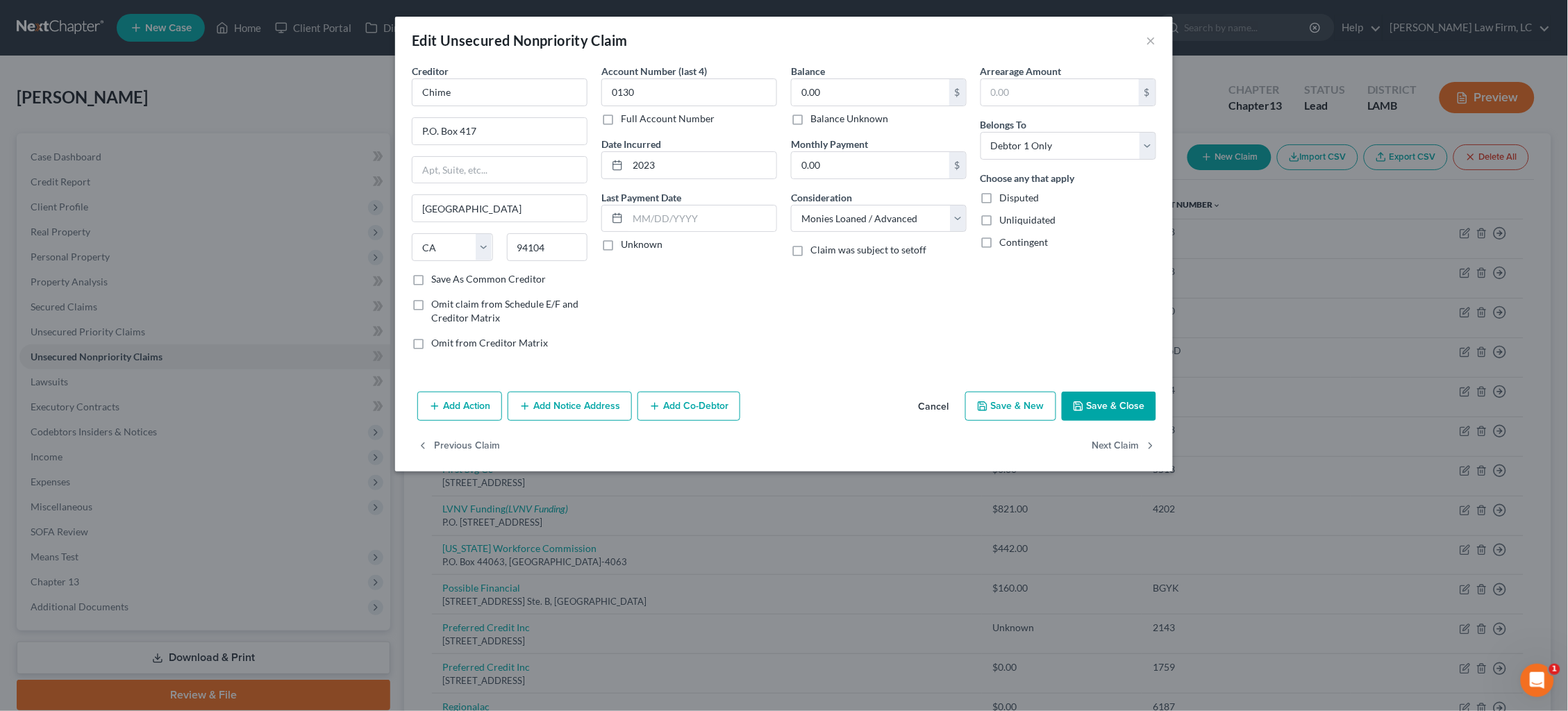
click at [816, 114] on input "Balance Unknown" at bounding box center [820, 116] width 9 height 9
checkbox input "true"
click at [1109, 406] on button "Save & Close" at bounding box center [1109, 406] width 94 height 29
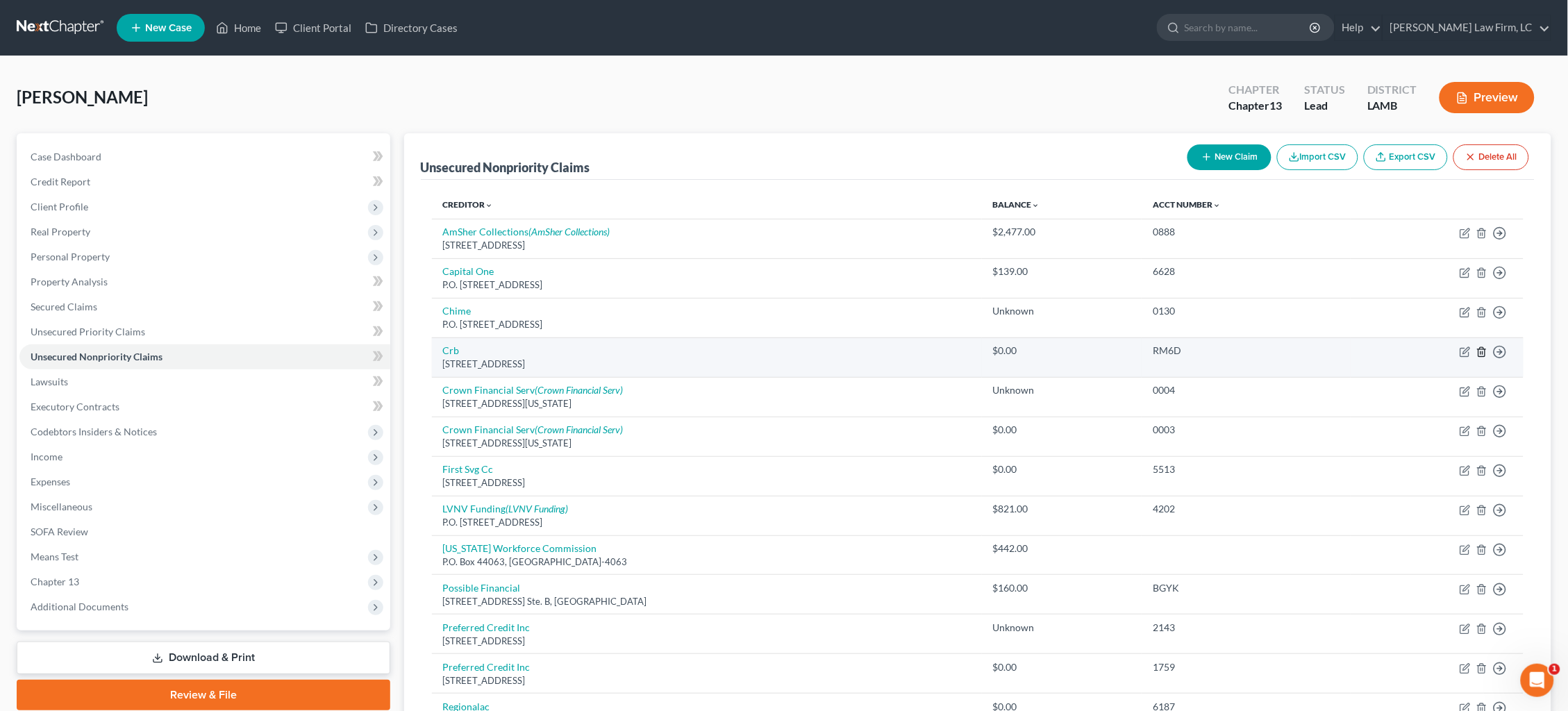
click at [1480, 347] on icon "button" at bounding box center [1482, 352] width 11 height 11
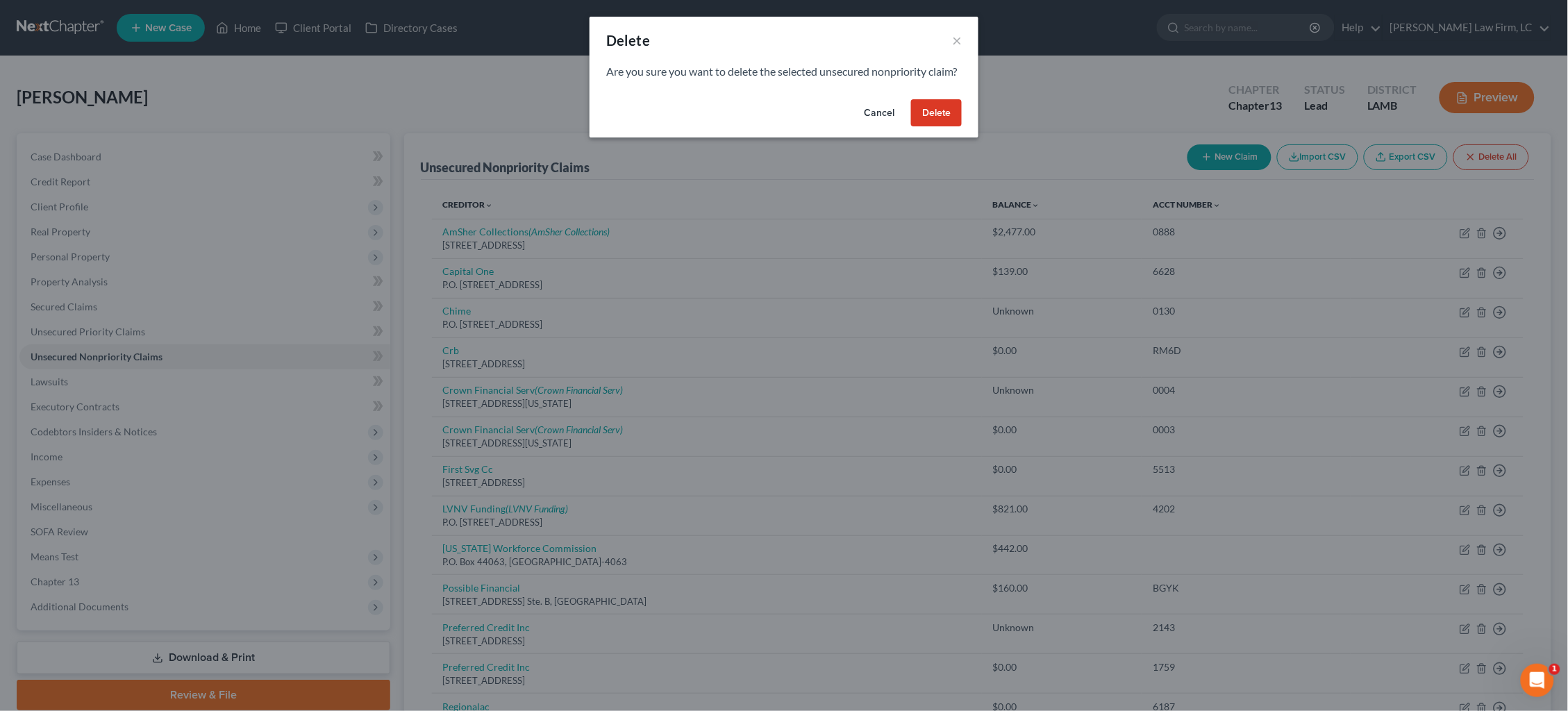
click at [937, 125] on button "Delete" at bounding box center [937, 113] width 51 height 27
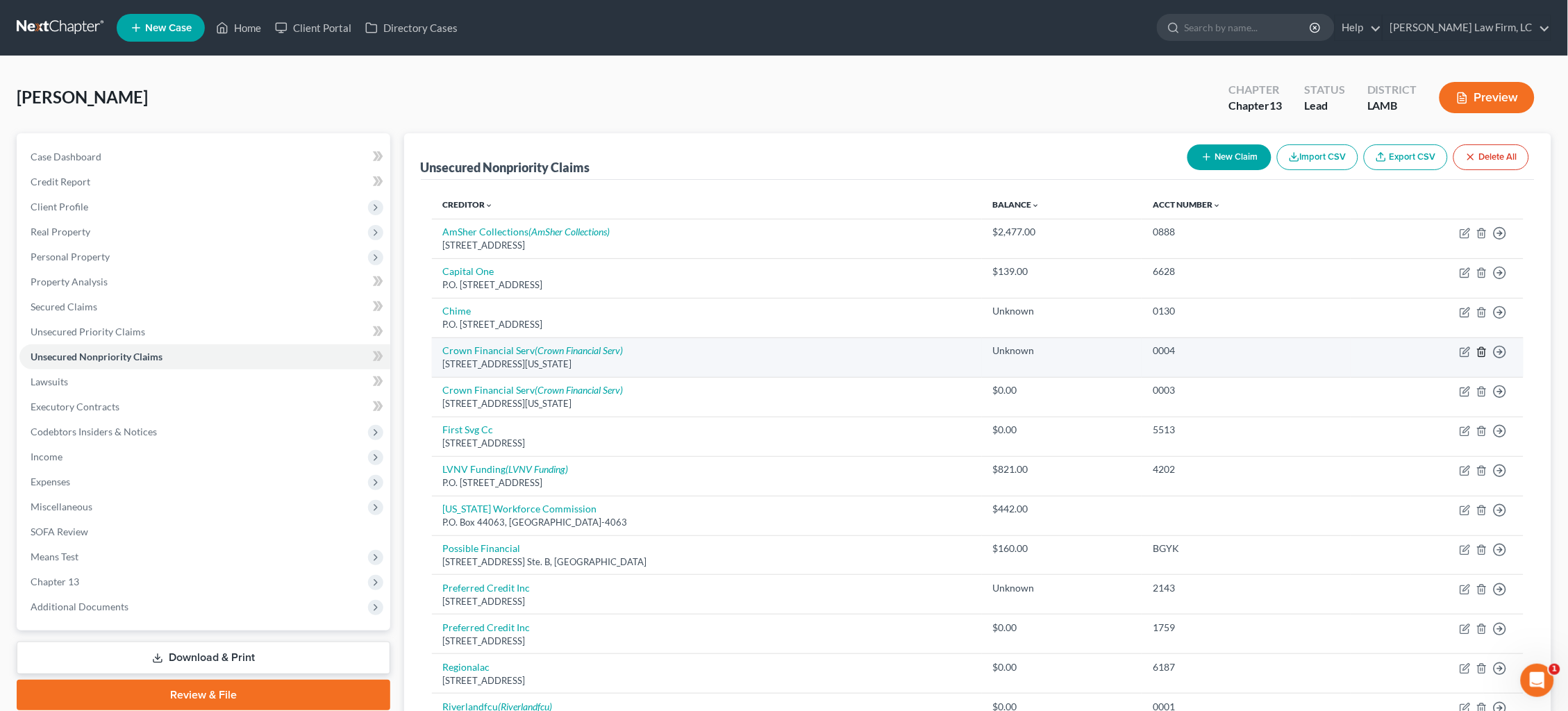
click at [1484, 347] on icon "button" at bounding box center [1482, 352] width 11 height 11
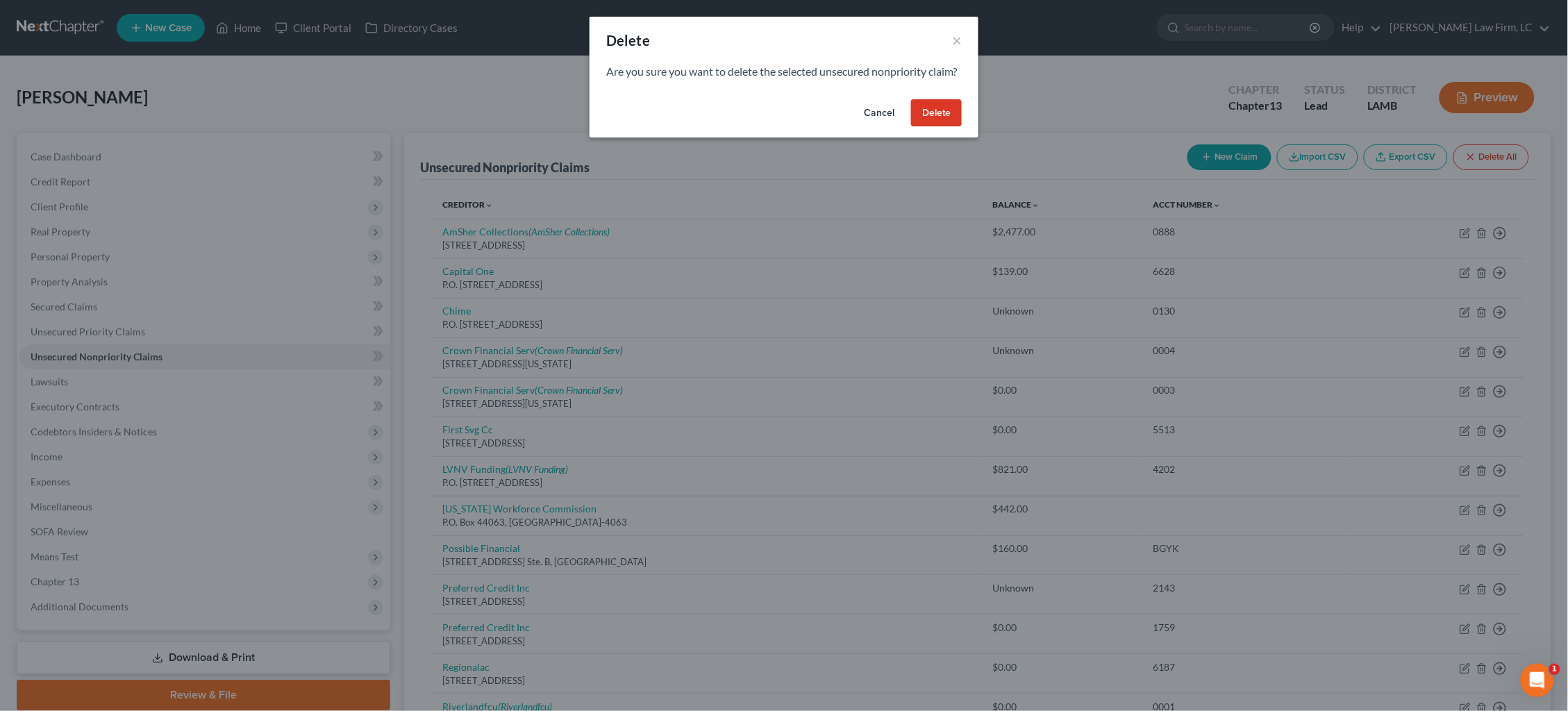
drag, startPoint x: 939, startPoint y: 123, endPoint x: 968, endPoint y: 165, distance: 51.0
click at [939, 123] on button "Delete" at bounding box center [937, 113] width 51 height 27
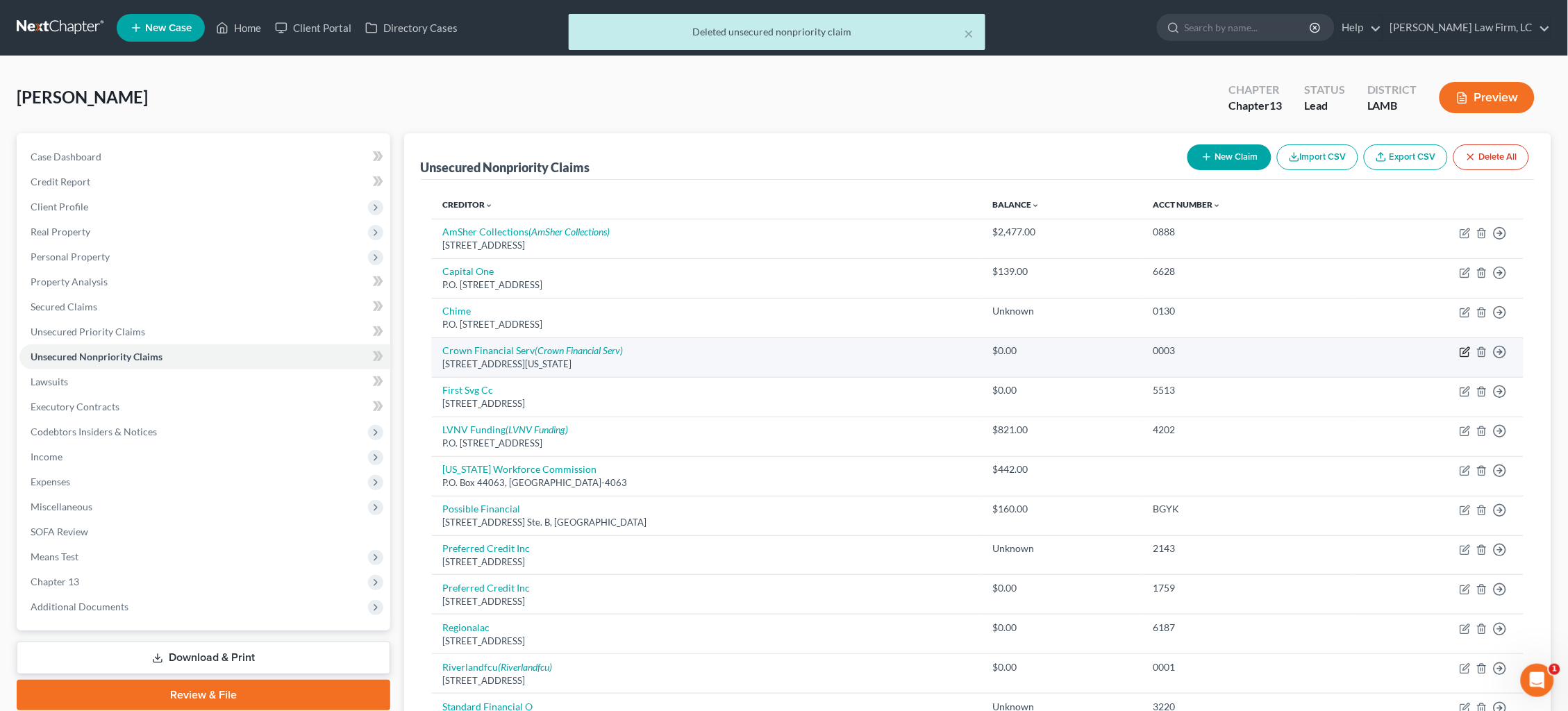
click at [1462, 348] on icon "button" at bounding box center [1465, 352] width 8 height 8
select select "19"
select select "0"
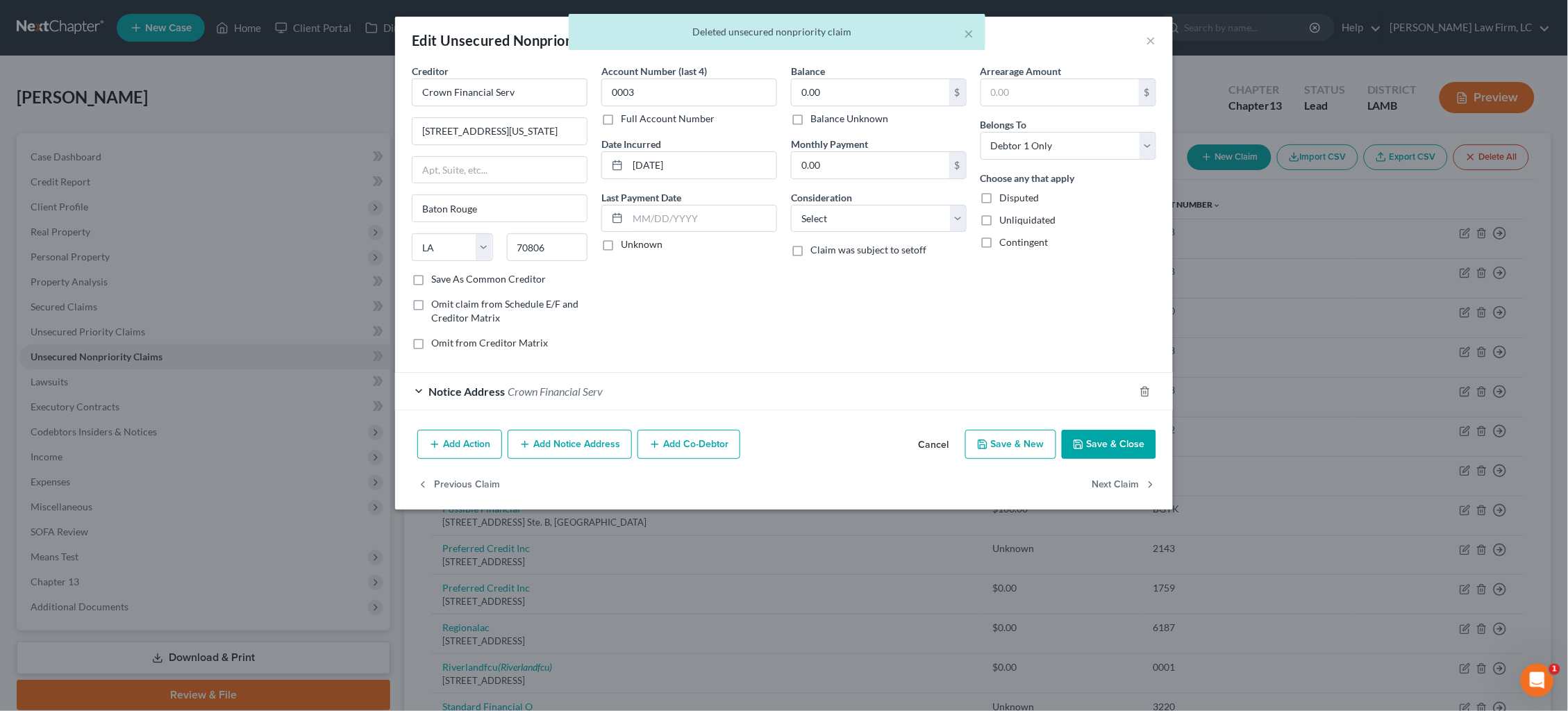
click at [1036, 385] on div "Notice Address Crown Financial Serv" at bounding box center [765, 391] width 739 height 37
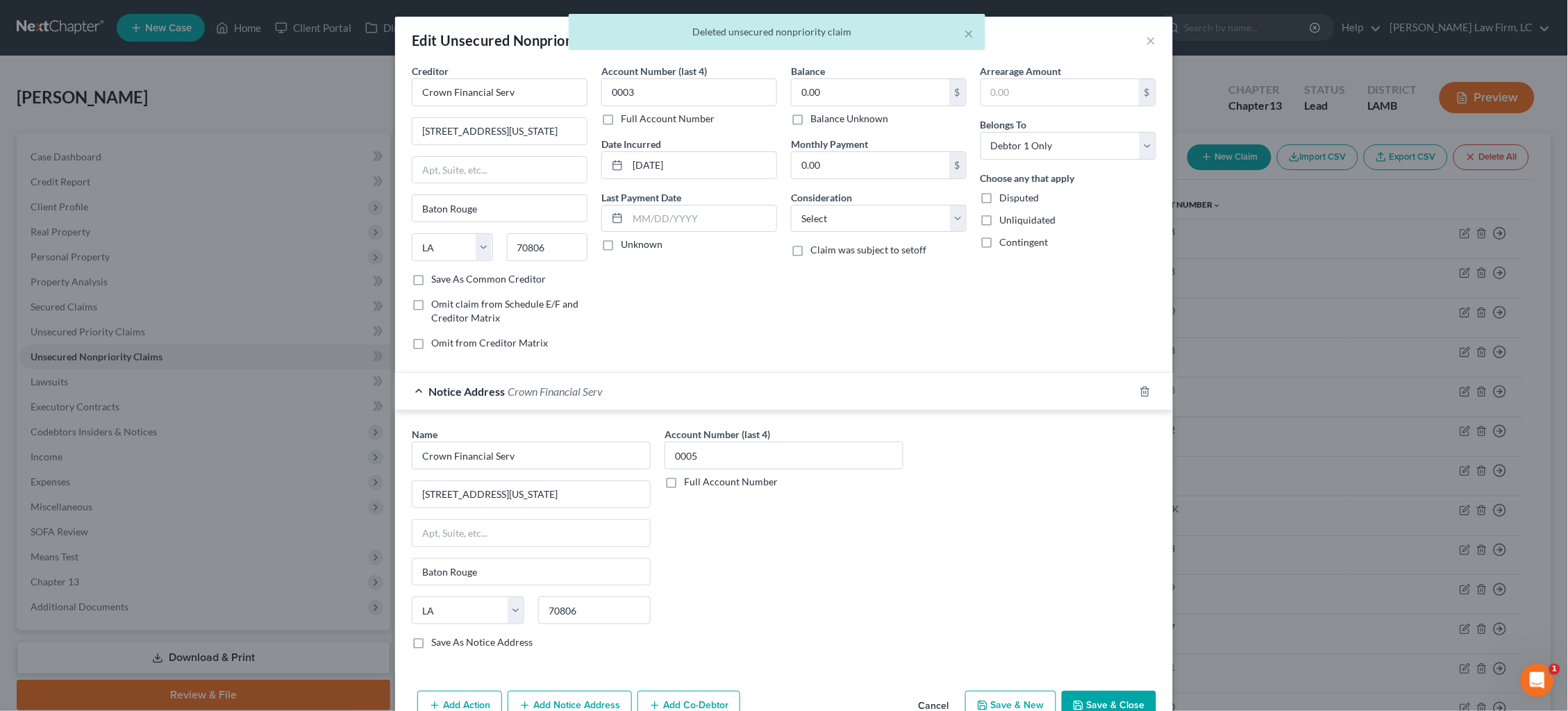
drag, startPoint x: 1147, startPoint y: 388, endPoint x: 1019, endPoint y: 385, distance: 128.0
click at [1147, 388] on icon "button" at bounding box center [1145, 392] width 11 height 11
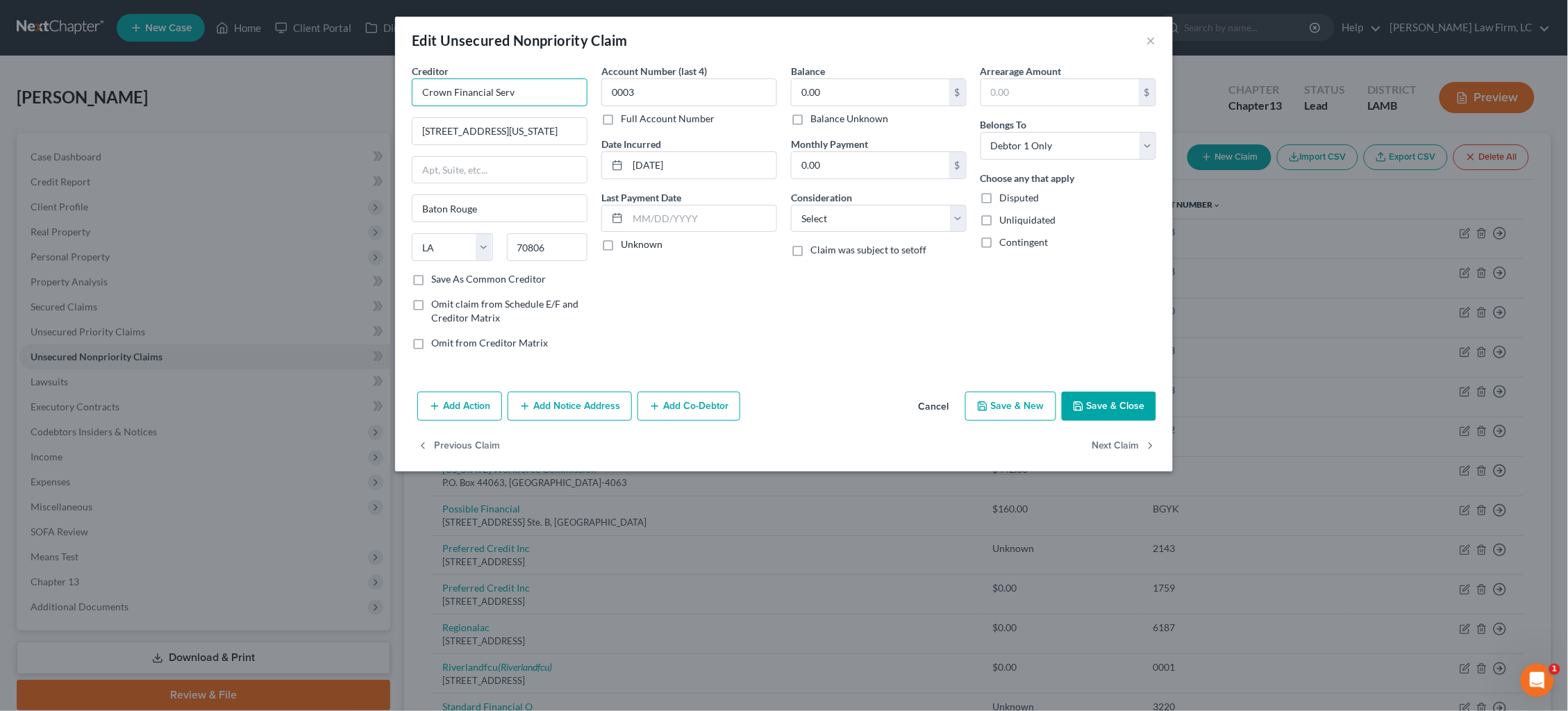
click at [531, 95] on input "Crown Financial Serv" at bounding box center [499, 92] width 175 height 27
type input "Crown Financial"
drag, startPoint x: 541, startPoint y: 127, endPoint x: 533, endPoint y: 140, distance: 15.3
click at [541, 127] on div "5235 Florida Blvd. Ste. H, Baton Rouge, LA 70806" at bounding box center [503, 135] width 161 height 24
type input "5235 Florida Blvd."
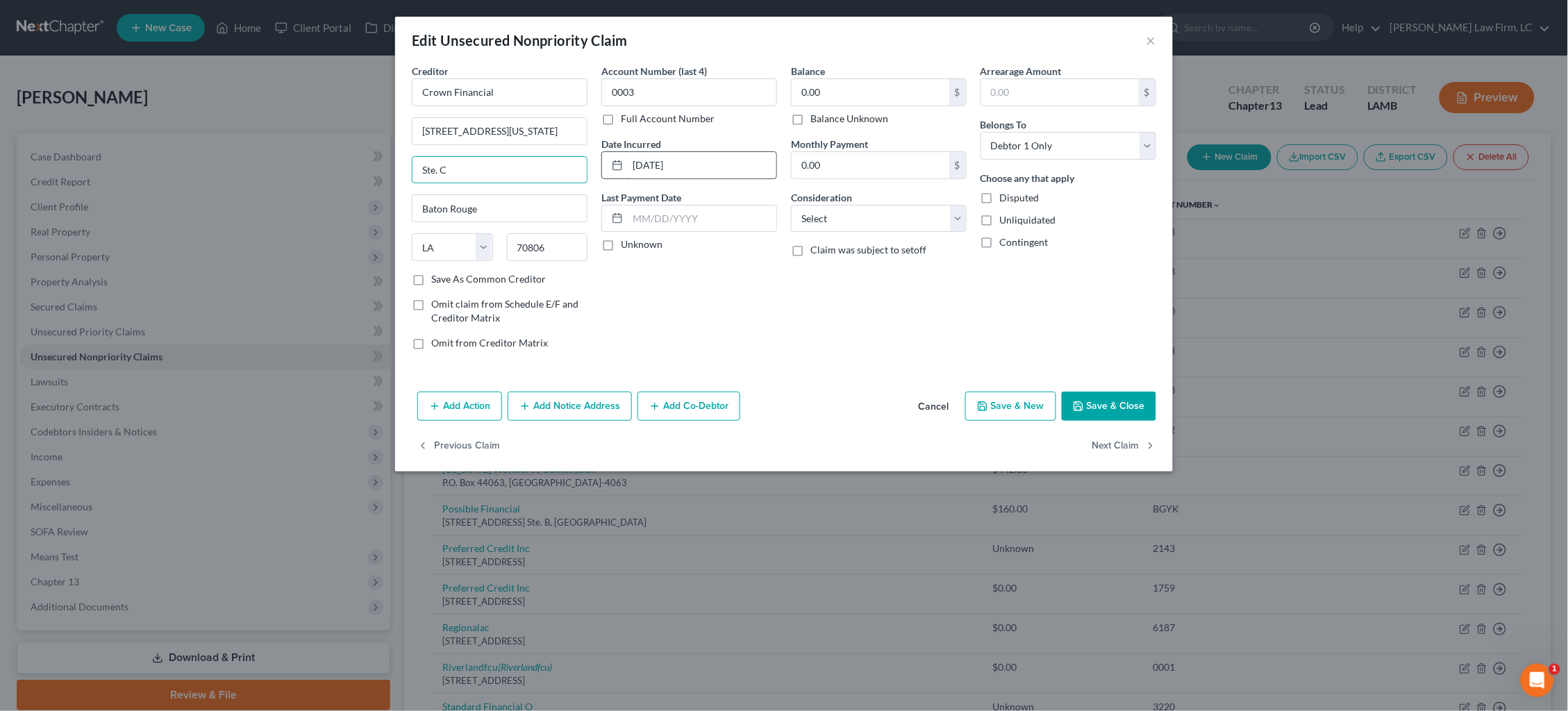
type input "Ste. C"
drag, startPoint x: 659, startPoint y: 163, endPoint x: 595, endPoint y: 168, distance: 64.2
click at [595, 168] on div "Account Number (last 4) 0003 Full Account Number Date Incurred 07-16-2021 Last …" at bounding box center [689, 213] width 190 height 297
type input "2021"
select select "10"
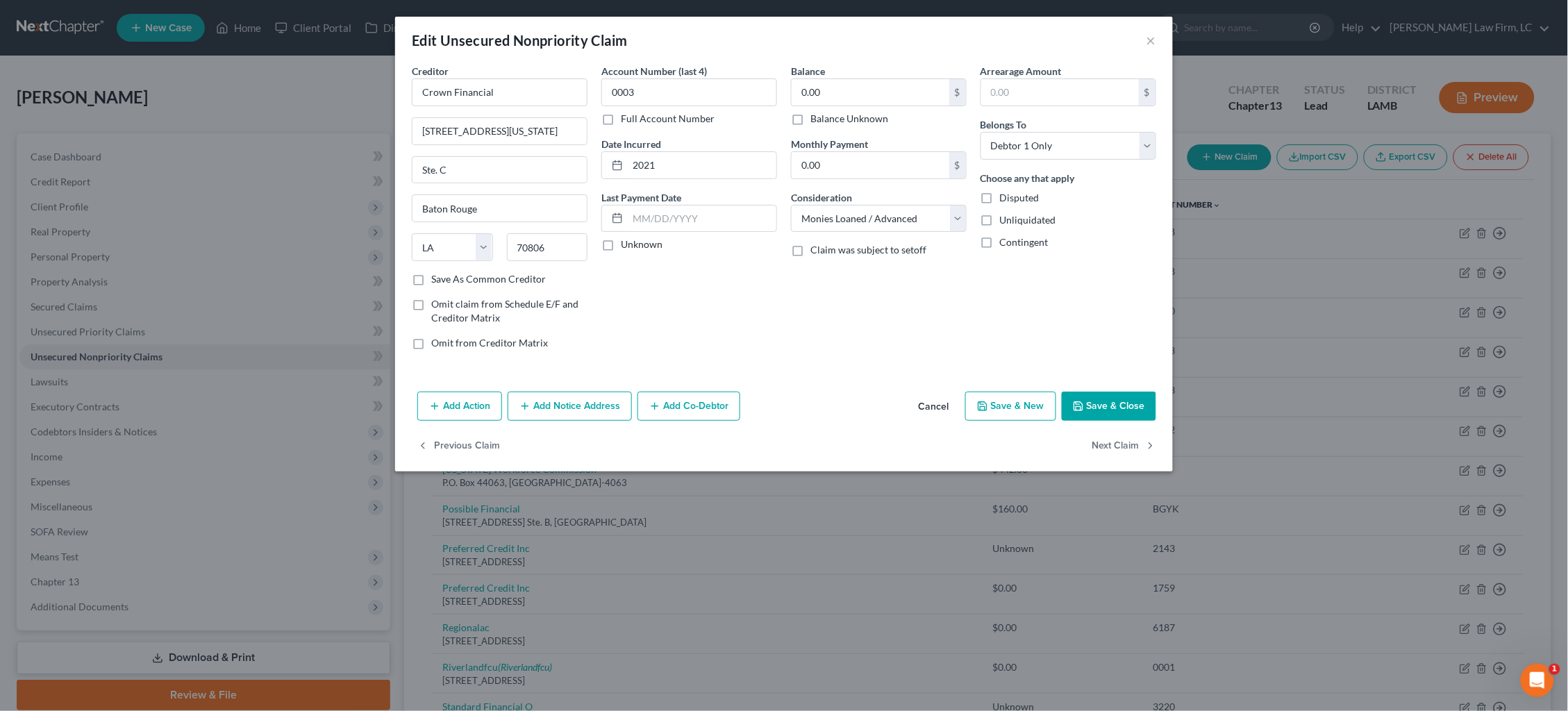
click at [853, 118] on label "Balance Unknown" at bounding box center [849, 119] width 78 height 14
click at [825, 118] on input "Balance Unknown" at bounding box center [820, 116] width 9 height 9
checkbox input "true"
click at [1109, 400] on button "Save & Close" at bounding box center [1109, 406] width 94 height 29
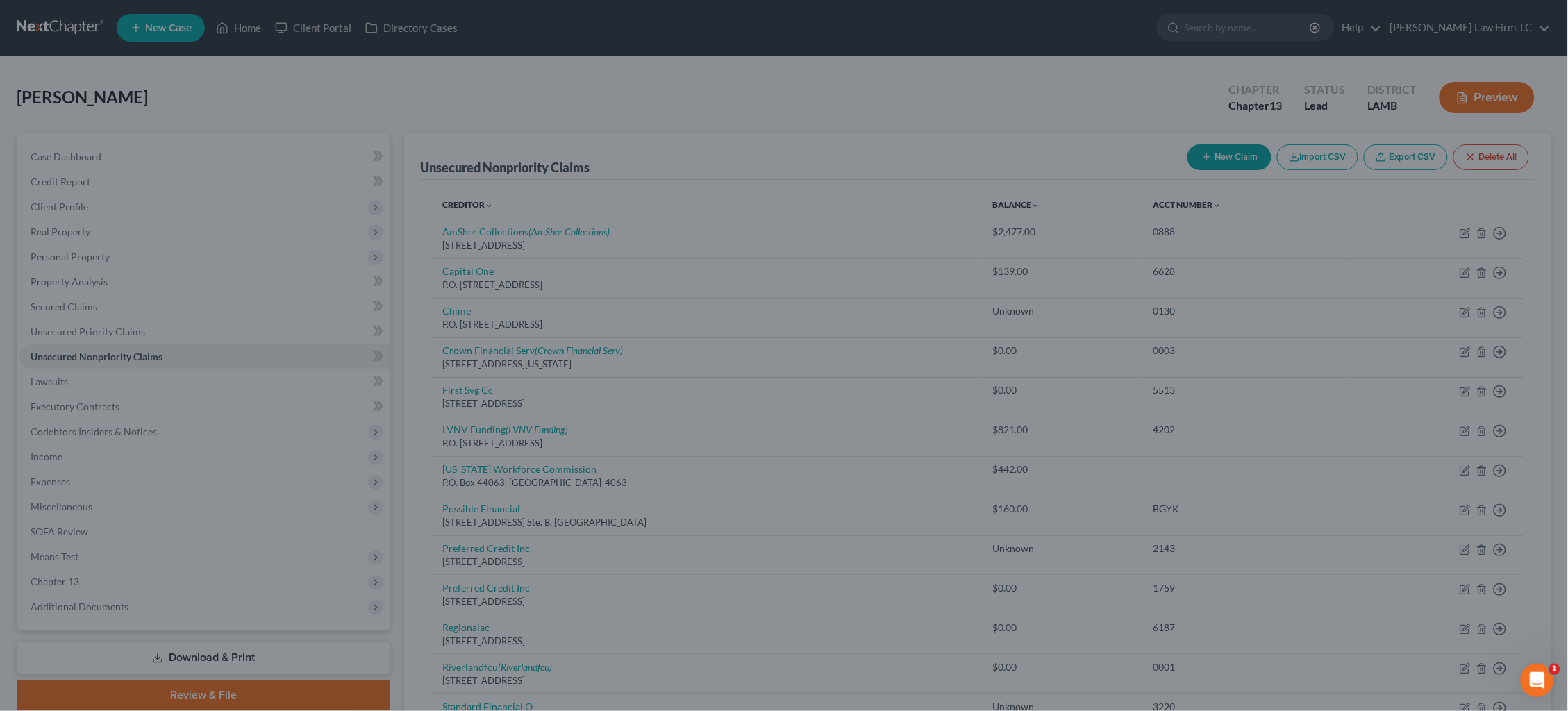
type input "0"
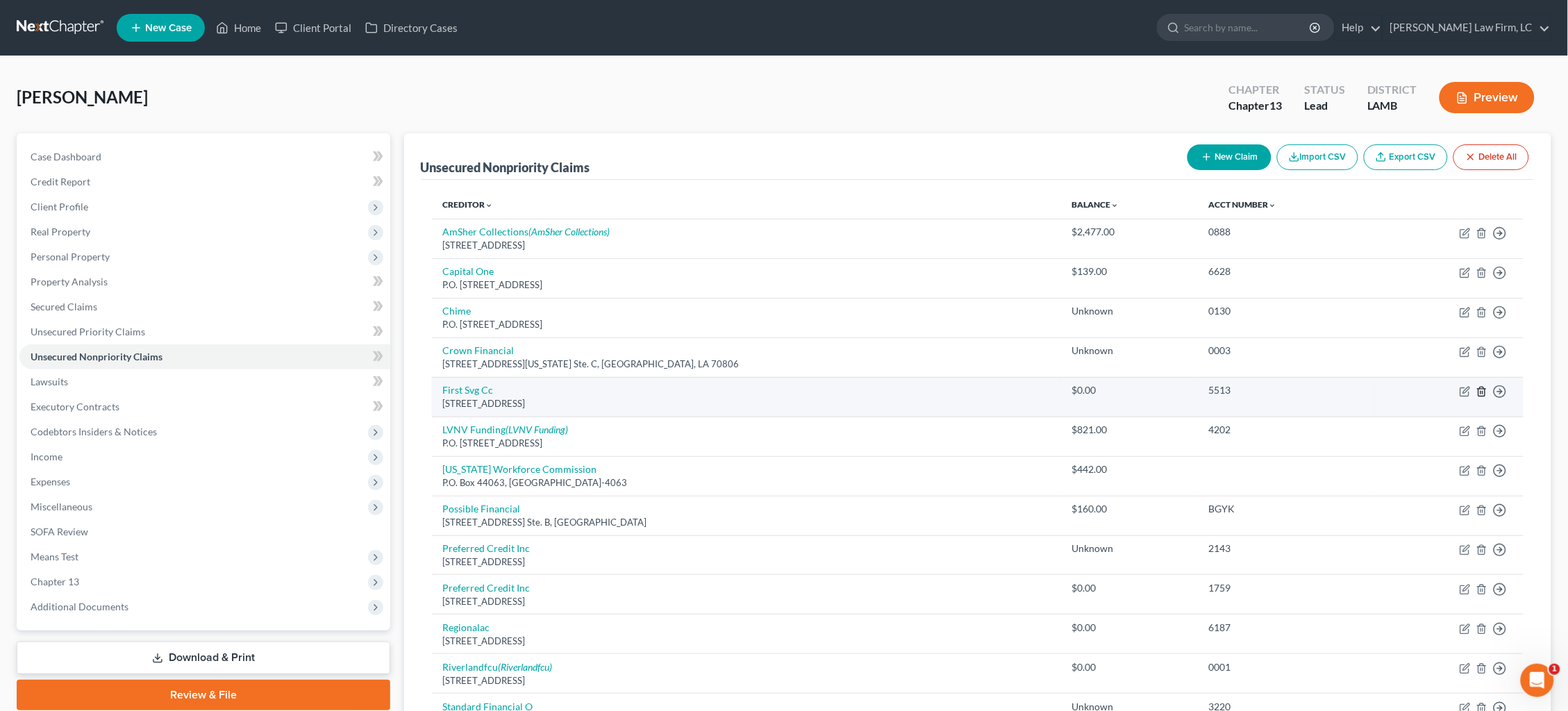
click at [1483, 386] on icon "button" at bounding box center [1482, 392] width 11 height 11
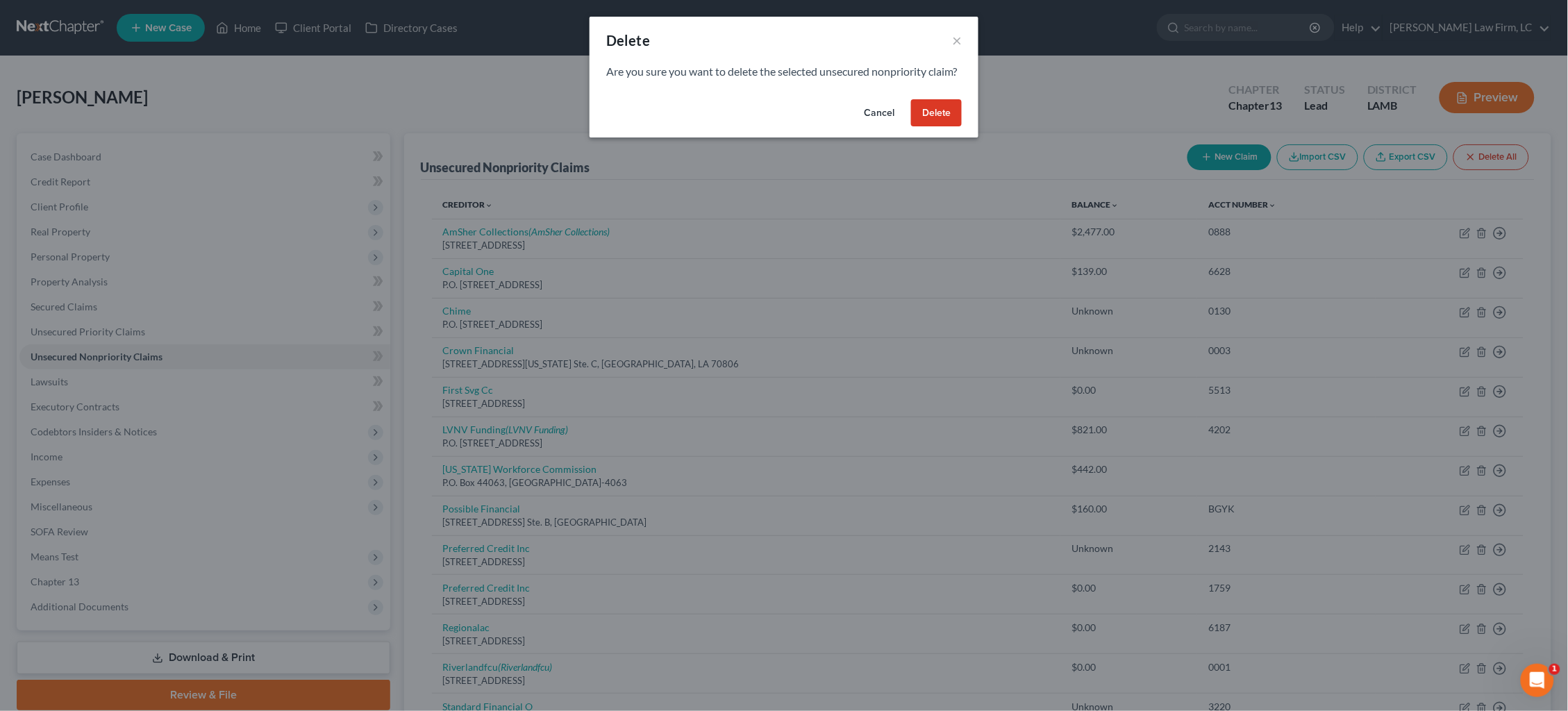
click at [936, 127] on button "Delete" at bounding box center [937, 113] width 51 height 27
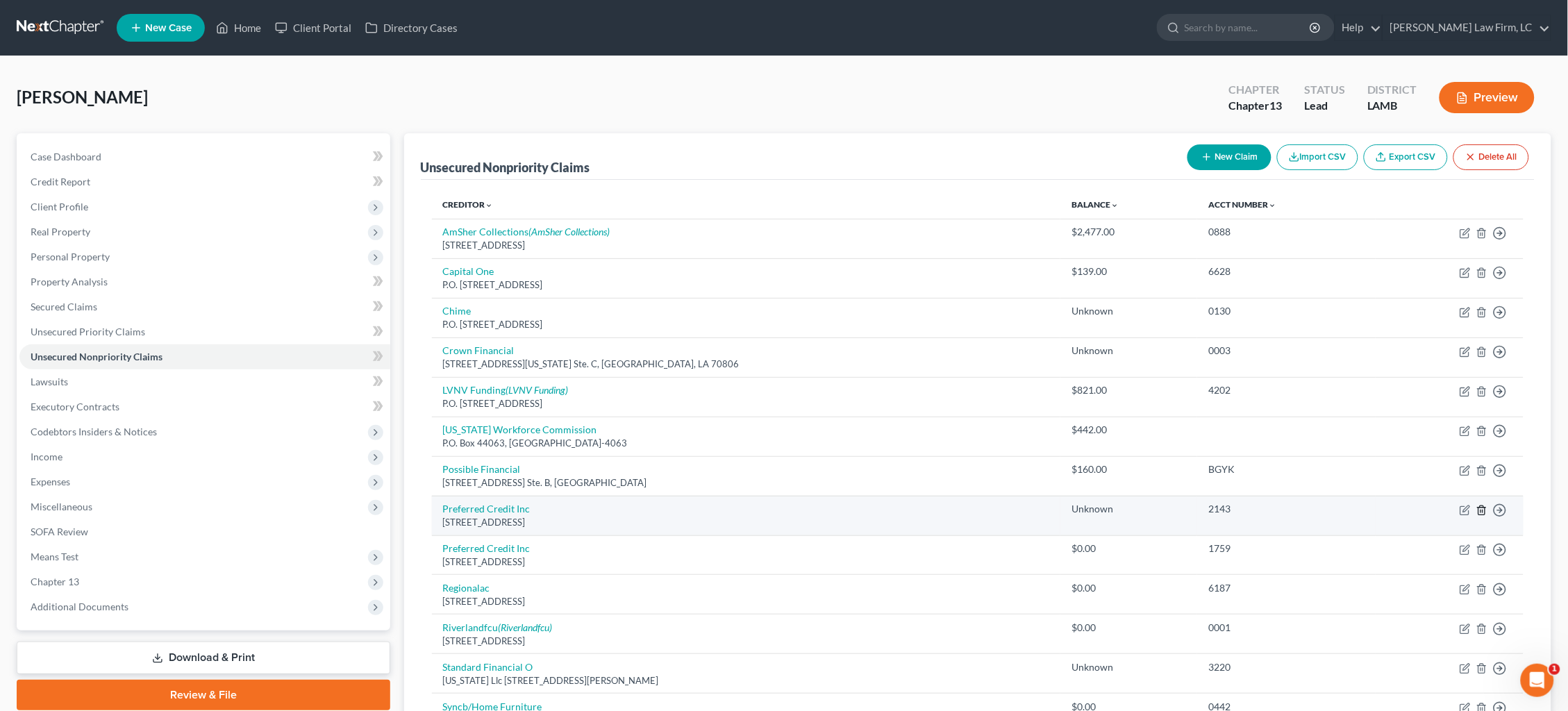
click at [1483, 505] on icon "button" at bounding box center [1482, 510] width 11 height 11
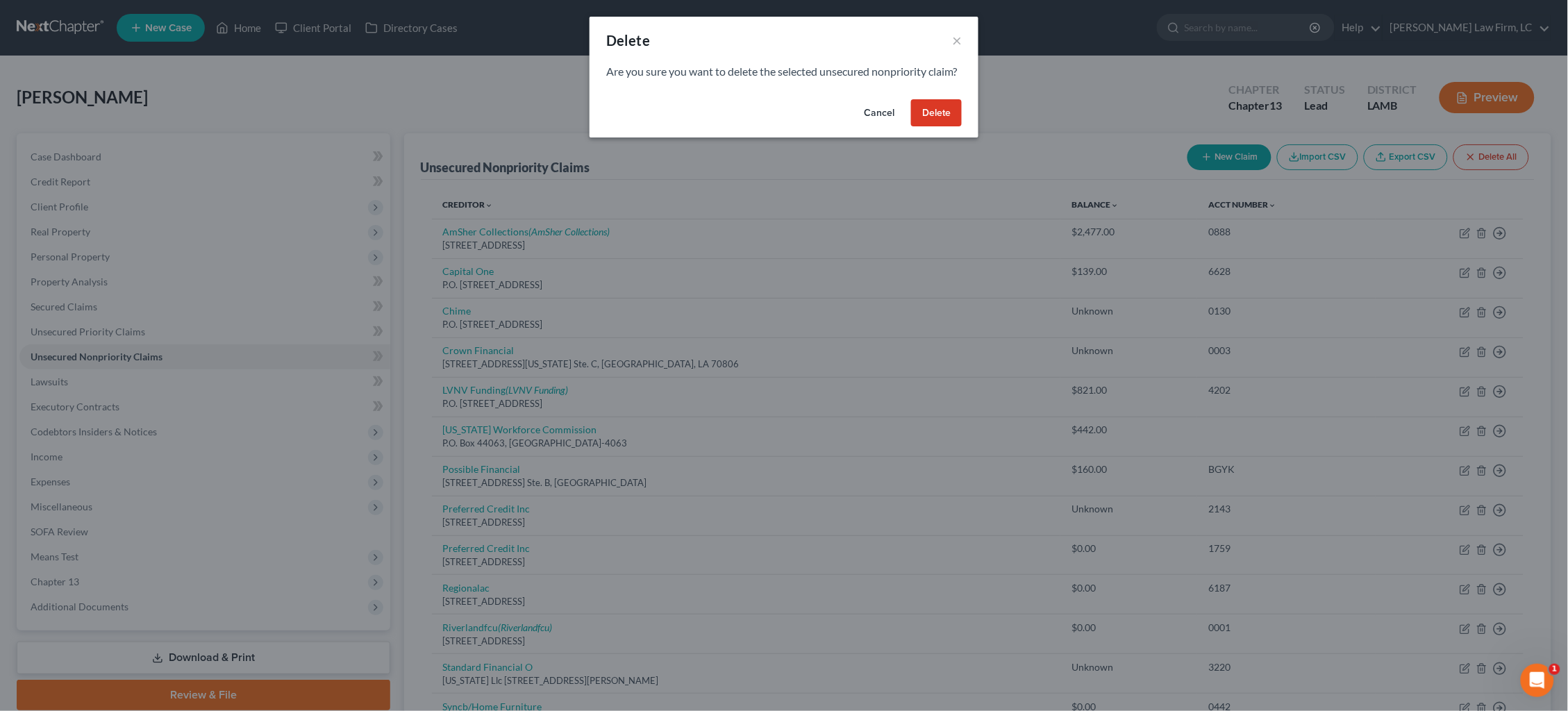
click at [1180, 405] on div "Delete × Are you sure you want to delete the selected unsecured nonpriority cla…" at bounding box center [784, 355] width 1568 height 711
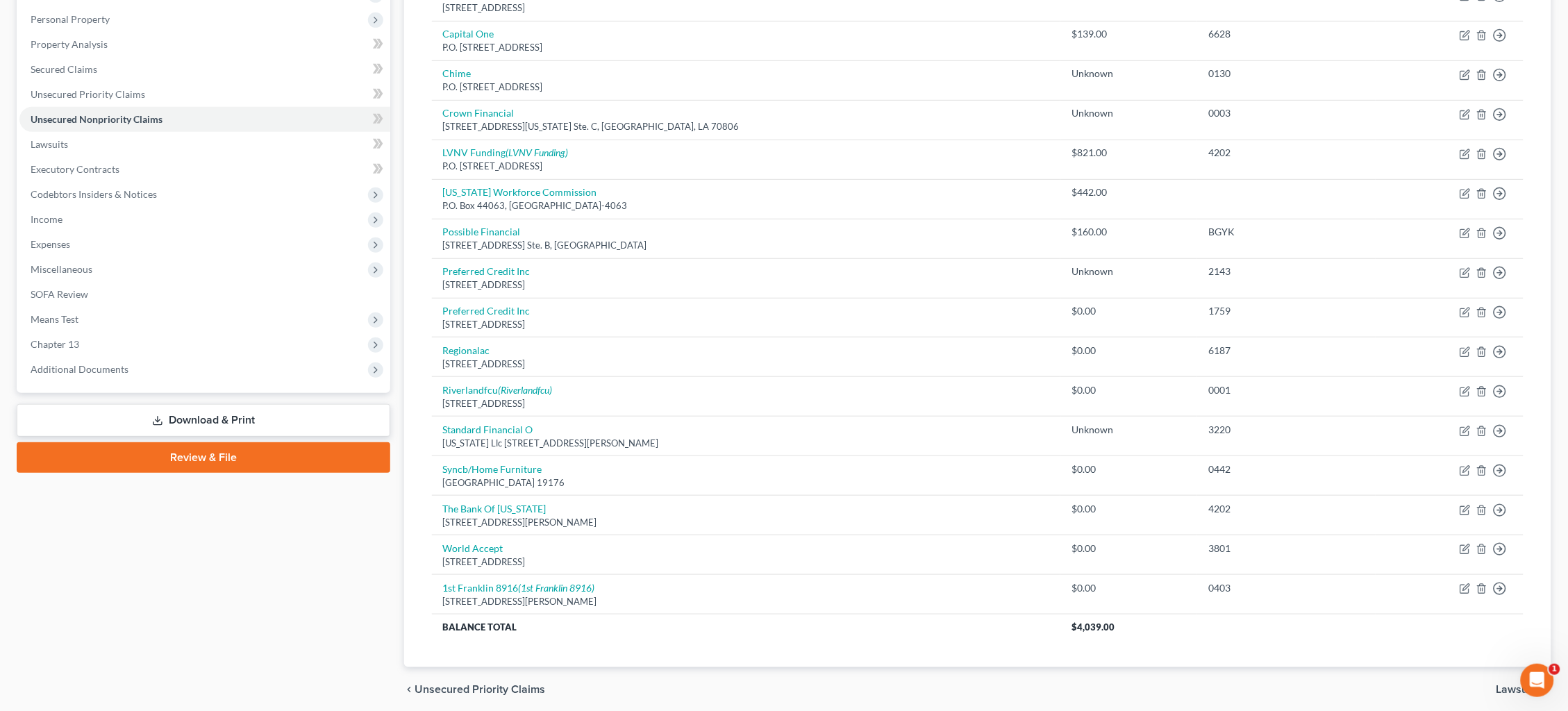
scroll to position [238, 0]
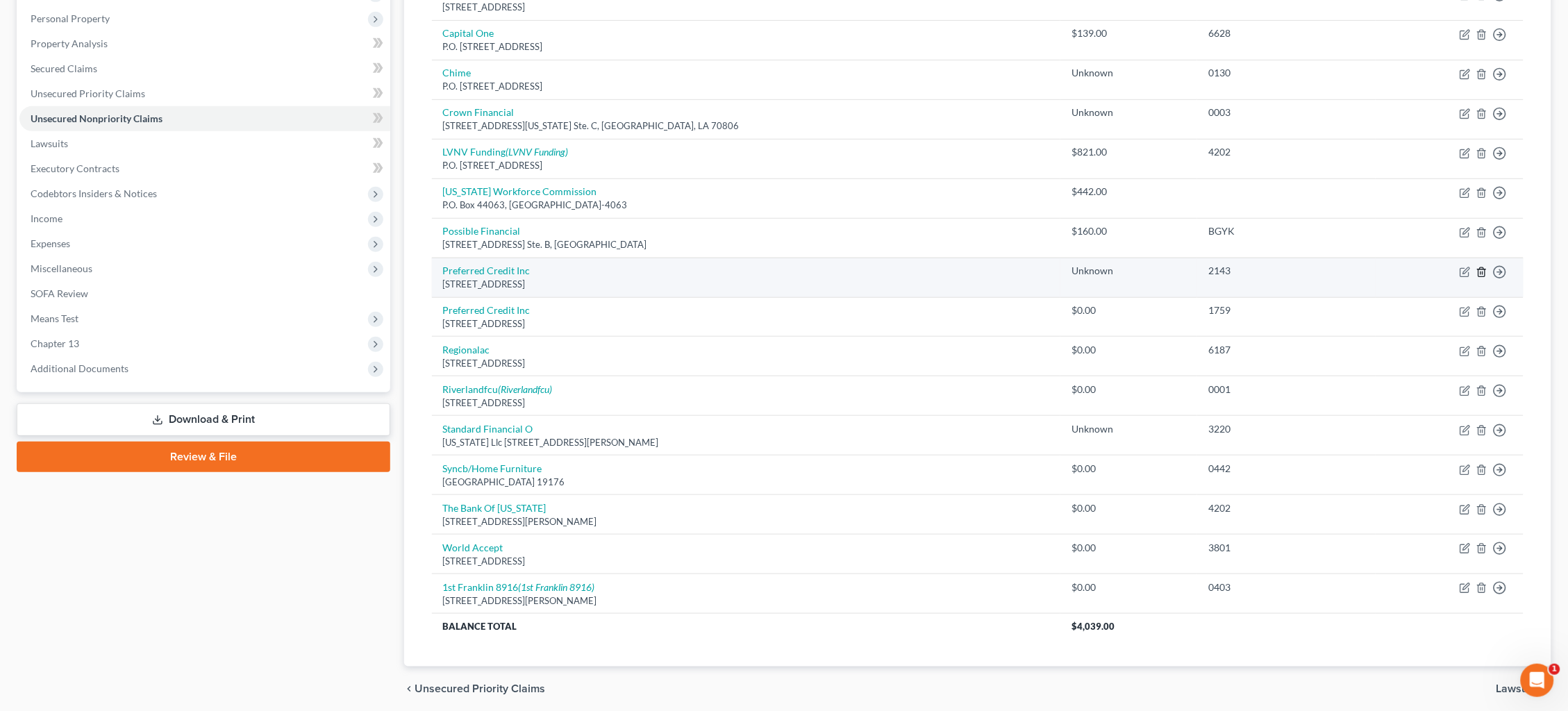
click at [1483, 266] on icon "button" at bounding box center [1482, 272] width 11 height 11
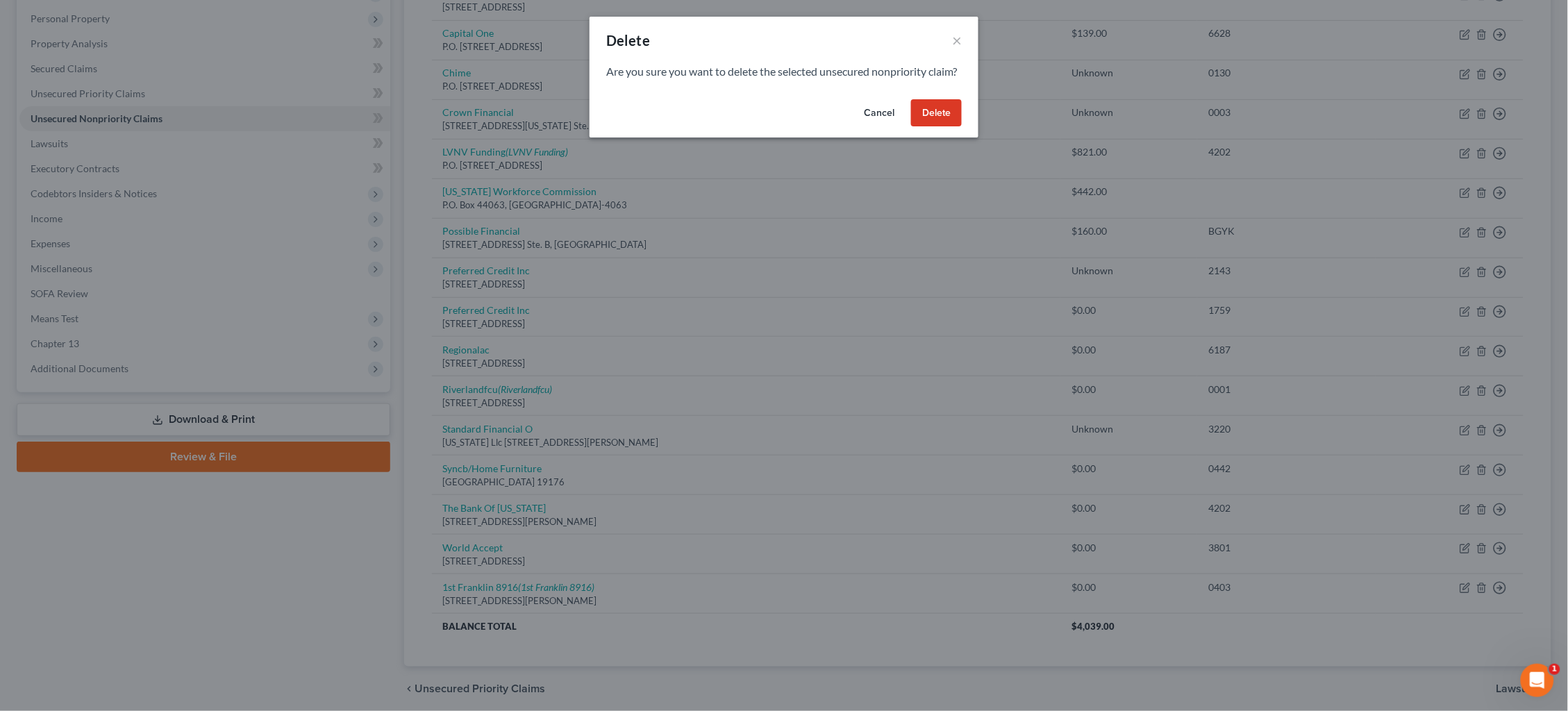
click at [927, 123] on button "Delete" at bounding box center [937, 113] width 51 height 27
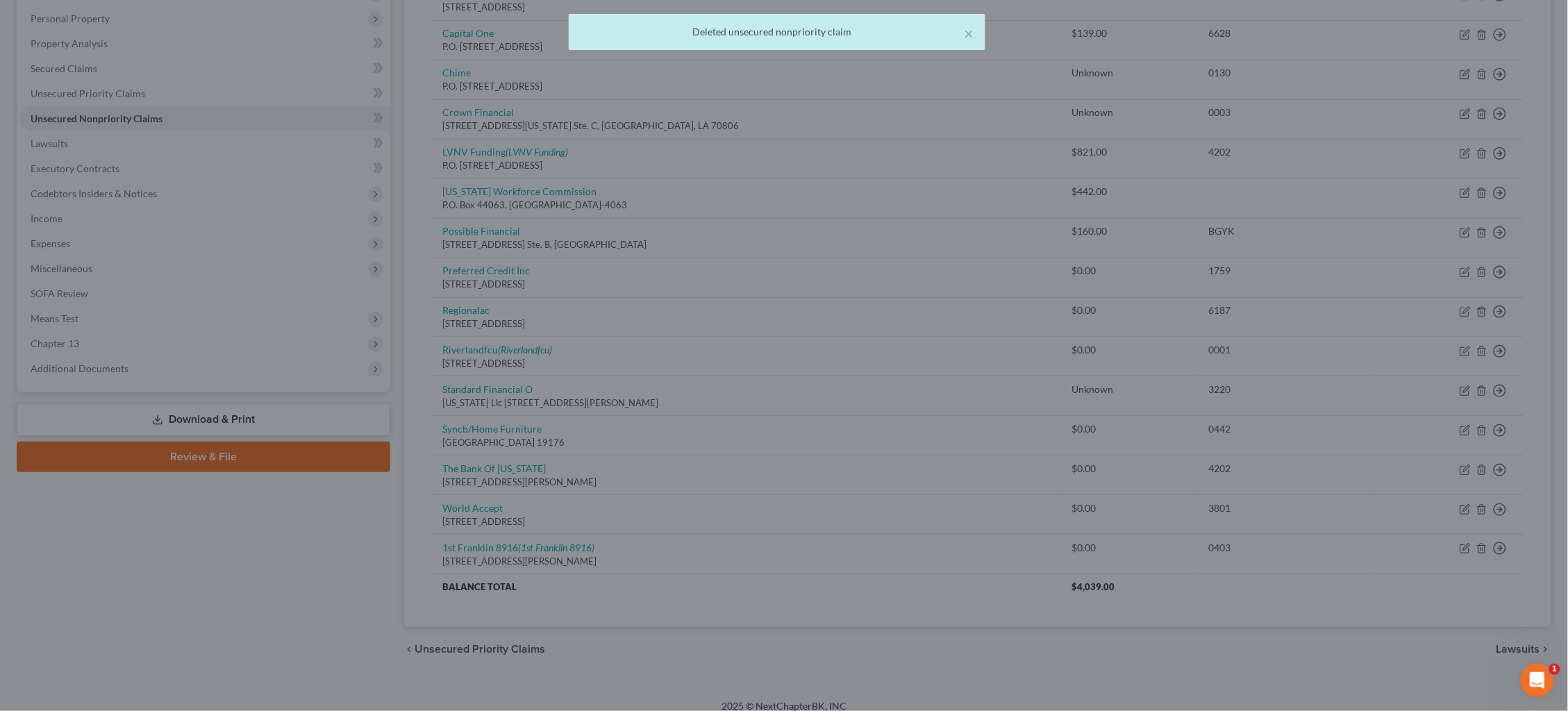
scroll to position [228, 0]
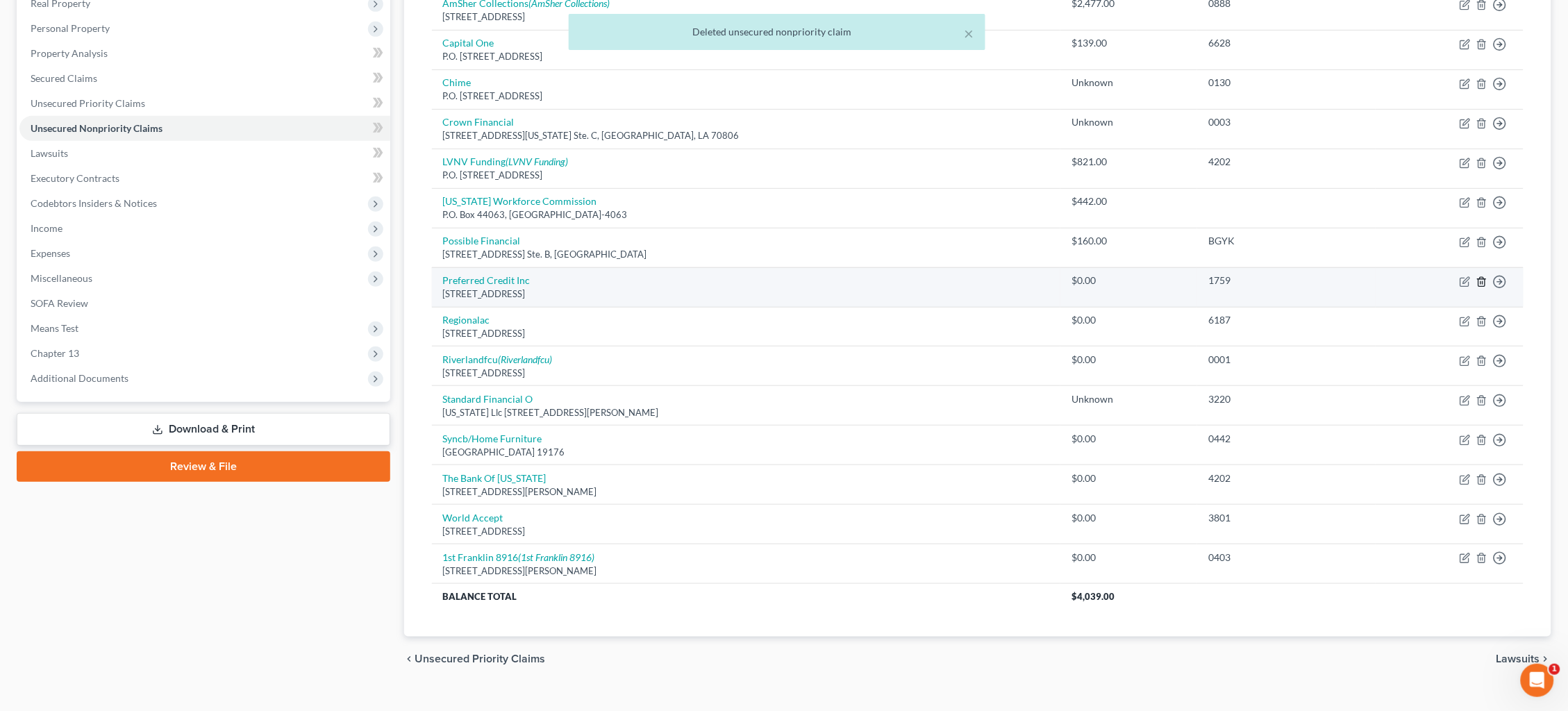
click at [1483, 276] on icon "button" at bounding box center [1482, 282] width 11 height 11
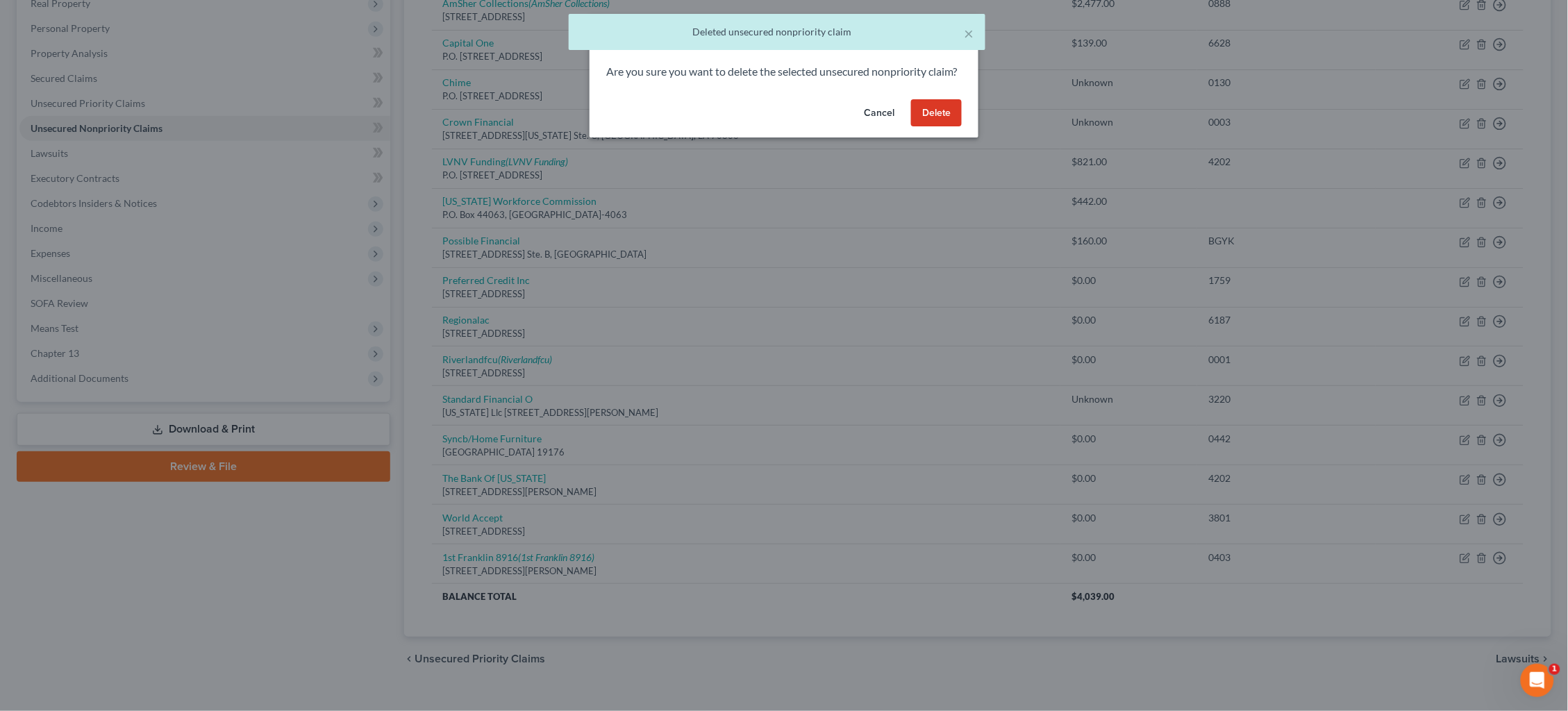
click at [937, 127] on button "Delete" at bounding box center [937, 113] width 51 height 27
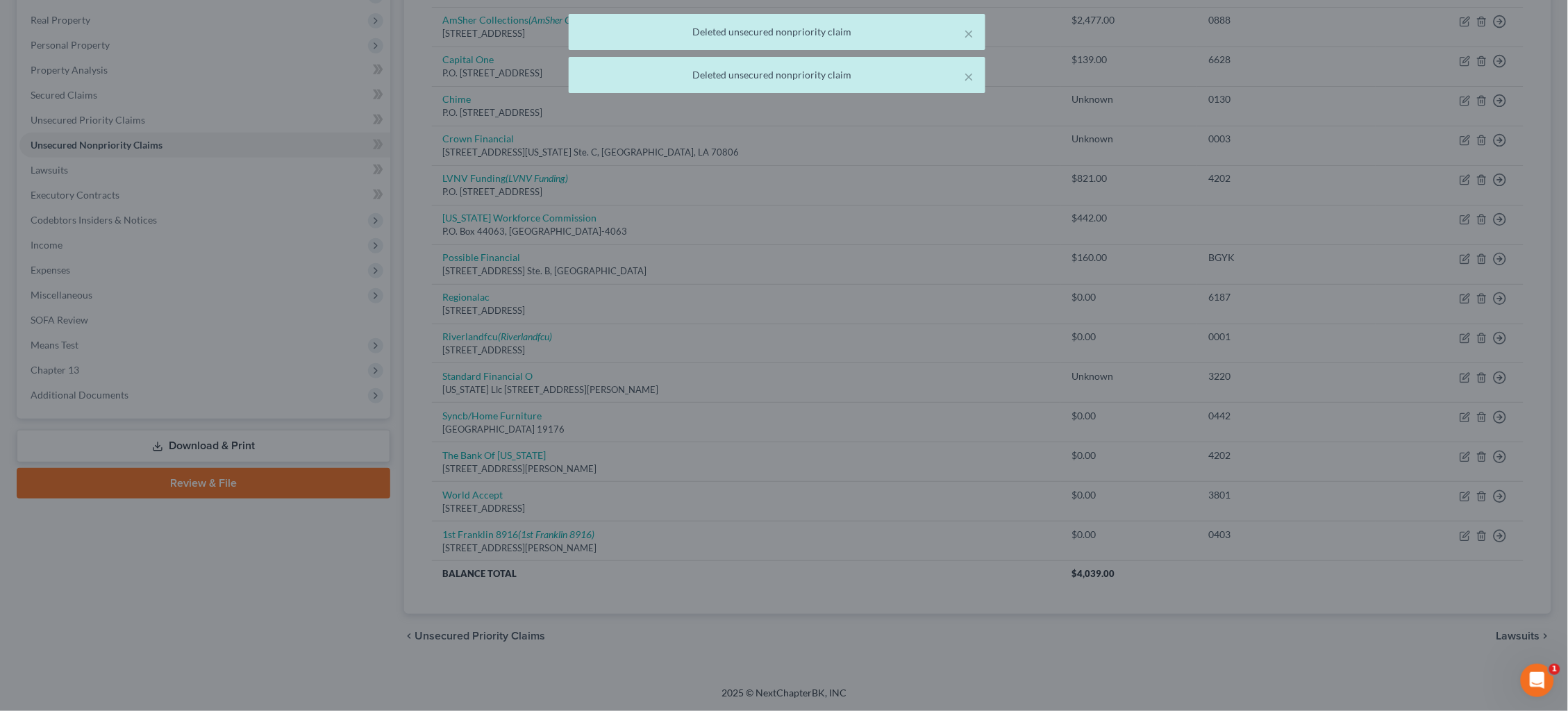
scroll to position [191, 0]
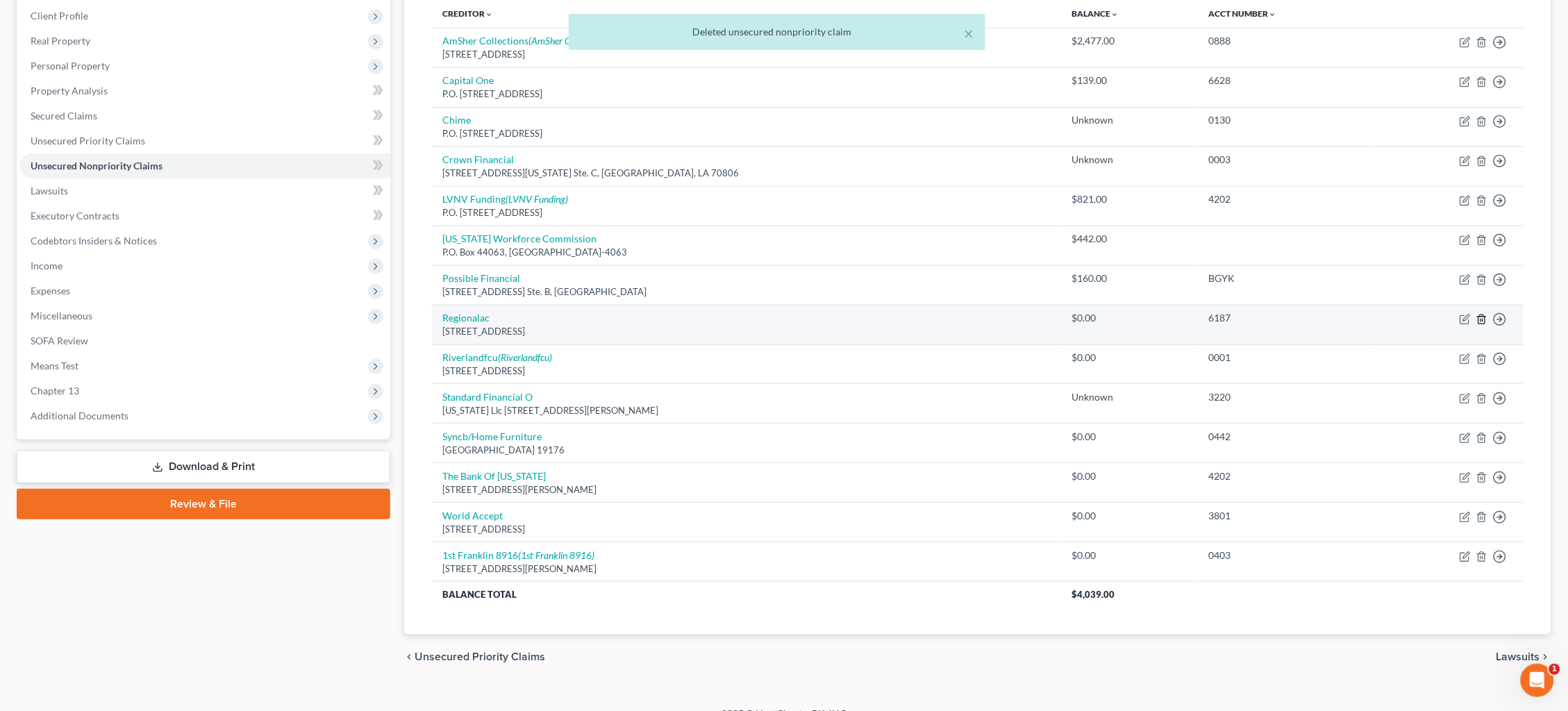
click at [1480, 314] on icon "button" at bounding box center [1482, 319] width 11 height 11
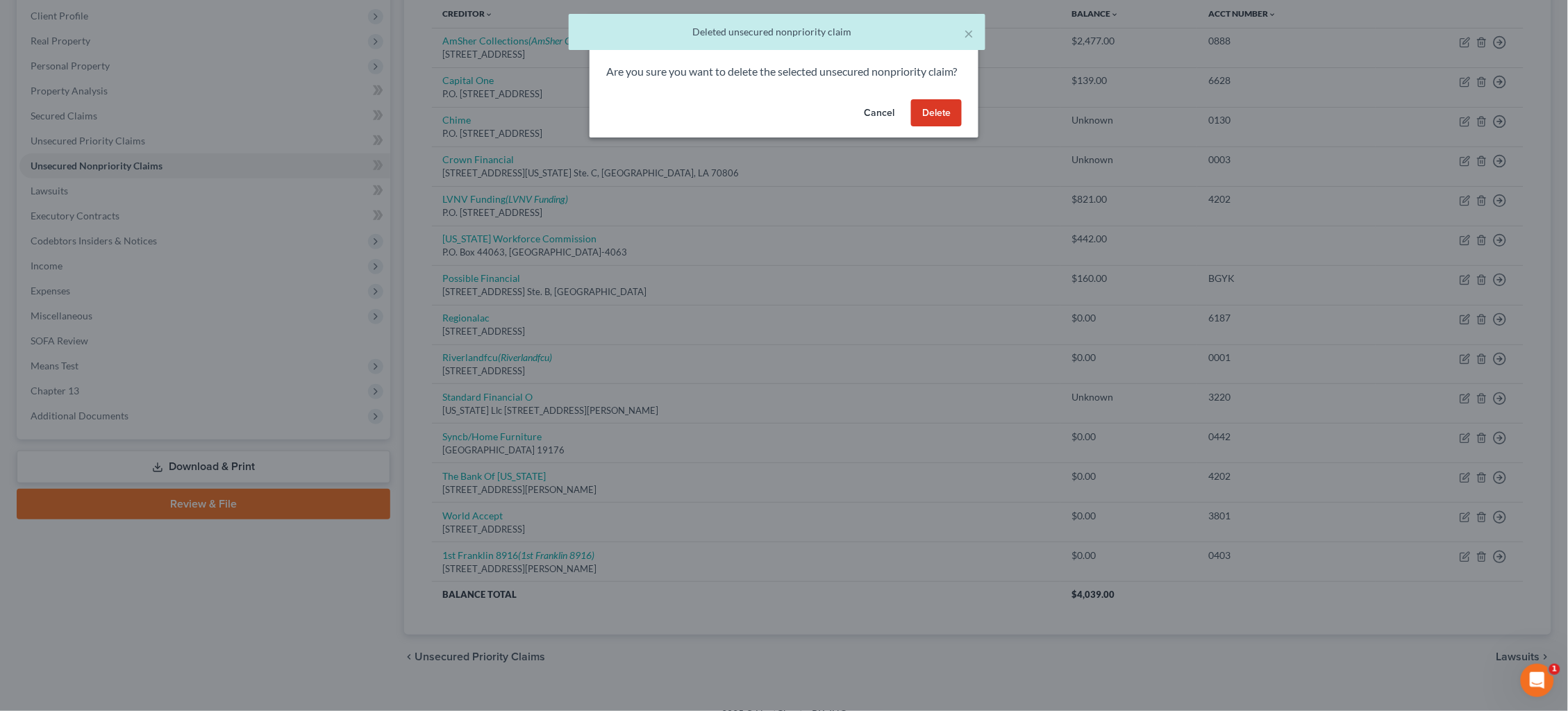
click at [934, 127] on button "Delete" at bounding box center [937, 113] width 51 height 27
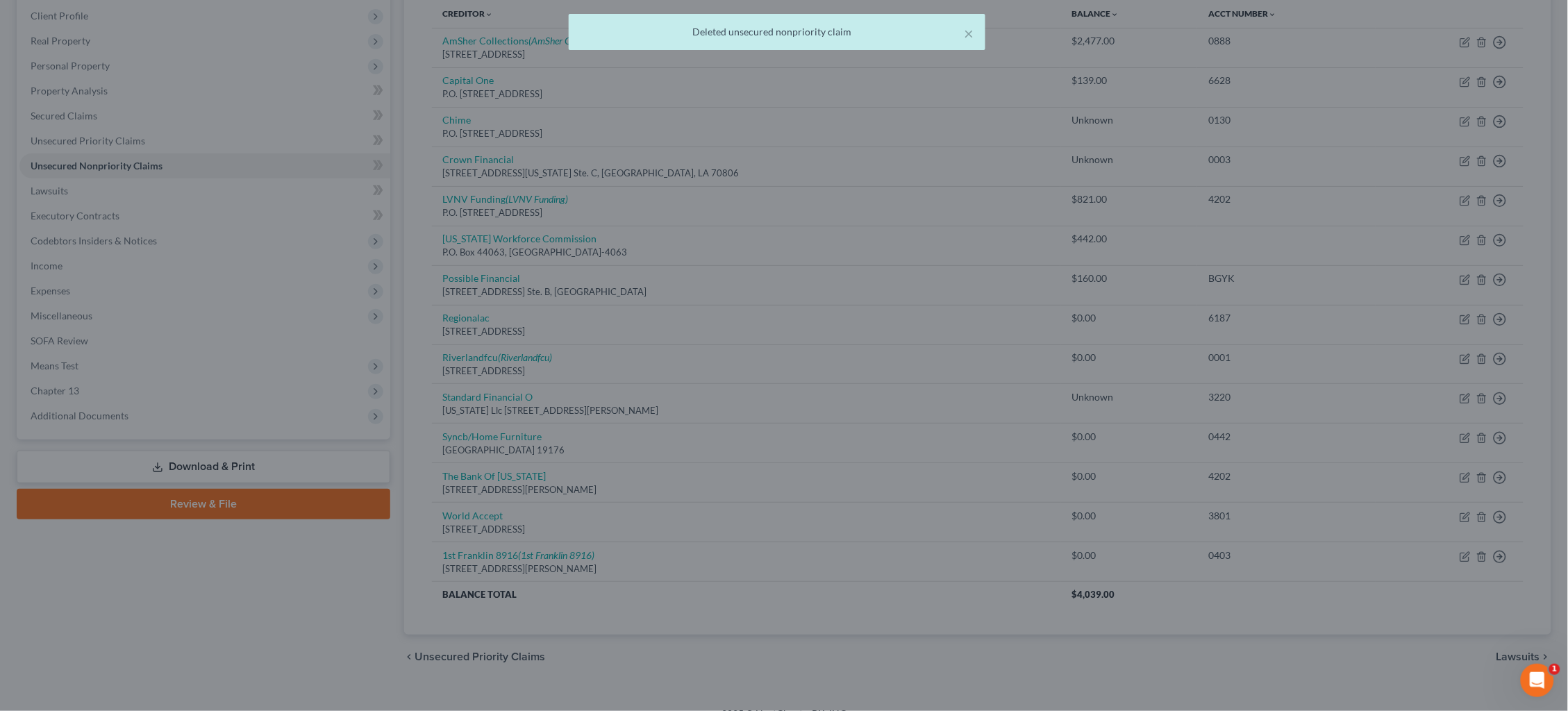
scroll to position [153, 0]
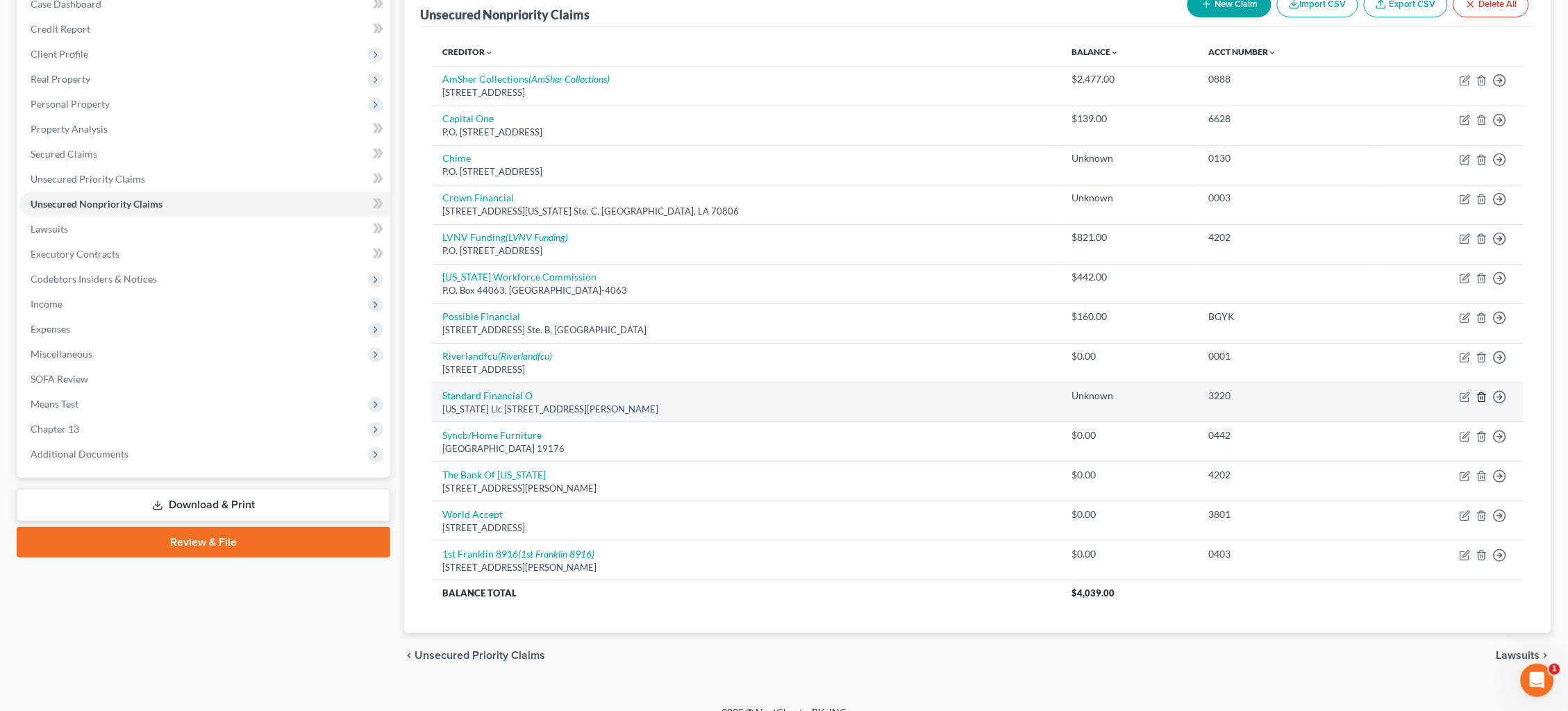
click at [1479, 392] on icon "button" at bounding box center [1482, 397] width 11 height 11
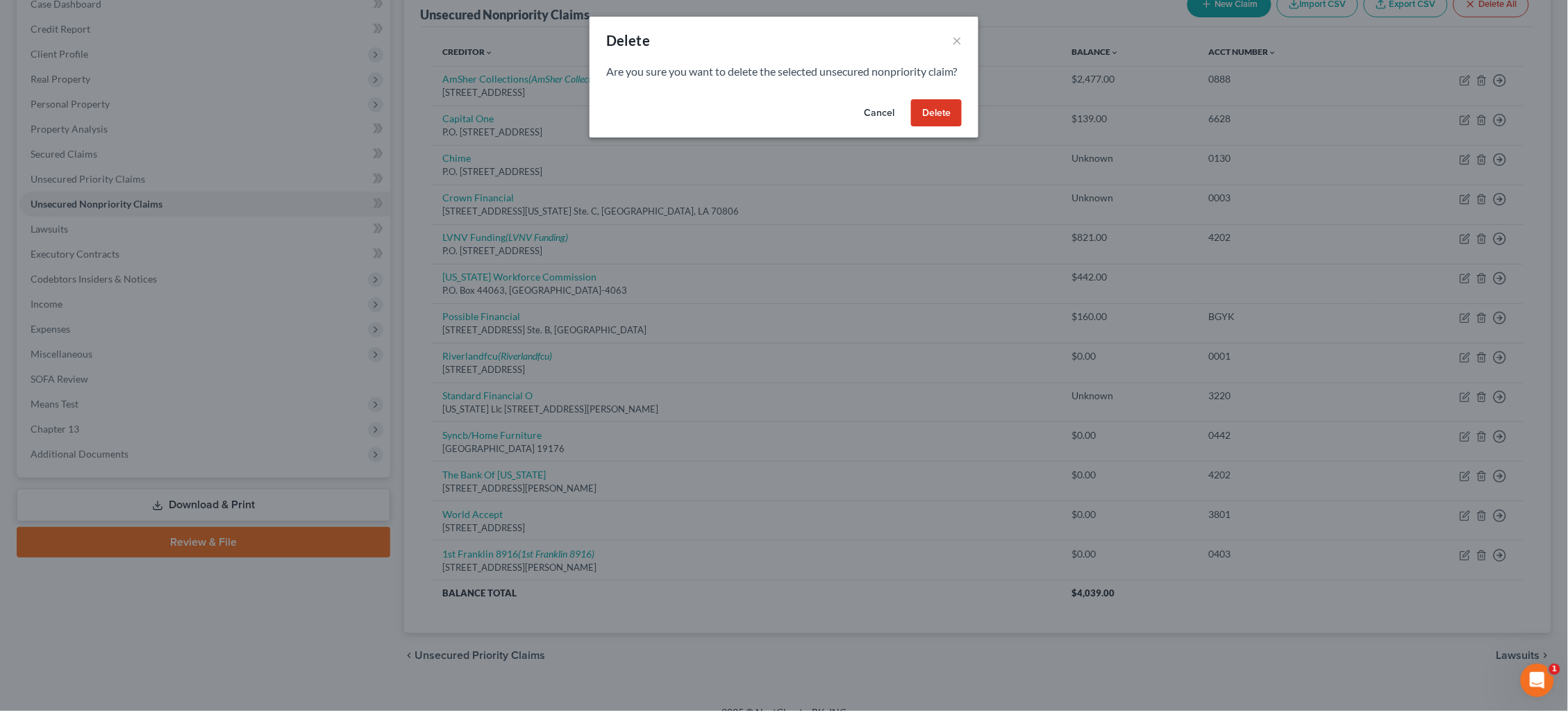
click at [941, 127] on button "Delete" at bounding box center [937, 113] width 51 height 27
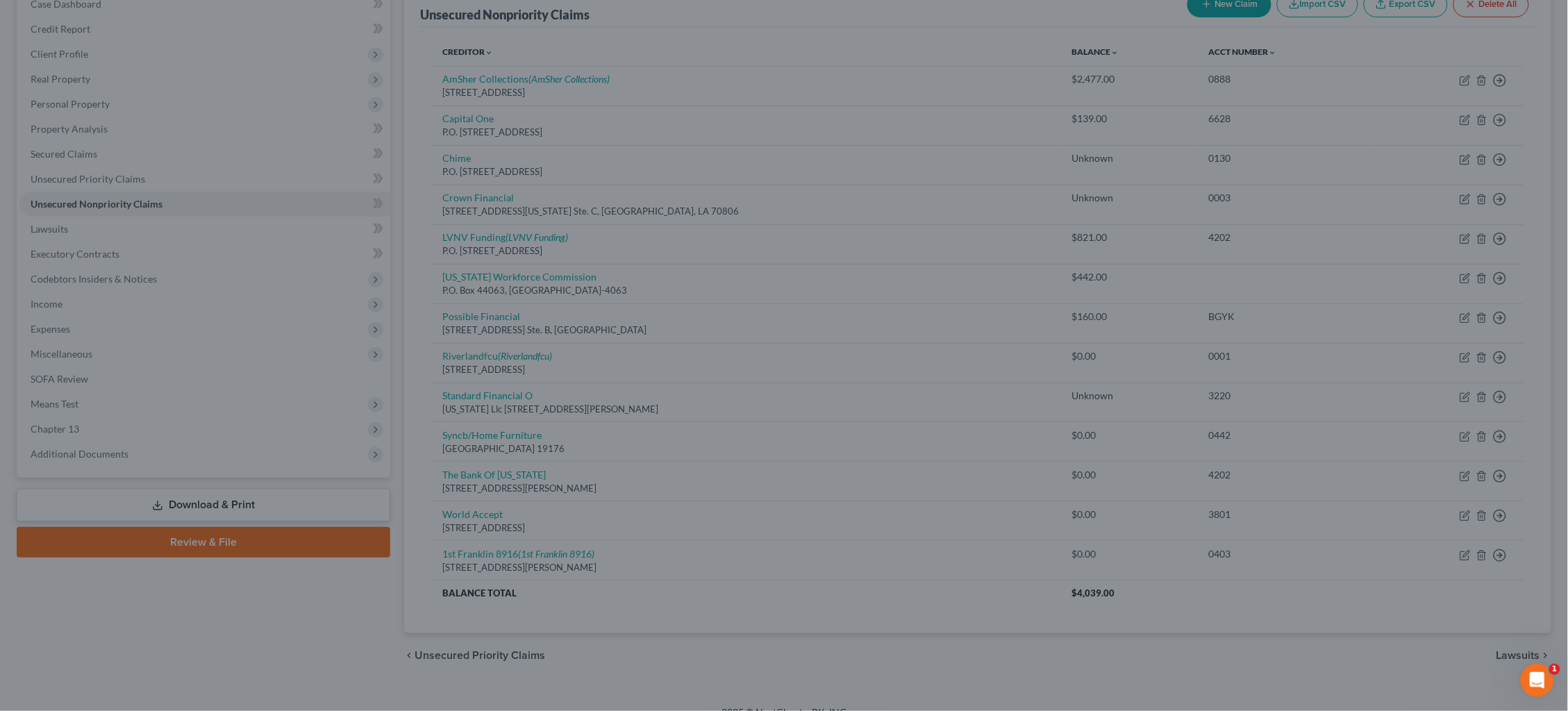
scroll to position [114, 0]
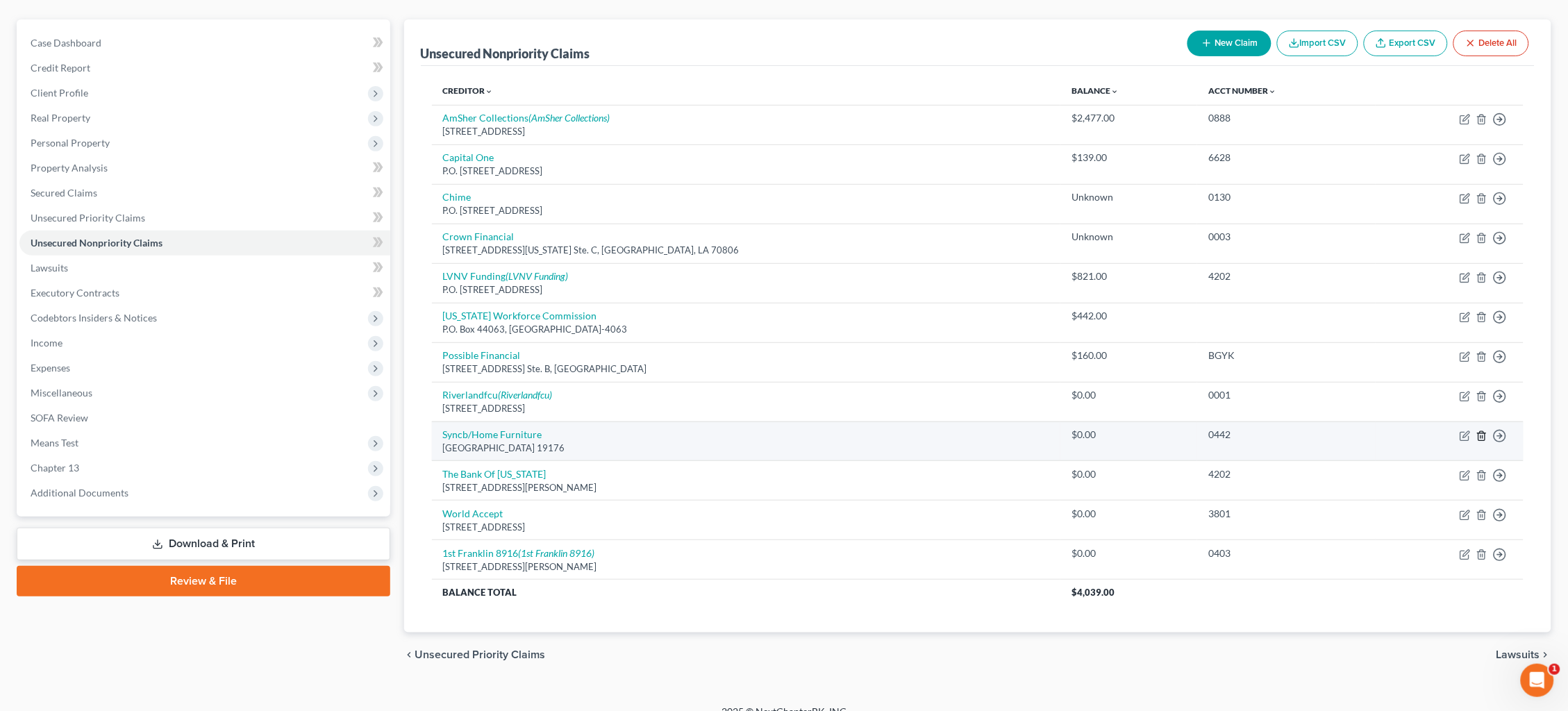
click at [1481, 431] on icon "button" at bounding box center [1482, 436] width 11 height 11
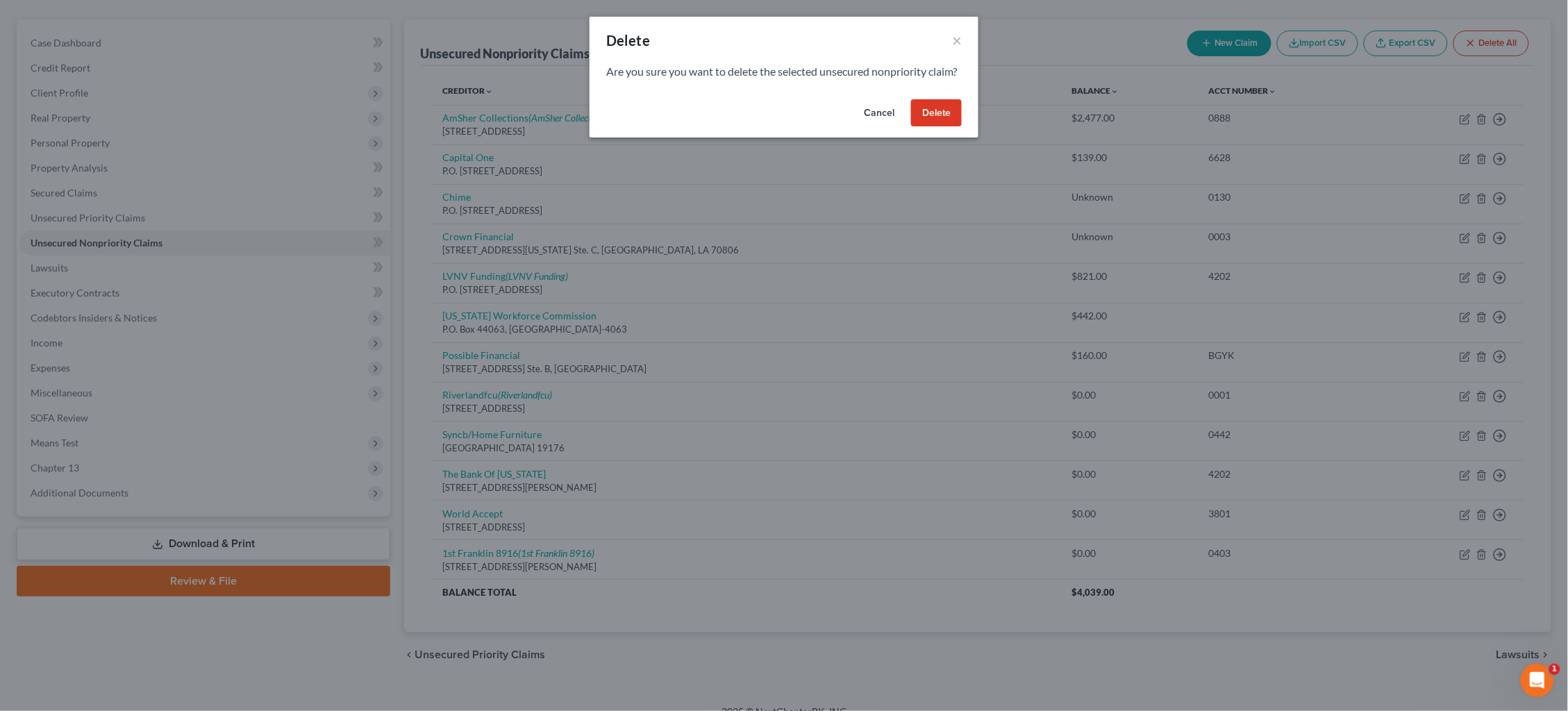
click at [942, 123] on button "Delete" at bounding box center [937, 113] width 51 height 27
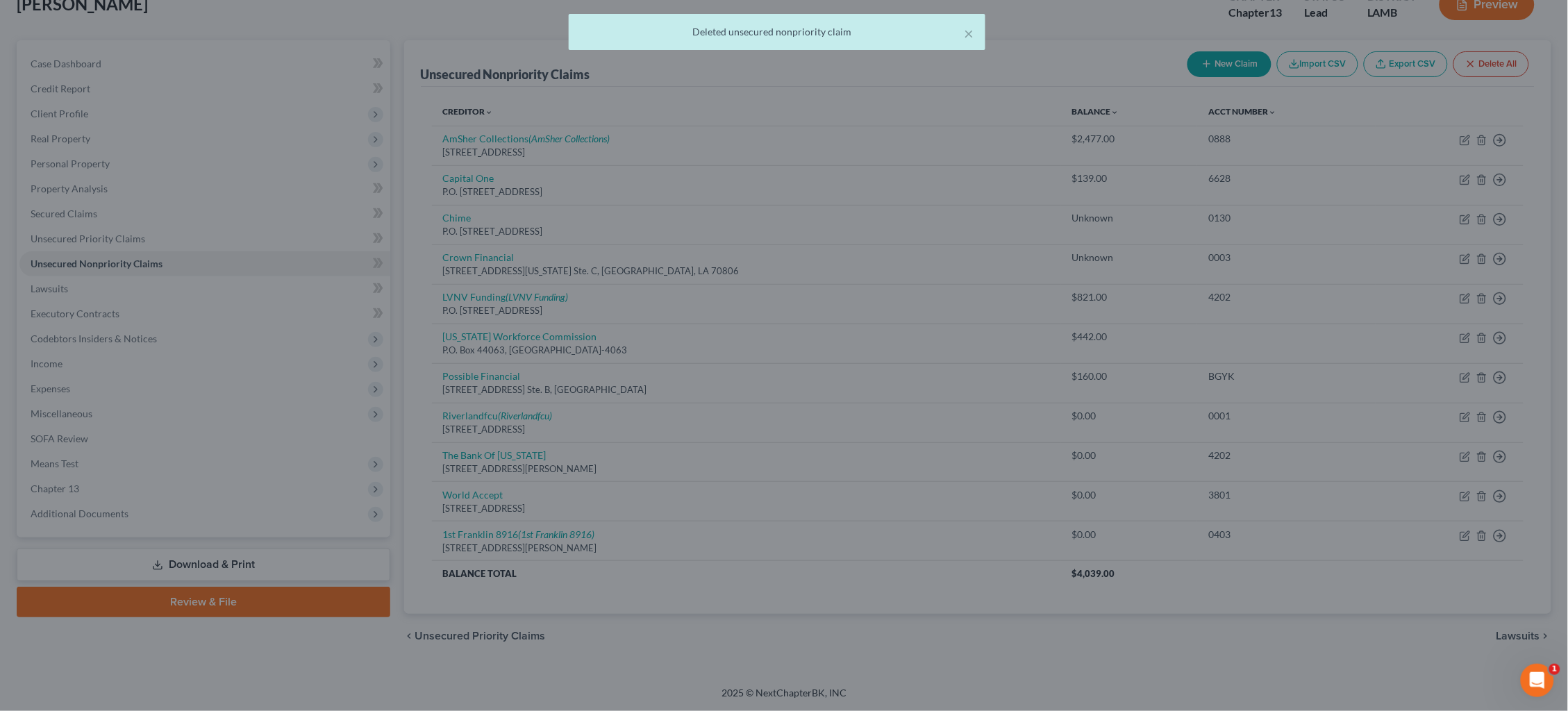
scroll to position [75, 0]
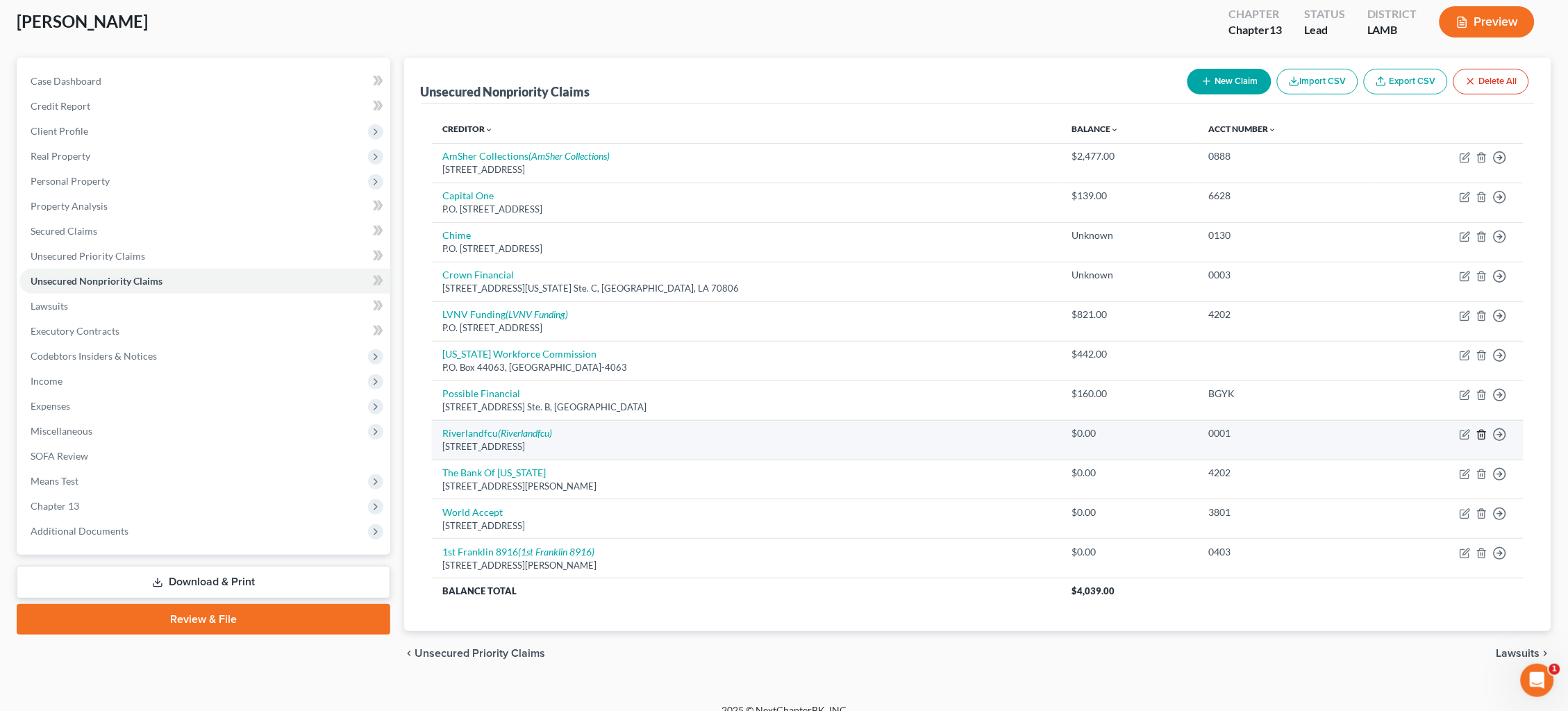
click at [1480, 429] on icon "button" at bounding box center [1482, 435] width 11 height 11
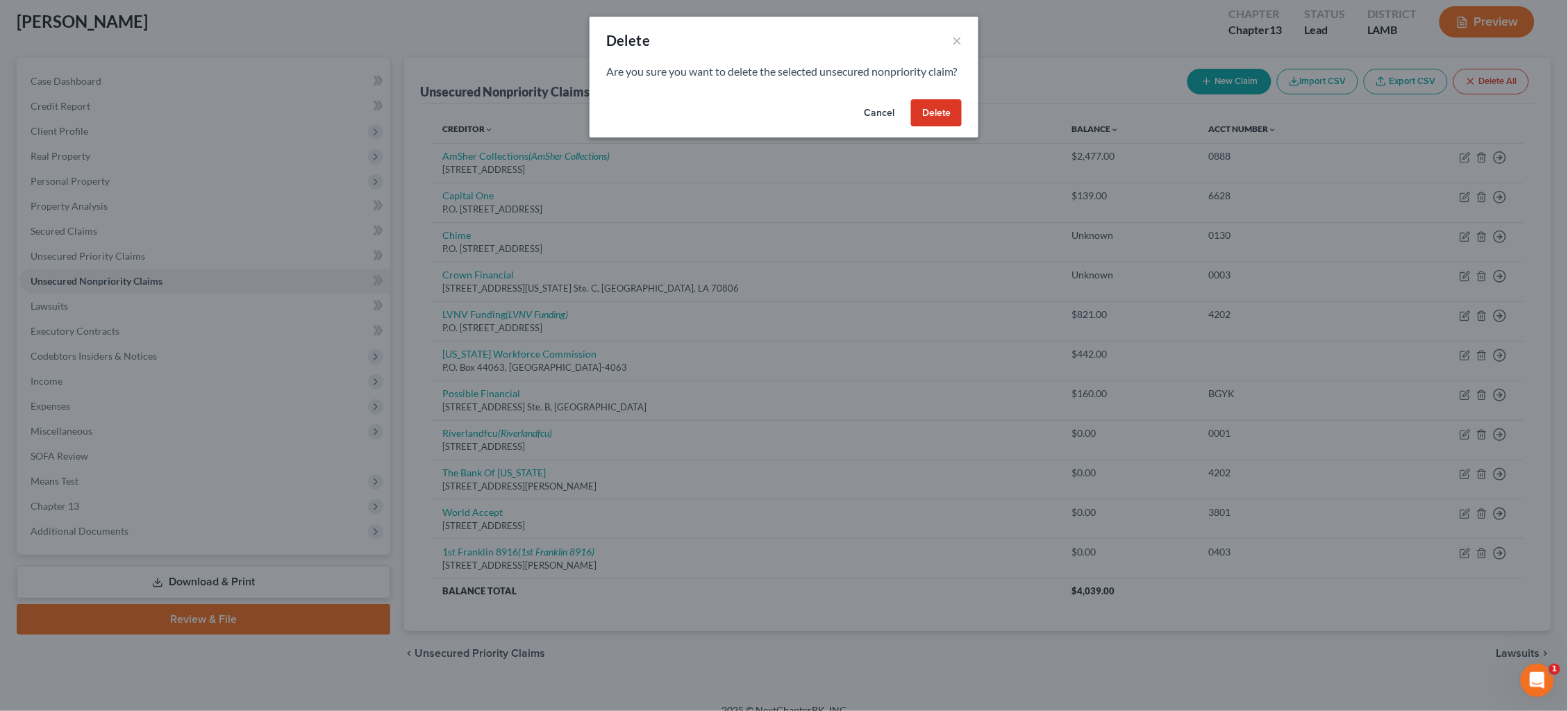
click at [930, 127] on button "Delete" at bounding box center [937, 113] width 51 height 27
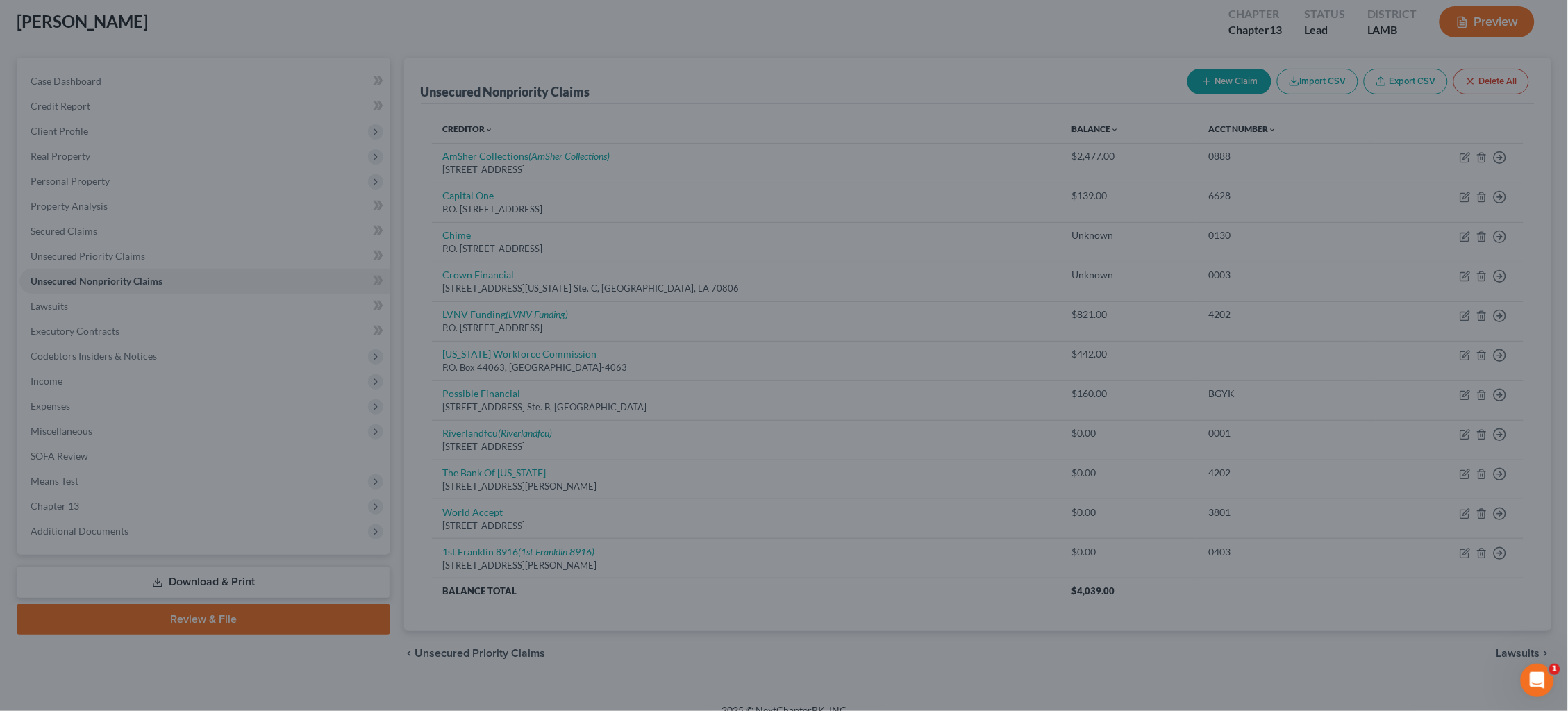
scroll to position [37, 0]
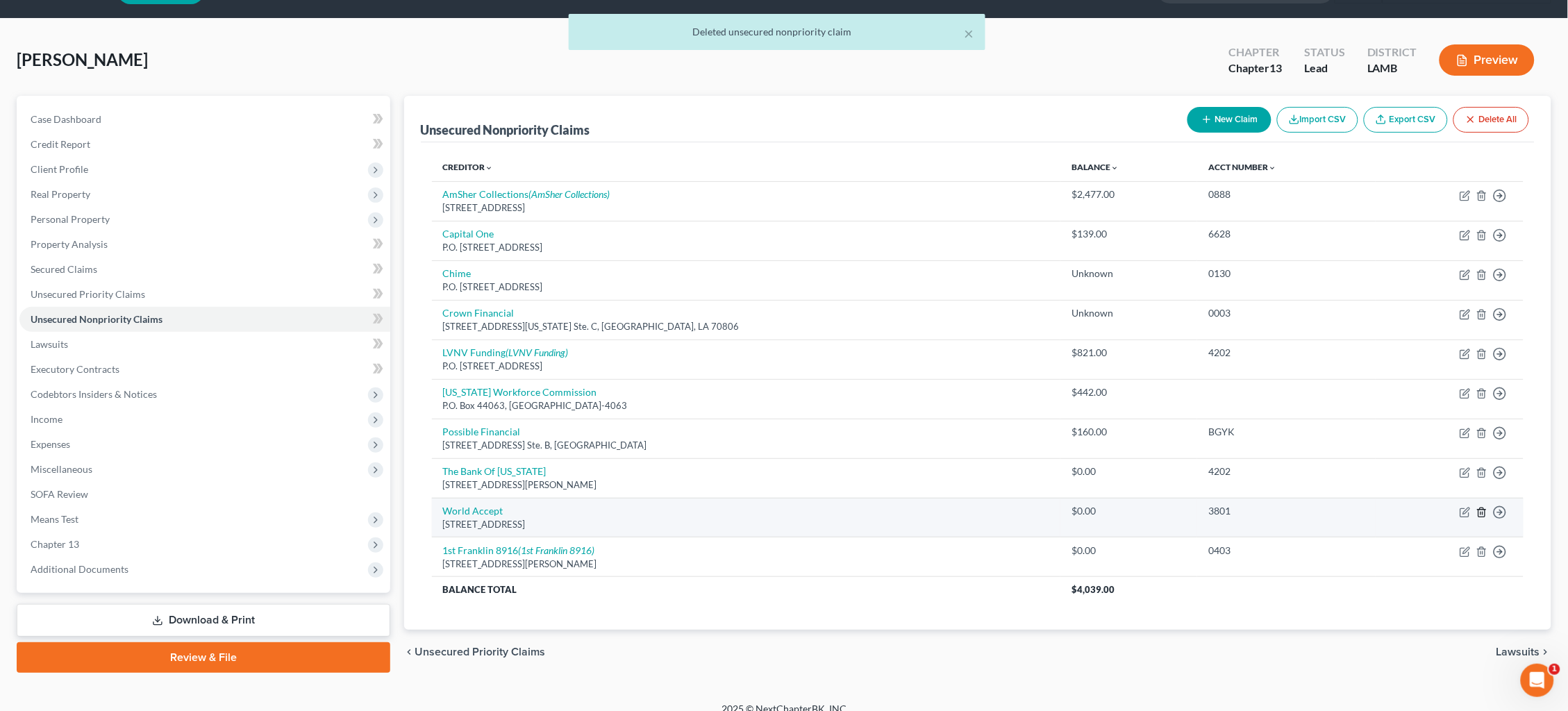
click at [1484, 507] on icon "button" at bounding box center [1482, 512] width 11 height 11
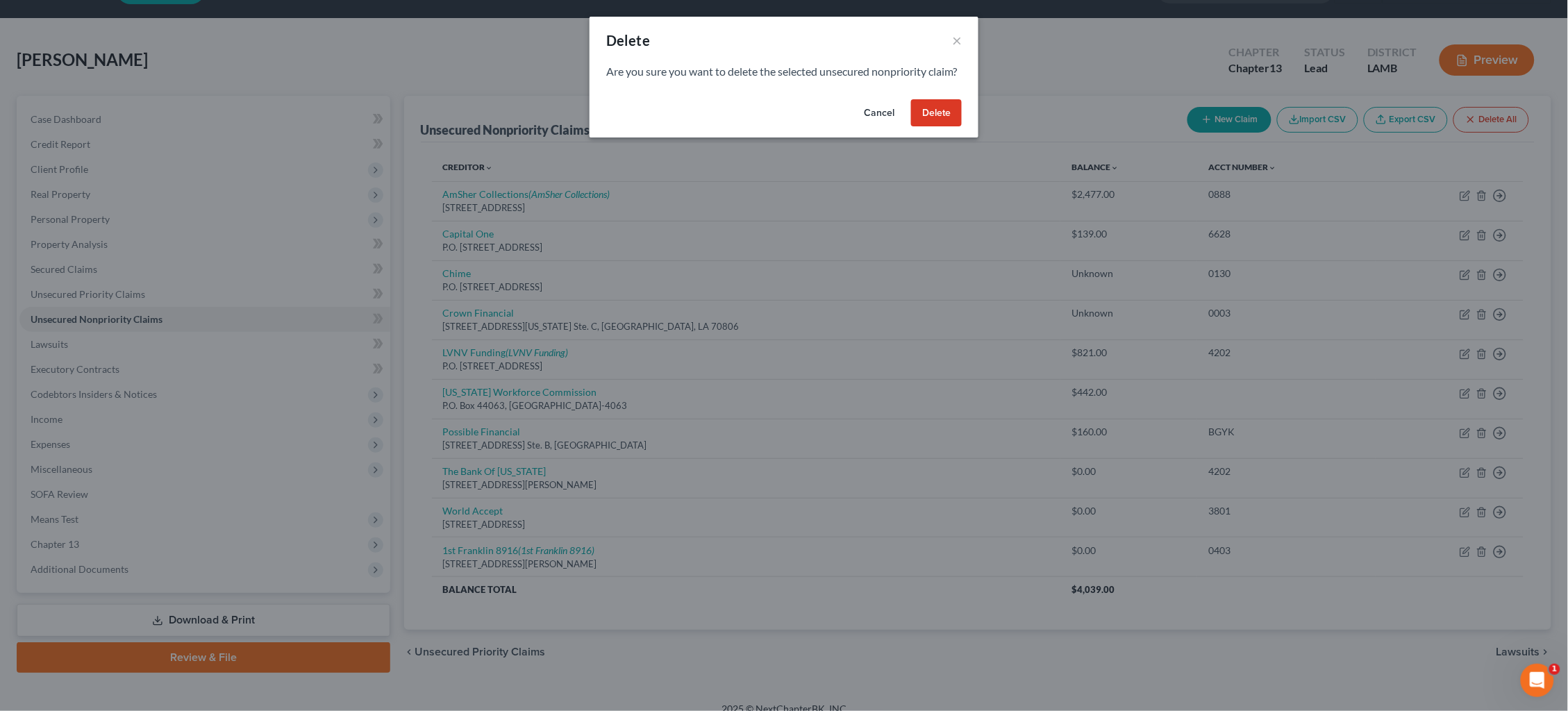
click at [932, 127] on button "Delete" at bounding box center [937, 113] width 51 height 27
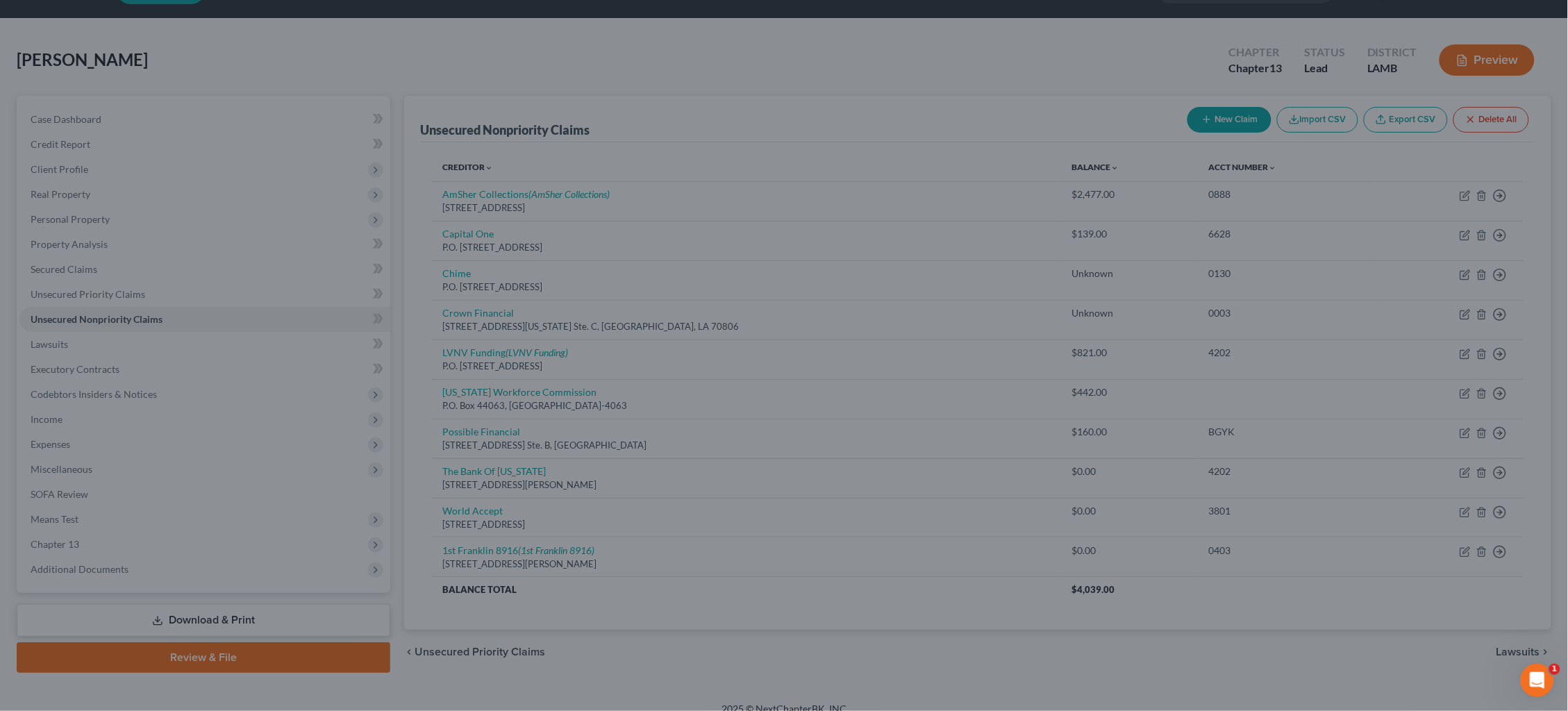
scroll to position [33, 0]
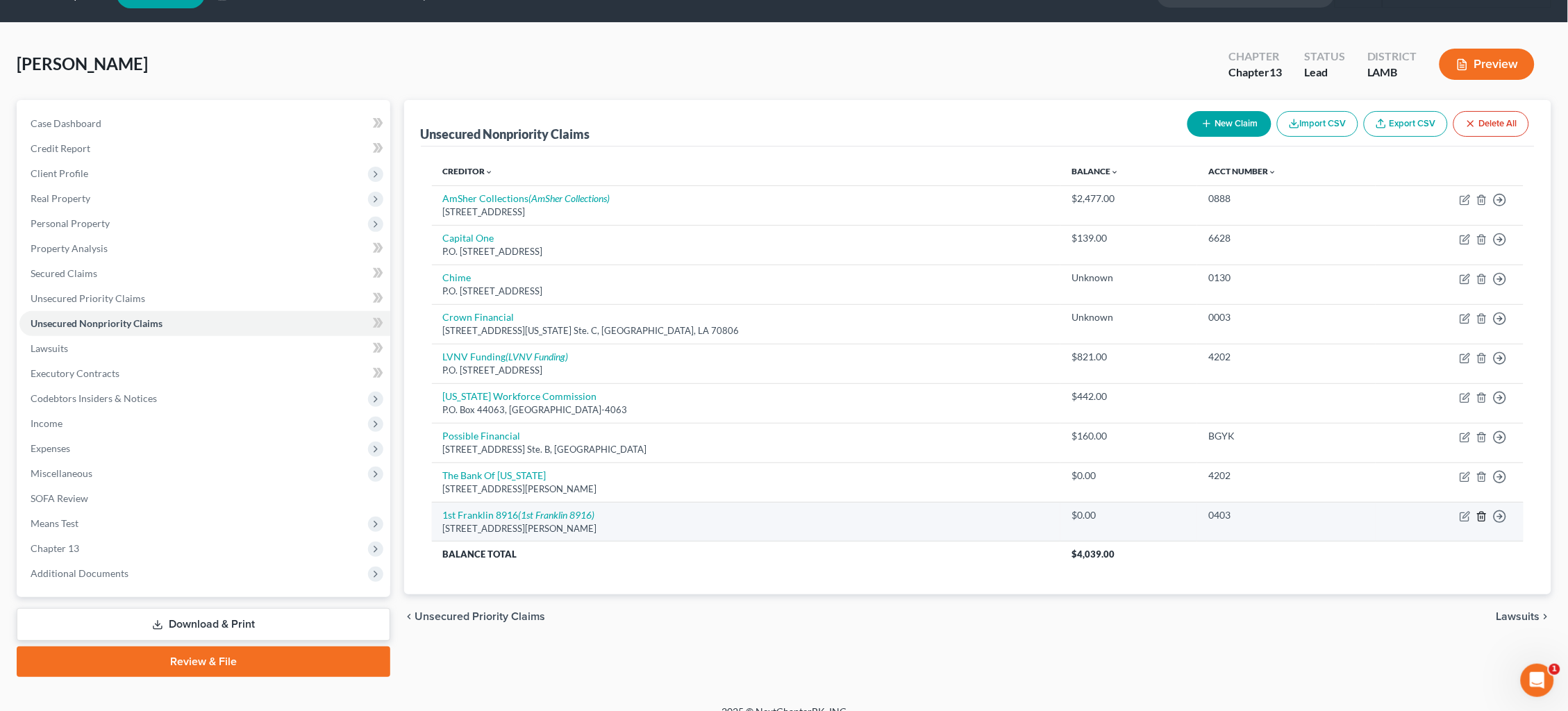
click at [1482, 511] on icon "button" at bounding box center [1482, 517] width 11 height 11
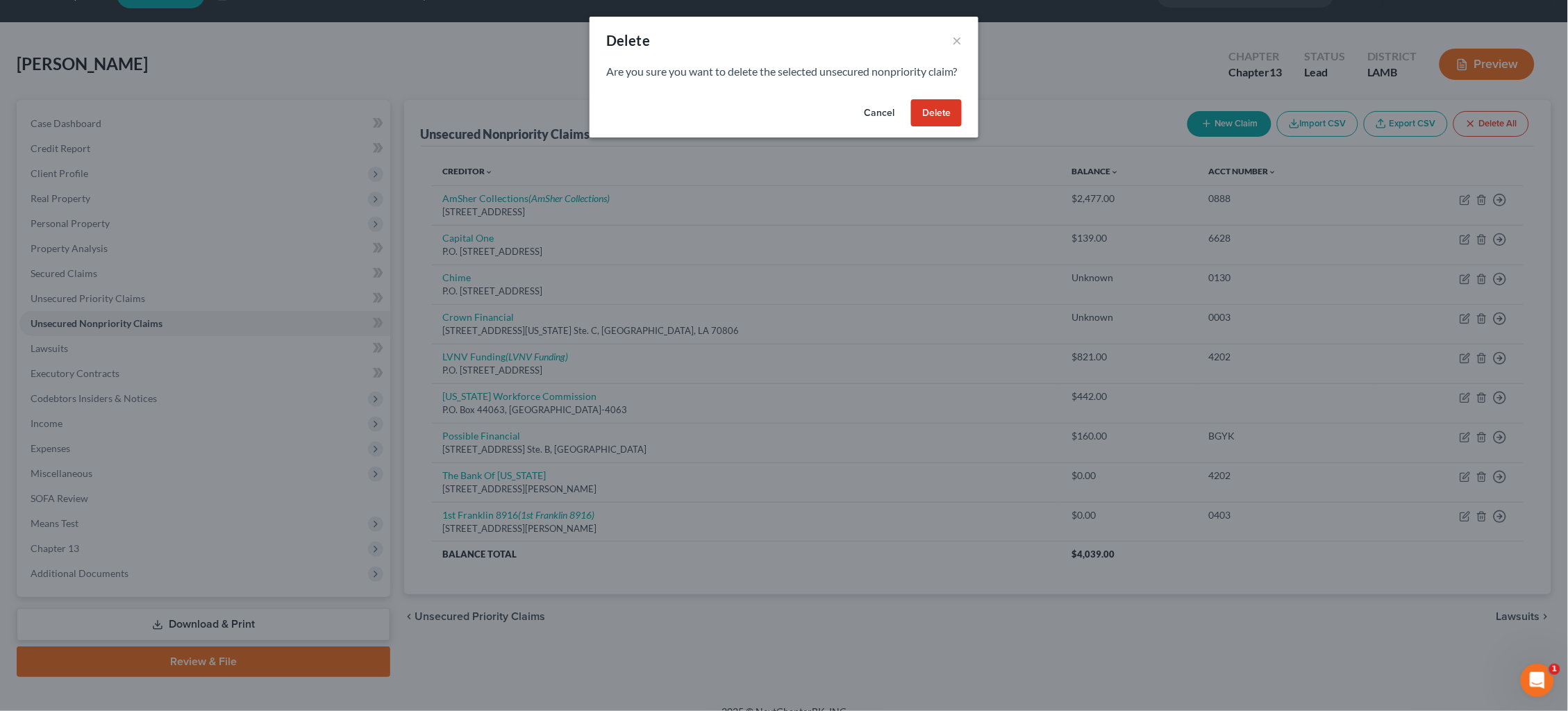
click at [937, 127] on button "Delete" at bounding box center [937, 113] width 51 height 27
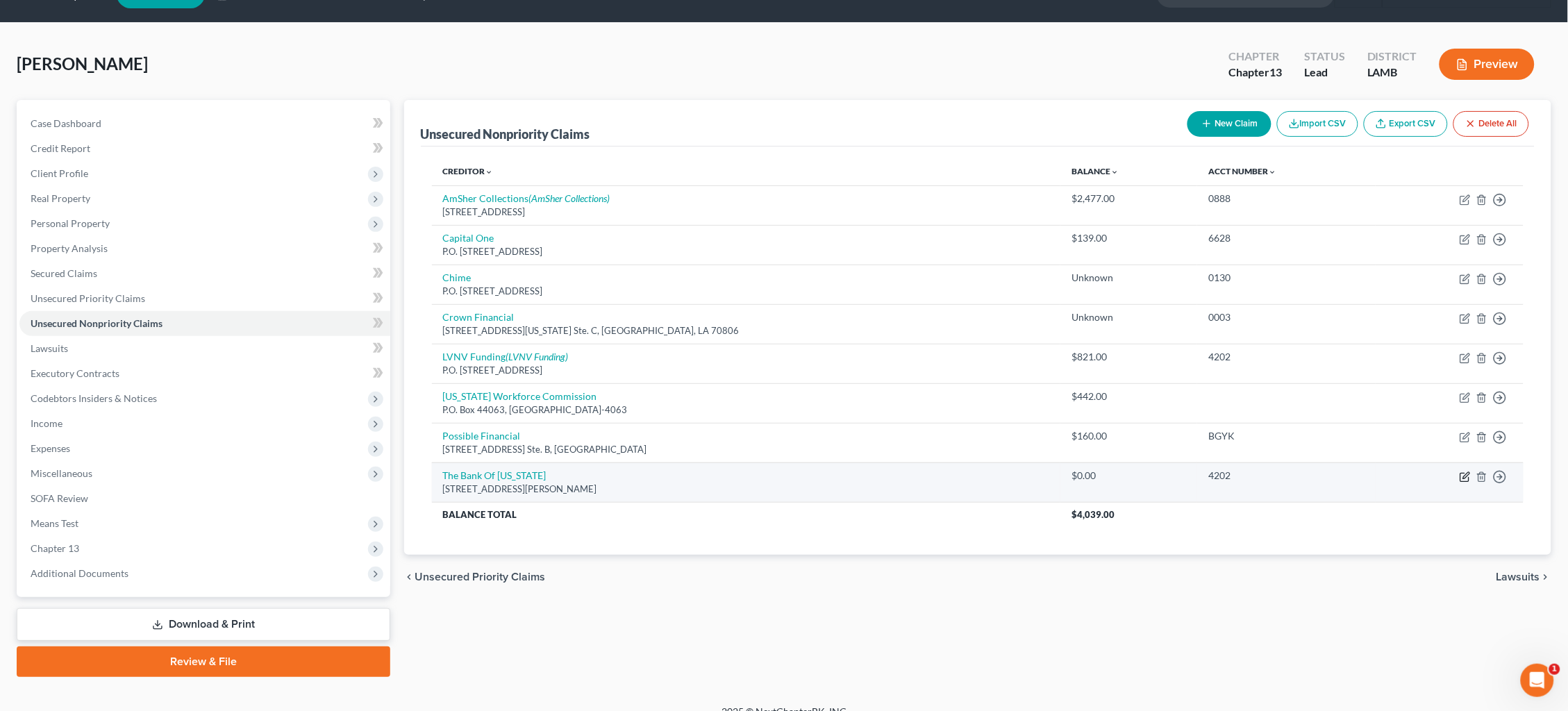
click at [1466, 471] on icon "button" at bounding box center [1466, 477] width 11 height 11
select select "26"
select select "1"
select select "0"
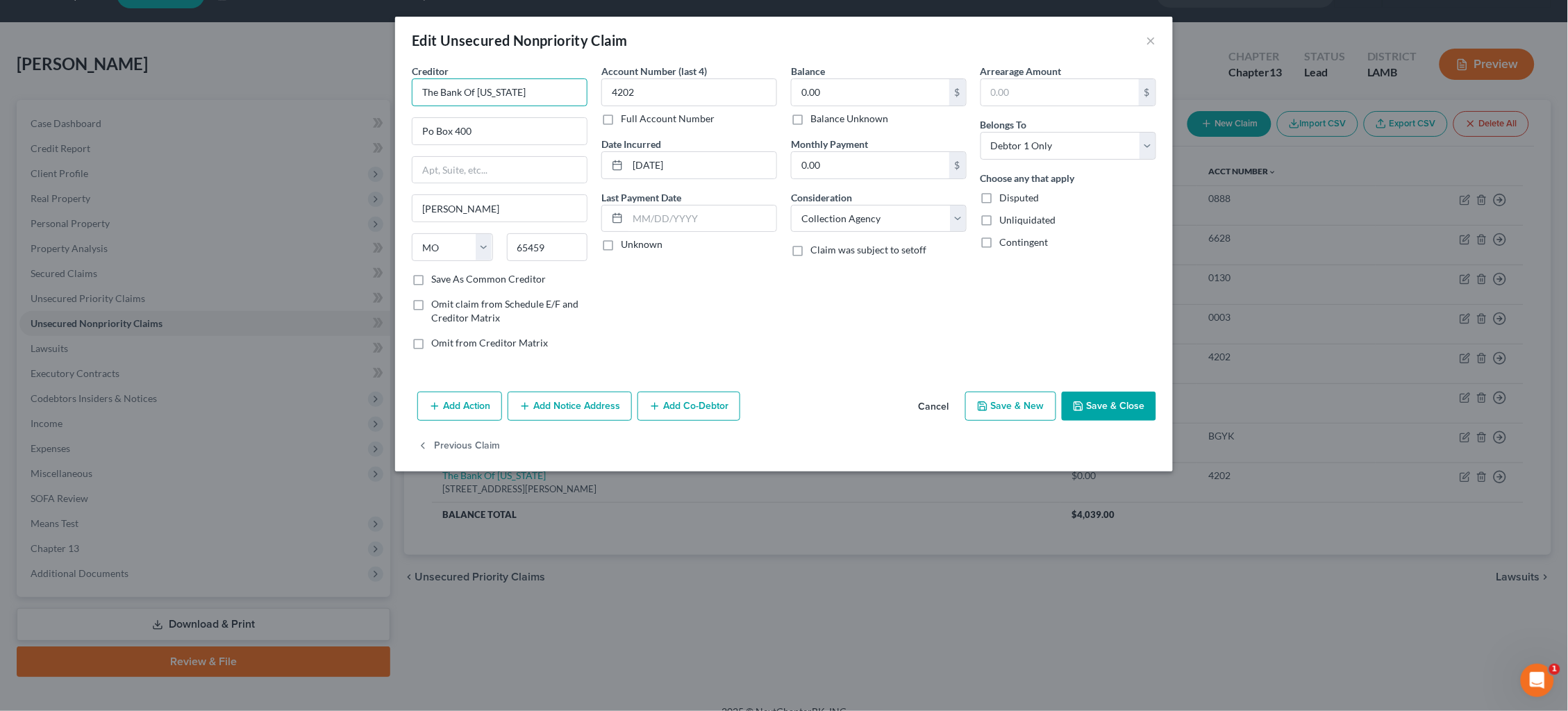
click at [520, 94] on input "The Bank Of Missouri" at bounding box center [499, 92] width 175 height 27
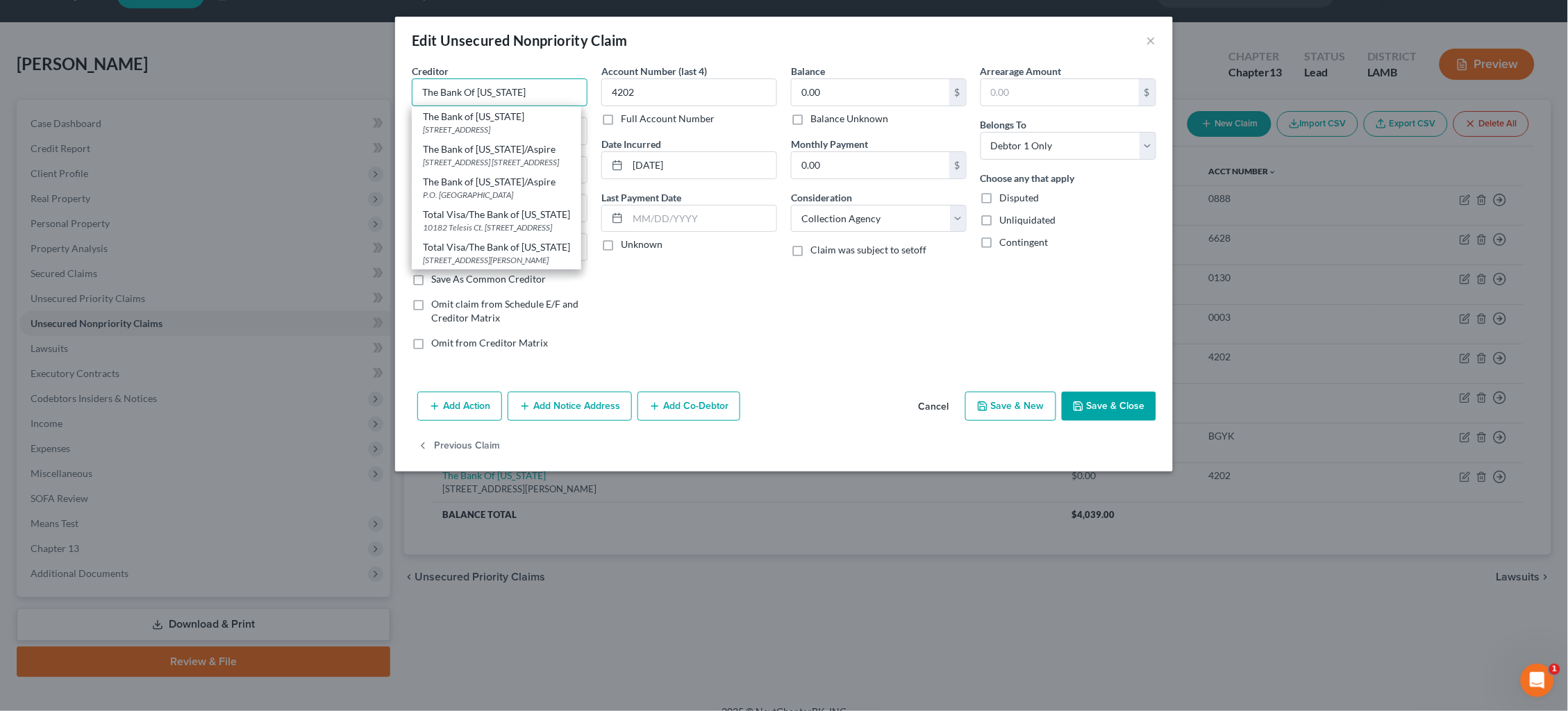
scroll to position [0, 0]
click at [753, 321] on div "Account Number (last 4) 4202 Full Account Number Date Incurred 08-04-2024 Last …" at bounding box center [689, 213] width 190 height 297
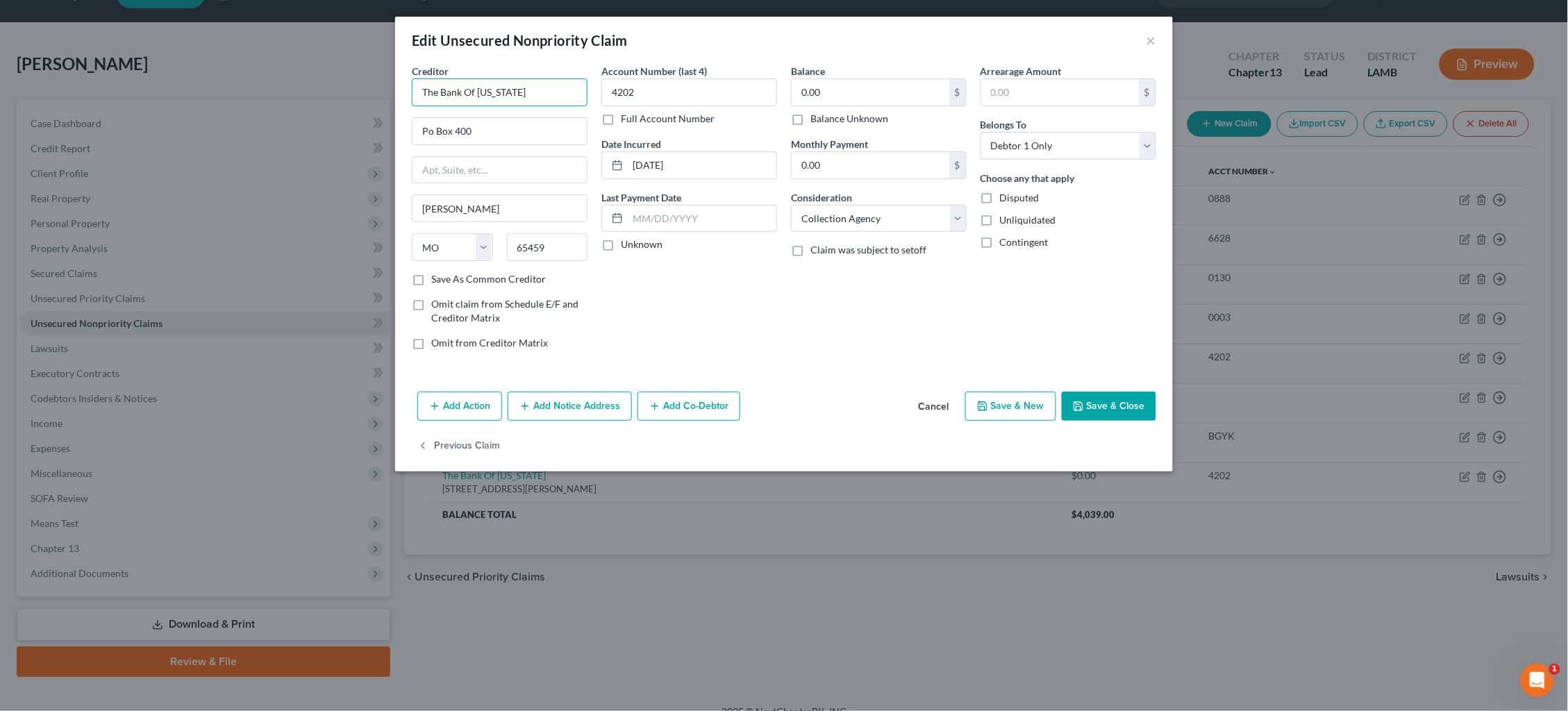
drag, startPoint x: 442, startPoint y: 91, endPoint x: 390, endPoint y: 89, distance: 52.0
click at [390, 89] on div "Edit Unsecured Nonpriority Claim × Creditor * The Bank Of Missouri Po Box 400 D…" at bounding box center [784, 355] width 1568 height 711
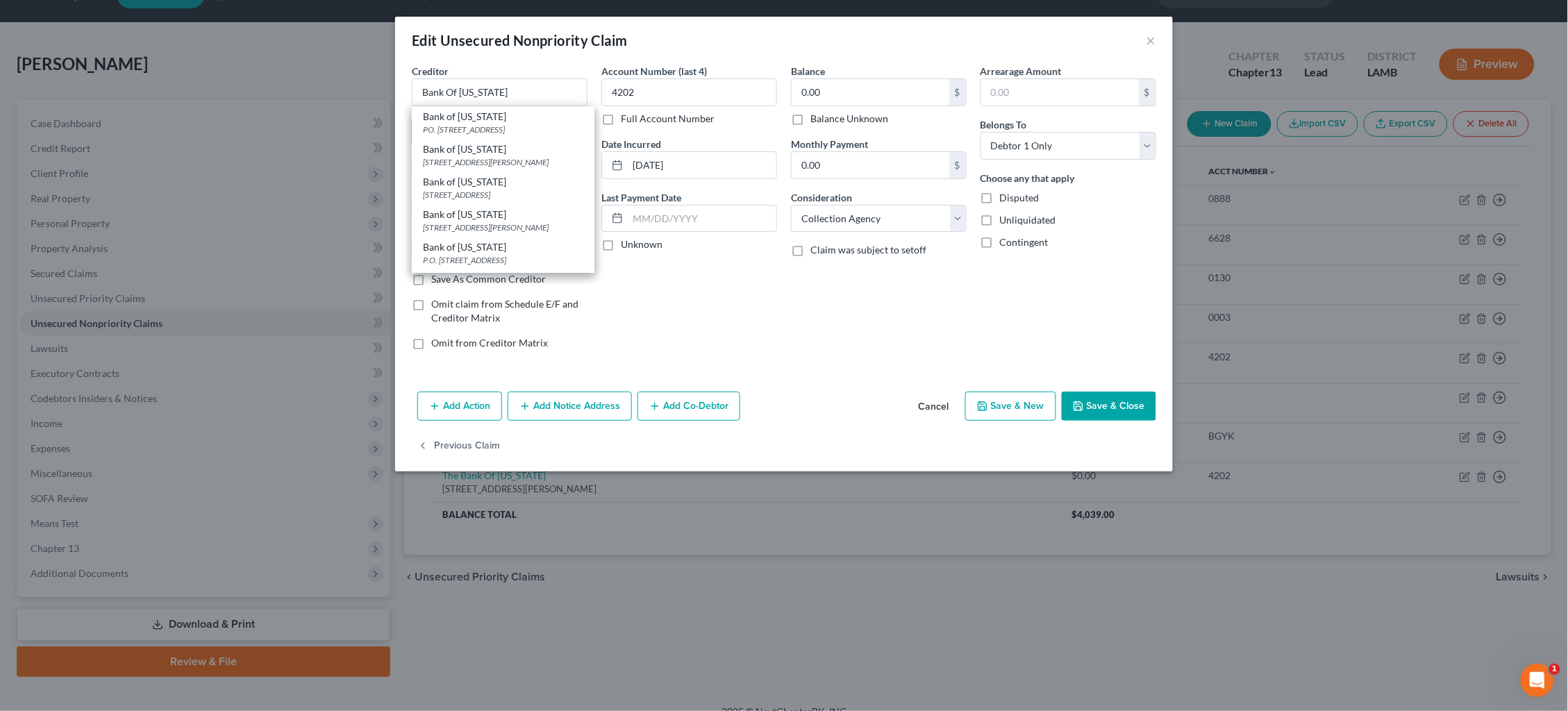
click at [432, 130] on div "PO. Box 84930, Sioux Falls, SD 57118" at bounding box center [503, 129] width 161 height 12
type input "Bank of Missouri"
type input "PO. Box 84930"
type input "Sioux Falls"
select select "43"
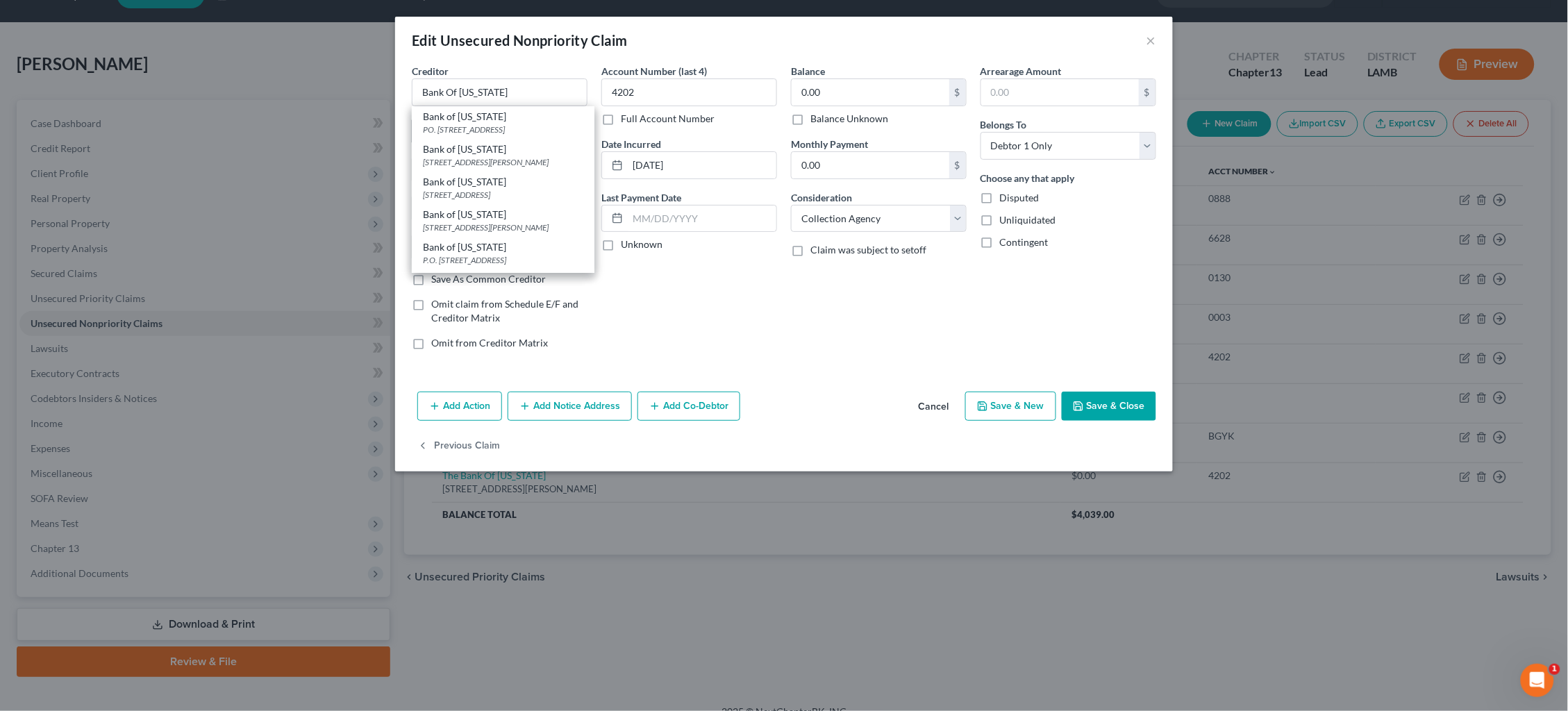
type input "57118"
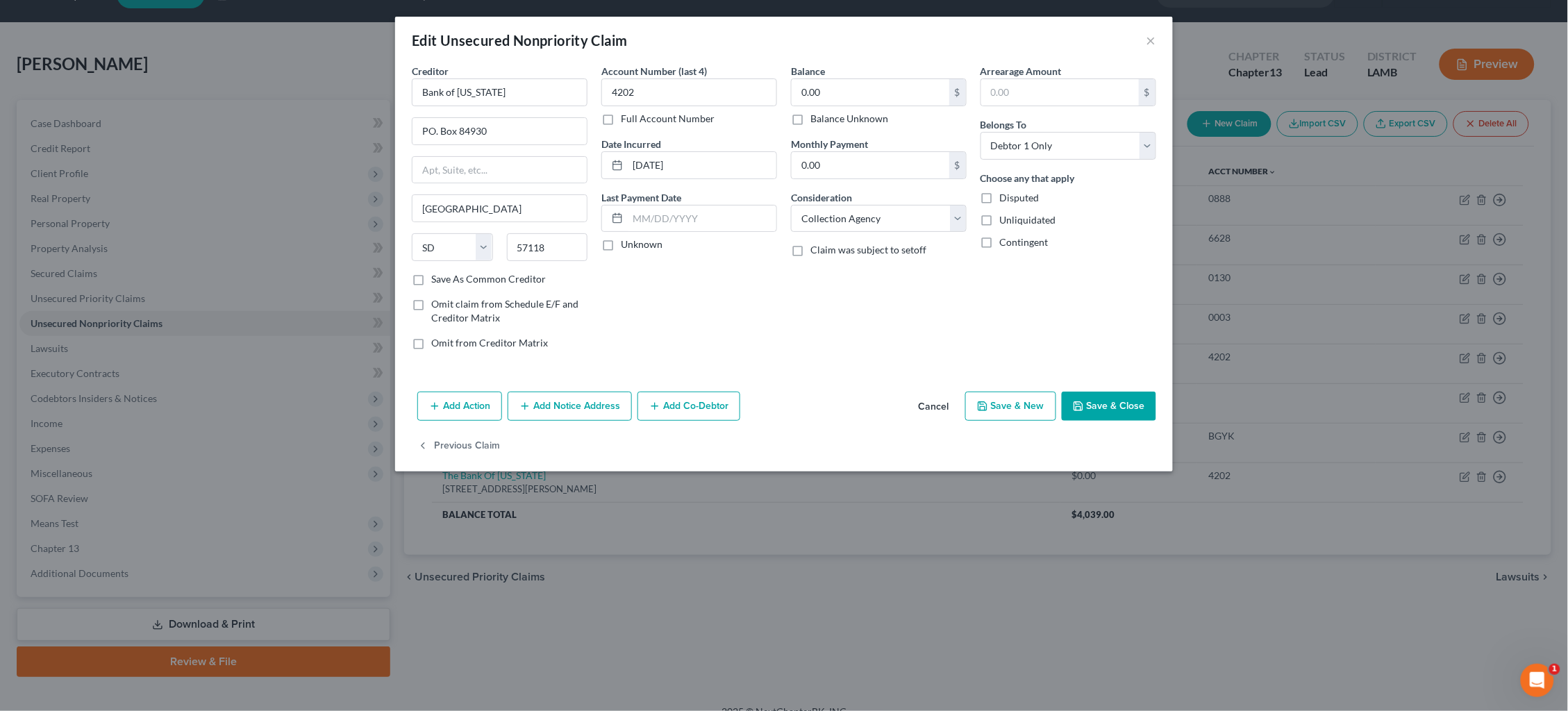
drag, startPoint x: 920, startPoint y: 407, endPoint x: 946, endPoint y: 409, distance: 26.1
click at [922, 407] on button "Cancel" at bounding box center [933, 407] width 53 height 27
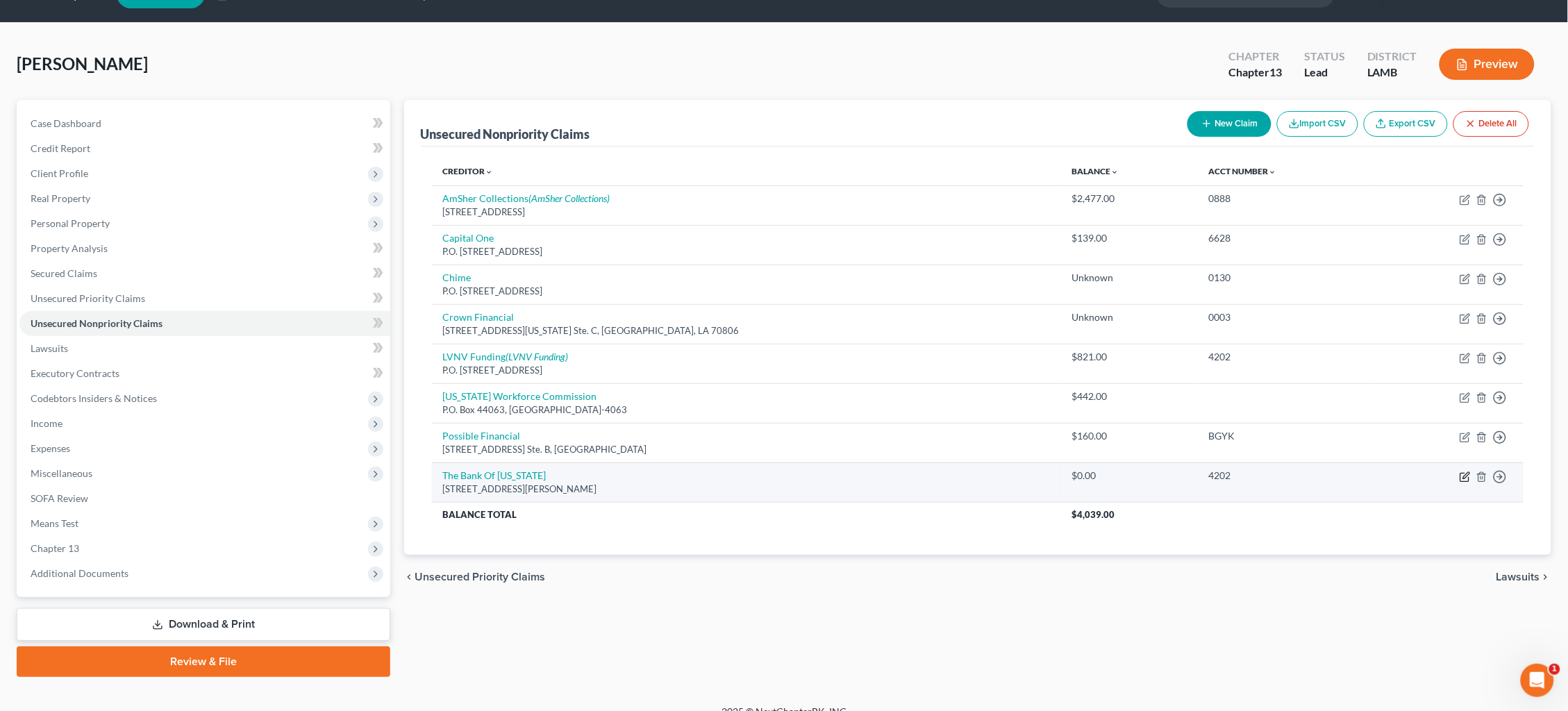
click at [1462, 471] on icon "button" at bounding box center [1466, 477] width 11 height 11
select select "26"
select select "1"
select select "0"
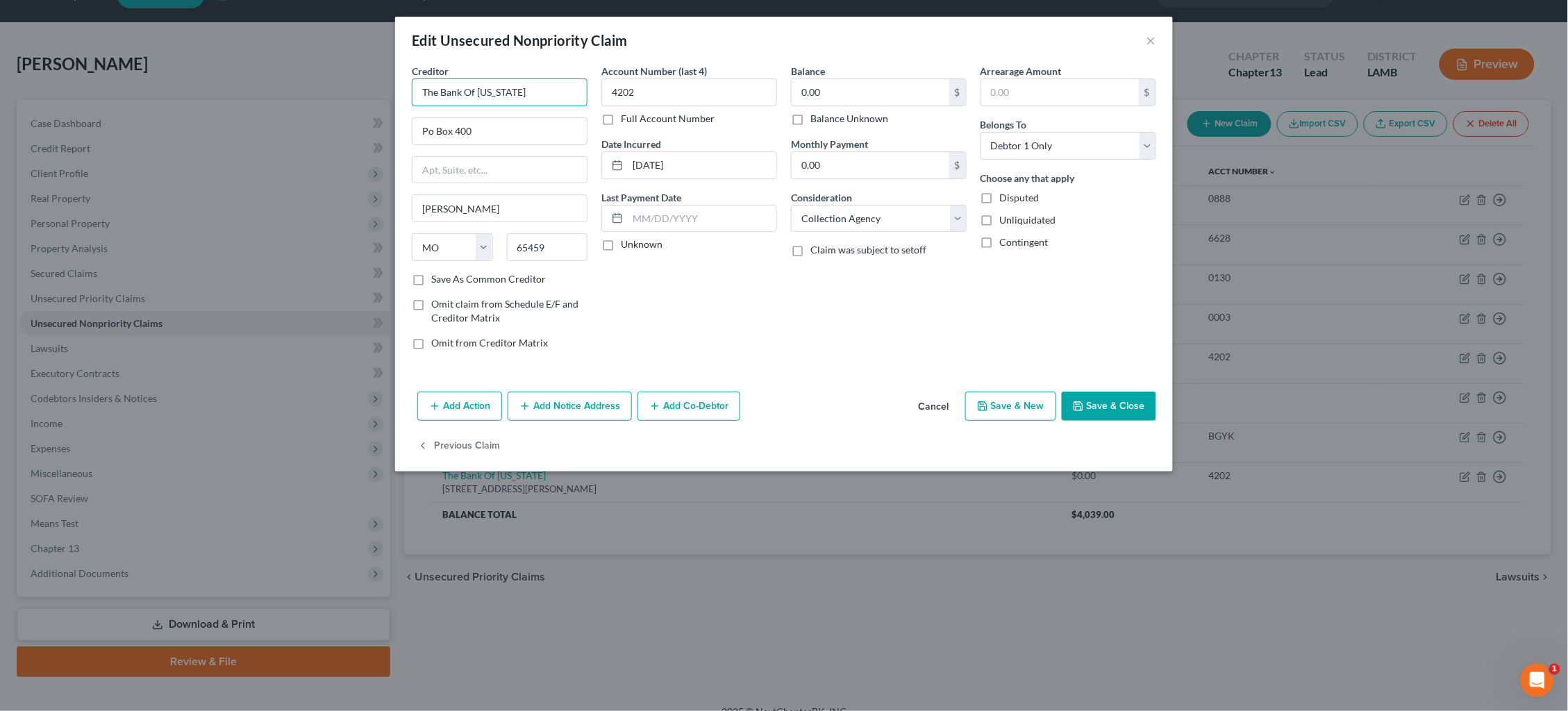
drag, startPoint x: 541, startPoint y: 91, endPoint x: 401, endPoint y: 76, distance: 140.8
click at [401, 75] on div "Creditor * The Bank Of Missouri Po Box 400 Dixon State AL AK AR AZ CA CO CT DE …" at bounding box center [784, 225] width 778 height 322
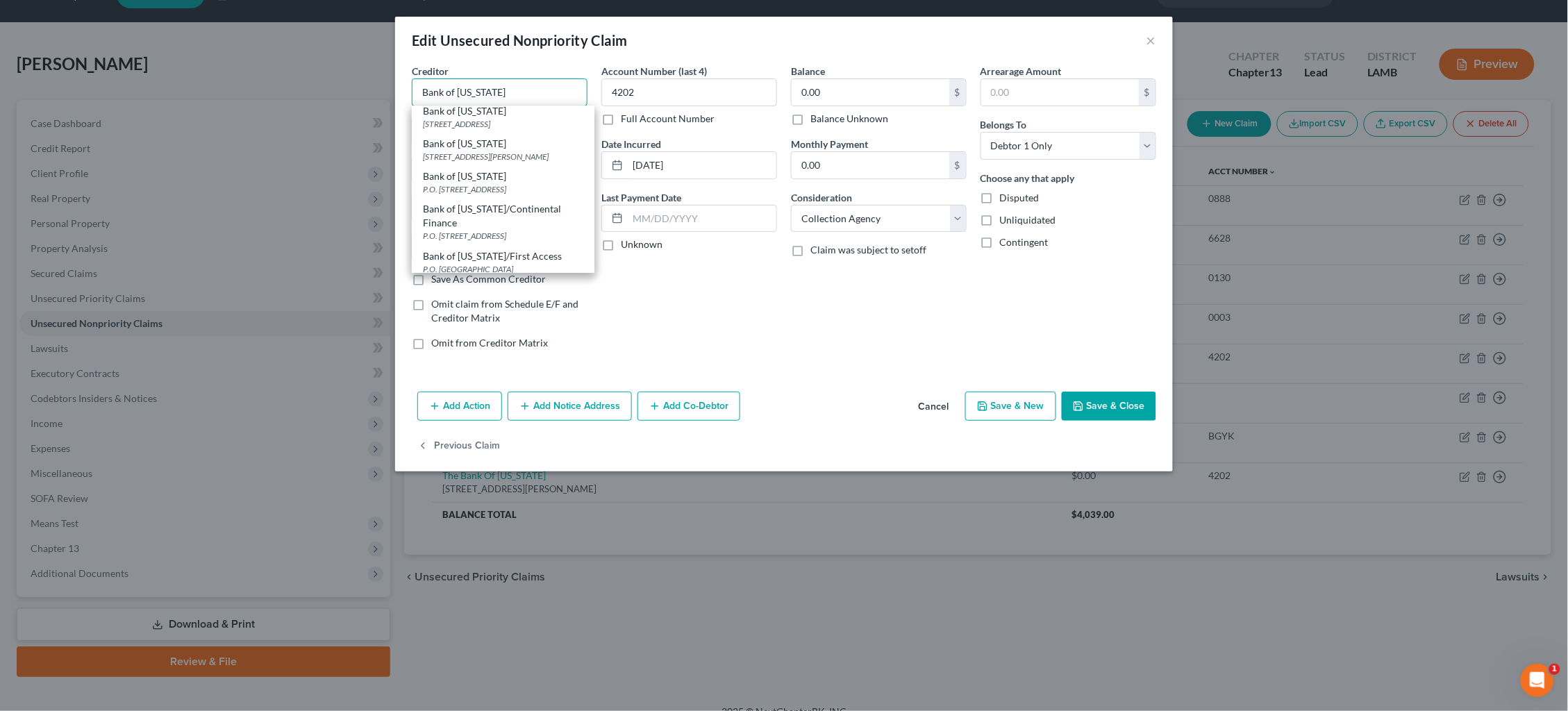
scroll to position [72, 0]
click at [808, 340] on div "Balance 0.00 $ Balance Unknown Balance Undetermined 0.00 $ Balance Unknown Mont…" at bounding box center [879, 213] width 190 height 297
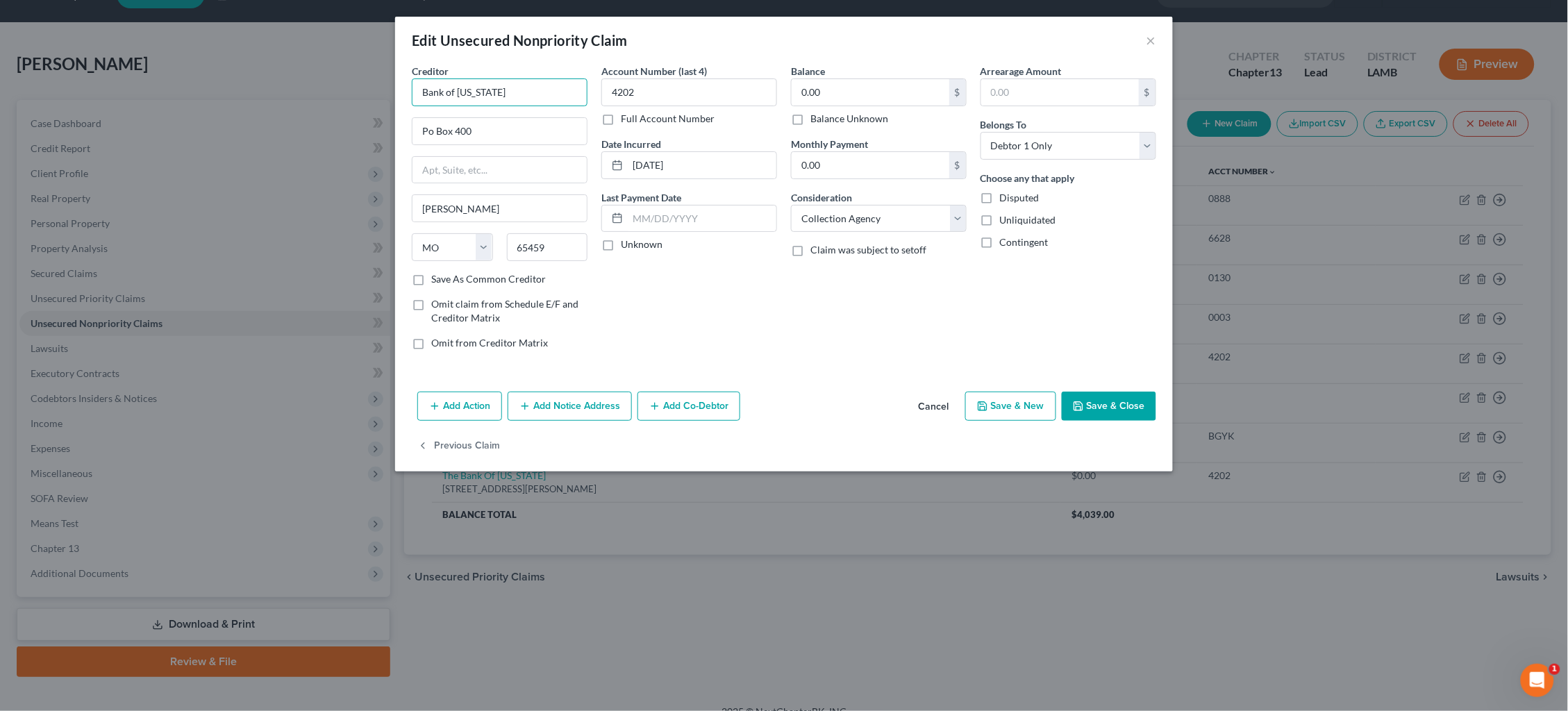
click at [529, 91] on input "Bank of Missouri" at bounding box center [499, 92] width 175 height 27
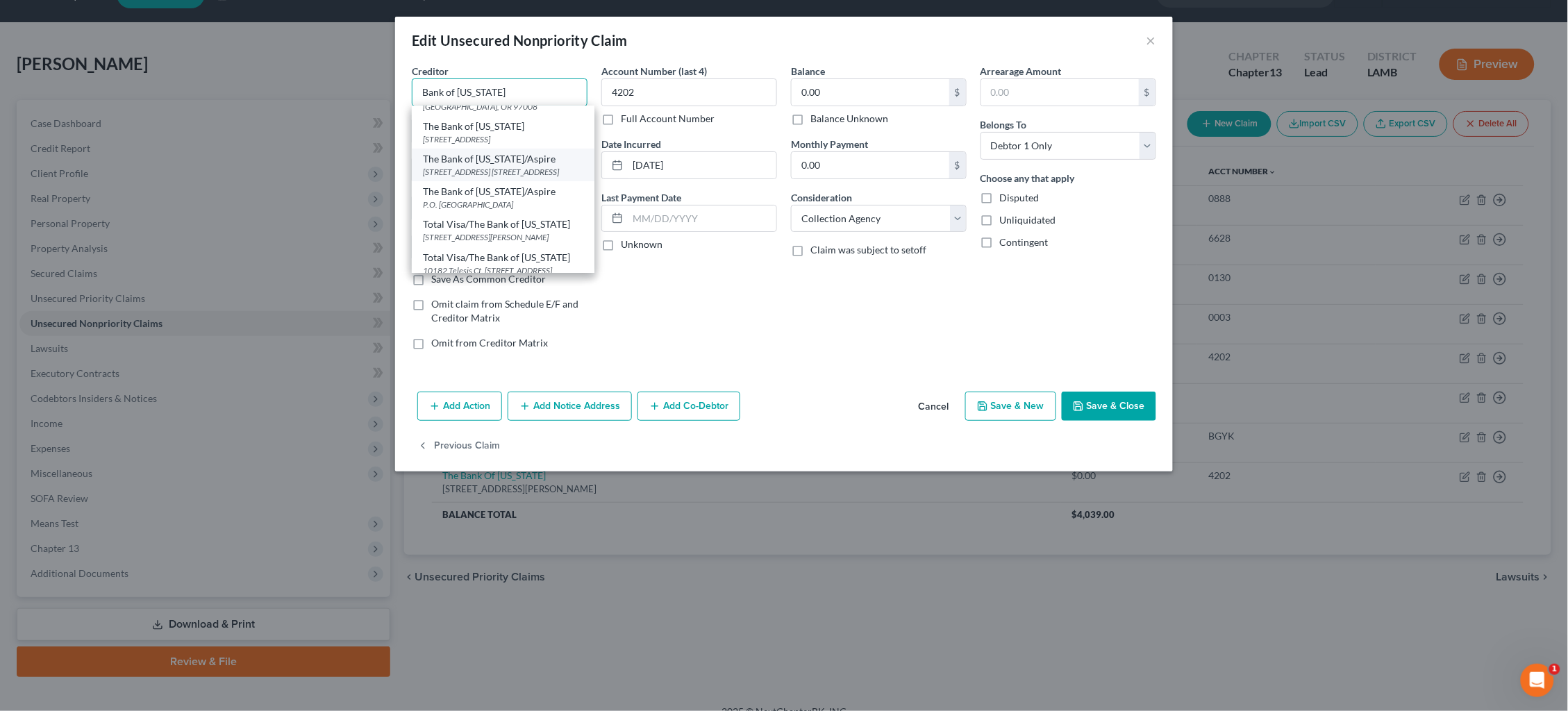
scroll to position [276, 0]
drag, startPoint x: 691, startPoint y: 335, endPoint x: 660, endPoint y: 307, distance: 41.8
click at [691, 335] on div "Account Number (last 4) 4202 Full Account Number Date Incurred 08-04-2024 Last …" at bounding box center [689, 213] width 190 height 297
type input "Bank of Missouri"
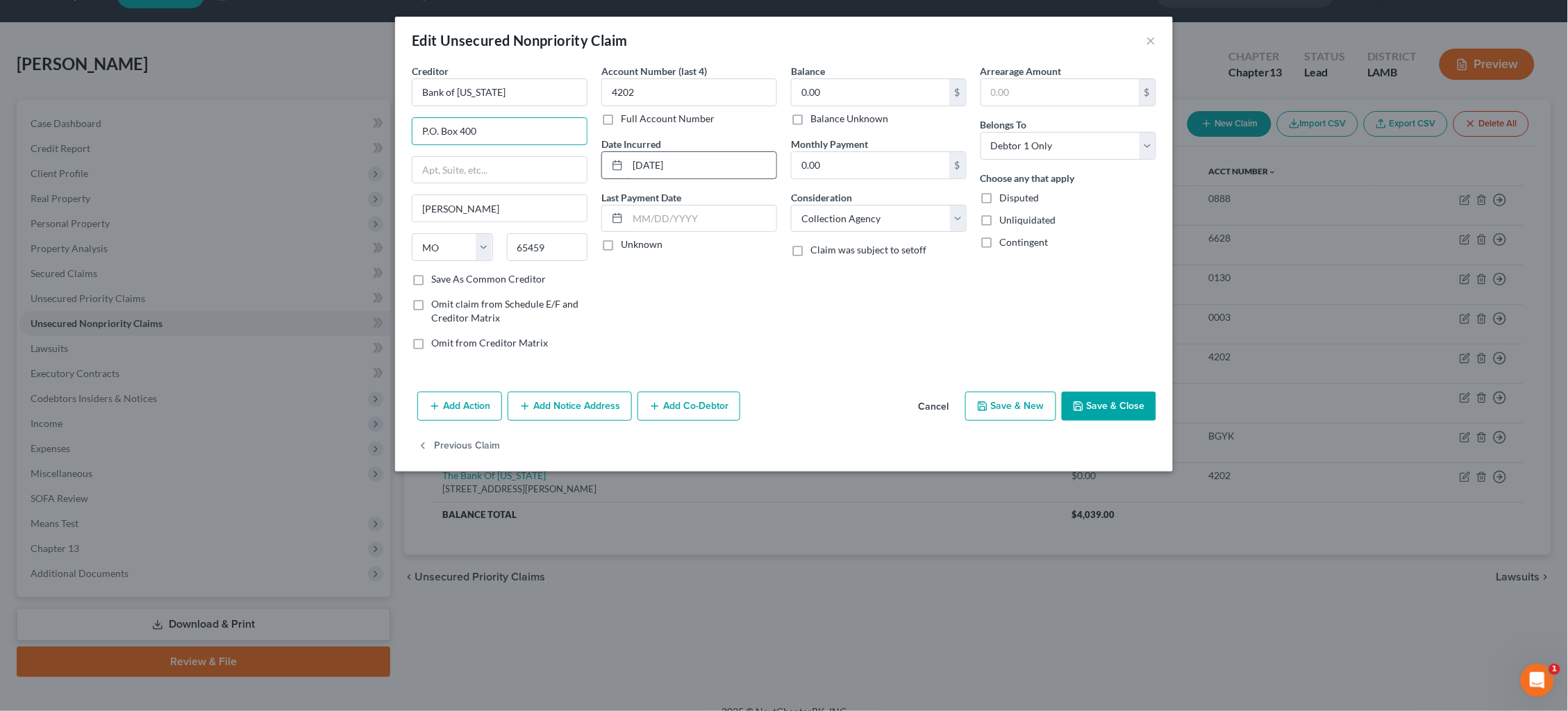
type input "P.O. Box 400"
click at [668, 163] on input "08-04-2024" at bounding box center [702, 165] width 149 height 26
click at [662, 164] on input "08-04-2024" at bounding box center [702, 165] width 149 height 26
type input "08/2024"
click at [855, 116] on label "Balance Unknown" at bounding box center [849, 119] width 78 height 14
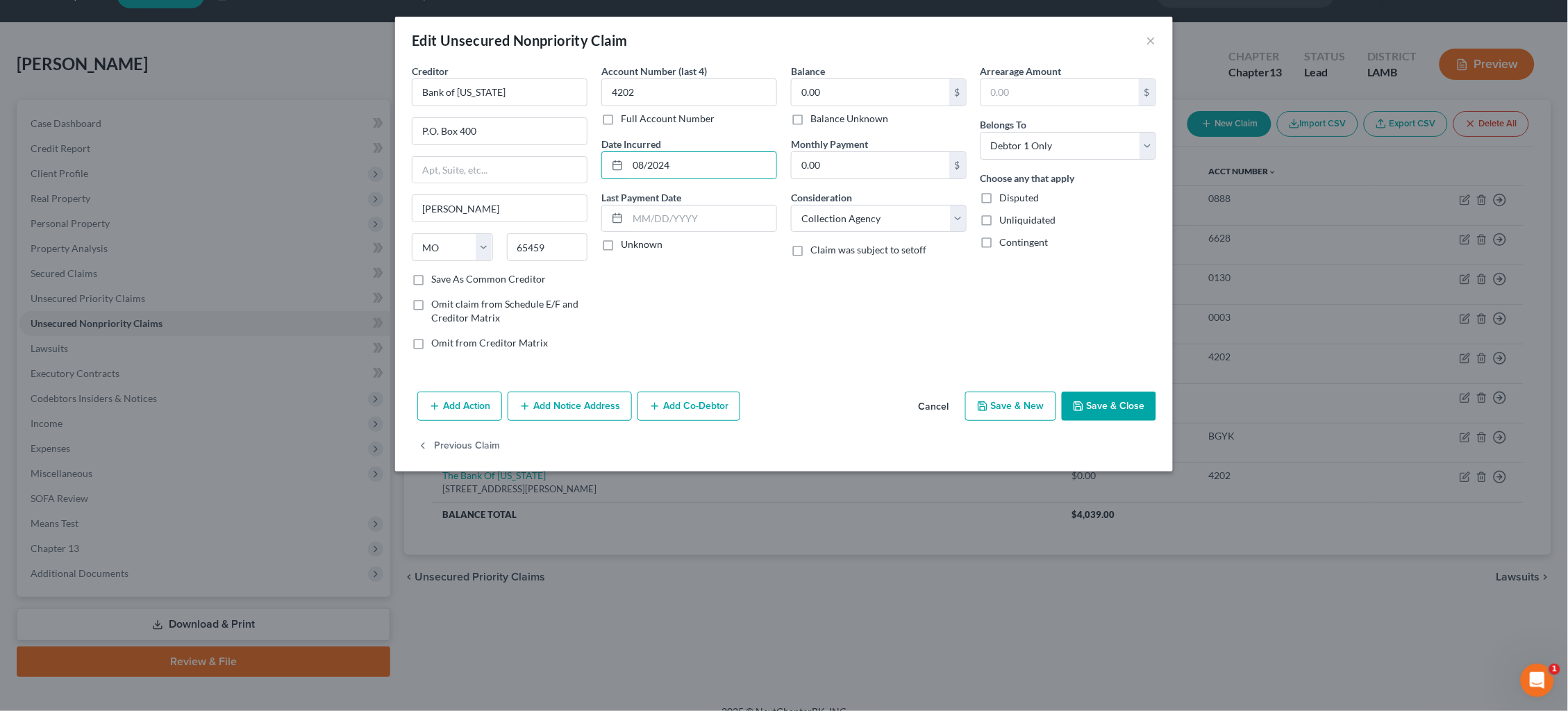
click at [825, 116] on input "Balance Unknown" at bounding box center [820, 116] width 9 height 9
checkbox input "true"
click at [1113, 404] on button "Save & Close" at bounding box center [1109, 406] width 94 height 29
type input "0"
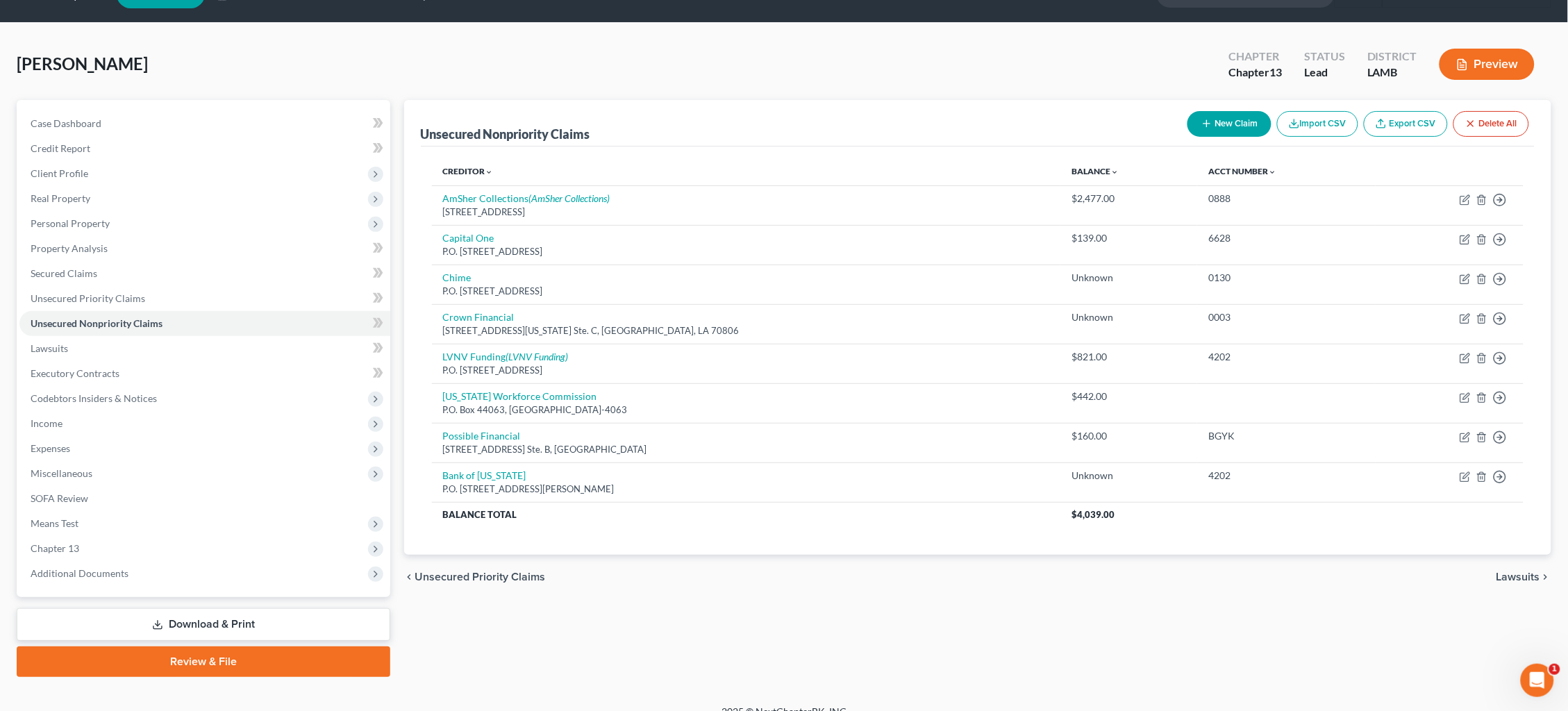
click at [1233, 123] on button "New Claim" at bounding box center [1229, 124] width 84 height 25
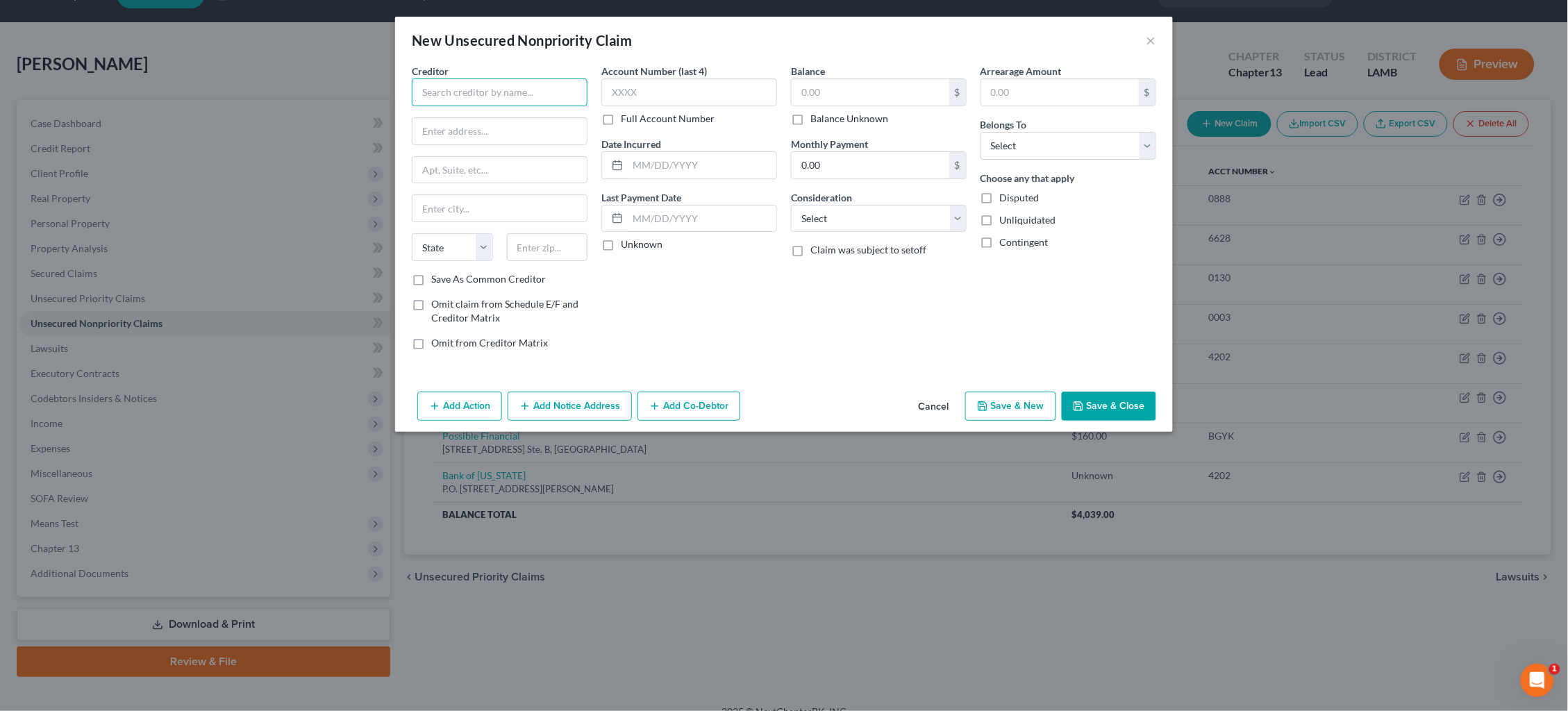
click at [557, 95] on input "text" at bounding box center [499, 92] width 175 height 27
type input "Sunrise Credit Services"
drag, startPoint x: 839, startPoint y: 309, endPoint x: 749, endPoint y: 290, distance: 92.0
click at [839, 309] on div "Balance $ Balance Unknown Balance Undetermined $ Balance Unknown Monthly Paymen…" at bounding box center [879, 213] width 190 height 297
click at [830, 115] on label "Balance Unknown" at bounding box center [849, 119] width 78 height 14
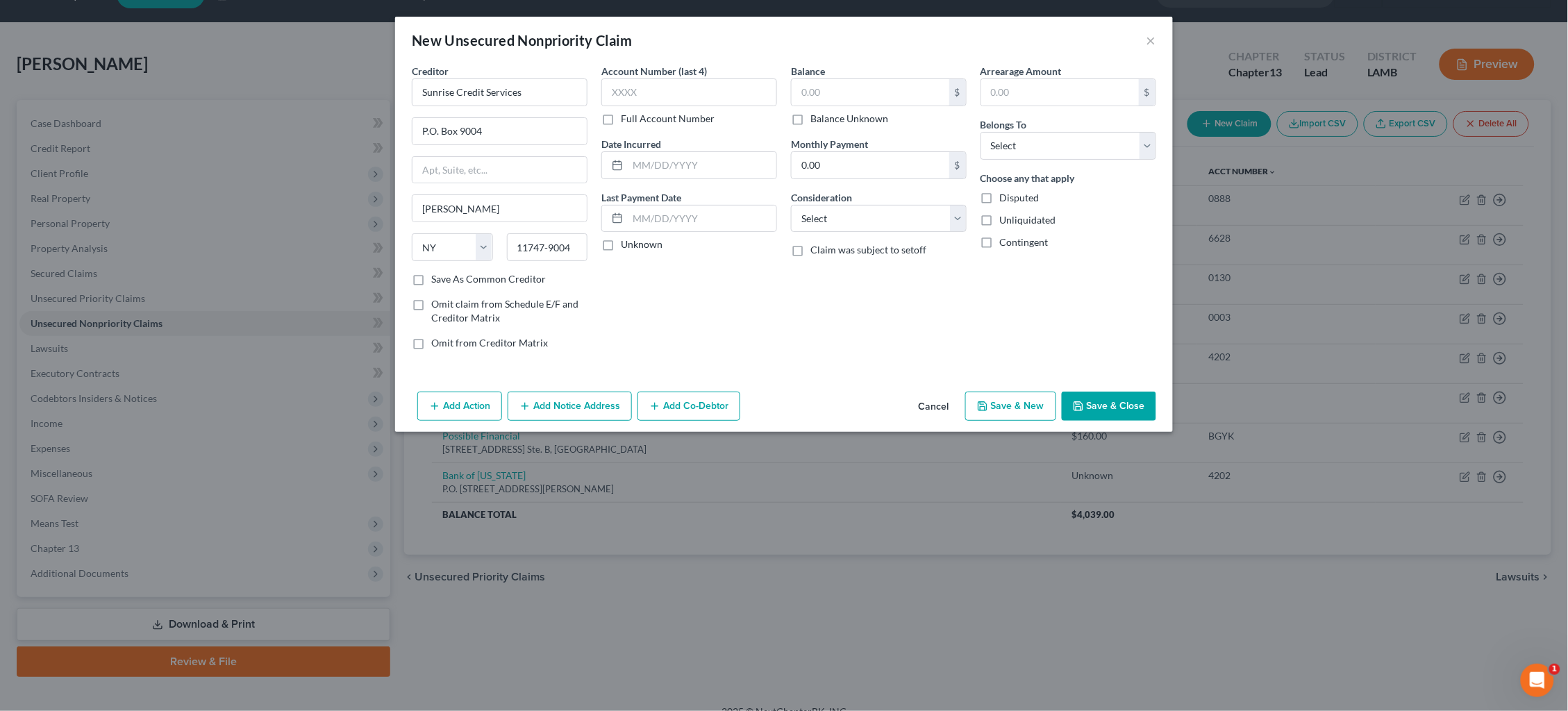
click at [825, 115] on input "Balance Unknown" at bounding box center [820, 116] width 9 height 9
click at [810, 118] on label "Balance Unknown" at bounding box center [849, 119] width 78 height 14
click at [816, 118] on input "Balance Unknown" at bounding box center [820, 116] width 9 height 9
drag, startPoint x: 800, startPoint y: 91, endPoint x: 711, endPoint y: 73, distance: 90.8
click at [710, 75] on div "Creditor * Sunrise Credit Services P.O. Box 9004 Melville State AL AK AR AZ CA …" at bounding box center [784, 213] width 758 height 297
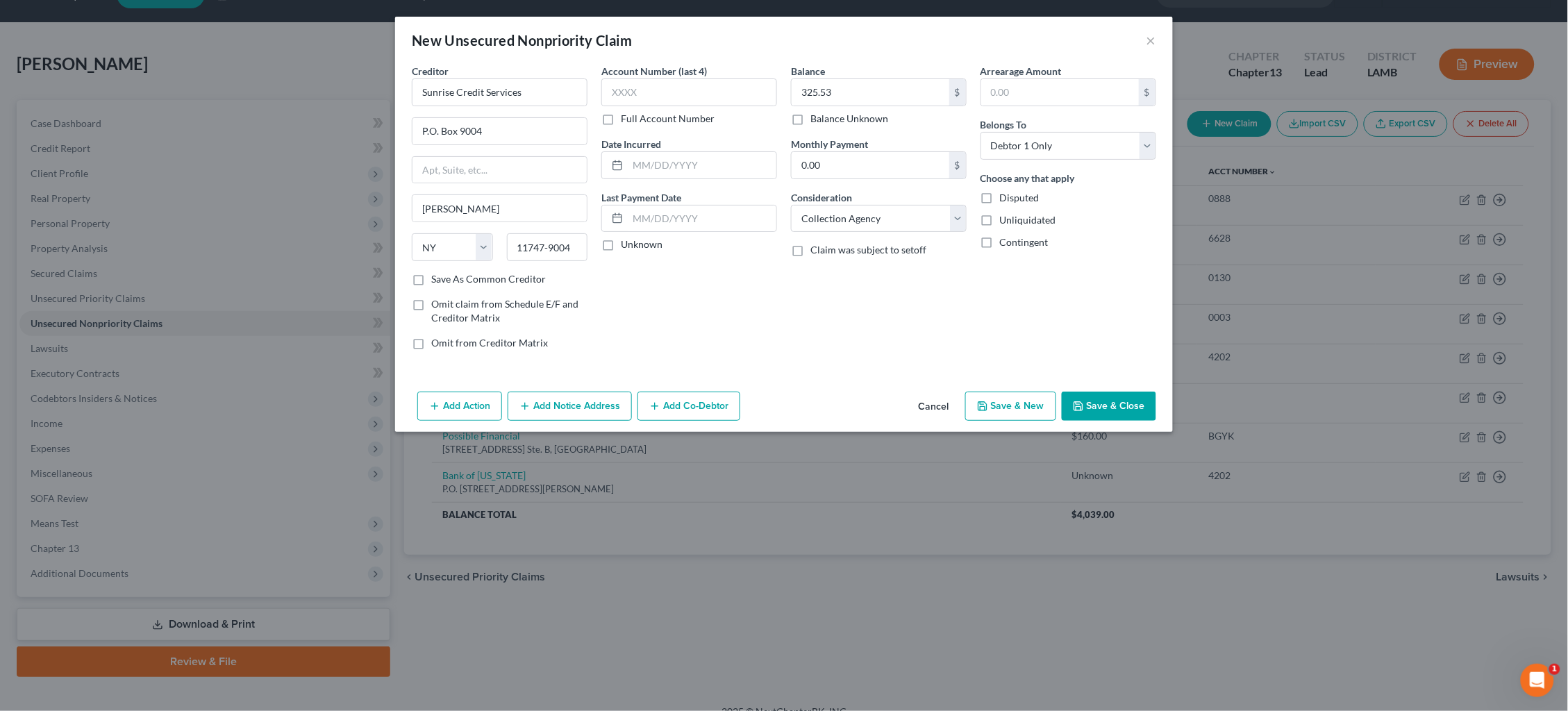
click at [1106, 405] on button "Save & Close" at bounding box center [1109, 406] width 94 height 29
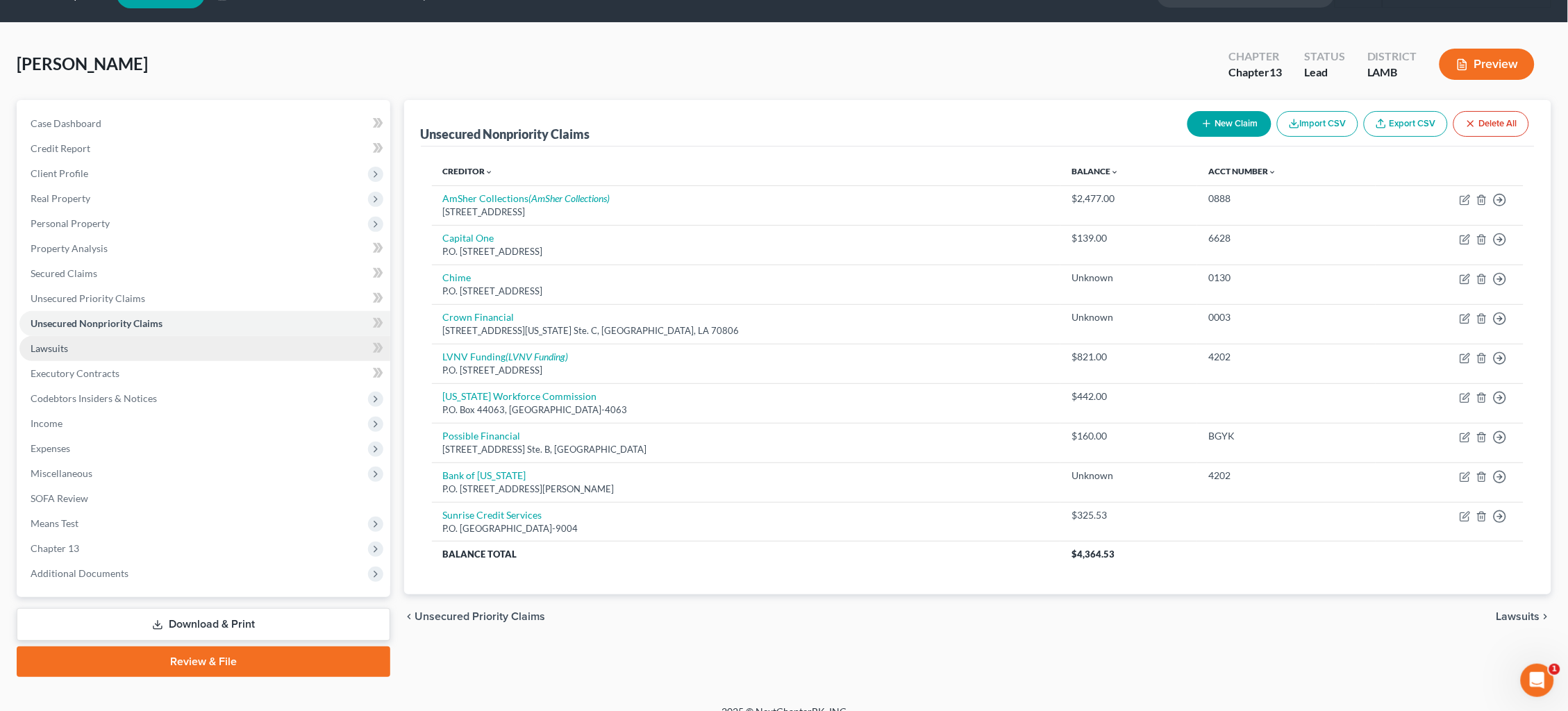
click at [82, 342] on link "Lawsuits" at bounding box center [205, 348] width 371 height 25
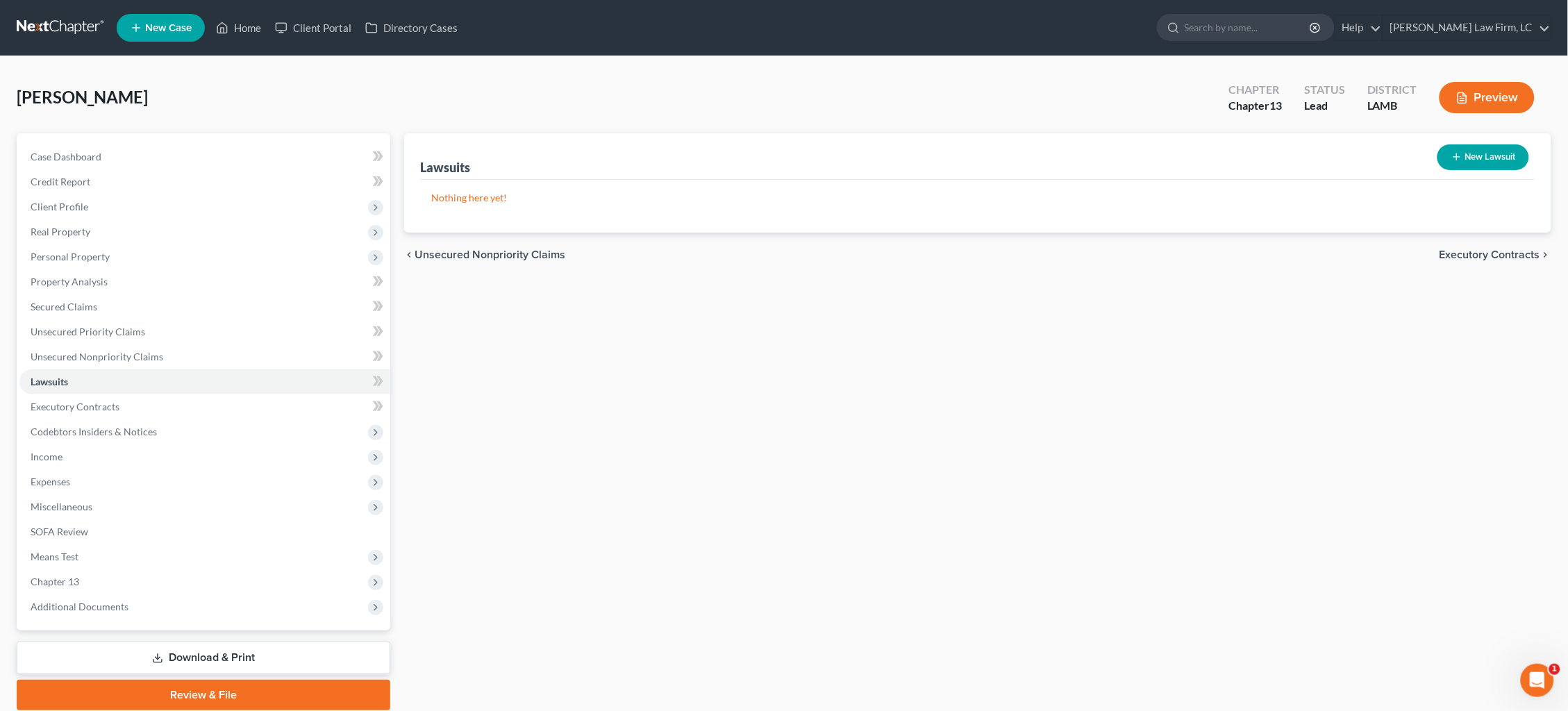
click at [1480, 161] on button "New Lawsuit" at bounding box center [1483, 157] width 92 height 25
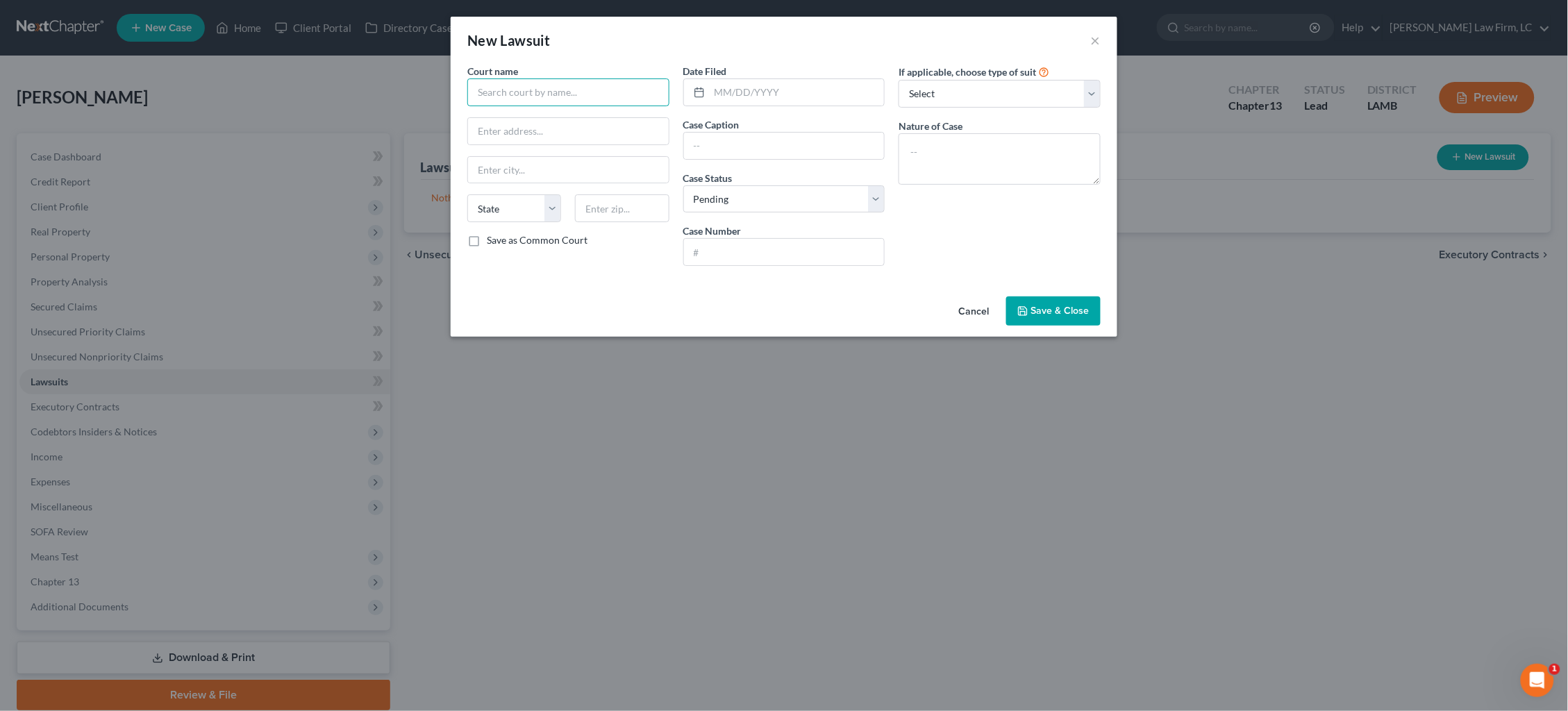
click at [510, 89] on input "text" at bounding box center [568, 92] width 202 height 27
click at [530, 132] on div "20th Judicial District Court" at bounding box center [550, 137] width 144 height 14
click at [804, 103] on div "Date Filed Case Caption Case Status * Select Pending On Appeal Concluded Case N…" at bounding box center [784, 171] width 216 height 214
click at [803, 94] on input "text" at bounding box center [797, 92] width 175 height 26
click at [776, 246] on input "text" at bounding box center [784, 252] width 201 height 26
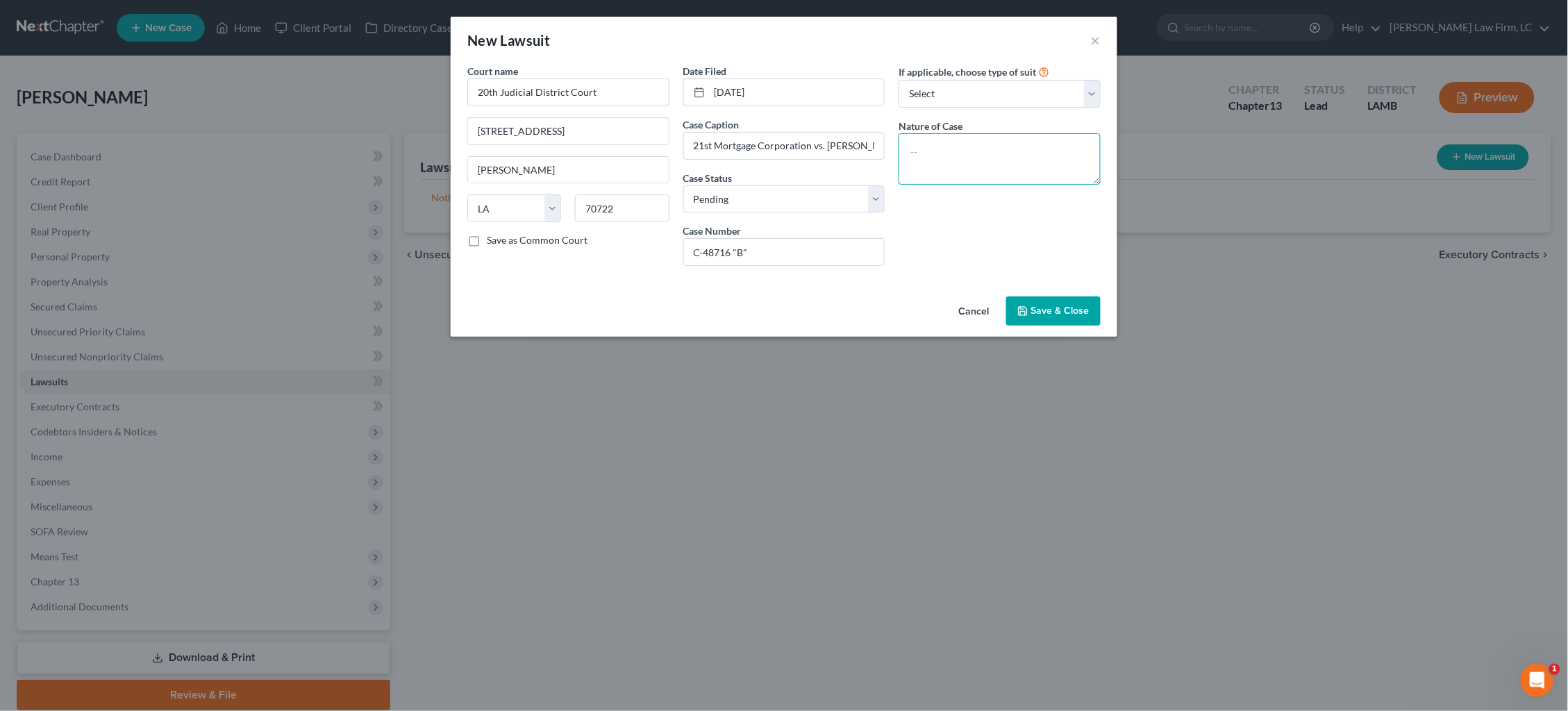
click at [983, 168] on textarea at bounding box center [999, 159] width 202 height 51
click at [1053, 309] on span "Save & Close" at bounding box center [1061, 311] width 58 height 12
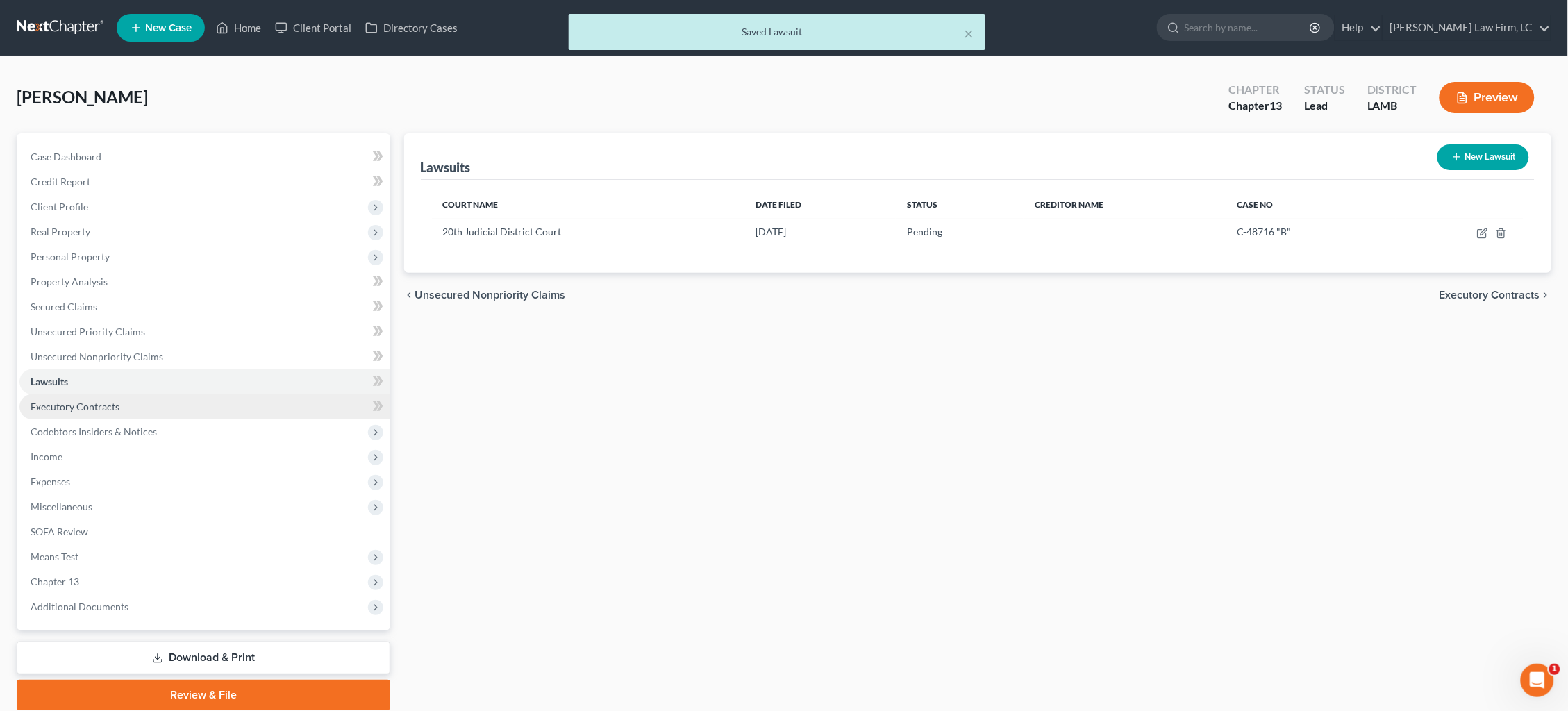
click at [155, 395] on link "Executory Contracts" at bounding box center [205, 407] width 371 height 25
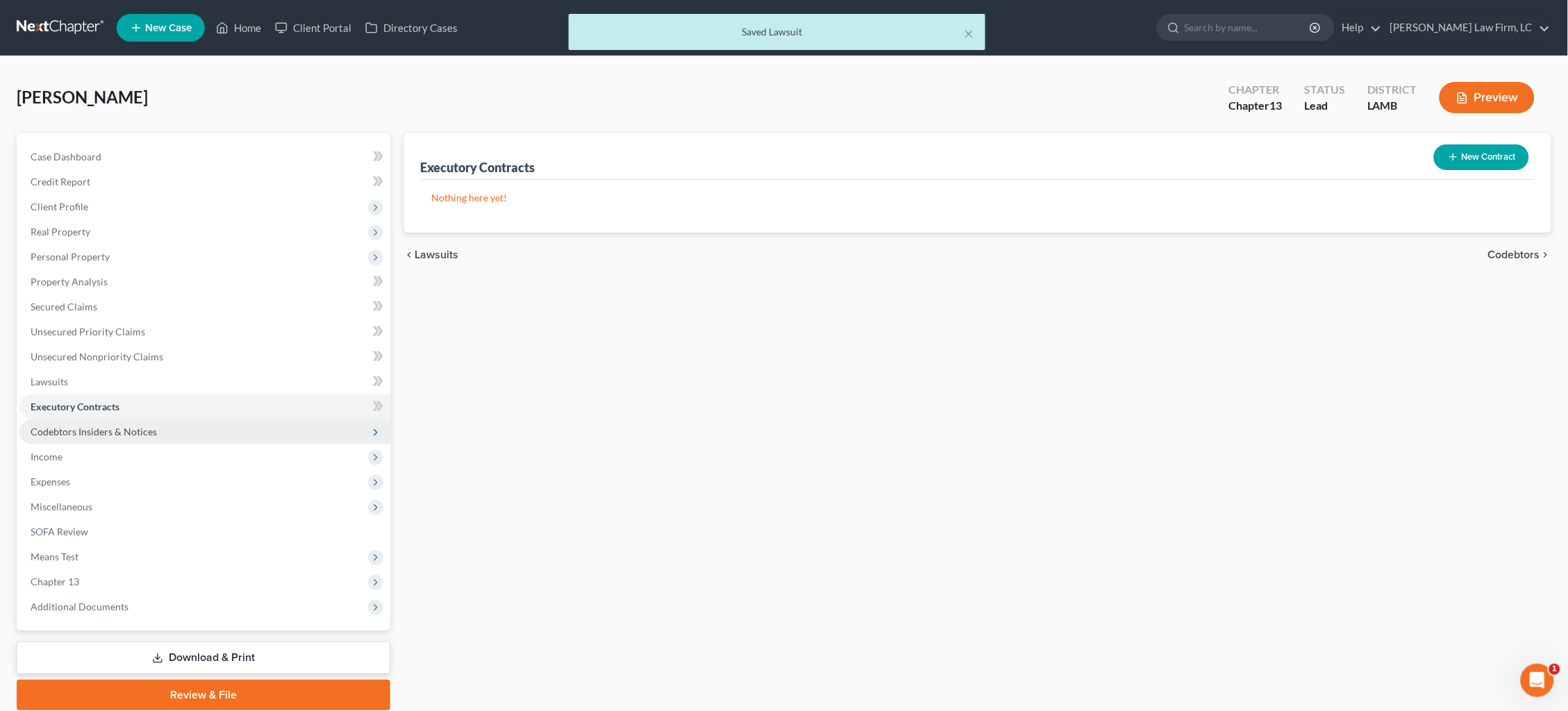
click at [159, 429] on span "Codebtors Insiders & Notices" at bounding box center [205, 431] width 371 height 25
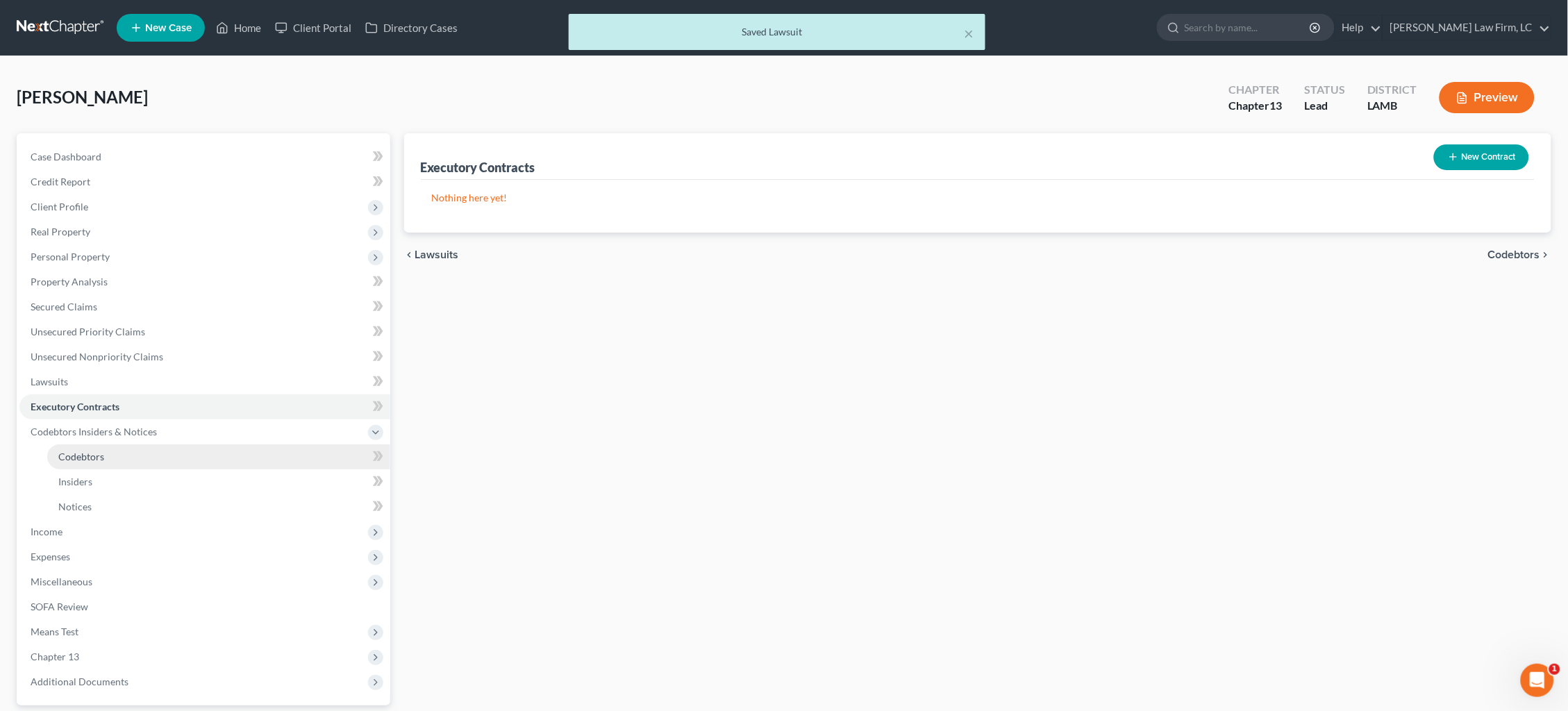
click at [137, 445] on link "Codebtors" at bounding box center [218, 457] width 343 height 25
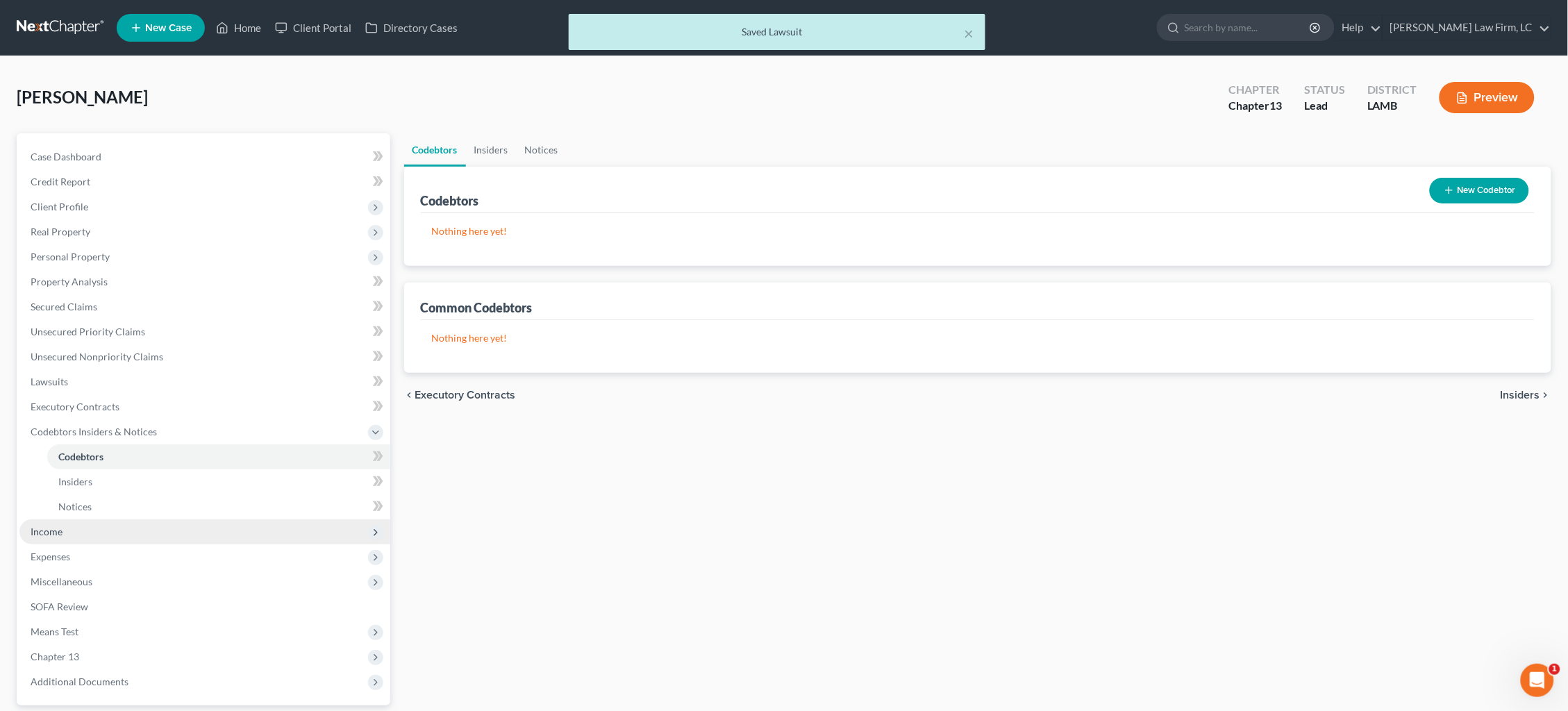
click at [103, 521] on span "Income" at bounding box center [205, 531] width 371 height 25
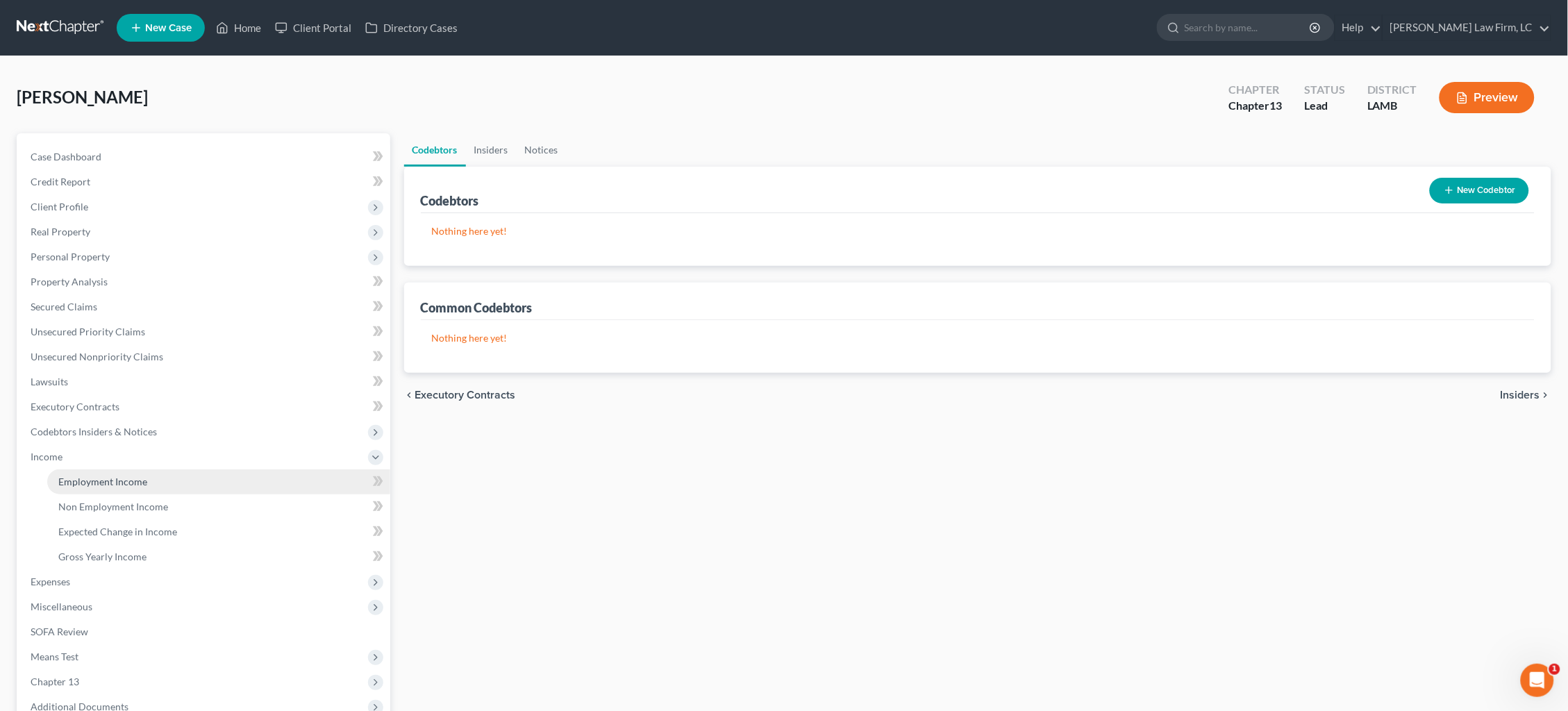
click at [140, 476] on span "Employment Income" at bounding box center [103, 481] width 89 height 12
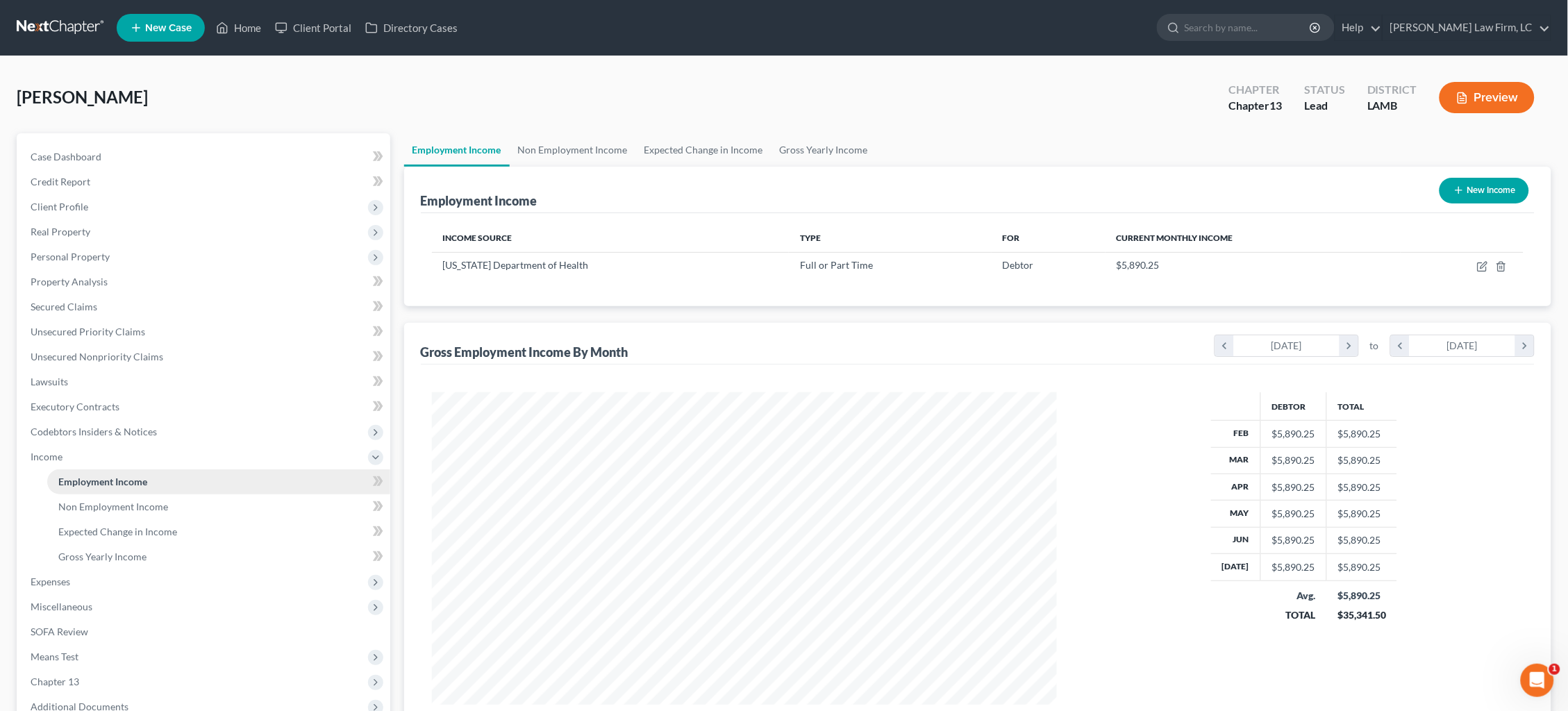
scroll to position [312, 653]
drag, startPoint x: 64, startPoint y: 569, endPoint x: 72, endPoint y: 574, distance: 9.4
click at [64, 576] on span "Expenses" at bounding box center [50, 581] width 39 height 12
click at [103, 498] on link "Home" at bounding box center [218, 507] width 343 height 25
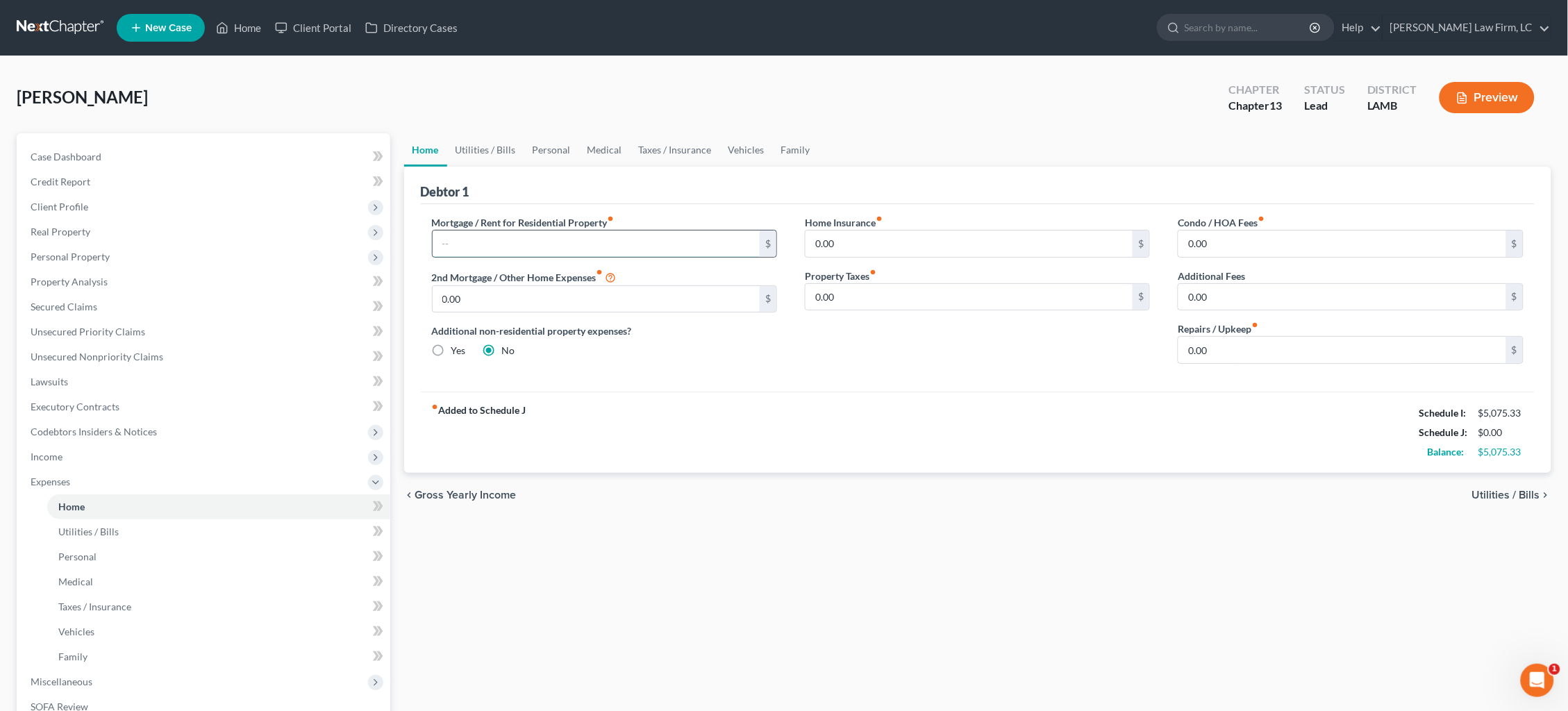
click at [658, 244] on input "text" at bounding box center [596, 243] width 328 height 26
click at [485, 147] on link "Utilities / Bills" at bounding box center [486, 149] width 77 height 33
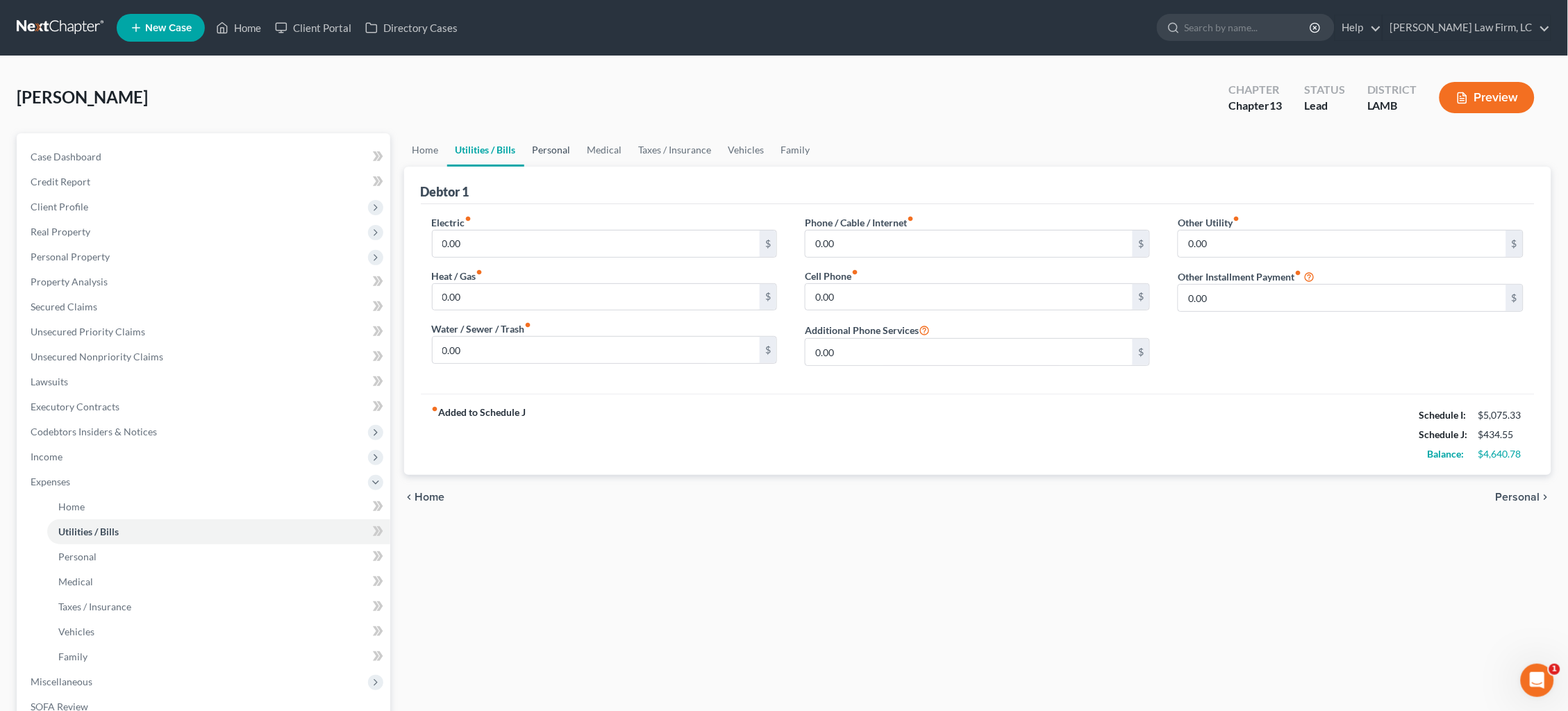
click at [562, 147] on link "Personal" at bounding box center [552, 149] width 55 height 33
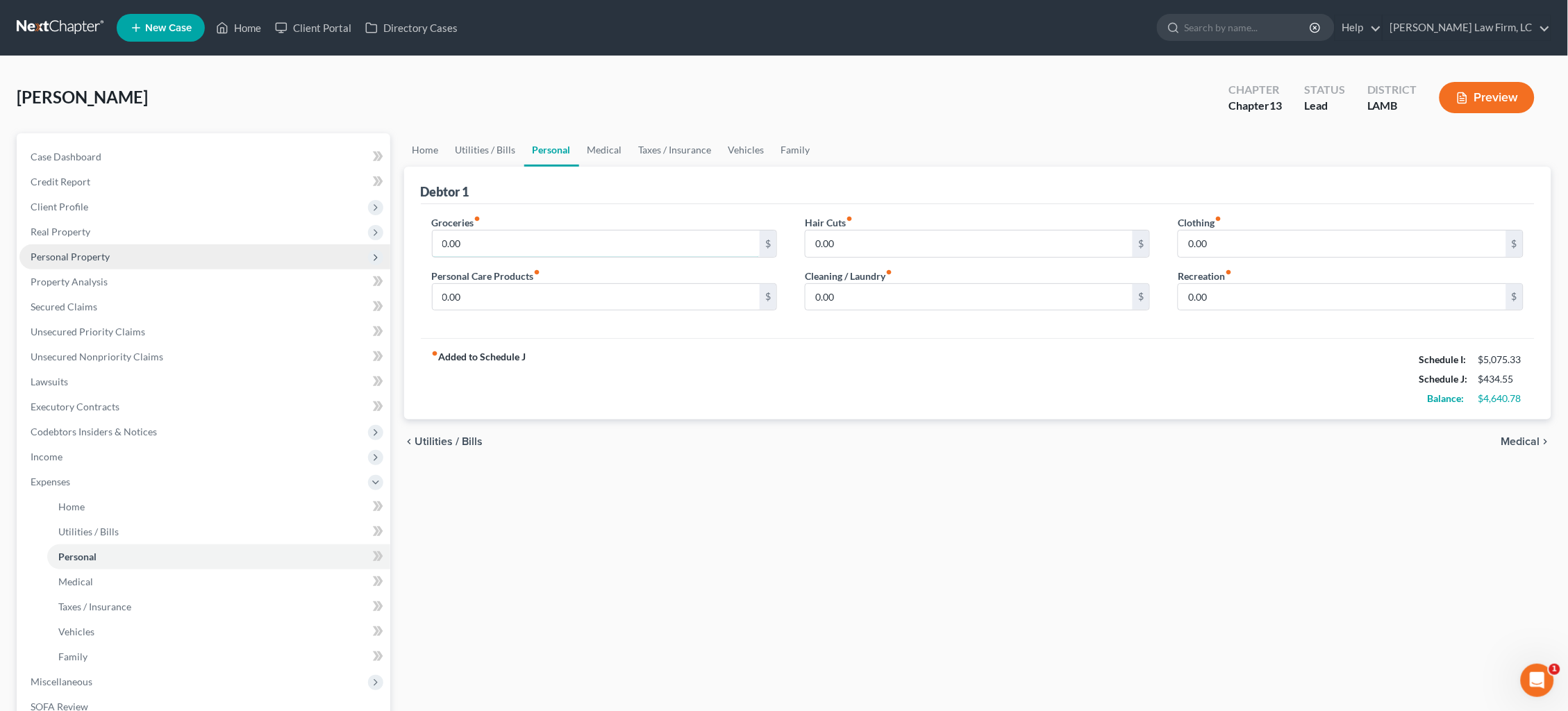
drag, startPoint x: 548, startPoint y: 252, endPoint x: 371, endPoint y: 248, distance: 177.0
click at [377, 249] on div "Petition Navigation Case Dashboard Payments Invoices Payments Payments Credit R…" at bounding box center [784, 509] width 1549 height 752
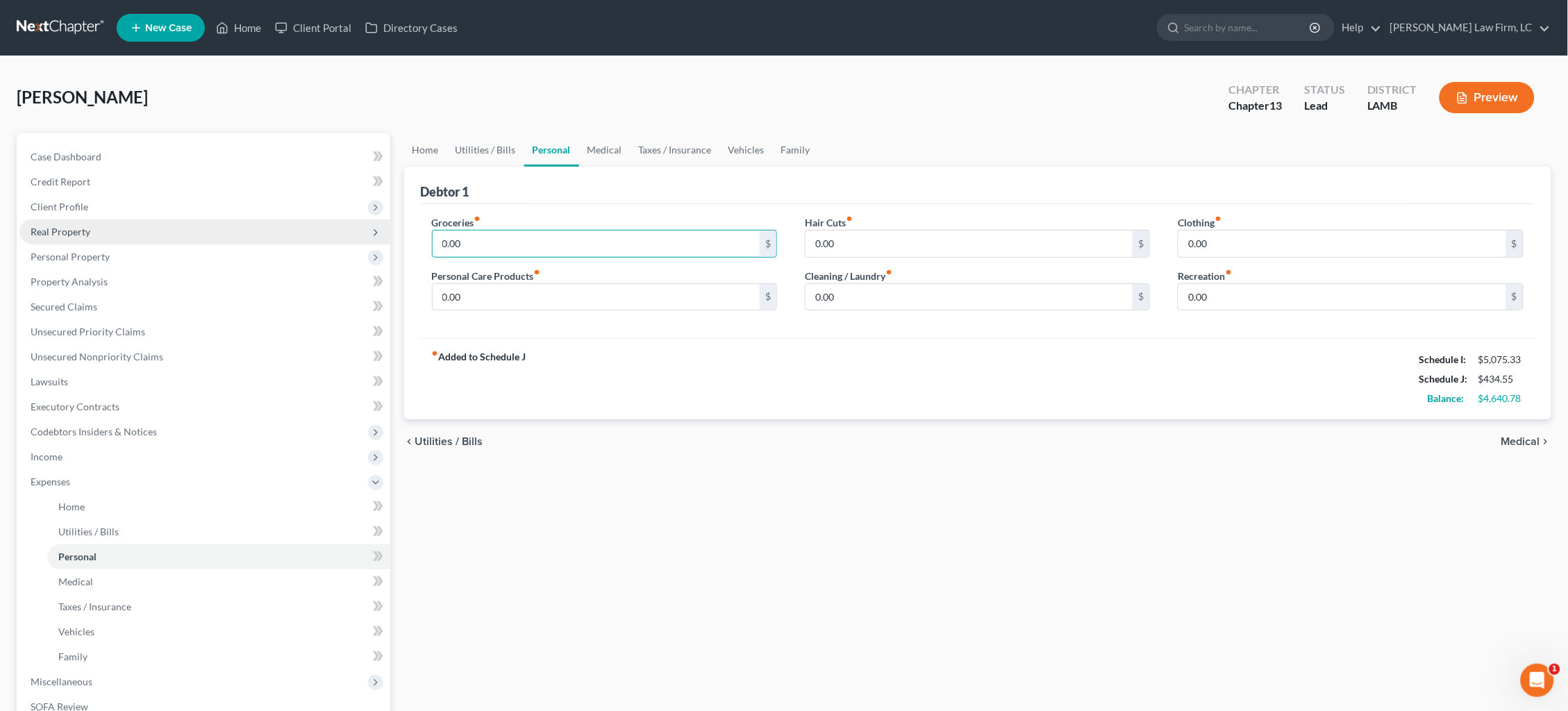
click at [367, 235] on div "Petition Navigation Case Dashboard Payments Invoices Payments Payments Credit R…" at bounding box center [784, 509] width 1549 height 752
drag, startPoint x: 474, startPoint y: 295, endPoint x: 406, endPoint y: 292, distance: 68.1
click at [406, 292] on div "Debtor 1 Groceries fiber_manual_record 1,150.00 $ Personal Care Products fiber_…" at bounding box center [978, 294] width 1148 height 254
drag, startPoint x: 1290, startPoint y: 246, endPoint x: 1075, endPoint y: 219, distance: 216.7
click at [1075, 219] on div "Groceries fiber_manual_record 1,150.00 $ Personal Care Products fiber_manual_re…" at bounding box center [978, 269] width 1121 height 107
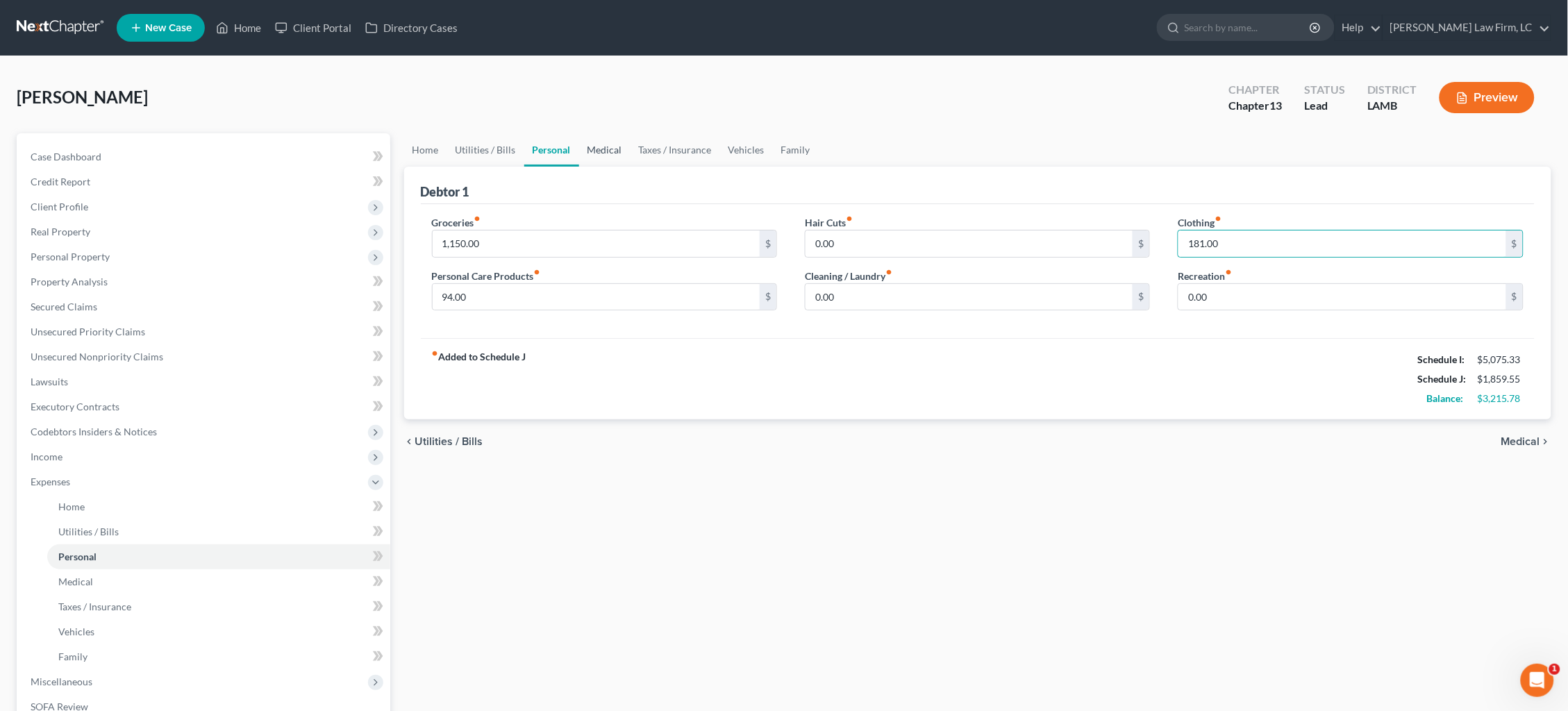
click at [600, 149] on link "Medical" at bounding box center [605, 149] width 51 height 33
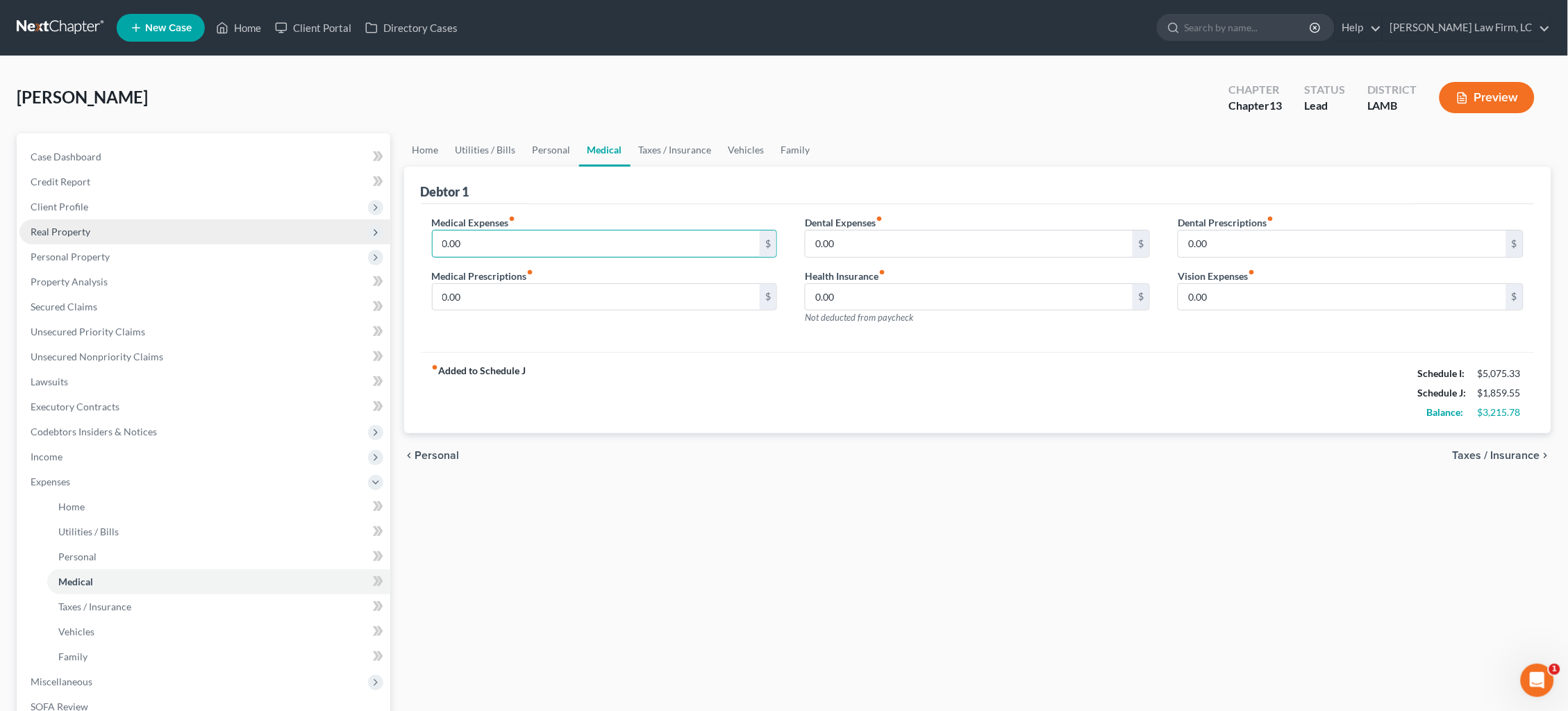
drag, startPoint x: 507, startPoint y: 240, endPoint x: 273, endPoint y: 237, distance: 234.0
click at [273, 237] on div "Petition Navigation Case Dashboard Payments Invoices Payments Payments Credit R…" at bounding box center [784, 509] width 1549 height 752
click at [683, 158] on link "Taxes / Insurance" at bounding box center [675, 149] width 89 height 33
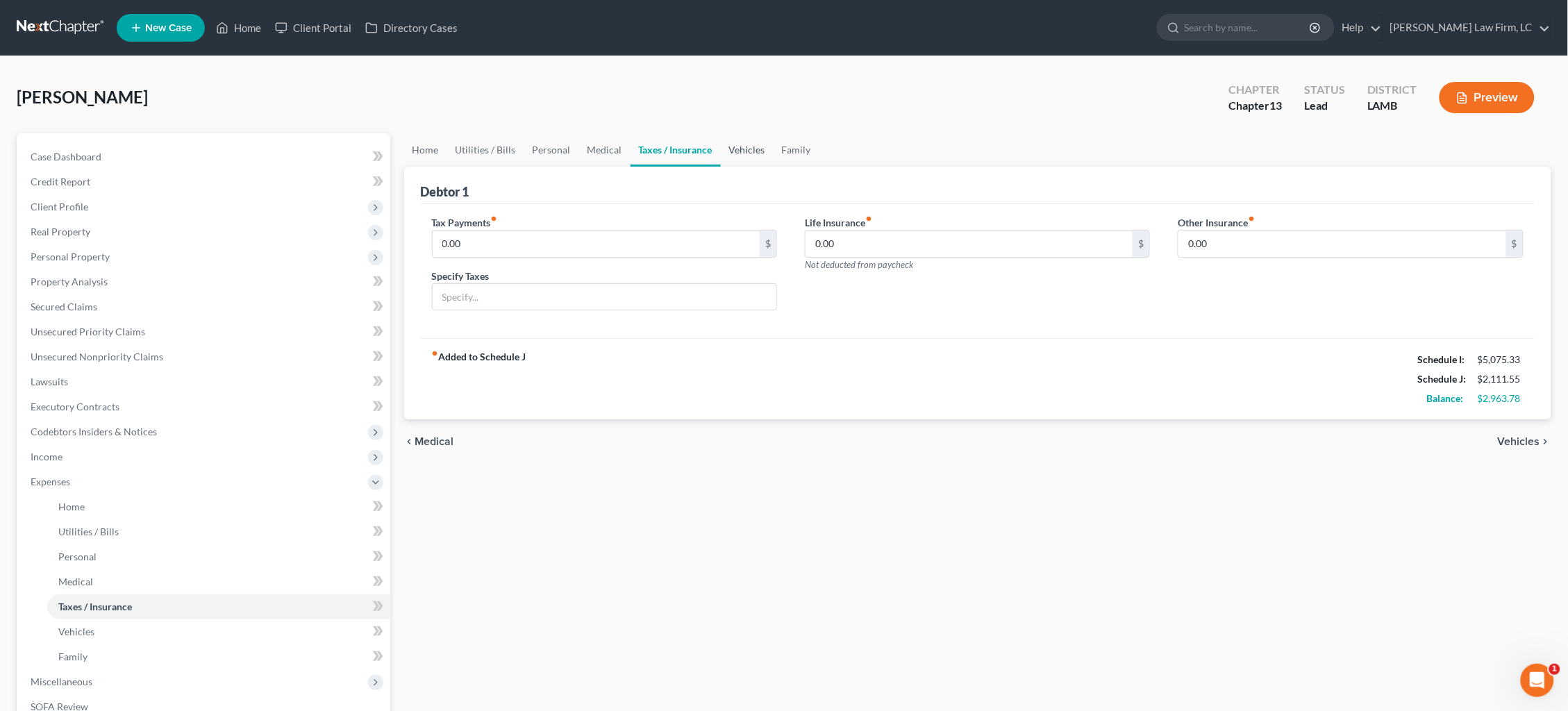
click at [737, 149] on link "Vehicles" at bounding box center [747, 149] width 53 height 33
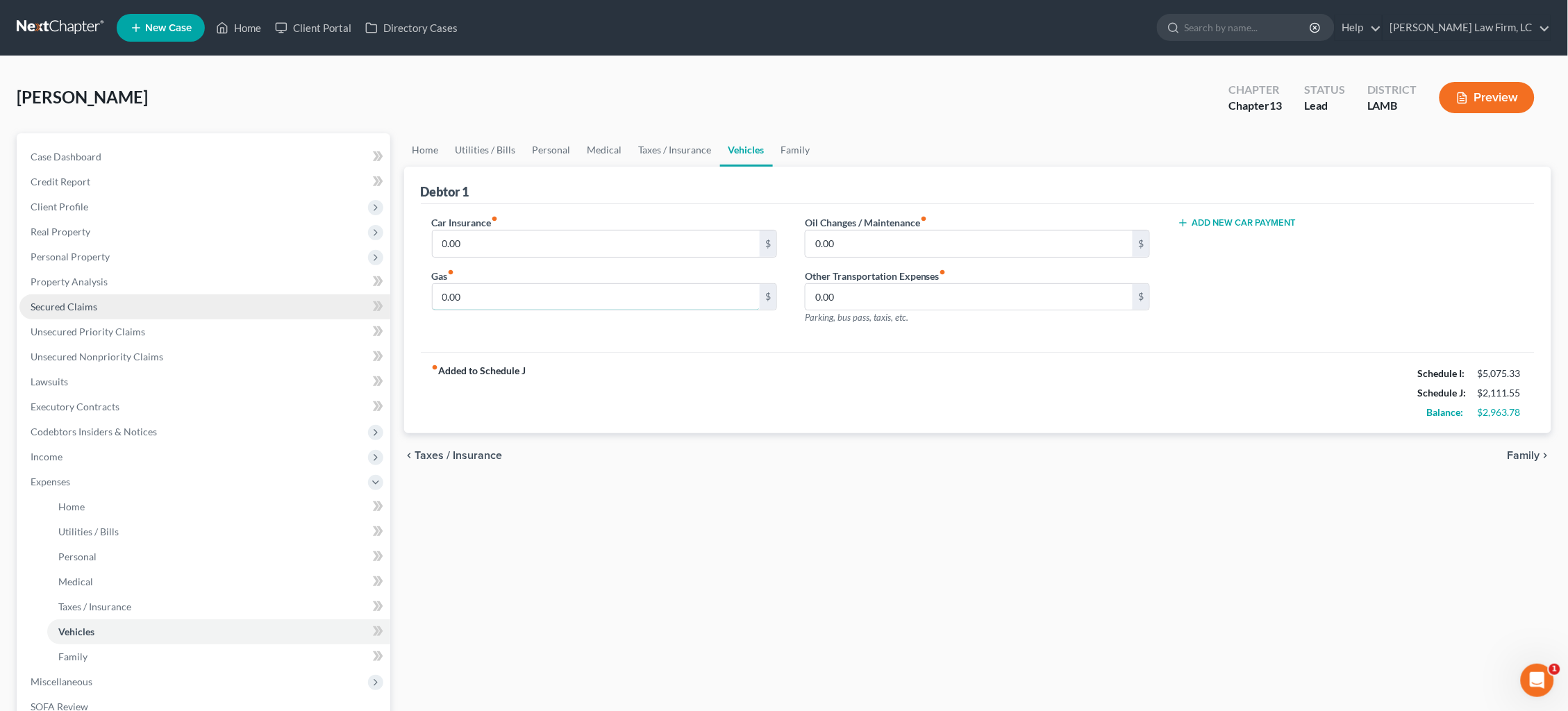
drag, startPoint x: 412, startPoint y: 302, endPoint x: 363, endPoint y: 299, distance: 49.1
click at [371, 300] on div "Petition Navigation Case Dashboard Payments Invoices Payments Payments Credit R…" at bounding box center [784, 509] width 1549 height 752
click at [541, 146] on link "Personal" at bounding box center [552, 149] width 55 height 33
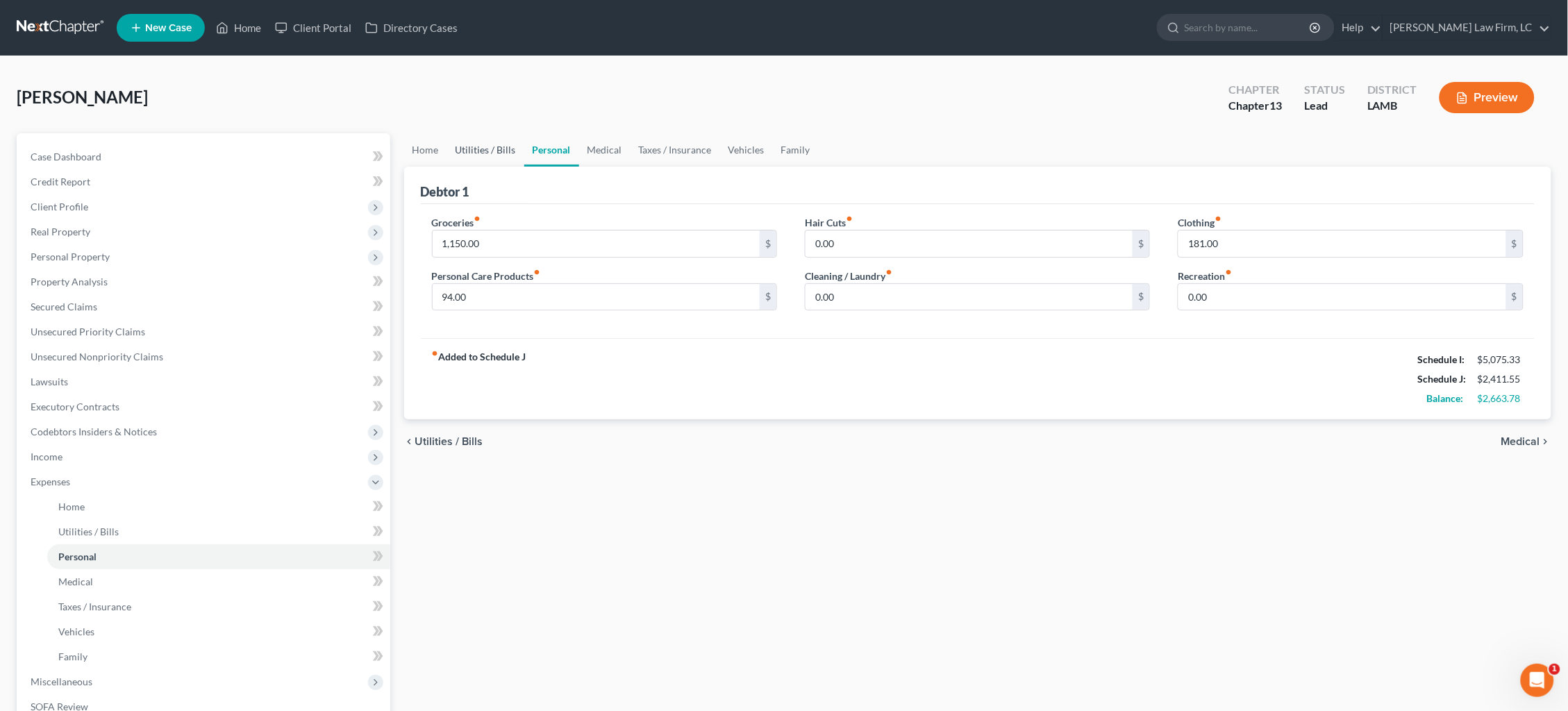
click at [493, 149] on link "Utilities / Bills" at bounding box center [486, 149] width 77 height 33
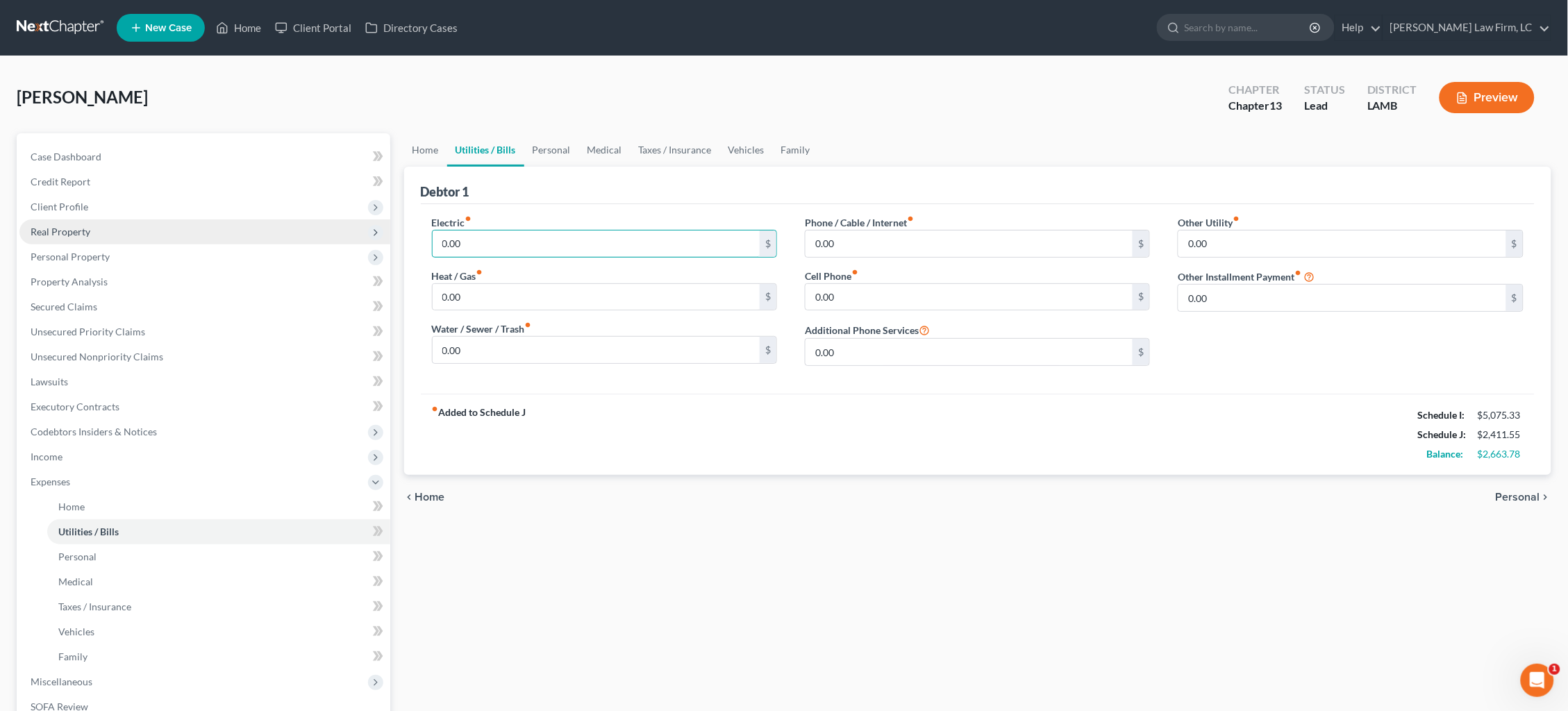
click at [367, 233] on div "Petition Navigation Case Dashboard Payments Invoices Payments Payments Credit R…" at bounding box center [784, 509] width 1549 height 752
drag, startPoint x: 860, startPoint y: 247, endPoint x: 769, endPoint y: 237, distance: 91.5
click at [771, 239] on div "Electric fiber_manual_record 250.00 $ Heat / Gas fiber_manual_record 0.00 $ Wat…" at bounding box center [978, 297] width 1121 height 162
drag, startPoint x: 510, startPoint y: 246, endPoint x: 341, endPoint y: 223, distance: 170.6
click at [341, 223] on div "Petition Navigation Case Dashboard Payments Invoices Payments Payments Credit R…" at bounding box center [784, 509] width 1549 height 752
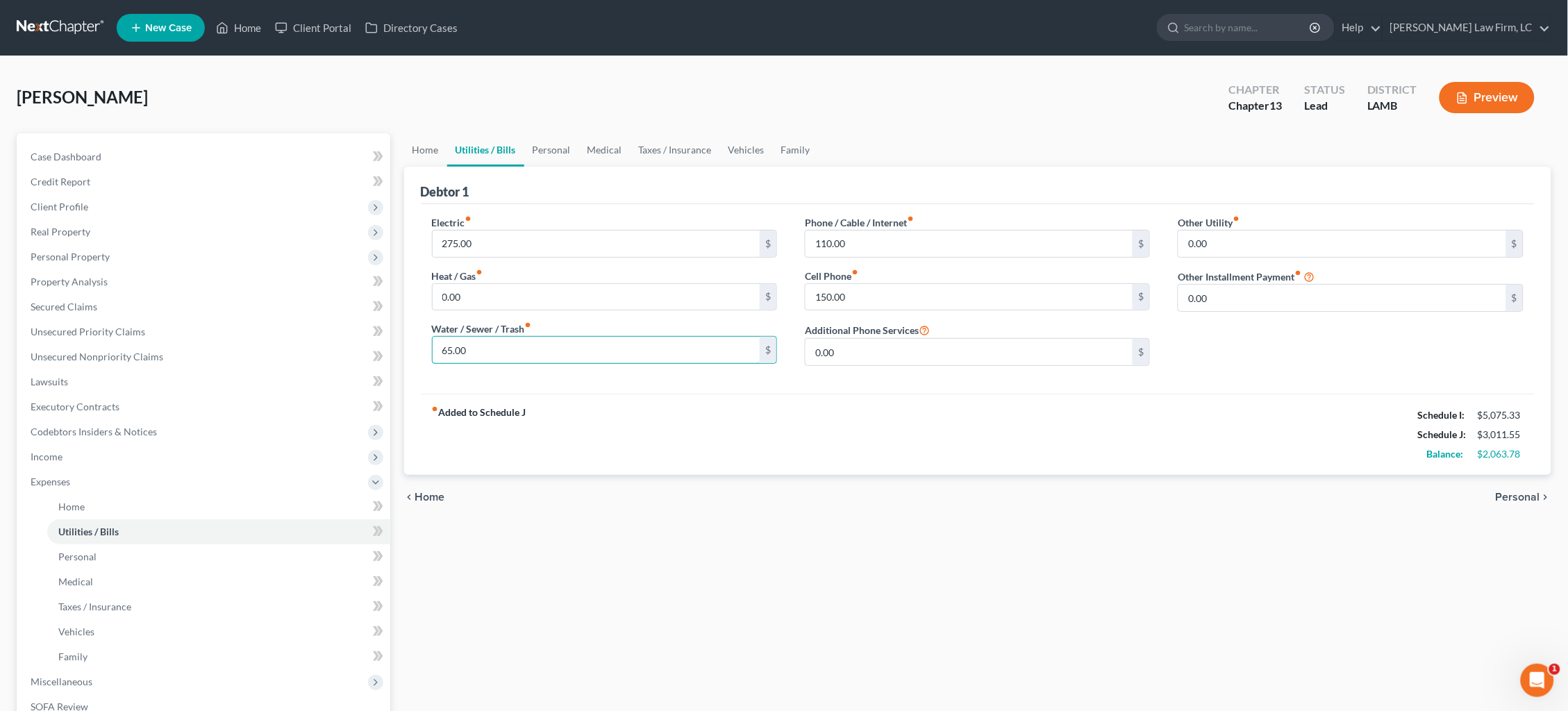
drag, startPoint x: 452, startPoint y: 346, endPoint x: 395, endPoint y: 331, distance: 58.9
click at [395, 330] on div "Petition Navigation Case Dashboard Payments Invoices Payments Payments Credit R…" at bounding box center [784, 509] width 1549 height 752
click at [543, 147] on link "Personal" at bounding box center [552, 149] width 55 height 33
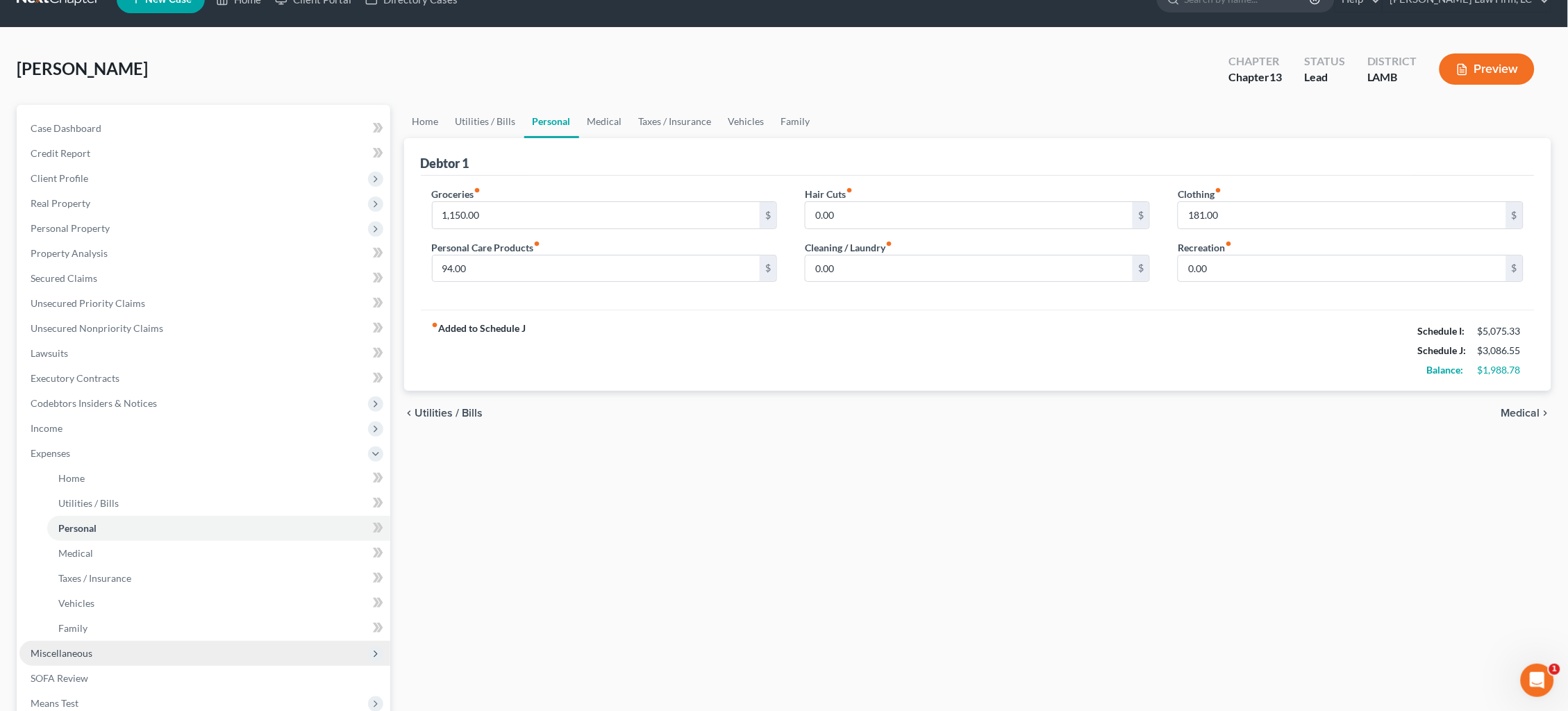
scroll to position [32, 0]
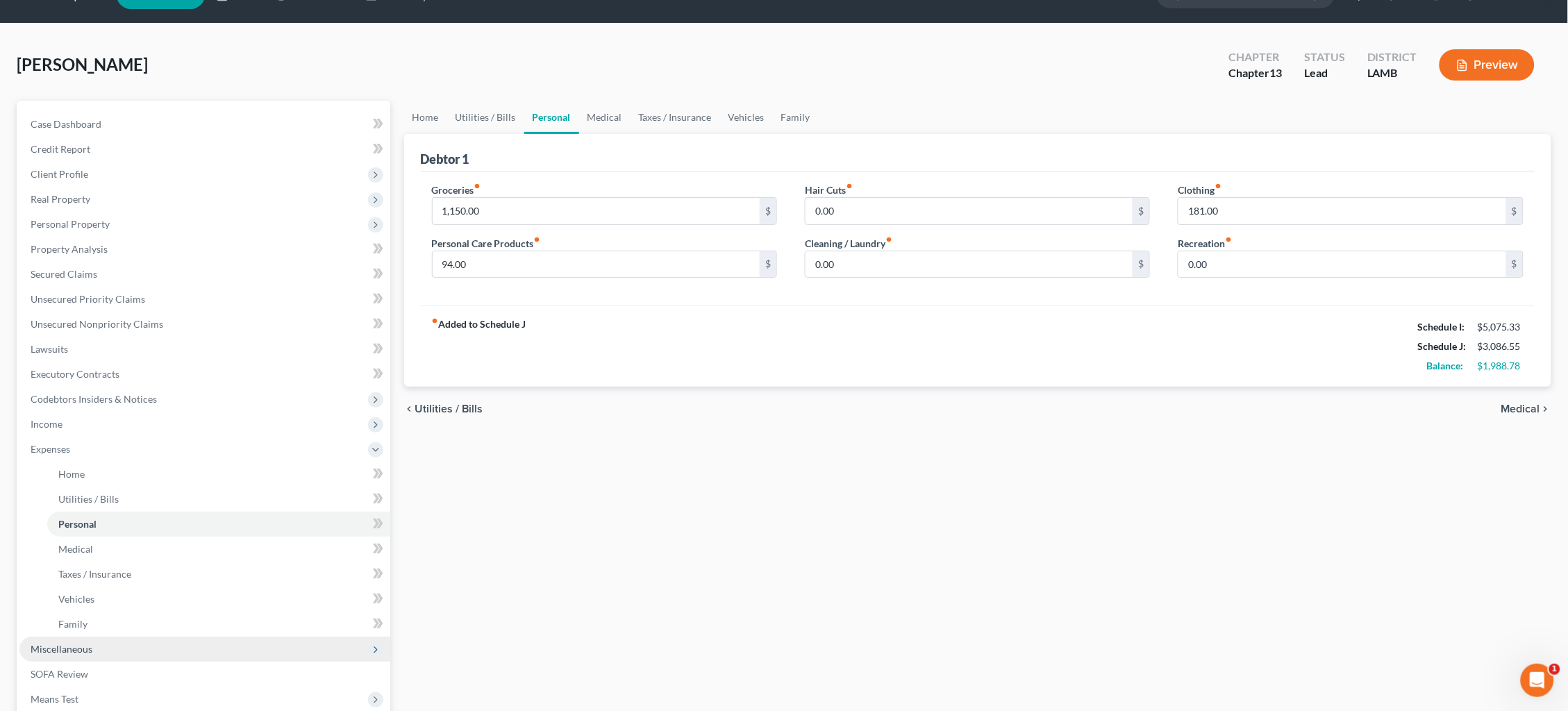
click at [99, 637] on span "Miscellaneous" at bounding box center [205, 649] width 371 height 25
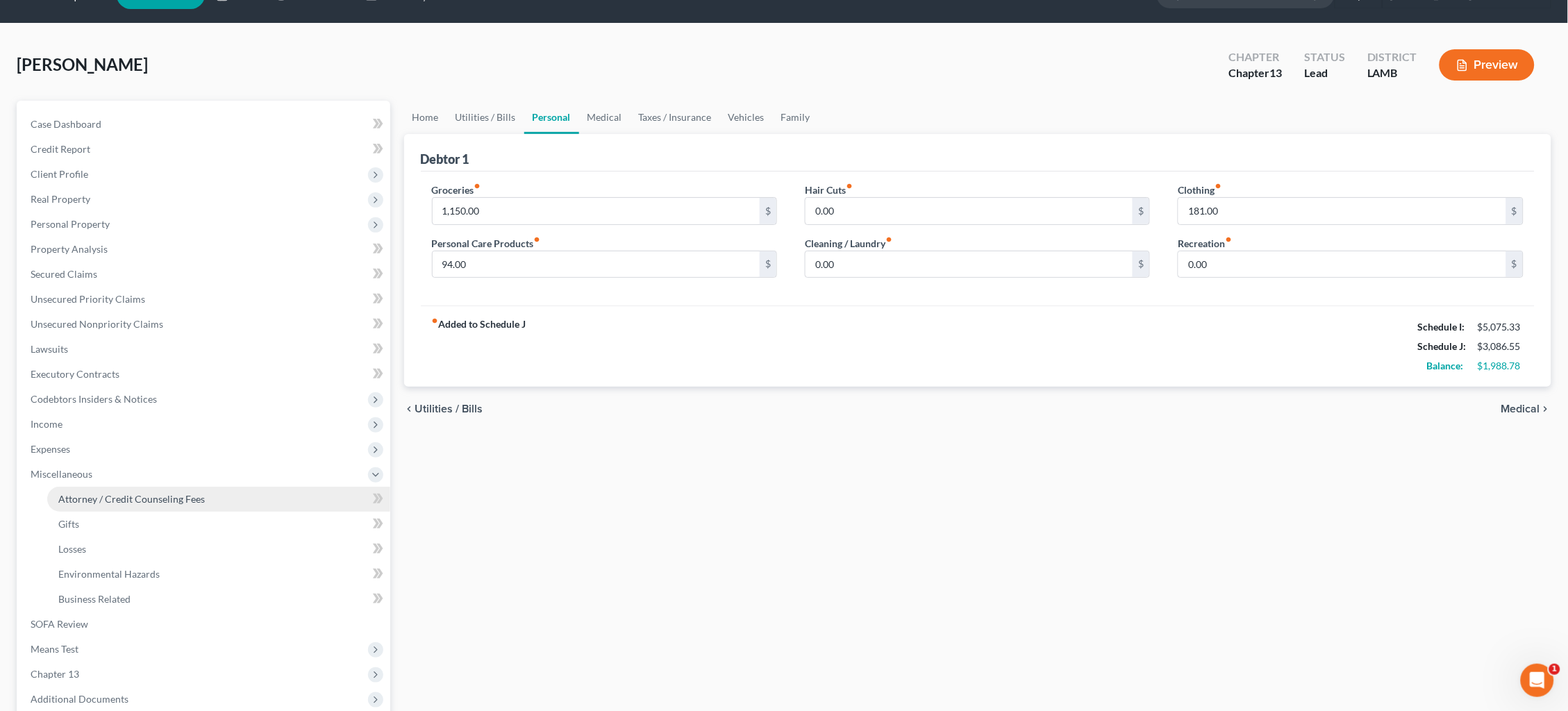
click at [128, 493] on span "Attorney / Credit Counseling Fees" at bounding box center [132, 499] width 147 height 12
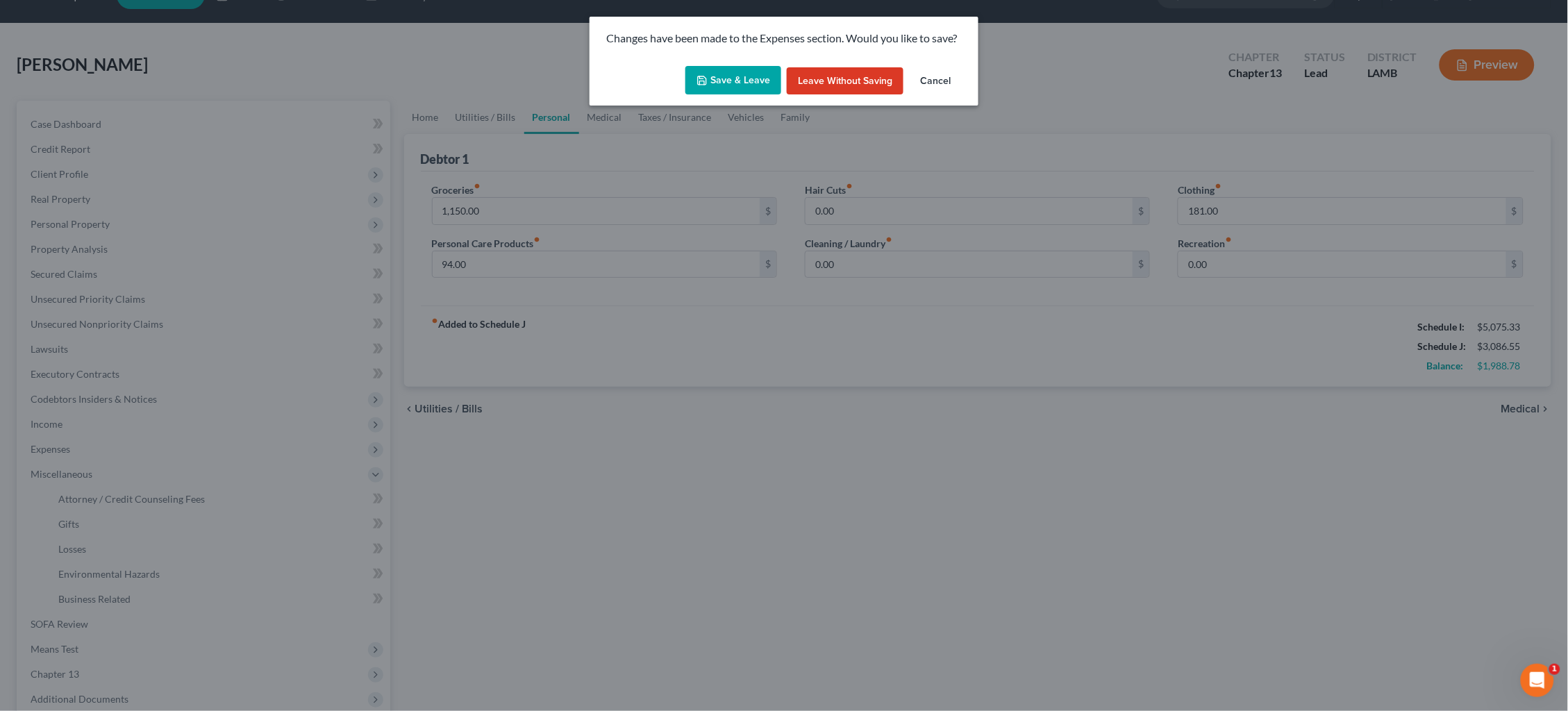
click at [741, 80] on button "Save & Leave" at bounding box center [734, 80] width 96 height 29
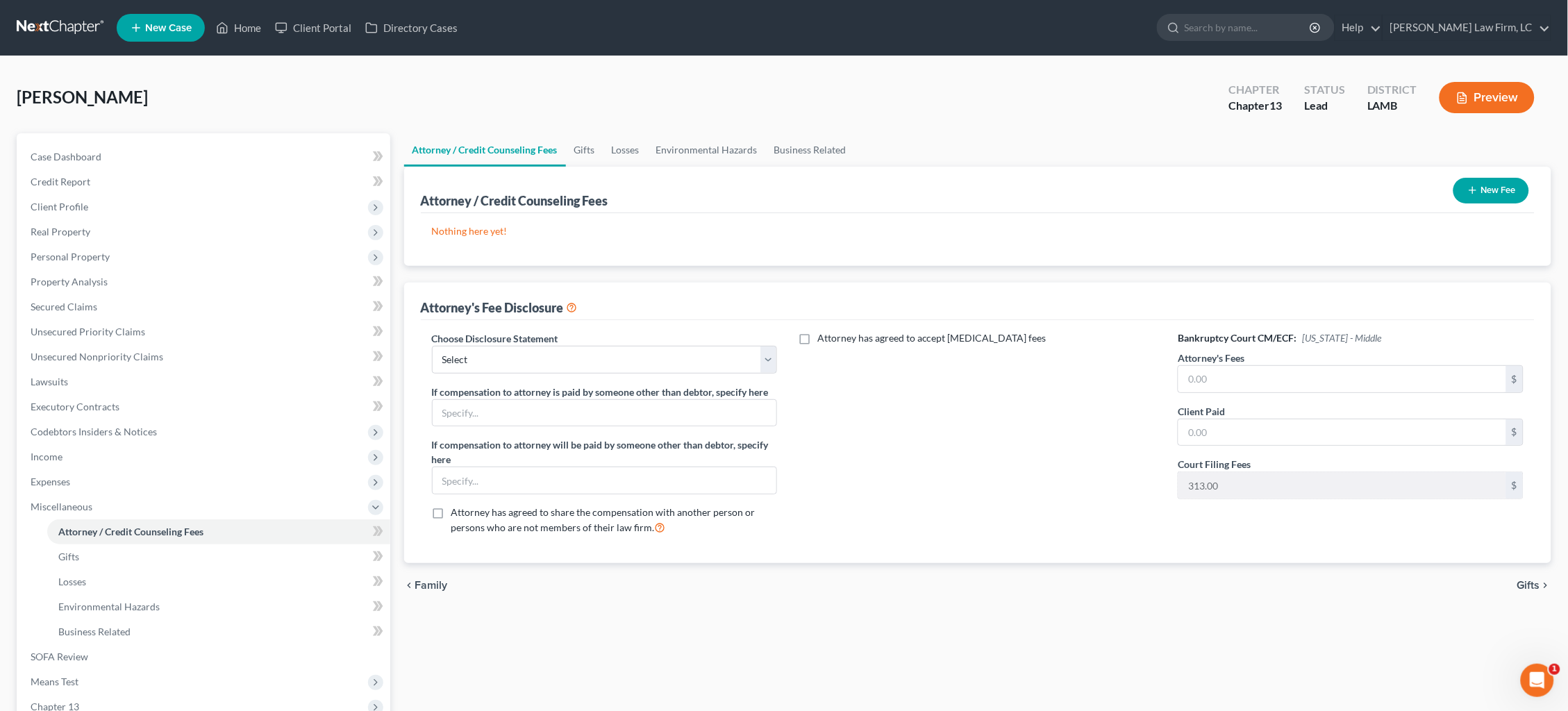
click at [1488, 191] on button "New Fee" at bounding box center [1491, 190] width 75 height 25
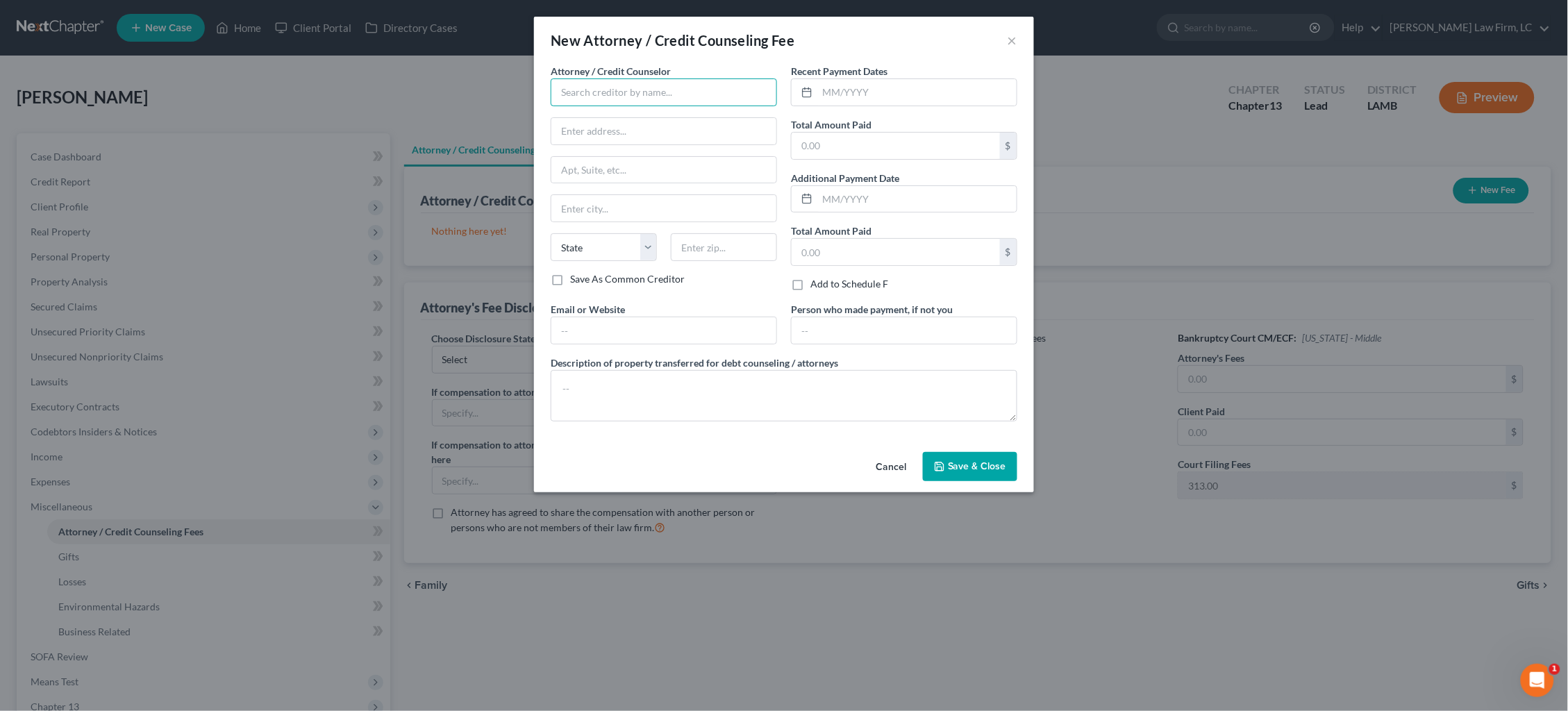
click at [708, 94] on input "text" at bounding box center [664, 92] width 226 height 27
click at [668, 118] on div "Dickson Law Firm" at bounding box center [634, 117] width 144 height 14
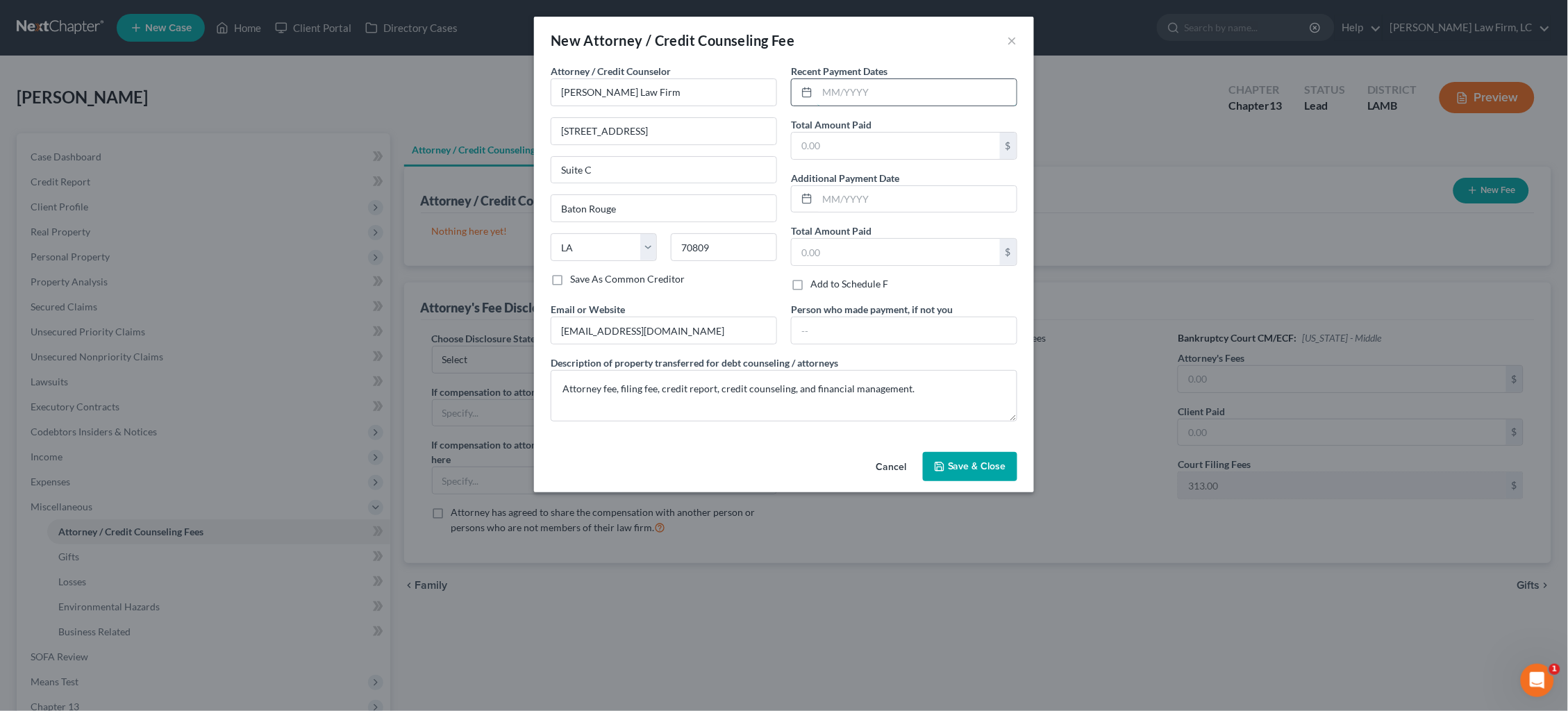
click at [860, 92] on input "text" at bounding box center [917, 92] width 199 height 26
click at [975, 462] on span "Save & Close" at bounding box center [977, 466] width 58 height 12
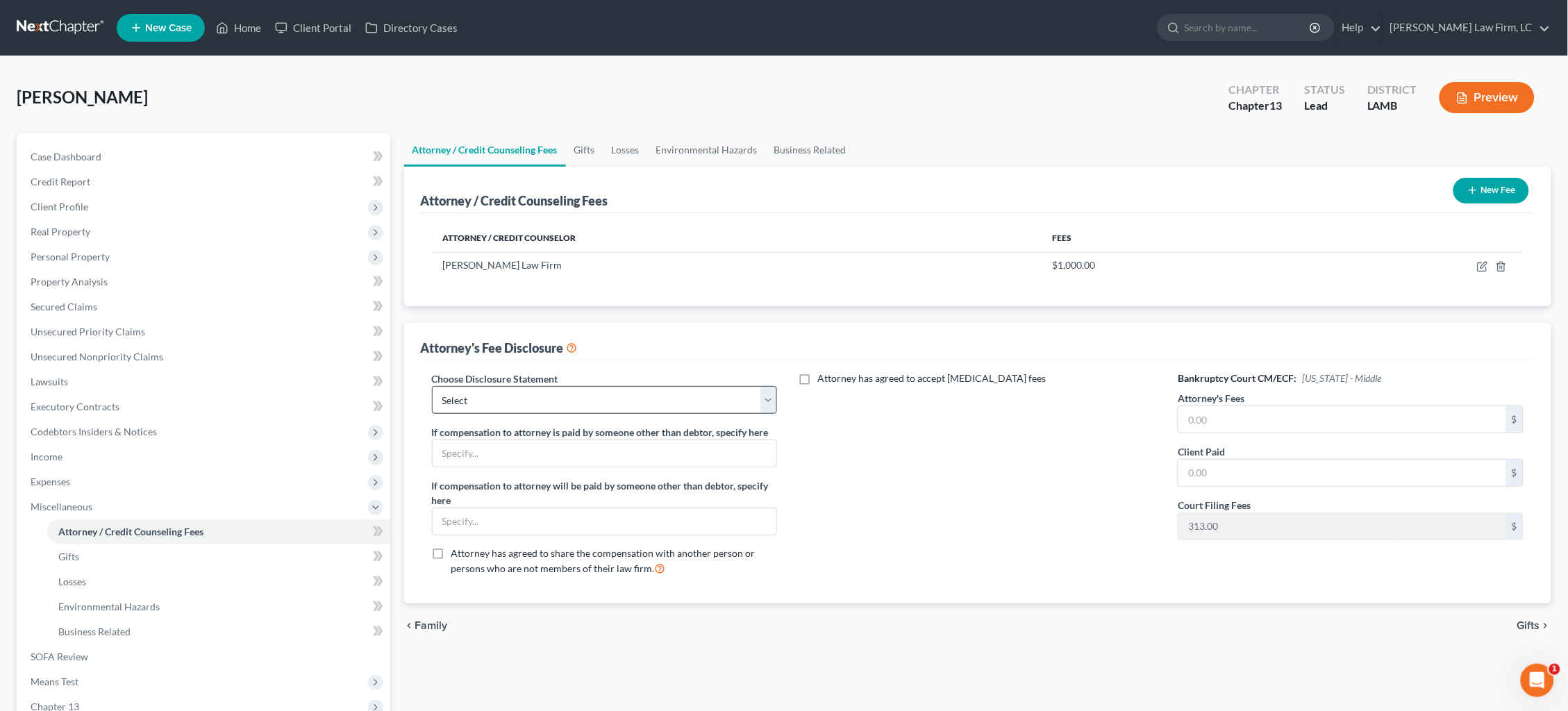
drag, startPoint x: 617, startPoint y: 366, endPoint x: 621, endPoint y: 394, distance: 28.3
click at [617, 366] on div "Choose Disclosure Statement Select 7 13 If compensation to attorney is paid by …" at bounding box center [978, 482] width 1115 height 243
click at [1309, 414] on input "text" at bounding box center [1342, 419] width 328 height 26
click at [293, 475] on span "Expenses" at bounding box center [205, 481] width 371 height 25
click at [277, 495] on link "Home" at bounding box center [218, 507] width 343 height 25
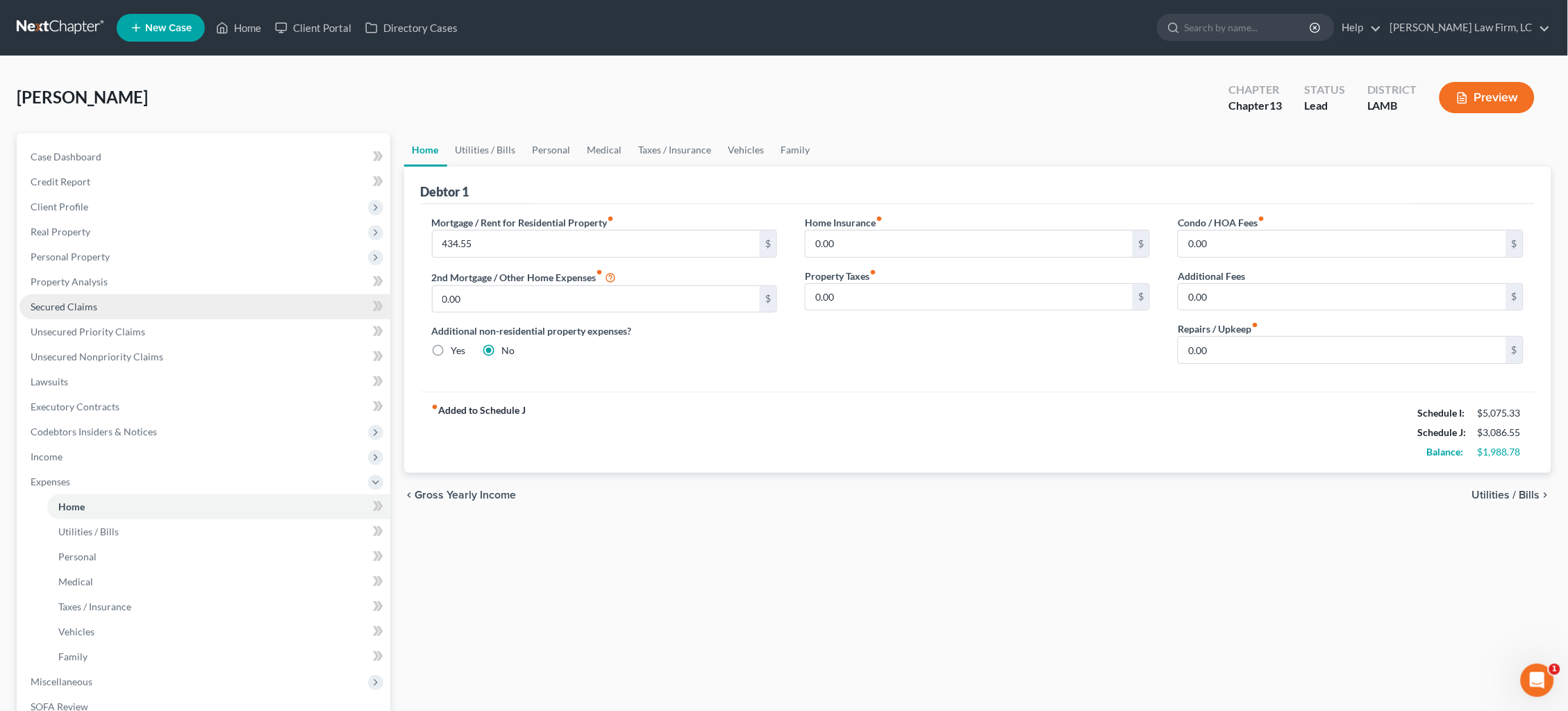
click at [75, 301] on span "Secured Claims" at bounding box center [63, 307] width 67 height 12
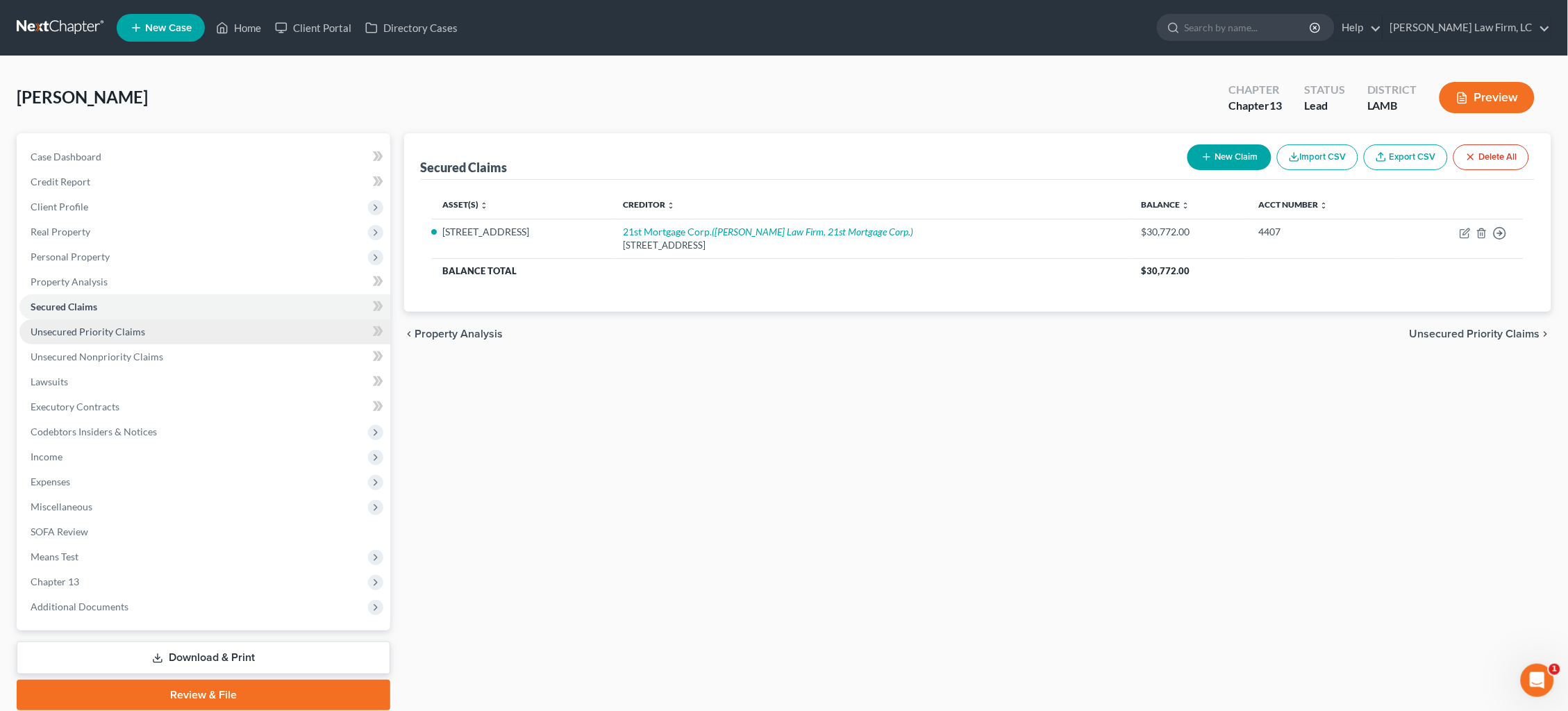
click at [214, 321] on link "Unsecured Priority Claims" at bounding box center [205, 331] width 371 height 25
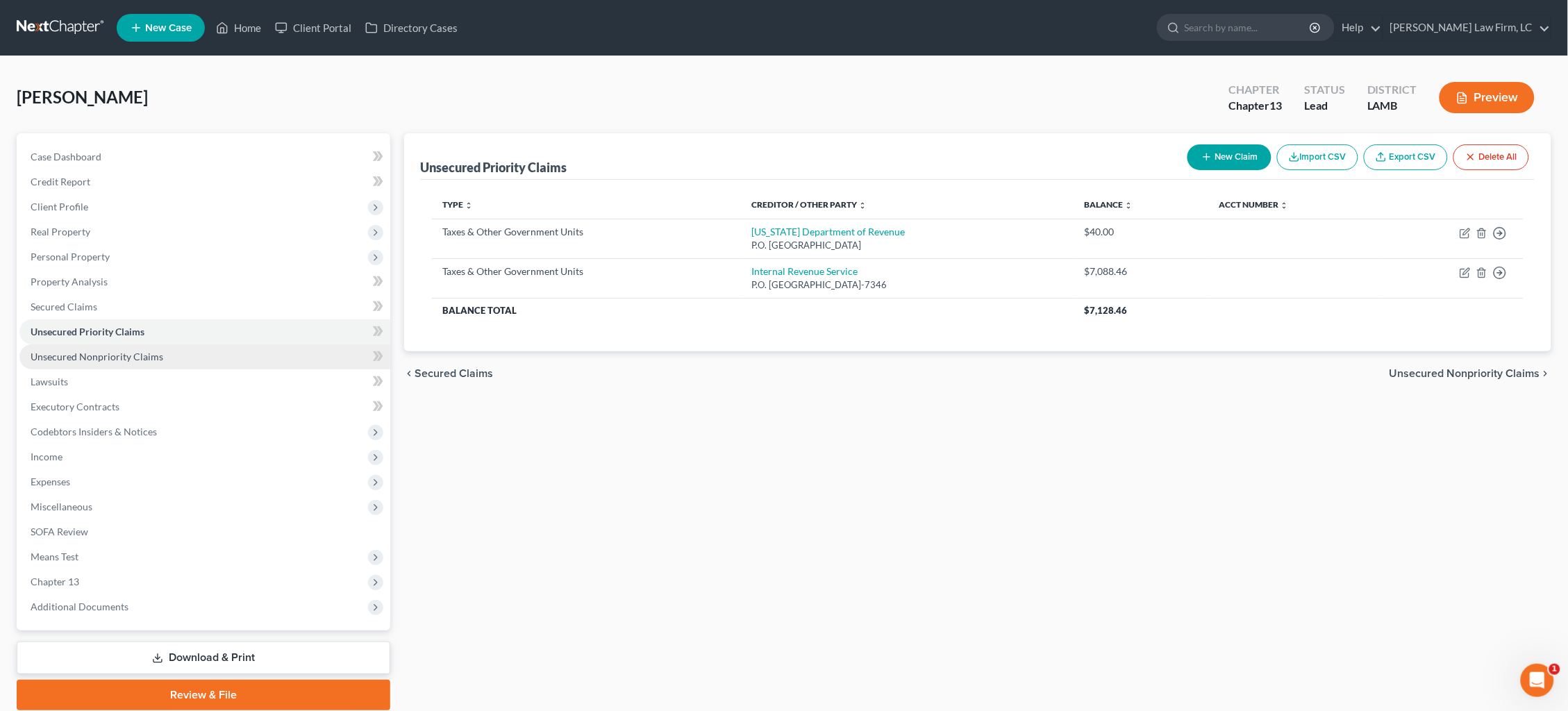
click at [280, 353] on link "Unsecured Nonpriority Claims" at bounding box center [205, 357] width 371 height 25
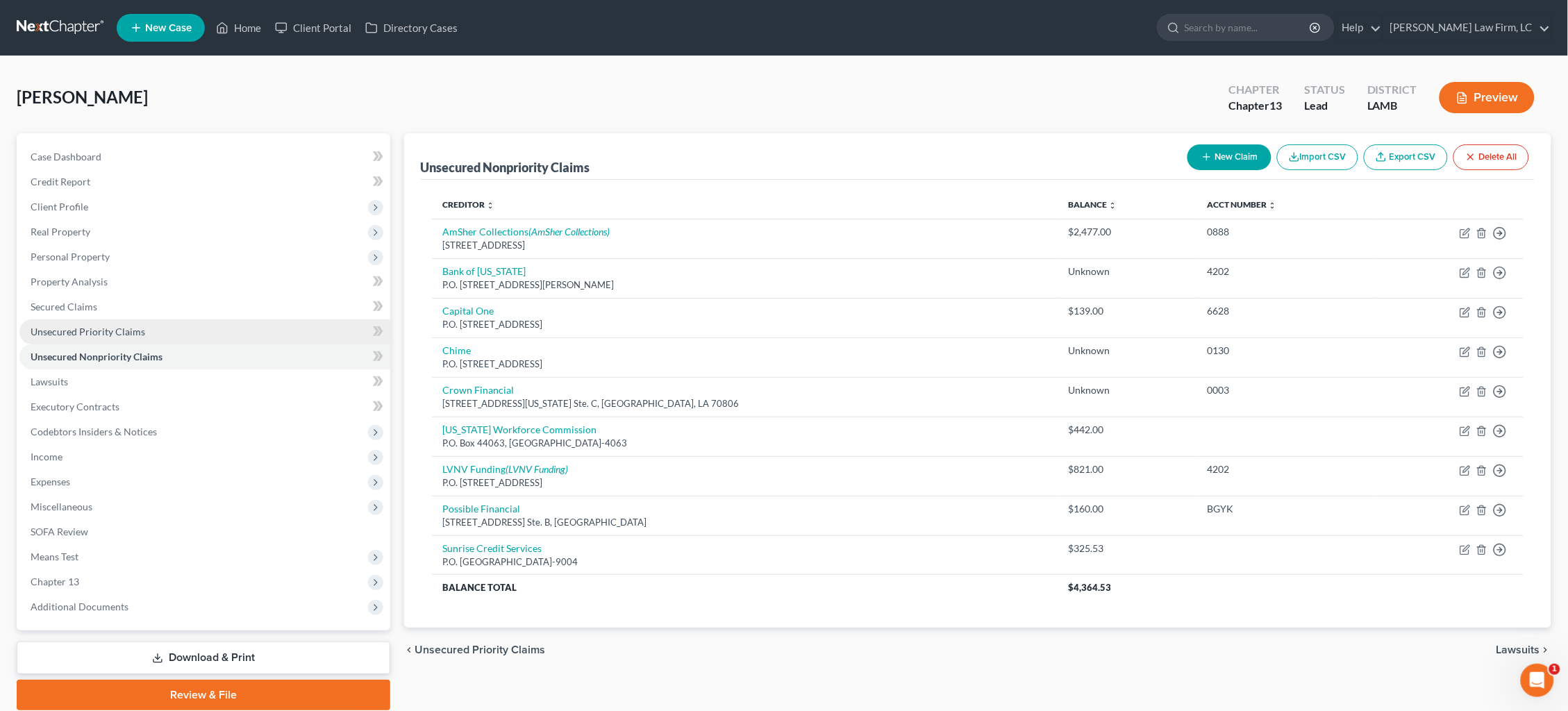
click at [35, 326] on span "Unsecured Priority Claims" at bounding box center [87, 331] width 115 height 12
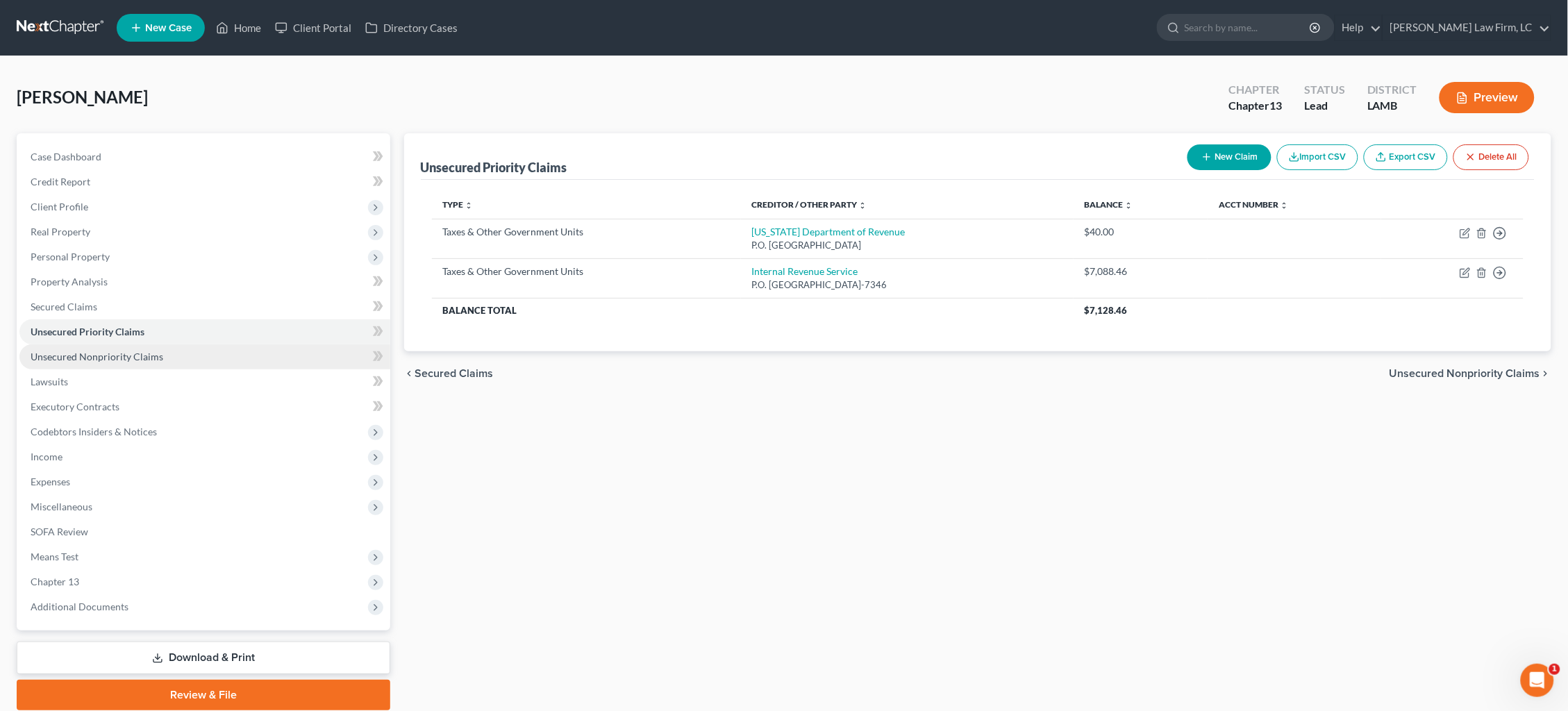
drag, startPoint x: 160, startPoint y: 350, endPoint x: 149, endPoint y: 350, distance: 11.0
click at [159, 350] on link "Unsecured Nonpriority Claims" at bounding box center [205, 357] width 371 height 25
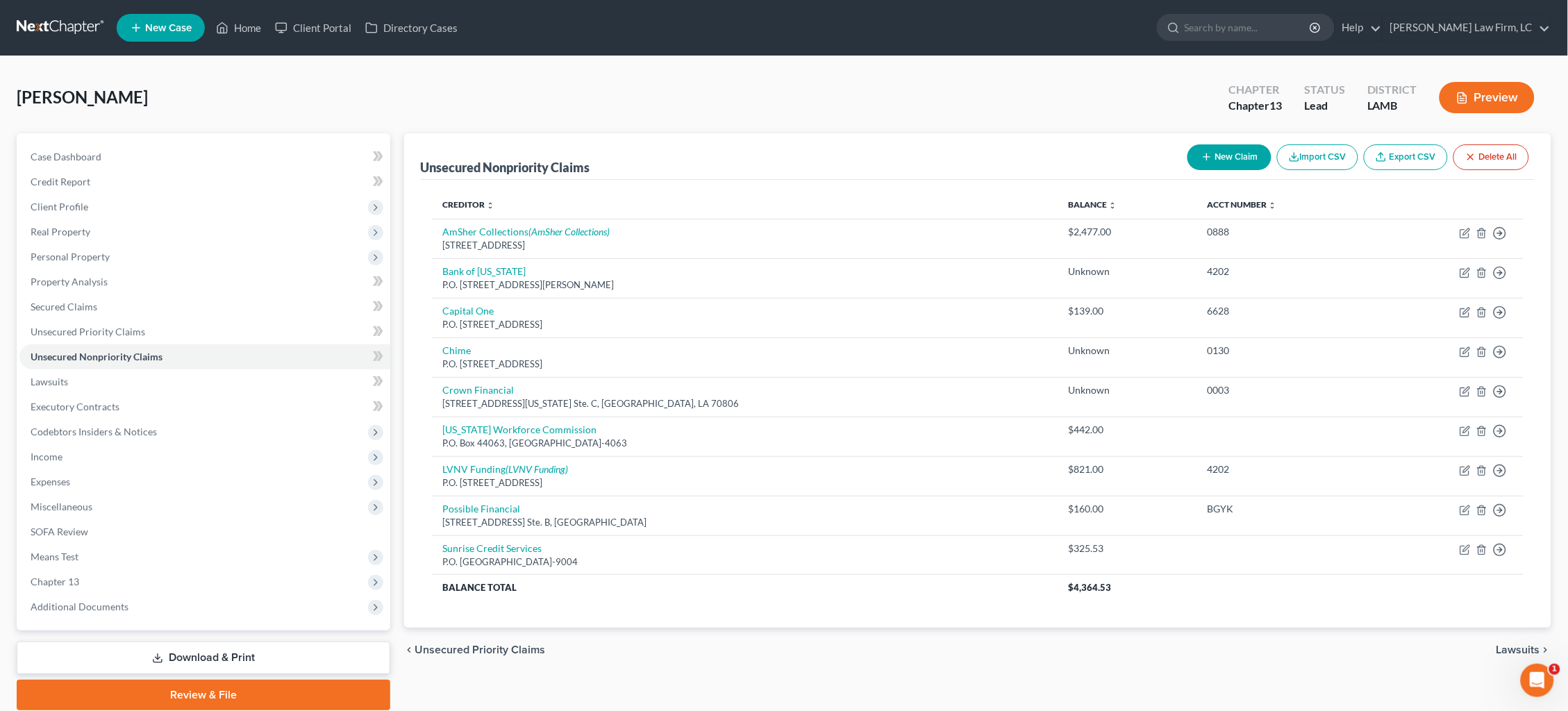
click at [59, 24] on link at bounding box center [61, 27] width 89 height 25
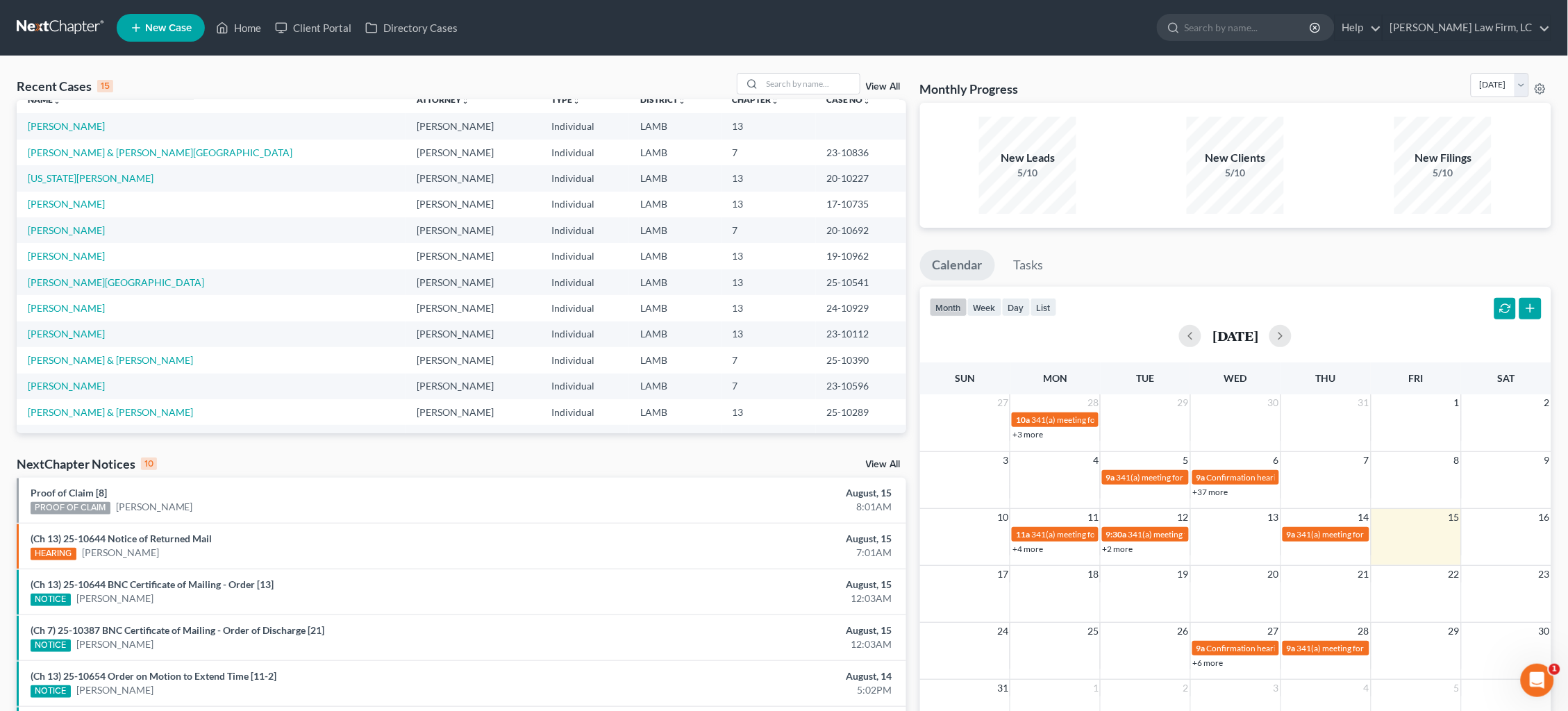
scroll to position [16, 0]
click at [85, 378] on link "[PERSON_NAME]" at bounding box center [66, 384] width 77 height 12
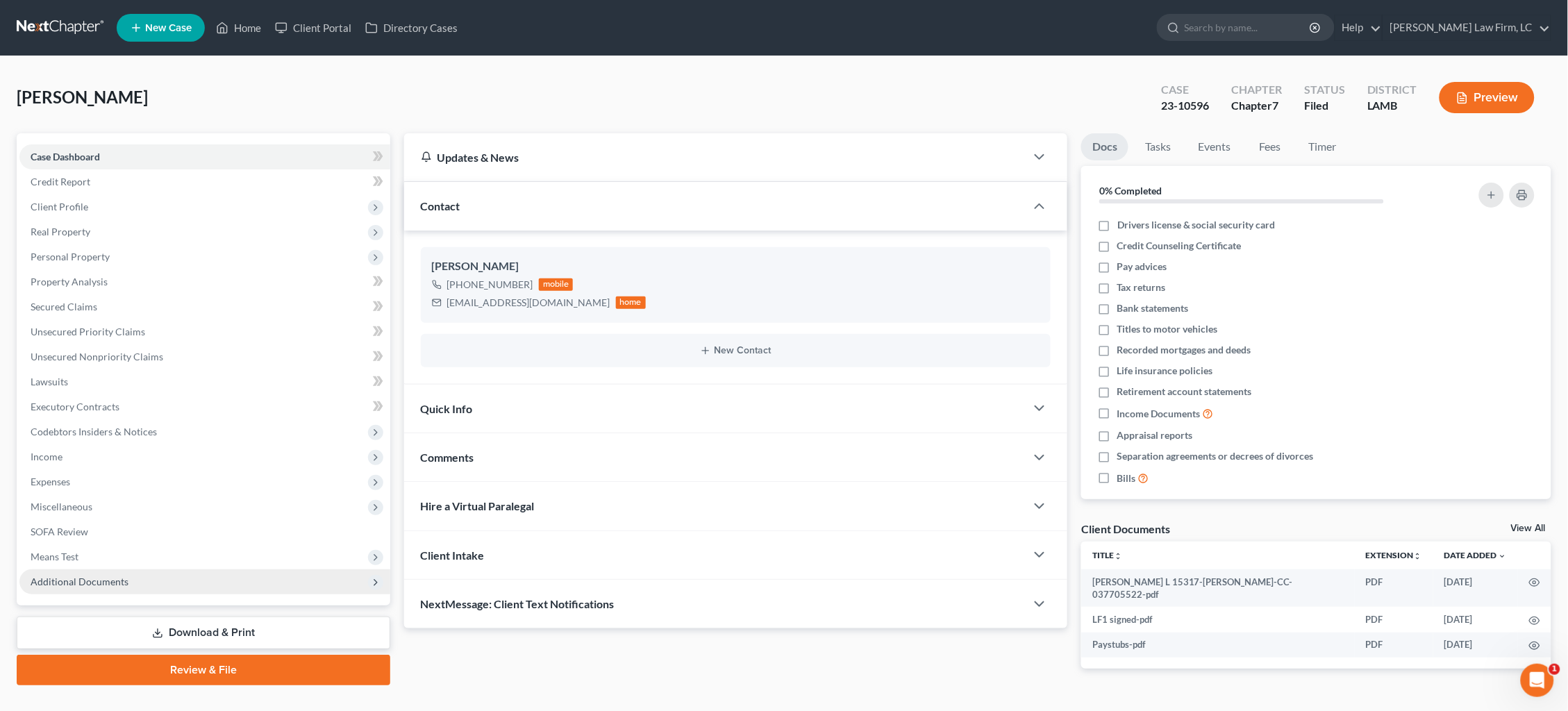
drag, startPoint x: 166, startPoint y: 576, endPoint x: 154, endPoint y: 571, distance: 13.0
click at [163, 573] on span "Additional Documents" at bounding box center [205, 581] width 371 height 25
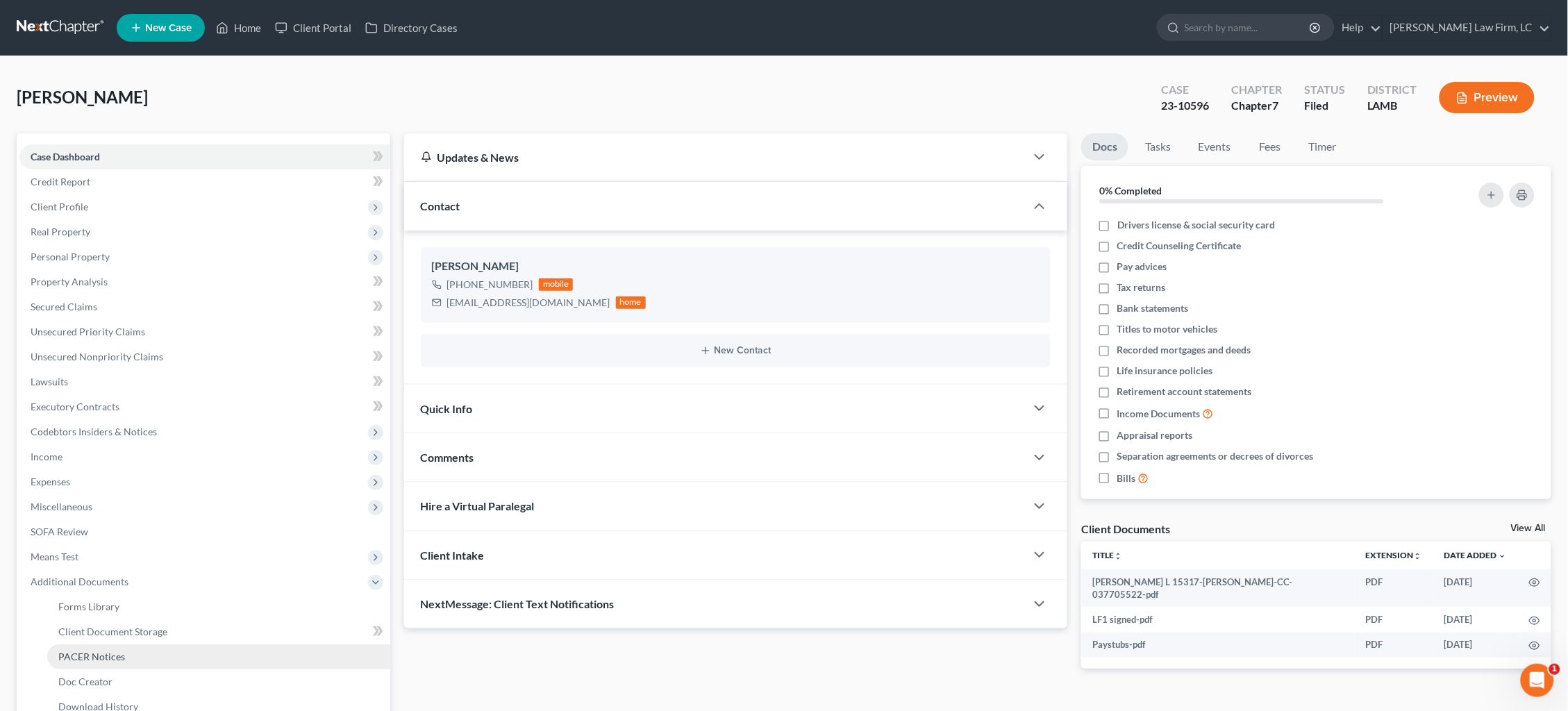
click at [130, 645] on link "PACER Notices" at bounding box center [218, 657] width 343 height 25
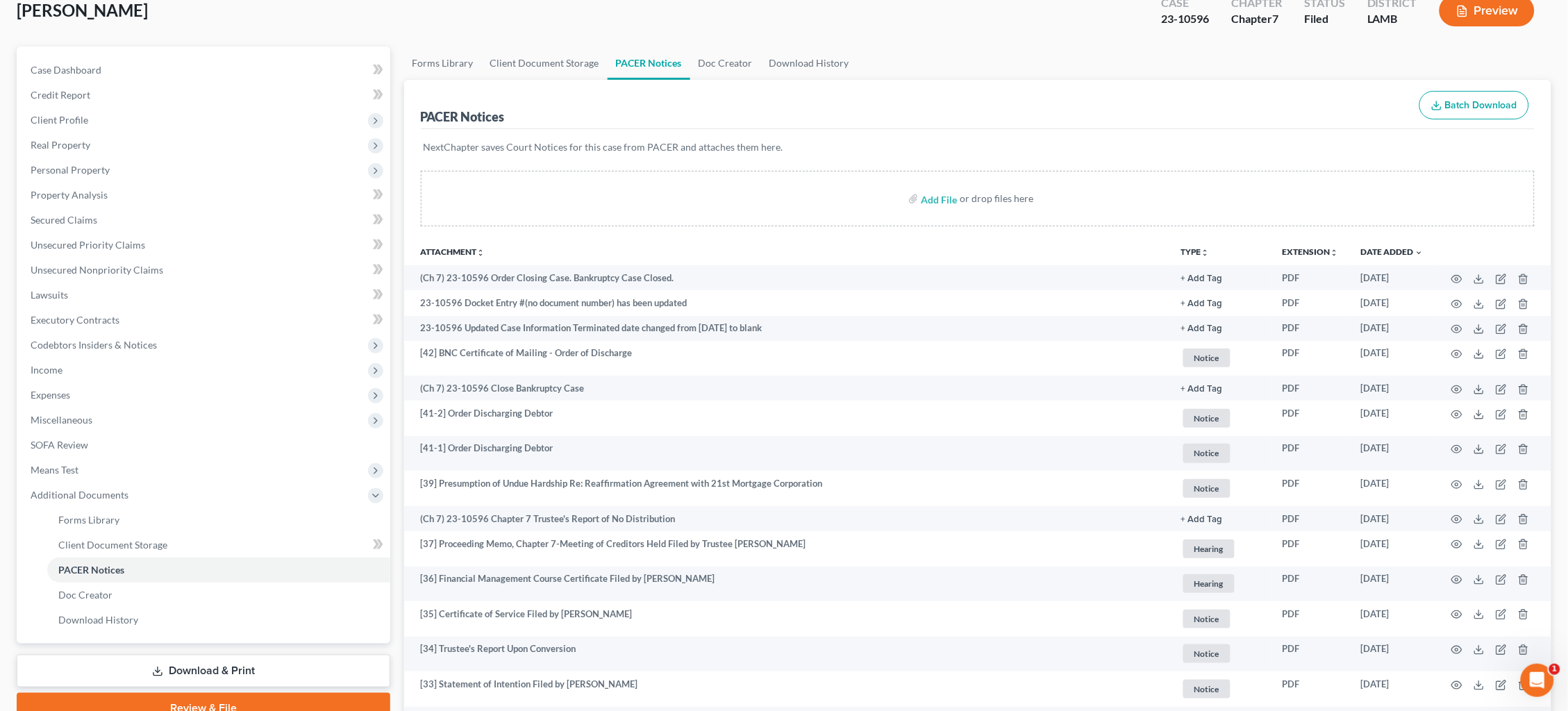
scroll to position [100, 0]
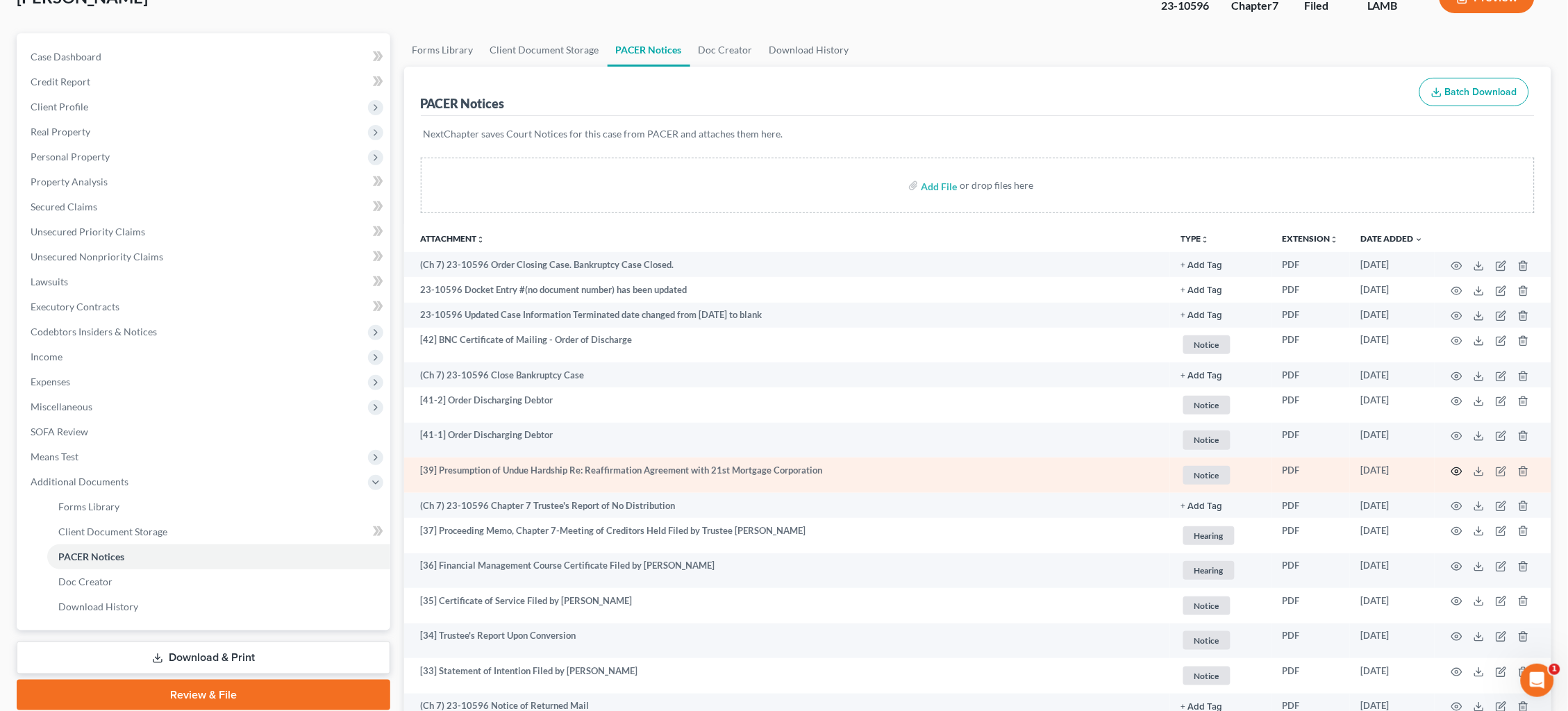
click at [1455, 469] on icon "button" at bounding box center [1457, 471] width 11 height 11
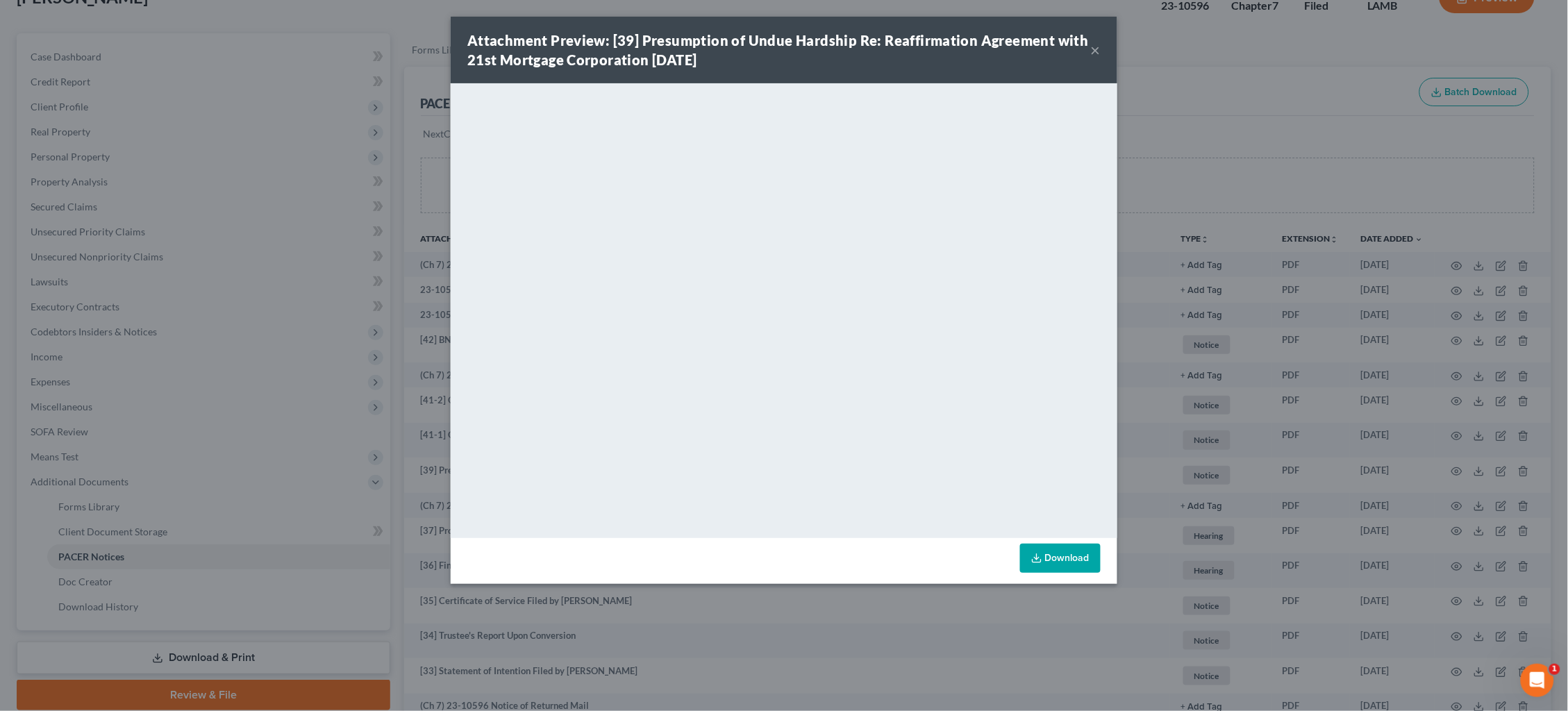
click at [1218, 155] on div "Attachment Preview: [39] Presumption of Undue Hardship Re: Reaffirmation Agreem…" at bounding box center [784, 355] width 1568 height 711
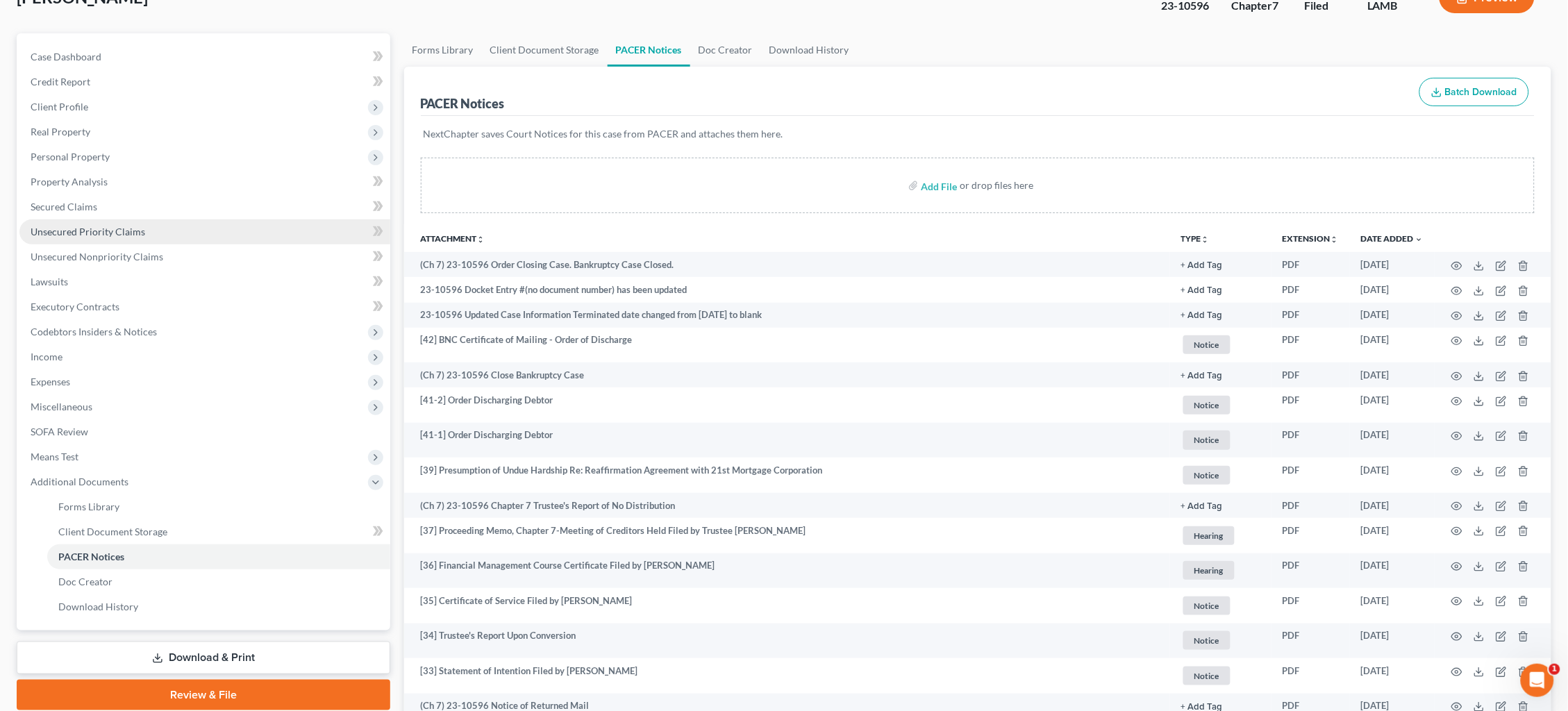
click at [100, 225] on span "Unsecured Priority Claims" at bounding box center [87, 231] width 115 height 12
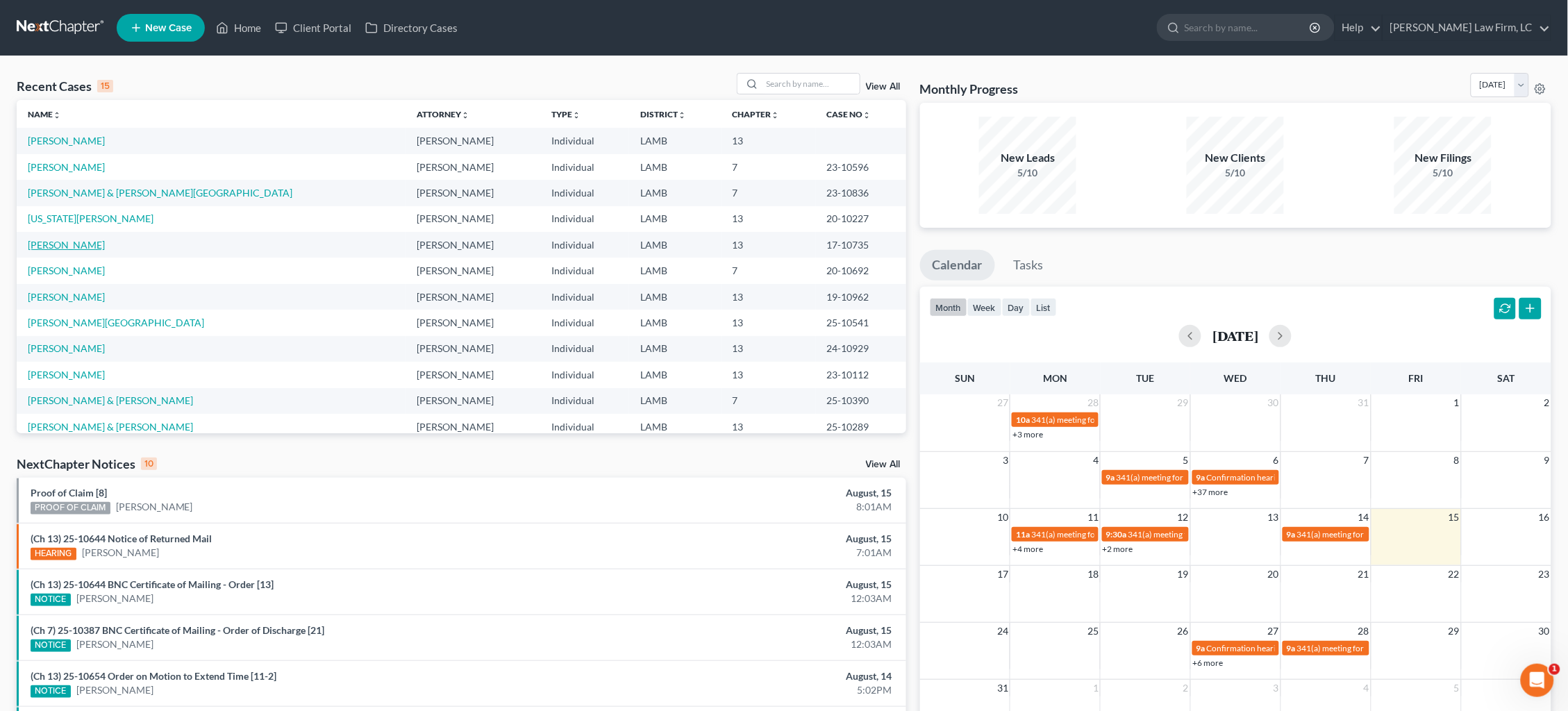
click at [71, 243] on link "[PERSON_NAME]" at bounding box center [66, 245] width 77 height 12
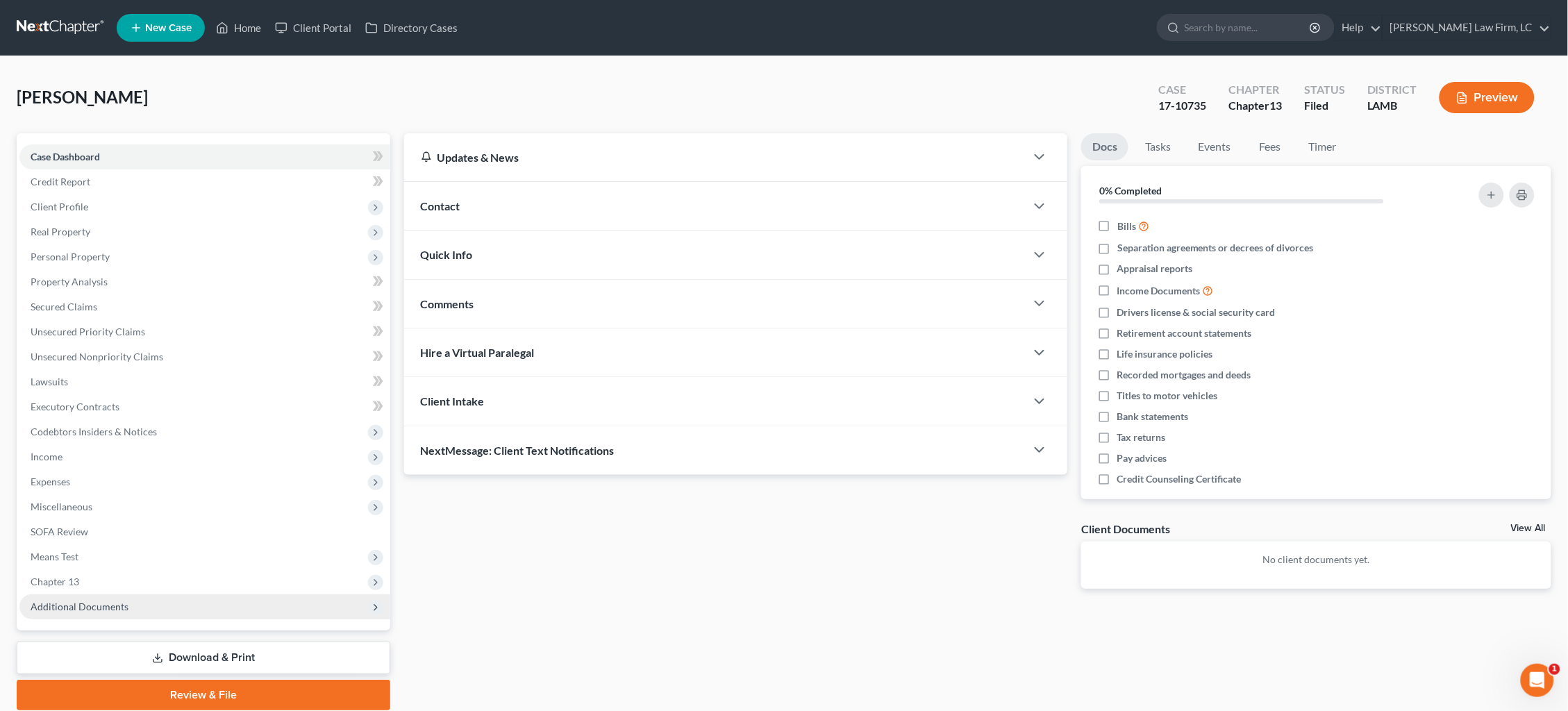
drag, startPoint x: 119, startPoint y: 591, endPoint x: 118, endPoint y: 598, distance: 7.1
click at [119, 601] on span "Additional Documents" at bounding box center [79, 607] width 98 height 12
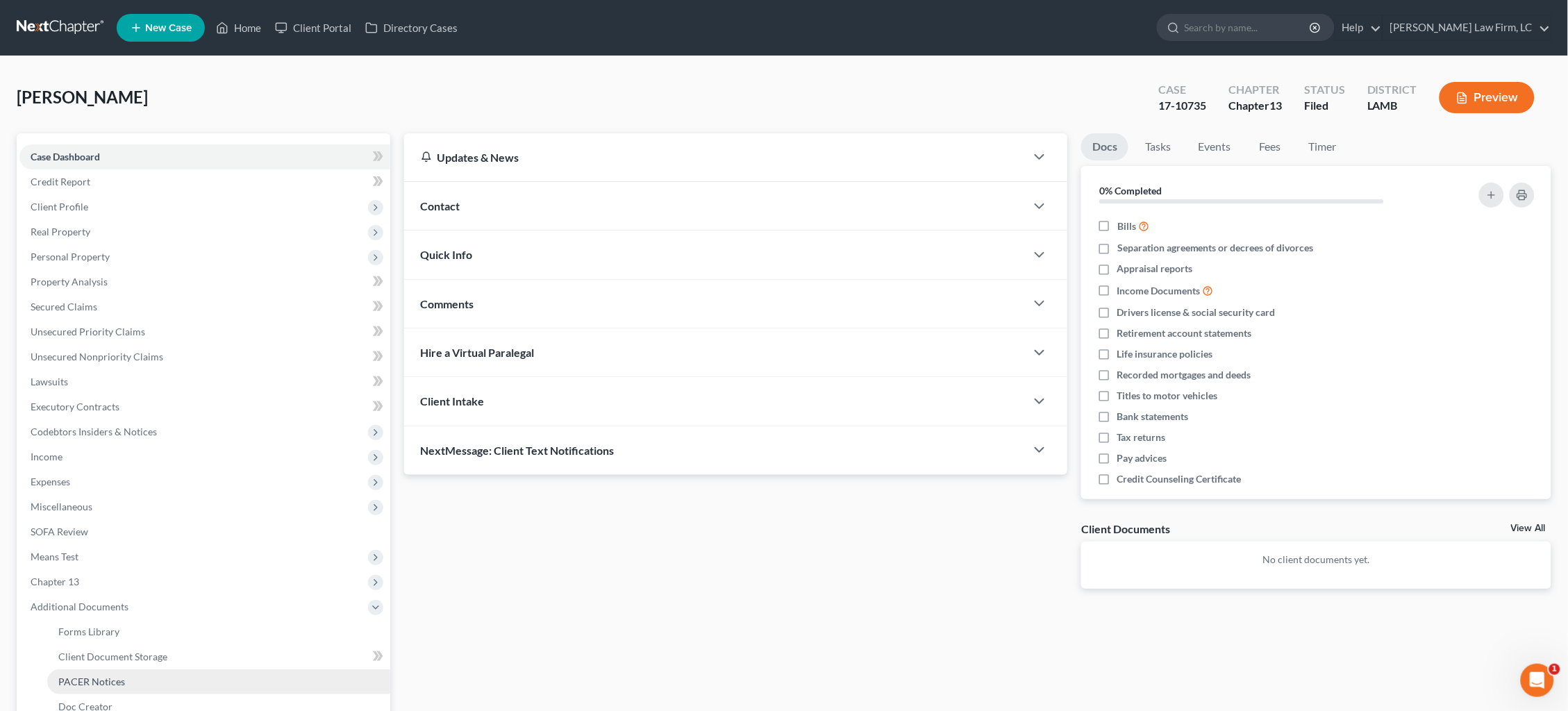
click at [121, 676] on span "PACER Notices" at bounding box center [92, 681] width 67 height 12
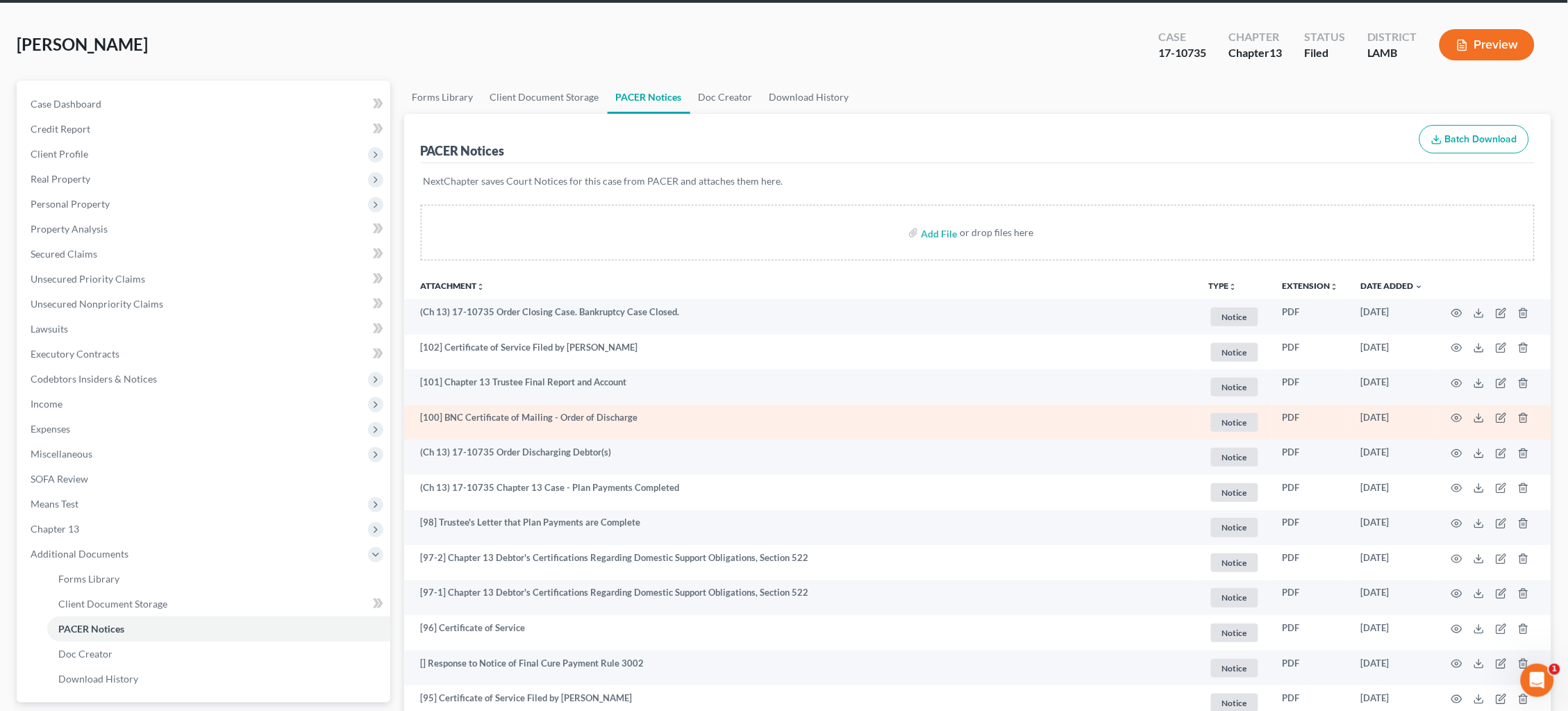
scroll to position [59, 0]
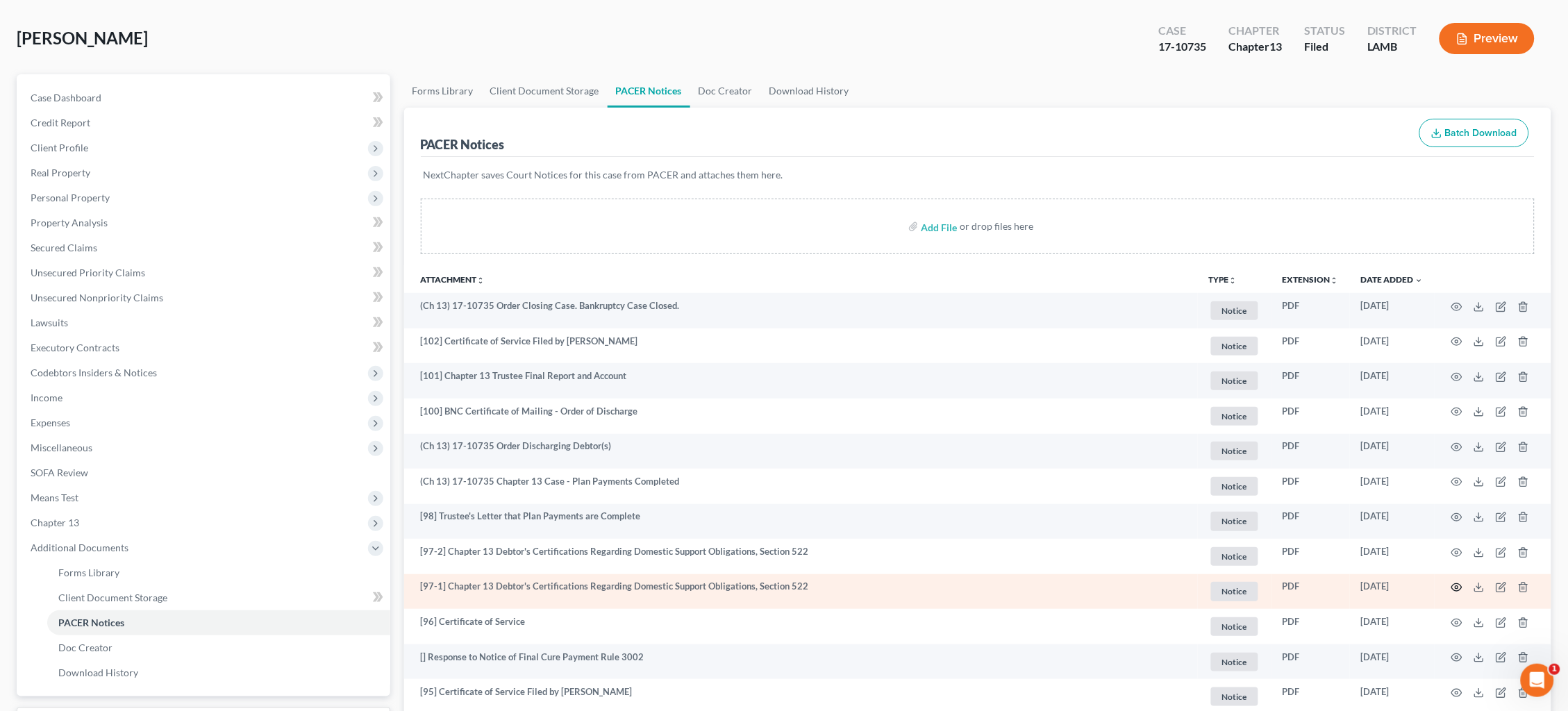
click at [1455, 582] on icon "button" at bounding box center [1457, 588] width 11 height 11
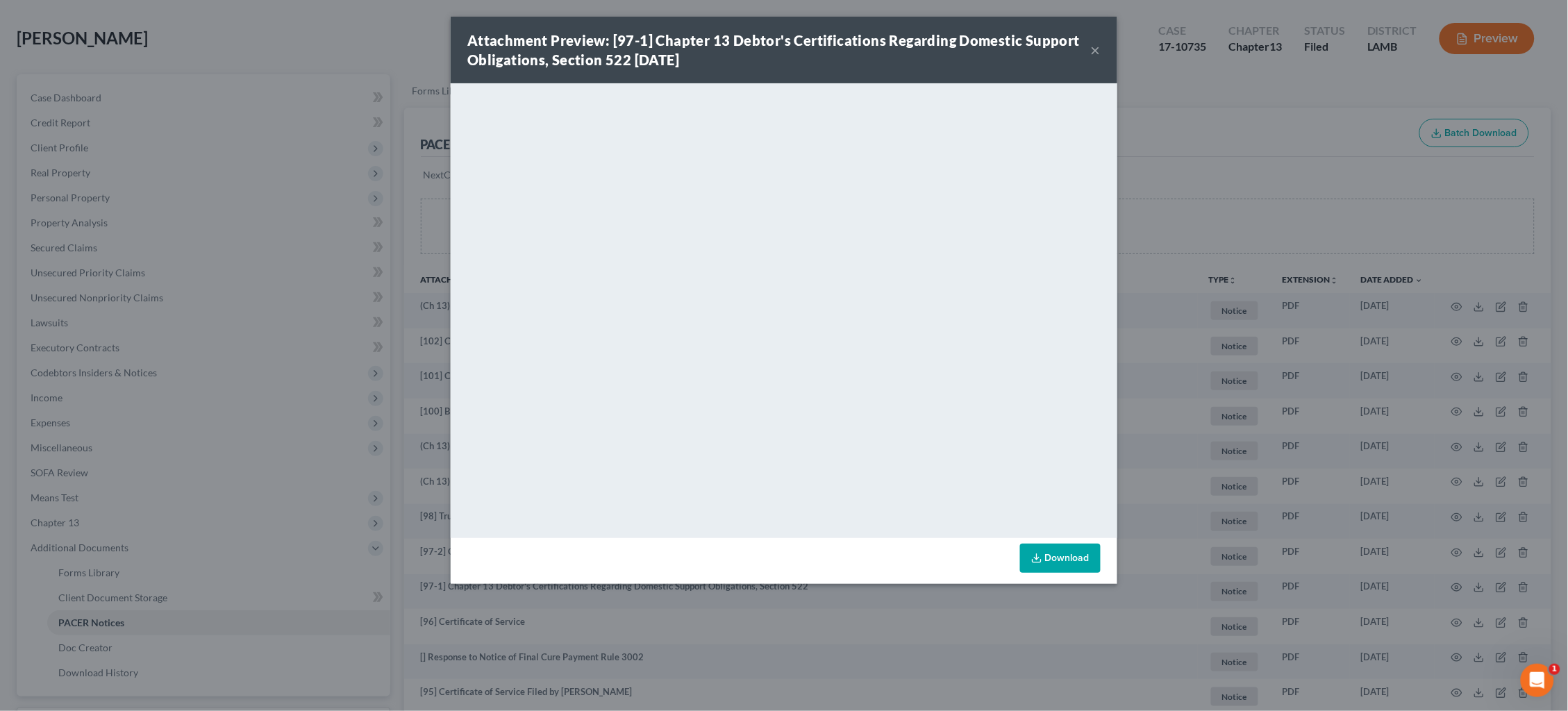
click at [1189, 291] on div "Attachment Preview: [97-1] Chapter 13 Debtor's Certifications Regarding Domesti…" at bounding box center [784, 355] width 1568 height 711
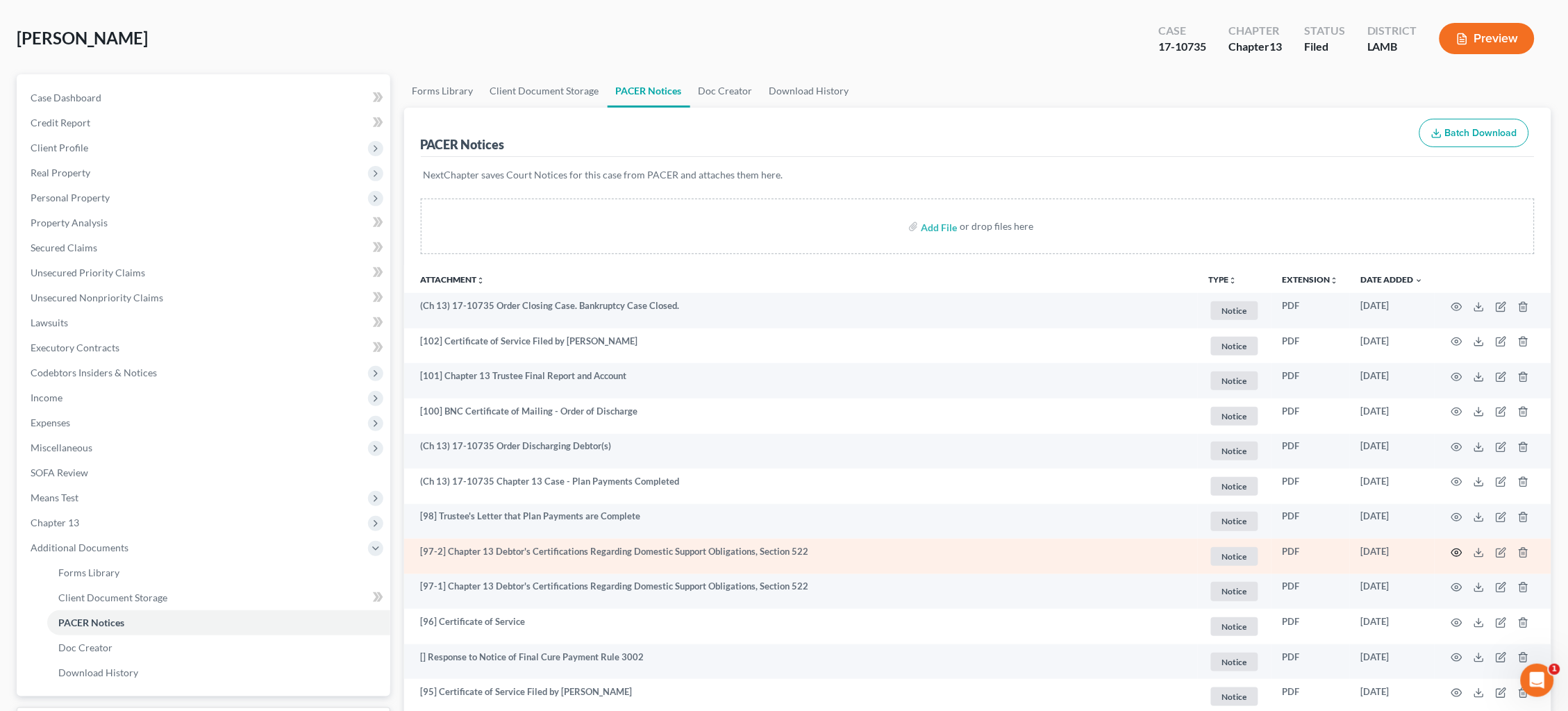
click at [1459, 548] on icon "button" at bounding box center [1457, 553] width 11 height 11
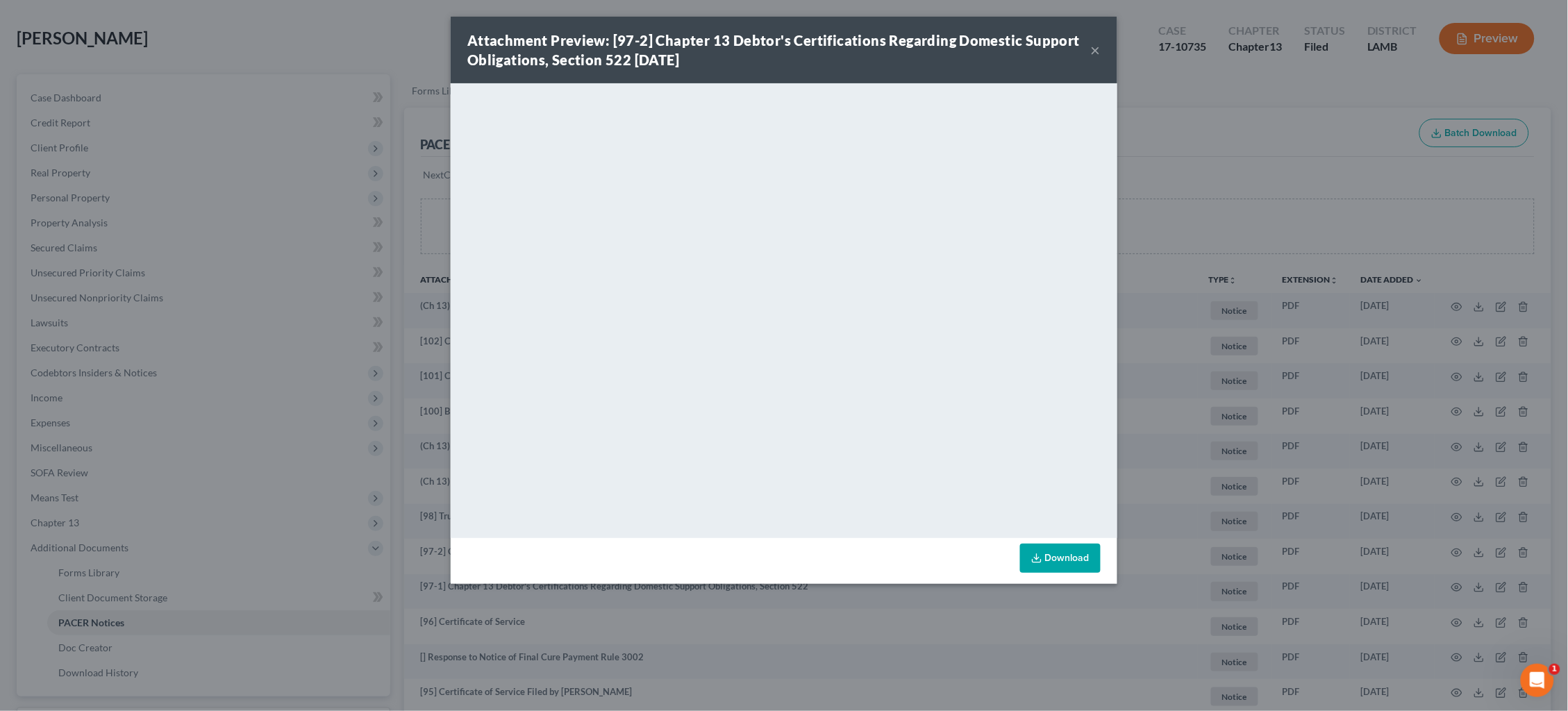
drag, startPoint x: 1091, startPoint y: 638, endPoint x: 1109, endPoint y: 664, distance: 31.6
click at [1091, 638] on div "Attachment Preview: [97-2] Chapter 13 Debtor's Certifications Regarding Domesti…" at bounding box center [784, 355] width 1568 height 711
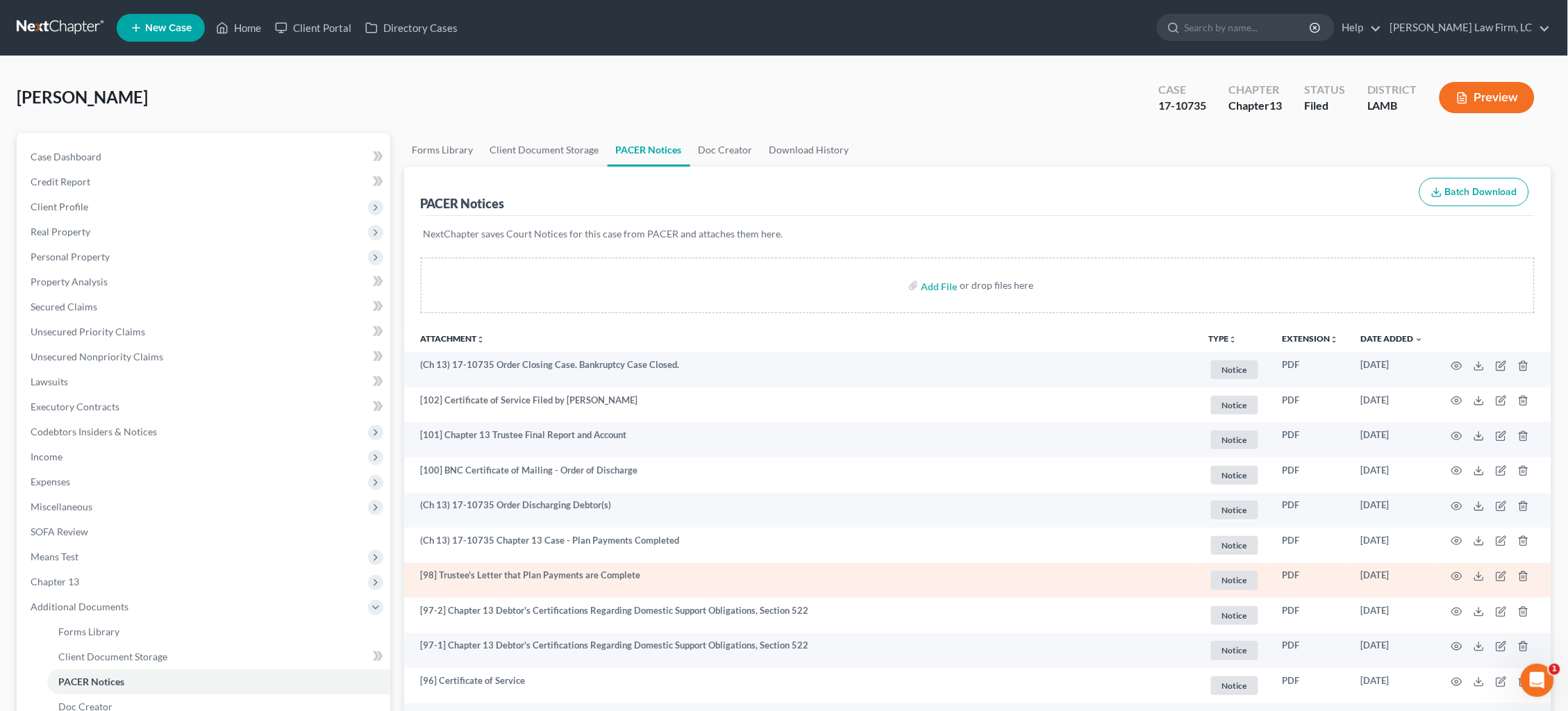
scroll to position [0, 0]
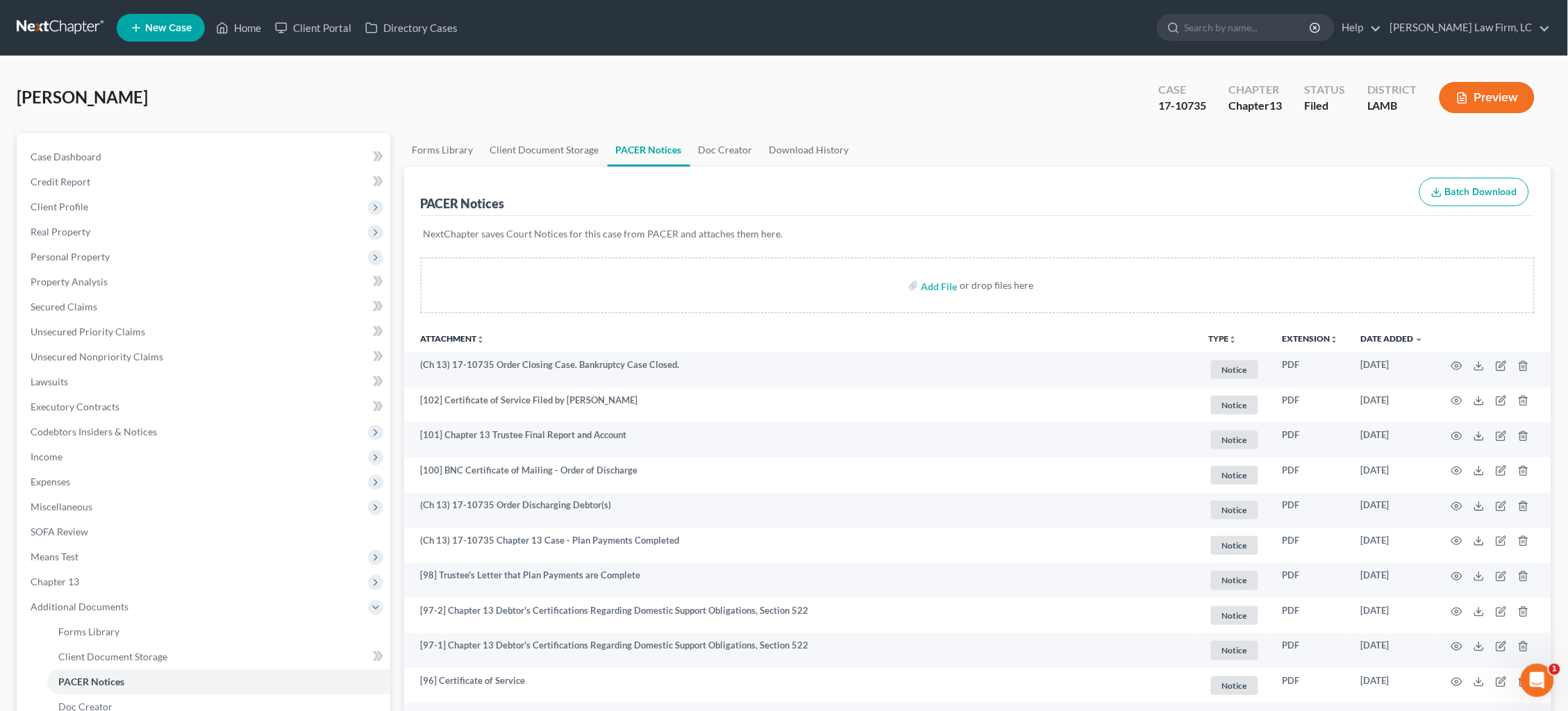
click at [75, 25] on link at bounding box center [61, 27] width 89 height 25
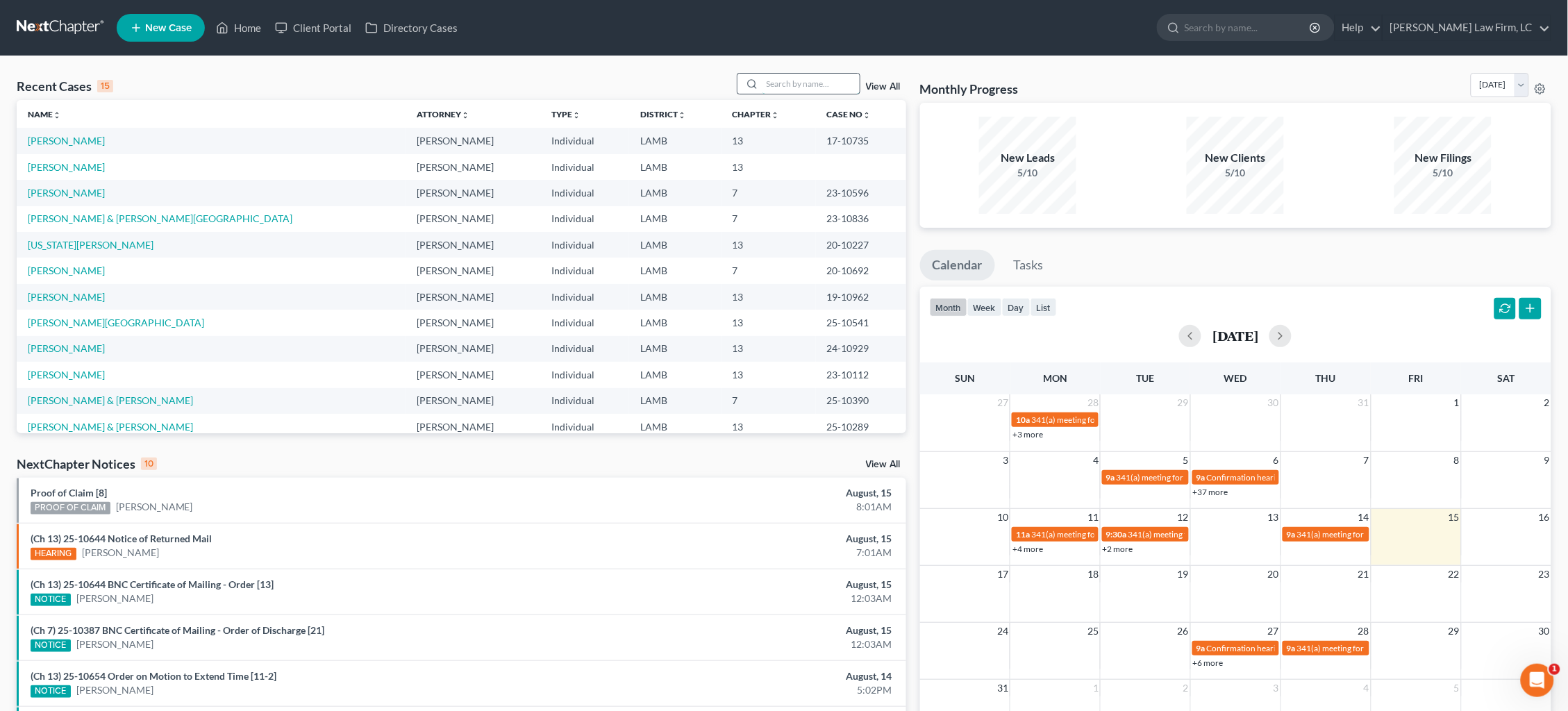
click at [811, 74] on input "search" at bounding box center [811, 83] width 97 height 20
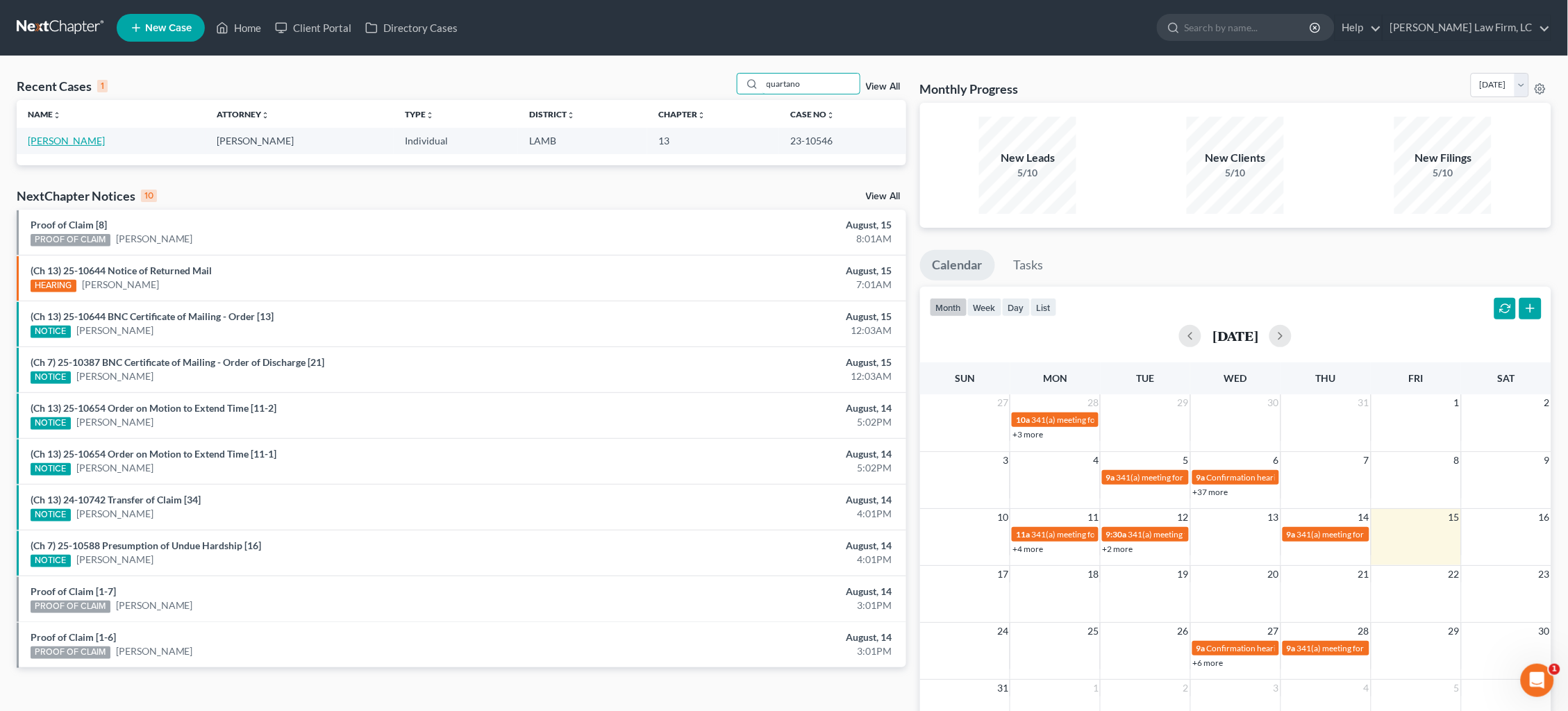
type input "quartano"
click at [99, 142] on link "[PERSON_NAME]" at bounding box center [66, 140] width 77 height 12
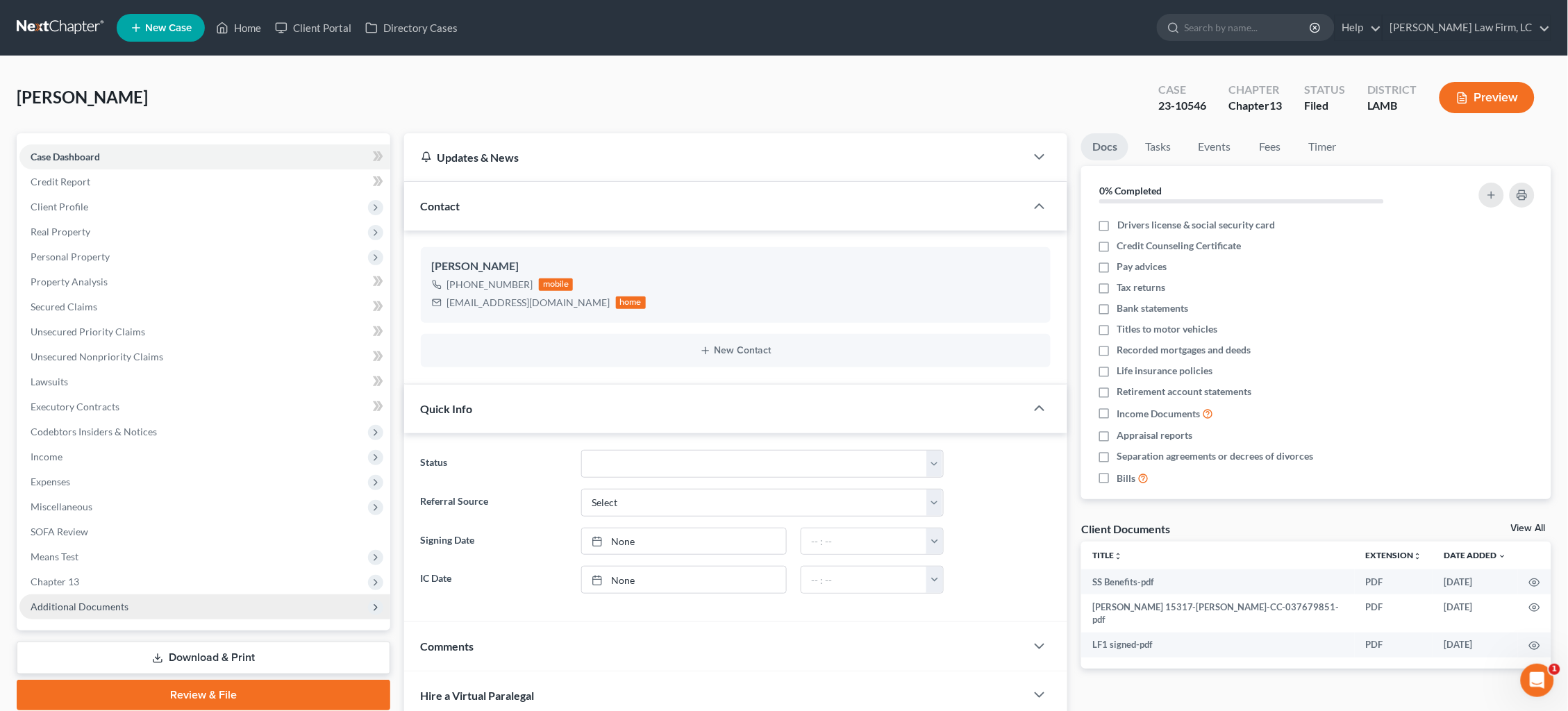
click at [113, 595] on span "Additional Documents" at bounding box center [205, 607] width 371 height 25
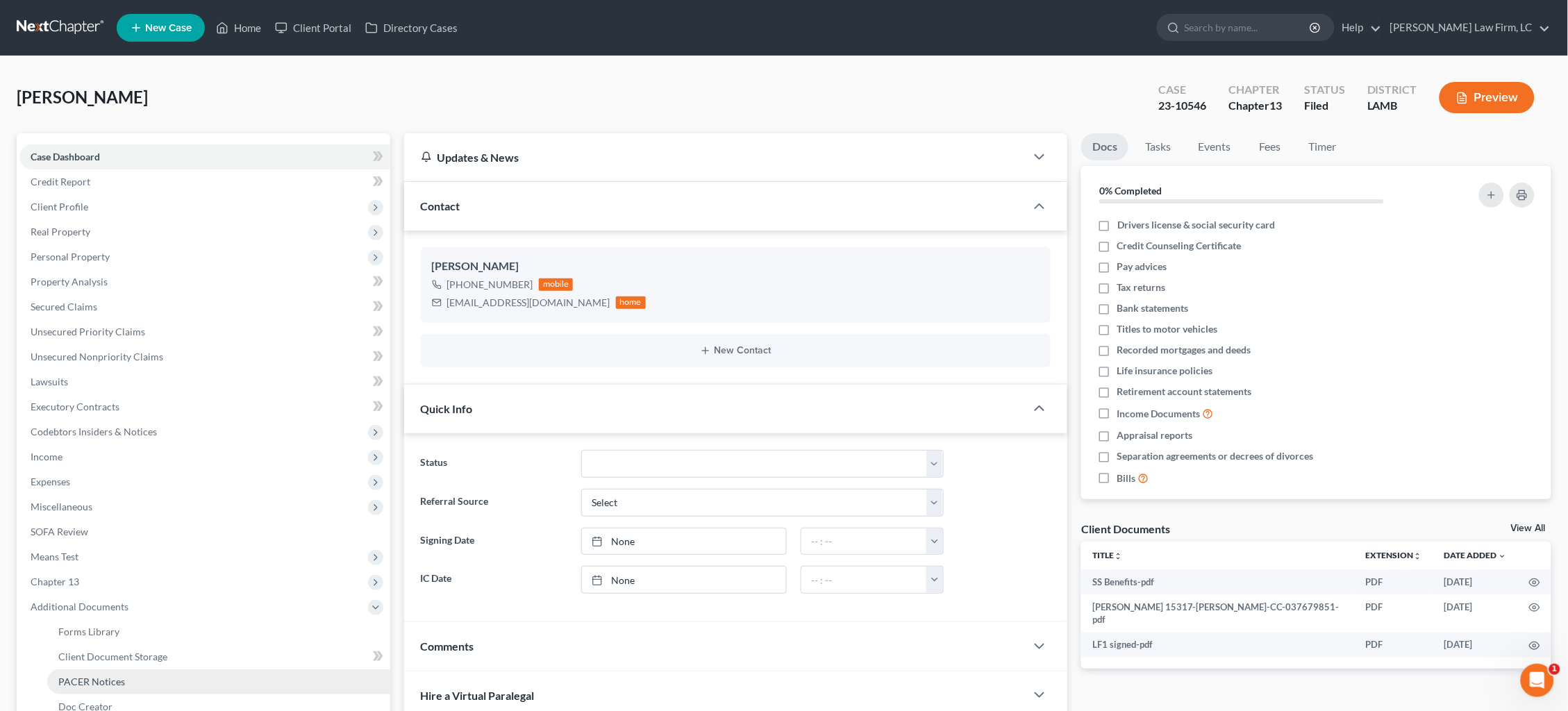
click at [92, 676] on span "PACER Notices" at bounding box center [92, 681] width 67 height 12
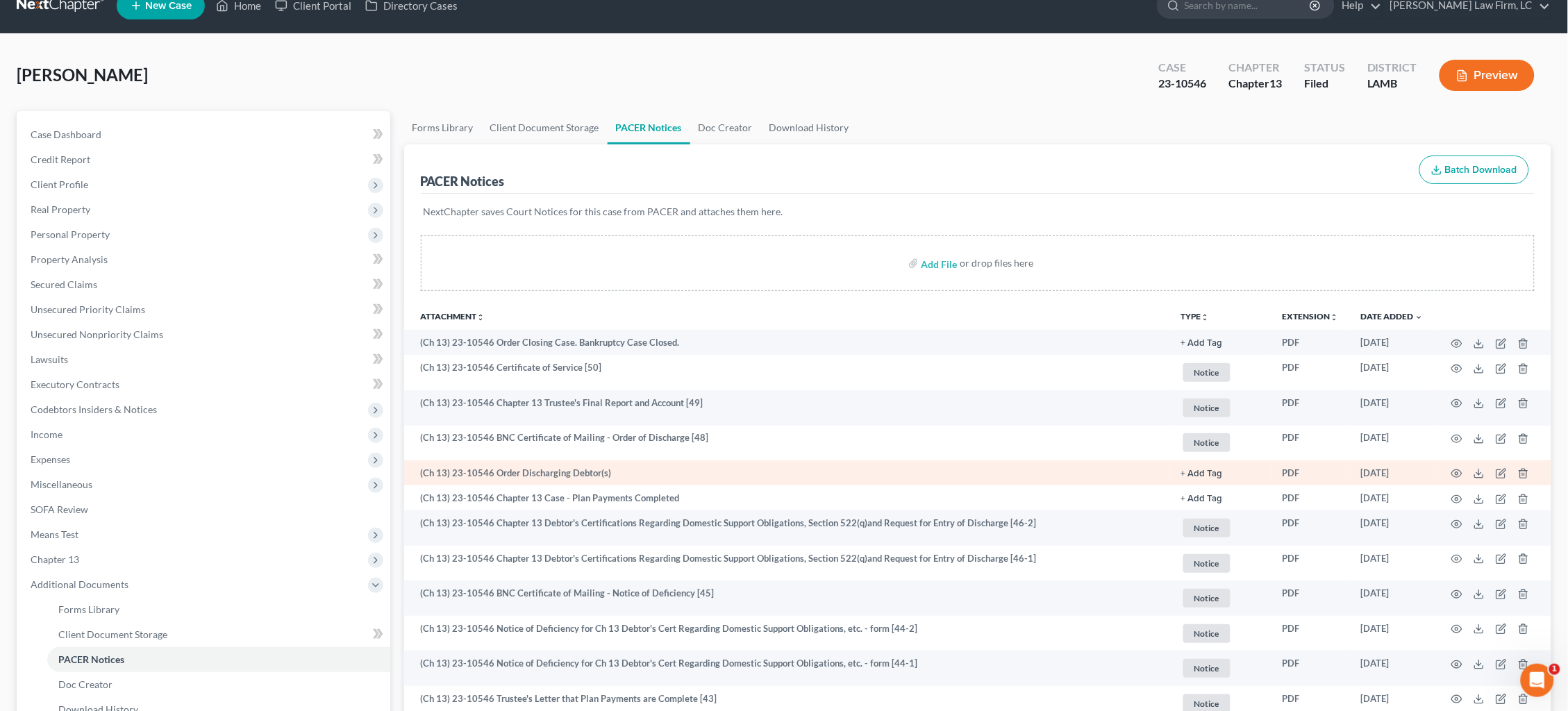
scroll to position [33, 0]
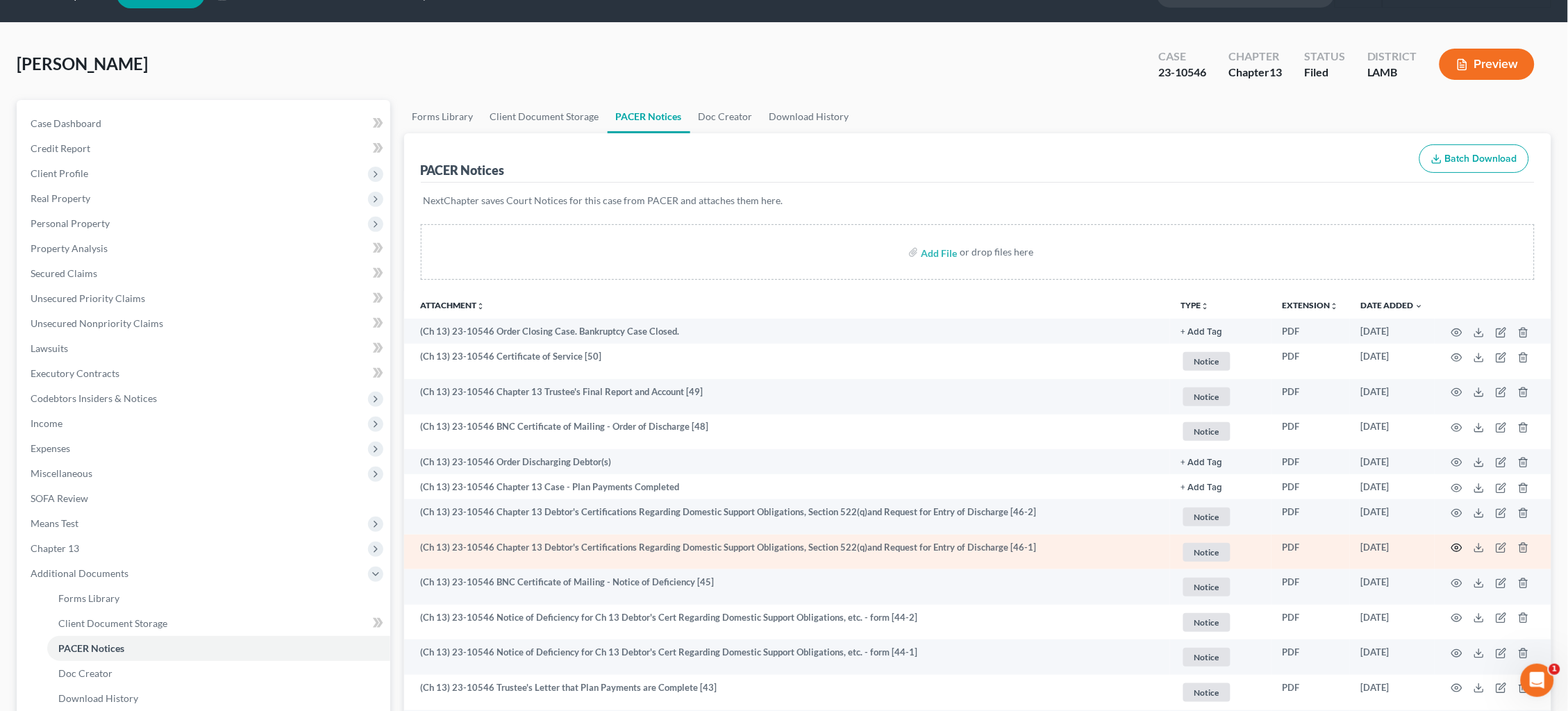
click at [1457, 544] on icon "button" at bounding box center [1457, 548] width 11 height 11
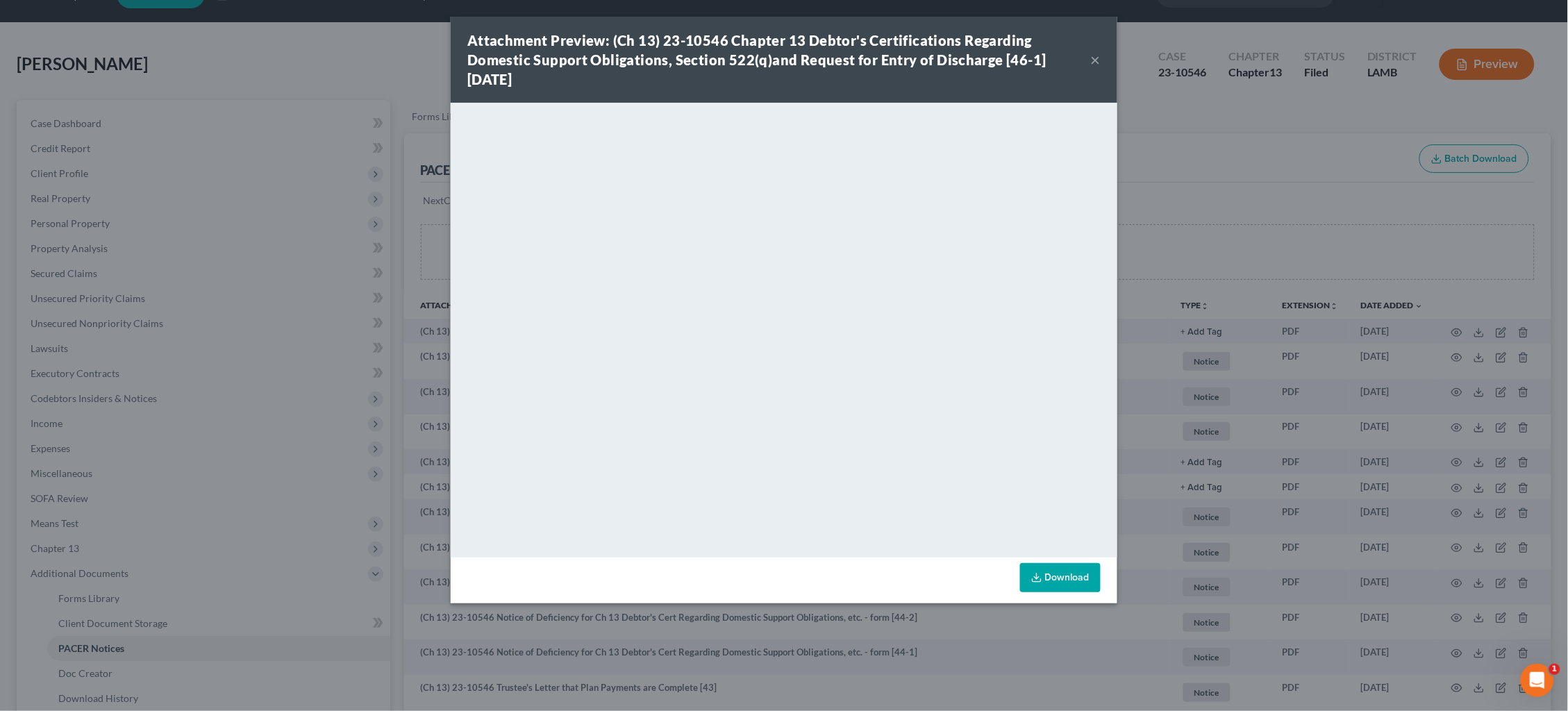
click at [1094, 51] on button "×" at bounding box center [1096, 60] width 10 height 17
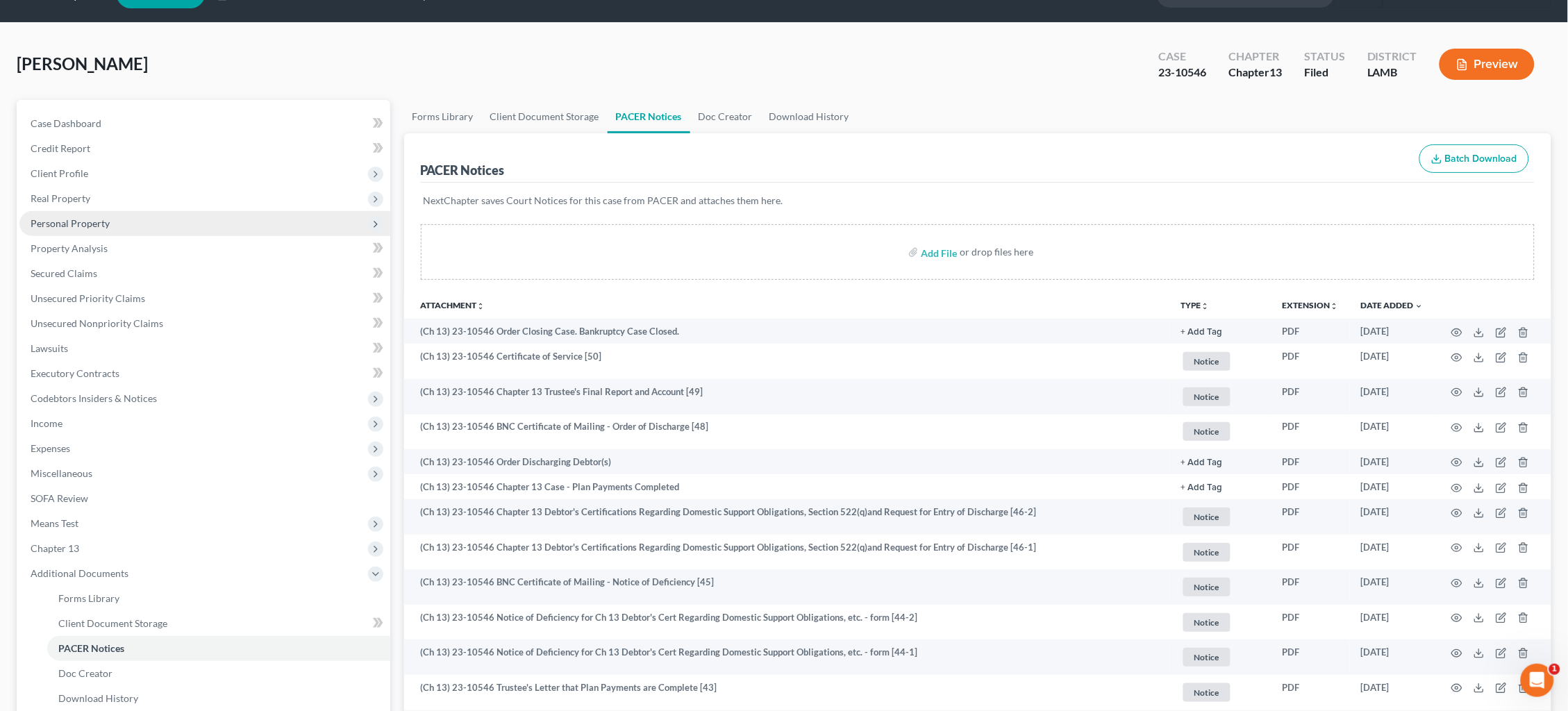
click at [89, 219] on span "Personal Property" at bounding box center [70, 223] width 79 height 12
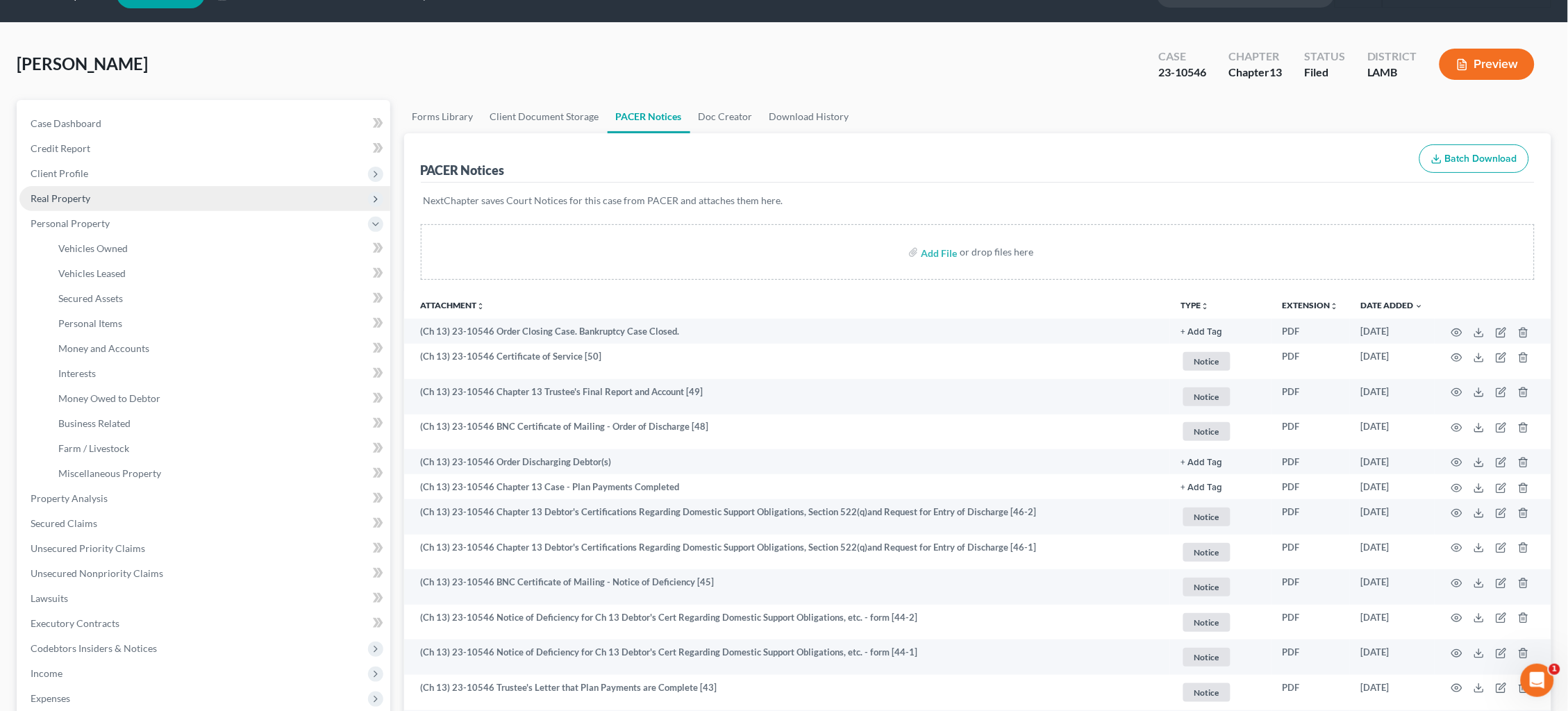
click at [82, 197] on span "Real Property" at bounding box center [60, 198] width 60 height 12
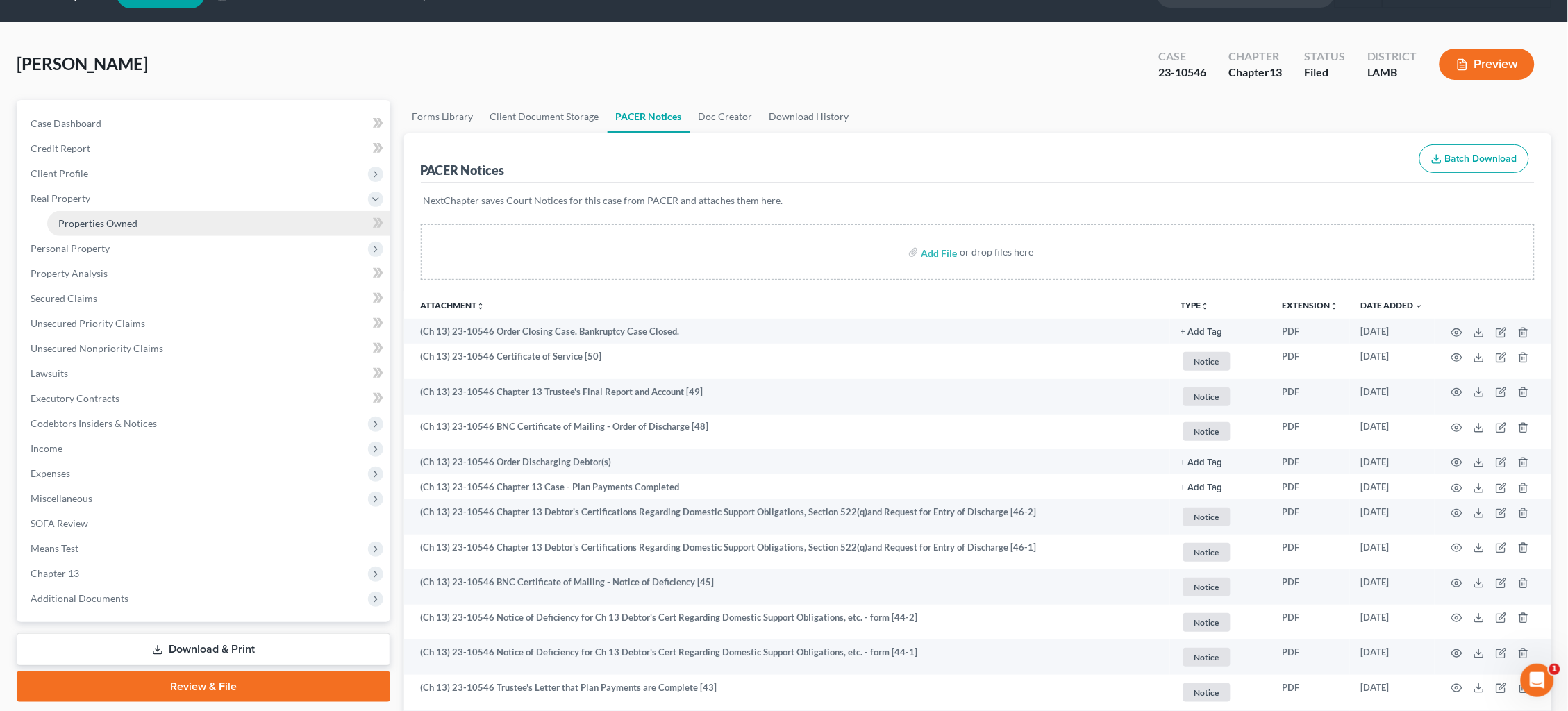
click at [100, 218] on span "Properties Owned" at bounding box center [98, 223] width 79 height 12
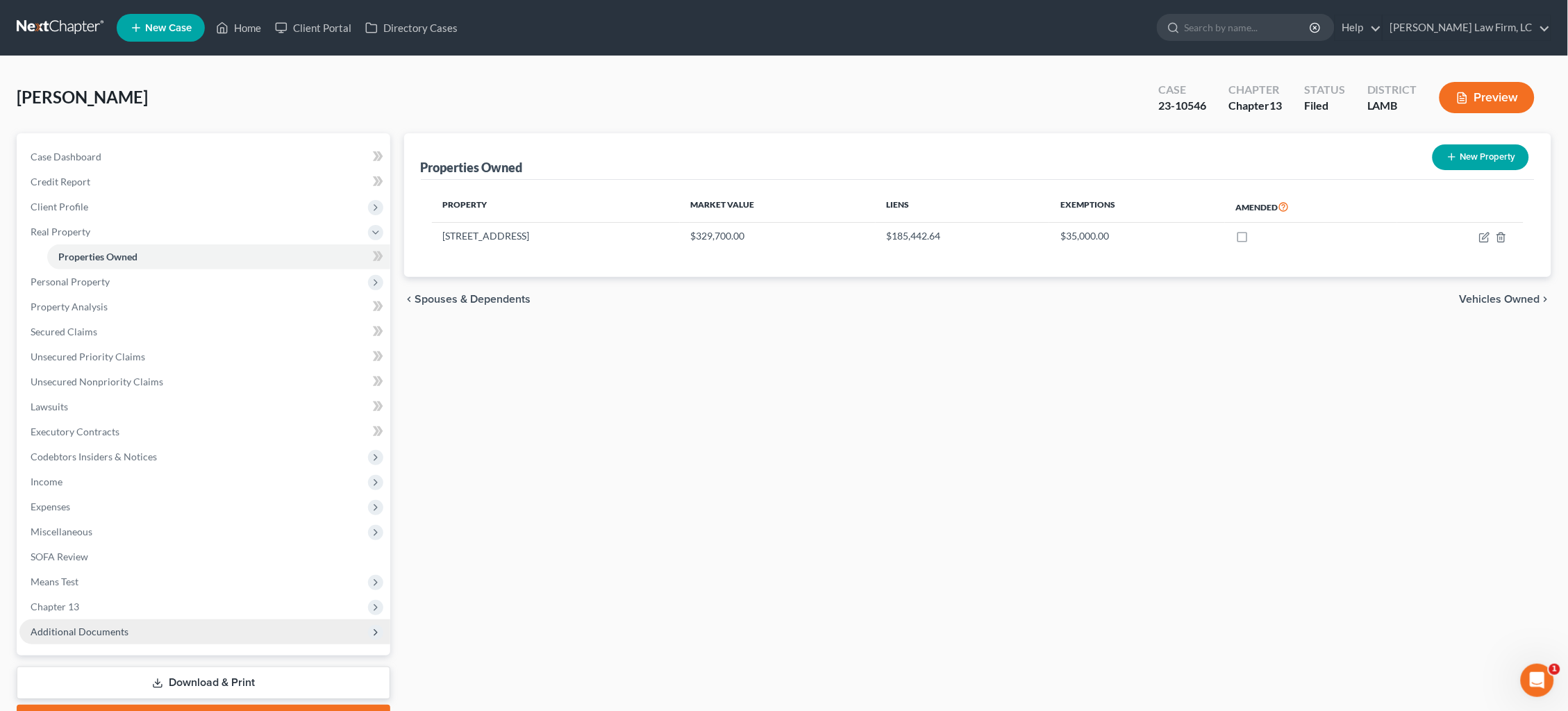
drag, startPoint x: 173, startPoint y: 619, endPoint x: 149, endPoint y: 617, distance: 24.1
click at [161, 619] on span "Additional Documents" at bounding box center [205, 631] width 371 height 25
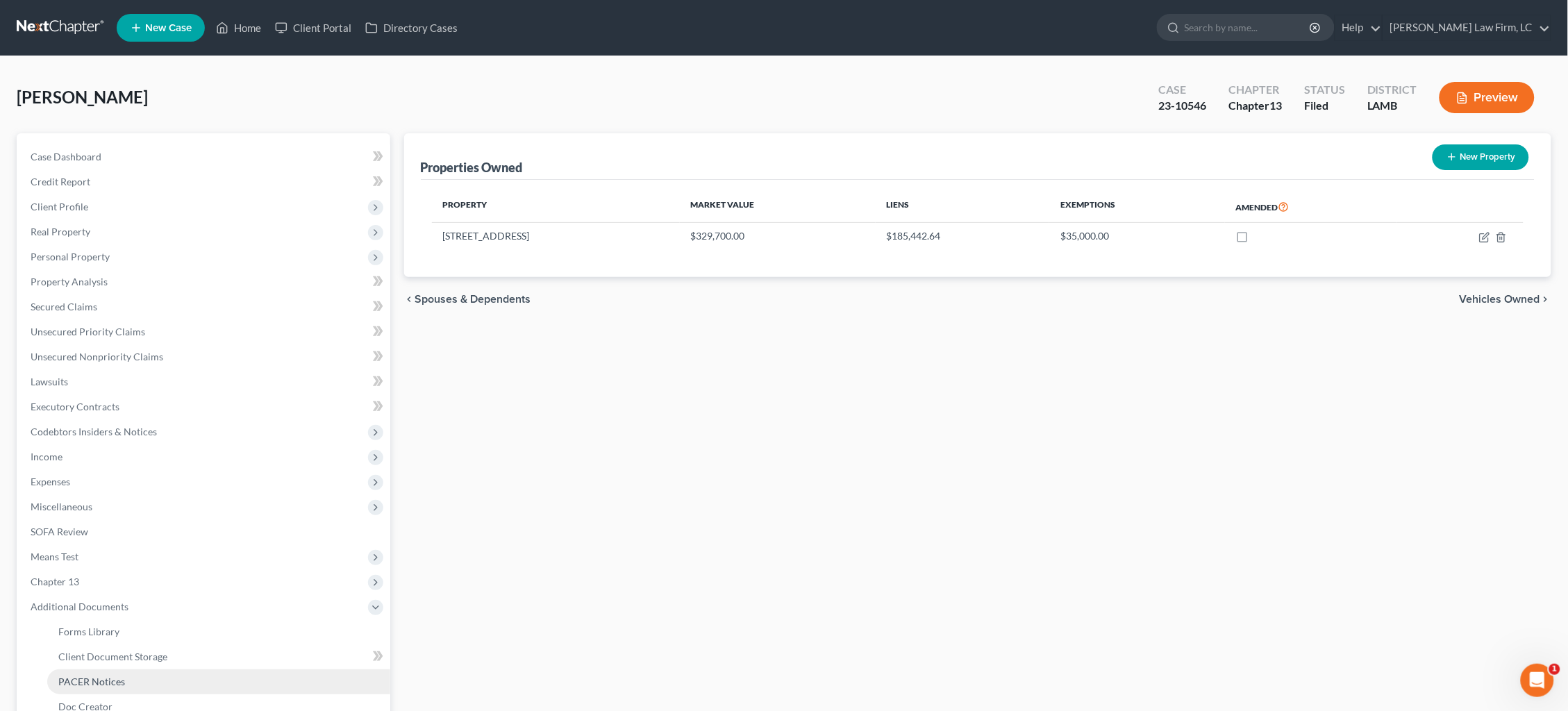
click at [132, 669] on link "PACER Notices" at bounding box center [218, 681] width 343 height 25
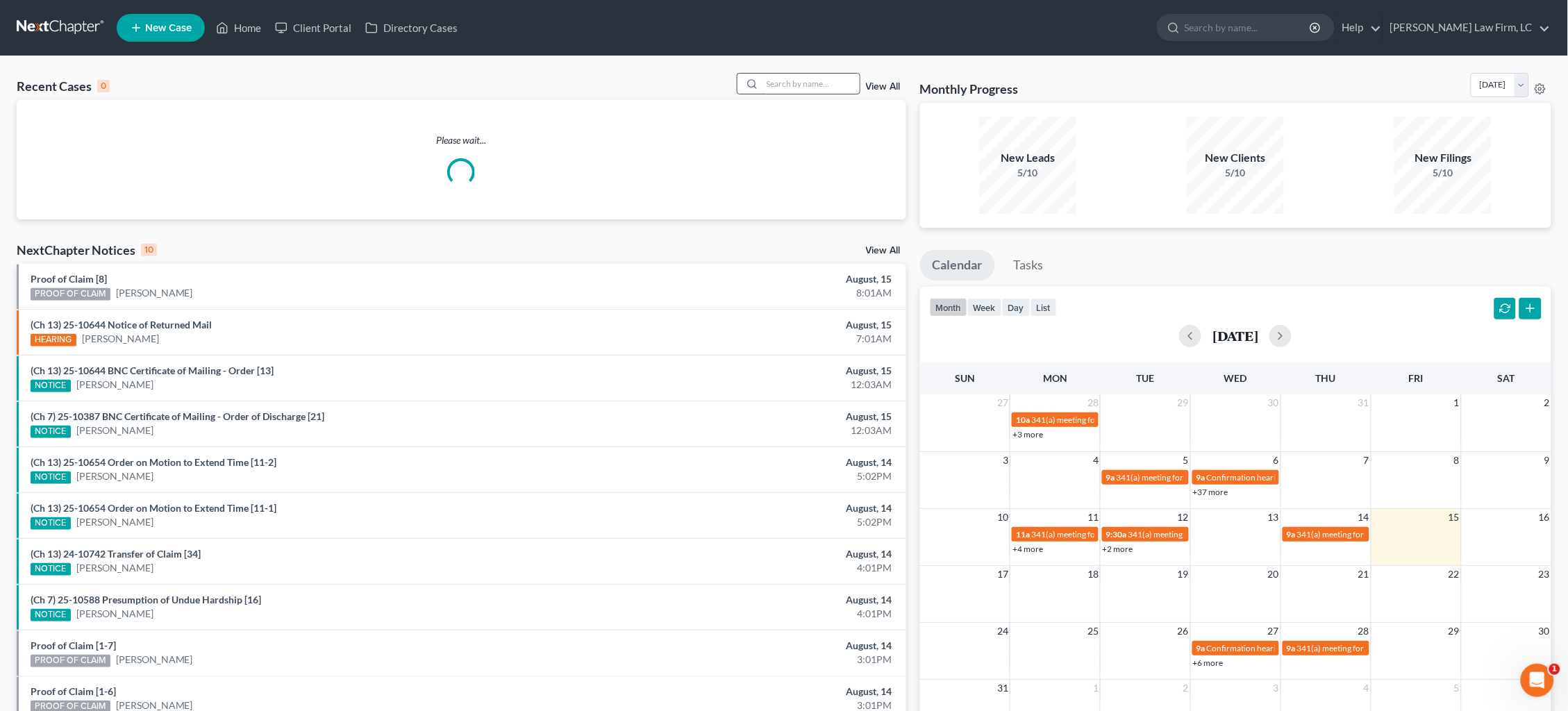
click at [825, 85] on input "search" at bounding box center [811, 83] width 97 height 20
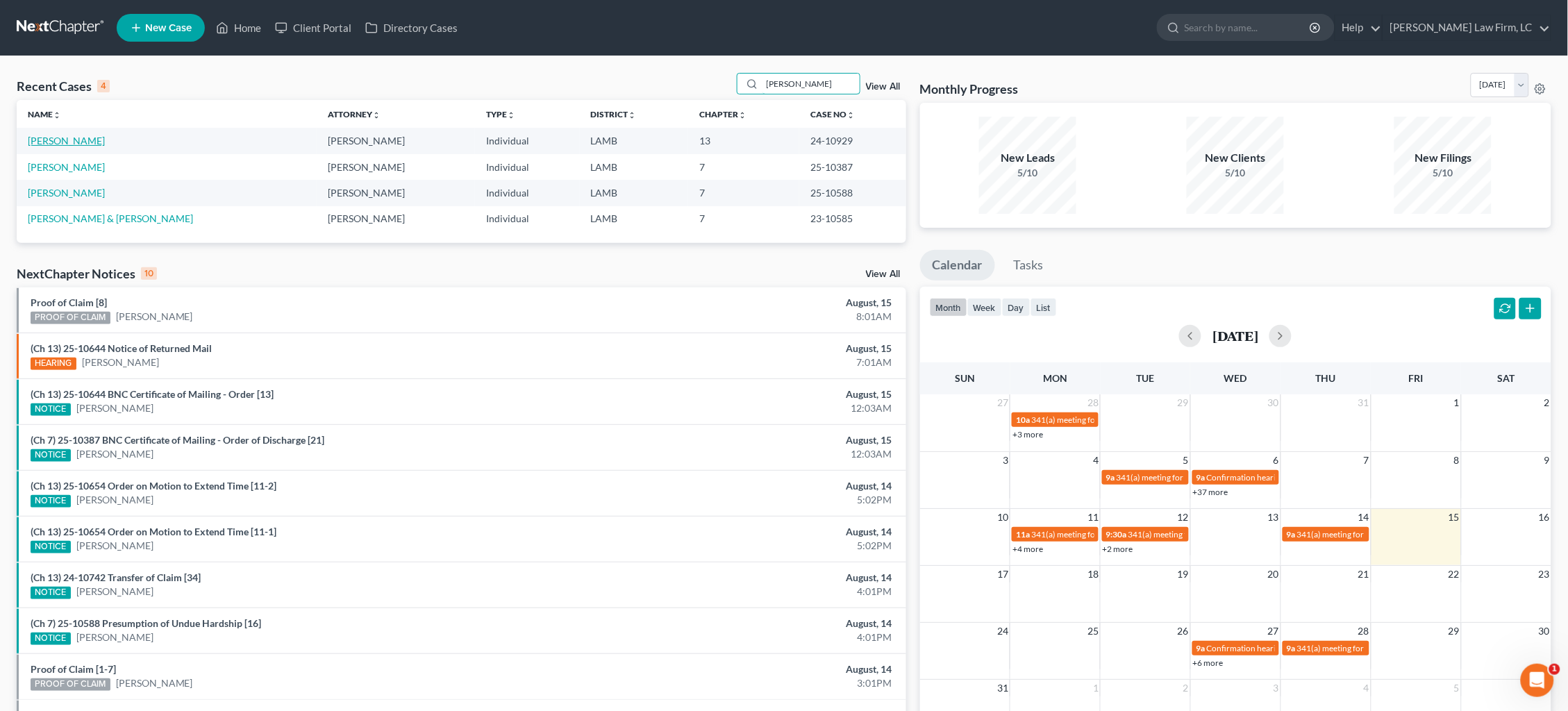
type input "[PERSON_NAME]"
click at [63, 141] on link "[PERSON_NAME]" at bounding box center [66, 140] width 77 height 12
select select "2"
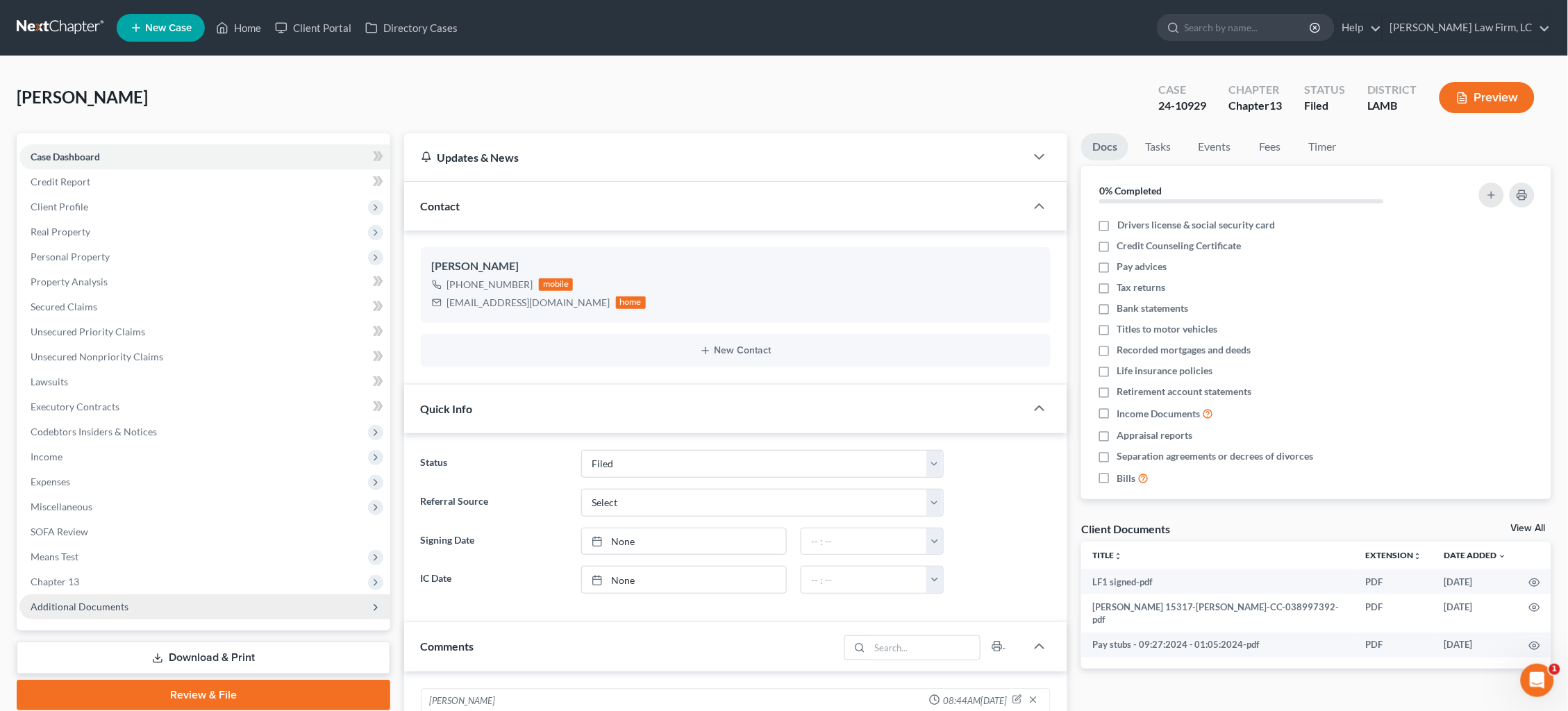
scroll to position [11, 0]
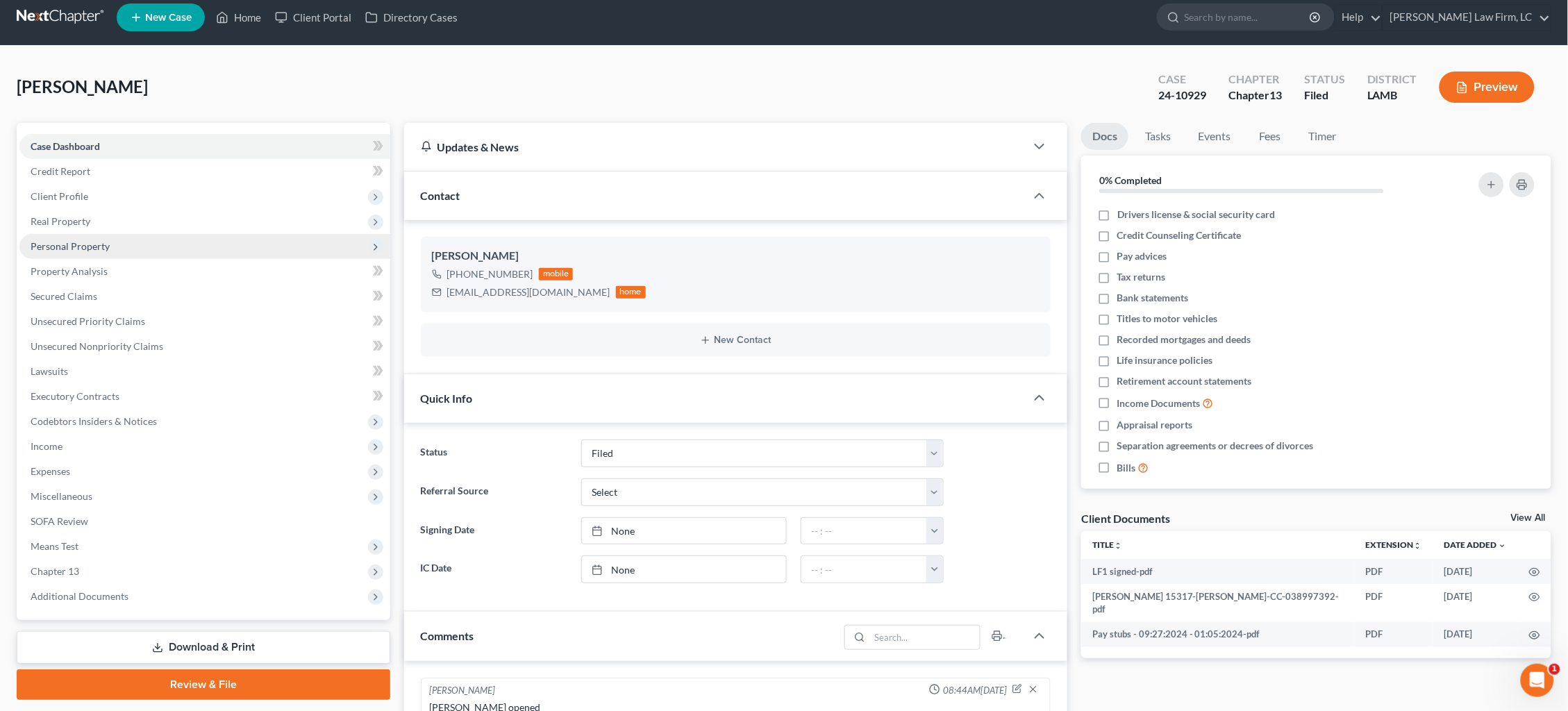
click at [91, 247] on span "Personal Property" at bounding box center [70, 246] width 79 height 12
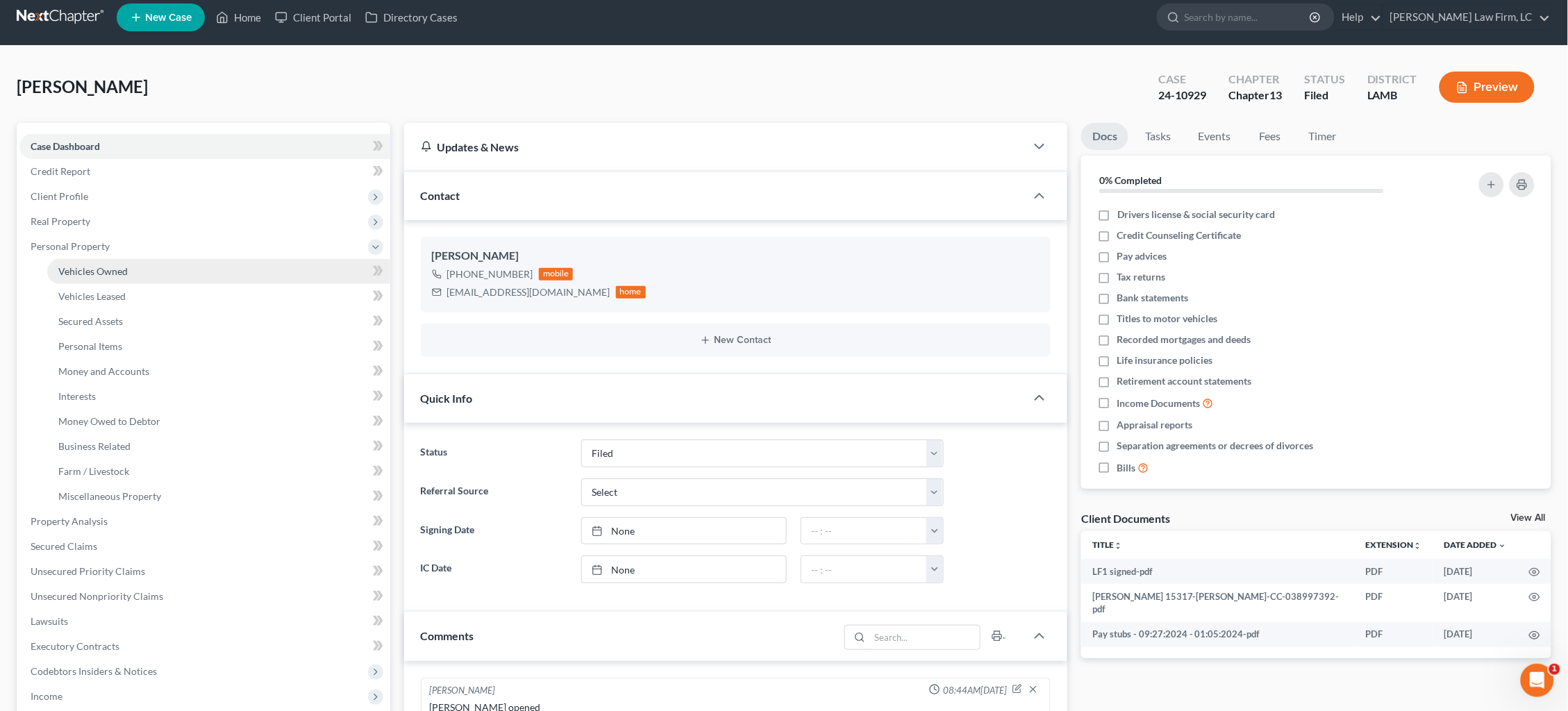
click at [104, 267] on span "Vehicles Owned" at bounding box center [93, 271] width 70 height 12
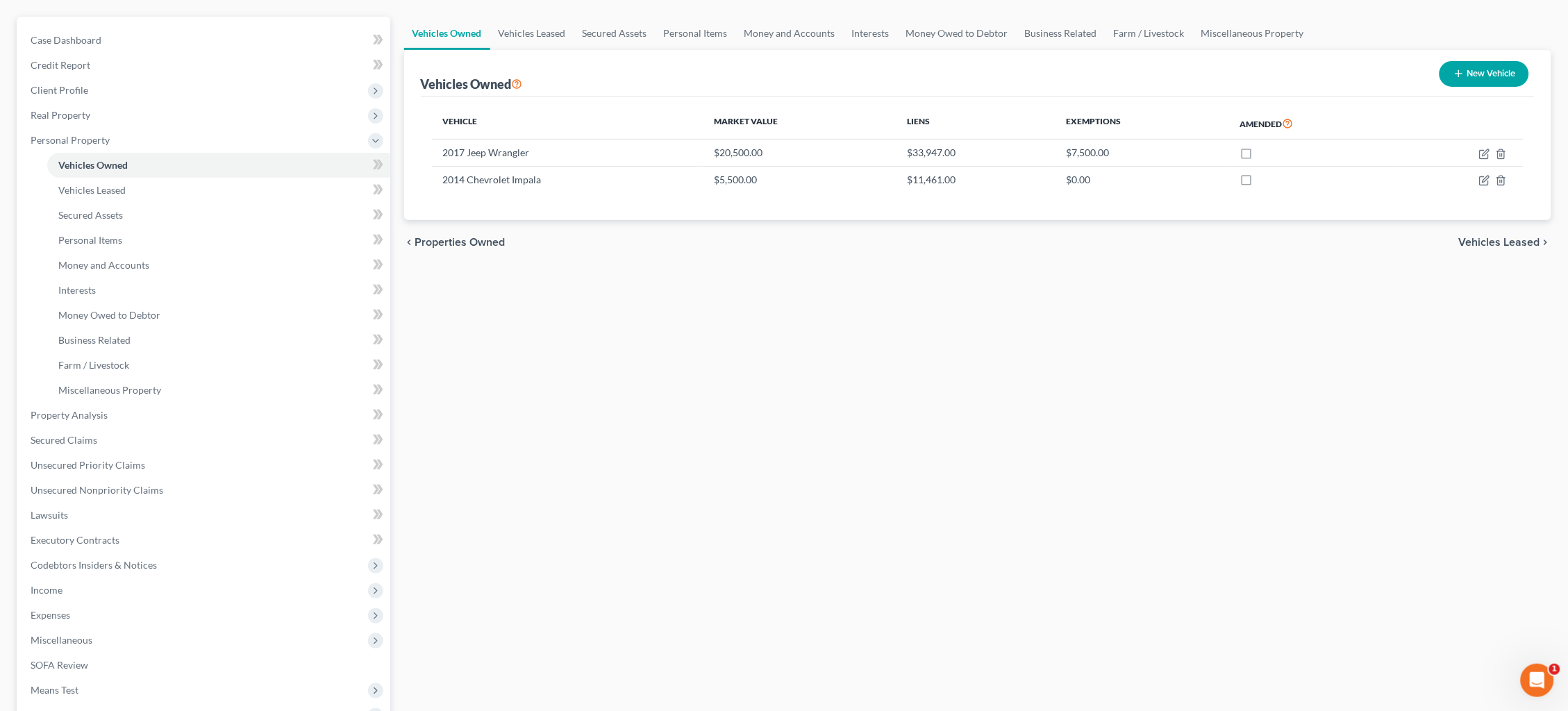
scroll to position [237, 0]
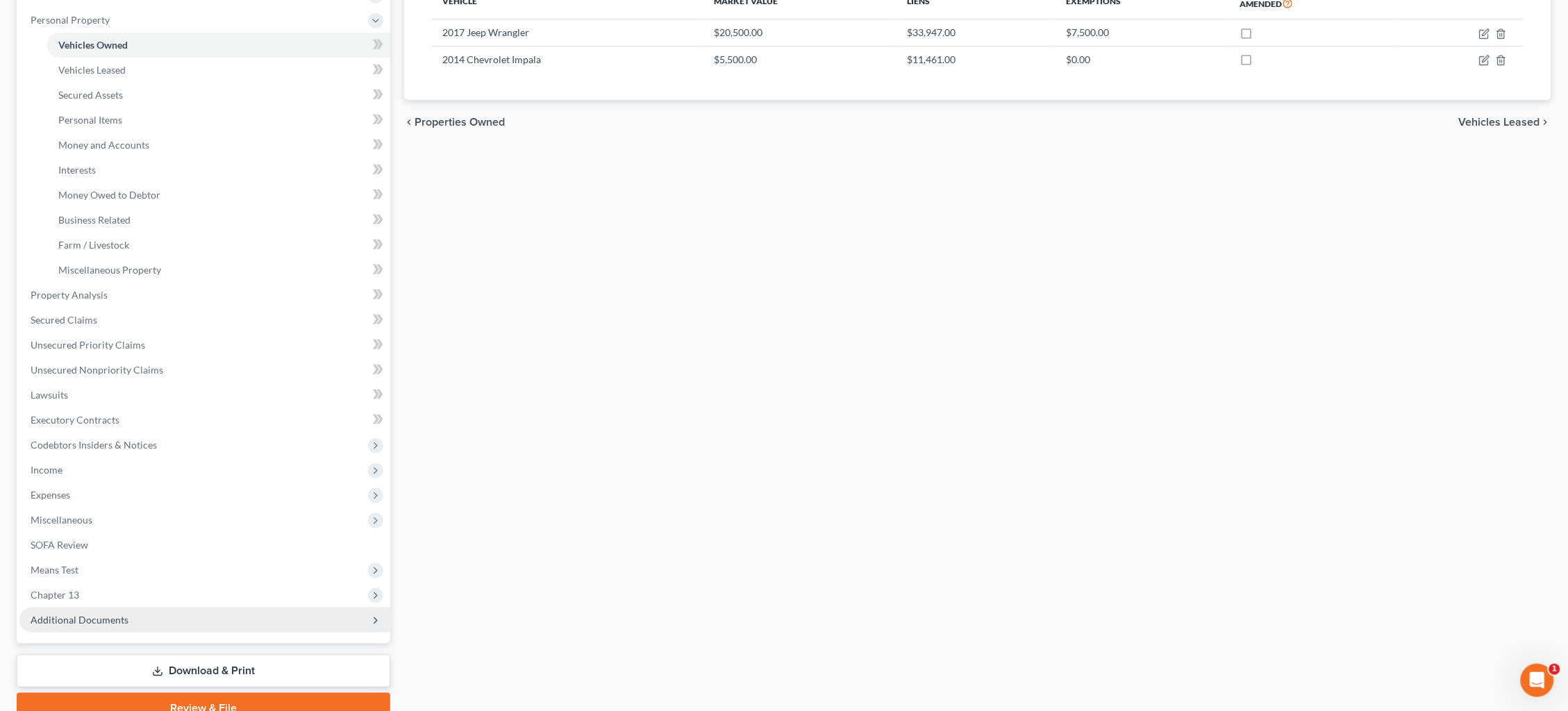
click at [135, 607] on span "Additional Documents" at bounding box center [205, 619] width 371 height 25
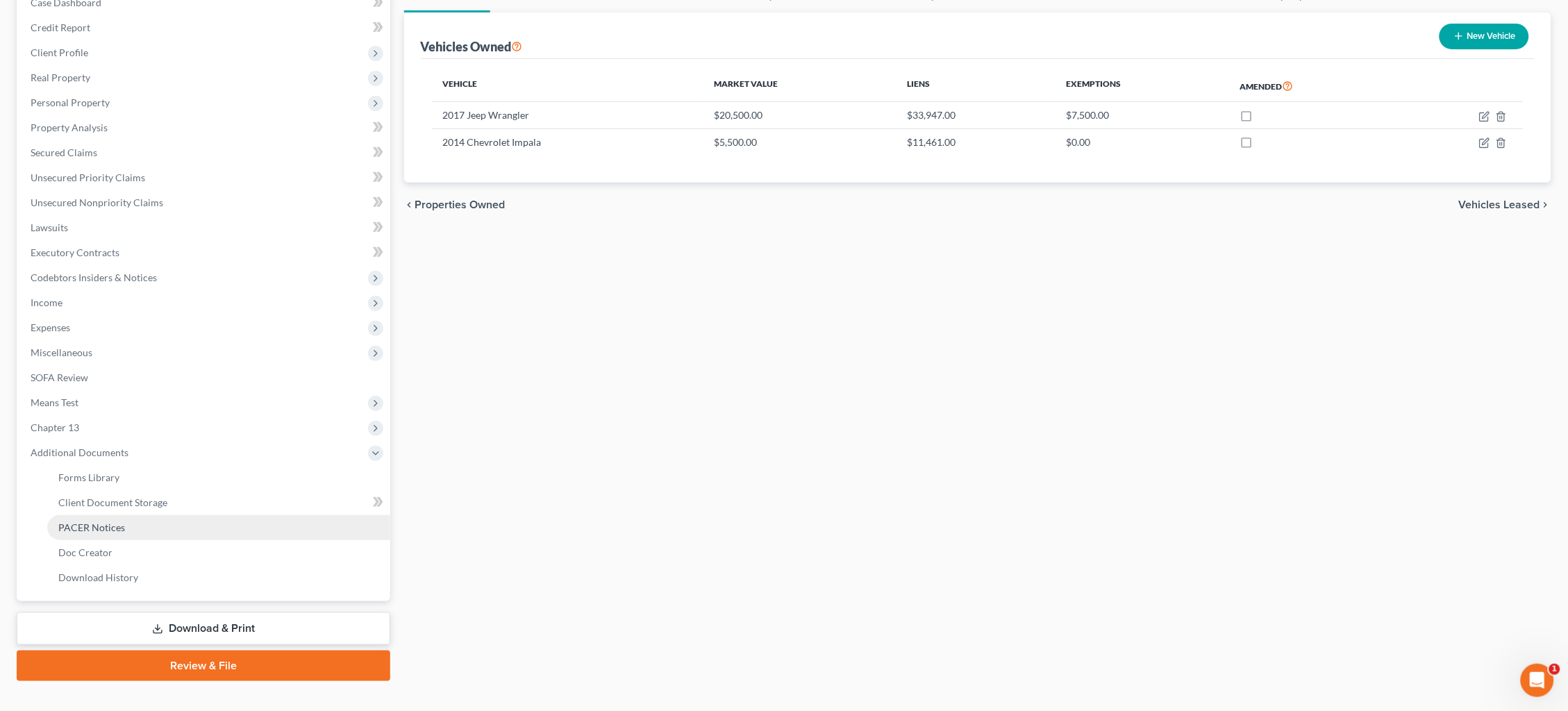
click at [124, 515] on link "PACER Notices" at bounding box center [218, 527] width 343 height 25
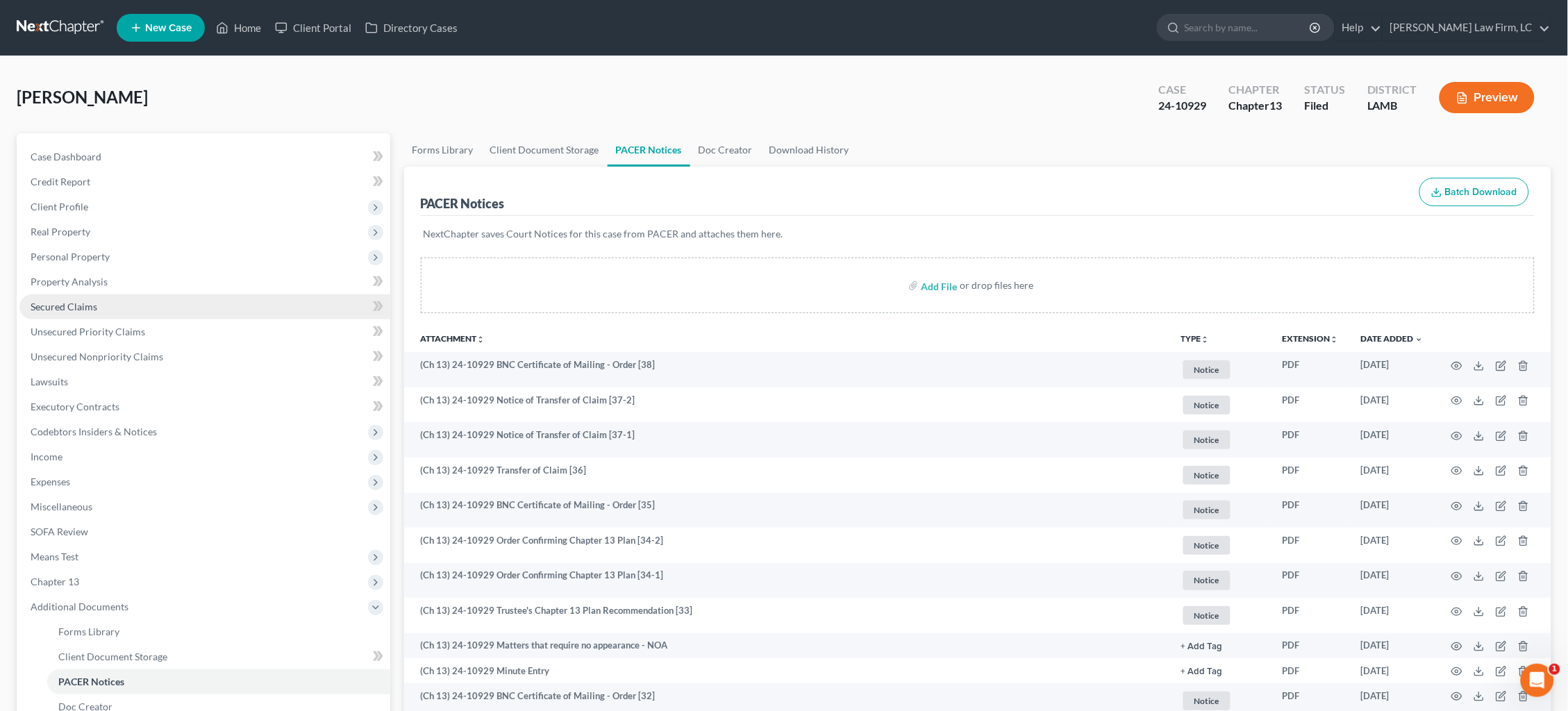
click at [117, 297] on link "Secured Claims" at bounding box center [205, 307] width 371 height 25
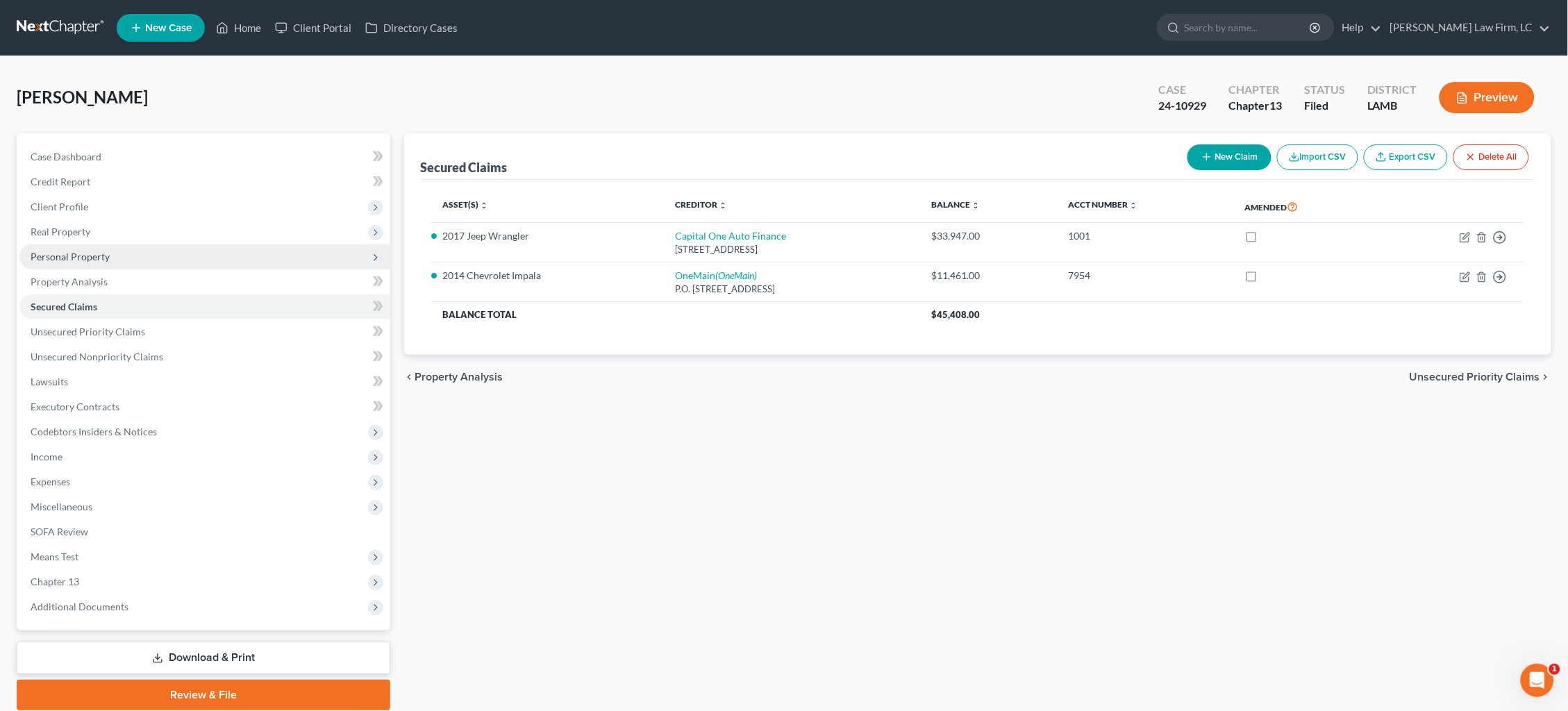
click at [140, 253] on span "Personal Property" at bounding box center [205, 256] width 371 height 25
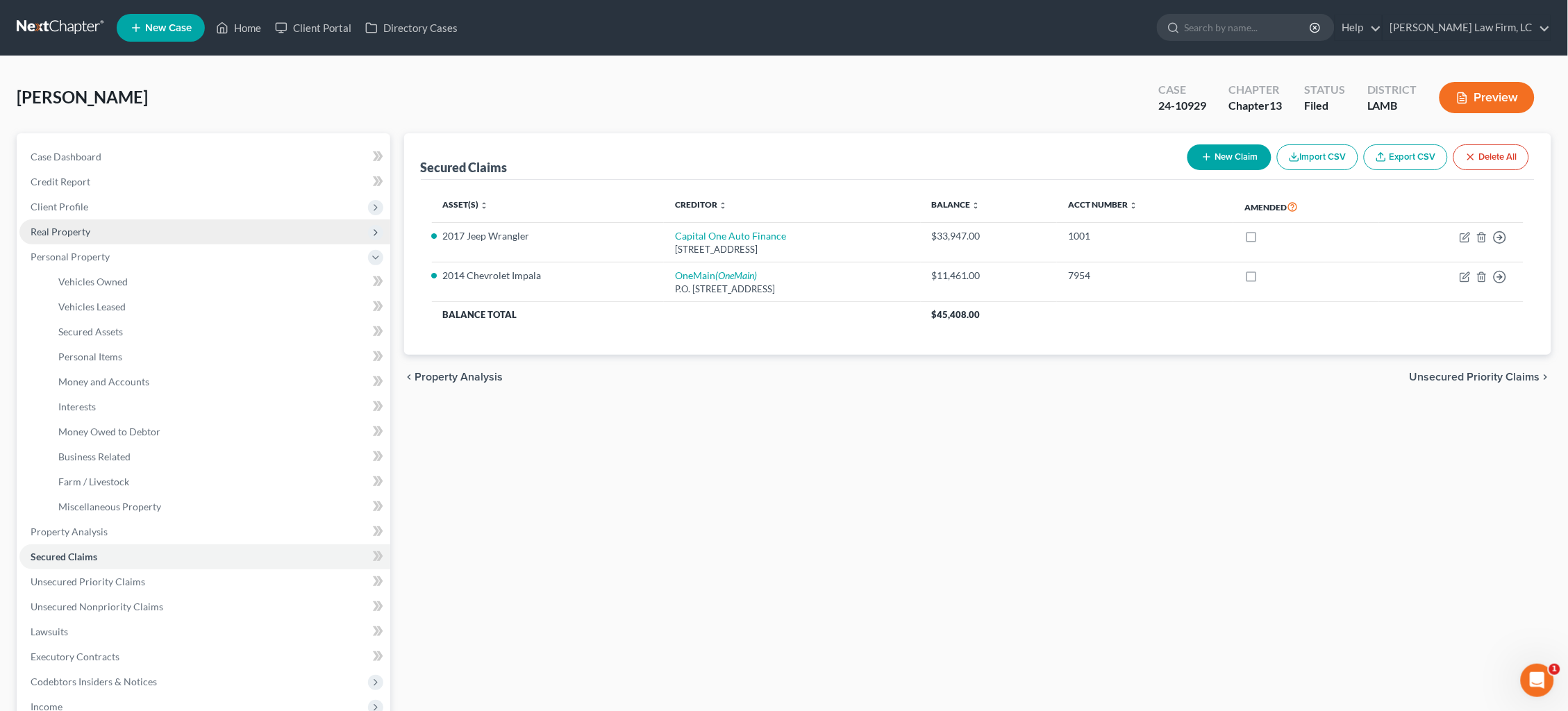
click at [126, 234] on span "Real Property" at bounding box center [205, 231] width 371 height 25
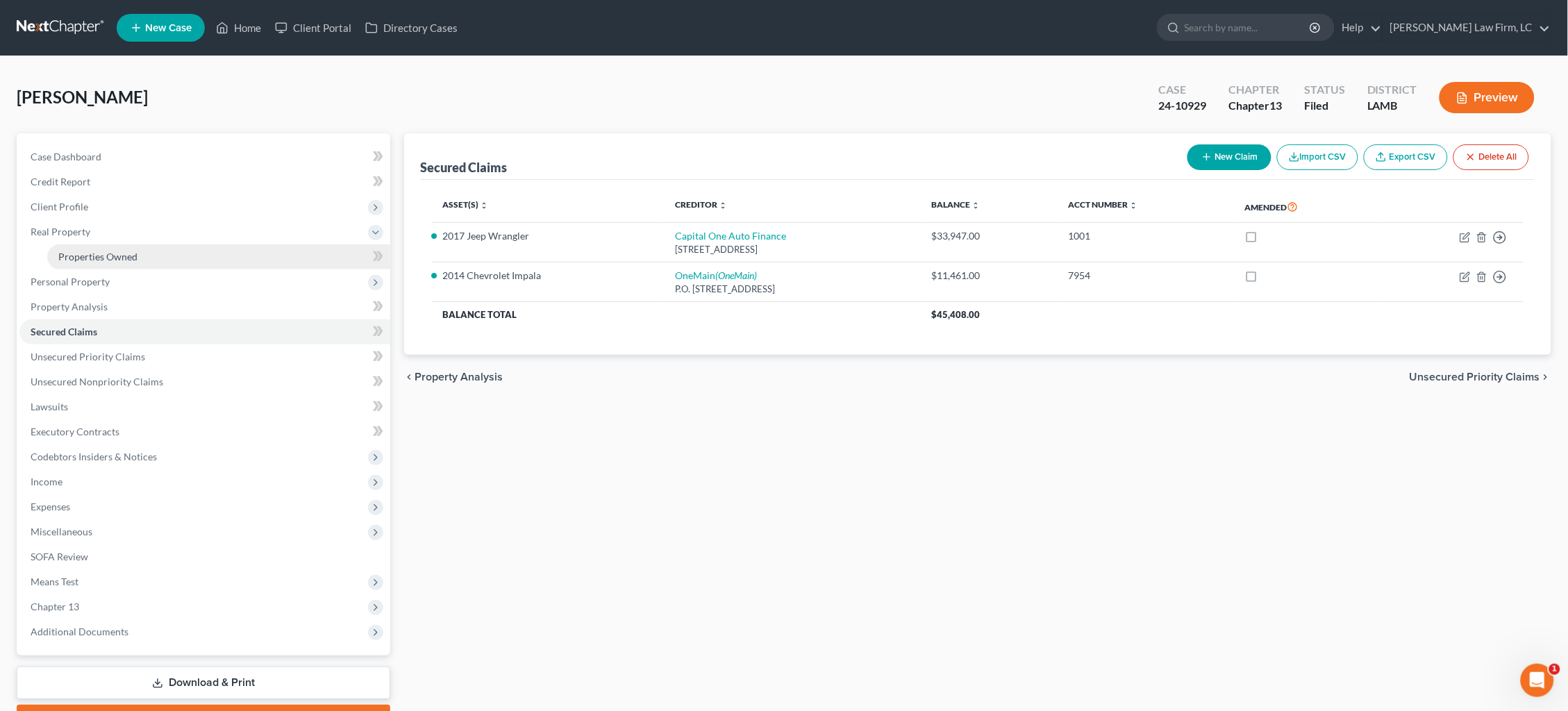
click at [131, 252] on span "Properties Owned" at bounding box center [98, 256] width 79 height 12
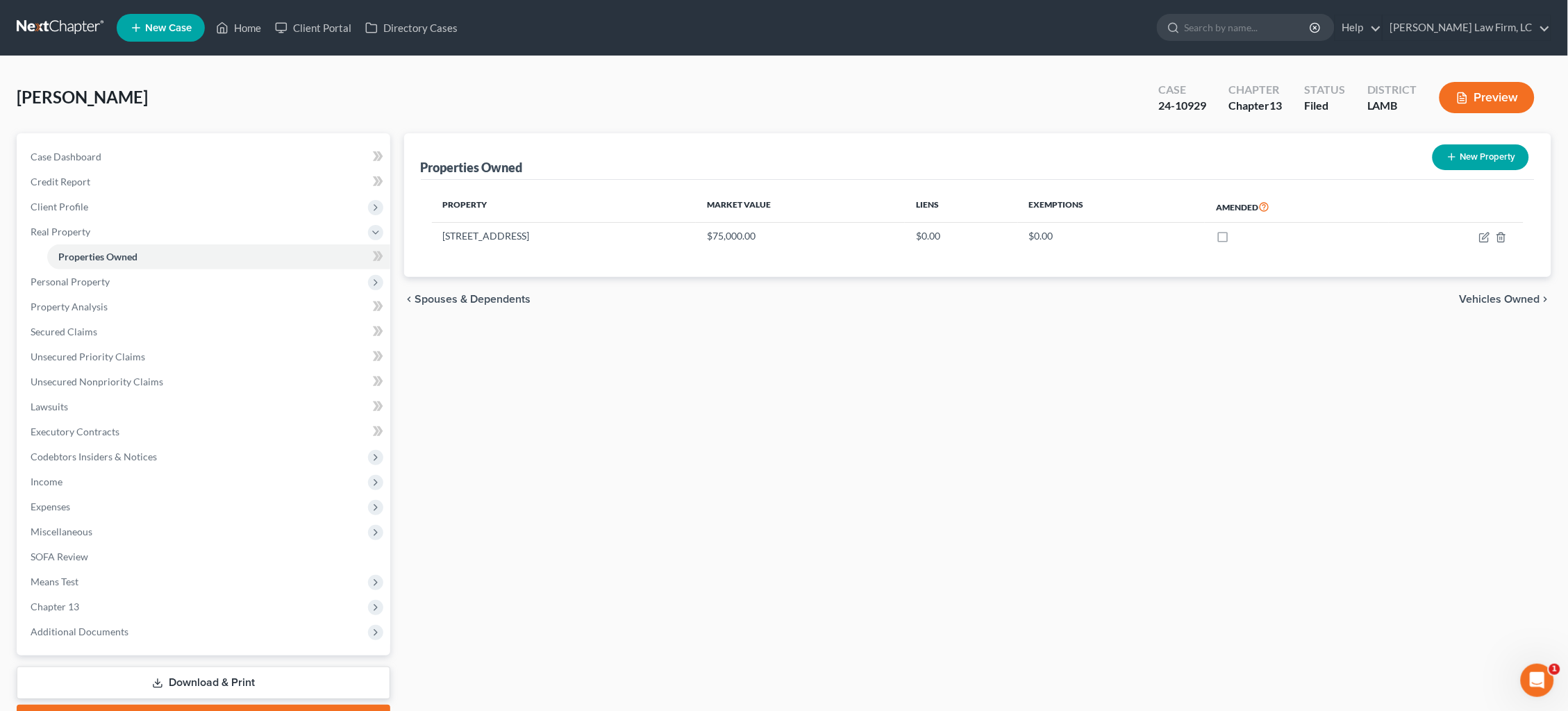
click at [58, 34] on link at bounding box center [61, 27] width 89 height 25
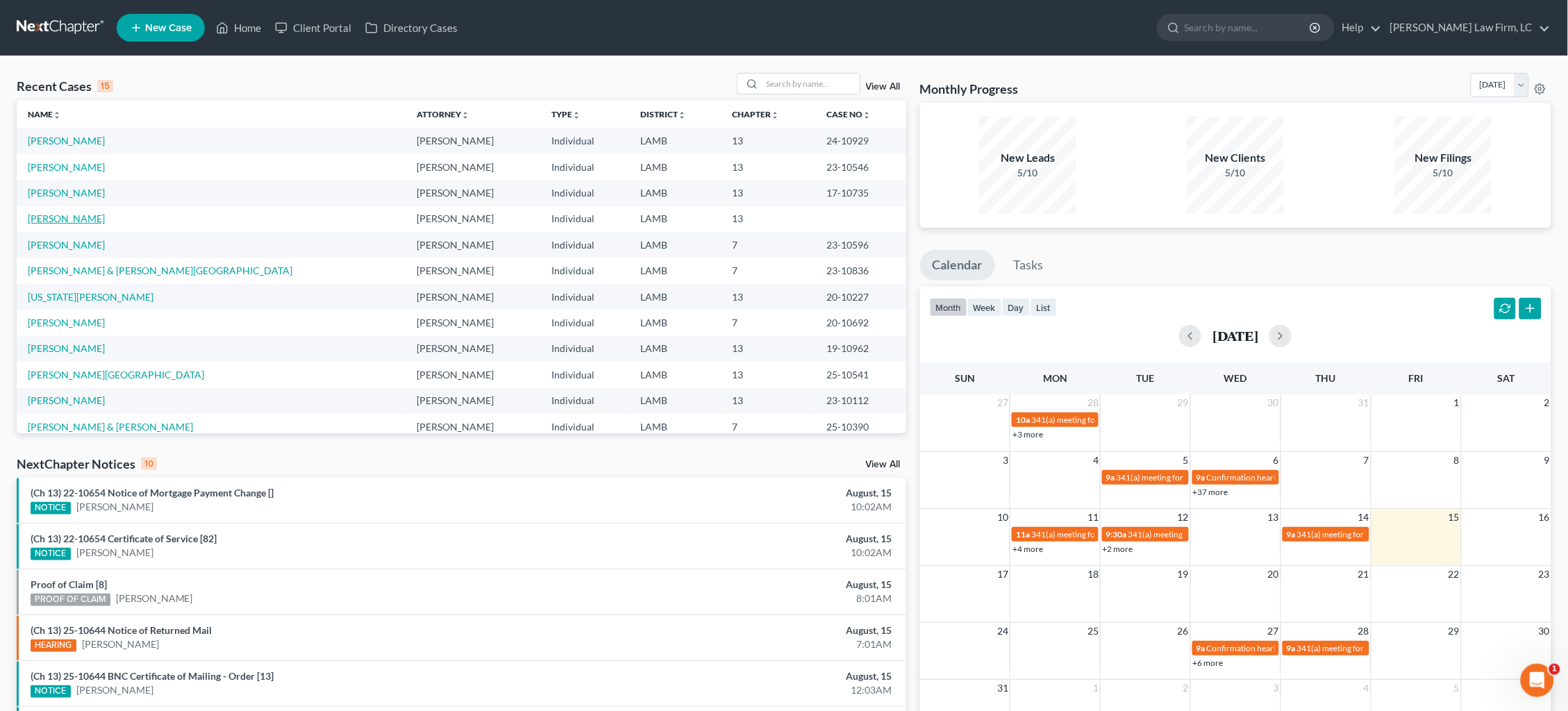
click at [84, 216] on link "[PERSON_NAME]" at bounding box center [66, 218] width 77 height 12
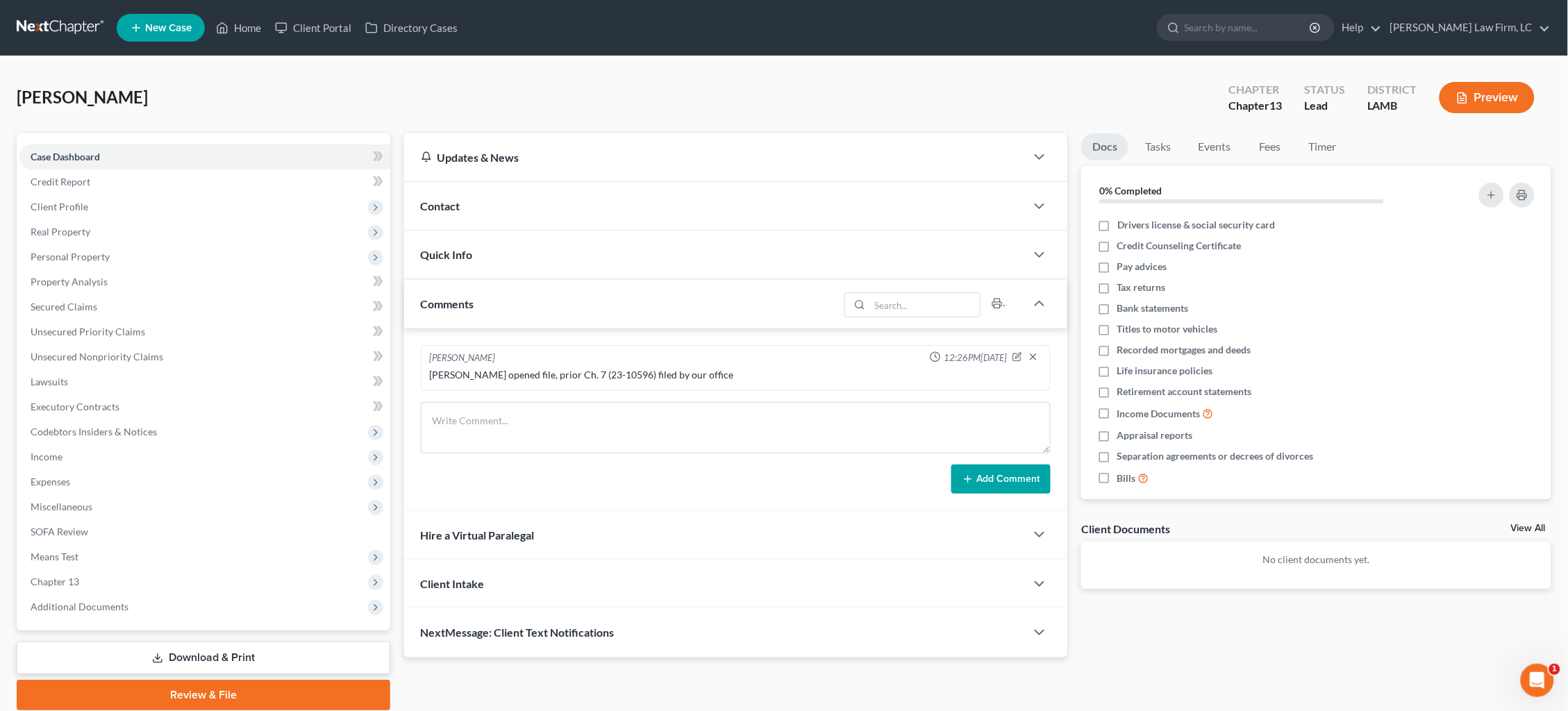
click at [205, 642] on link "Download & Print" at bounding box center [204, 658] width 374 height 32
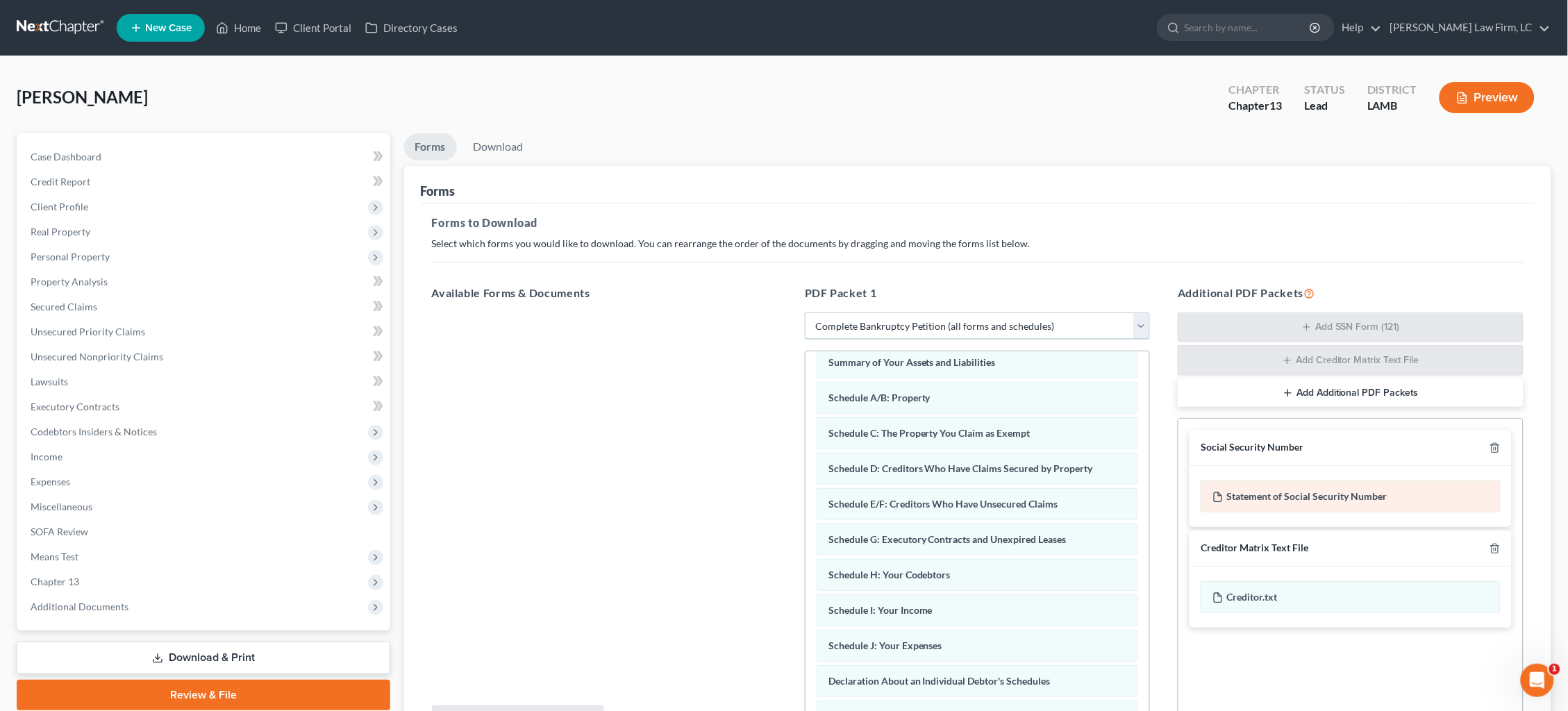
scroll to position [52, 0]
select select "1"
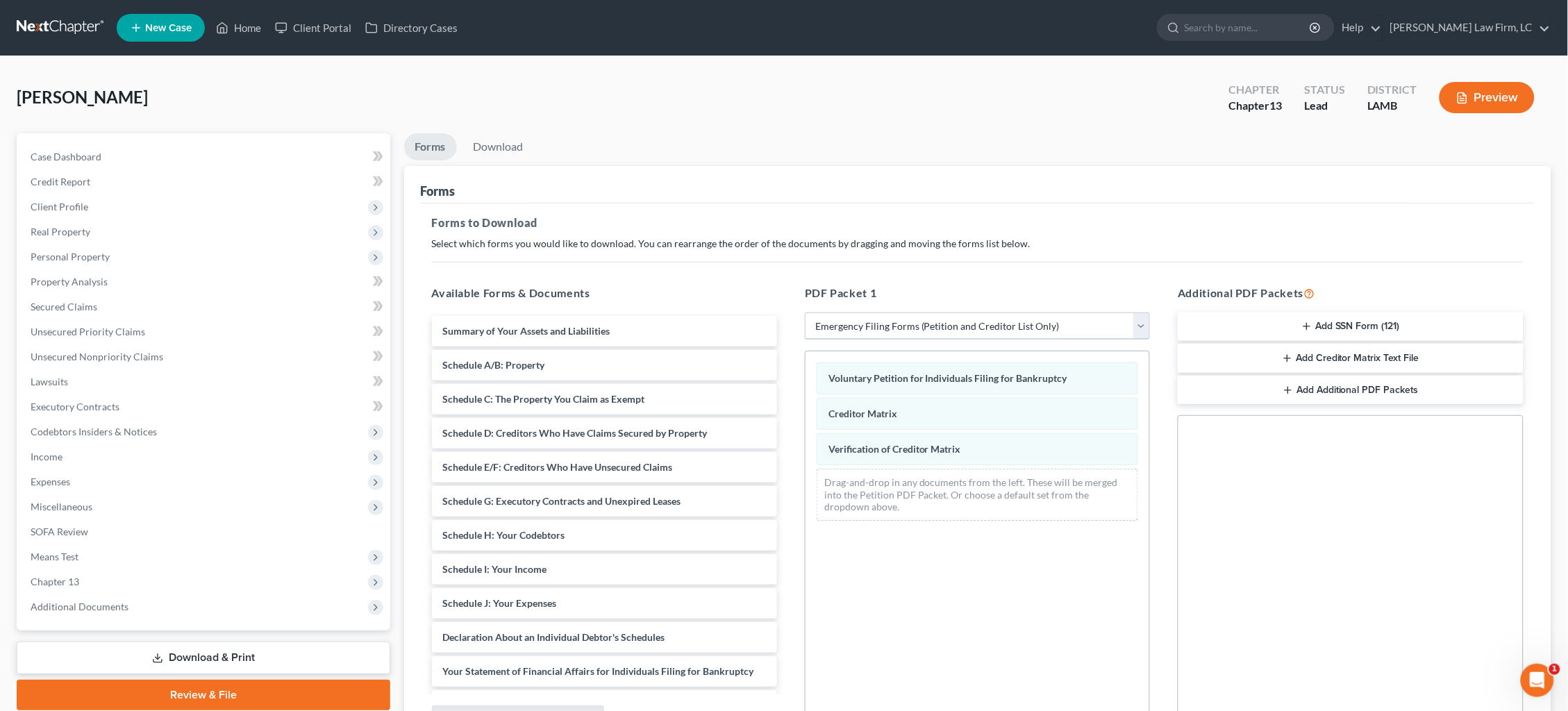
scroll to position [0, 0]
click at [1350, 323] on button "Add SSN Form (121)" at bounding box center [1351, 326] width 345 height 29
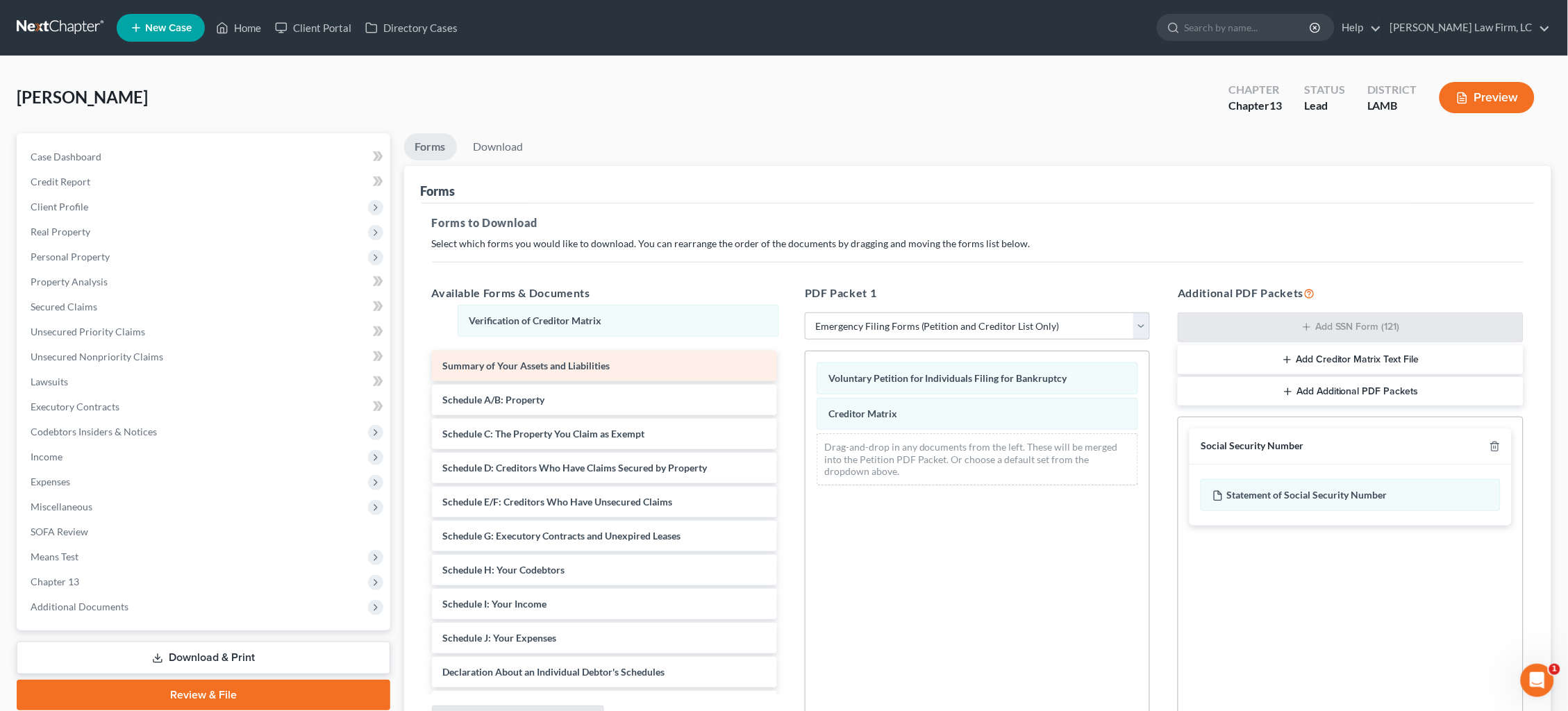
drag, startPoint x: 1051, startPoint y: 443, endPoint x: 719, endPoint y: 349, distance: 345.1
click at [805, 352] on div "Verification of Creditor Matrix Voluntary Petition for Individuals Filing for B…" at bounding box center [977, 424] width 344 height 145
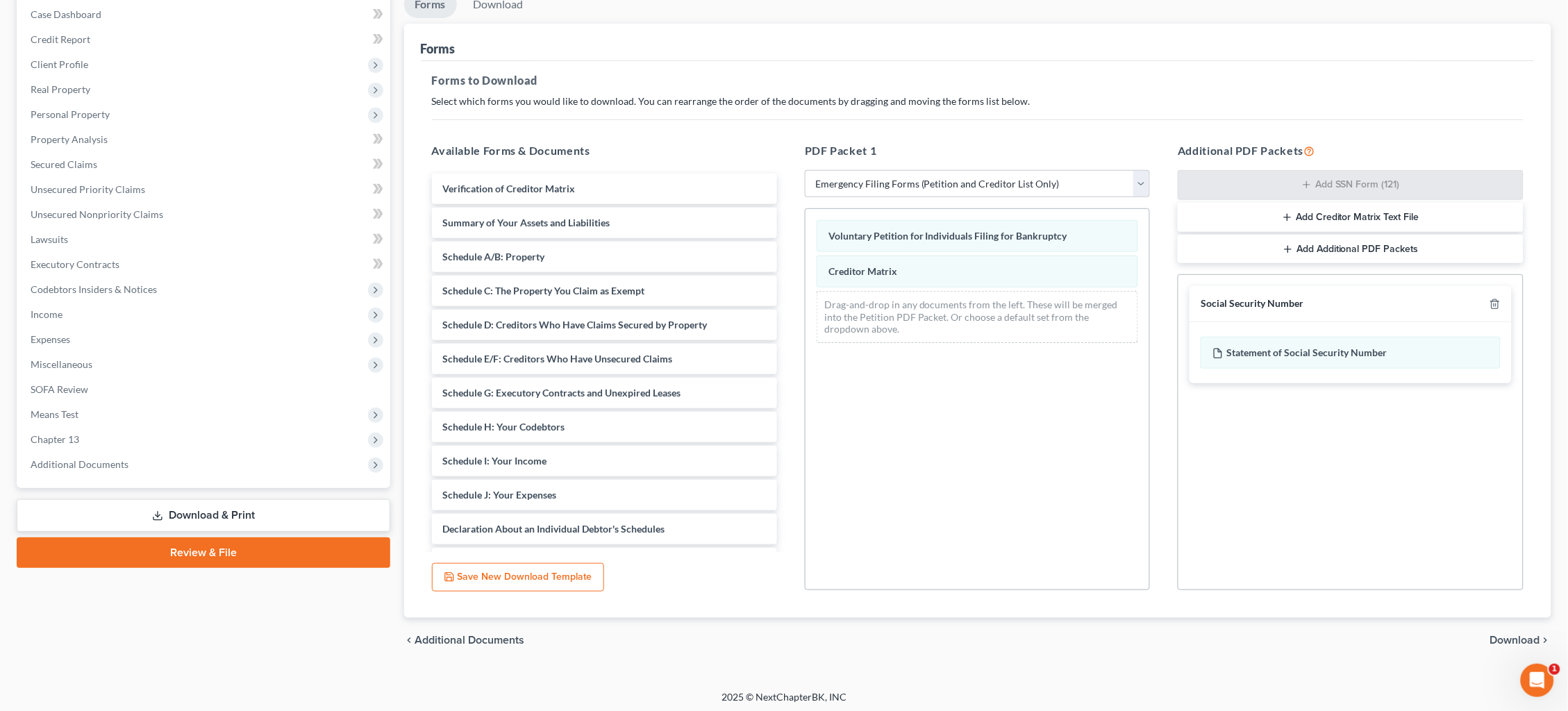
click at [1514, 636] on span "Download" at bounding box center [1515, 641] width 50 height 11
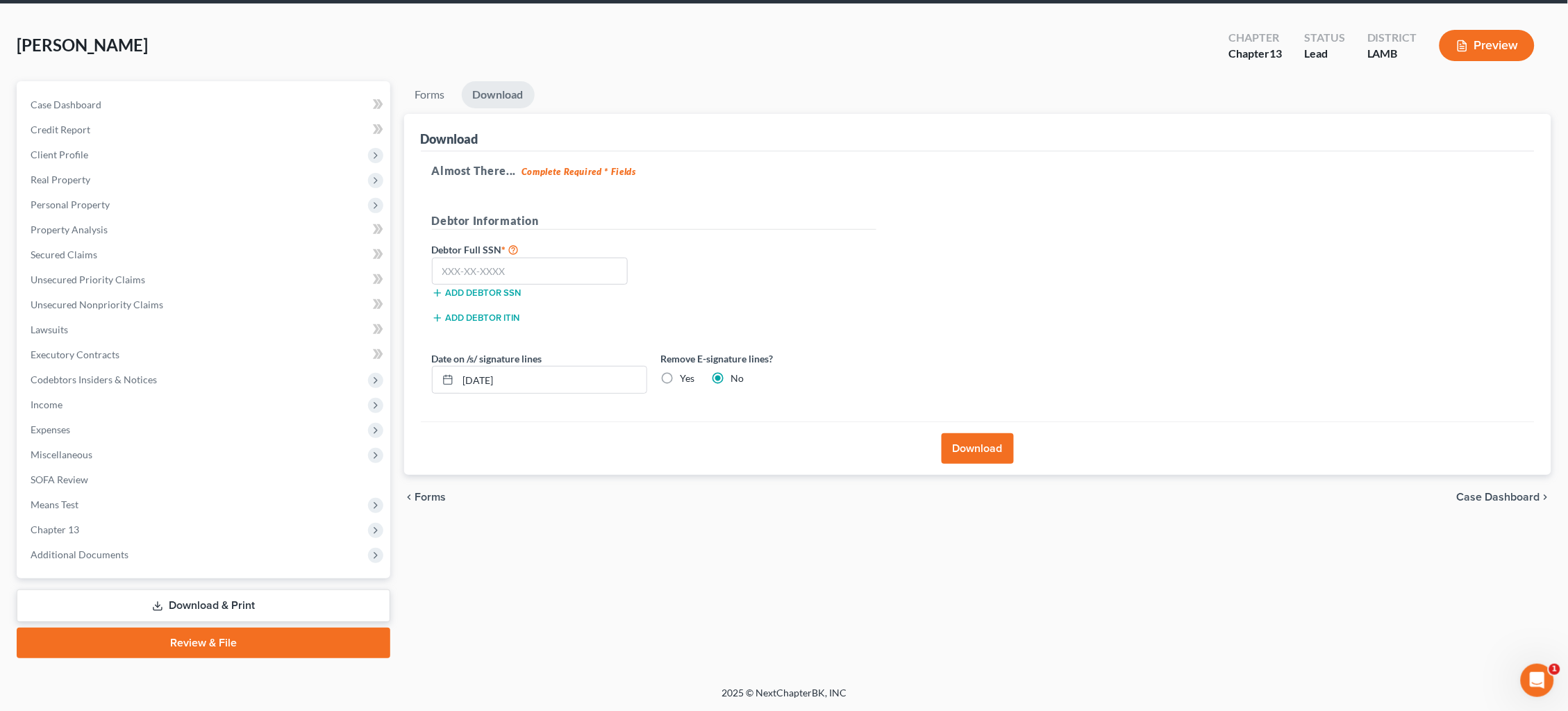
scroll to position [33, 0]
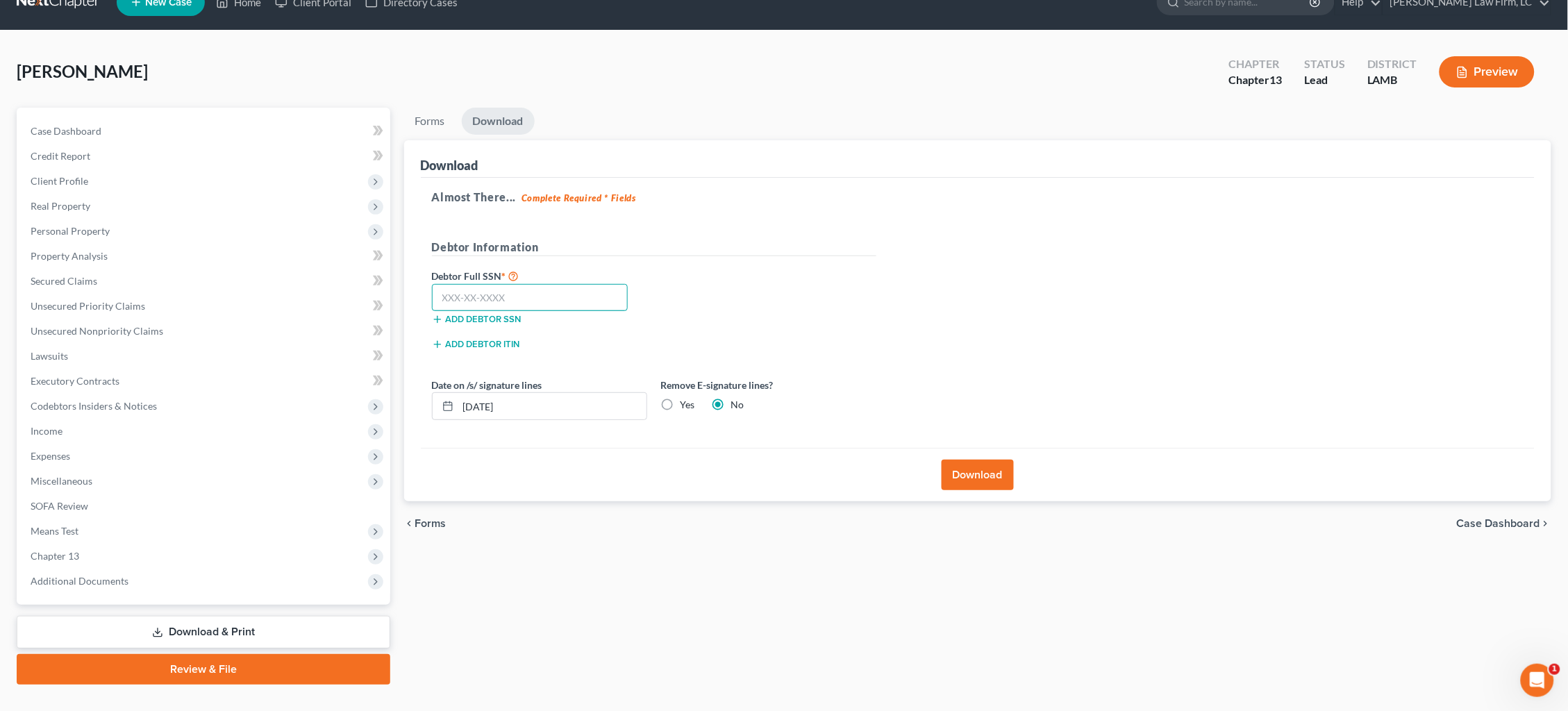
click at [550, 292] on input "text" at bounding box center [530, 297] width 197 height 27
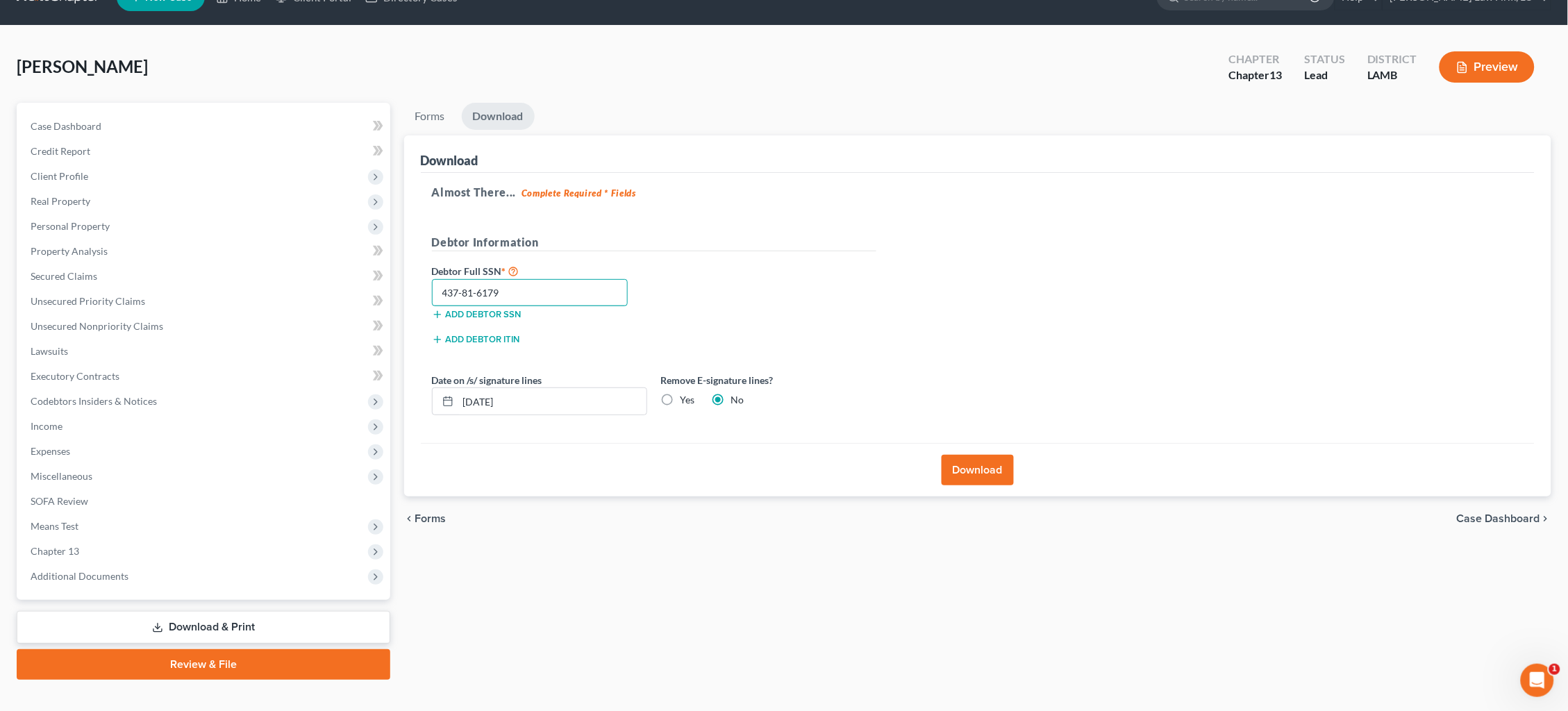
type input "437-81-6179"
click at [681, 394] on label "Yes" at bounding box center [688, 400] width 15 height 14
click at [686, 394] on input "Yes" at bounding box center [691, 397] width 9 height 9
radio input "true"
radio input "false"
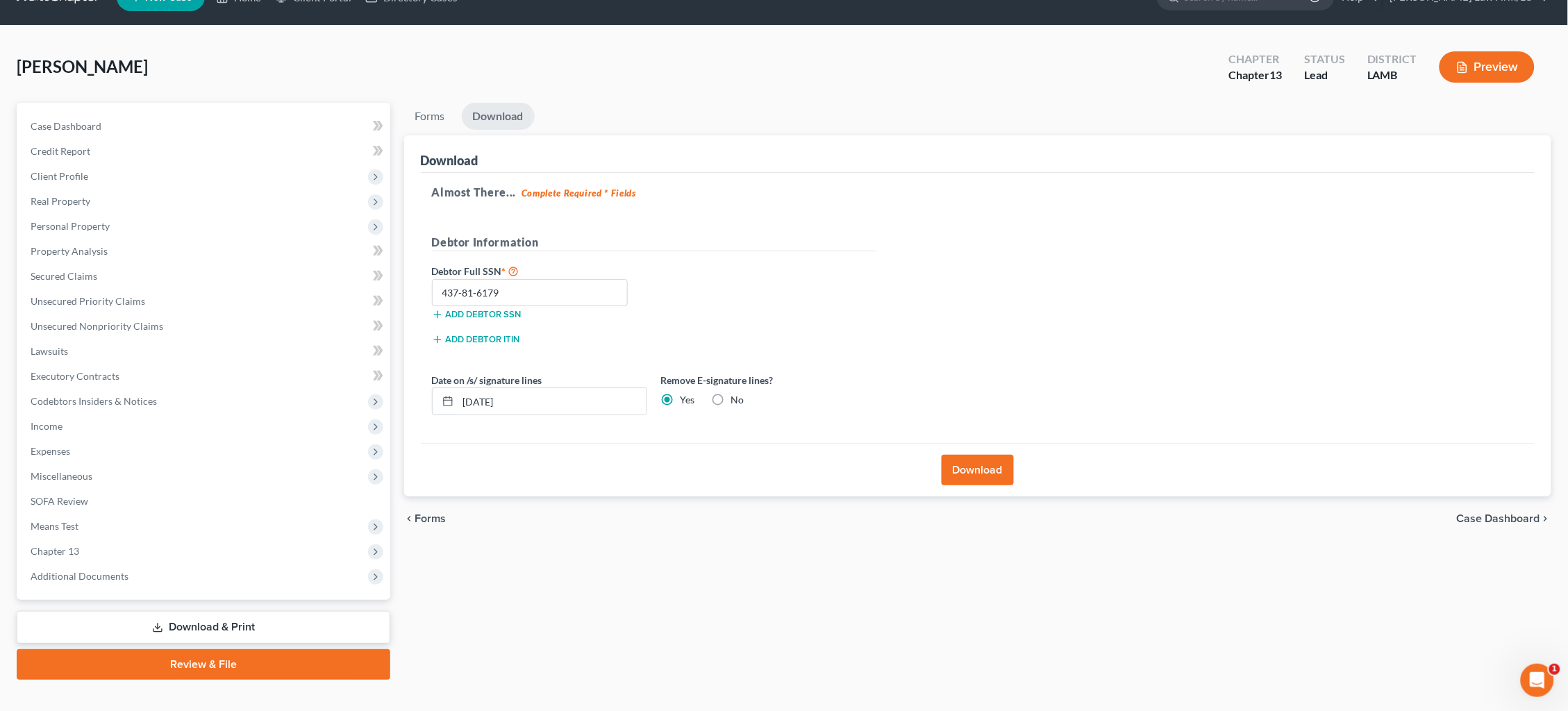
click at [998, 466] on button "Download" at bounding box center [977, 470] width 72 height 30
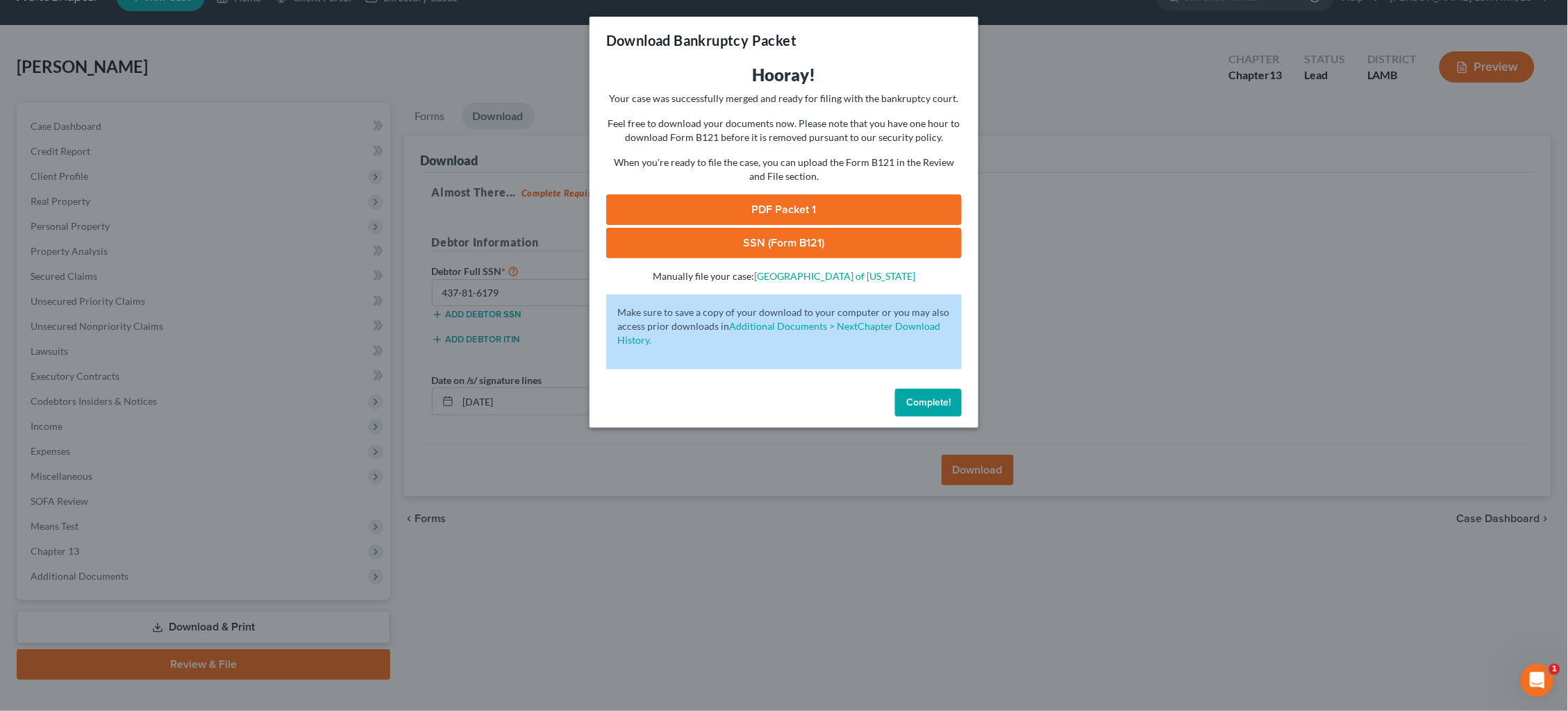
click at [846, 197] on link "PDF Packet 1" at bounding box center [784, 209] width 356 height 30
click at [758, 239] on link "SSN (Form B121)" at bounding box center [784, 242] width 356 height 30
click at [538, 40] on div "Download Bankruptcy Packet Hooray! Your case was successfully merged and ready …" at bounding box center [784, 355] width 1568 height 711
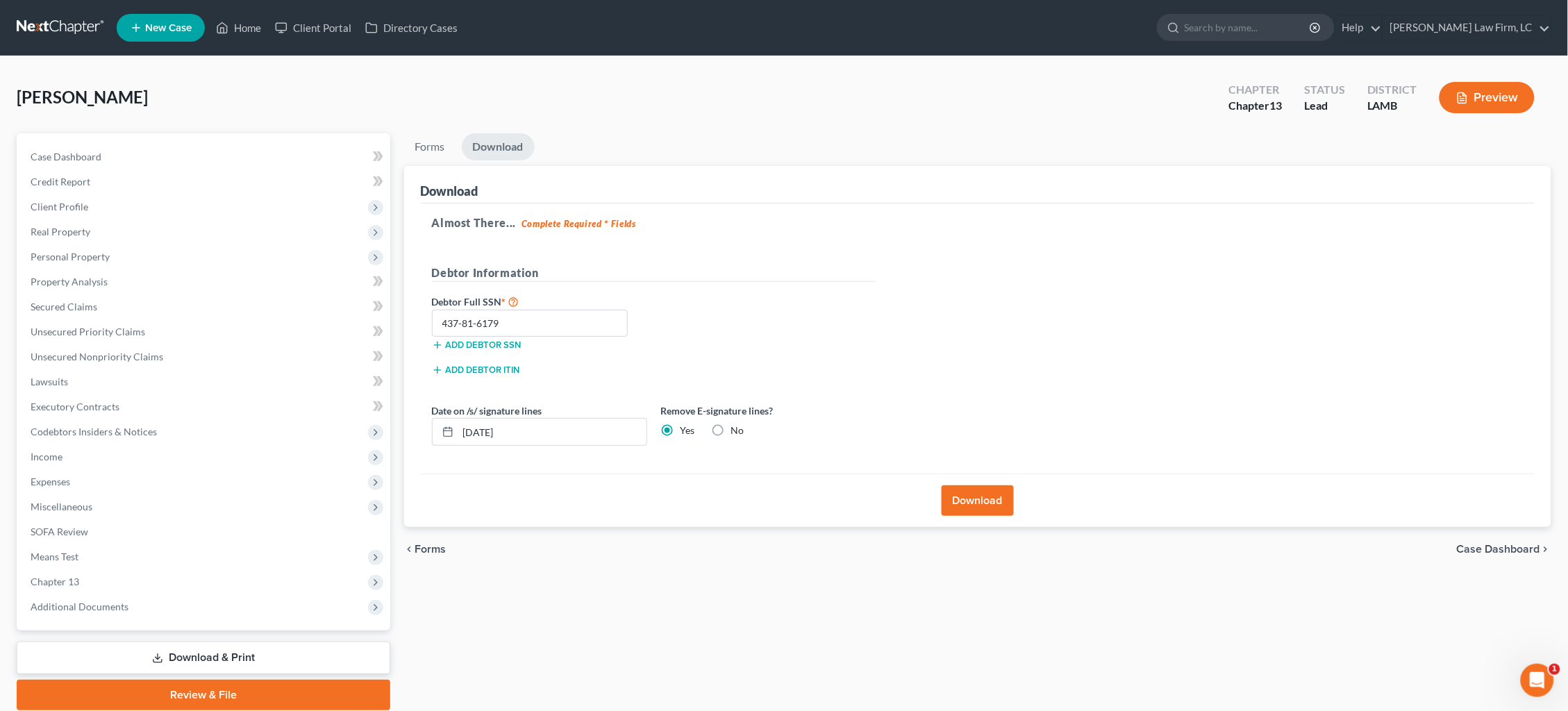
scroll to position [0, 0]
click at [47, 20] on link at bounding box center [61, 27] width 89 height 25
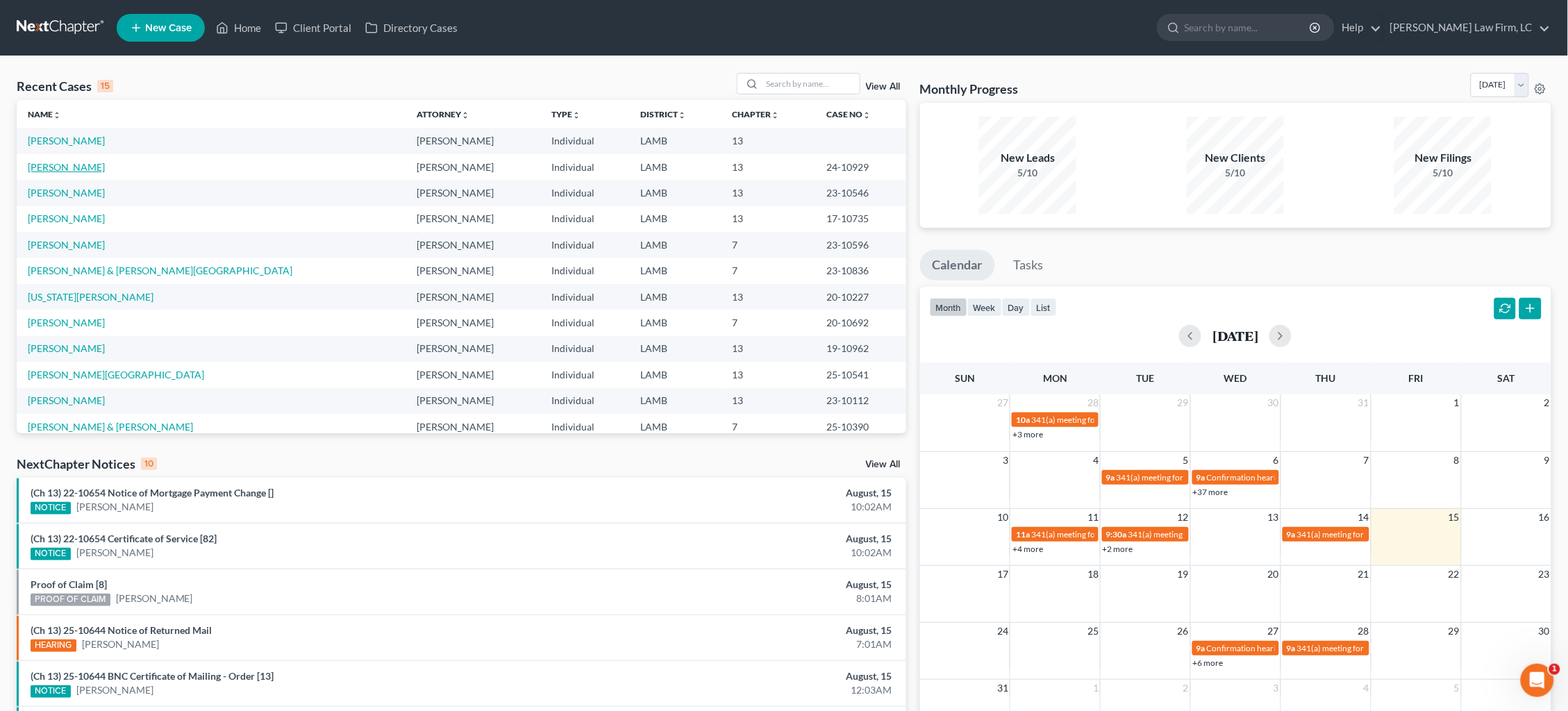
click at [76, 166] on link "[PERSON_NAME]" at bounding box center [66, 167] width 77 height 12
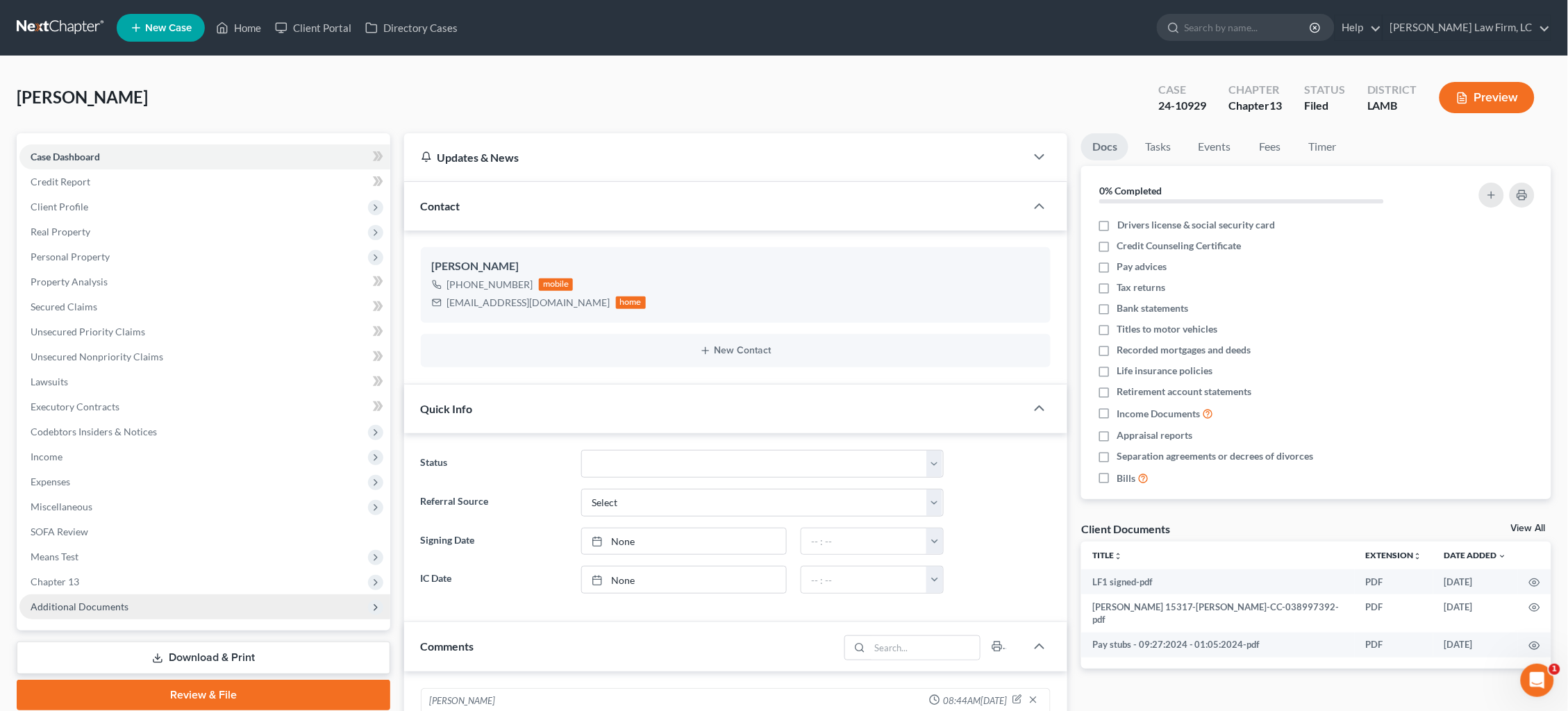
click at [125, 595] on span "Additional Documents" at bounding box center [205, 607] width 371 height 25
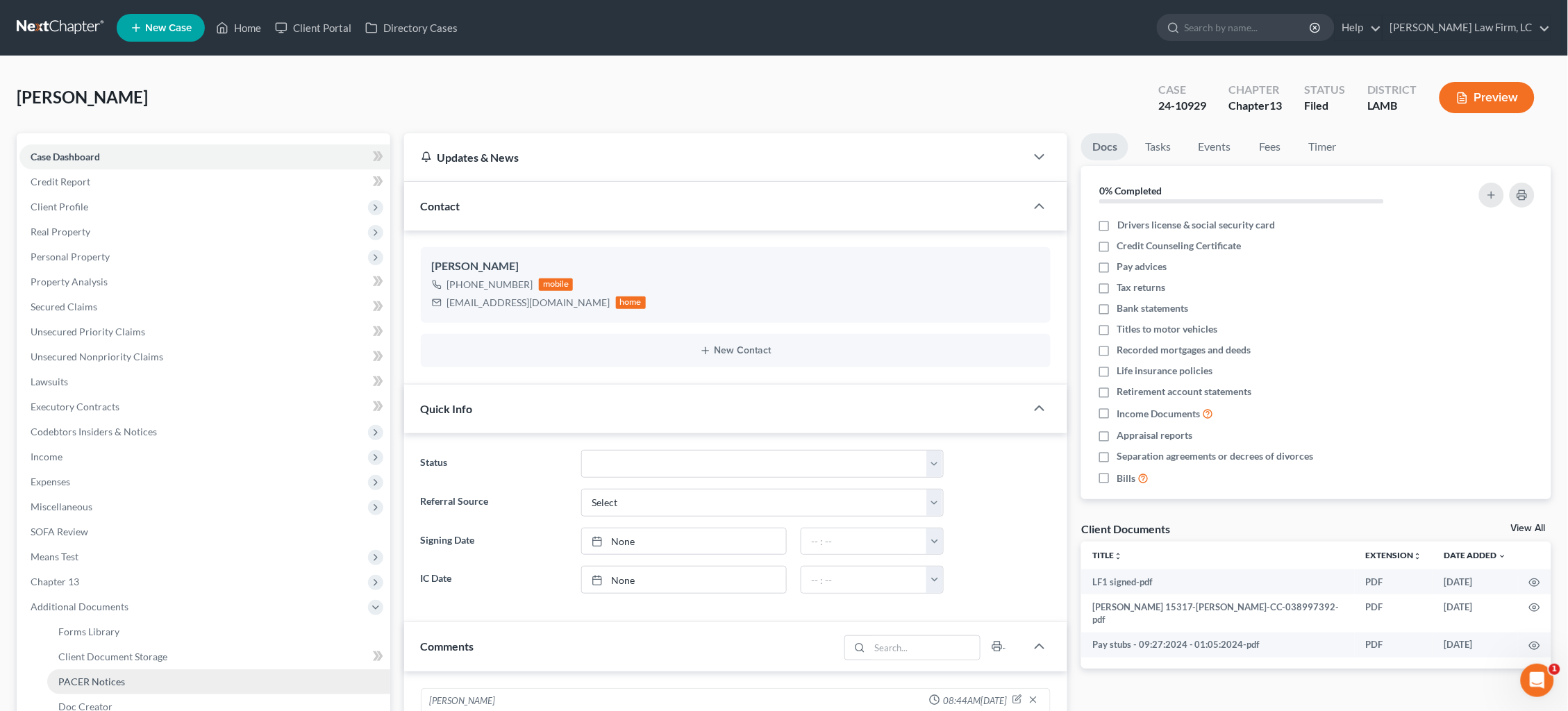
click at [116, 676] on span "PACER Notices" at bounding box center [92, 681] width 67 height 12
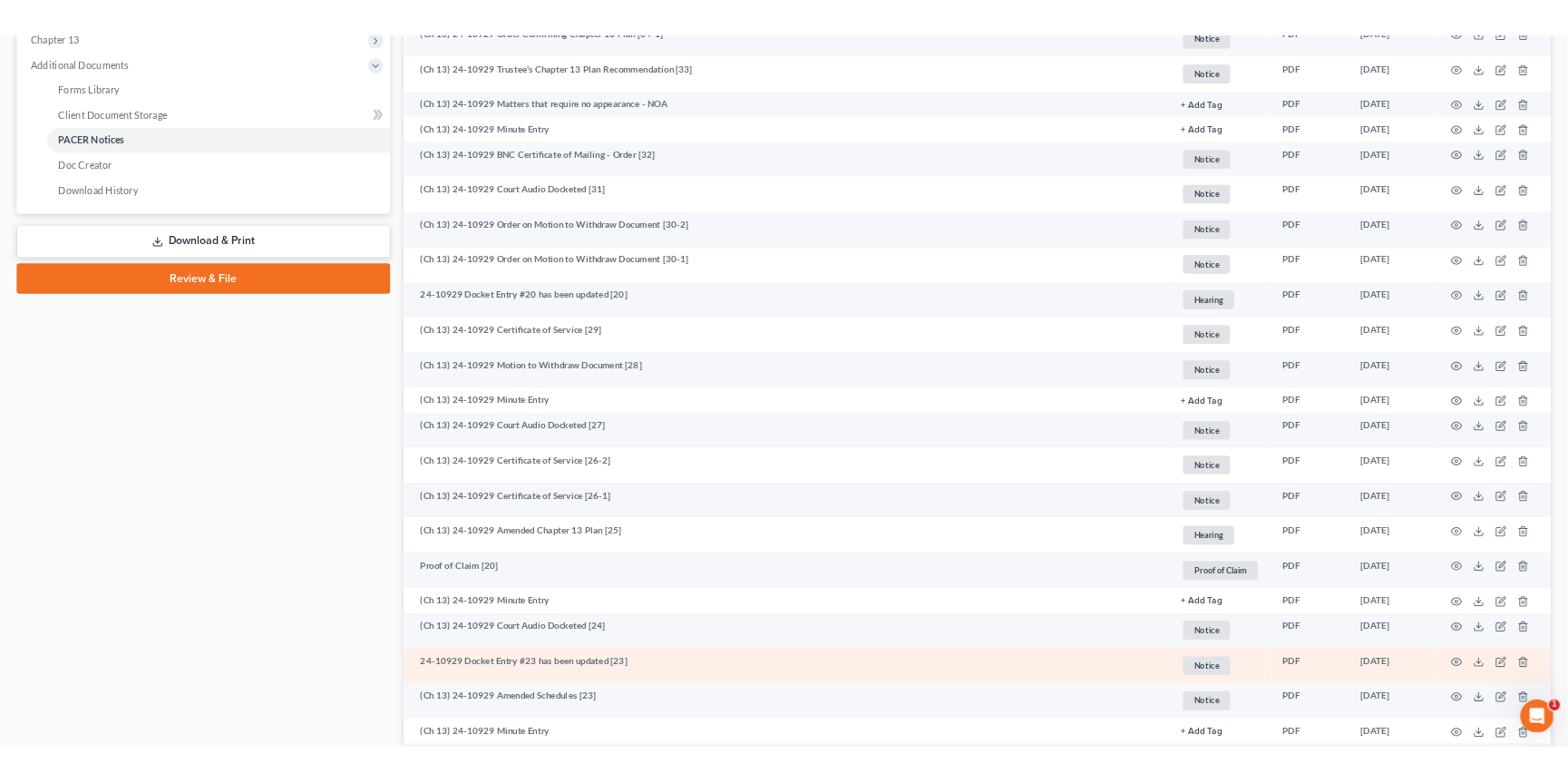
scroll to position [789, 0]
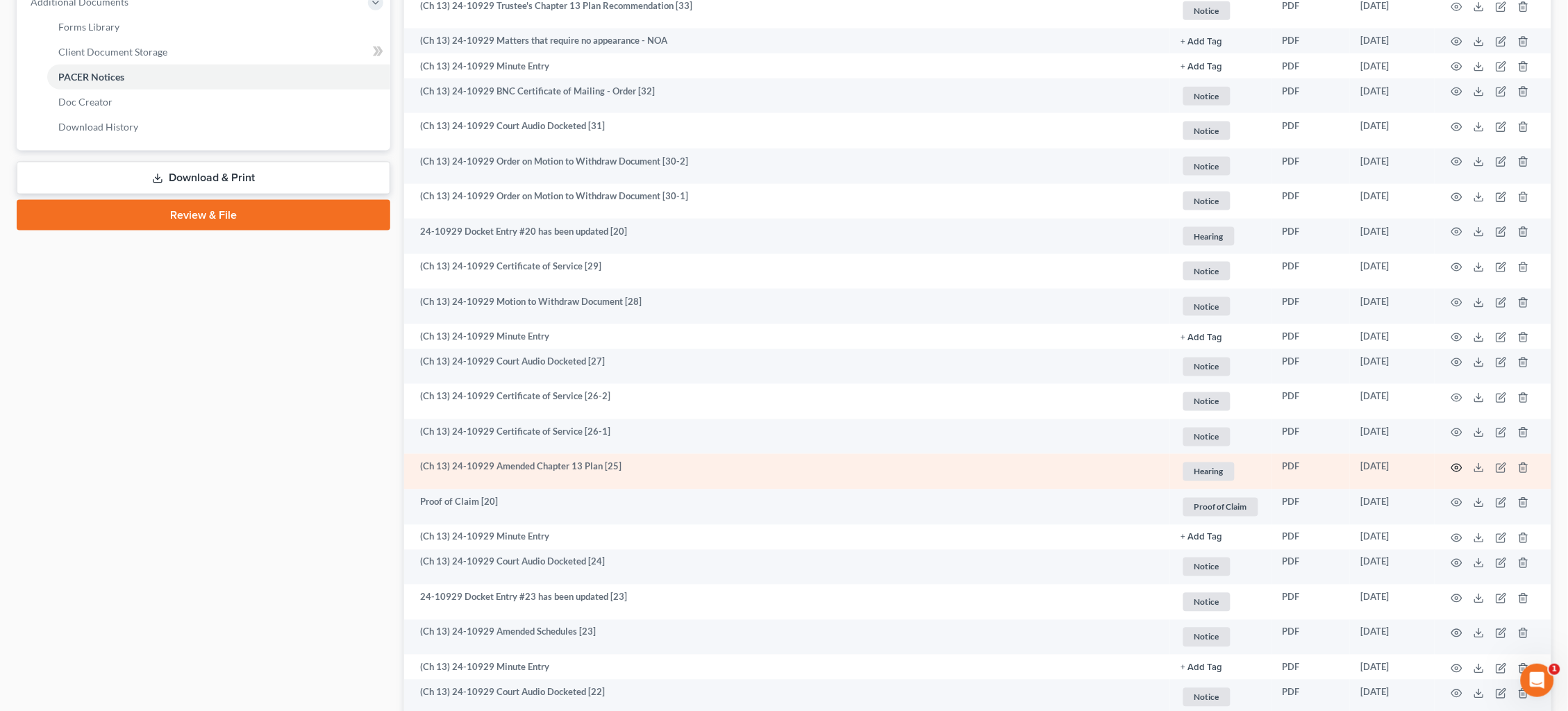
click at [1455, 462] on icon "button" at bounding box center [1457, 468] width 11 height 11
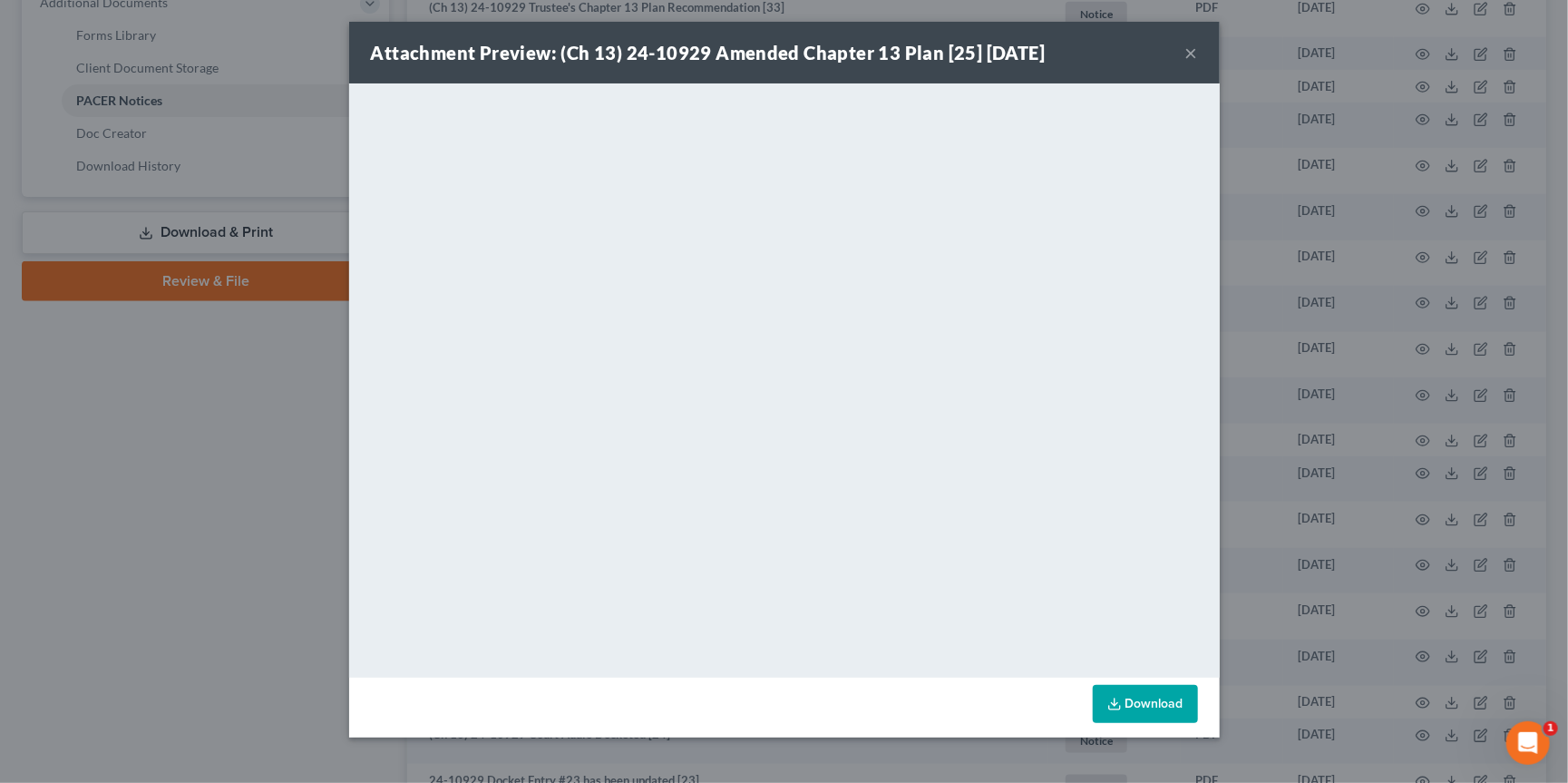
click at [1281, 75] on div "Attachment Preview: (Ch 13) 24-10929 Amended Chapter 13 Plan [25] [DATE] × <obj…" at bounding box center [784, 391] width 1568 height 783
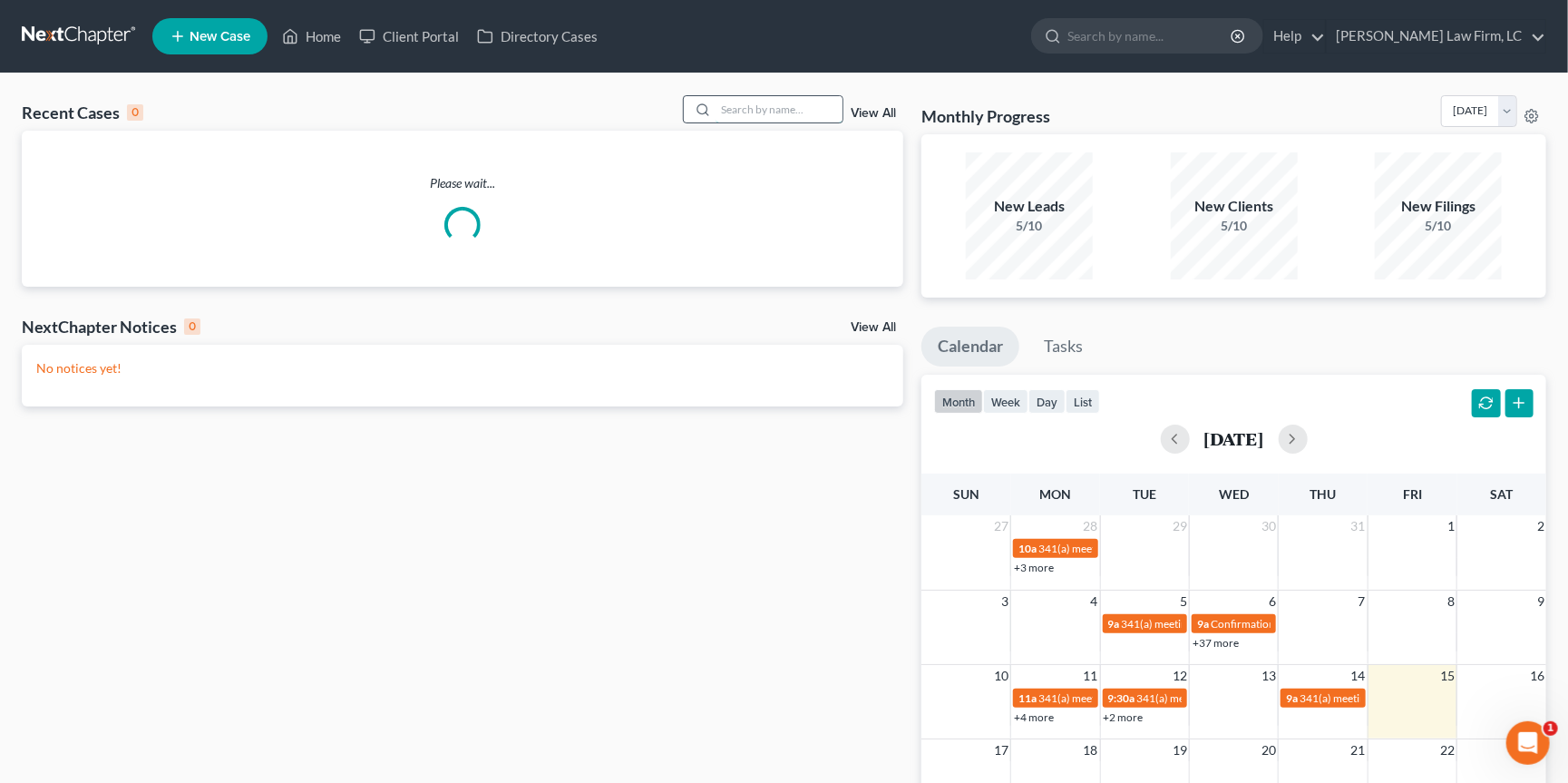
click at [751, 103] on input "search" at bounding box center [779, 109] width 127 height 27
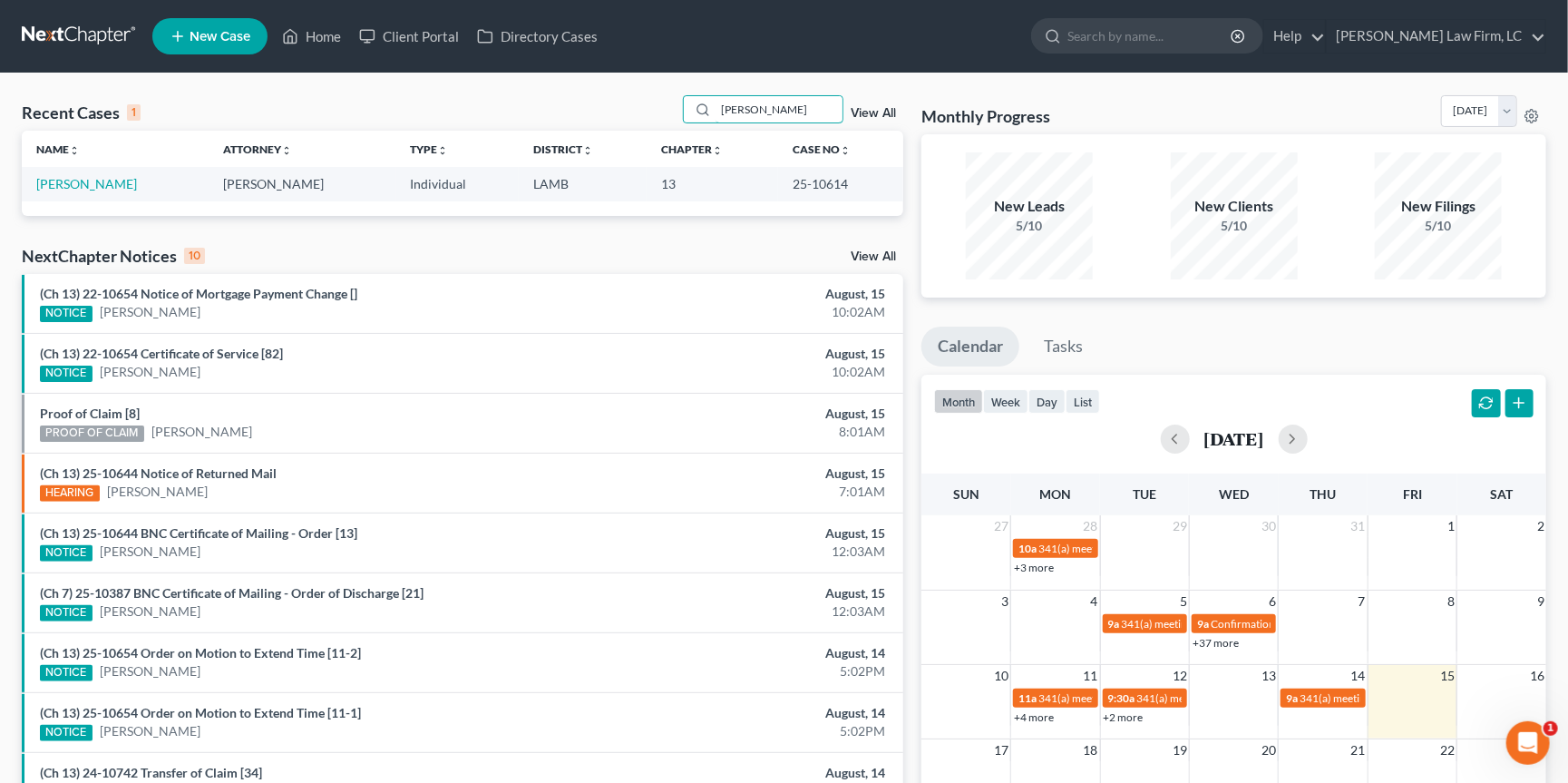
type input "[PERSON_NAME]"
drag, startPoint x: 679, startPoint y: 133, endPoint x: 98, endPoint y: 179, distance: 582.8
click at [98, 179] on link "[PERSON_NAME]" at bounding box center [86, 183] width 100 height 16
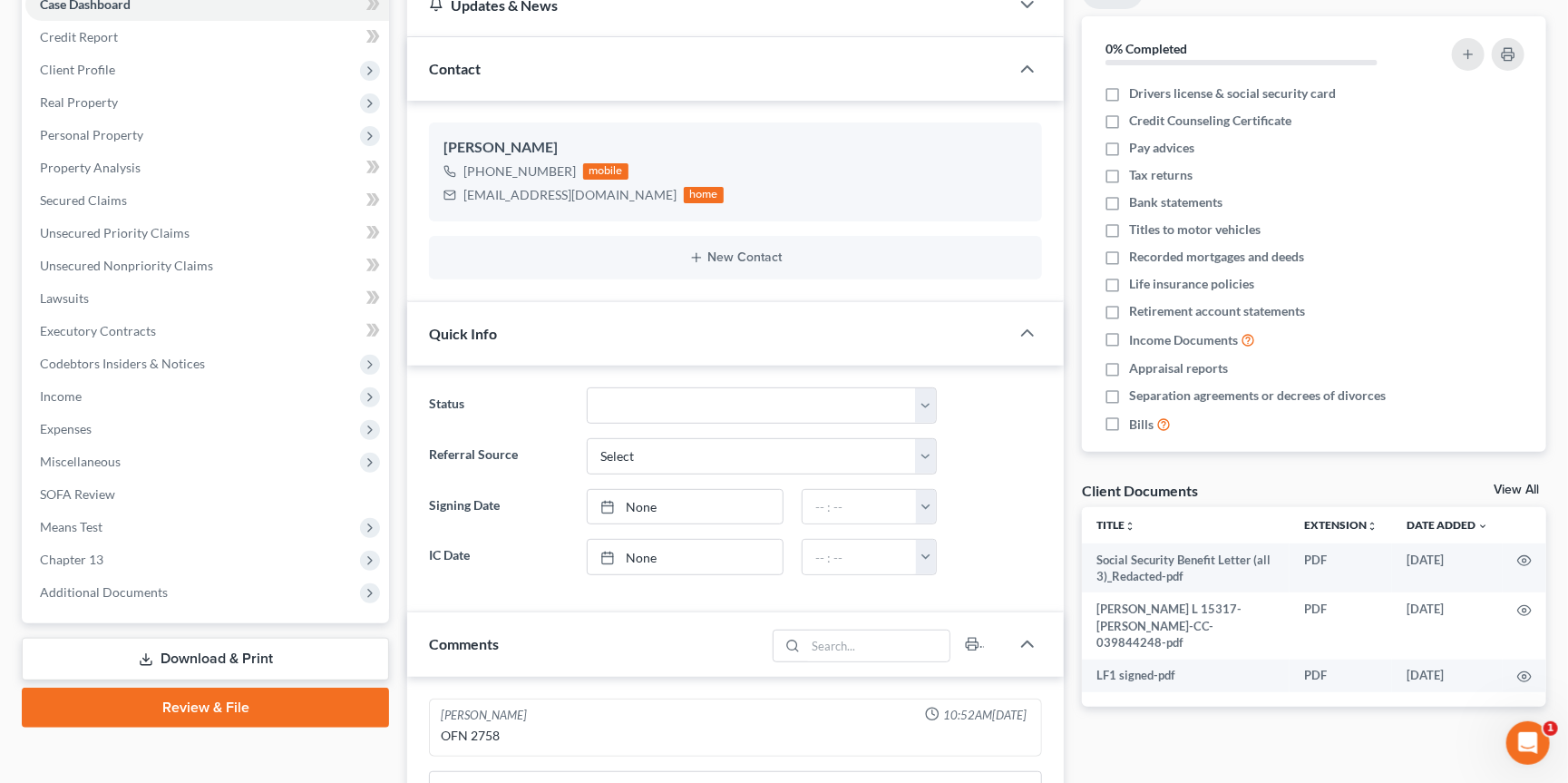
scroll to position [213, 0]
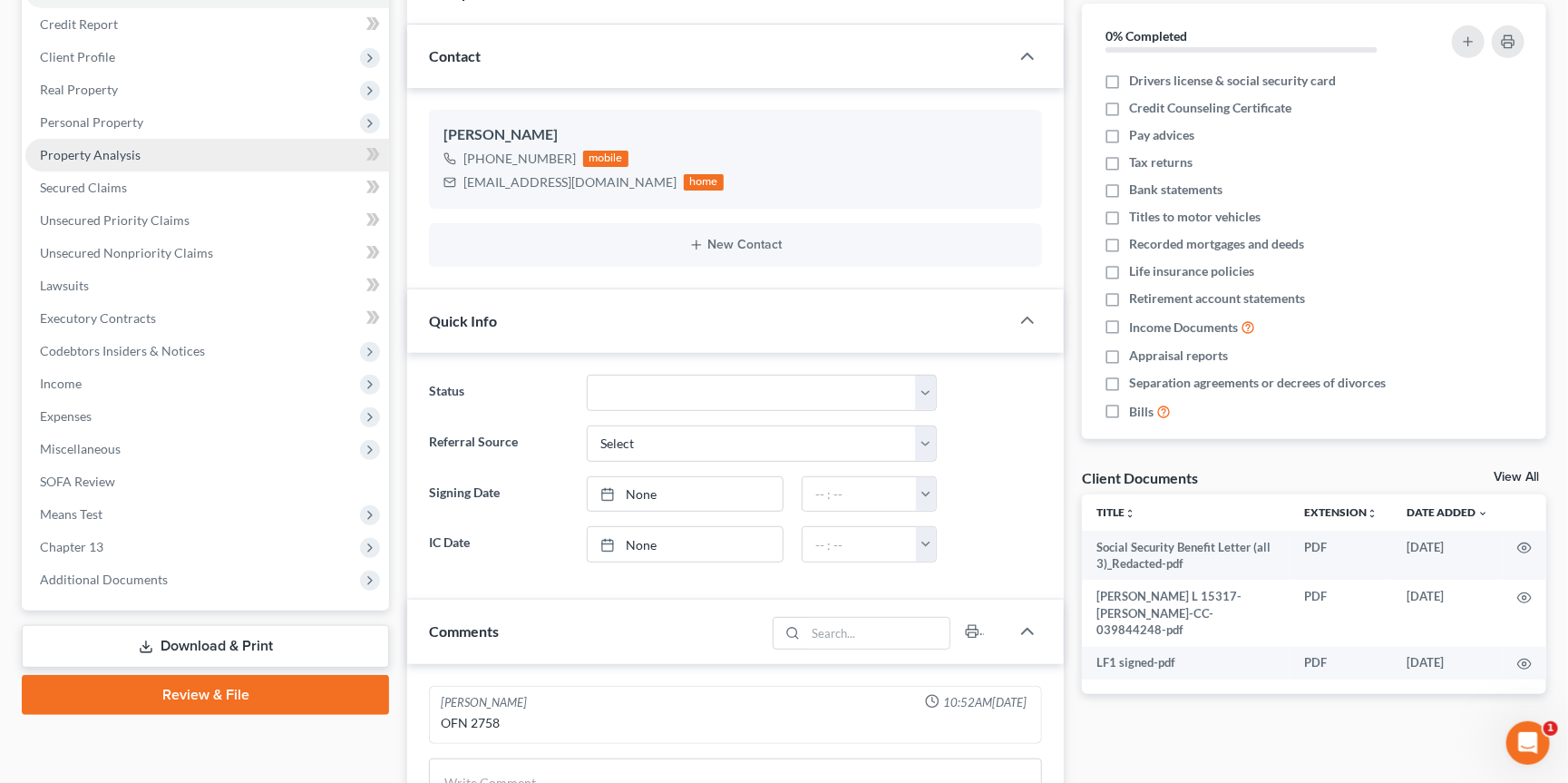
click at [108, 182] on span "Secured Claims" at bounding box center [83, 187] width 87 height 16
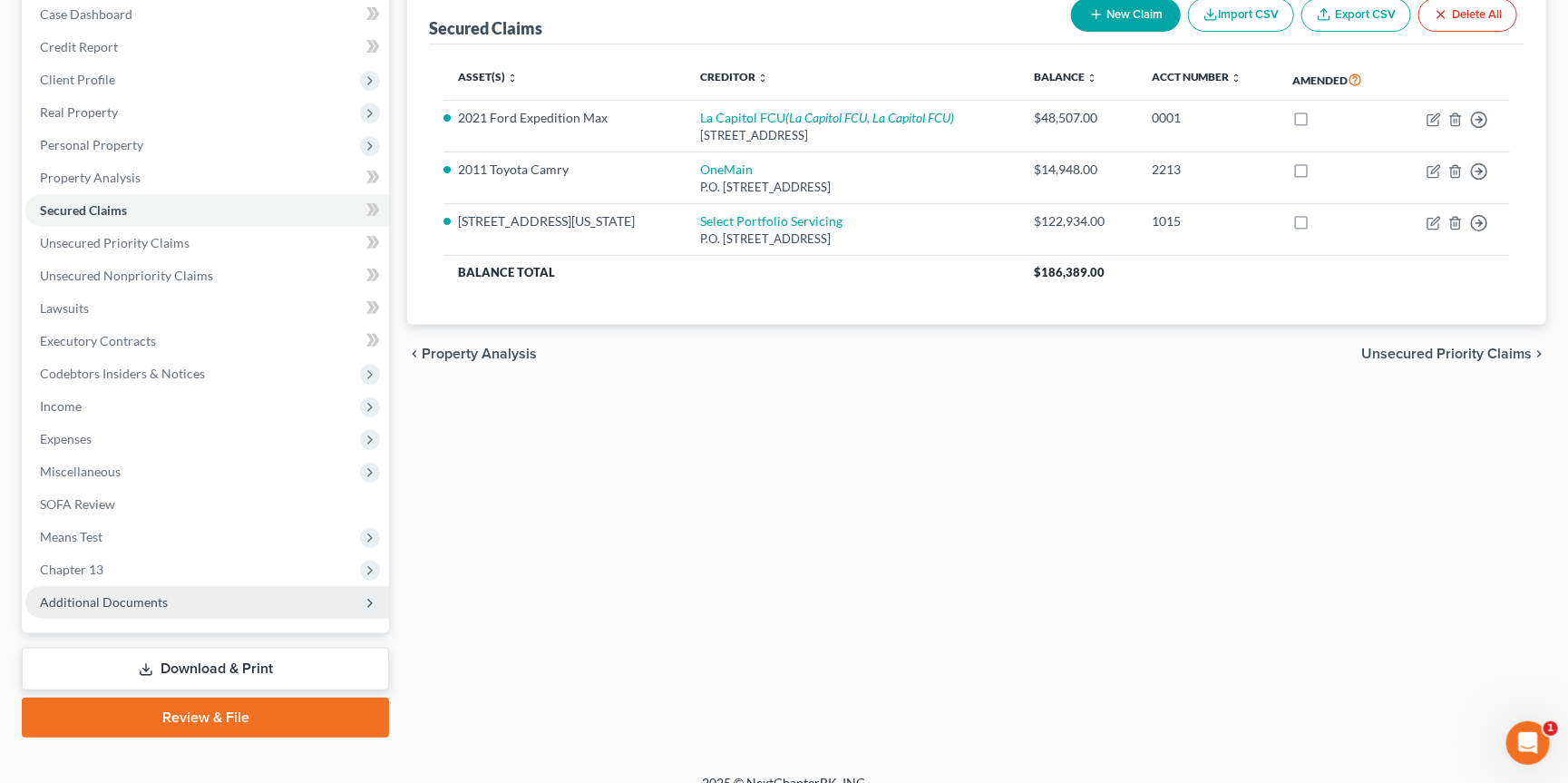
scroll to position [190, 0]
click at [164, 587] on span "Additional Documents" at bounding box center [207, 603] width 363 height 32
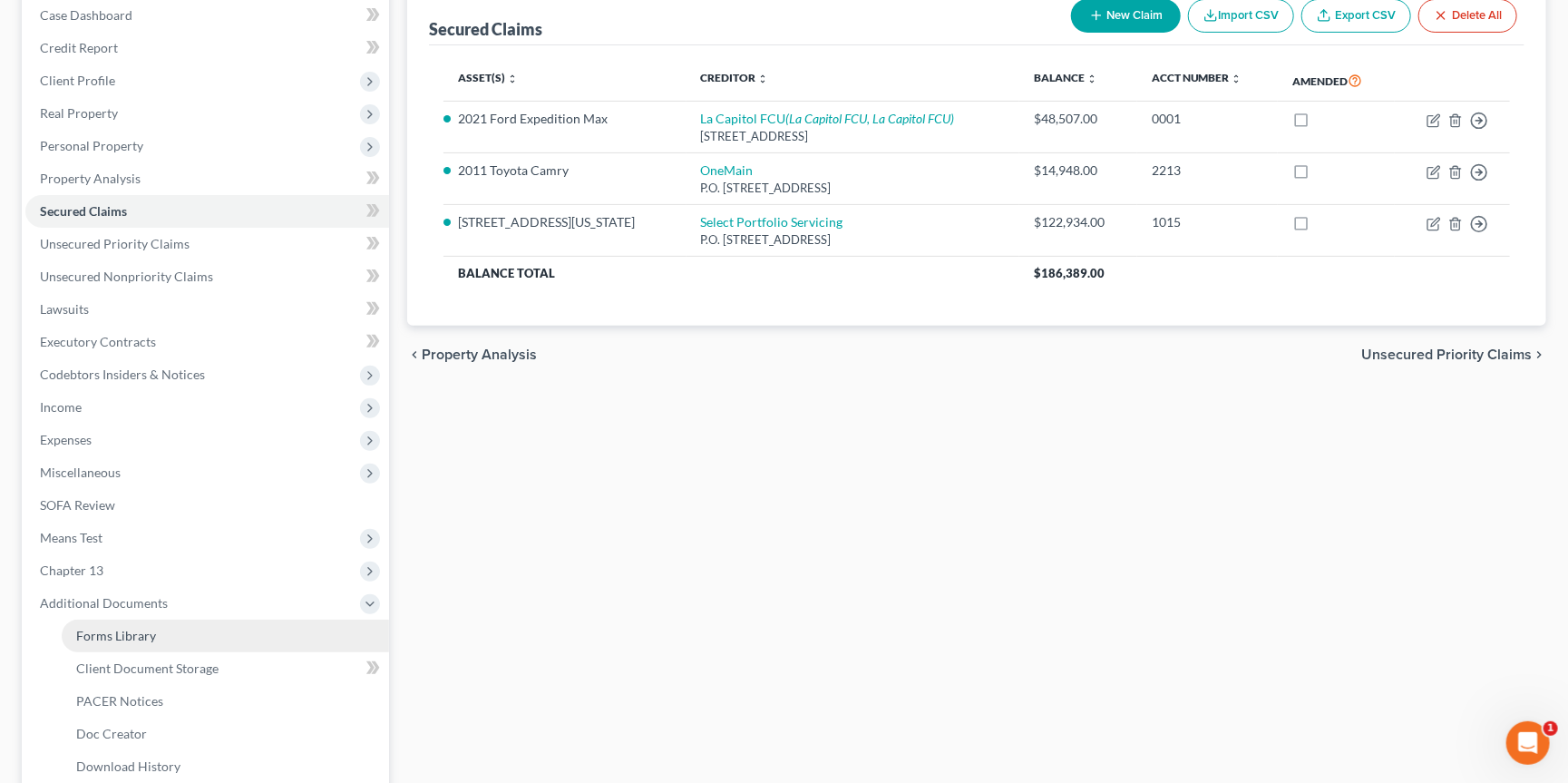
click at [137, 693] on span "PACER Notices" at bounding box center [120, 700] width 87 height 16
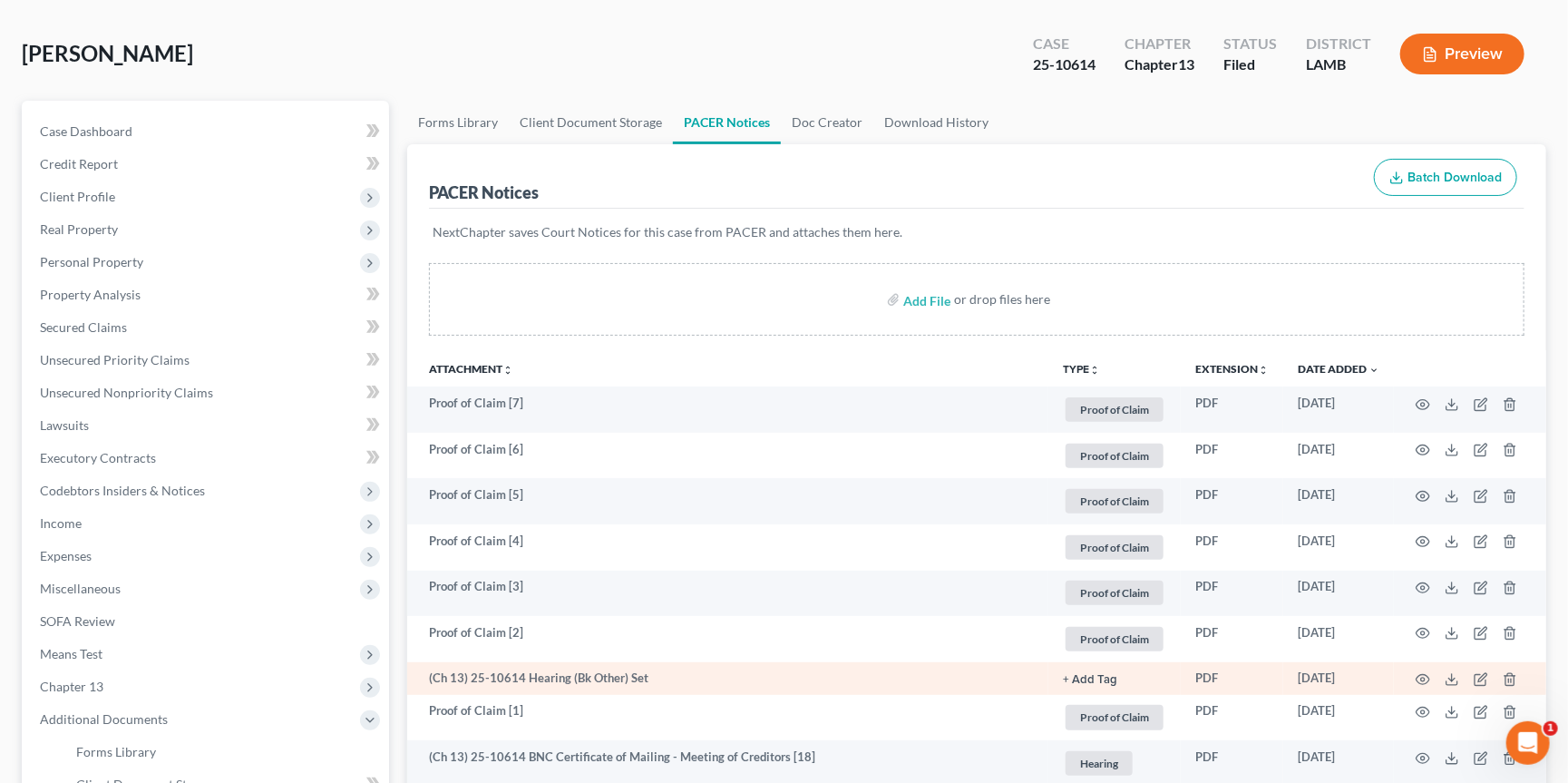
scroll to position [176, 0]
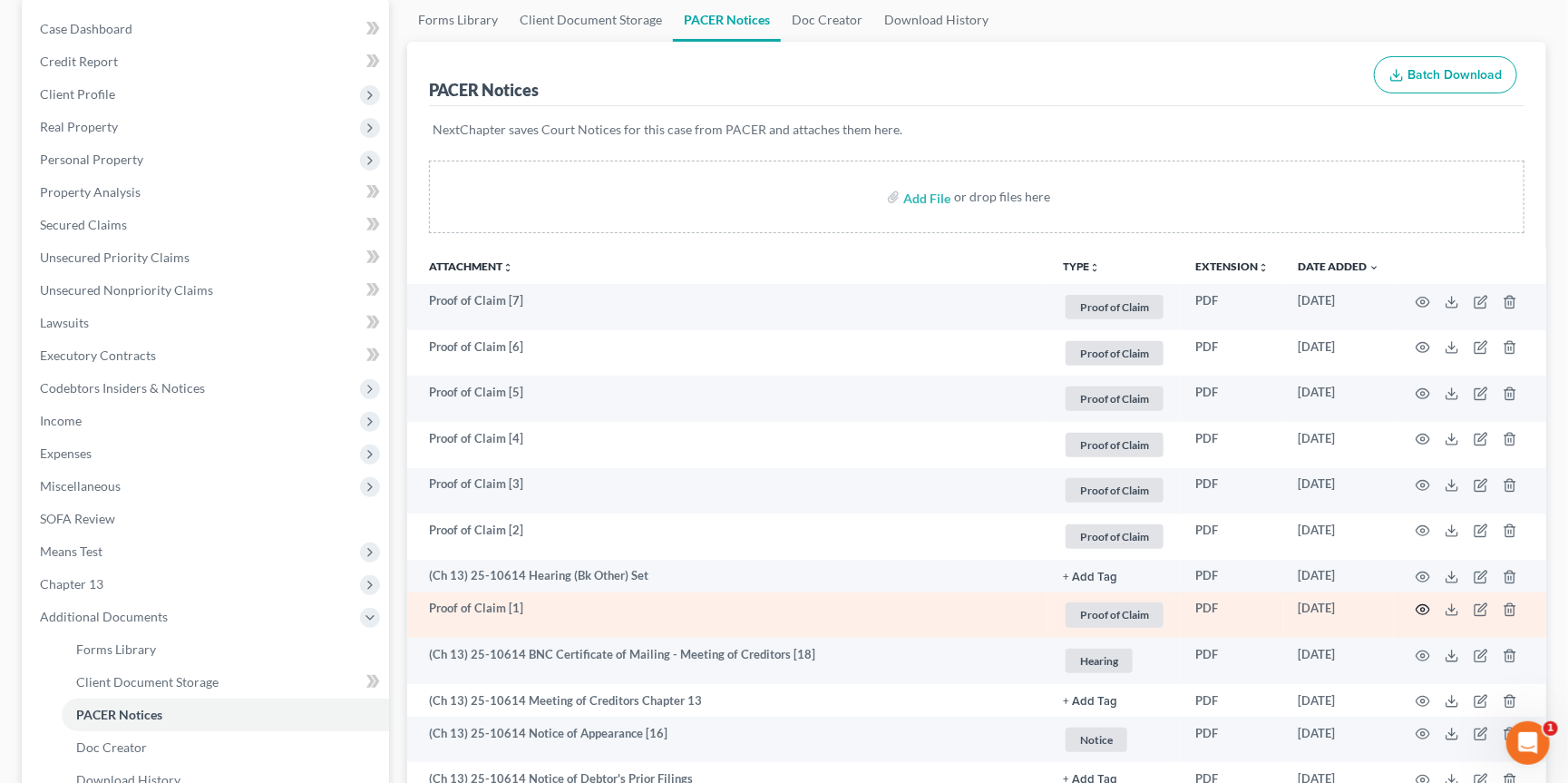
click at [1425, 605] on icon "button" at bounding box center [1423, 609] width 15 height 15
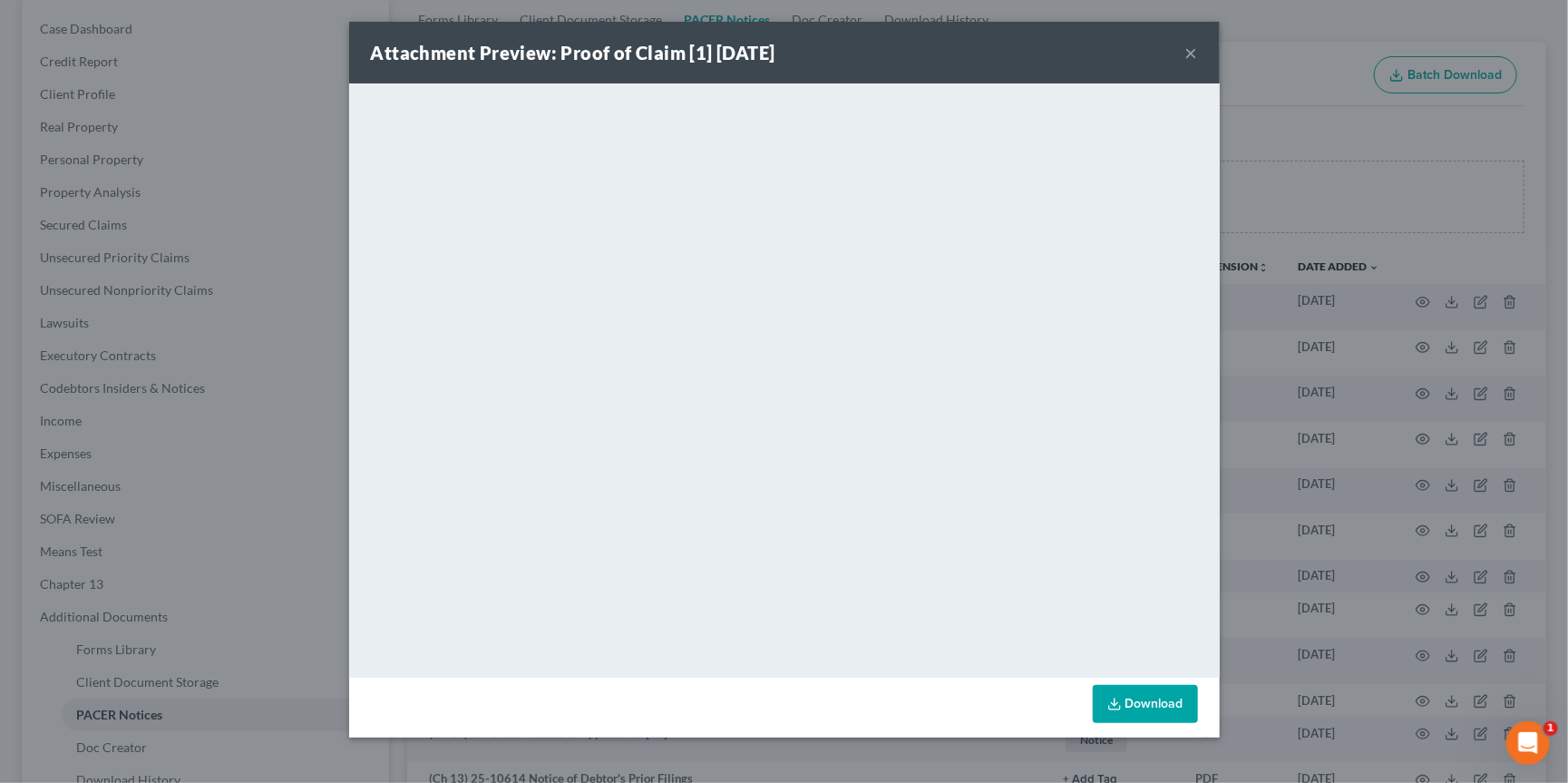
drag, startPoint x: 1192, startPoint y: 50, endPoint x: 1187, endPoint y: 74, distance: 24.5
click at [1192, 50] on button "×" at bounding box center [1192, 52] width 13 height 22
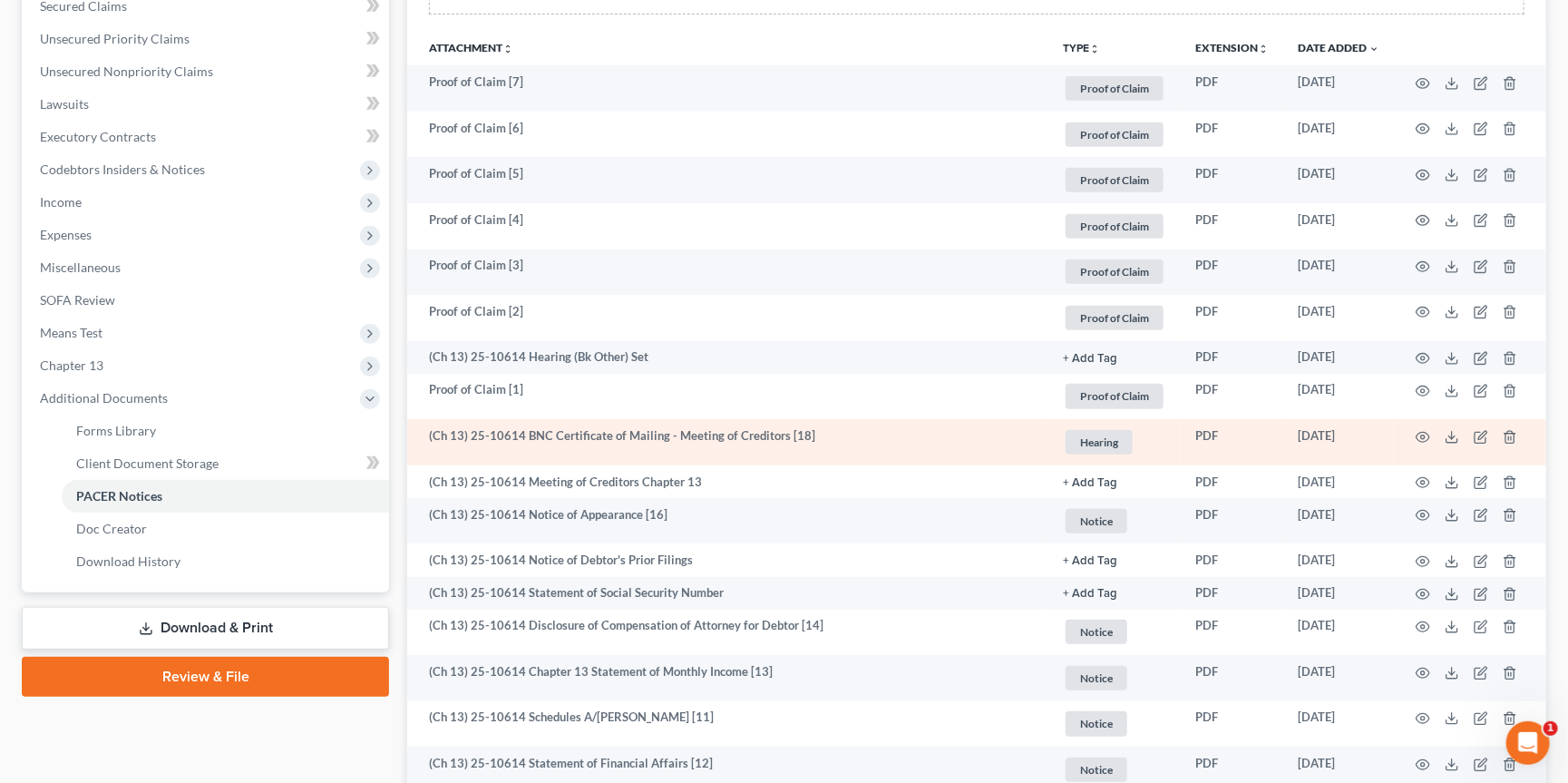
scroll to position [397, 0]
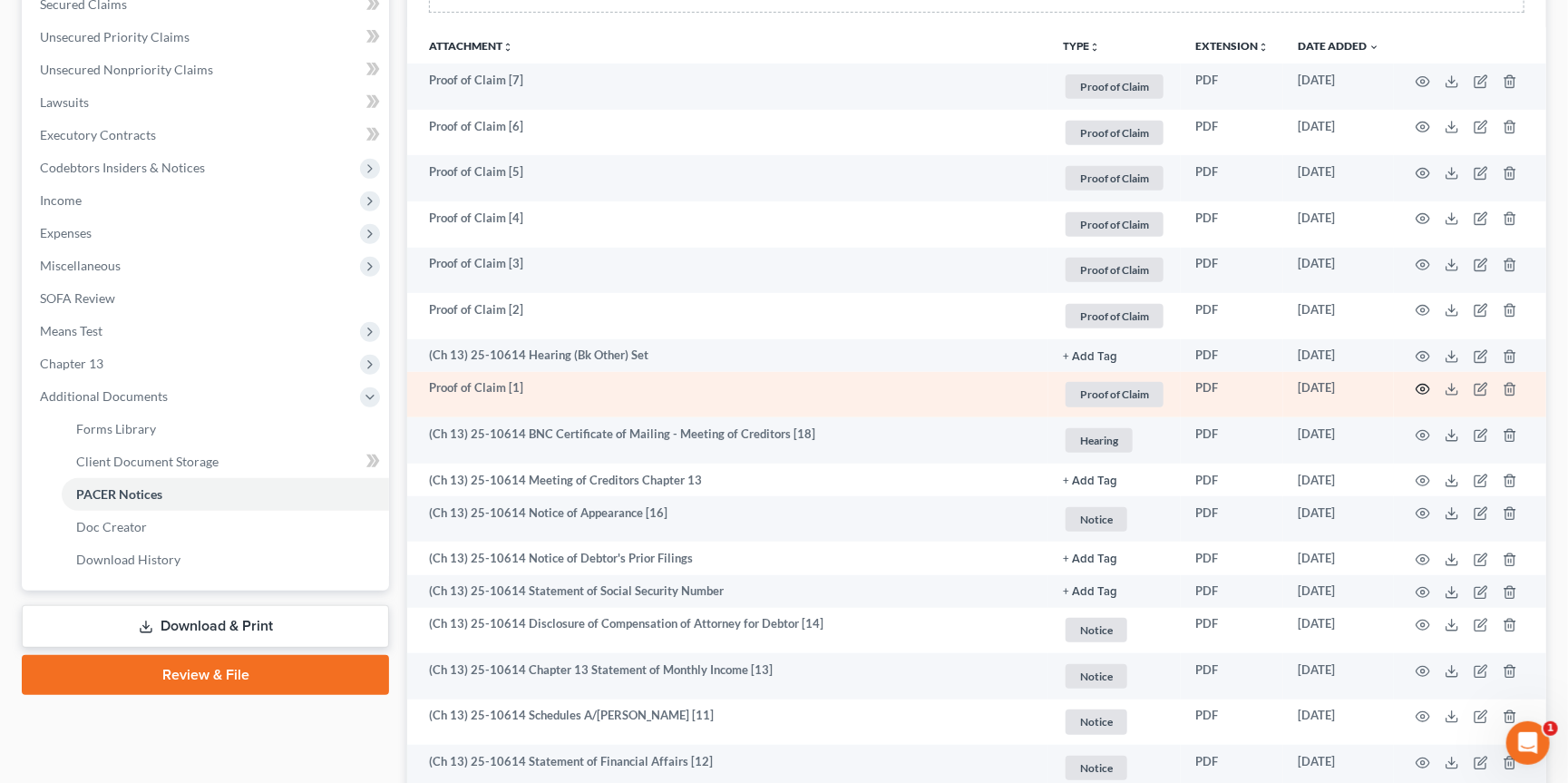
click at [1416, 384] on icon "button" at bounding box center [1423, 389] width 15 height 15
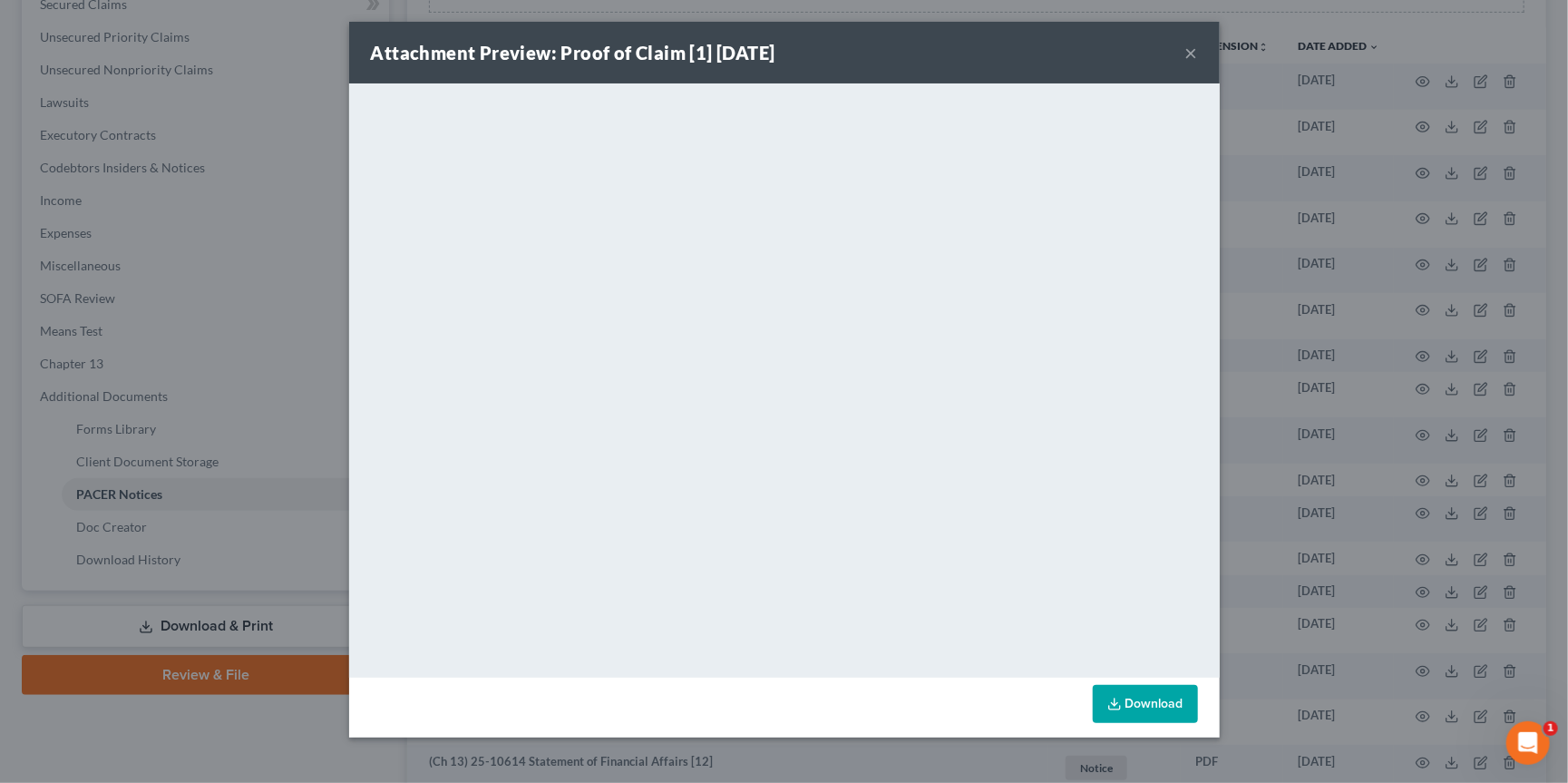
click at [1315, 318] on div "Attachment Preview: Proof of Claim [1] [DATE] × <object ng-attr-data='[URL][DOM…" at bounding box center [784, 391] width 1568 height 783
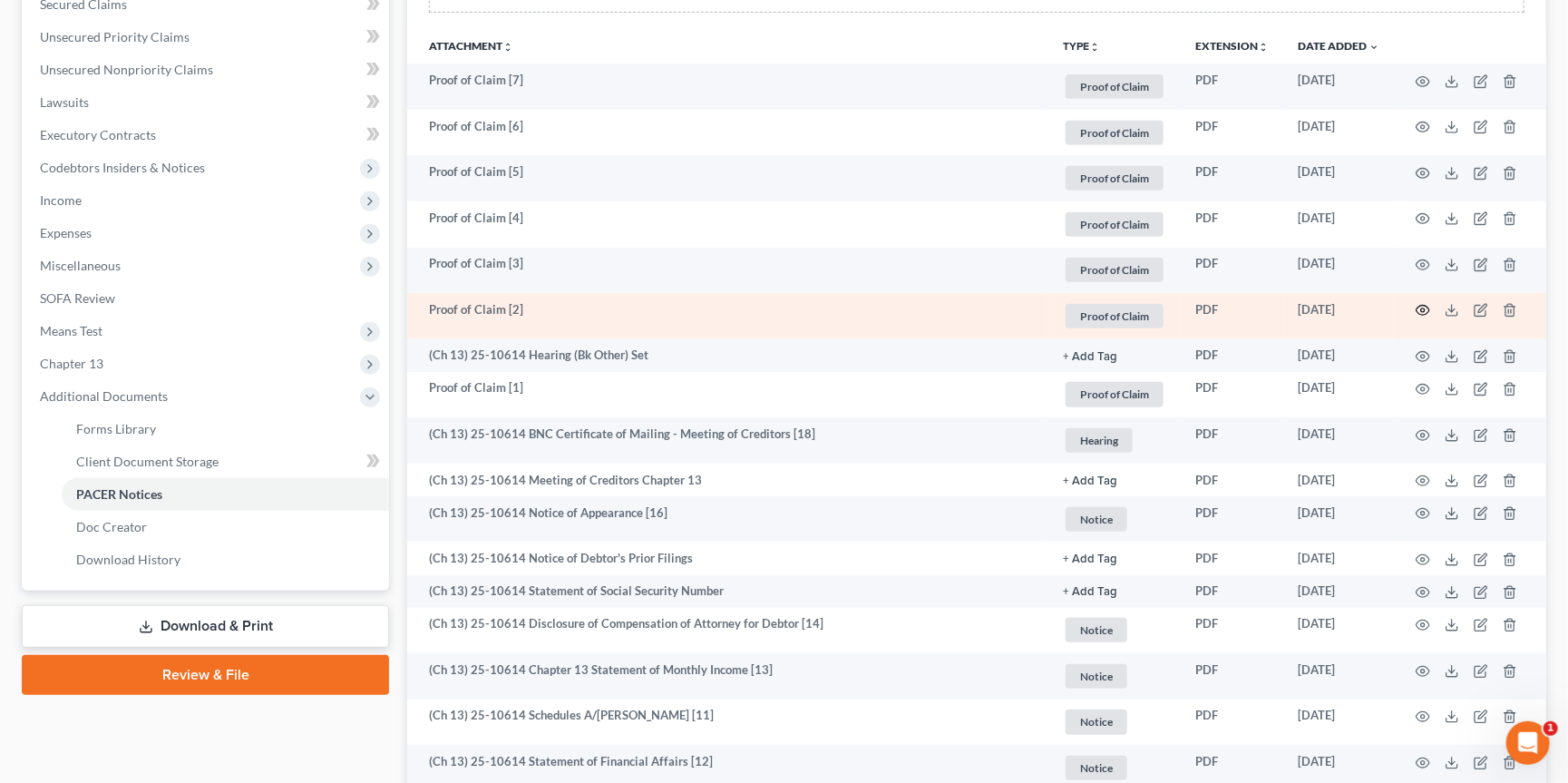
click at [1421, 304] on icon "button" at bounding box center [1423, 310] width 15 height 15
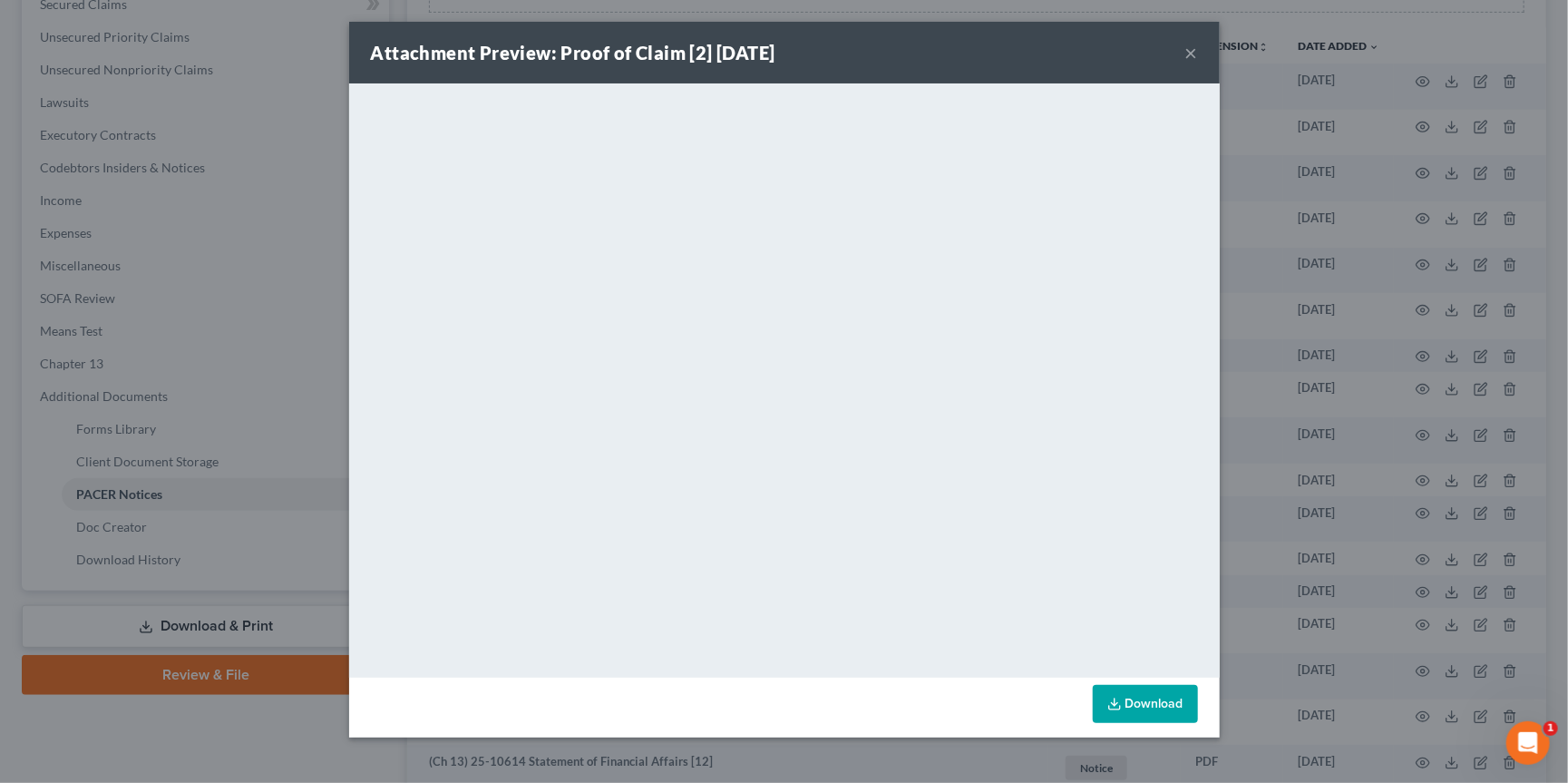
click at [1273, 317] on div "Attachment Preview: Proof of Claim [2] [DATE] × <object ng-attr-data='[URL][DOM…" at bounding box center [784, 391] width 1568 height 783
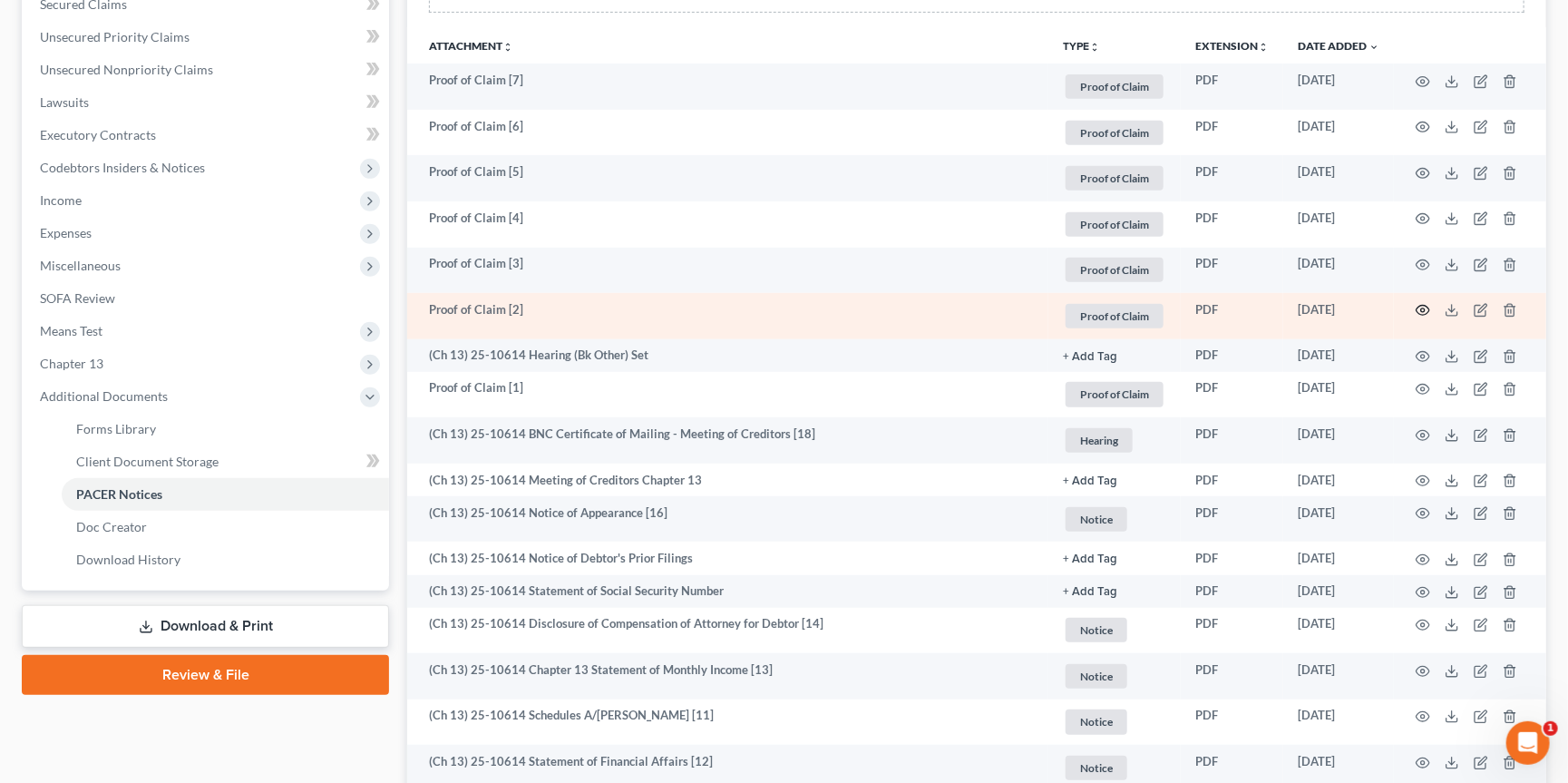
click at [1419, 303] on icon "button" at bounding box center [1423, 310] width 15 height 15
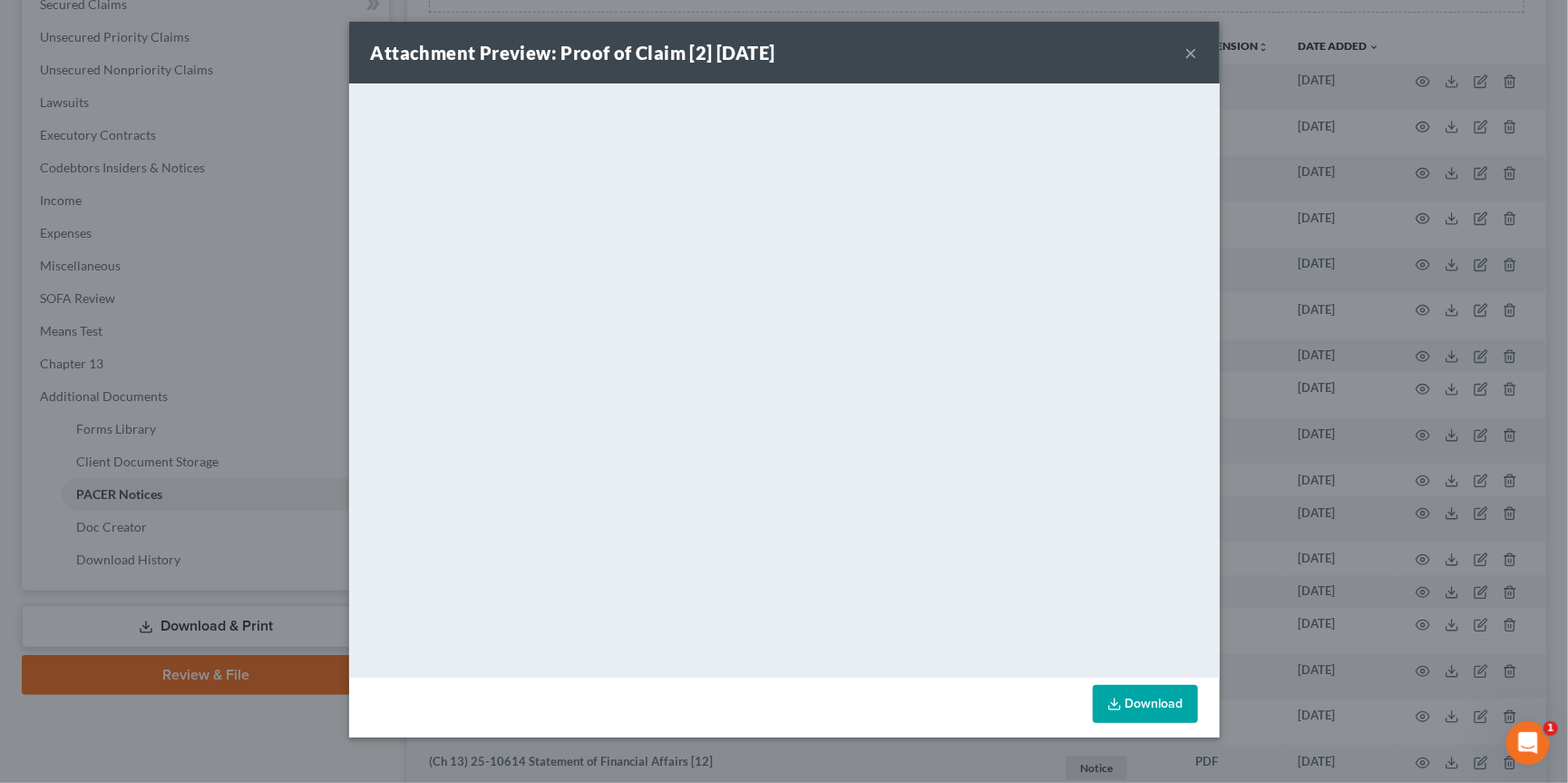
click at [1190, 51] on button "×" at bounding box center [1192, 52] width 13 height 22
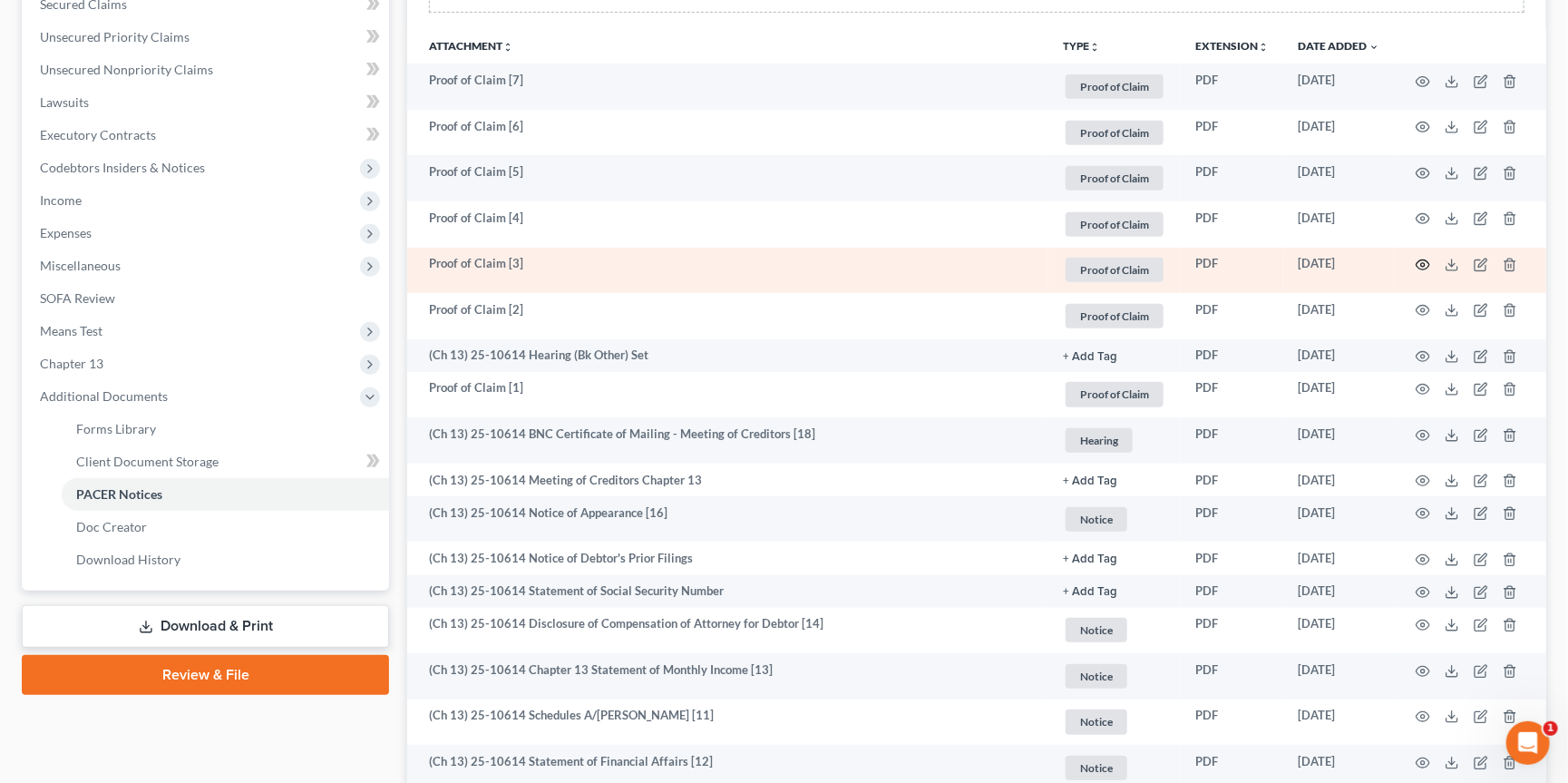
click at [1422, 258] on icon "button" at bounding box center [1423, 265] width 15 height 15
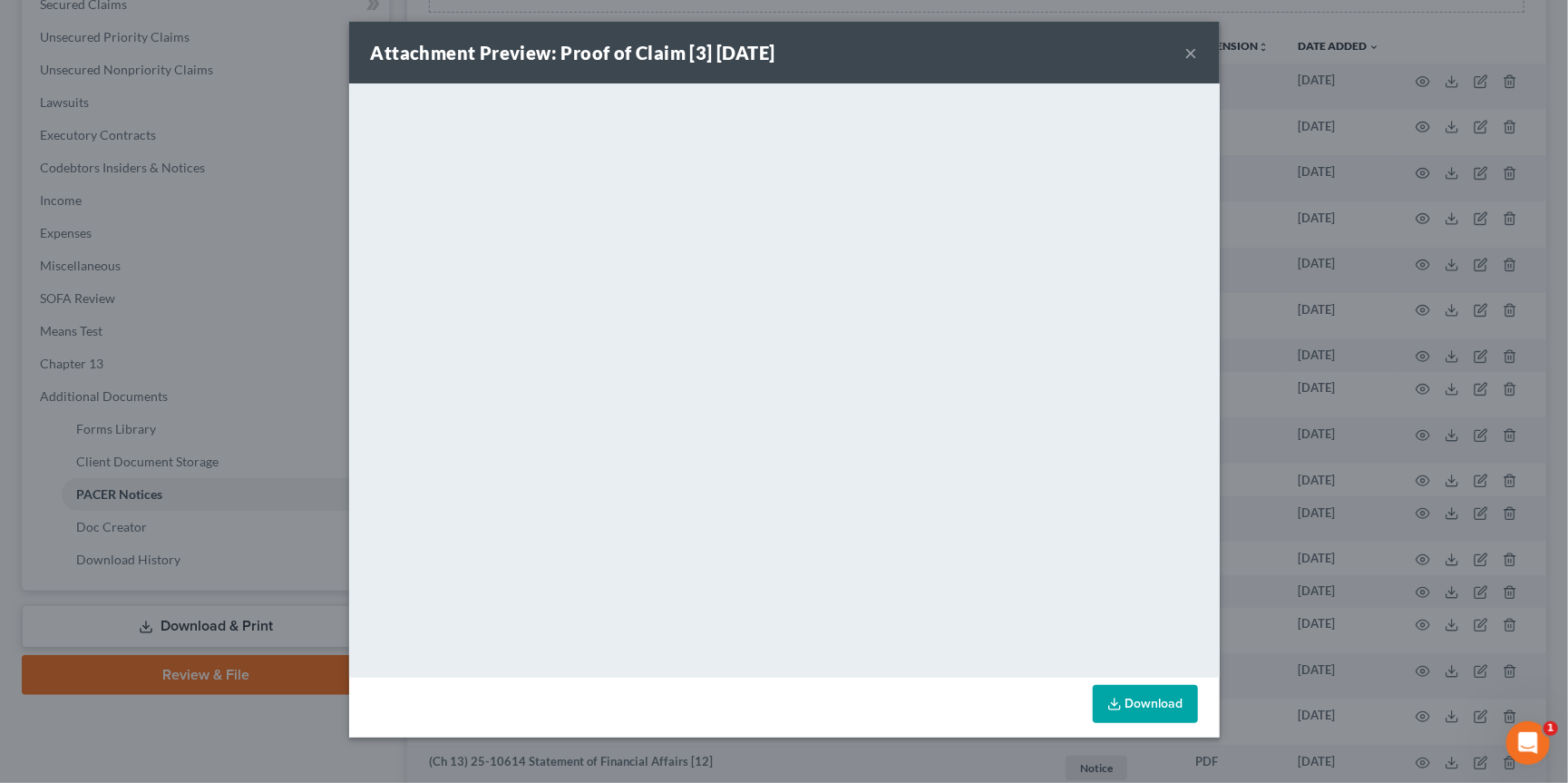
drag, startPoint x: 1189, startPoint y: 50, endPoint x: 1196, endPoint y: 57, distance: 9.9
click at [1189, 50] on button "×" at bounding box center [1192, 52] width 13 height 22
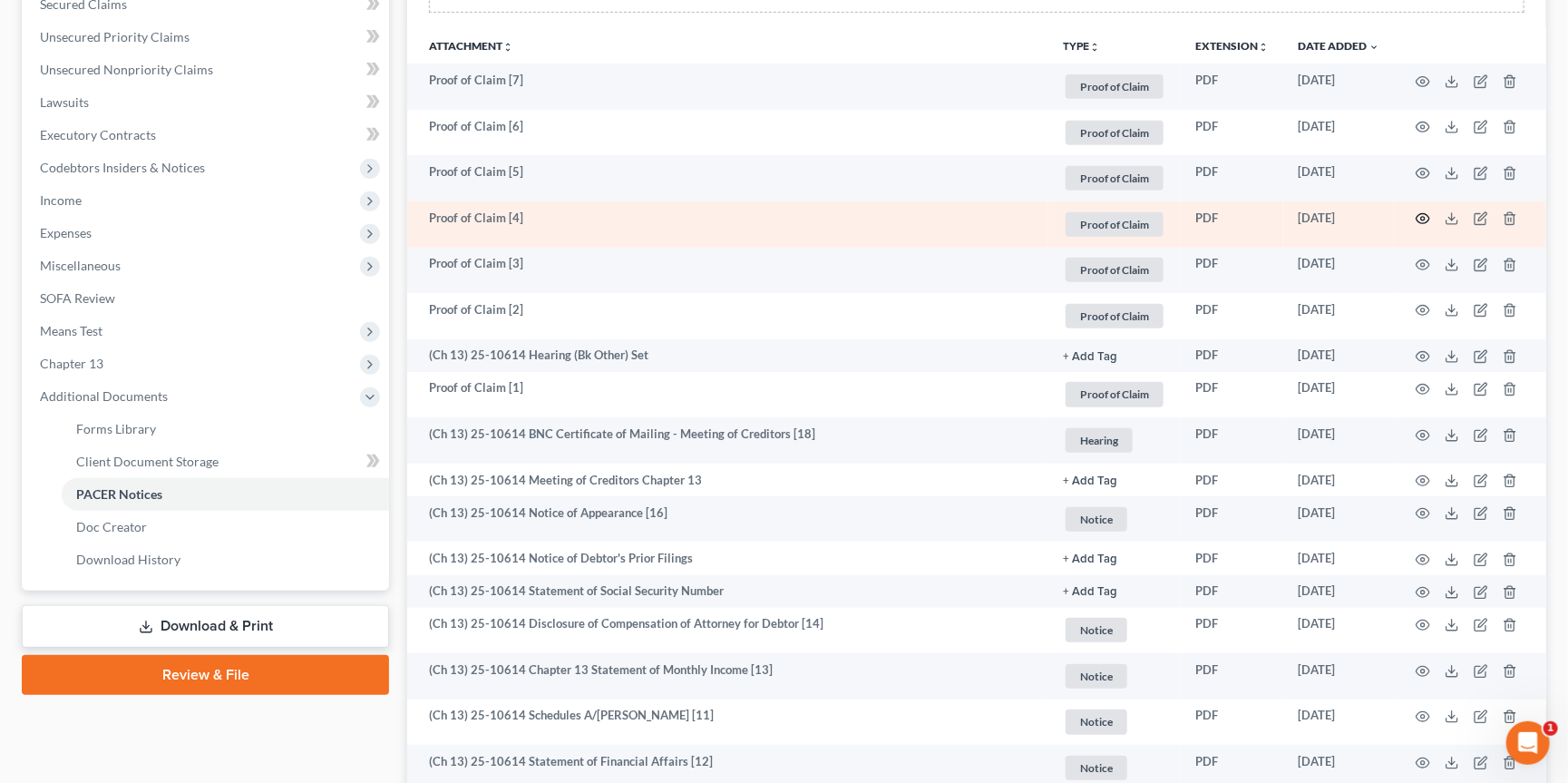
click at [1418, 220] on icon "button" at bounding box center [1423, 219] width 15 height 15
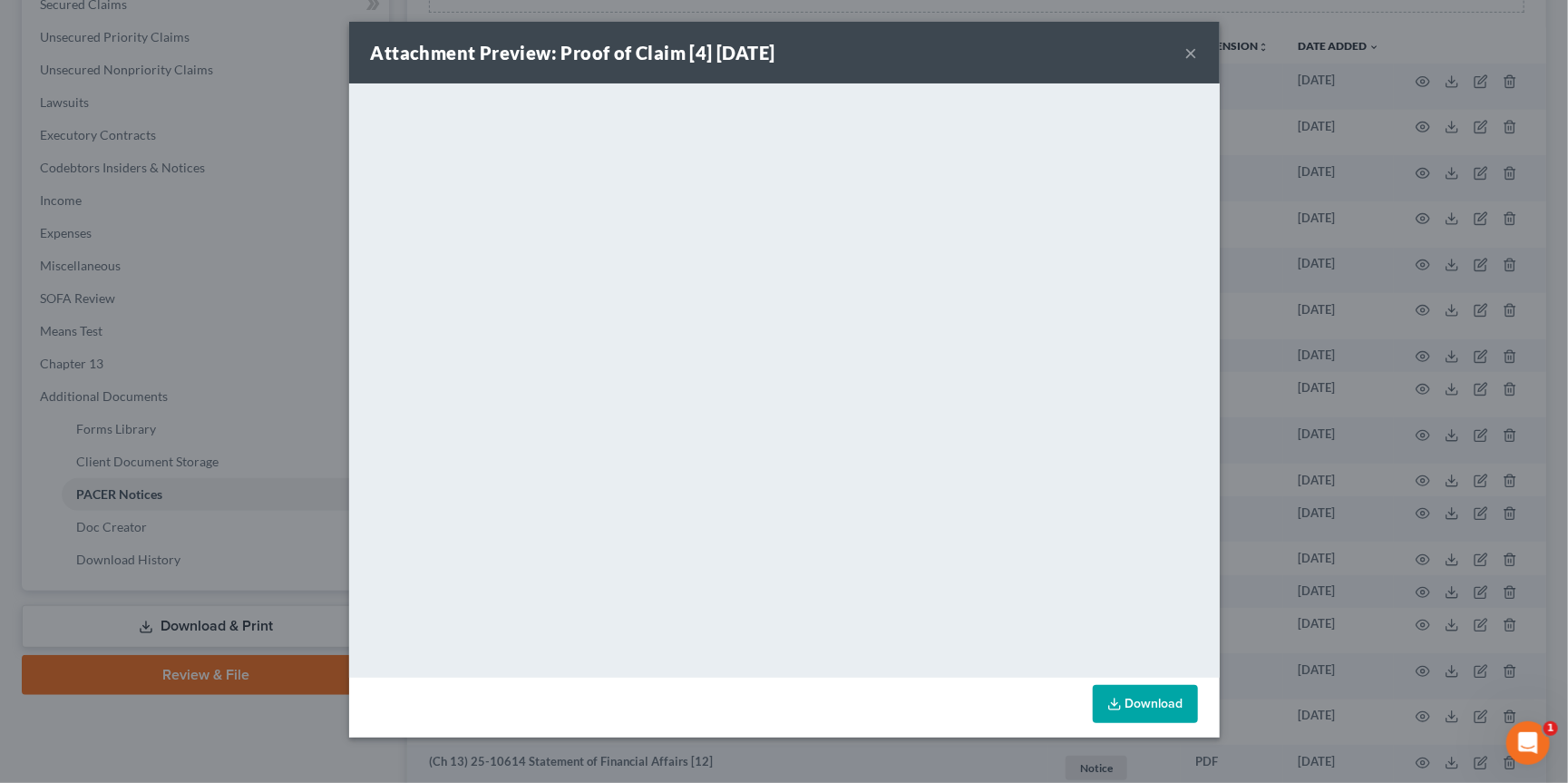
click at [1182, 47] on div "Attachment Preview: Proof of Claim [4] [DATE] ×" at bounding box center [784, 52] width 870 height 62
click at [1185, 52] on div "Attachment Preview: Proof of Claim [4] [DATE] ×" at bounding box center [784, 52] width 870 height 62
click at [1195, 53] on button "×" at bounding box center [1192, 52] width 13 height 22
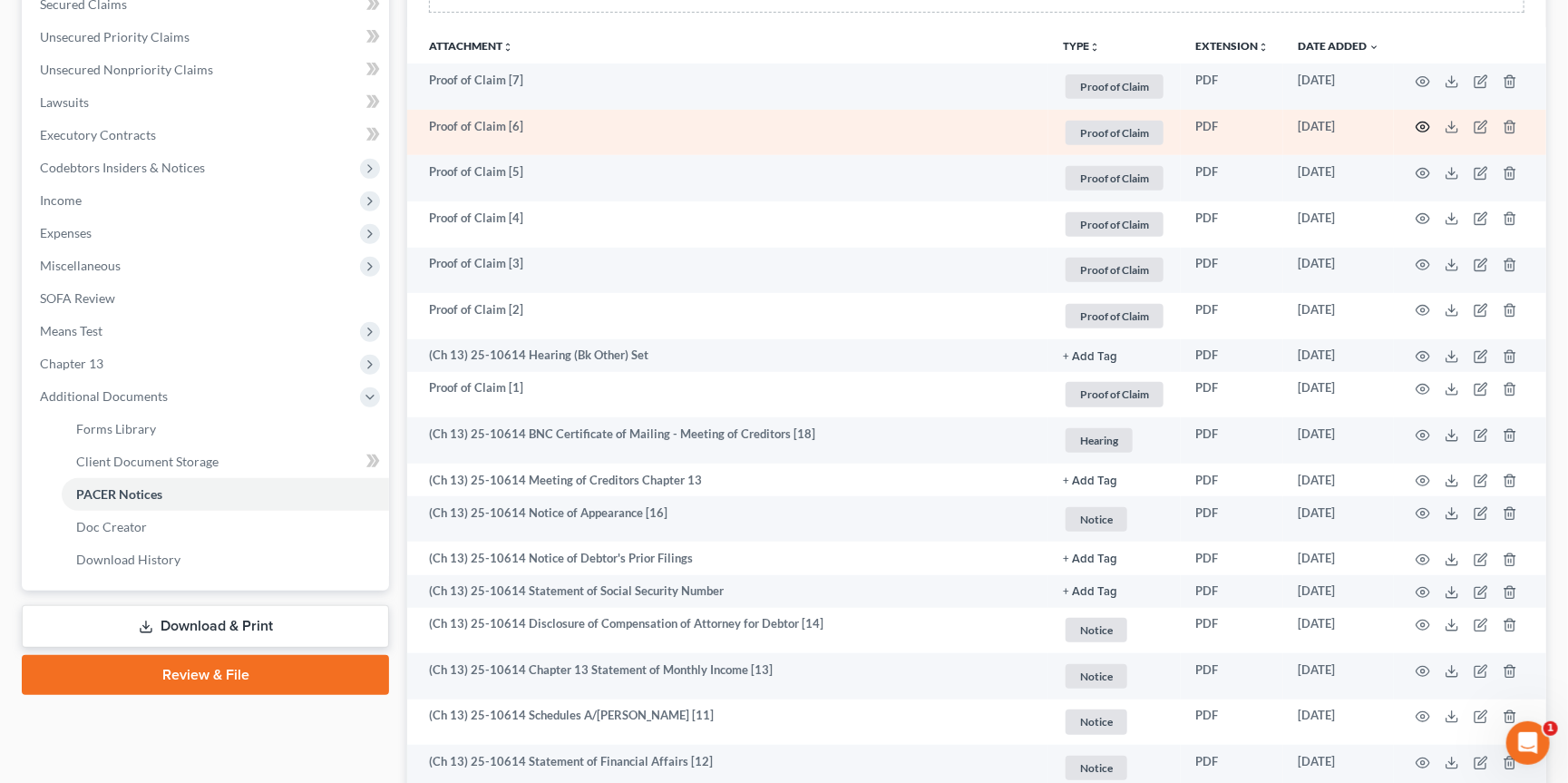
click at [1423, 113] on td at bounding box center [1470, 132] width 153 height 46
click at [1423, 125] on circle "button" at bounding box center [1423, 127] width 4 height 4
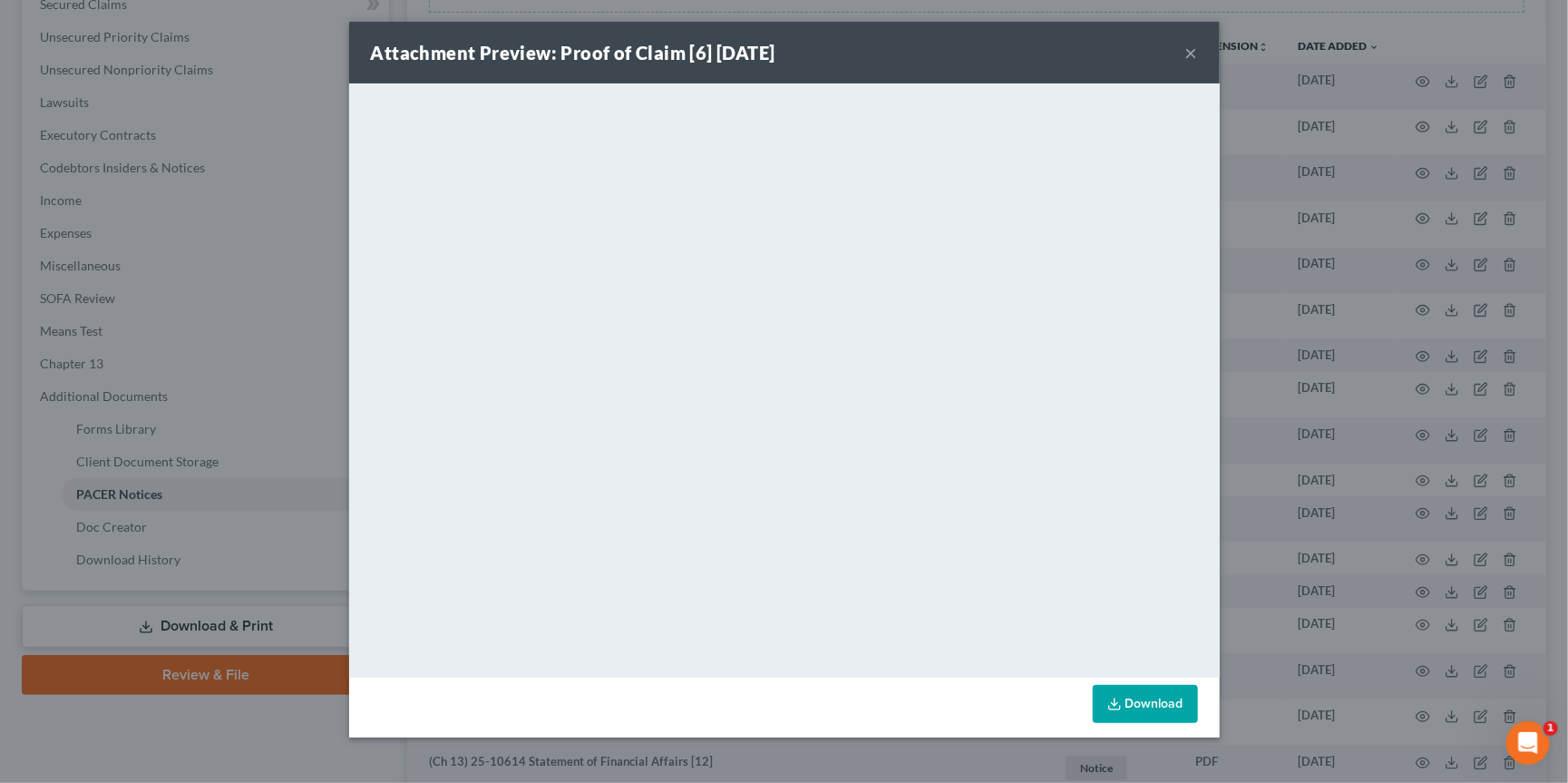
click at [1189, 56] on button "×" at bounding box center [1192, 52] width 13 height 22
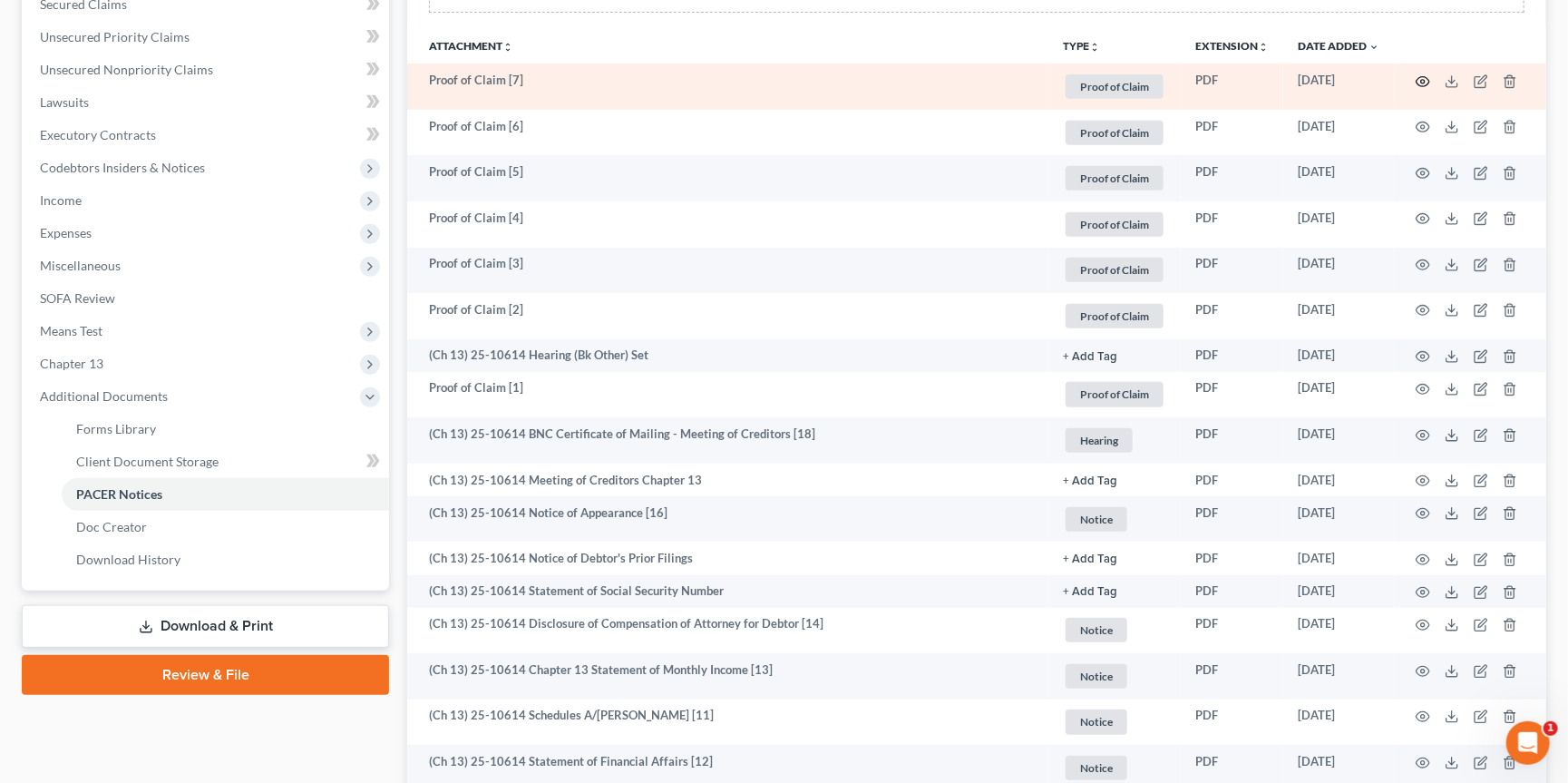
click at [1422, 86] on icon "button" at bounding box center [1423, 82] width 15 height 15
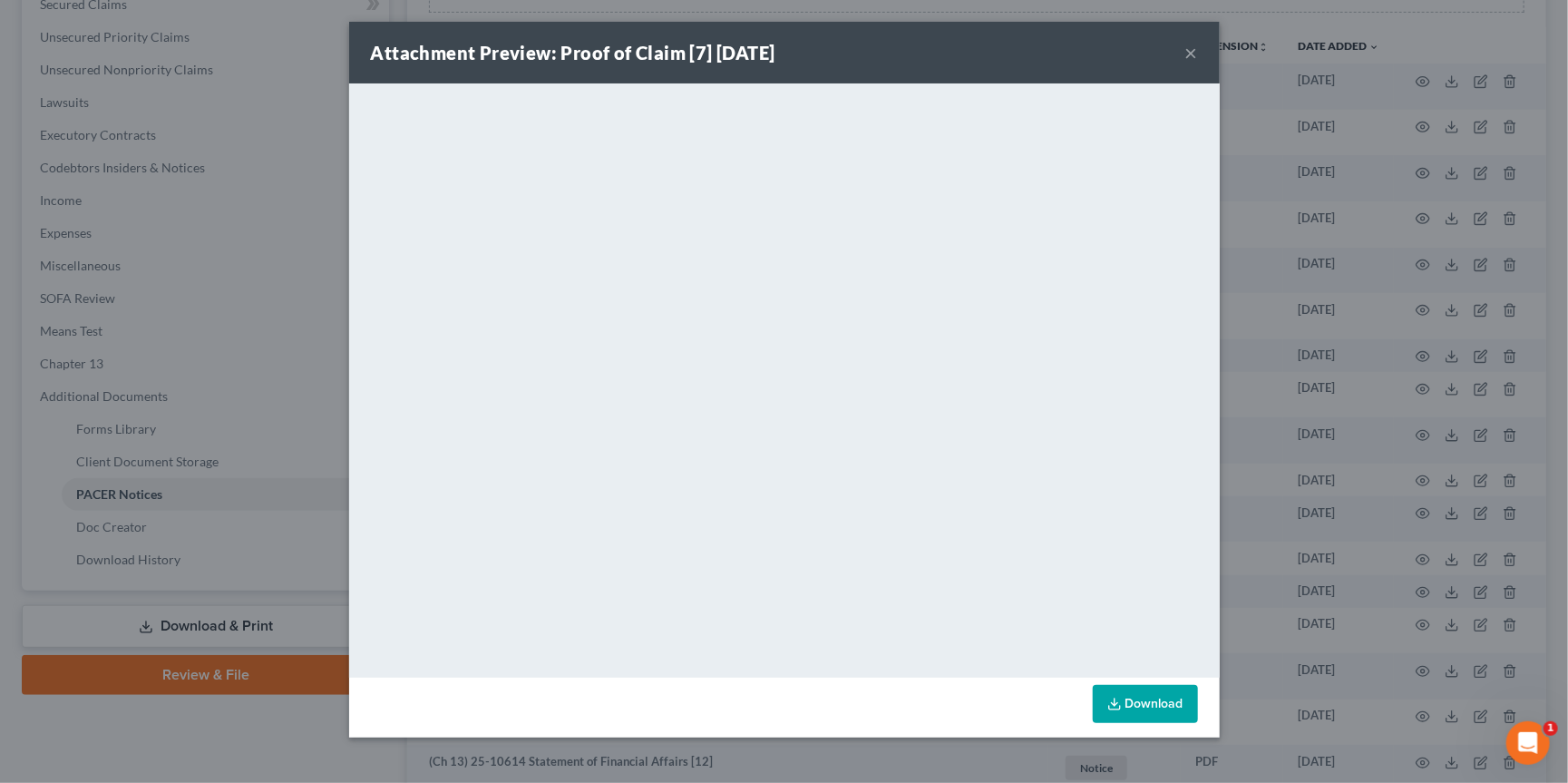
click at [1193, 52] on button "×" at bounding box center [1192, 52] width 13 height 22
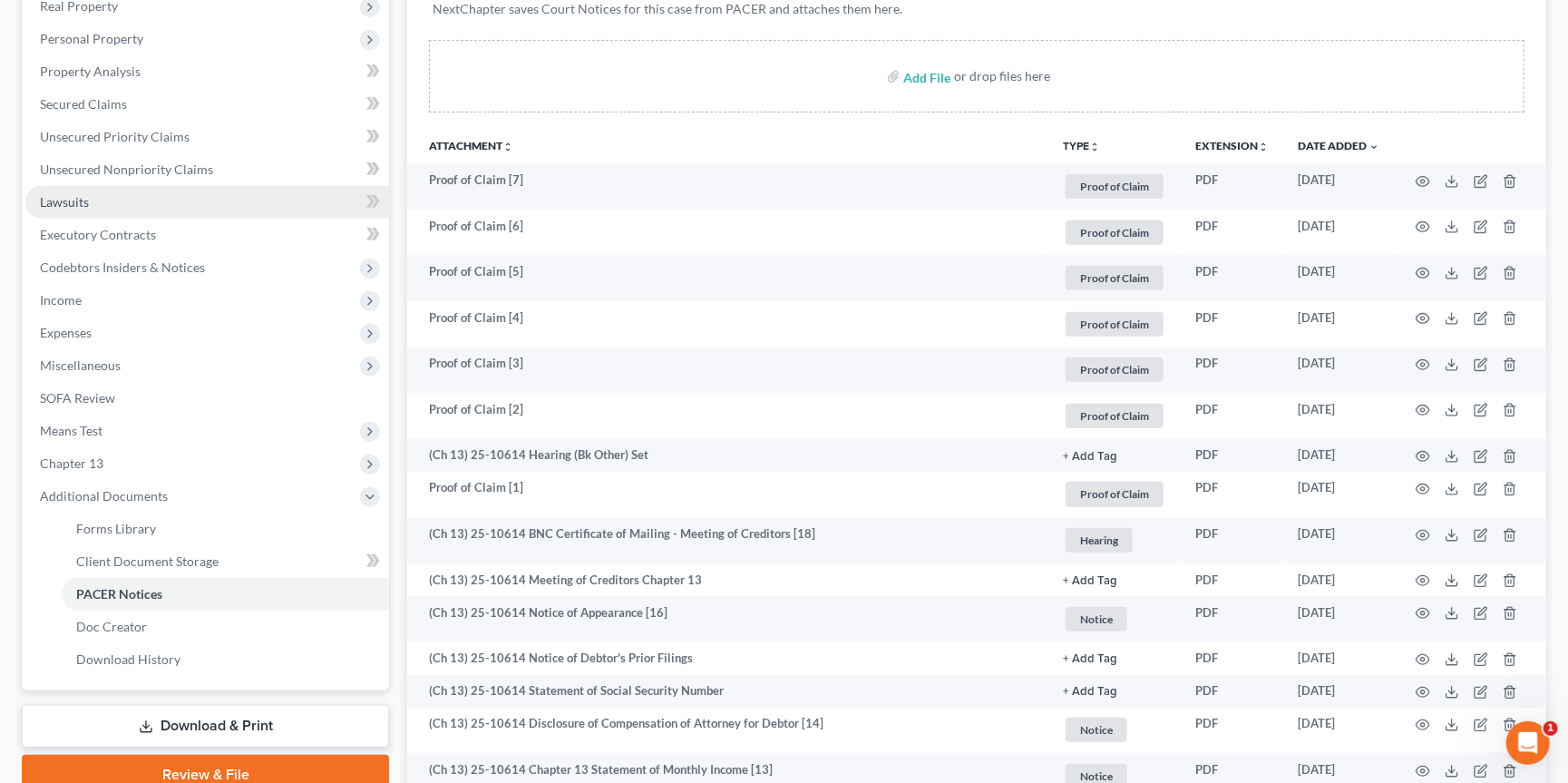
scroll to position [233, 0]
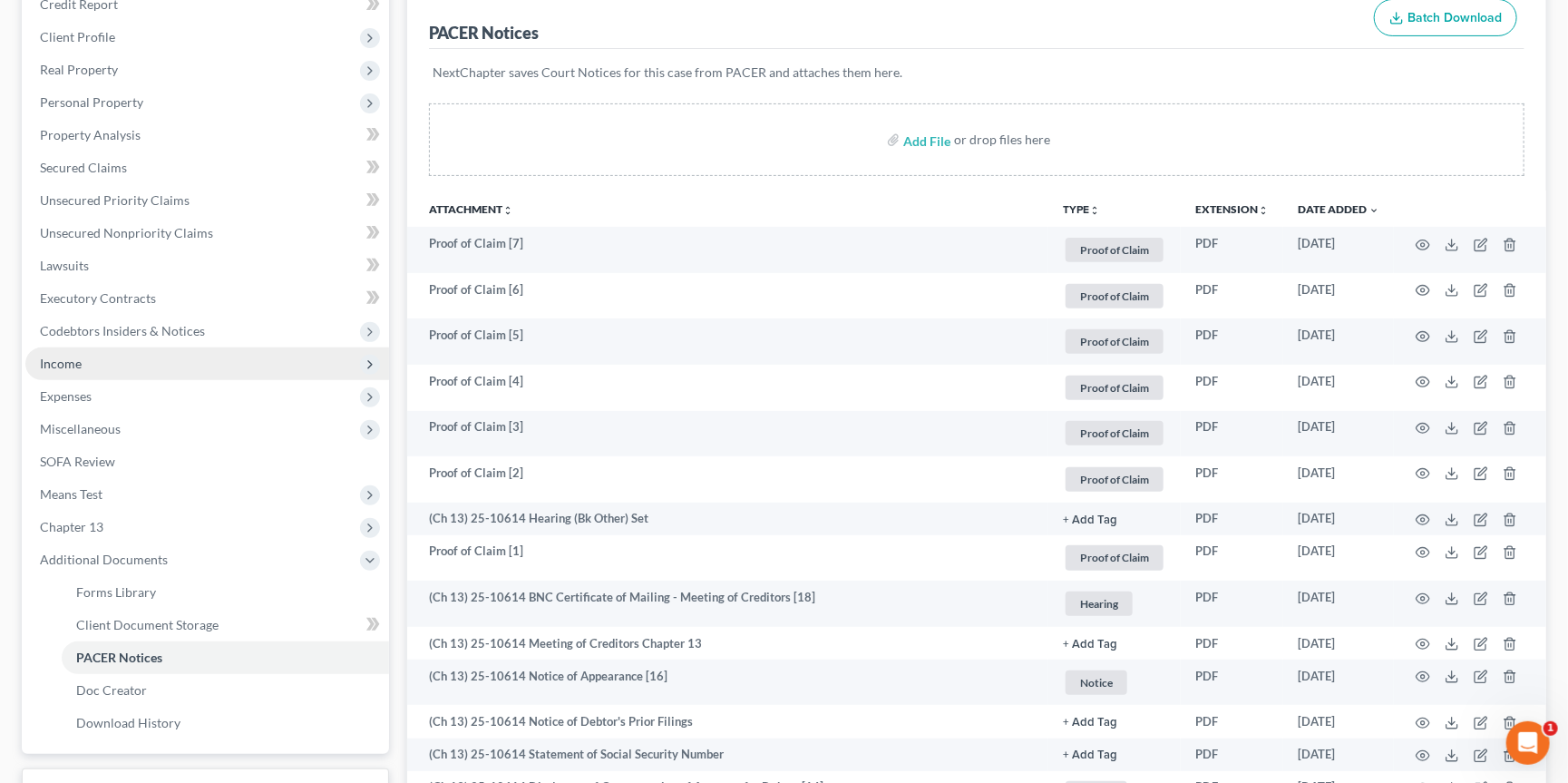
click at [179, 349] on span "Income" at bounding box center [207, 363] width 363 height 32
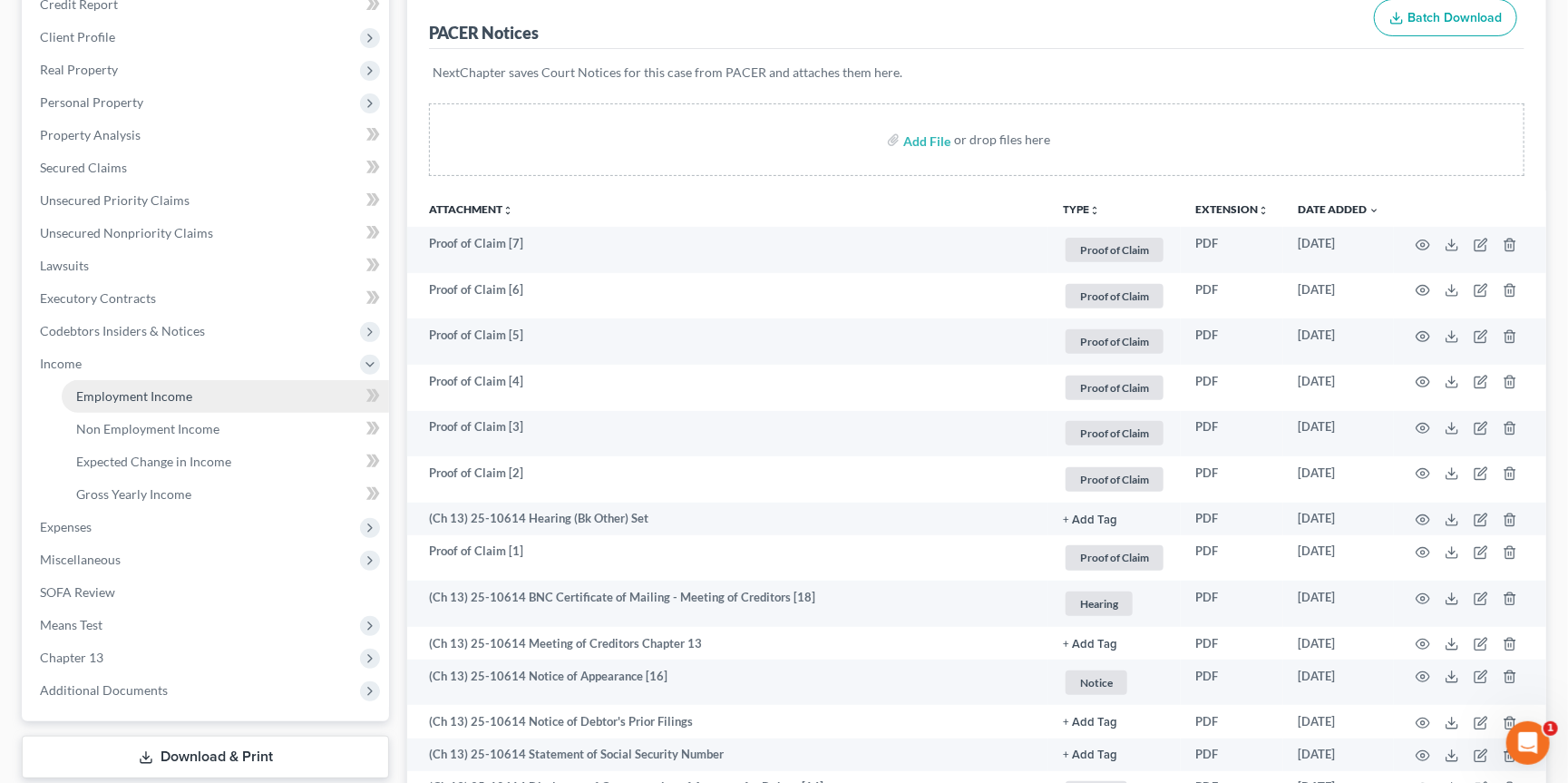
click at [172, 388] on span "Employment Income" at bounding box center [134, 396] width 116 height 16
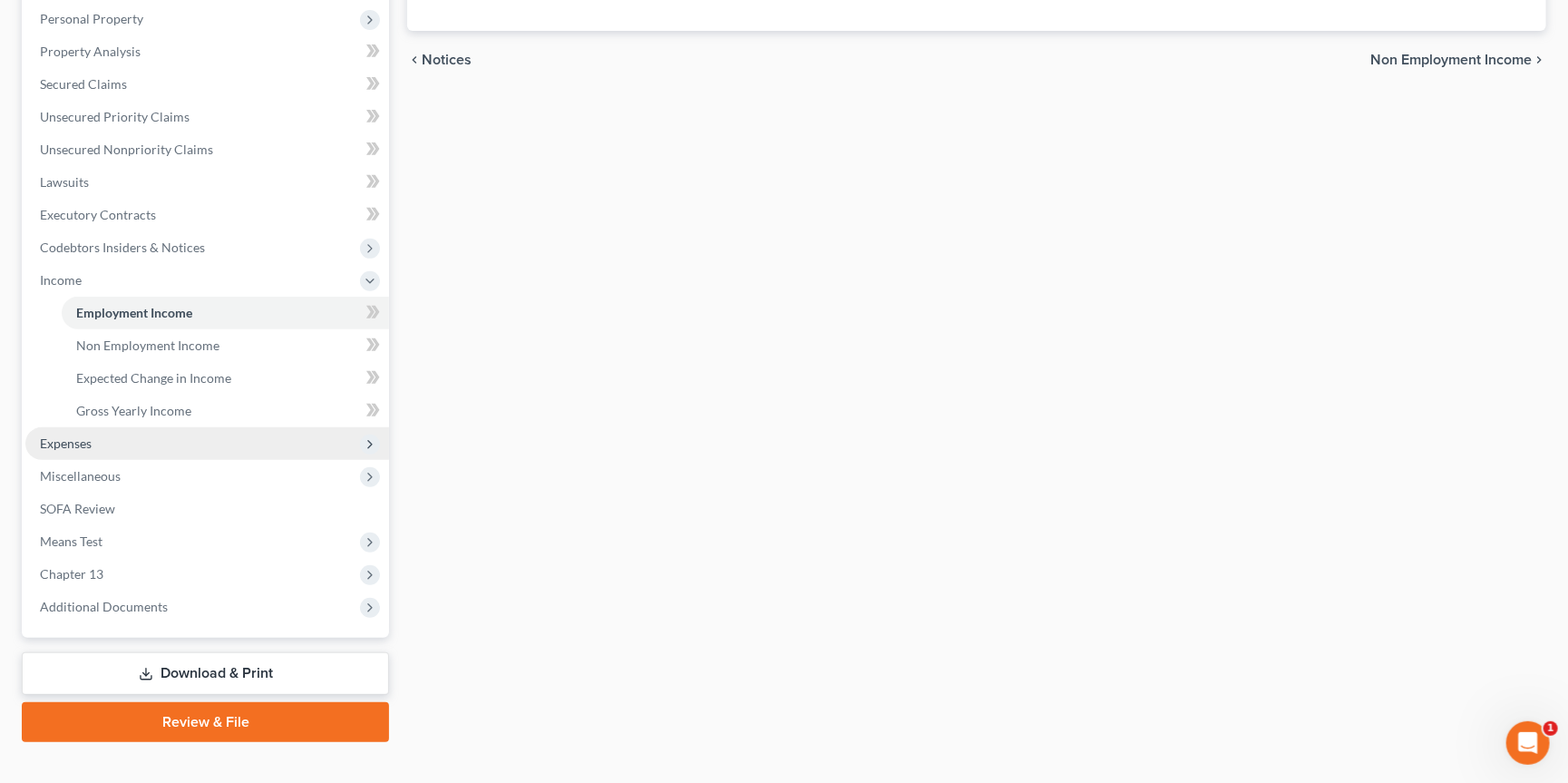
scroll to position [316, 0]
click at [236, 428] on span "Expenses" at bounding box center [207, 443] width 363 height 32
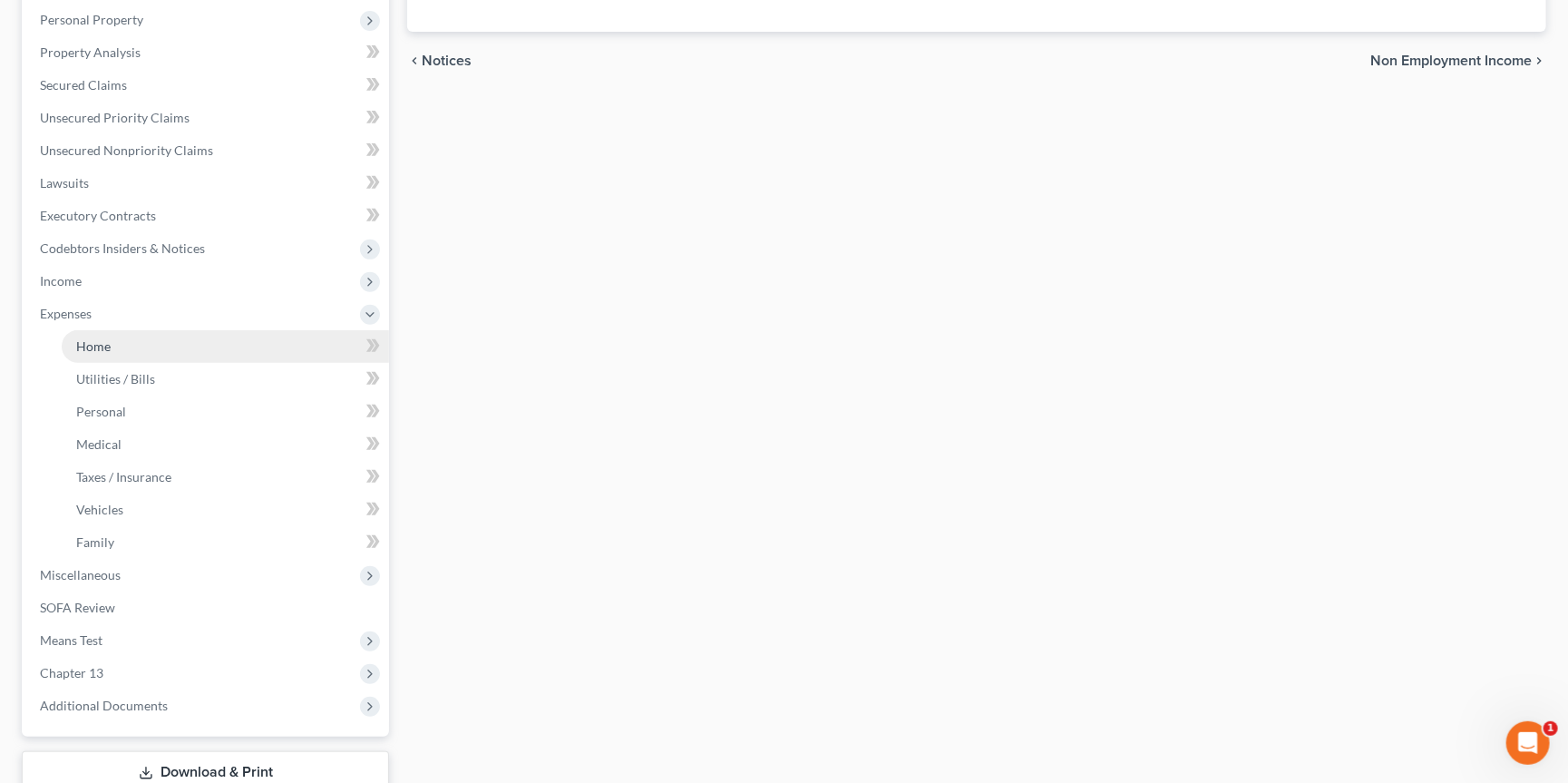
click at [226, 333] on link "Home" at bounding box center [225, 346] width 328 height 32
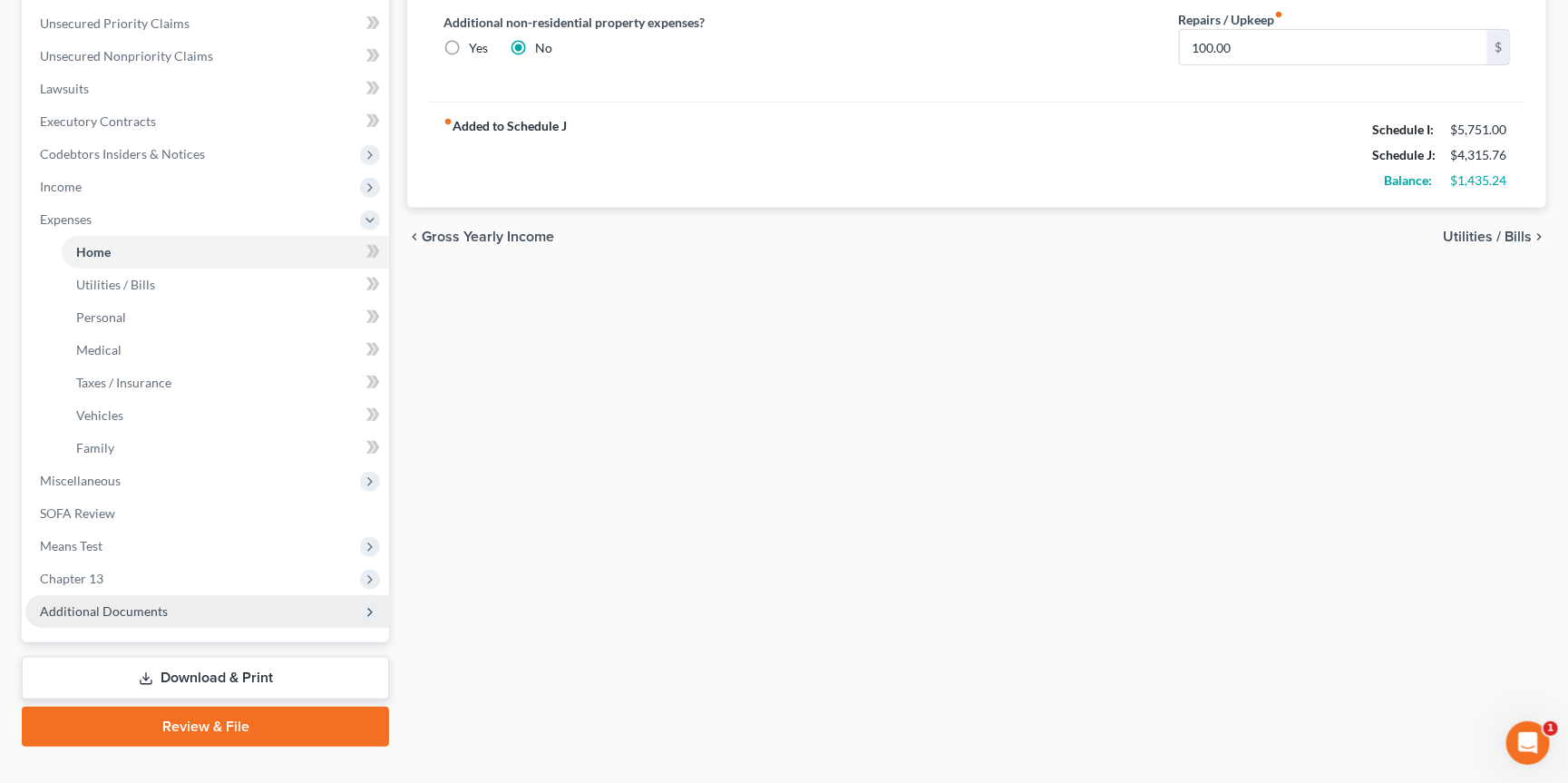
click at [136, 603] on span "Additional Documents" at bounding box center [103, 610] width 128 height 16
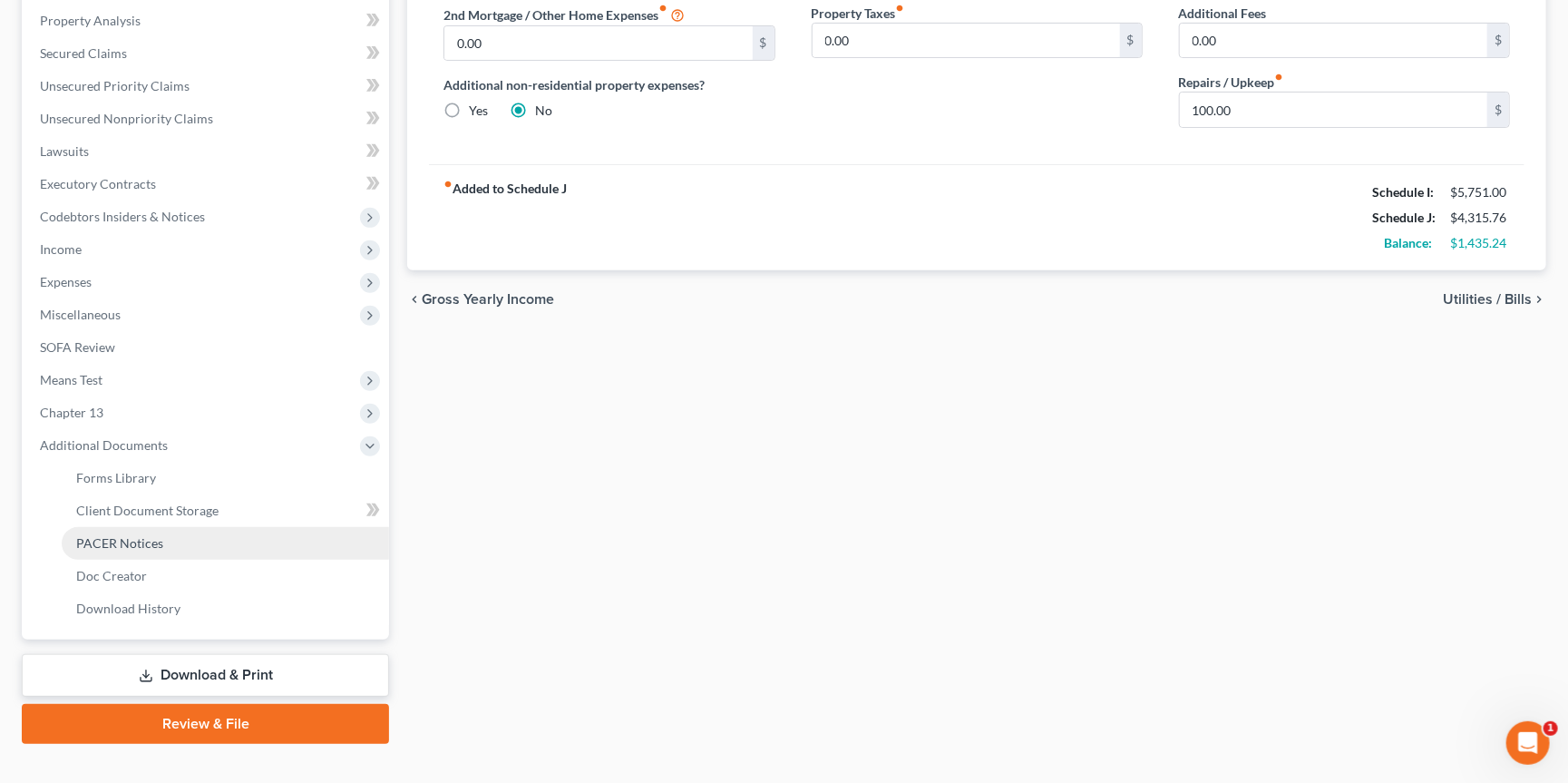
click at [148, 535] on span "PACER Notices" at bounding box center [120, 542] width 87 height 16
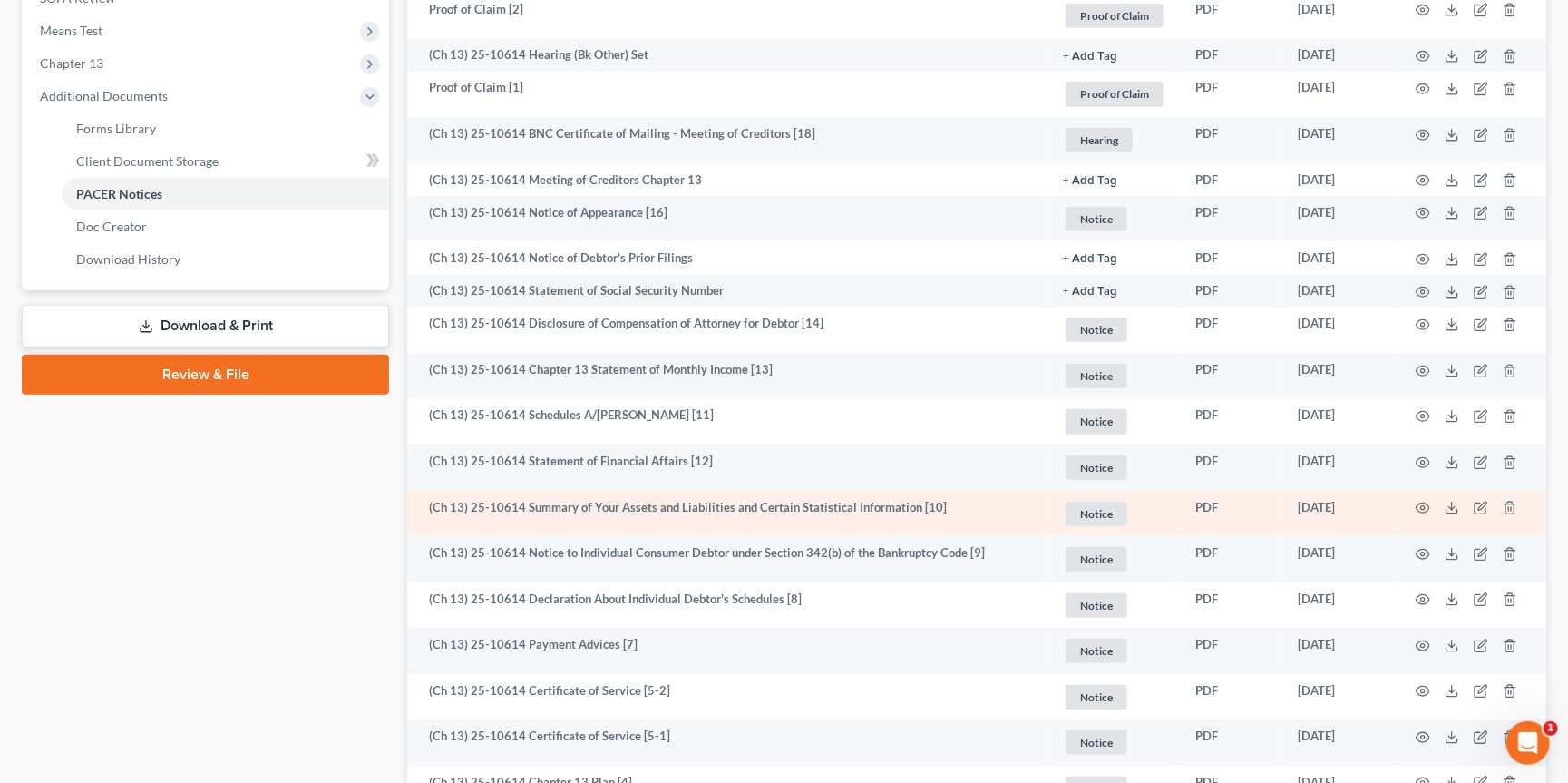
scroll to position [686, 0]
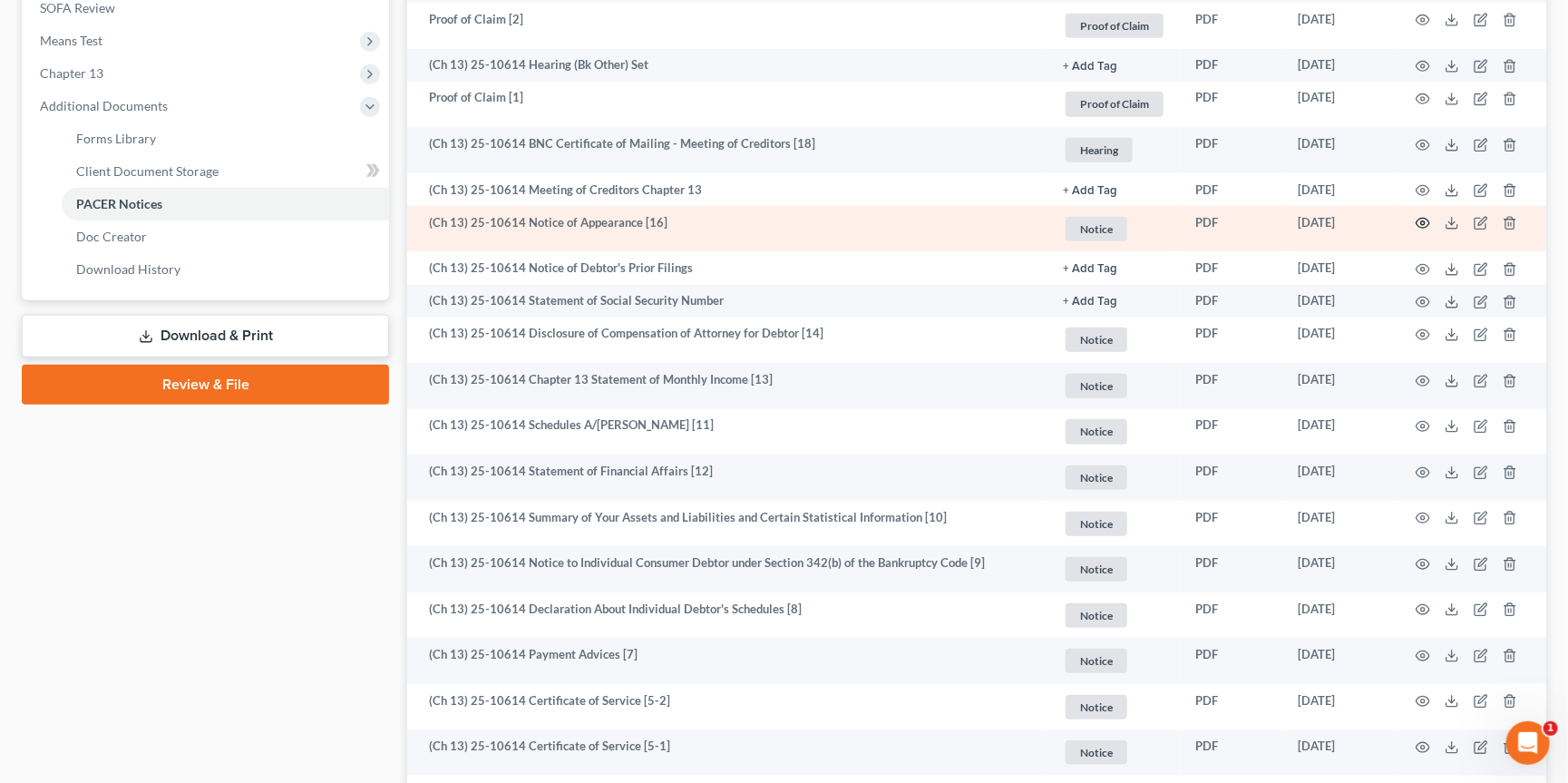
click at [1424, 219] on icon "button" at bounding box center [1423, 224] width 15 height 15
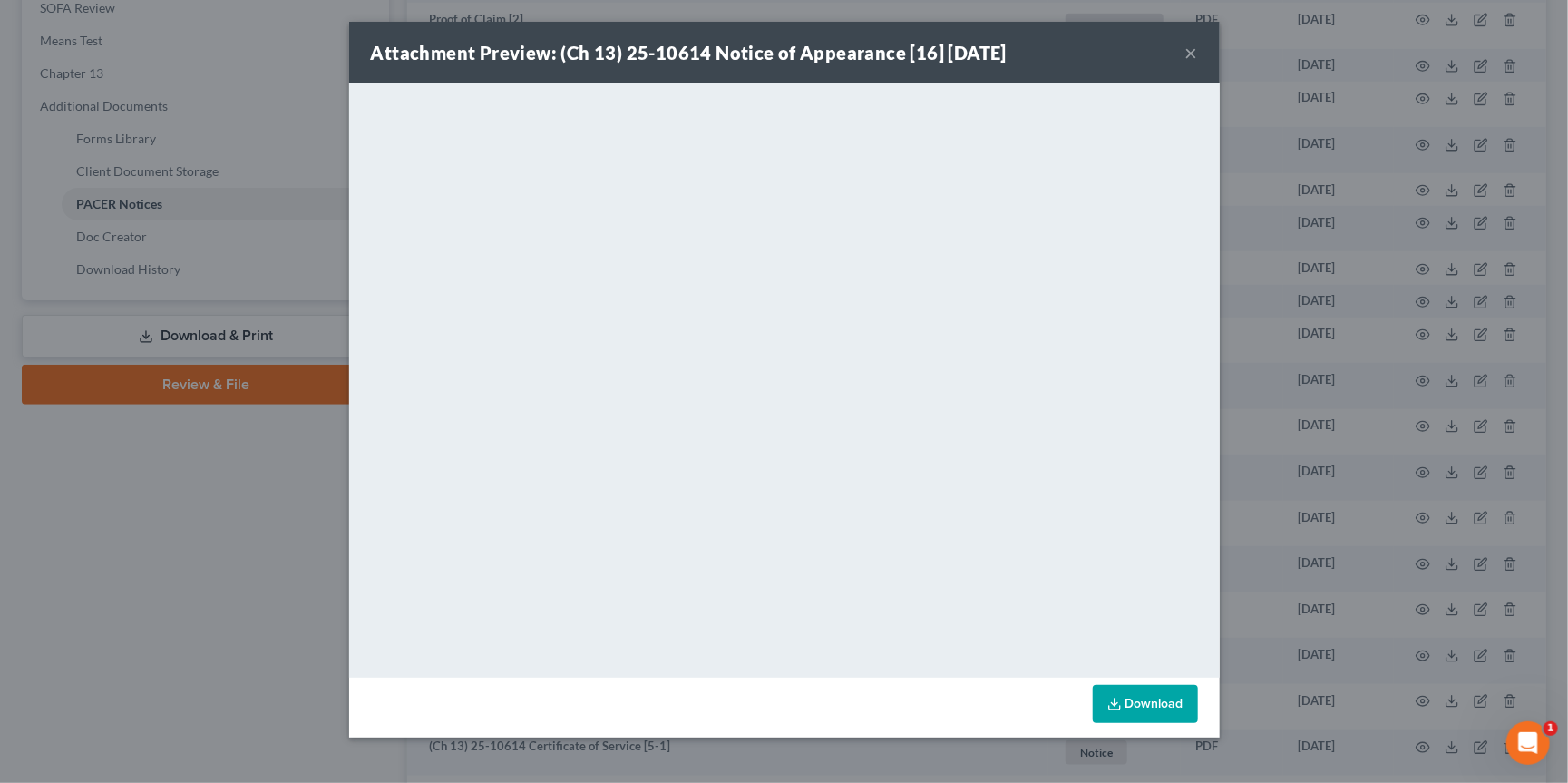
drag, startPoint x: 1295, startPoint y: 382, endPoint x: 1246, endPoint y: 378, distance: 49.2
click at [1295, 382] on div "Attachment Preview: (Ch 13) 25-10614 Notice of Appearance [16] [DATE] × <object…" at bounding box center [784, 391] width 1568 height 783
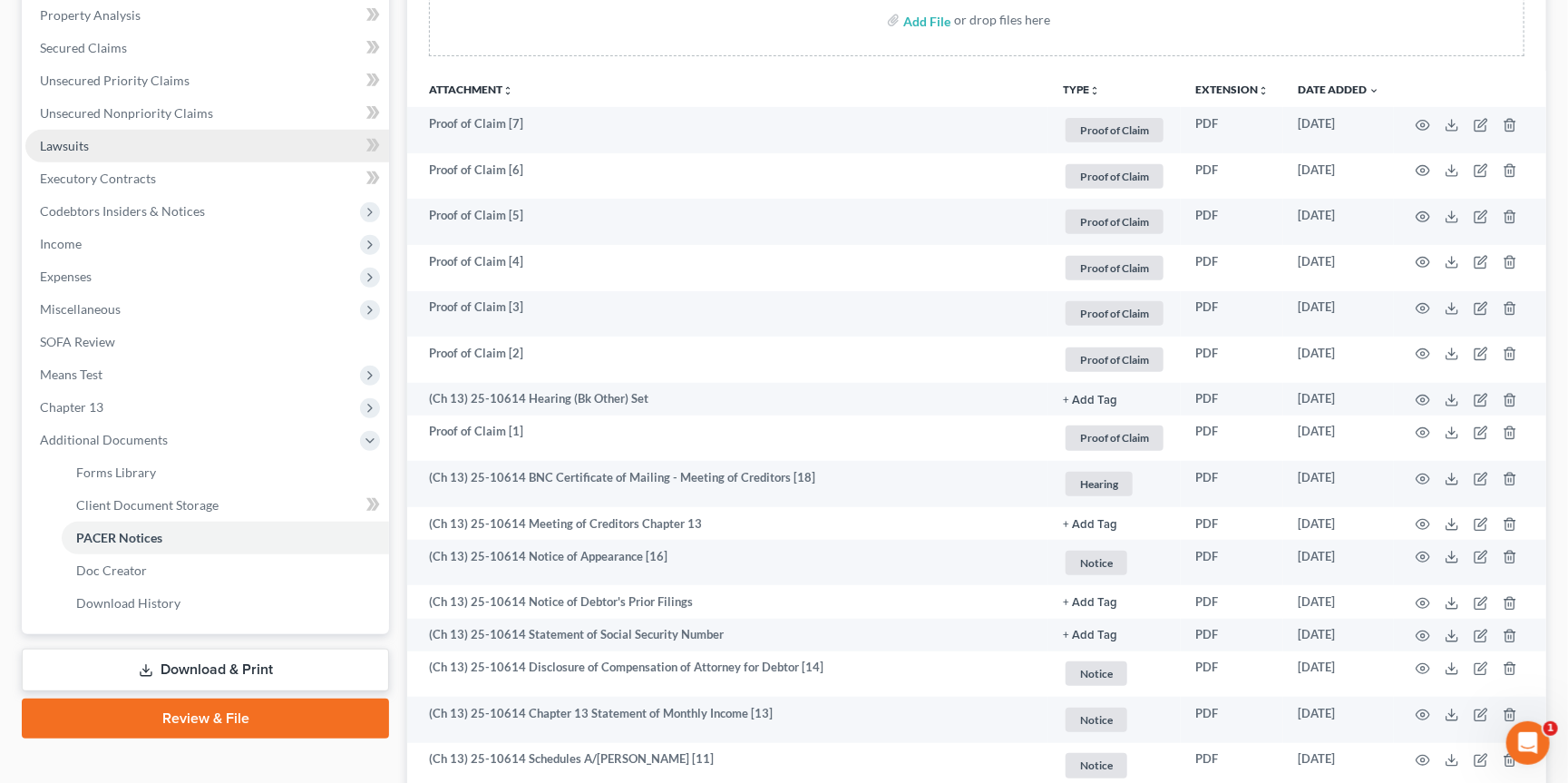
scroll to position [340, 0]
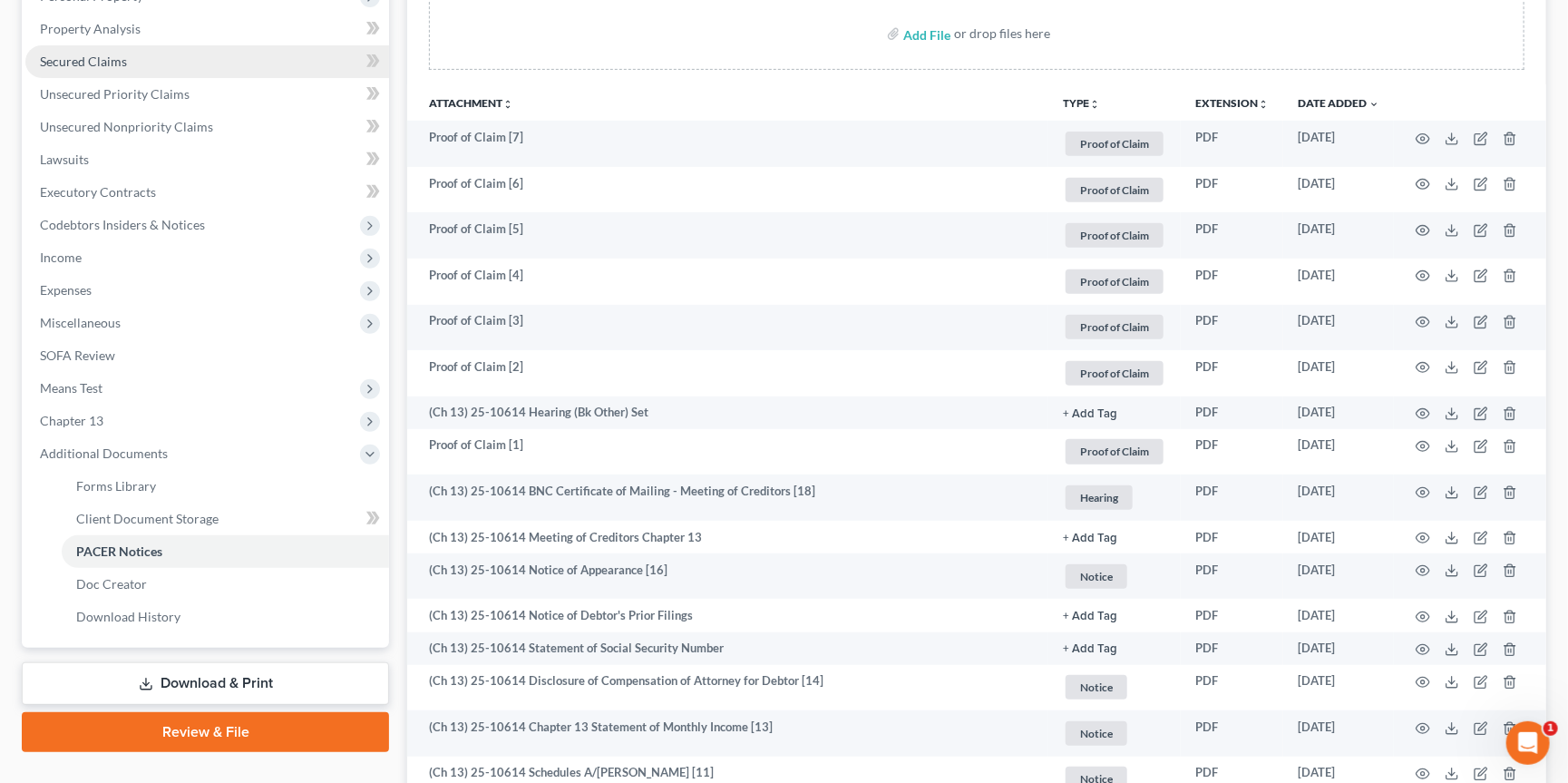
click at [213, 62] on link "Secured Claims" at bounding box center [207, 61] width 363 height 32
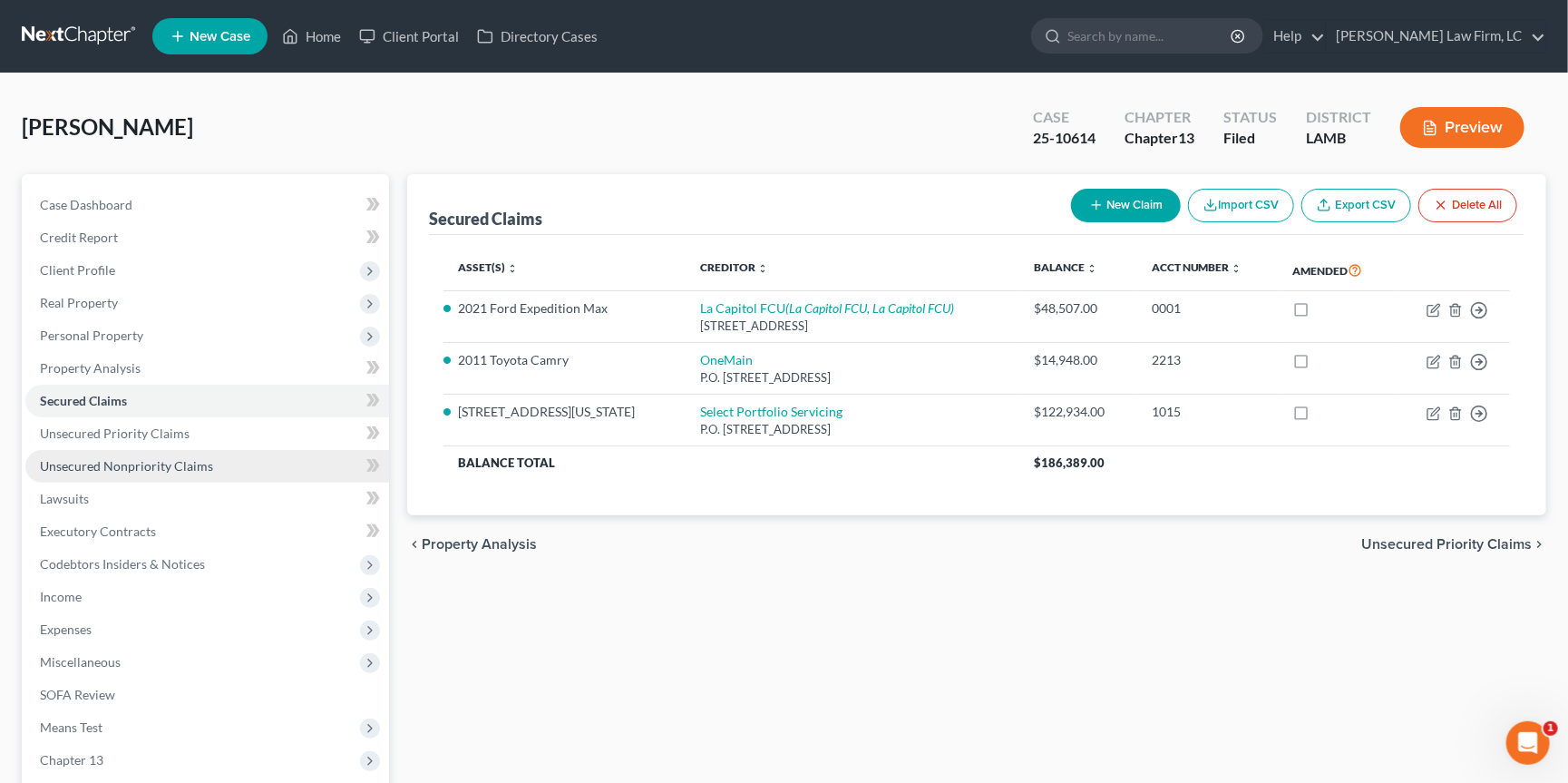
click at [208, 458] on span "Unsecured Nonpriority Claims" at bounding box center [126, 466] width 173 height 16
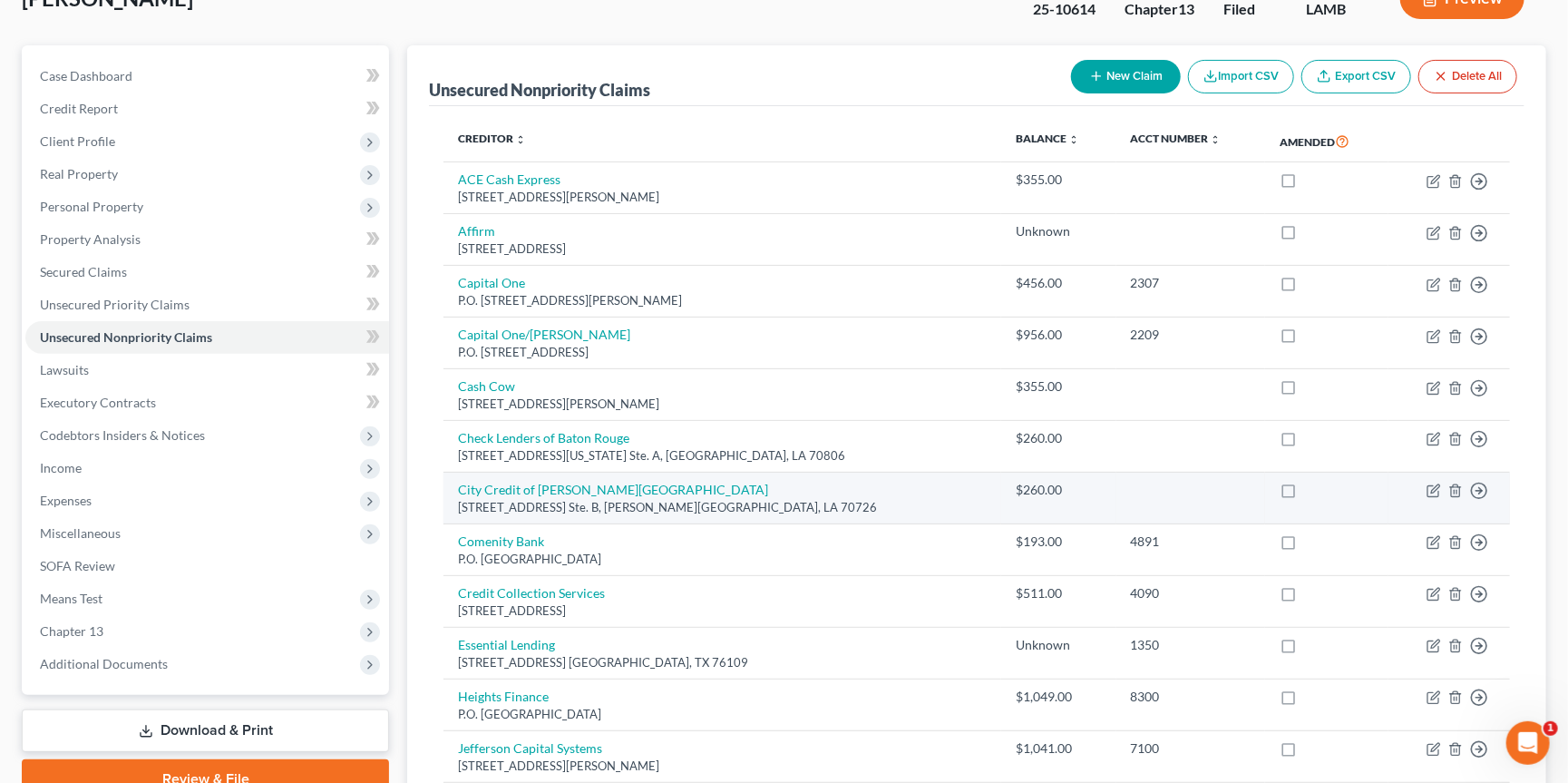
scroll to position [156, 0]
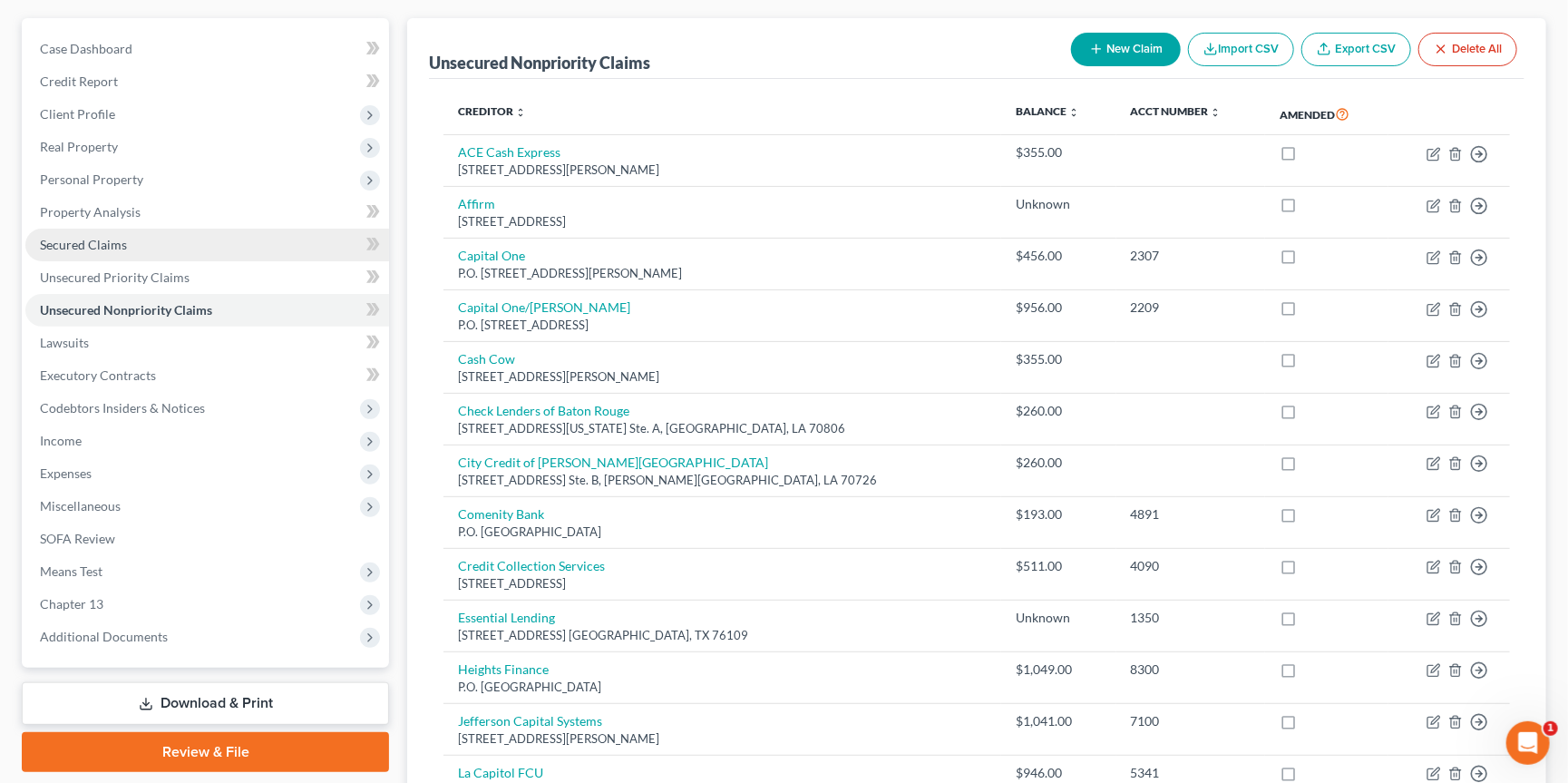
click at [233, 233] on link "Secured Claims" at bounding box center [207, 244] width 363 height 32
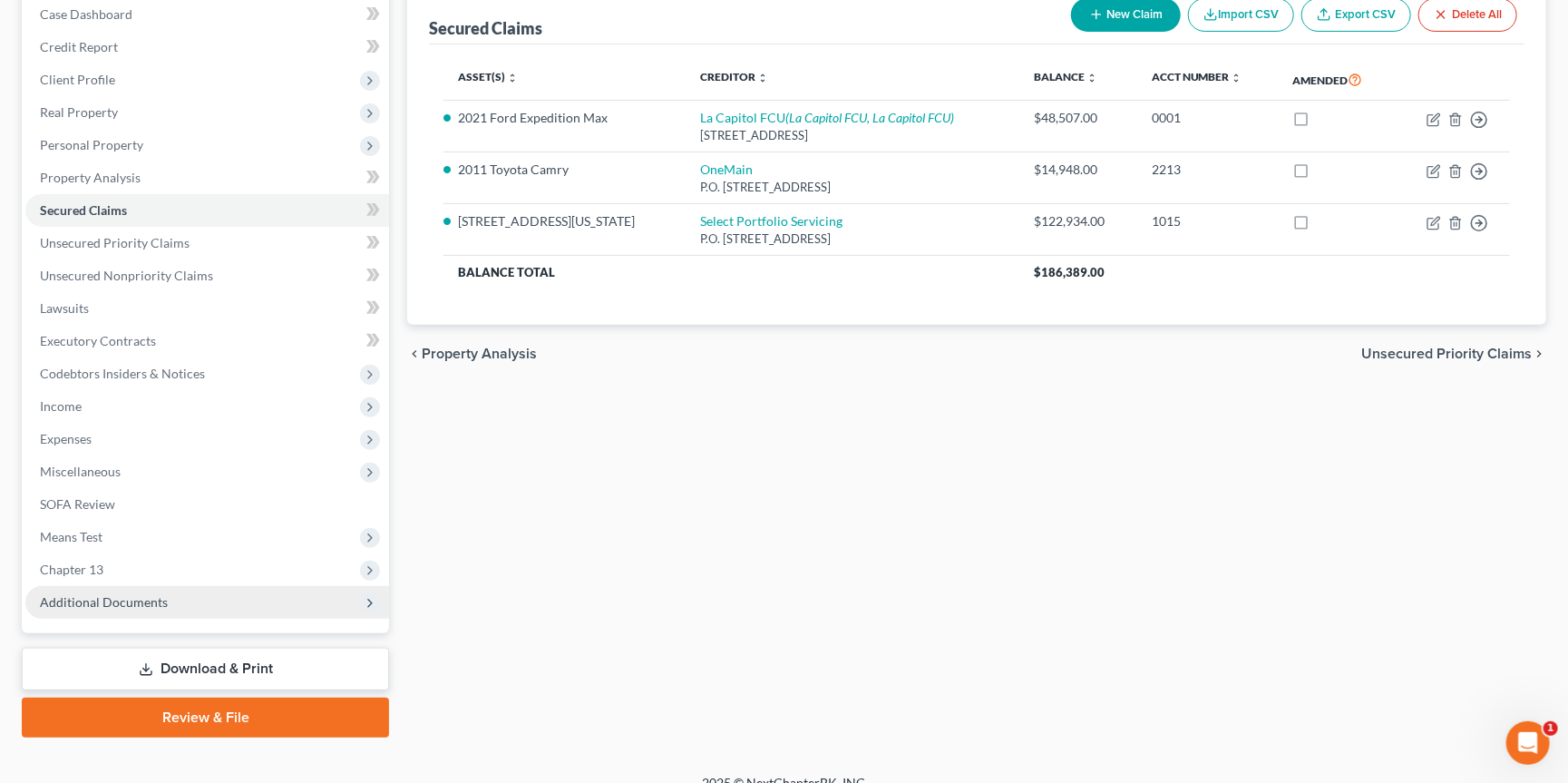
scroll to position [190, 0]
drag, startPoint x: 128, startPoint y: 588, endPoint x: 129, endPoint y: 596, distance: 8.1
click at [128, 595] on span "Additional Documents" at bounding box center [103, 603] width 128 height 16
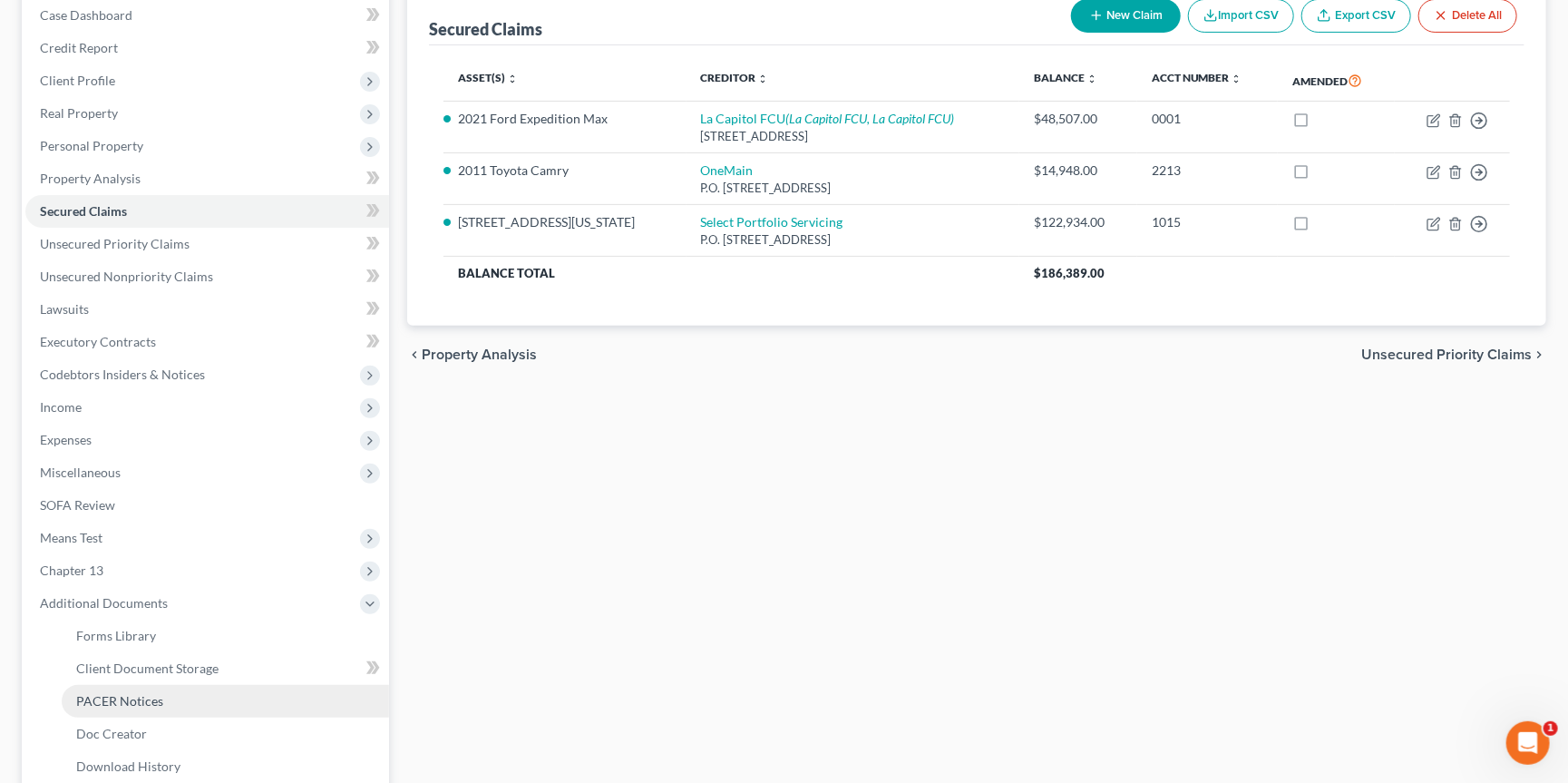
click at [134, 693] on span "PACER Notices" at bounding box center [120, 700] width 87 height 16
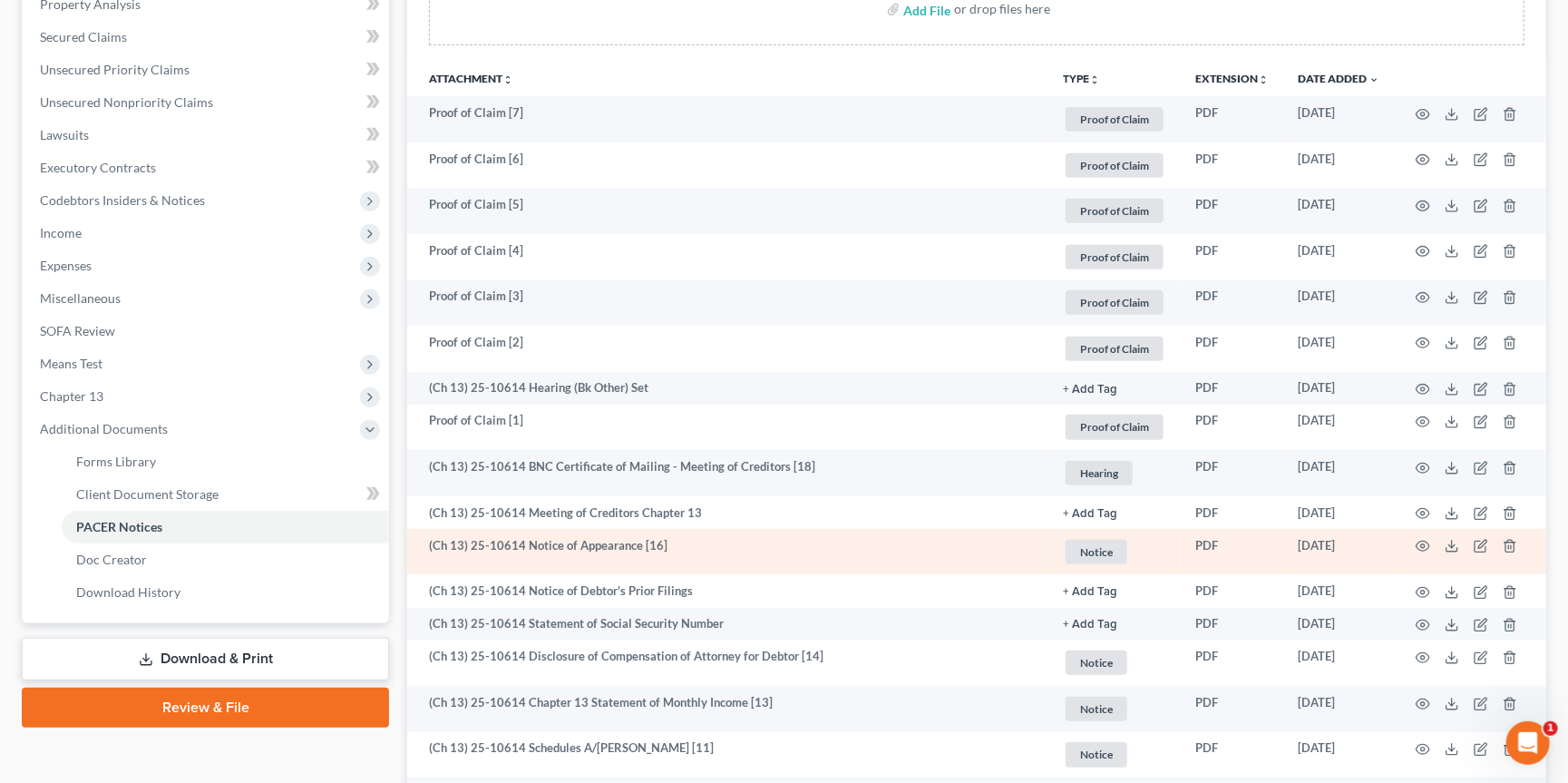
scroll to position [365, 0]
click at [1424, 542] on circle "button" at bounding box center [1423, 544] width 4 height 4
